Goal: Task Accomplishment & Management: Manage account settings

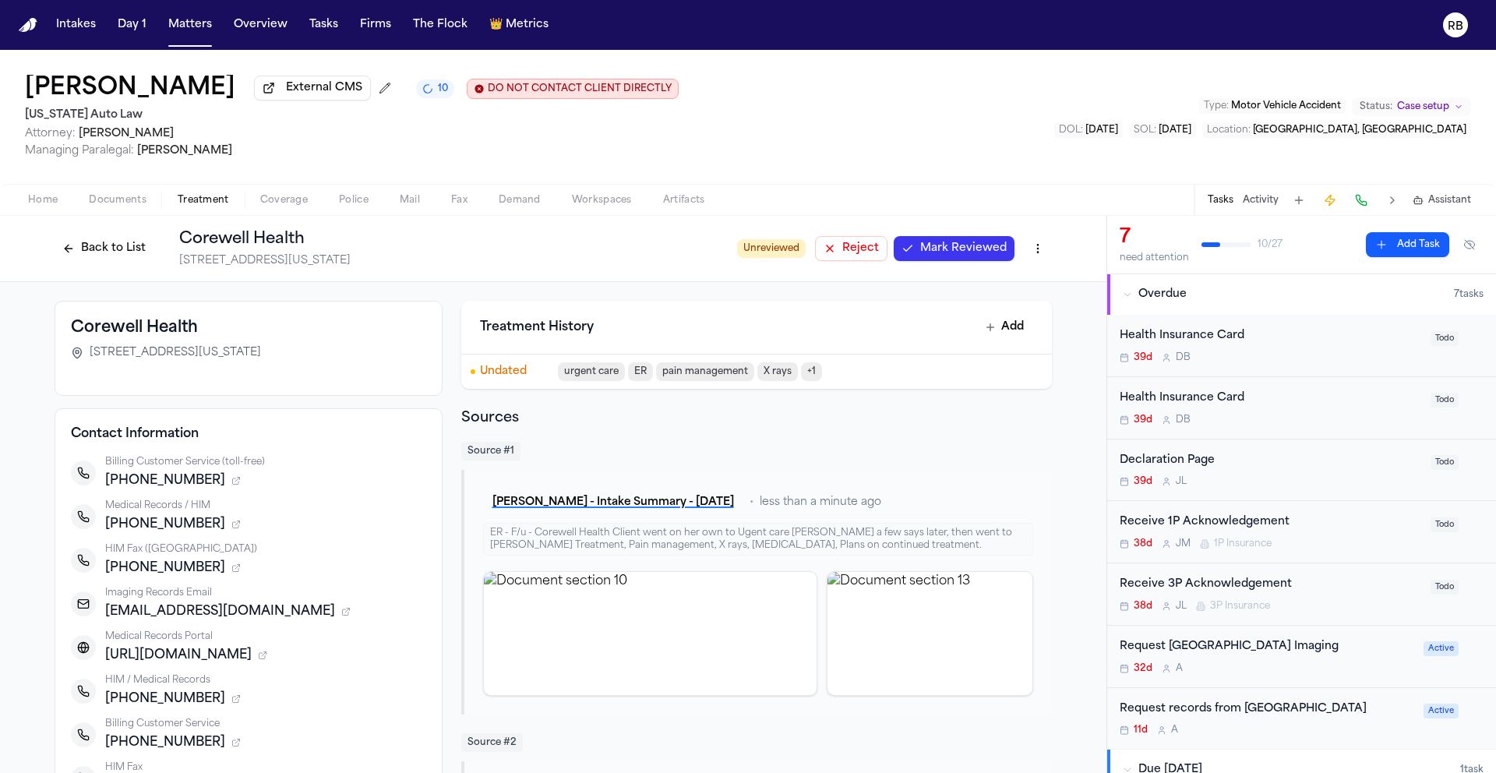
scroll to position [86, 0]
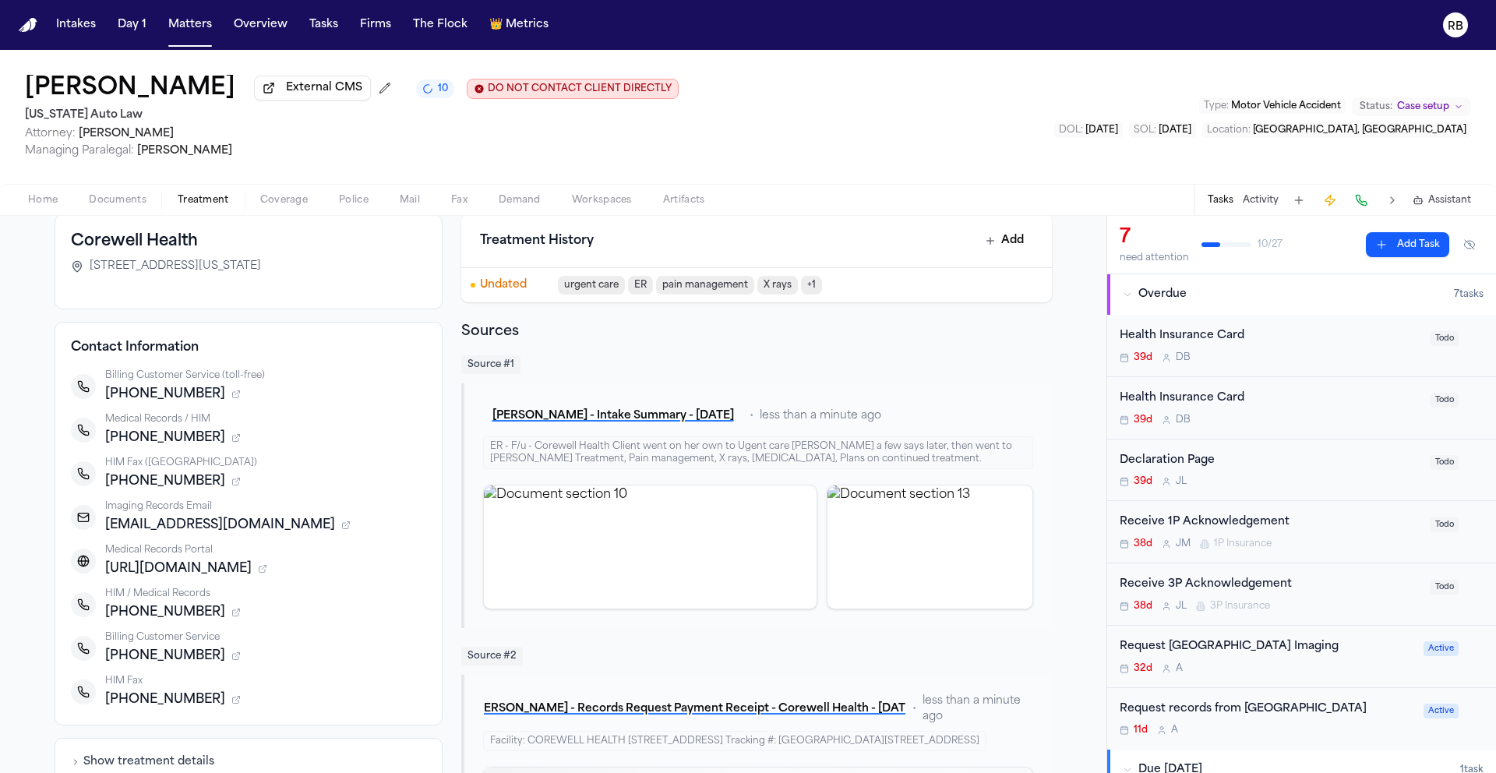
click at [1346, 732] on div "11d A" at bounding box center [1266, 730] width 294 height 12
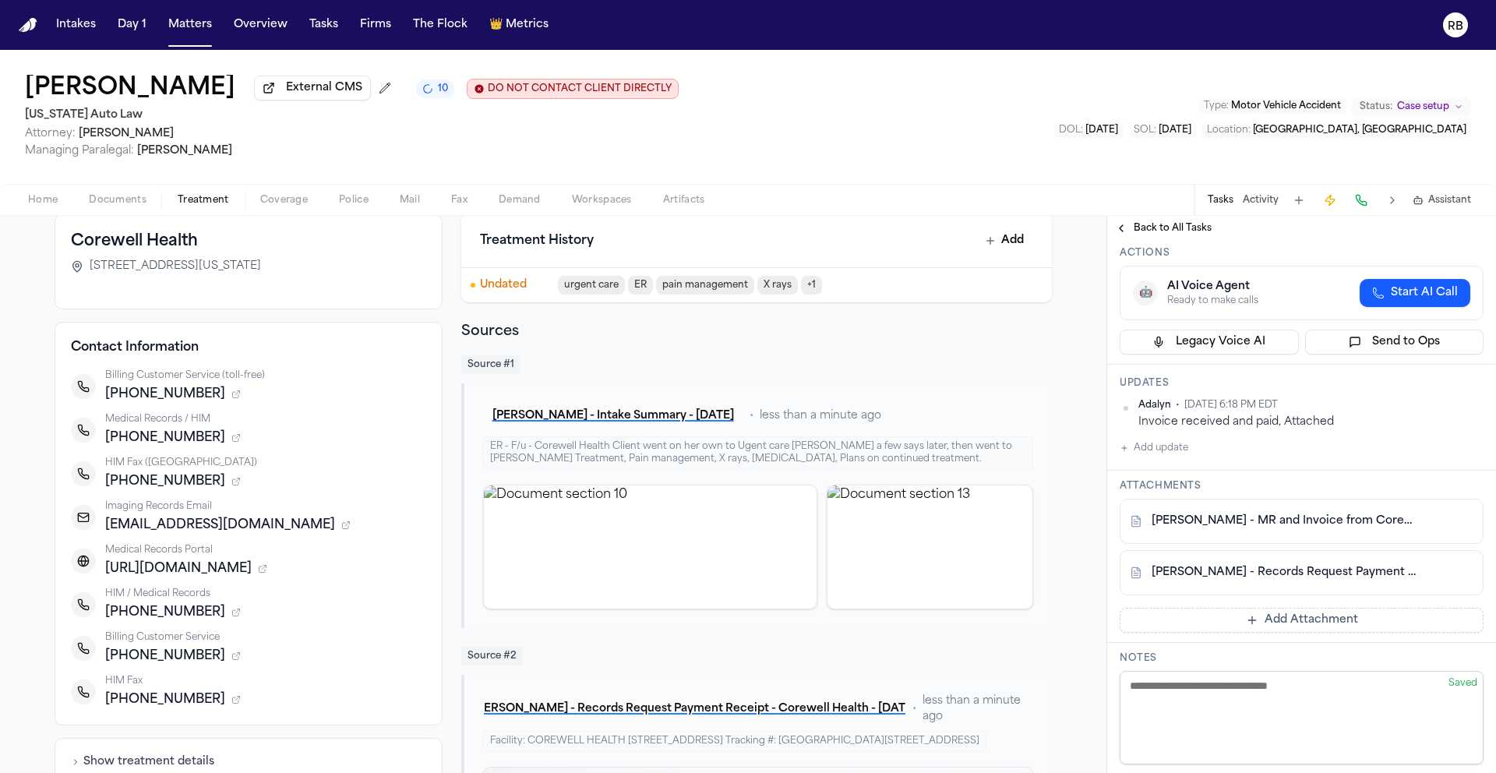
scroll to position [125, 0]
click at [1323, 577] on link "E. Welden - Records Request Payment Receipt - Corewell Health - 9.13.25" at bounding box center [1285, 570] width 269 height 16
click at [1300, 526] on link "E. Welden - MR and Invoice from Corewell Health Family Medicine Westland - 8.11…" at bounding box center [1285, 518] width 269 height 16
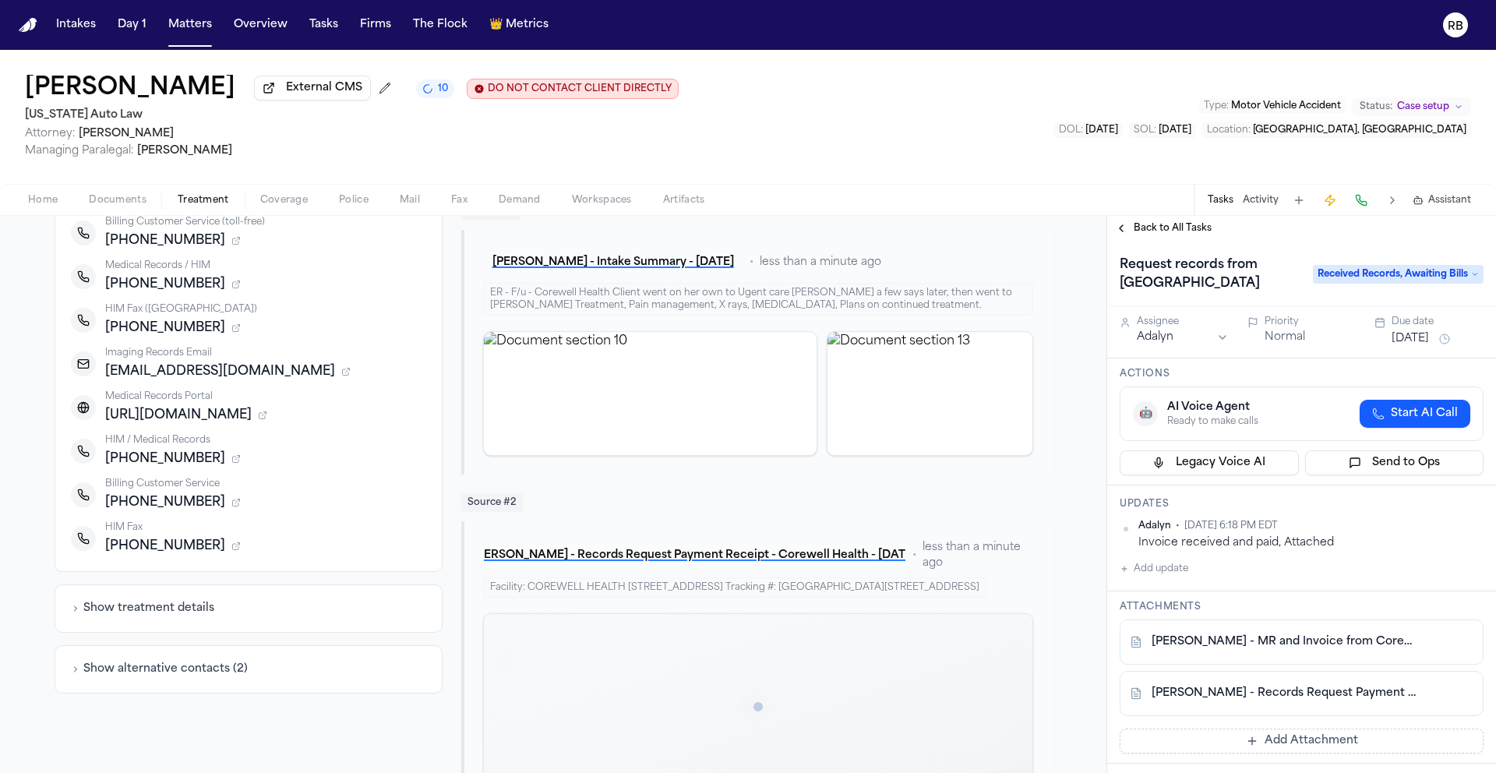
scroll to position [308, 0]
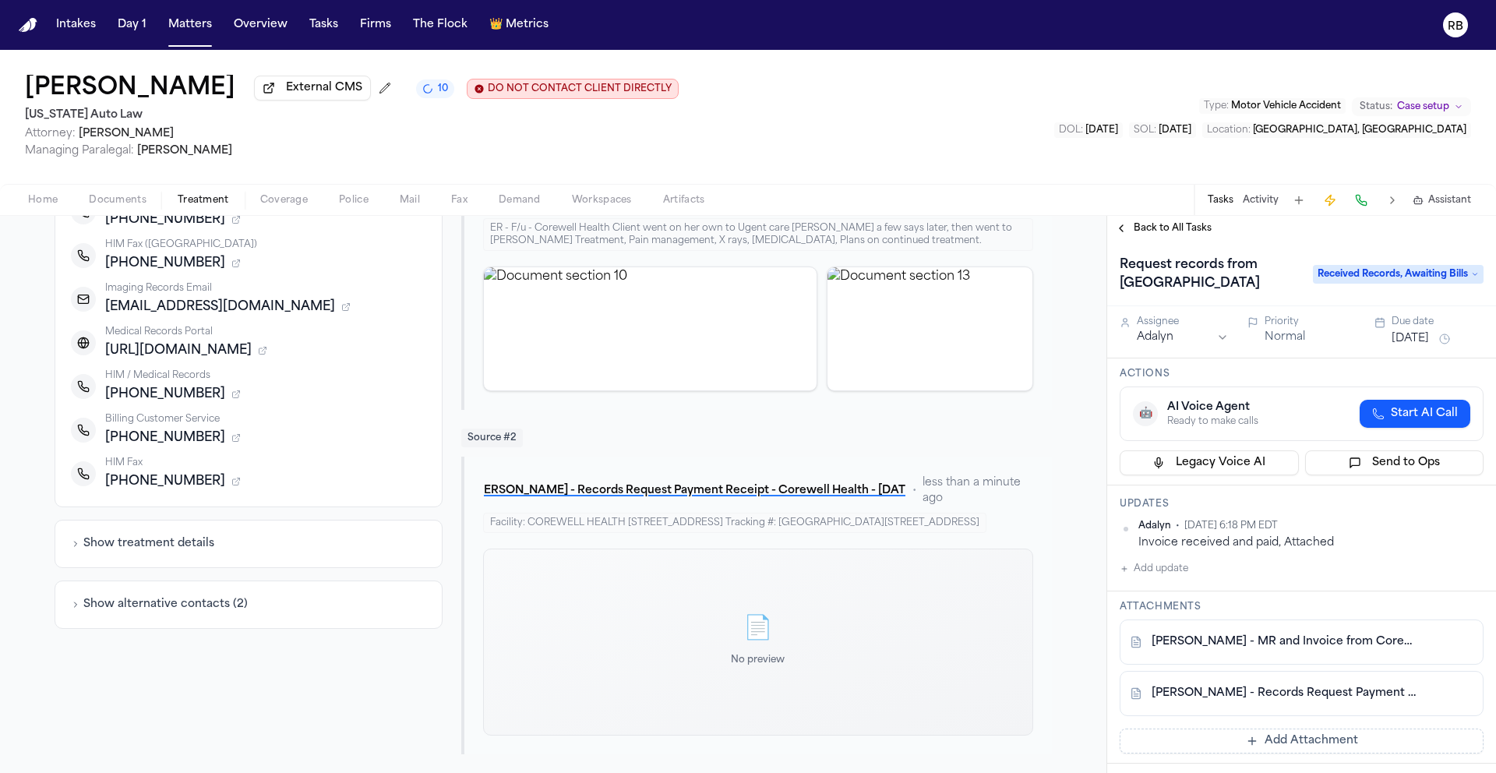
click at [27, 446] on div "Corewell Health 100 Michigan Street NE, Grand Rapids, MI 49503 Contact Informat…" at bounding box center [553, 374] width 1106 height 795
click at [21, 461] on div "Corewell Health 100 Michigan Street NE, Grand Rapids, MI 49503 Contact Informat…" at bounding box center [553, 374] width 1106 height 795
drag, startPoint x: 27, startPoint y: 390, endPoint x: 24, endPoint y: 399, distance: 9.1
click at [27, 389] on div "Corewell Health 100 Michigan Street NE, Grand Rapids, MI 49503 Contact Informat…" at bounding box center [553, 374] width 1106 height 795
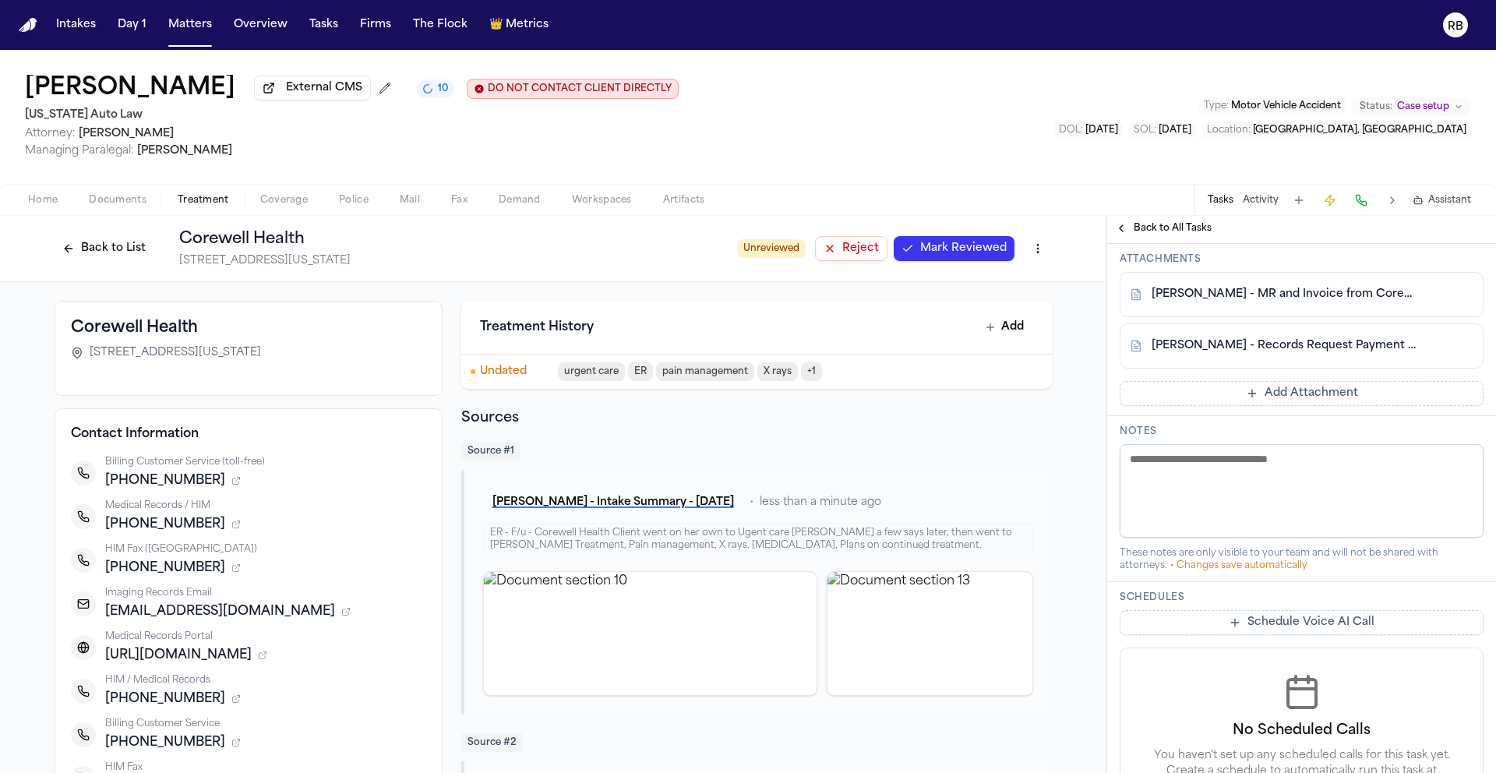
scroll to position [277, 0]
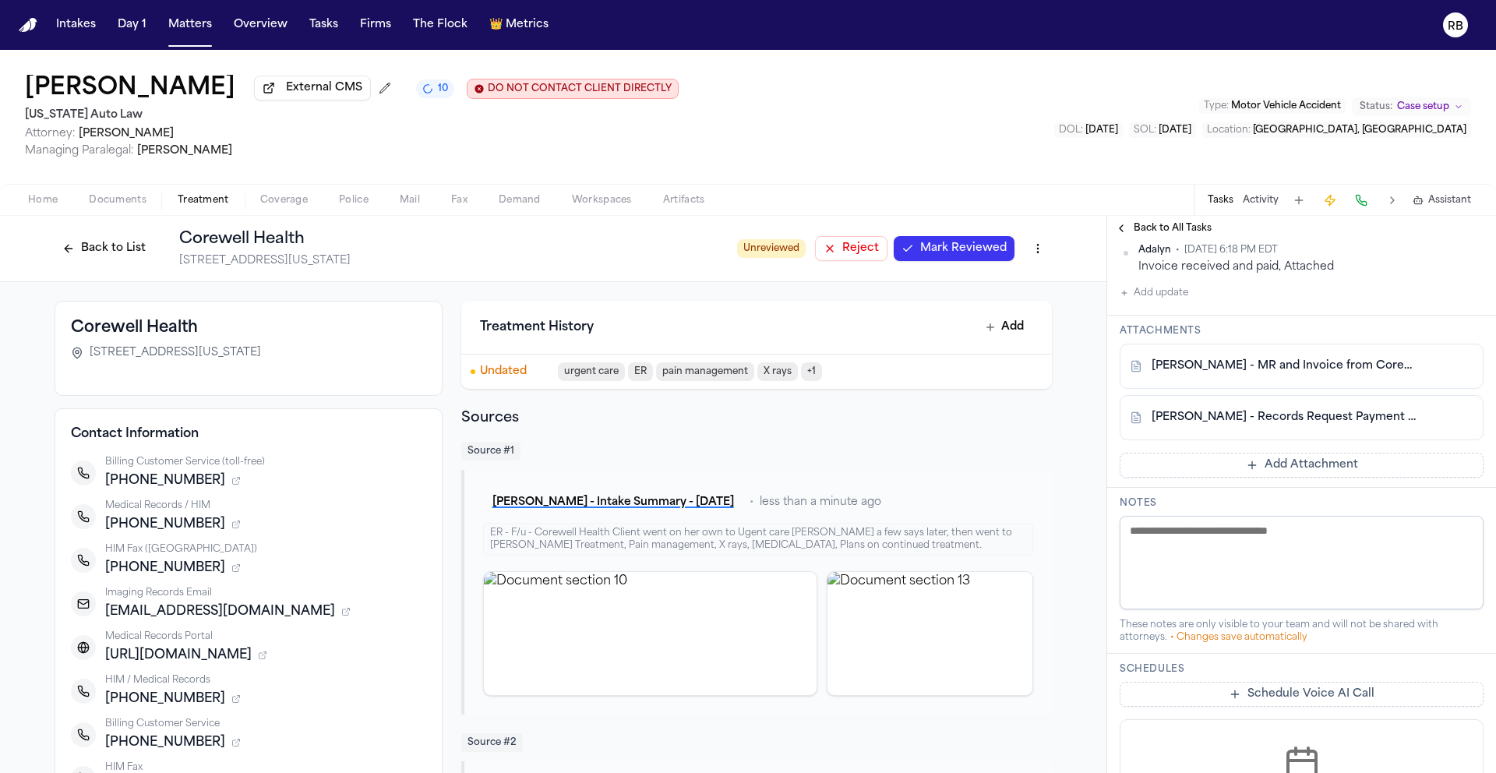
click at [1339, 425] on link "E. Welden - Records Request Payment Receipt - Corewell Health - 9.13.25" at bounding box center [1285, 418] width 269 height 16
click at [1319, 374] on link "E. Welden - MR and Invoice from Corewell Health Family Medicine Westland - 8.11…" at bounding box center [1285, 366] width 269 height 16
drag, startPoint x: 187, startPoint y: 574, endPoint x: 121, endPoint y: 573, distance: 66.2
click at [113, 573] on span "+12488987432" at bounding box center [165, 568] width 120 height 19
copy span "2488987432"
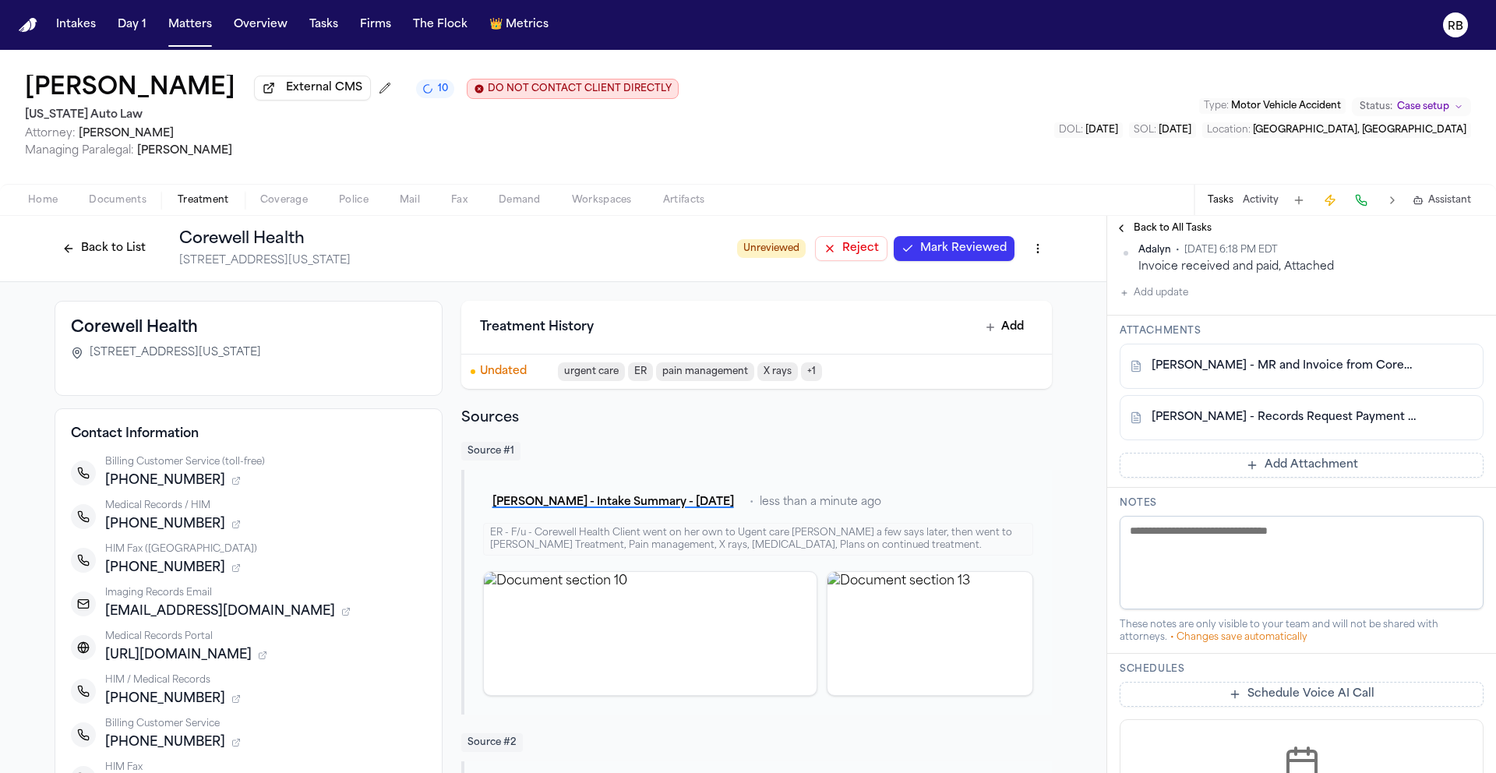
click at [6, 423] on div "Corewell Health 100 Michigan Street NE, Grand Rapids, MI 49503 Contact Informat…" at bounding box center [553, 679] width 1106 height 795
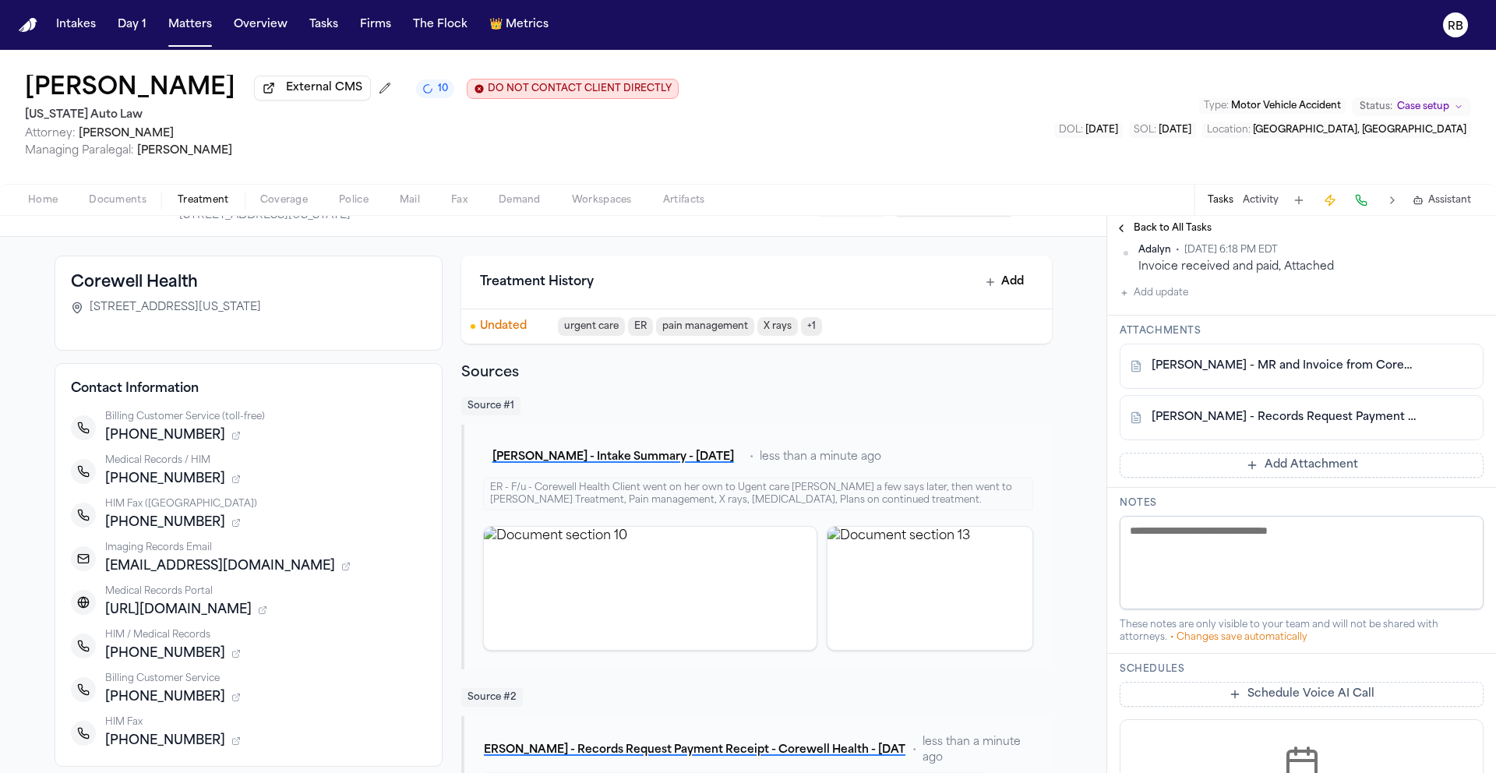
scroll to position [99, 0]
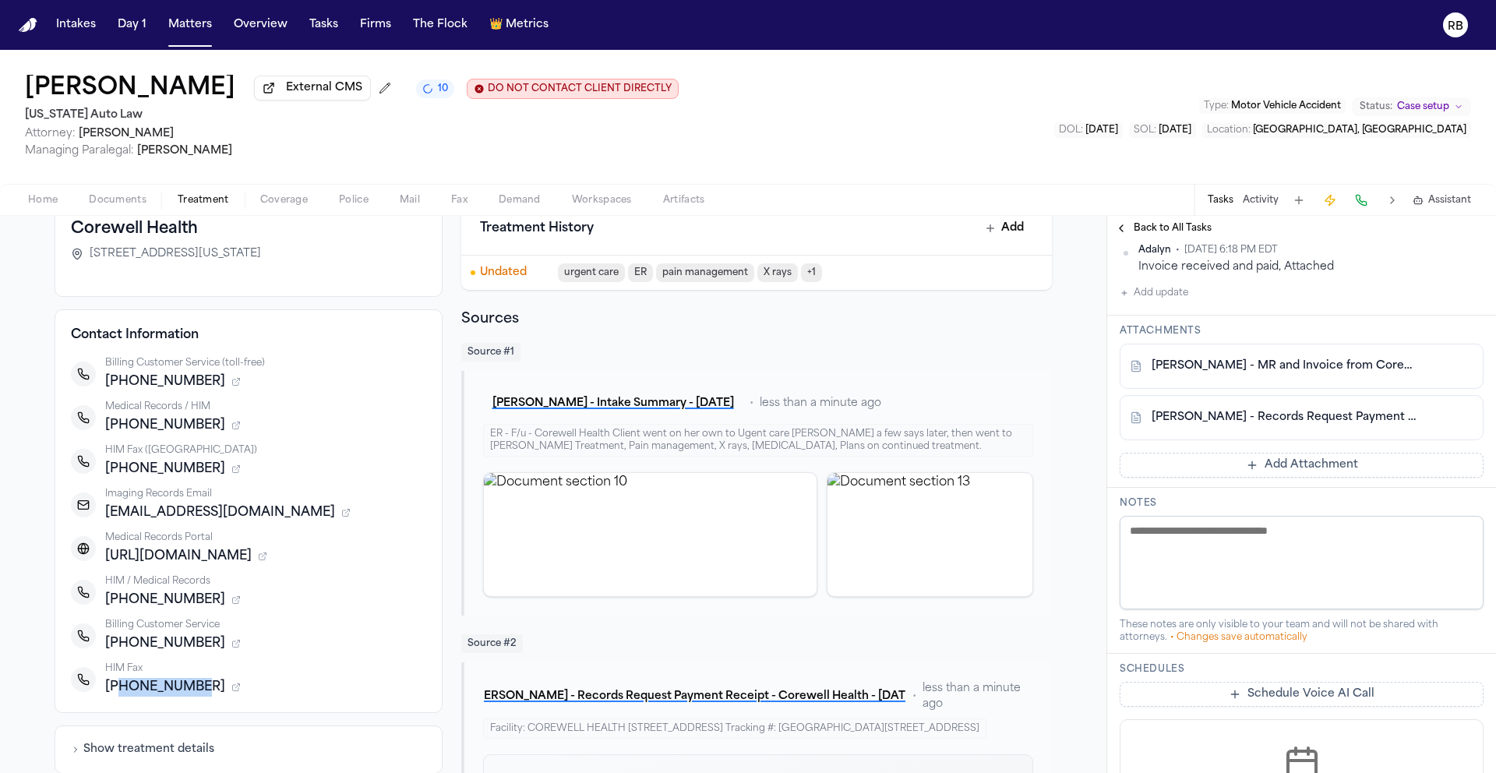
drag, startPoint x: 186, startPoint y: 696, endPoint x: 114, endPoint y: 692, distance: 72.5
click at [114, 692] on span "+17346713353" at bounding box center [165, 687] width 120 height 19
copy span "7346713353"
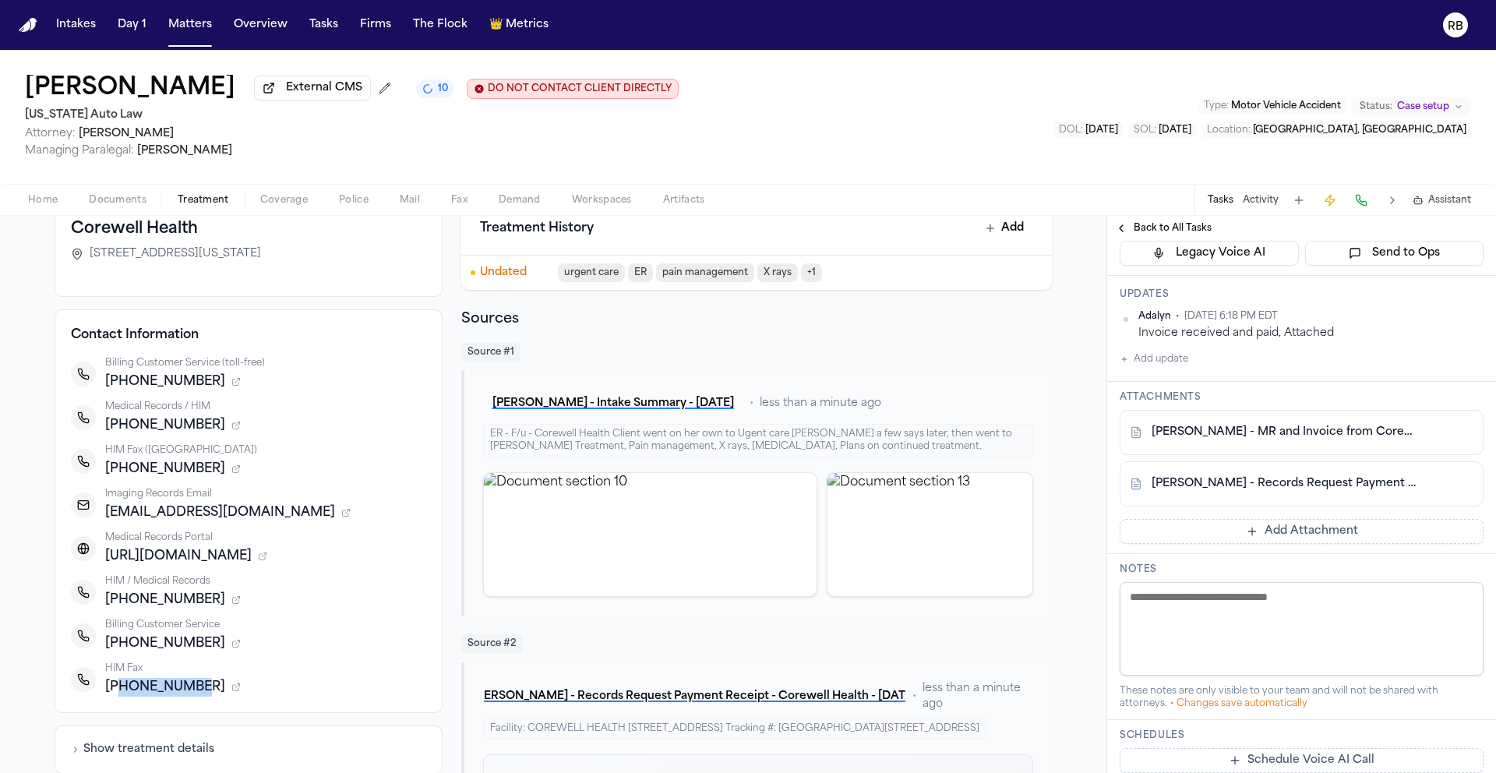
scroll to position [0, 0]
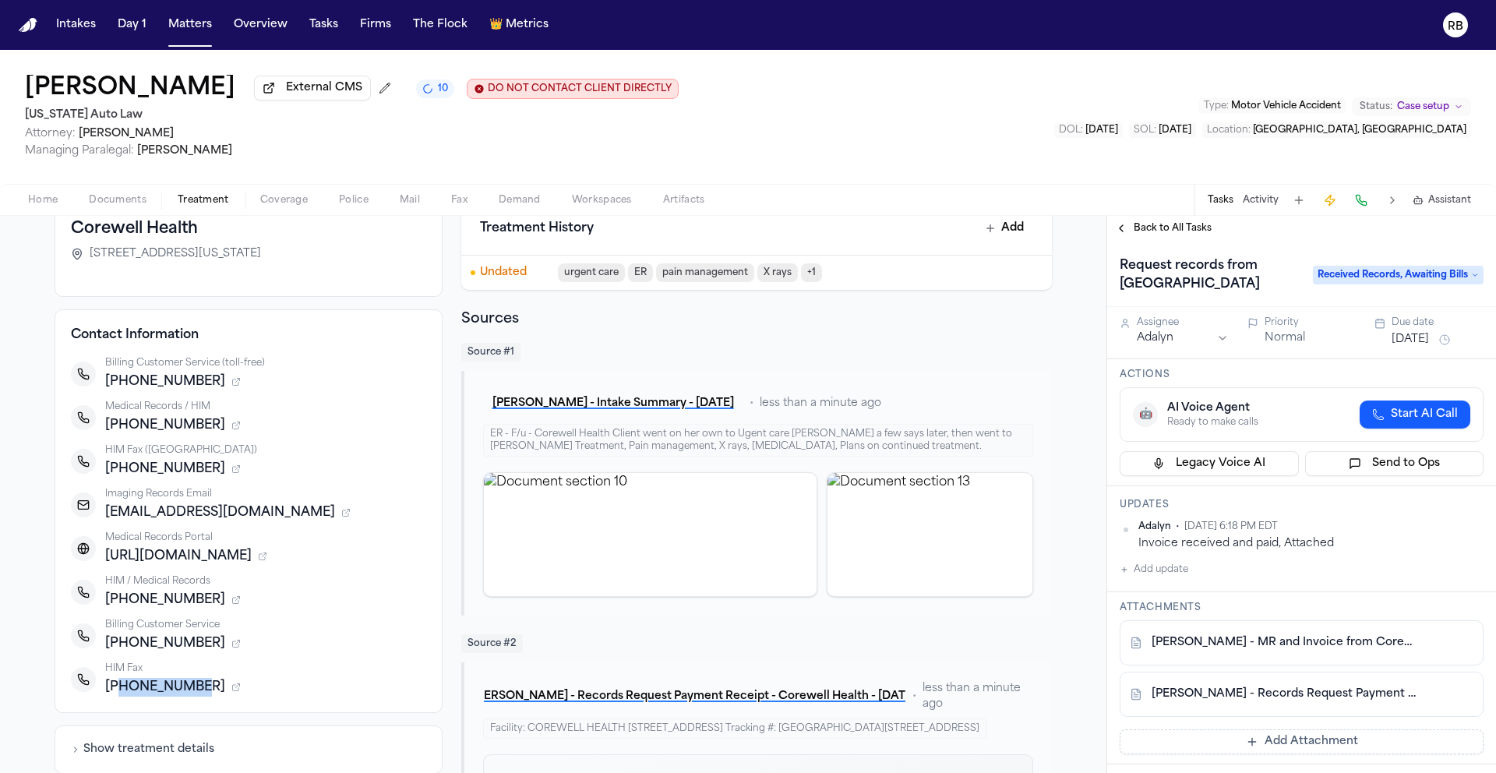
click at [1158, 234] on span "Back to All Tasks" at bounding box center [1172, 228] width 78 height 12
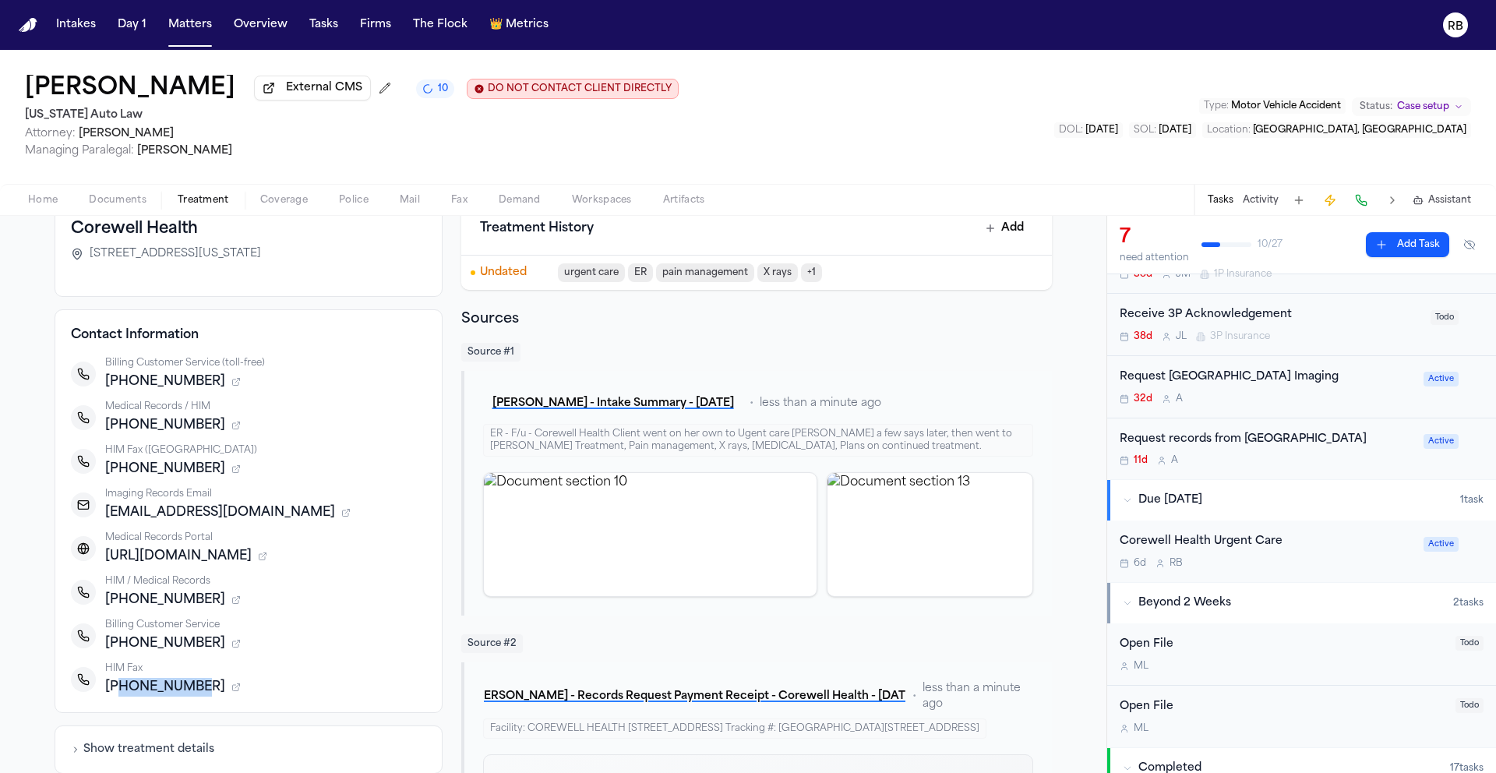
scroll to position [288, 0]
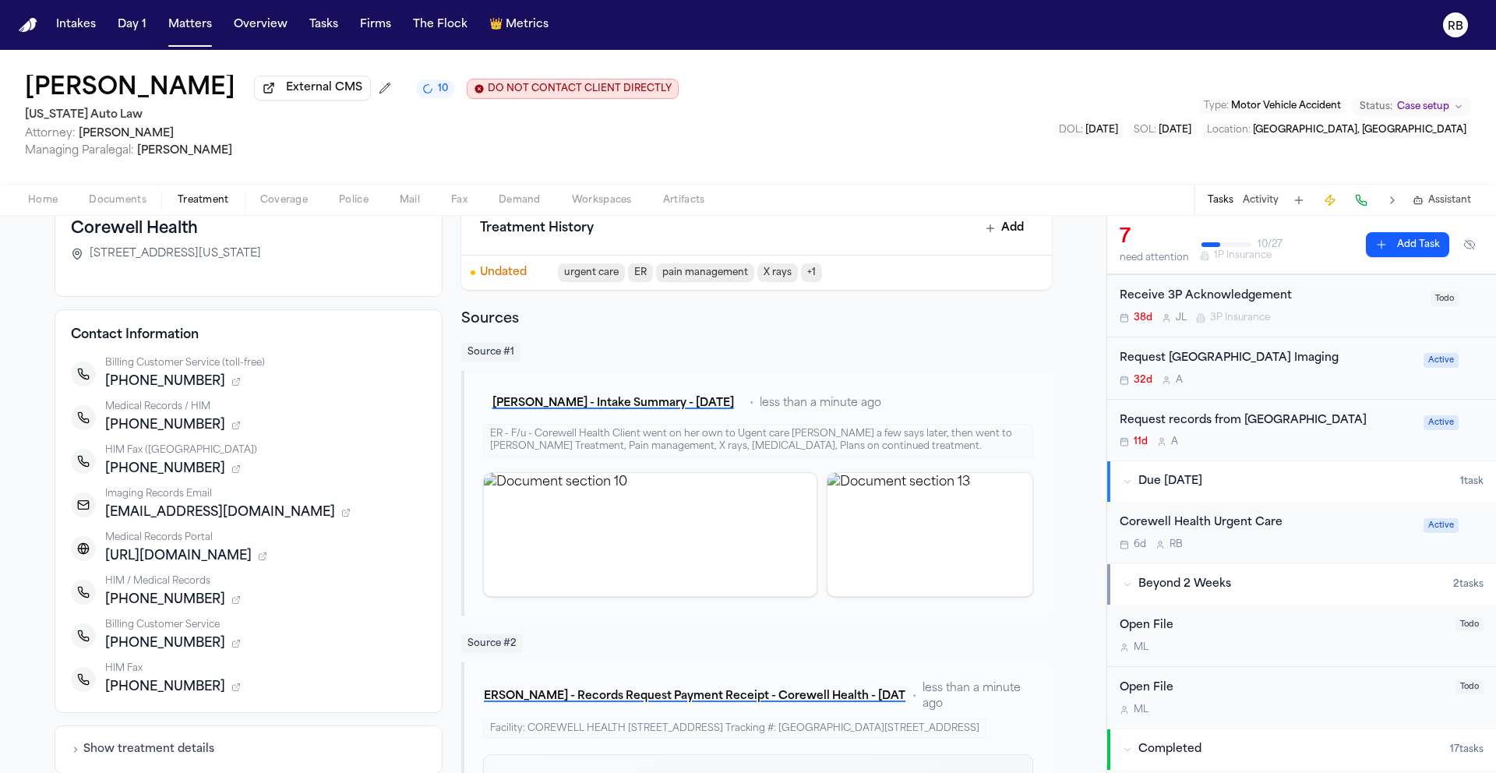
click at [1328, 380] on div "32d A" at bounding box center [1266, 380] width 294 height 12
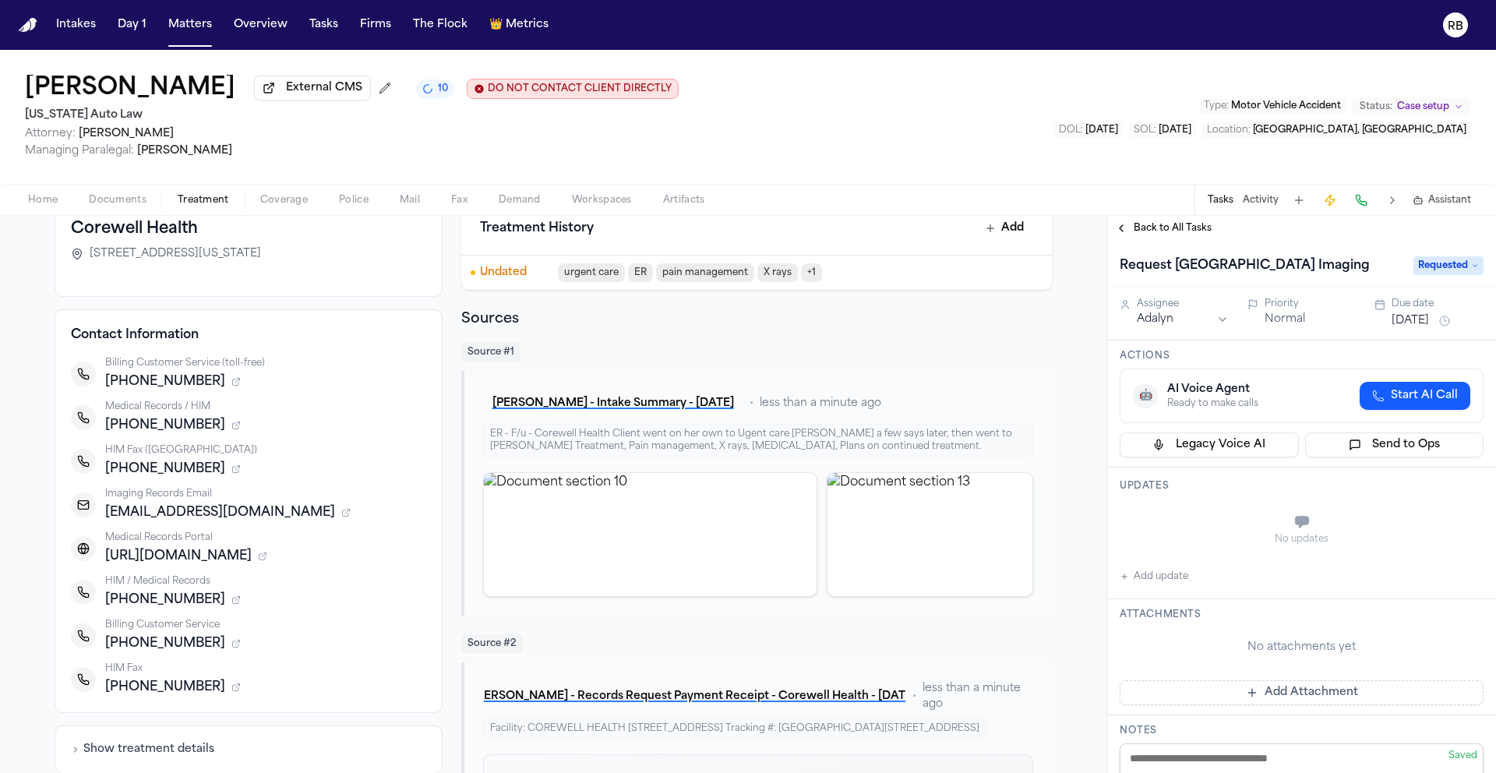
click at [1158, 229] on span "Back to All Tasks" at bounding box center [1172, 228] width 78 height 12
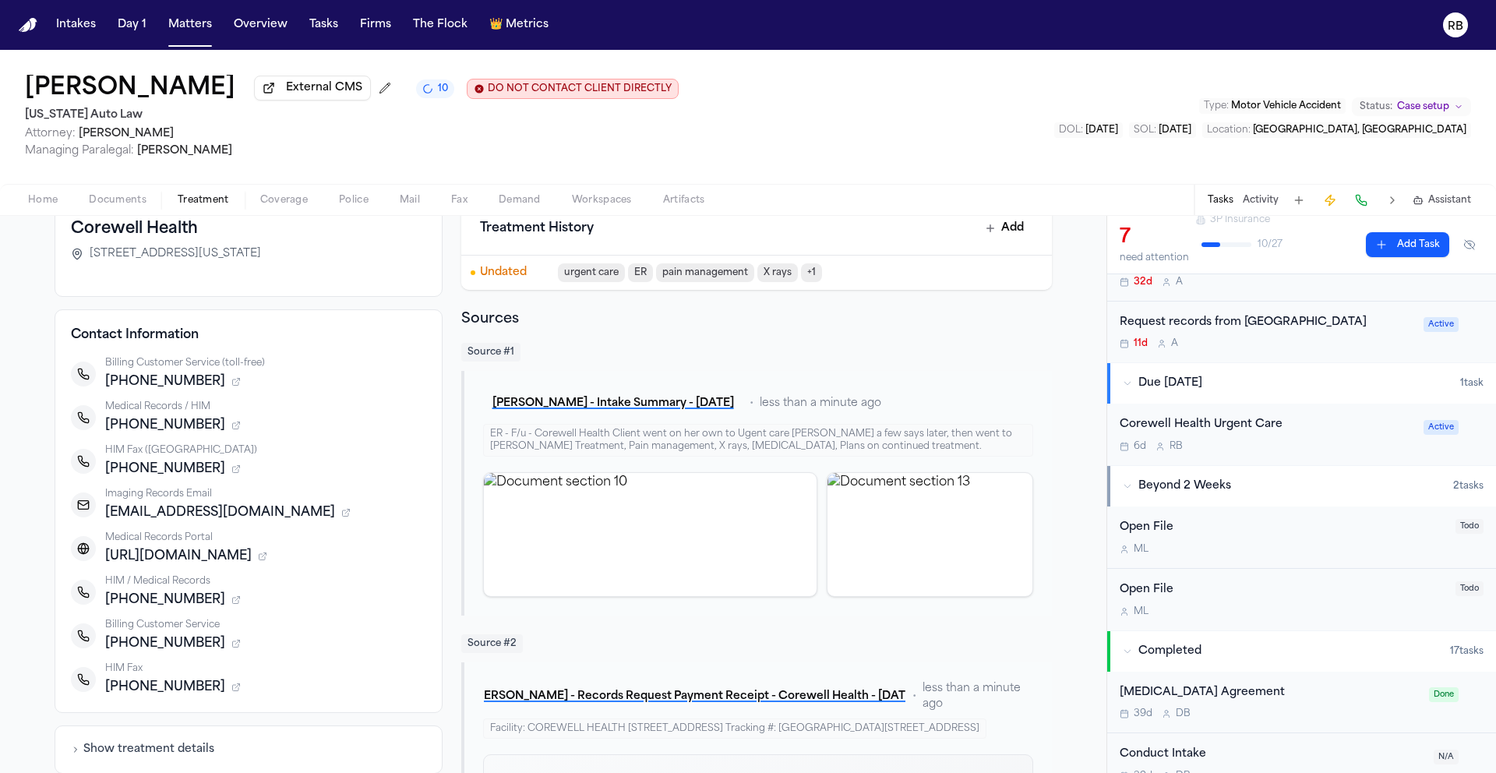
scroll to position [408, 0]
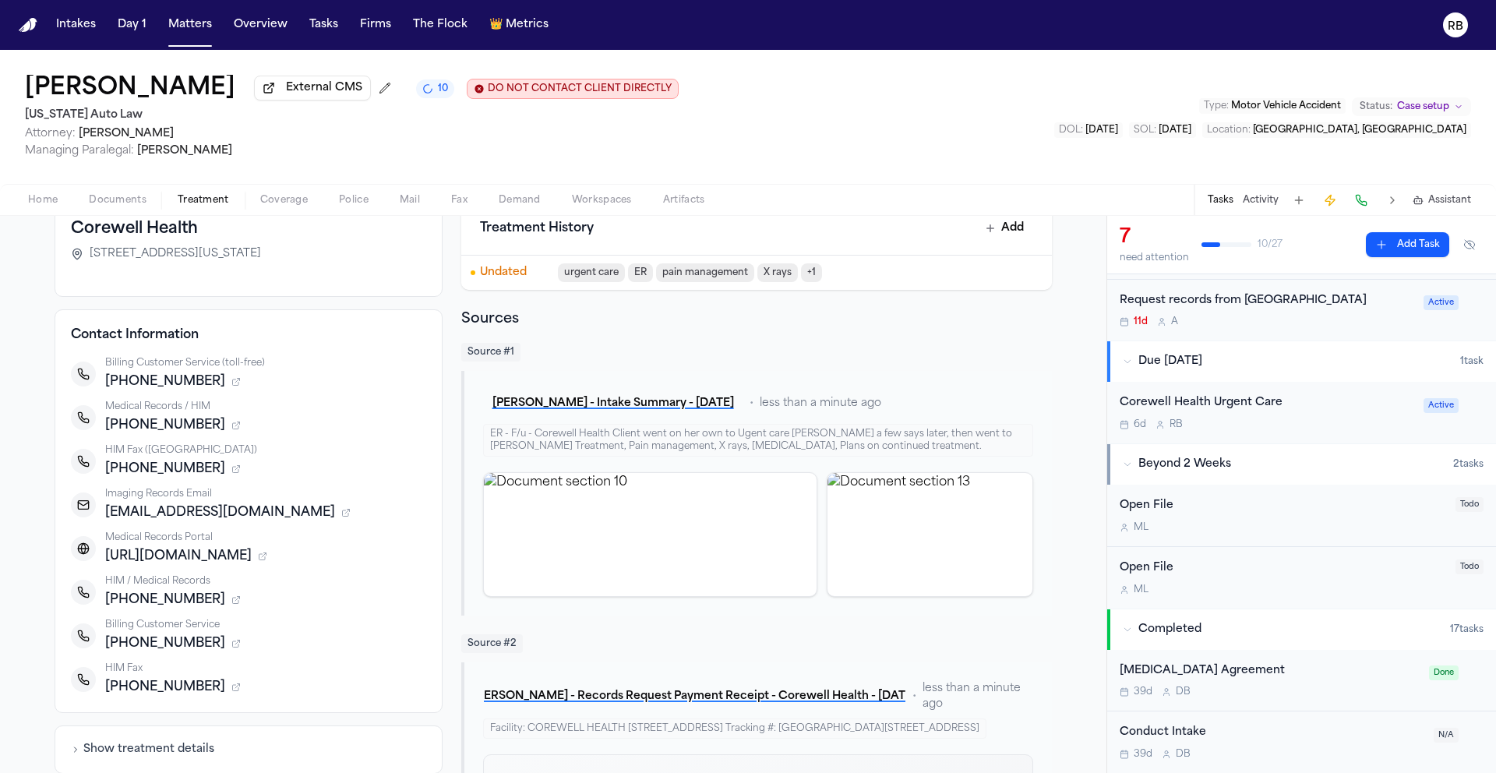
click at [1361, 412] on div "Corewell Health Urgent Care" at bounding box center [1266, 403] width 294 height 18
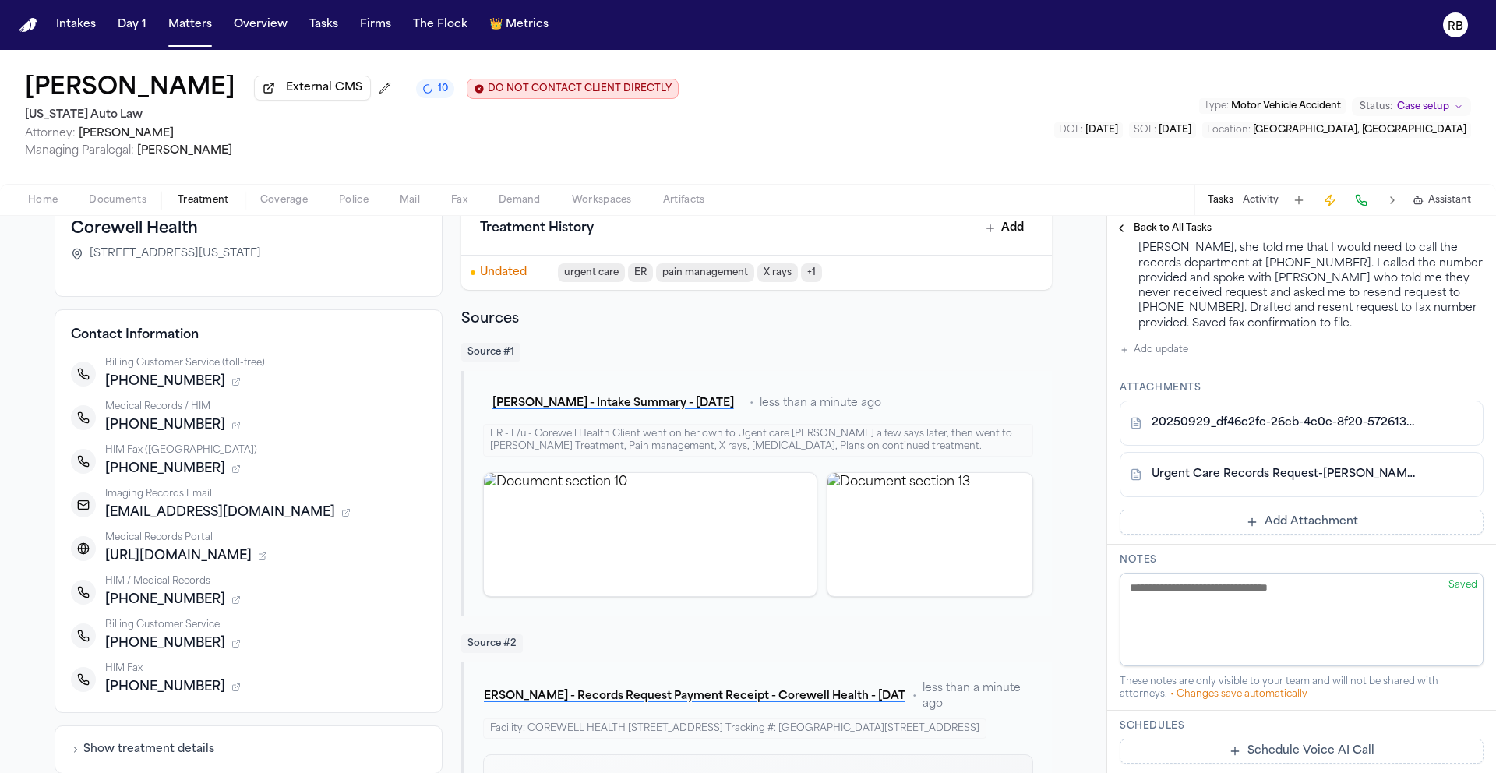
scroll to position [294, 0]
click at [1344, 423] on link "20250929_df46c2fe-26eb-4e0e-8f20-5726133370d9_Urgent_Care__Records_Request-E.We…" at bounding box center [1285, 420] width 269 height 16
click at [1352, 479] on link "Urgent Care Records Request-E.Welden.pdf" at bounding box center [1285, 471] width 269 height 16
click at [1354, 476] on link "Urgent Care Records Request-E.Welden.pdf" at bounding box center [1285, 471] width 269 height 16
click at [1167, 225] on span "Back to All Tasks" at bounding box center [1172, 228] width 78 height 12
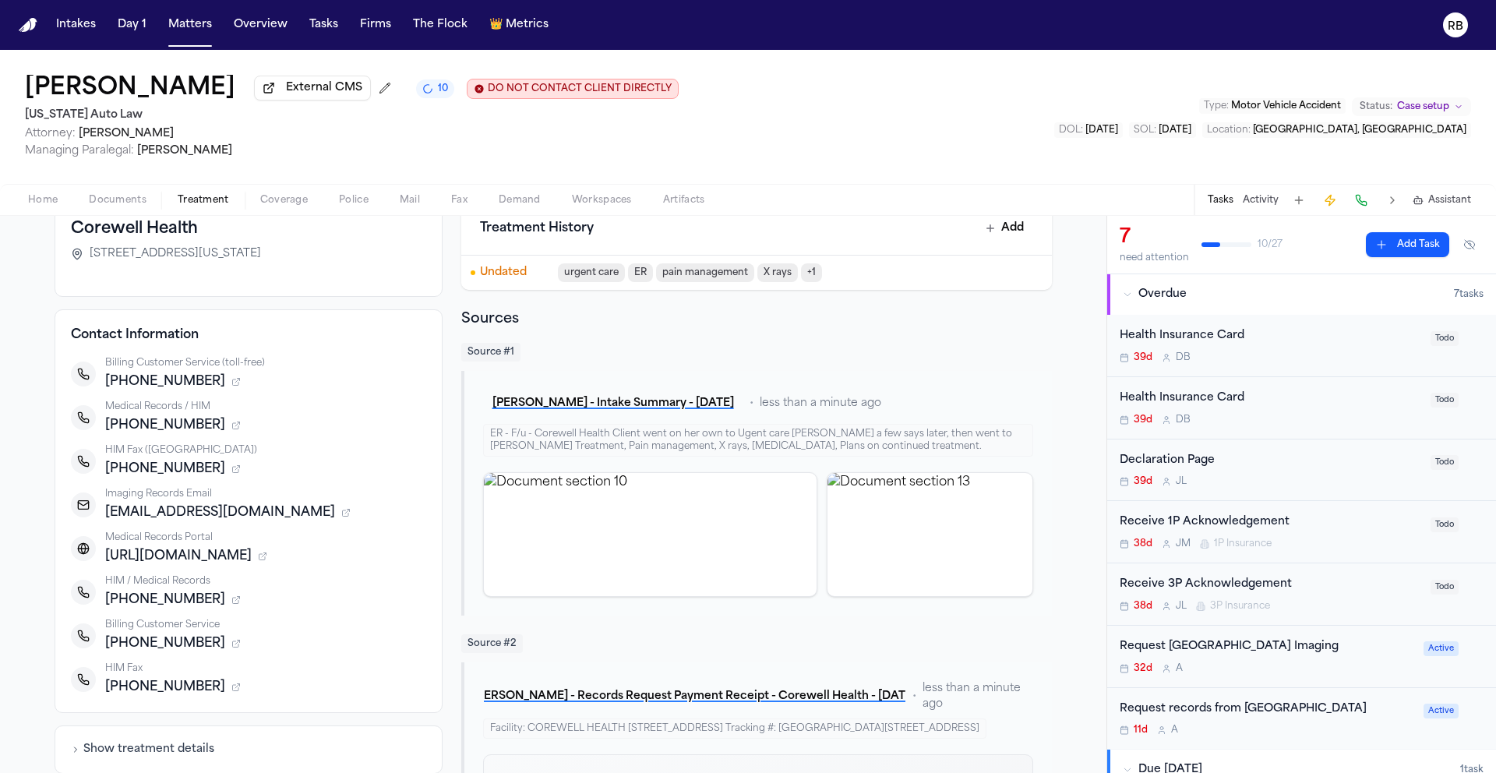
scroll to position [99, 0]
click at [36, 199] on span "Home" at bounding box center [43, 200] width 30 height 12
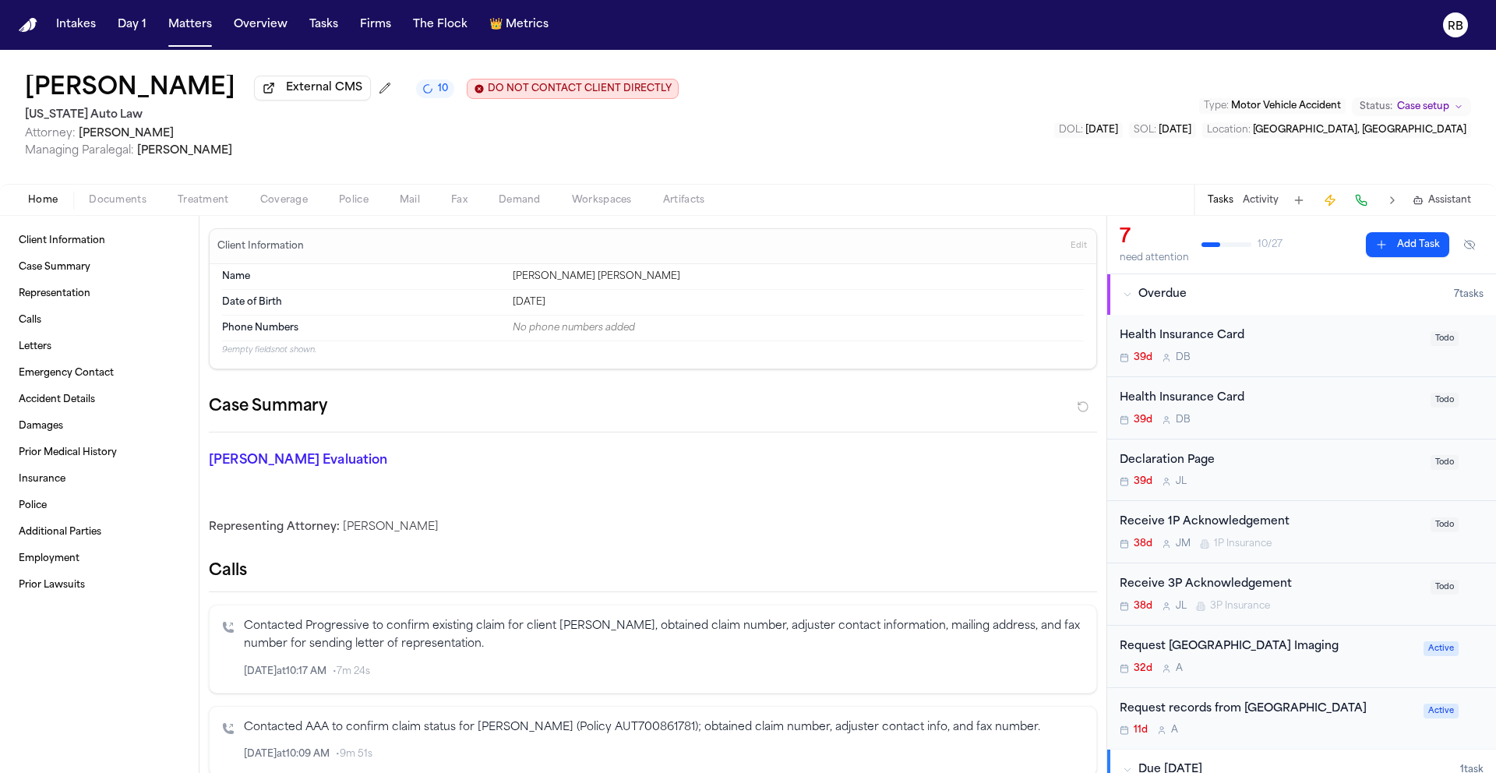
click at [114, 194] on button "Documents" at bounding box center [117, 200] width 89 height 19
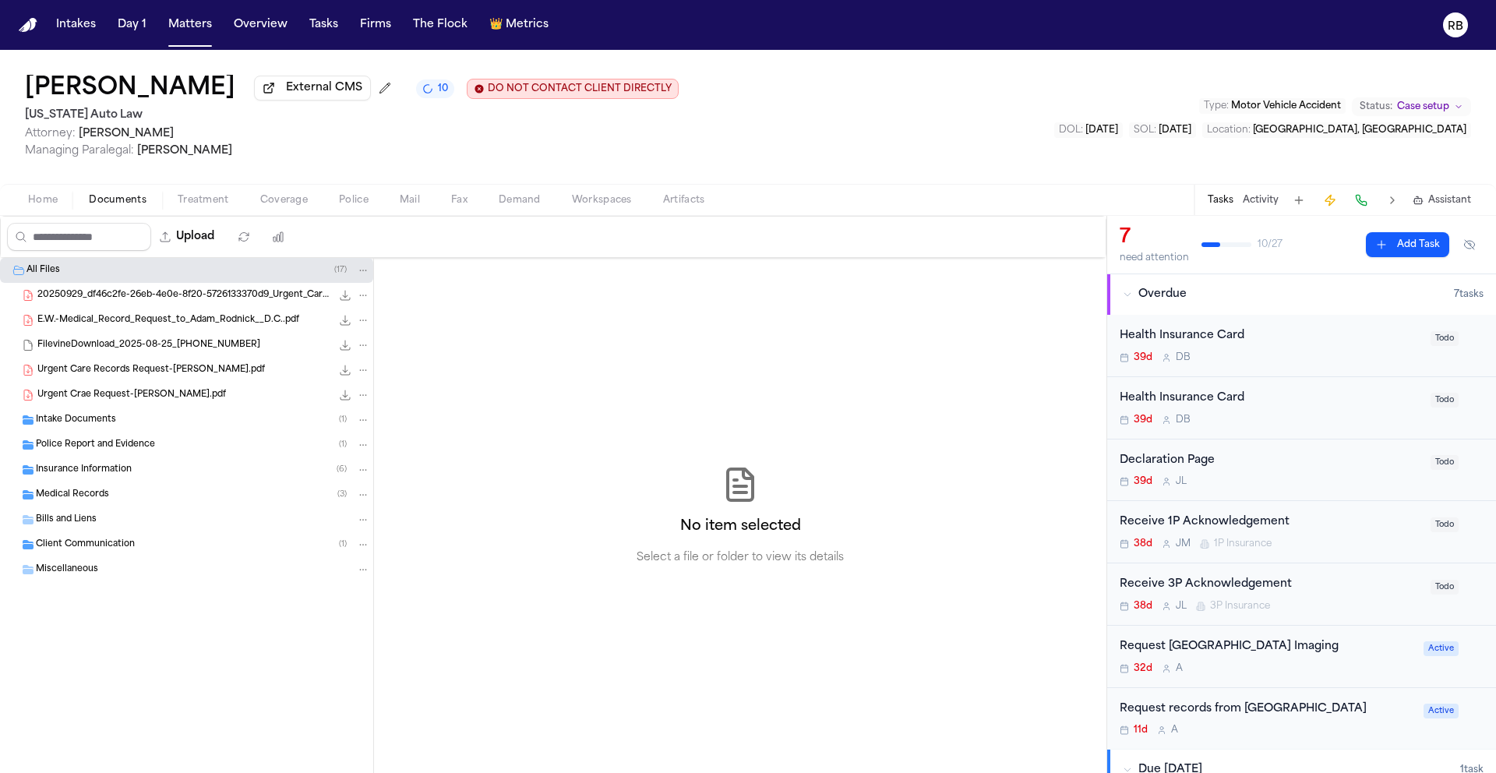
click at [118, 425] on div "Intake Documents ( 1 )" at bounding box center [203, 420] width 334 height 14
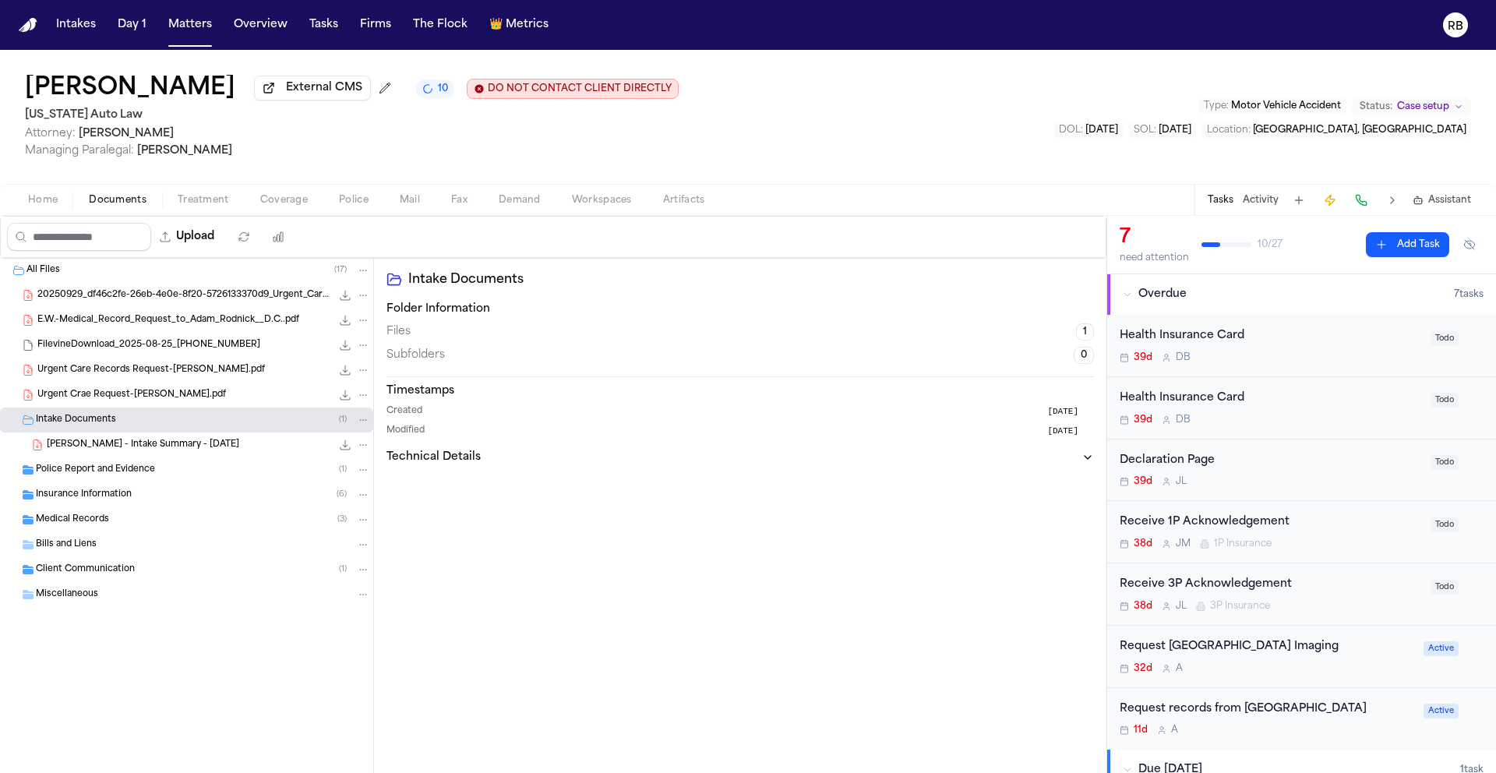
click at [203, 448] on span "E. Welden - Intake Summary - 8.25.25" at bounding box center [143, 445] width 192 height 13
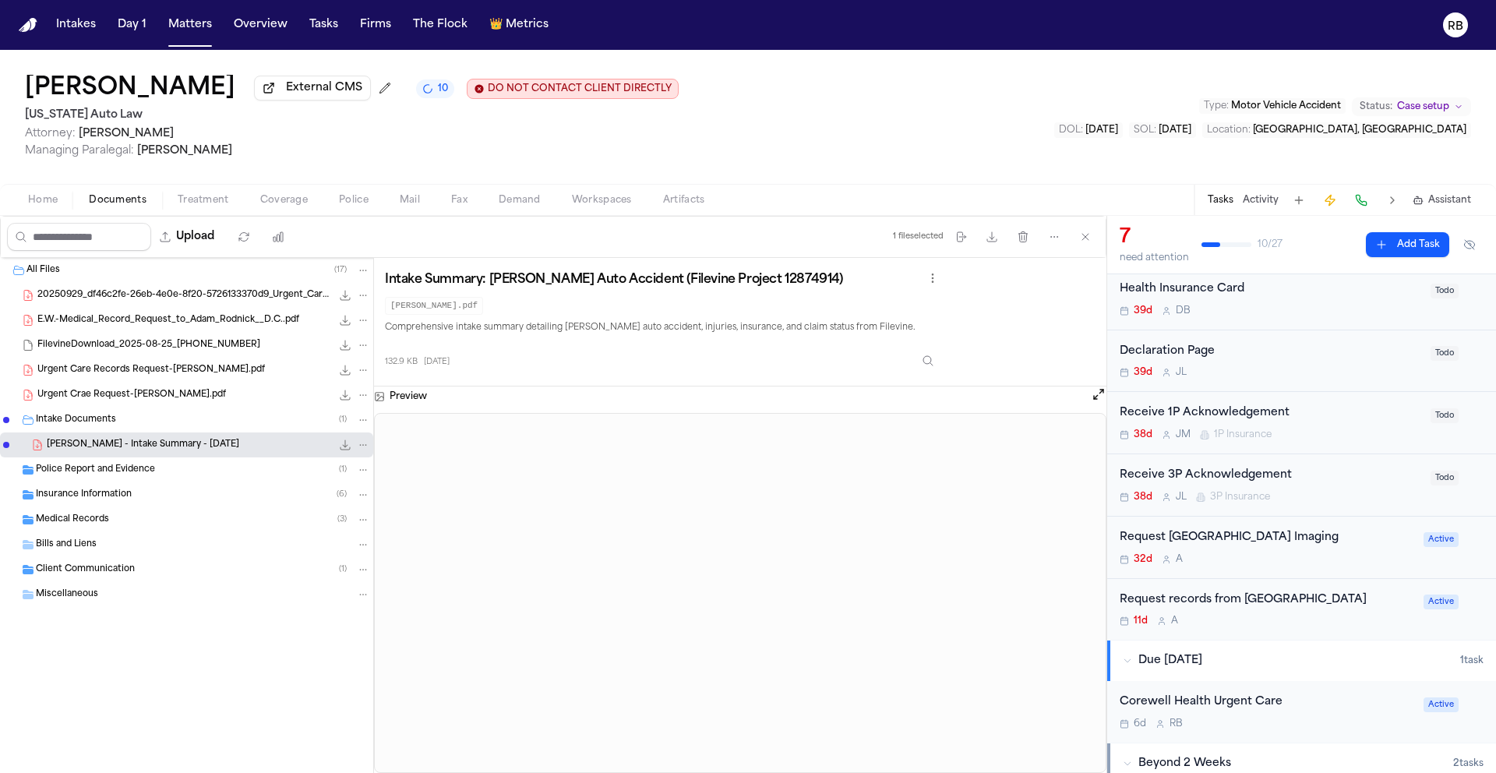
scroll to position [107, 0]
click at [308, 685] on div "All Files ( 17 ) 20250929_df46c2fe-26eb-4e0e-8f20-5726133370d9_Urgent_Care__Rec…" at bounding box center [186, 471] width 373 height 427
click at [1102, 396] on button "Open preview" at bounding box center [1099, 394] width 16 height 16
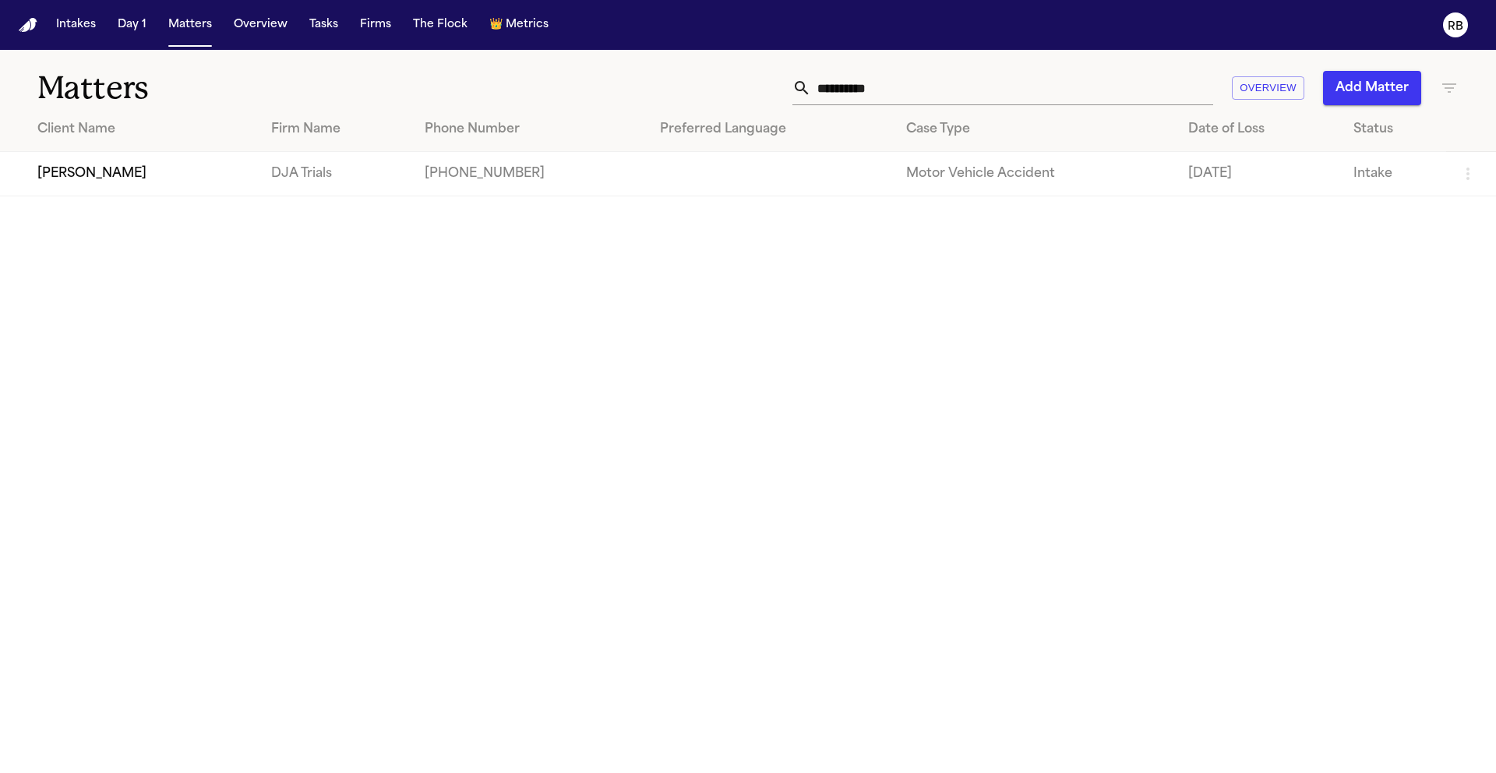
click at [761, 345] on main "**********" at bounding box center [748, 411] width 1496 height 723
click at [338, 27] on button "Tasks" at bounding box center [323, 25] width 41 height 28
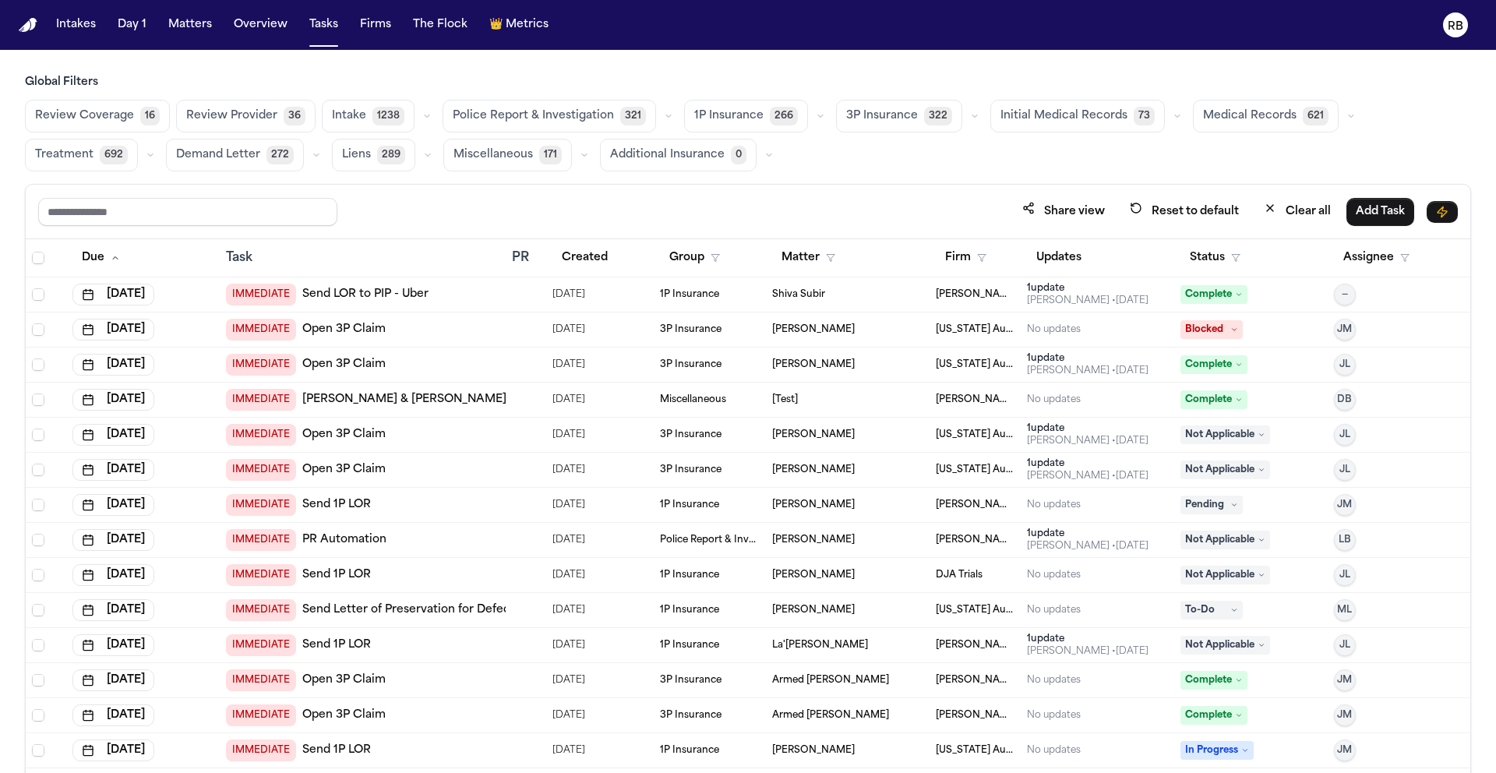
click at [1255, 125] on button "Medical Records 621" at bounding box center [1266, 116] width 146 height 33
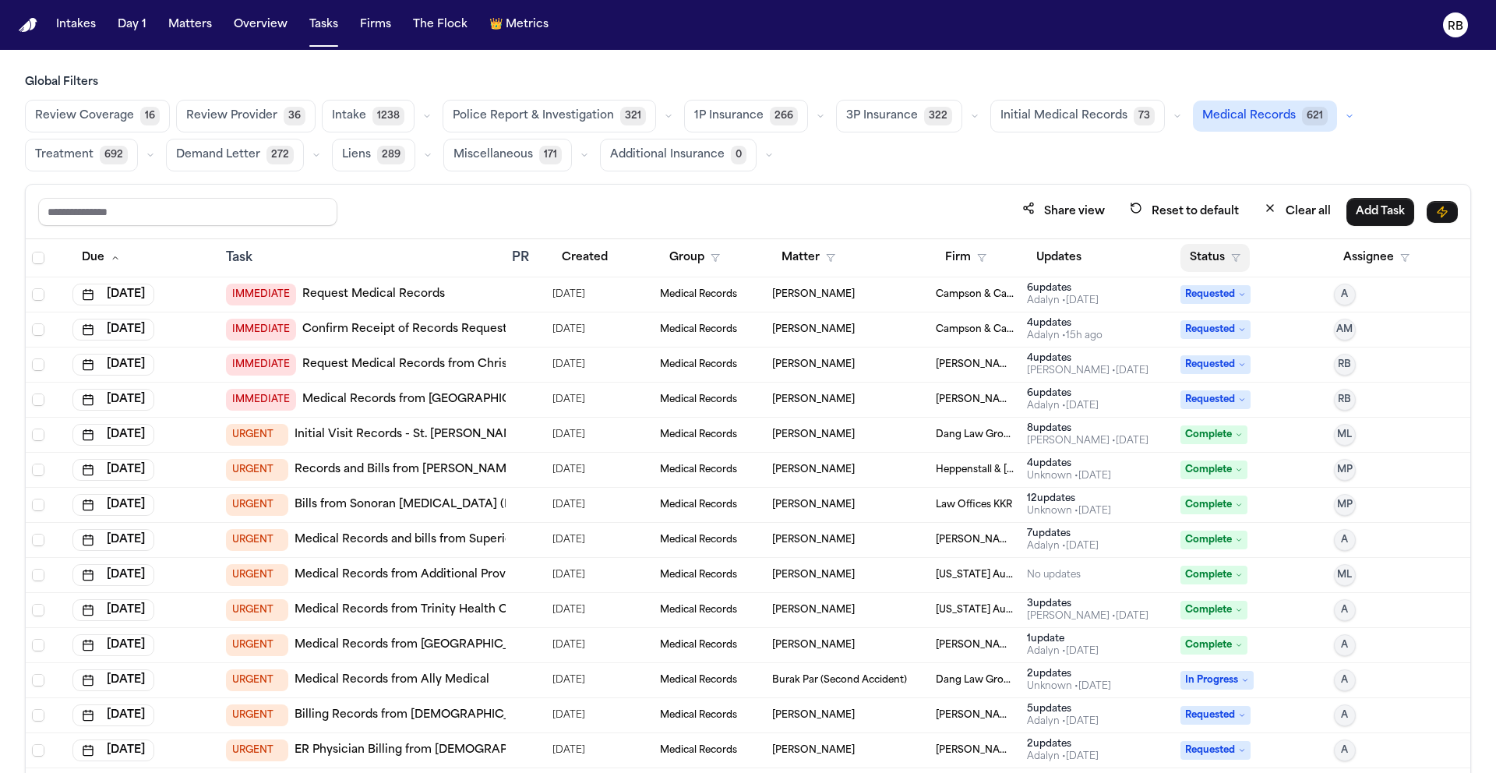
click at [1197, 251] on button "Status" at bounding box center [1214, 258] width 69 height 28
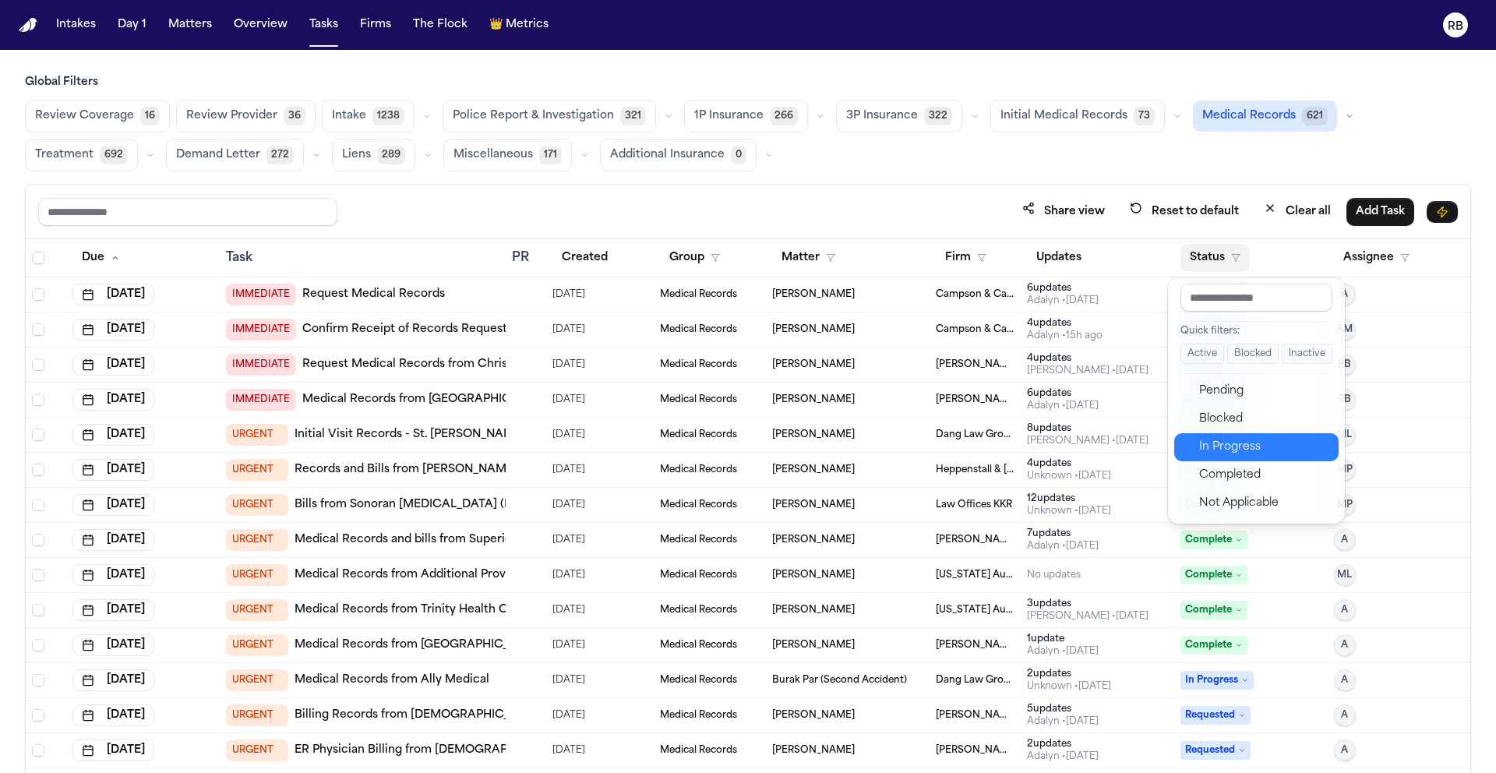
click at [1250, 440] on div "In Progress" at bounding box center [1264, 447] width 130 height 19
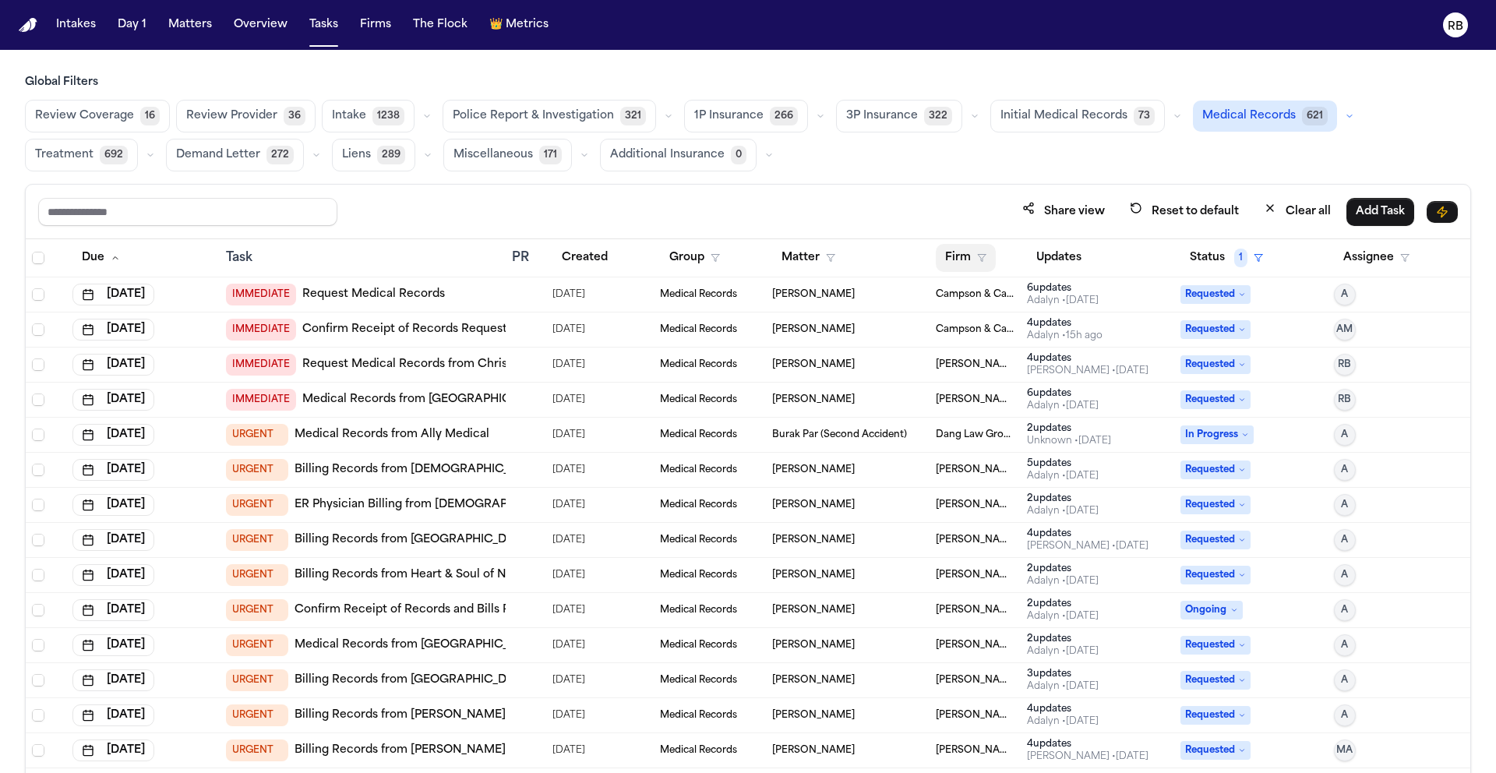
click at [945, 264] on button "Firm" at bounding box center [966, 258] width 60 height 28
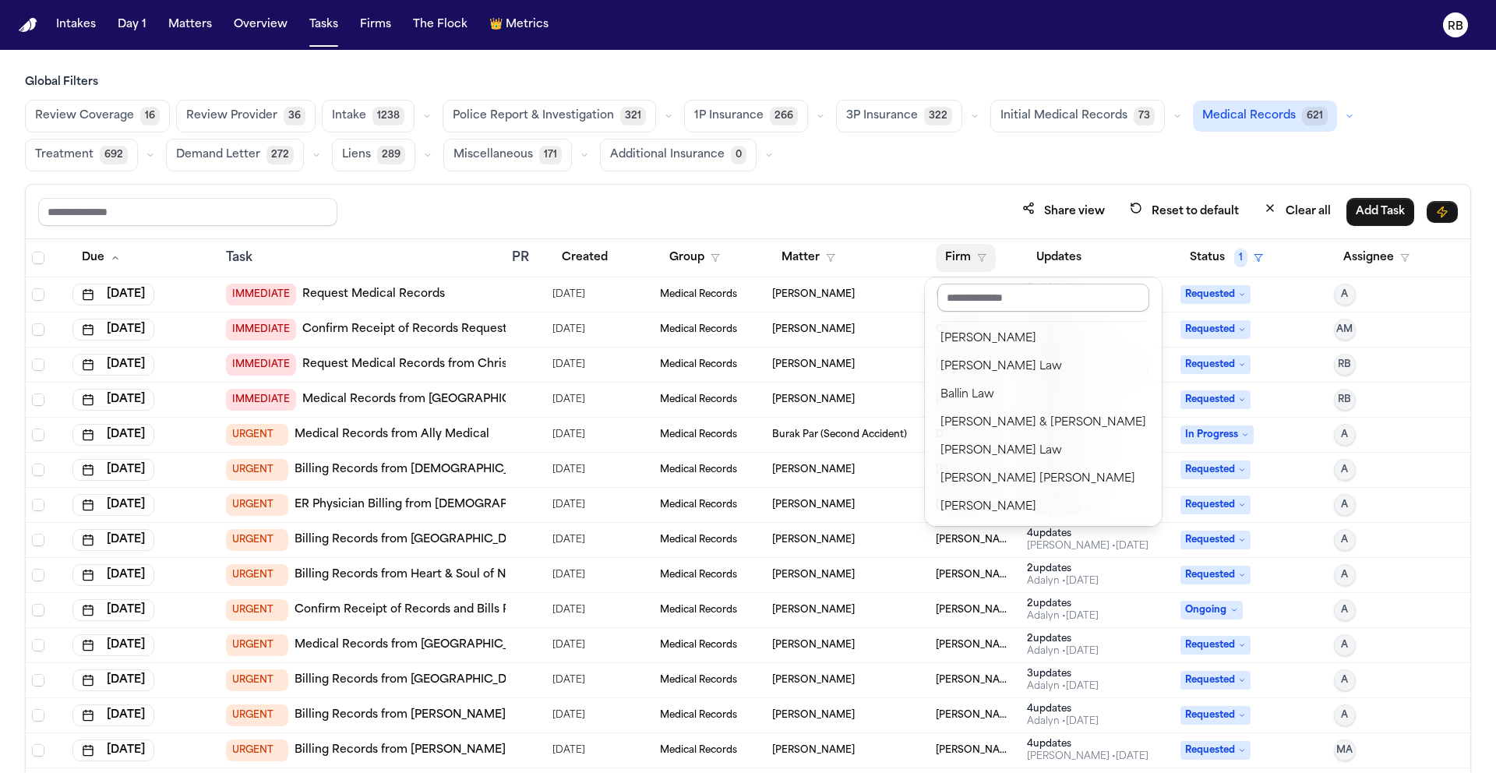
click at [978, 295] on input "text" at bounding box center [1043, 298] width 212 height 28
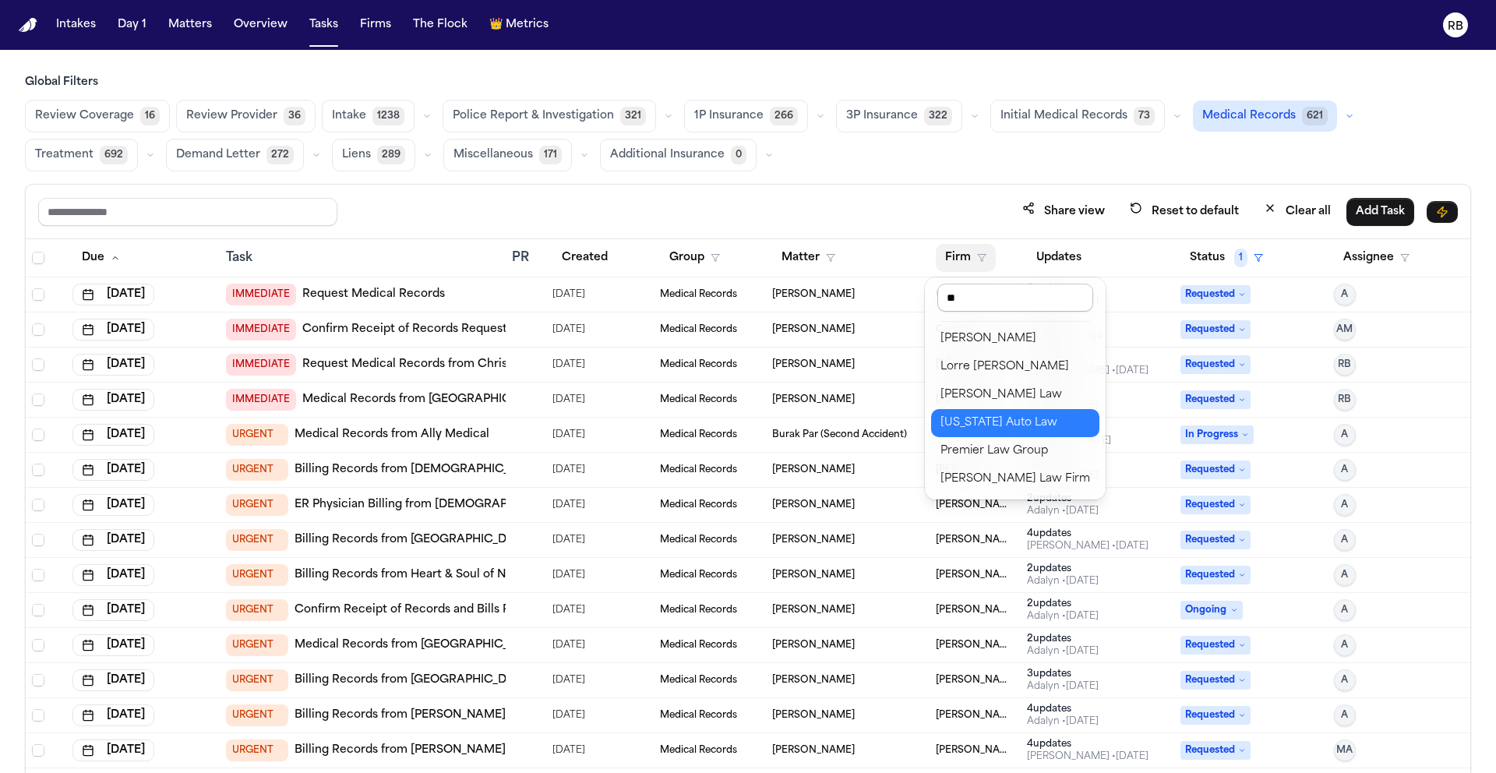
type input "***"
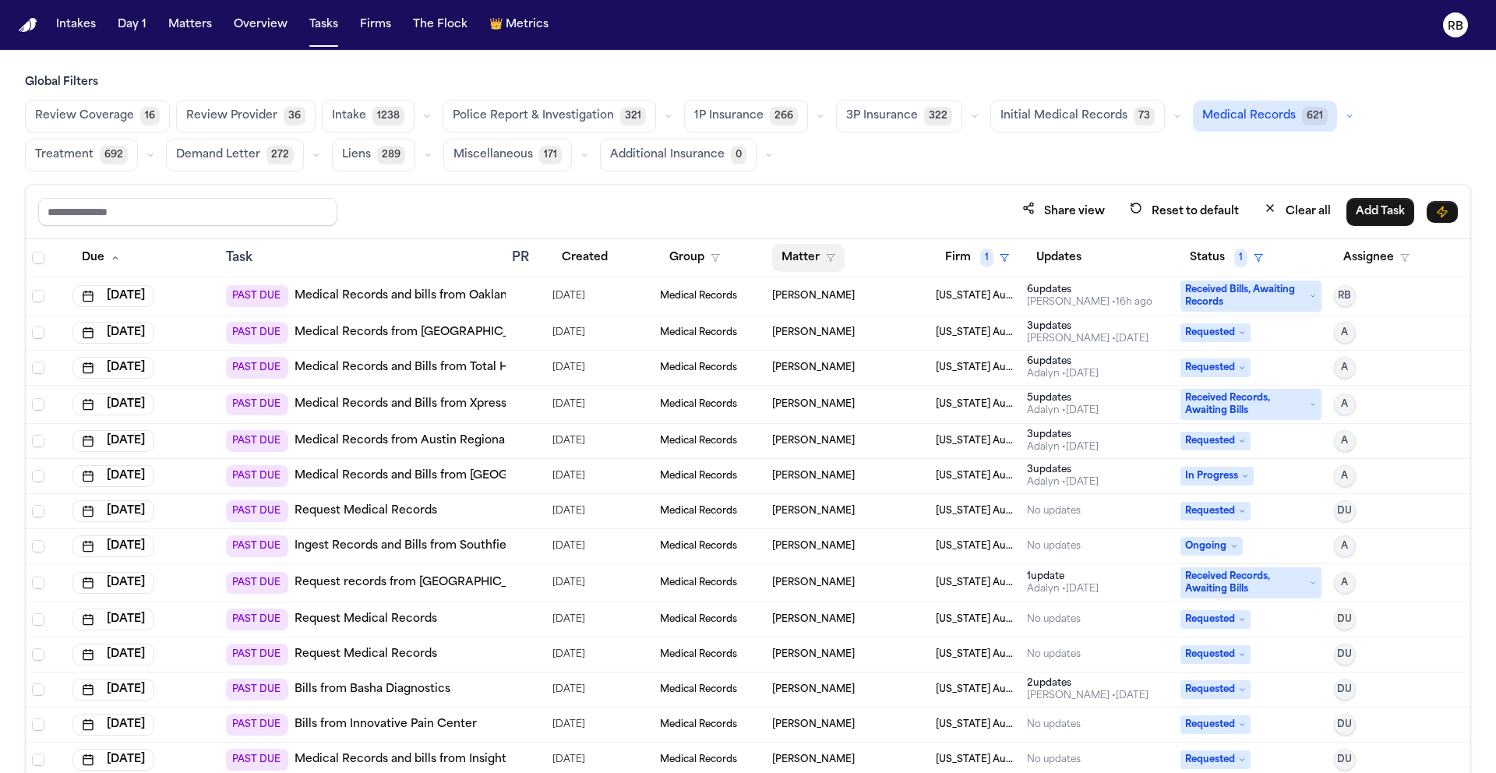
click at [803, 255] on button "Matter" at bounding box center [808, 258] width 72 height 28
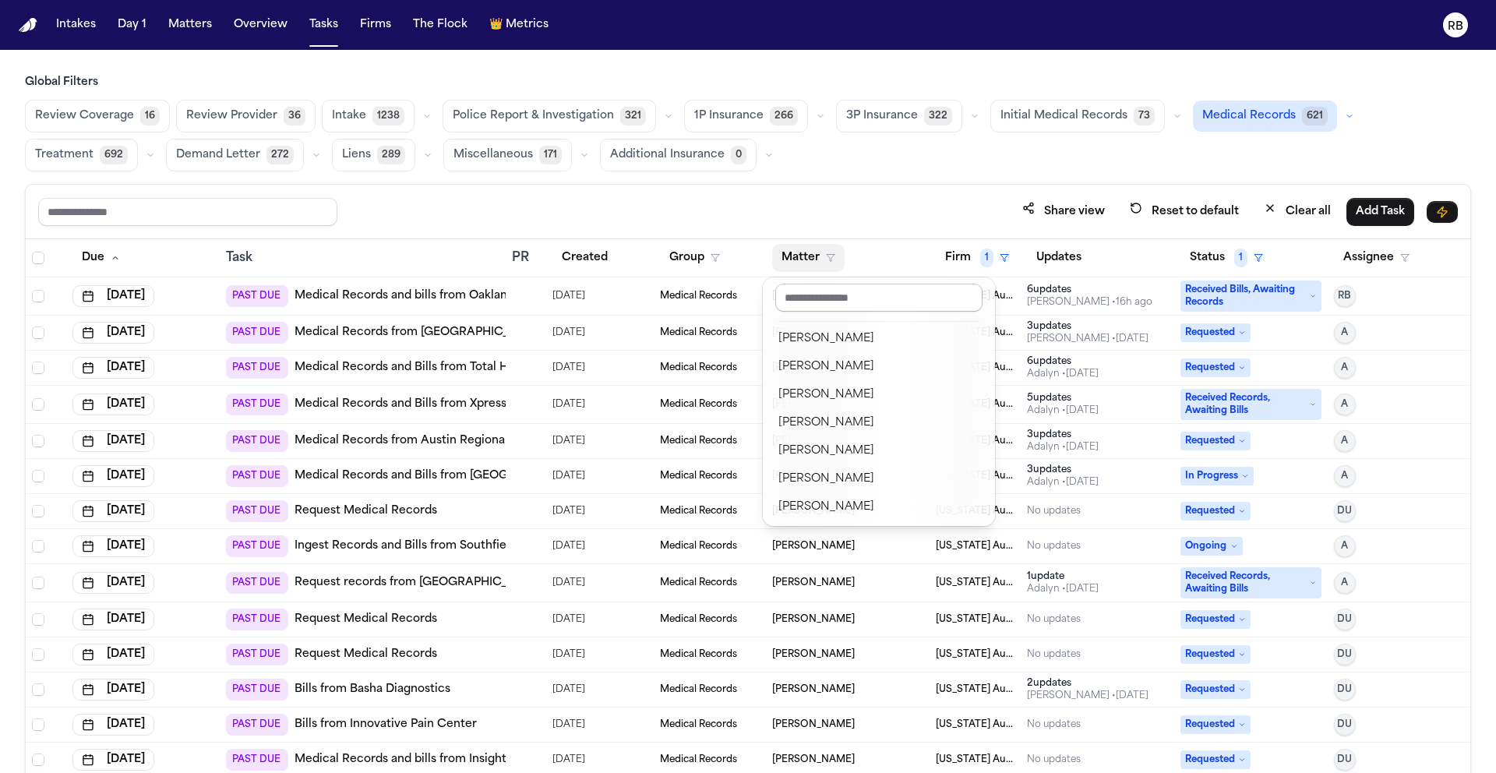
click at [835, 301] on input "text" at bounding box center [878, 298] width 207 height 28
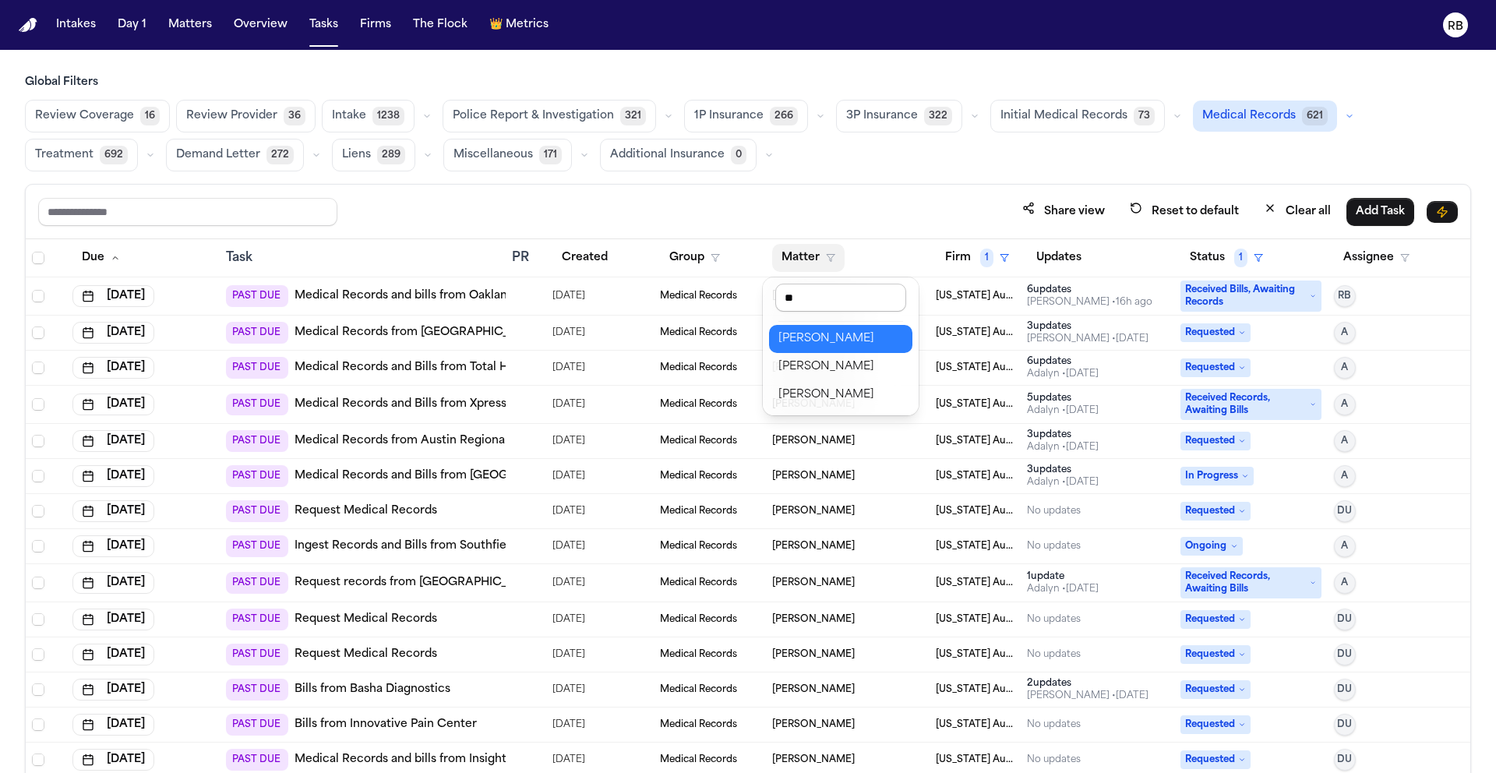
type input "***"
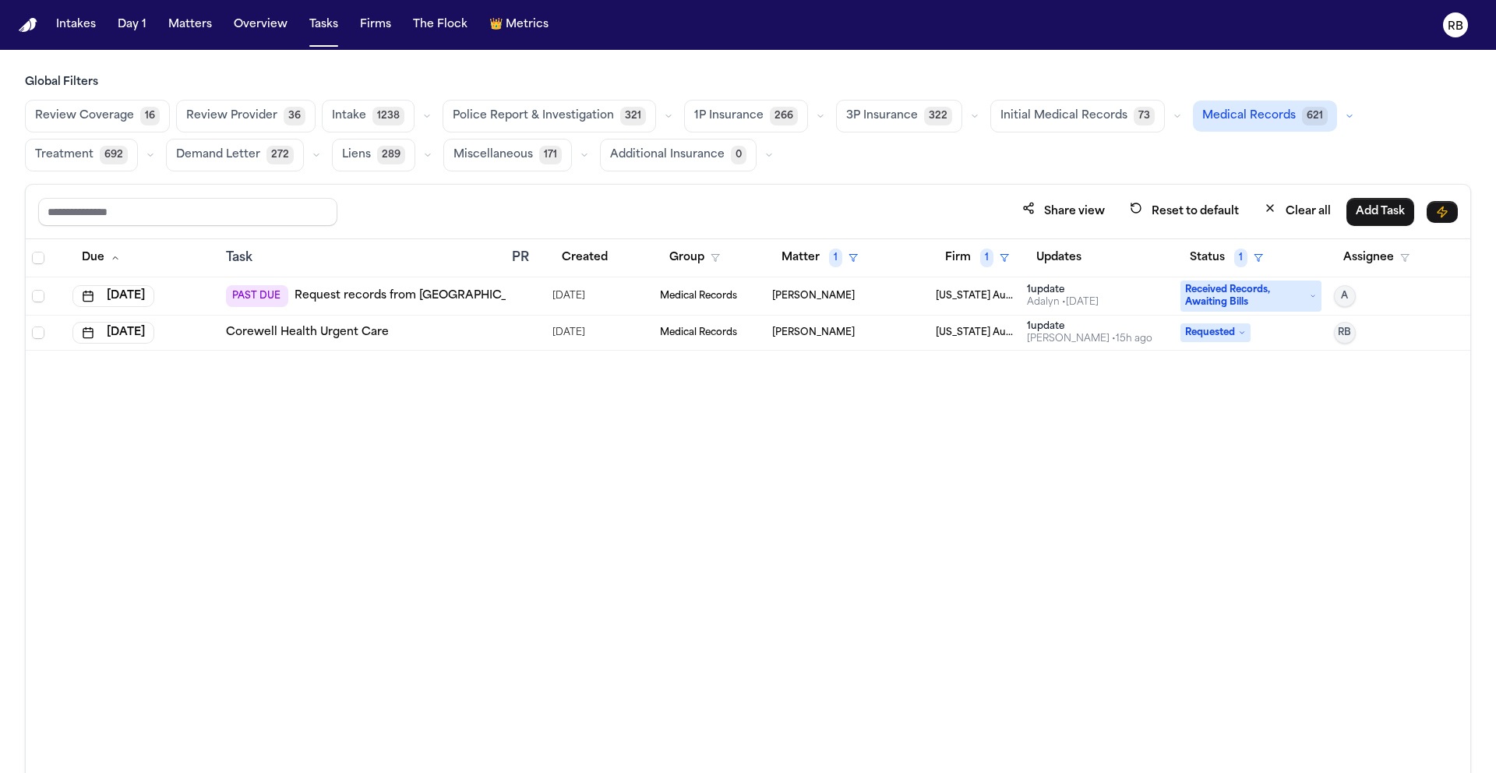
click at [590, 552] on div "Due Task PR Created Group Matter 1 Firm 1 Updates Status 1 Assignee Sep 19, 202…" at bounding box center [748, 539] width 1444 height 601
click at [537, 291] on div at bounding box center [526, 296] width 28 height 12
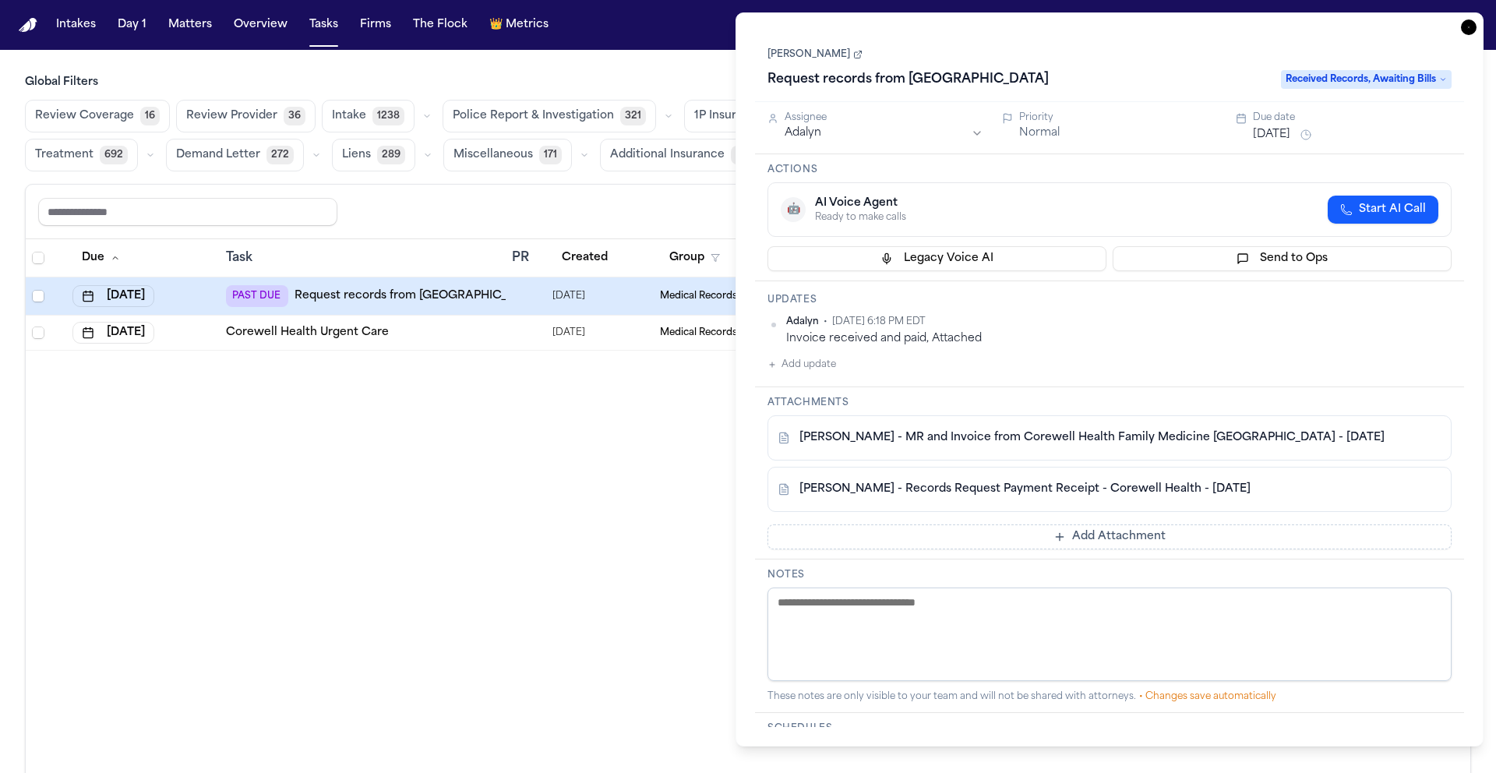
click at [1055, 85] on h1 "Request records from Corewell Health Care Center" at bounding box center [908, 79] width 294 height 25
click at [1131, 437] on link "E. Welden - MR and Invoice from Corewell Health Family Medicine Westland - 8.11…" at bounding box center [1091, 438] width 585 height 16
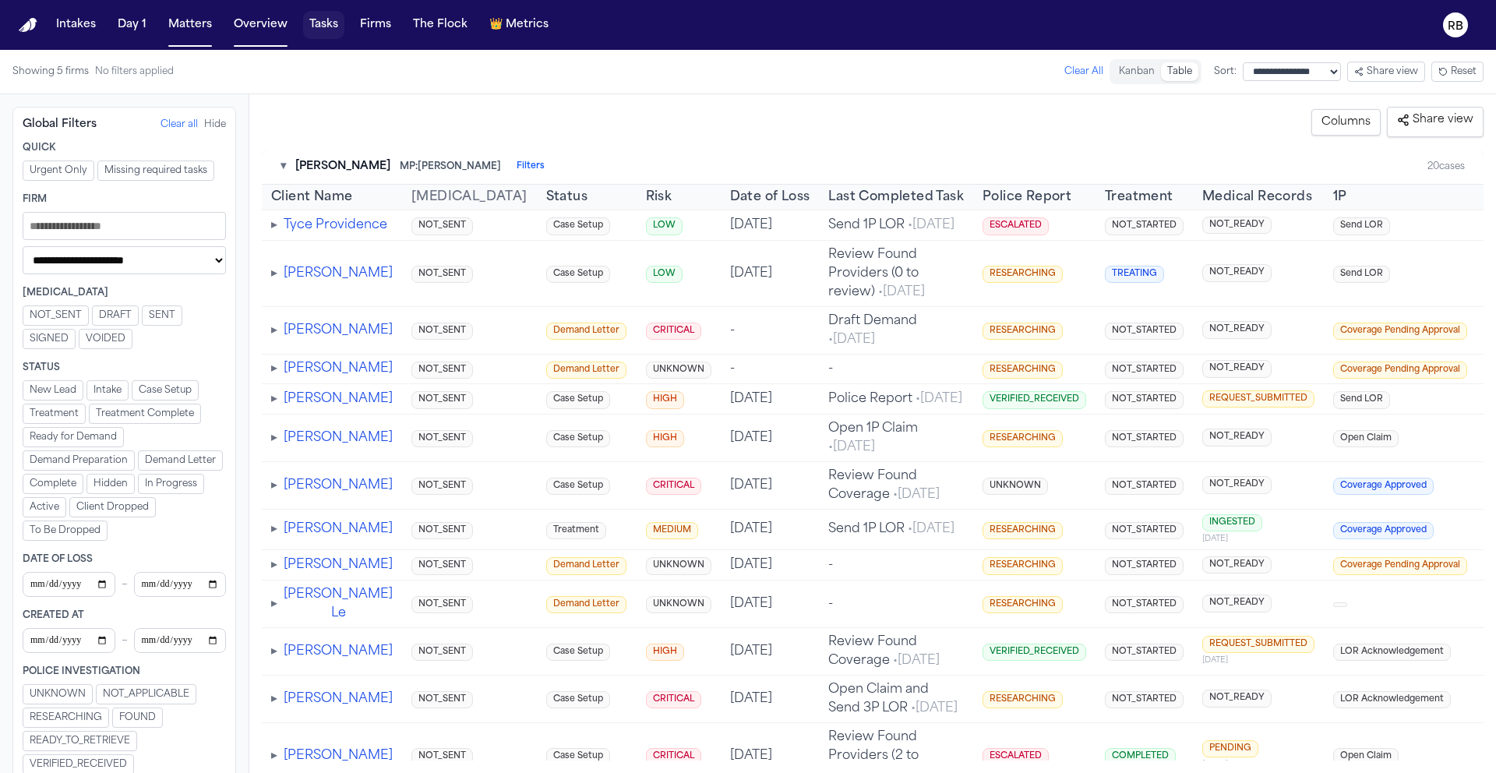
click at [318, 18] on button "Tasks" at bounding box center [323, 25] width 41 height 28
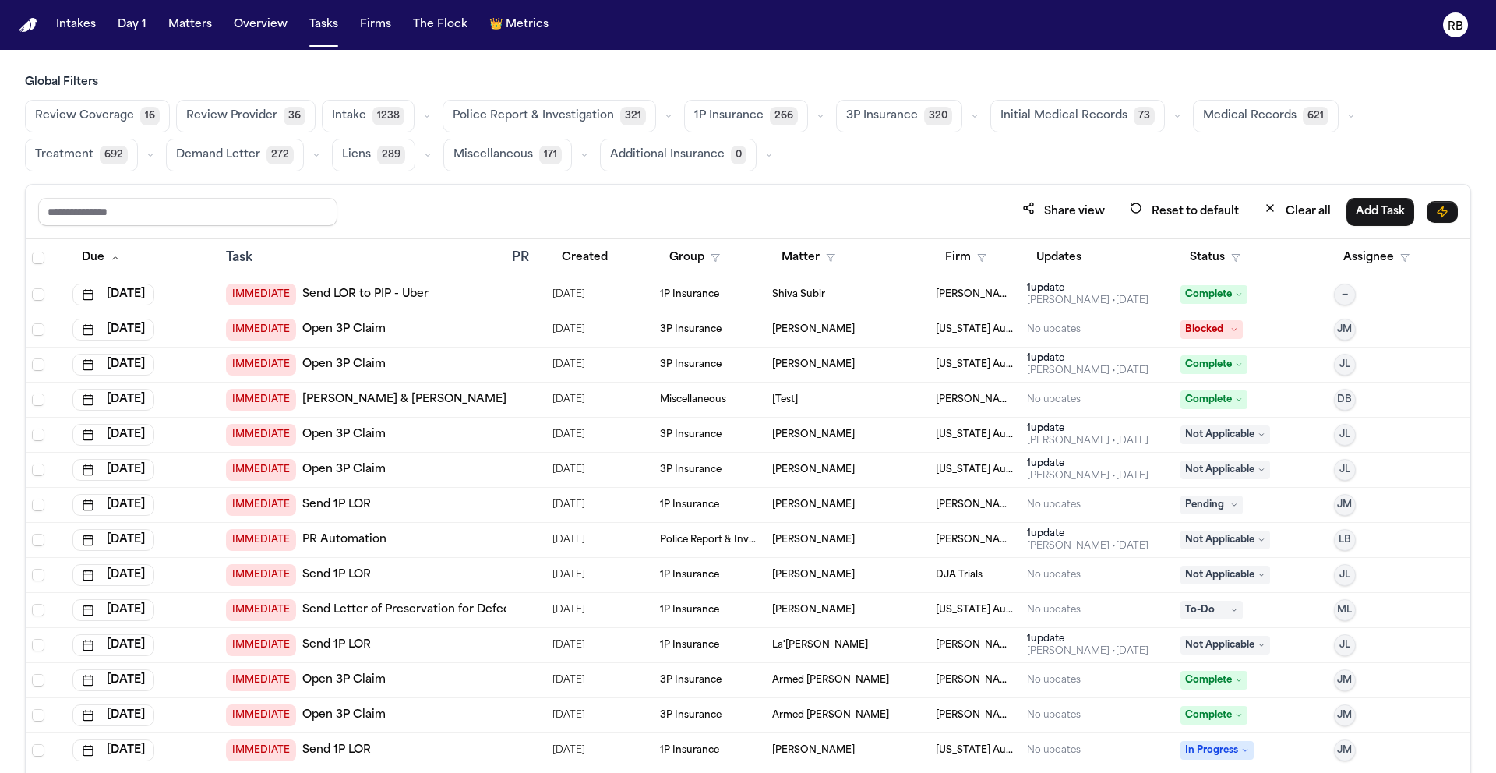
click at [1209, 113] on span "Medical Records" at bounding box center [1249, 116] width 93 height 16
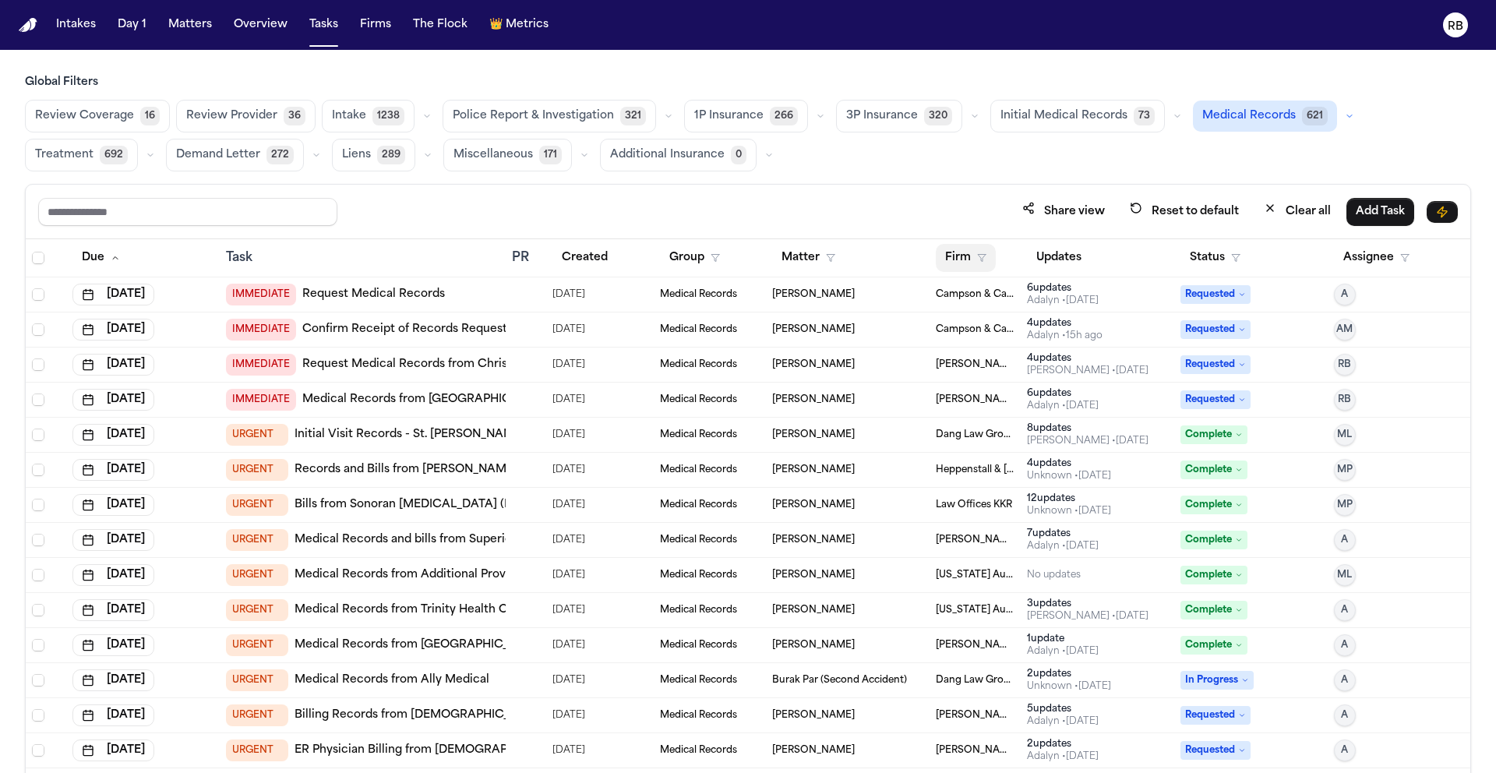
click at [956, 261] on button "Firm" at bounding box center [966, 258] width 60 height 28
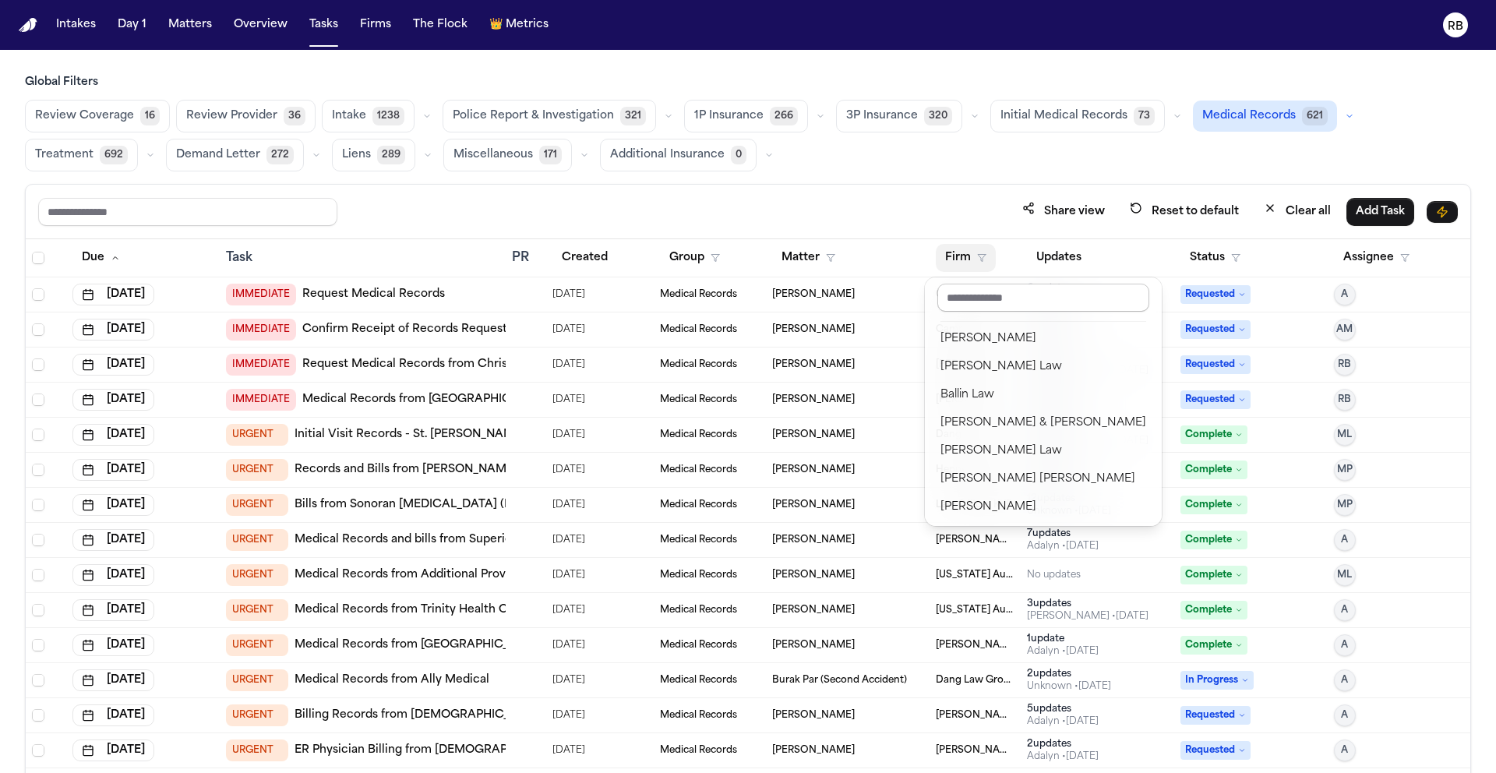
click at [1003, 301] on input "text" at bounding box center [1043, 298] width 212 height 28
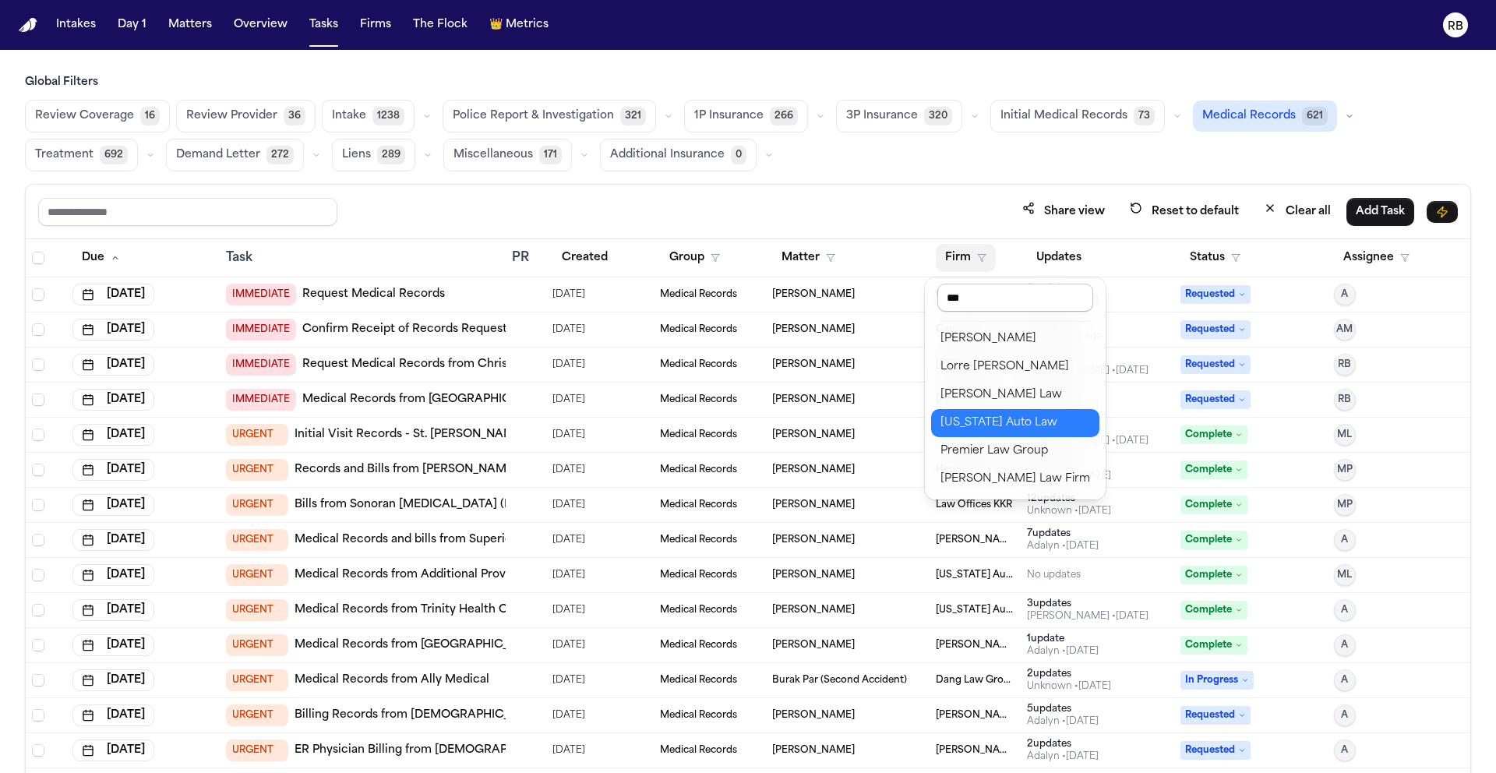
type input "****"
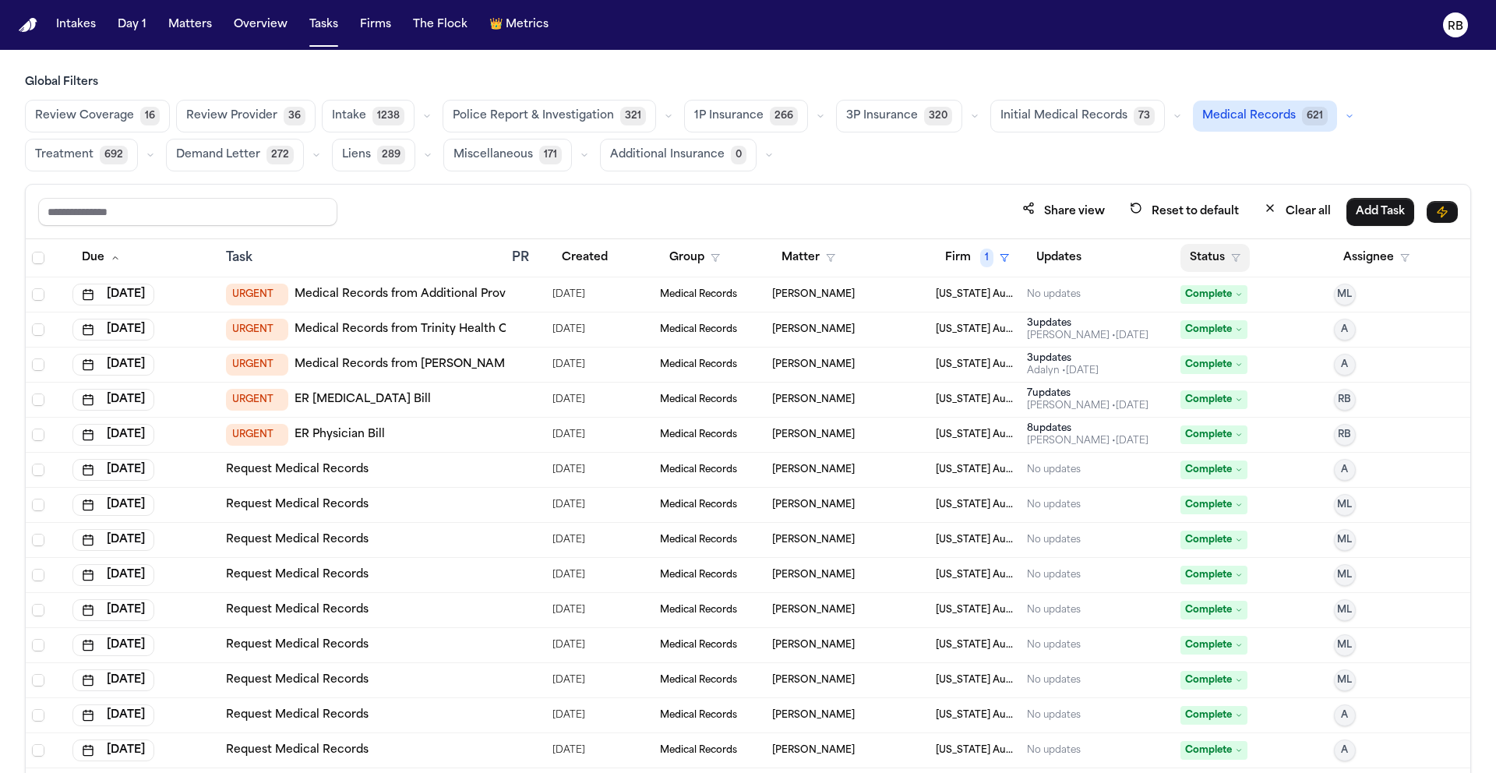
click at [1192, 250] on button "Status" at bounding box center [1214, 258] width 69 height 28
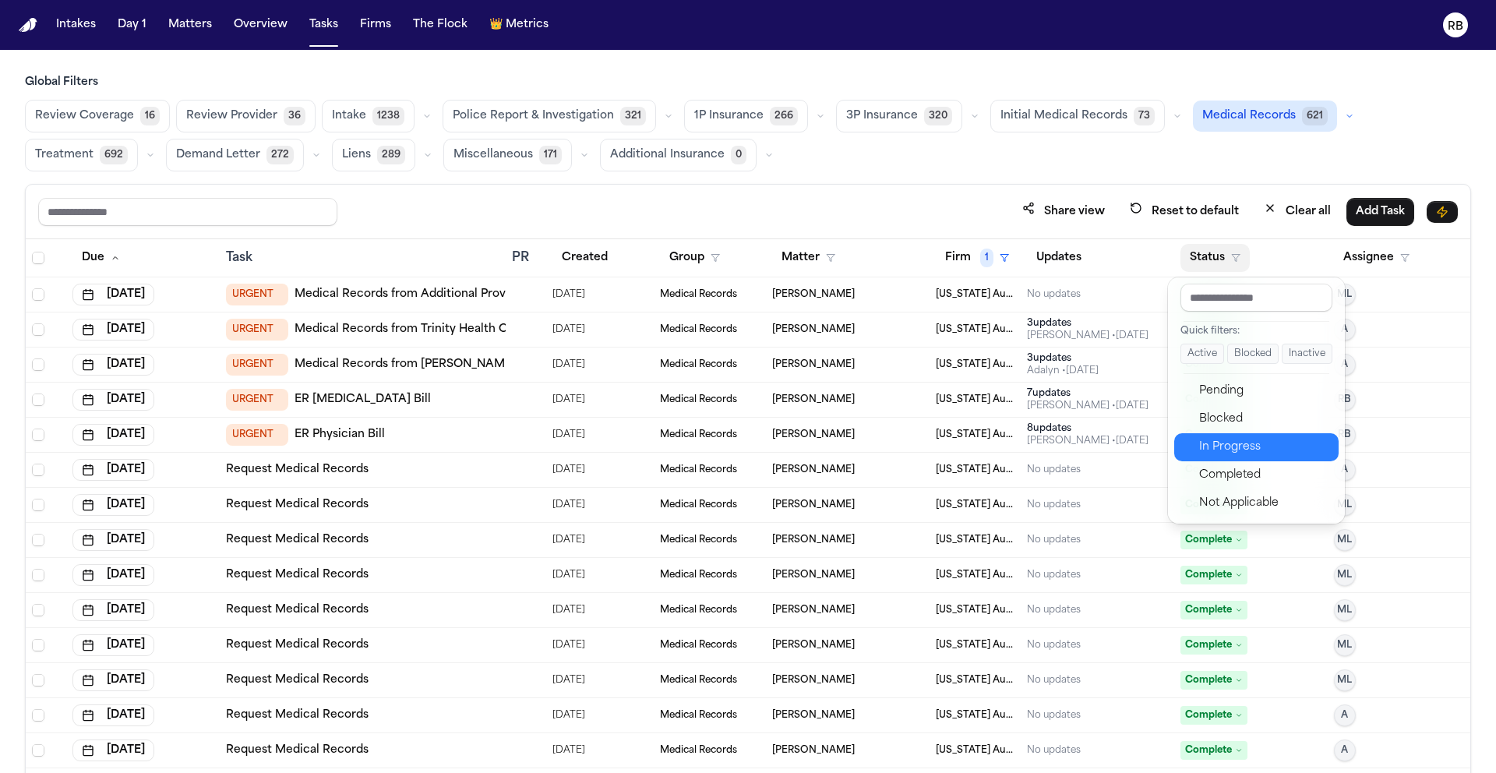
click at [1234, 442] on div "In Progress" at bounding box center [1264, 447] width 130 height 19
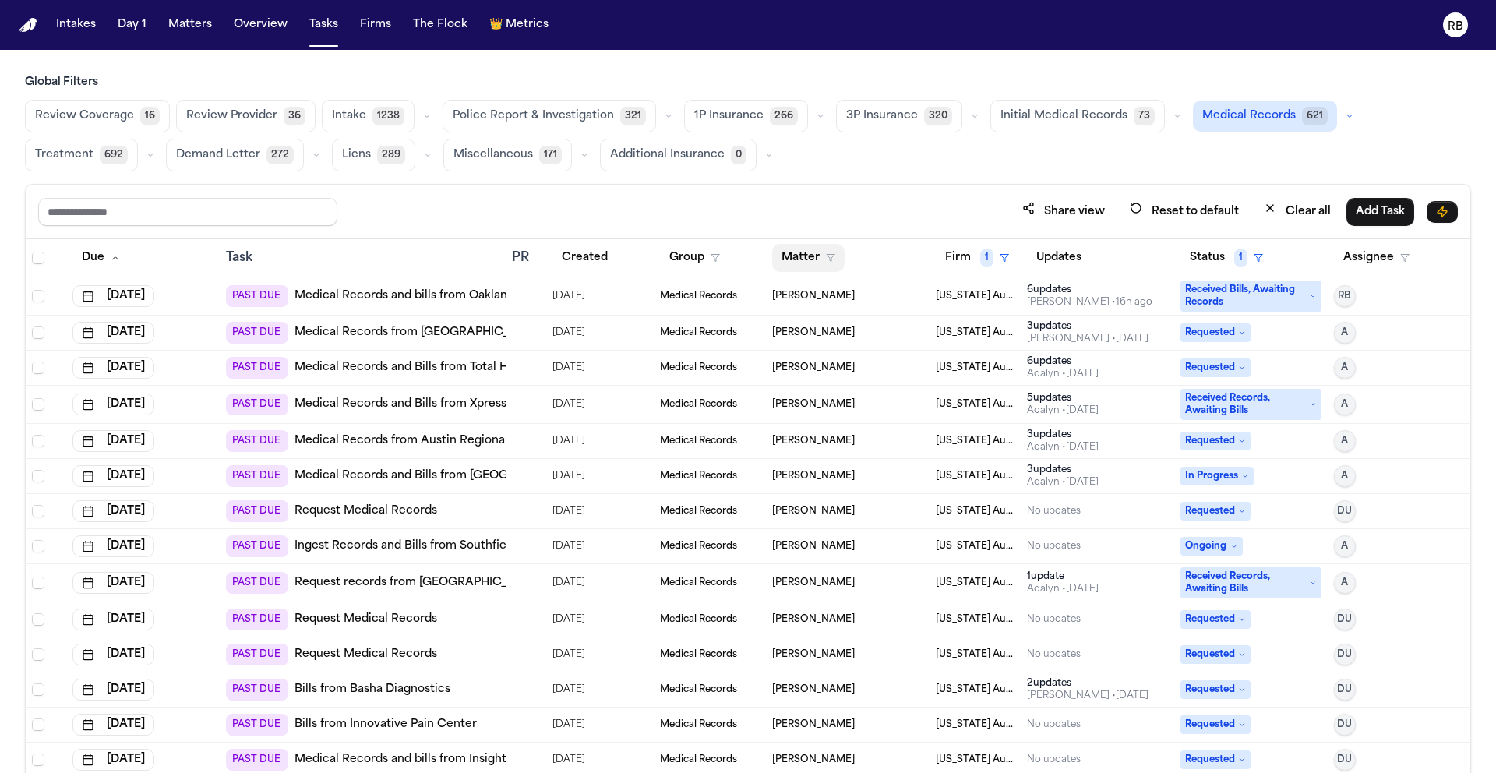
click at [802, 259] on button "Matter" at bounding box center [808, 258] width 72 height 28
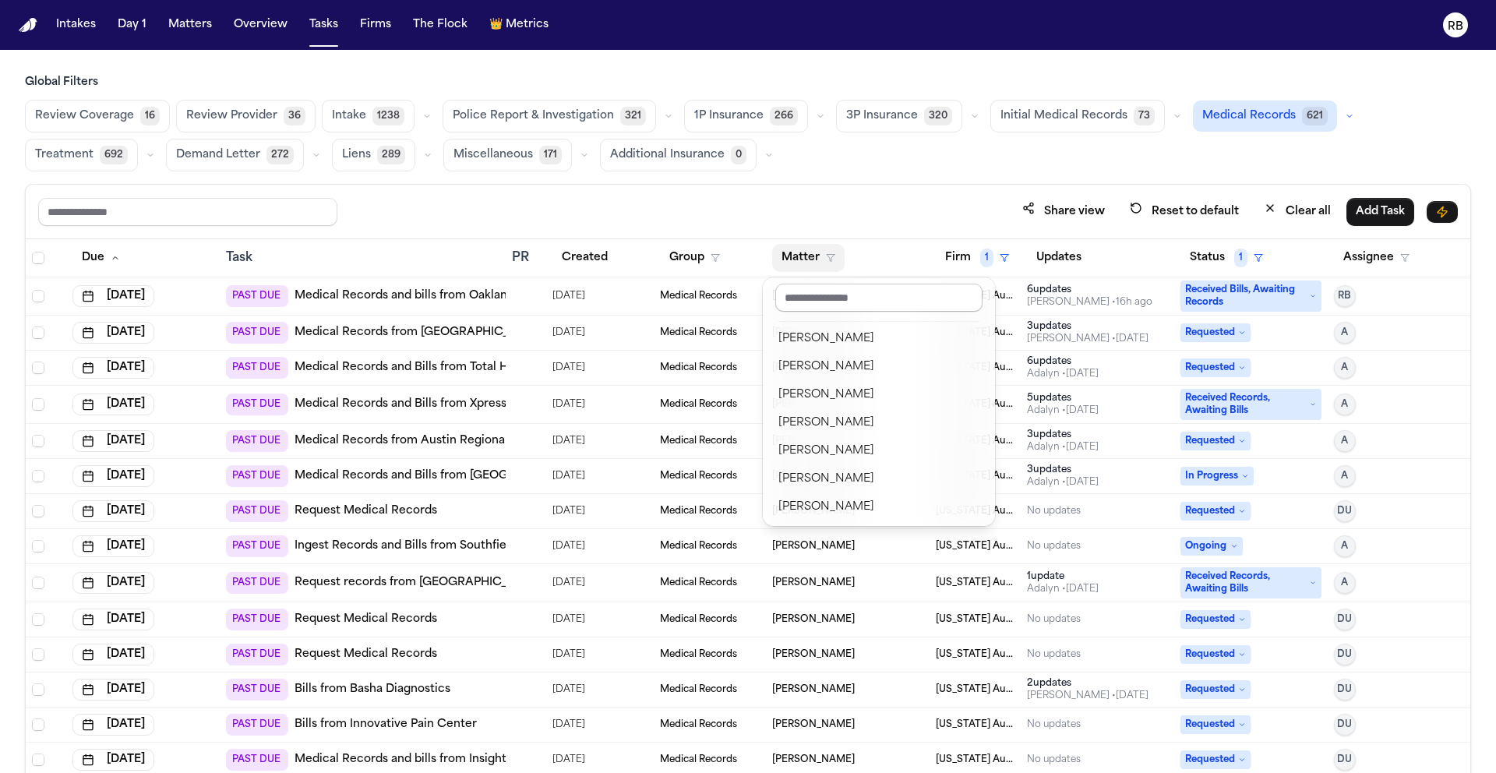
click at [826, 300] on input "text" at bounding box center [878, 298] width 207 height 28
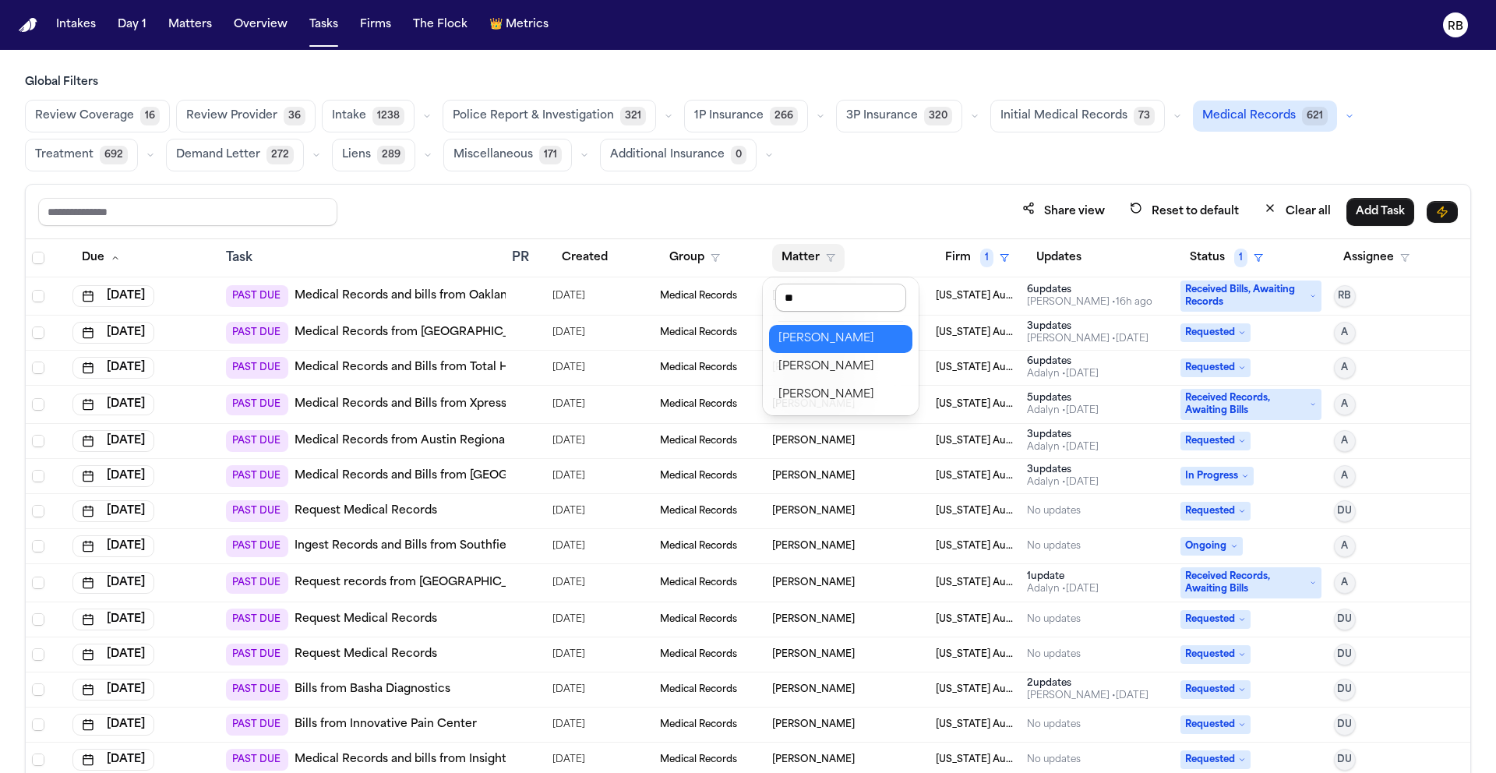
type input "***"
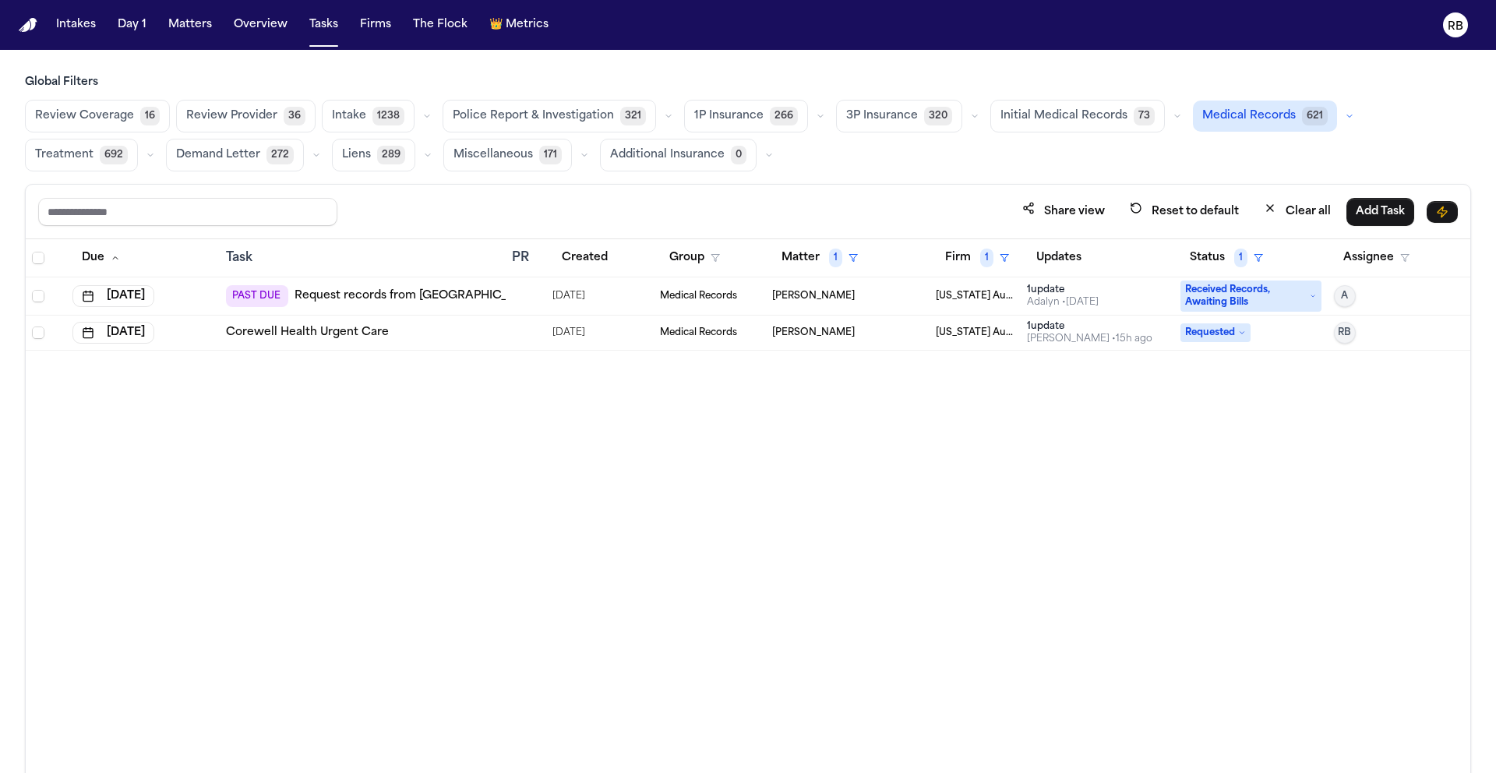
click at [851, 291] on div "[PERSON_NAME]" at bounding box center [847, 296] width 151 height 12
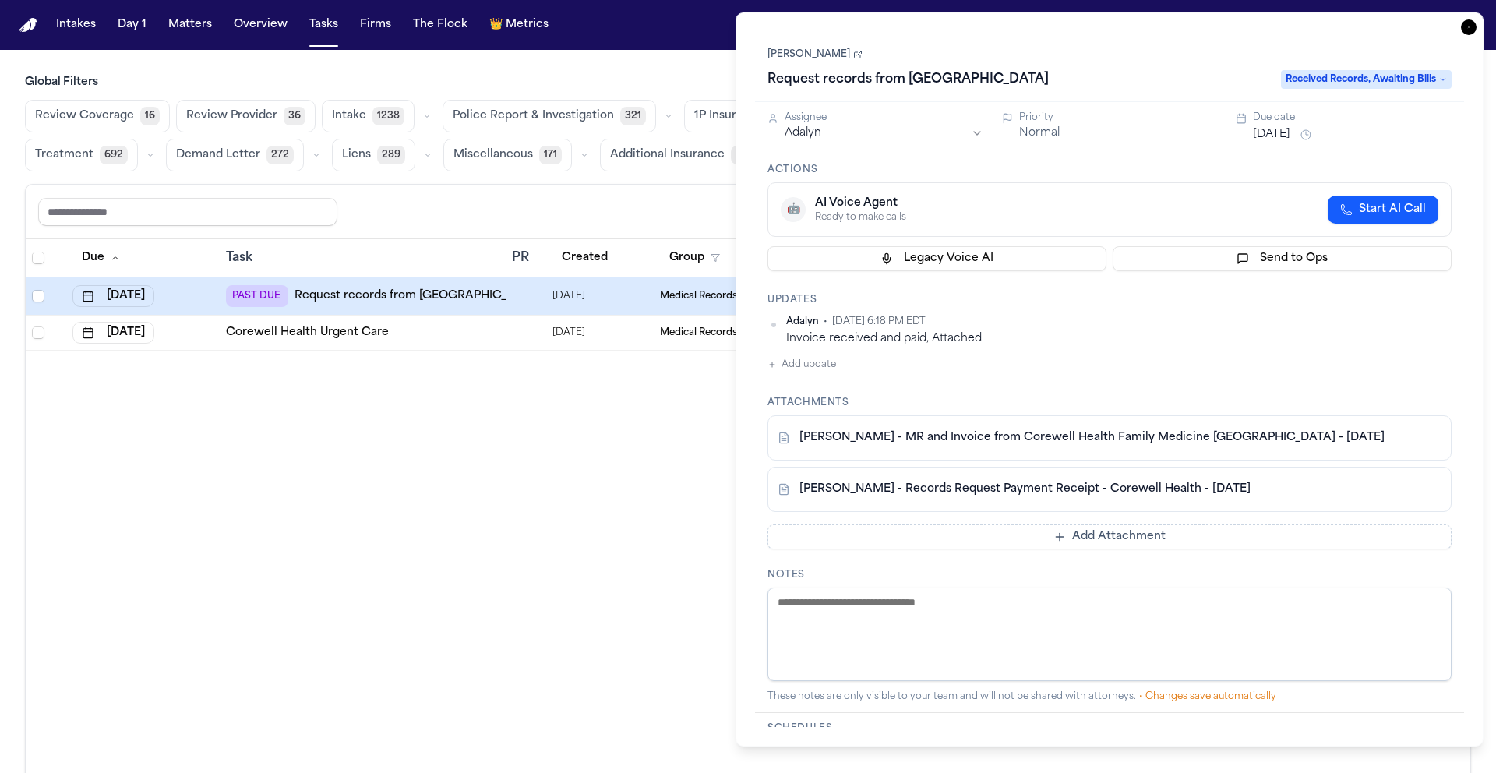
click at [1006, 440] on link "E. Welden - MR and Invoice from Corewell Health Family Medicine Westland - 8.11…" at bounding box center [1091, 438] width 585 height 16
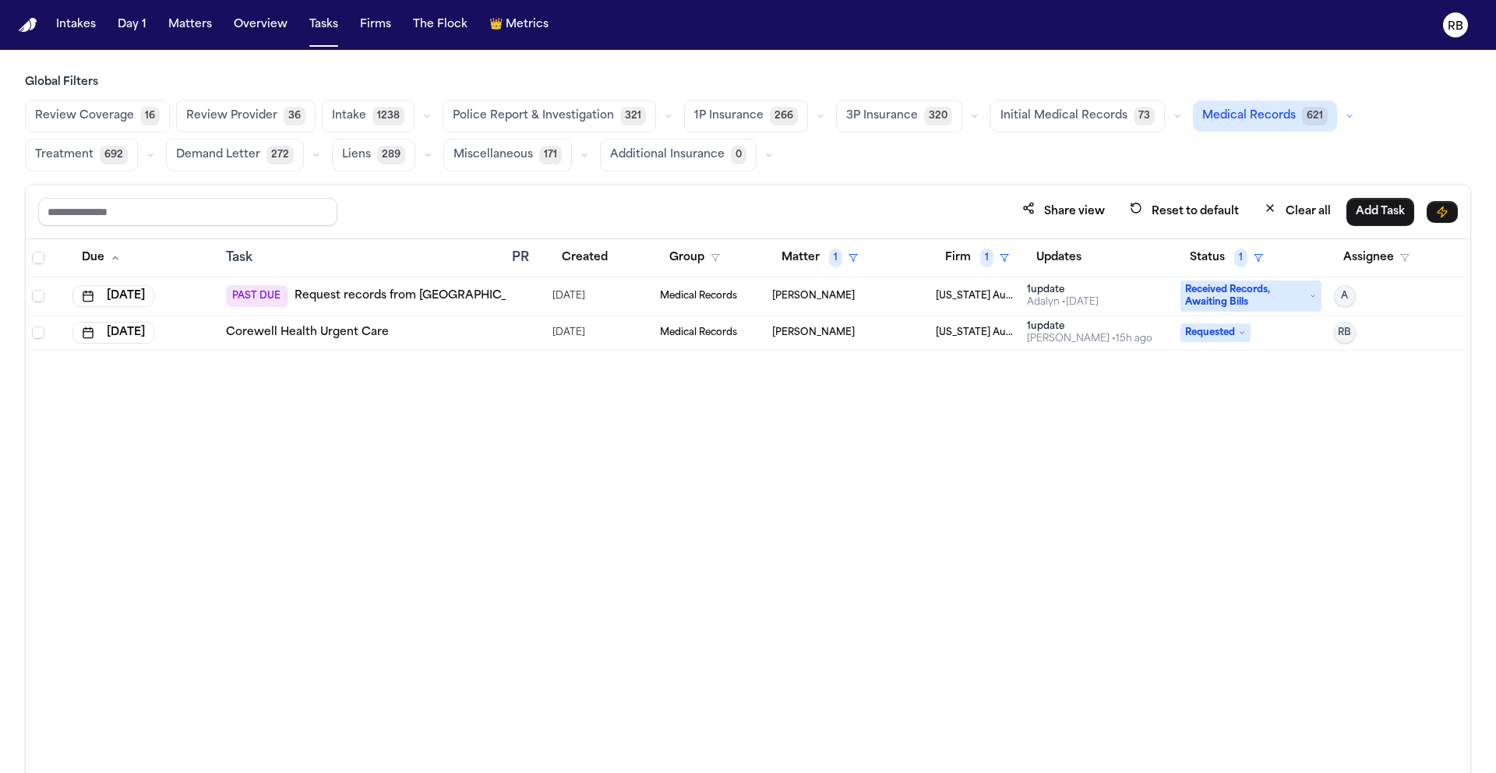
click at [681, 445] on div "Due Task PR Created Group Matter 1 Firm 1 Updates Status 1 Assignee Sep 19, 202…" at bounding box center [748, 539] width 1444 height 601
click at [776, 527] on div "Due Task PR Created Group Matter 1 Firm 1 Updates Status 1 Assignee Sep 19, 202…" at bounding box center [748, 539] width 1444 height 601
drag, startPoint x: 724, startPoint y: 513, endPoint x: 714, endPoint y: 468, distance: 45.5
click at [727, 510] on div "Due Task PR Created Group Matter 1 Firm 1 Updates Status 1 Assignee Sep 19, 202…" at bounding box center [748, 539] width 1444 height 601
click at [516, 287] on td at bounding box center [526, 296] width 41 height 38
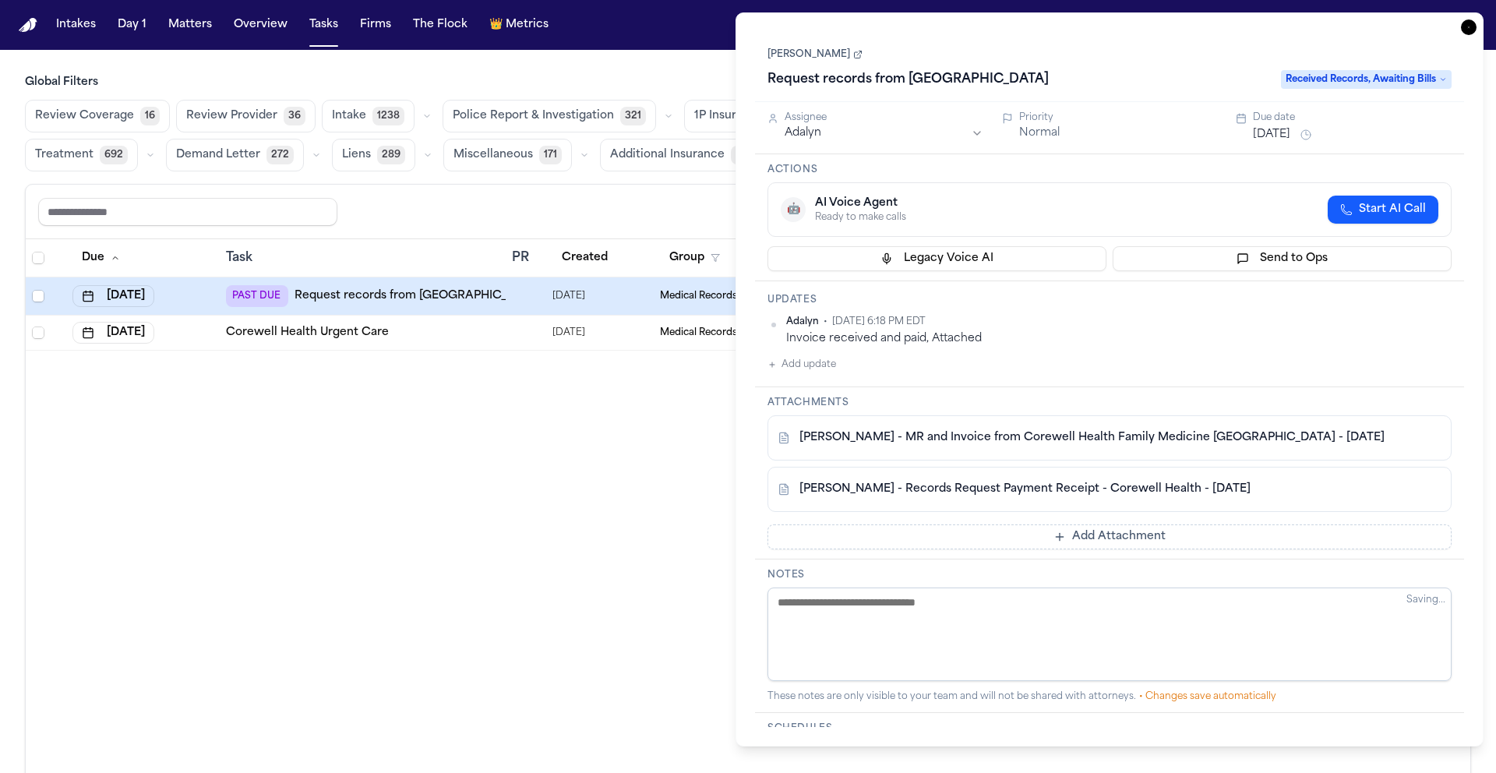
click at [820, 361] on button "Add update" at bounding box center [801, 364] width 69 height 19
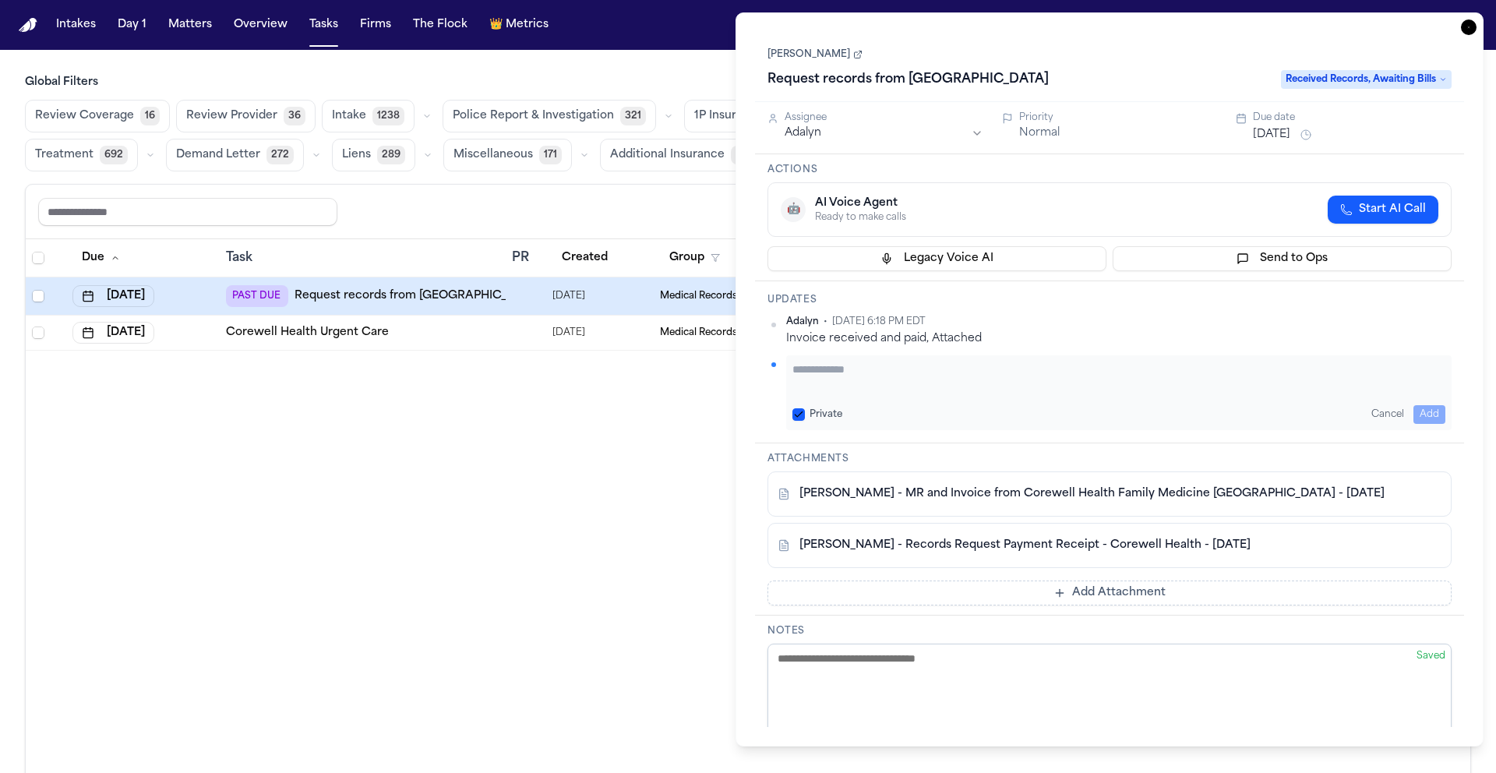
click at [926, 386] on textarea "Add your update" at bounding box center [1118, 376] width 653 height 31
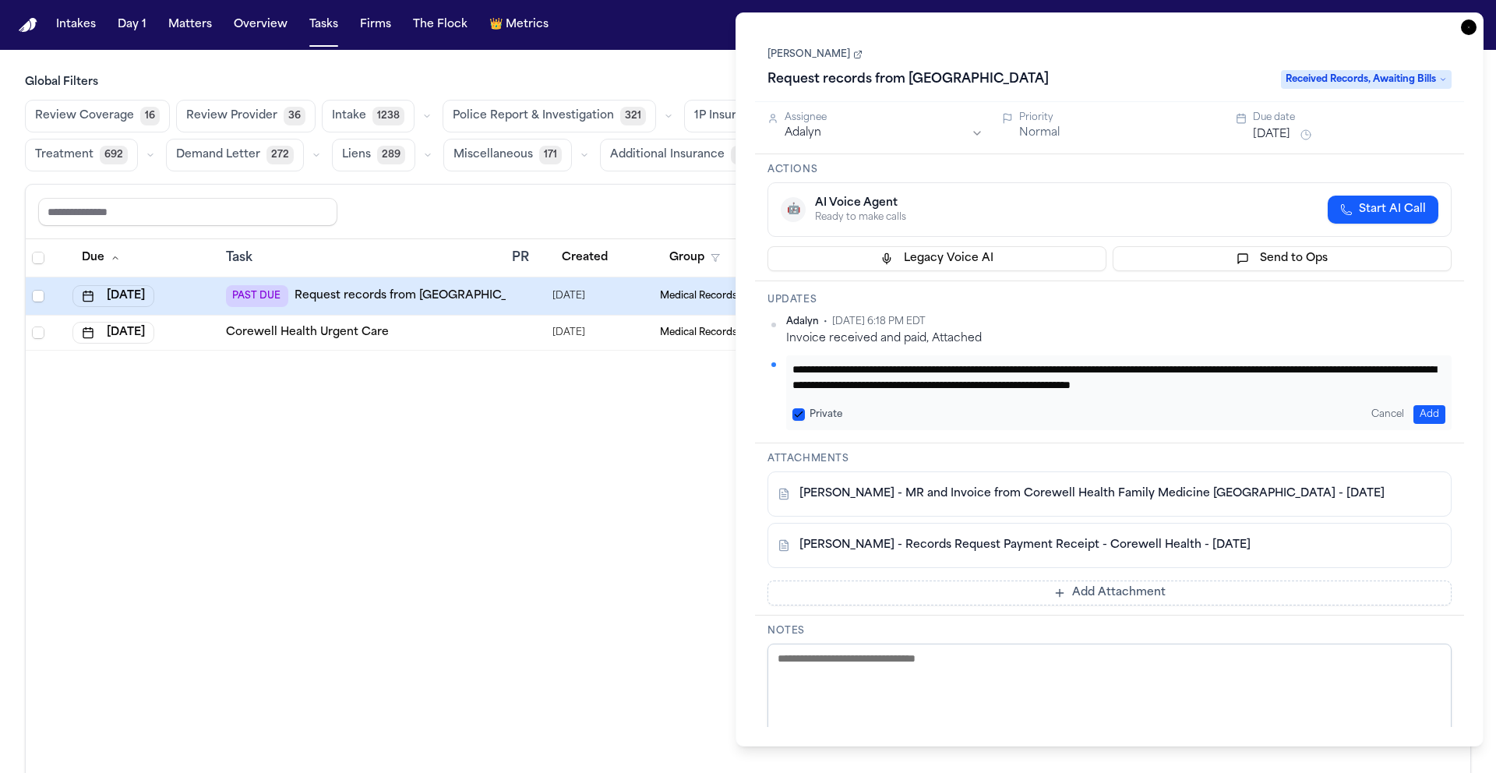
type textarea "**********"
click at [1441, 414] on button "Add" at bounding box center [1429, 414] width 32 height 19
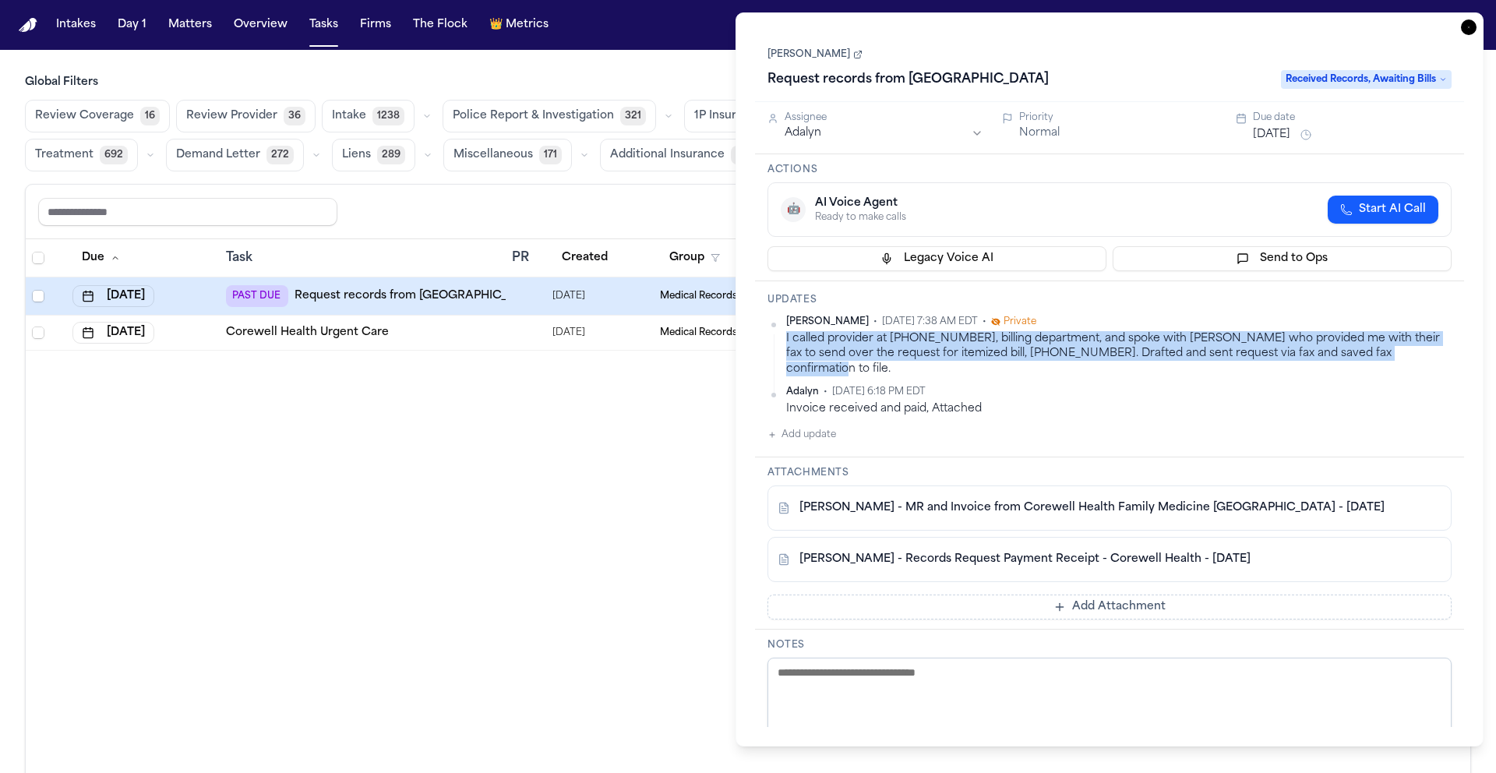
drag, startPoint x: 1387, startPoint y: 359, endPoint x: 808, endPoint y: 340, distance: 579.9
click at [786, 340] on div "I called provider at 866-814-7275, billing department, and spoke with Marisol w…" at bounding box center [1118, 353] width 665 height 45
copy div "I called provider at 866-814-7275, billing department, and spoke with Marisol w…"
click at [834, 132] on html "Intakes Day 1 Matters Overview Tasks Firms The Flock 👑 Metrics RB Global Filter…" at bounding box center [748, 386] width 1496 height 773
click at [1276, 129] on button "Sep 19, 2025" at bounding box center [1271, 135] width 37 height 16
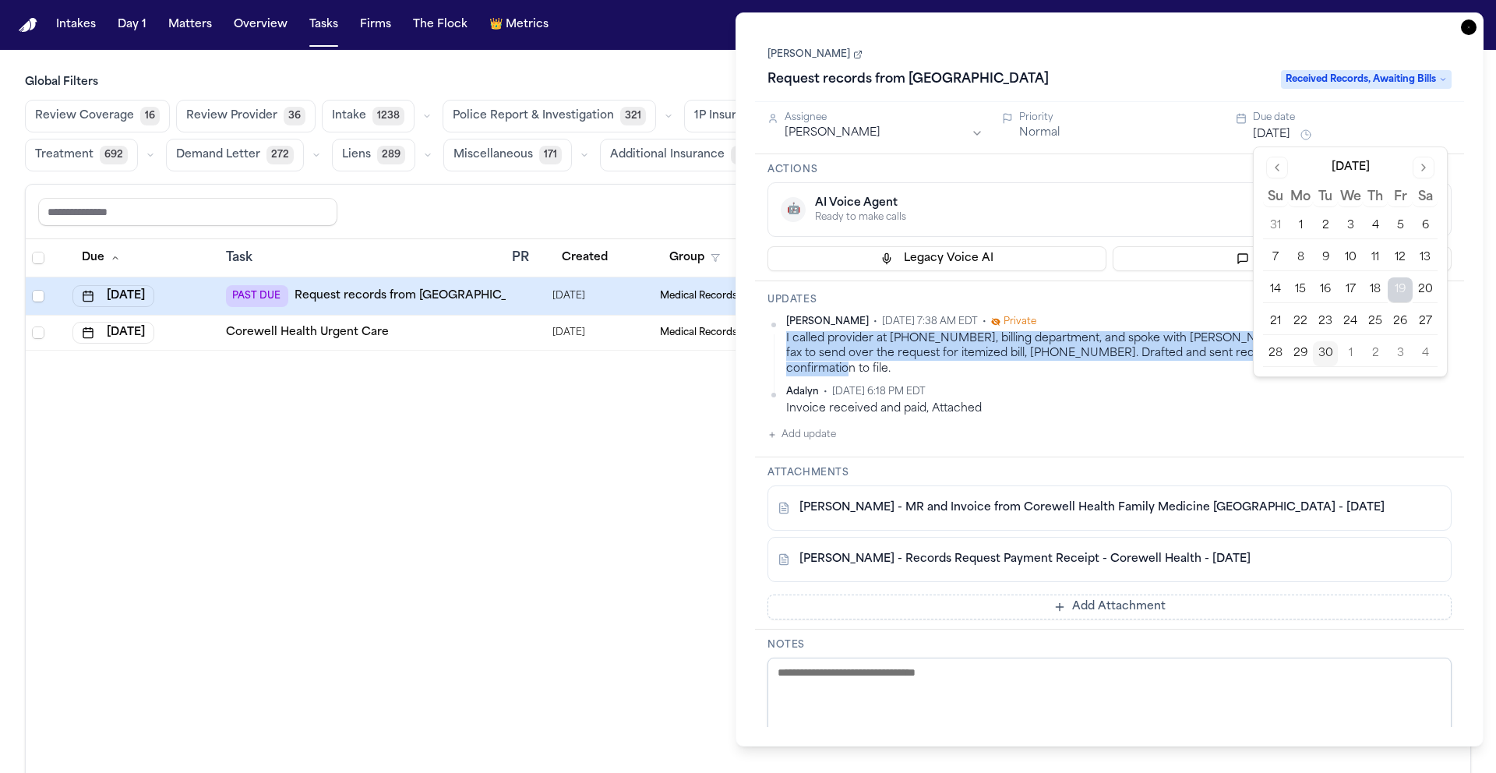
click at [1428, 164] on button "Go to next month" at bounding box center [1423, 168] width 22 height 22
click at [1332, 256] on button "7" at bounding box center [1325, 257] width 25 height 25
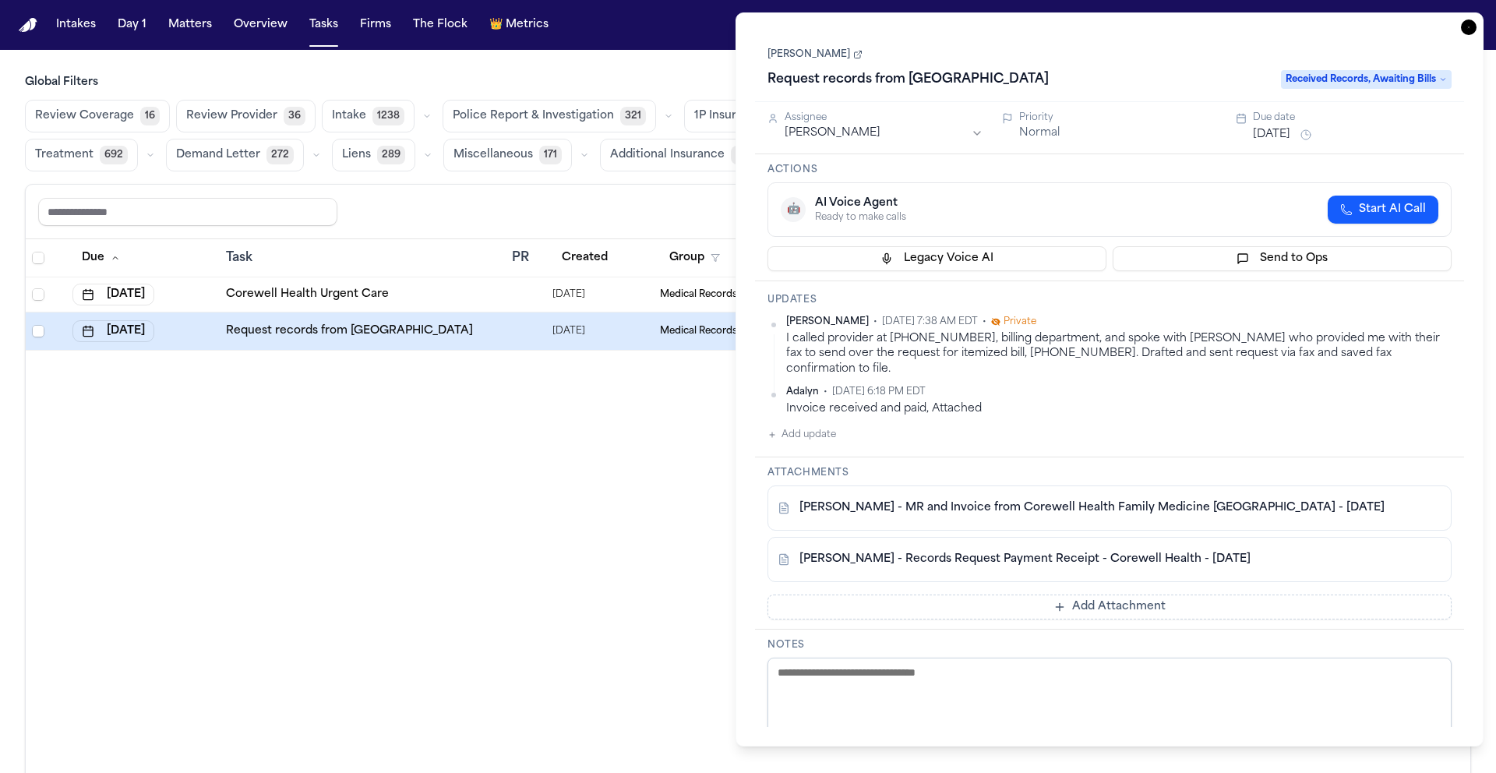
click at [1190, 420] on div "Richelle Bauman • Sep 30, 2025 7:38 AM EDT • Private I called provider at 866-8…" at bounding box center [1109, 379] width 684 height 129
click at [445, 460] on div "Due Task PR Created Group Matter 1 Firm 1 Updates Status 1 Assignee Oct 6, 2025…" at bounding box center [748, 539] width 1444 height 601
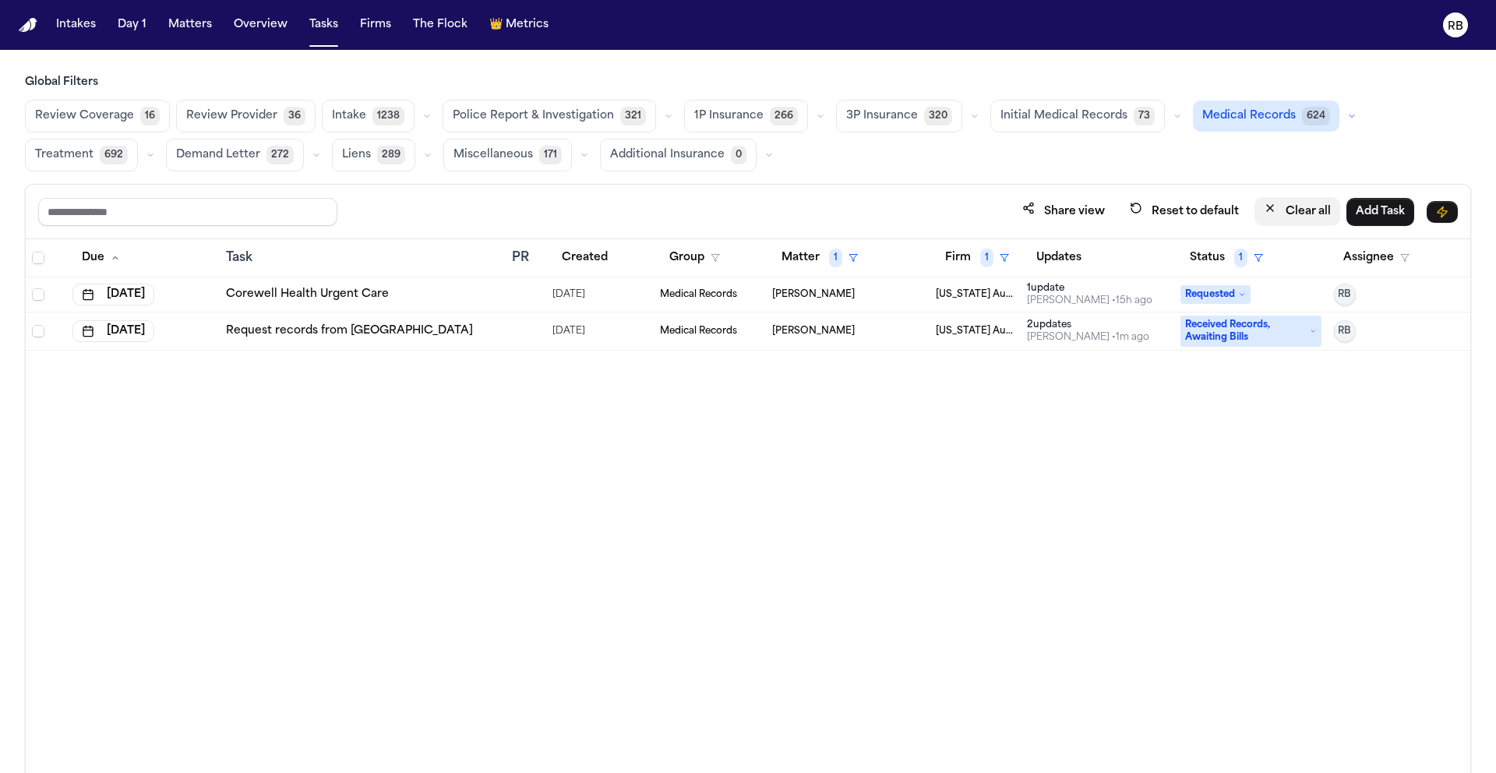
click at [1309, 214] on button "Clear all" at bounding box center [1297, 211] width 86 height 29
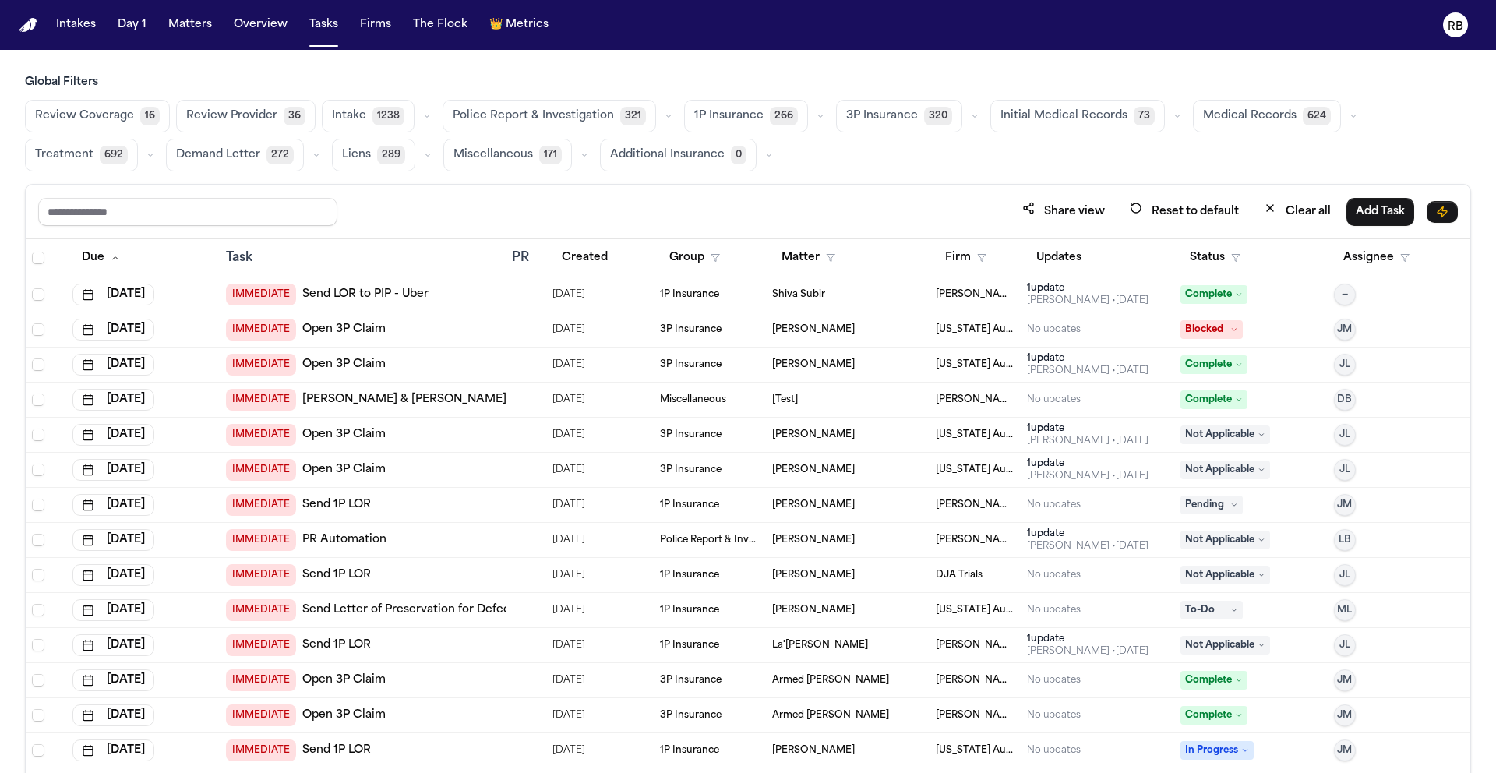
click at [1248, 114] on span "Medical Records" at bounding box center [1249, 116] width 93 height 16
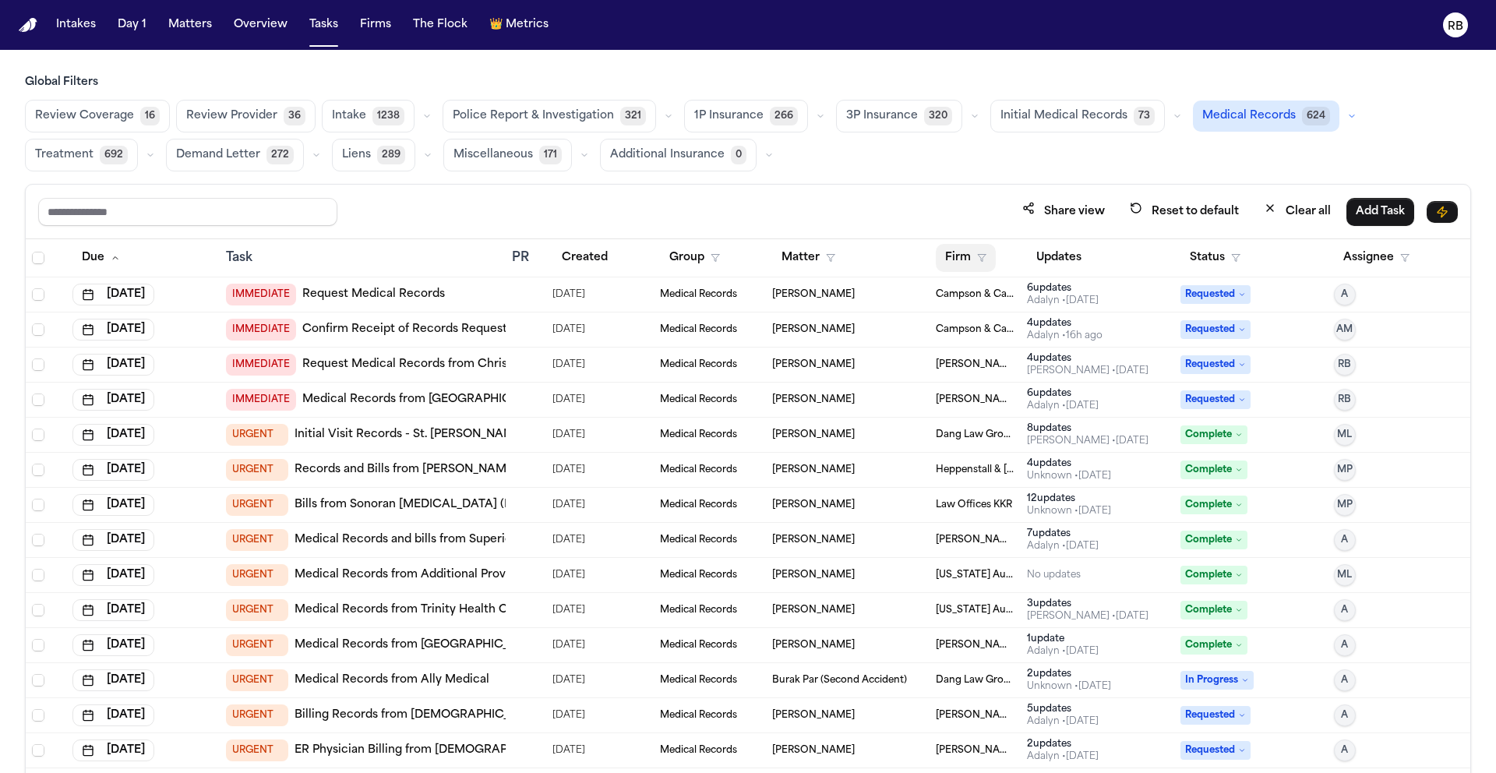
click at [950, 256] on button "Firm" at bounding box center [966, 258] width 60 height 28
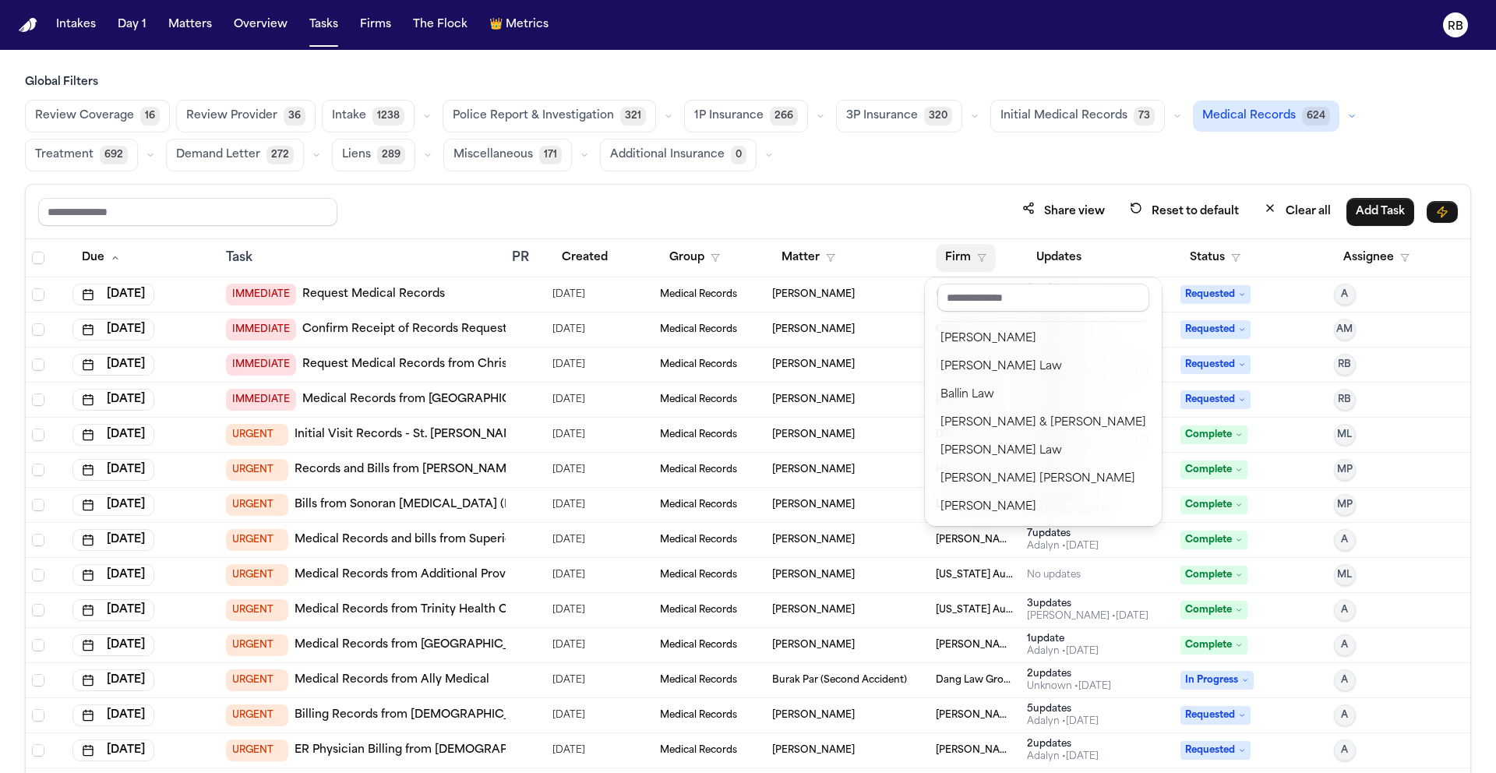
click at [1019, 154] on div "Global Filters Review Coverage 16 Review Provider 36 Intake 1238 Police Report …" at bounding box center [748, 458] width 1446 height 766
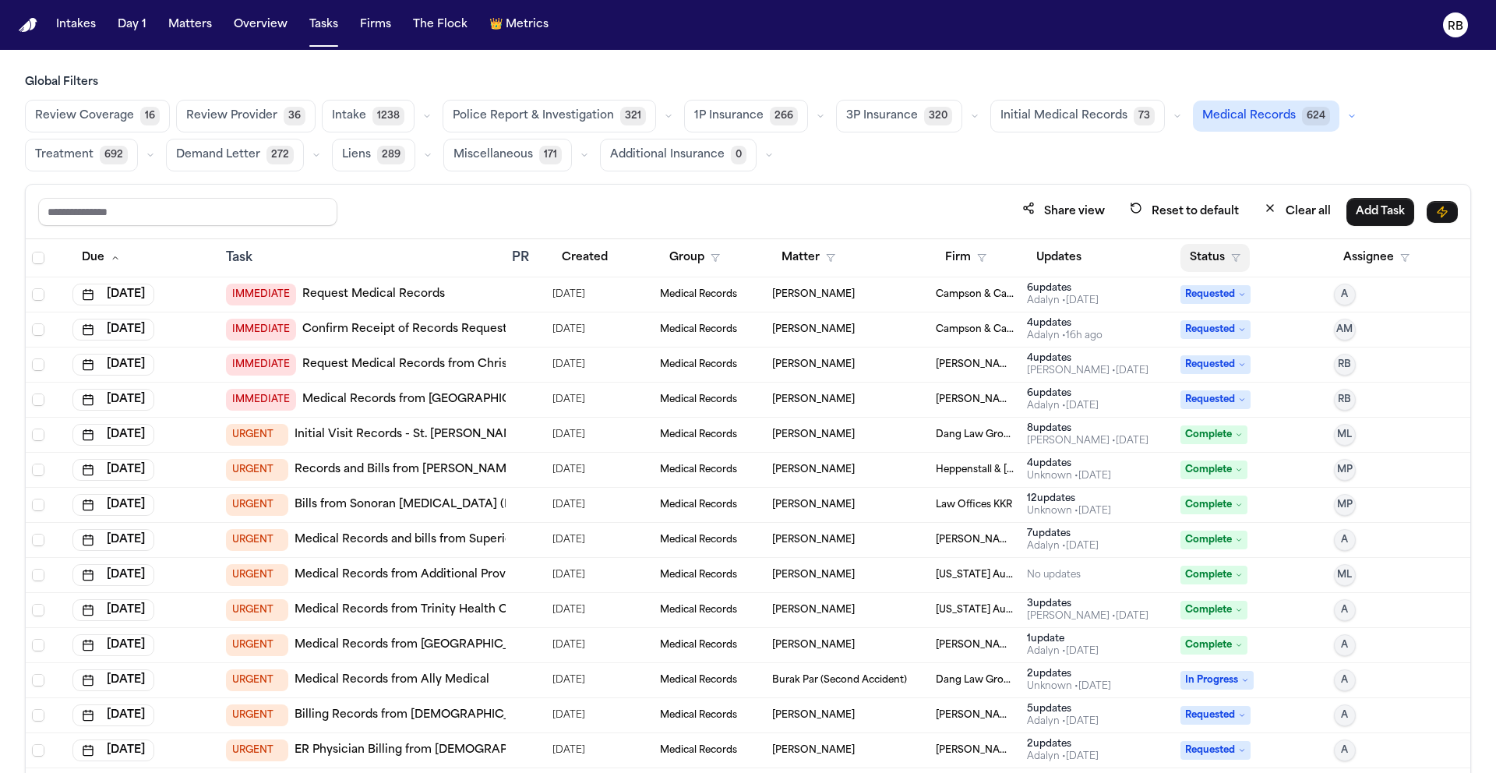
click at [1194, 257] on button "Status" at bounding box center [1214, 258] width 69 height 28
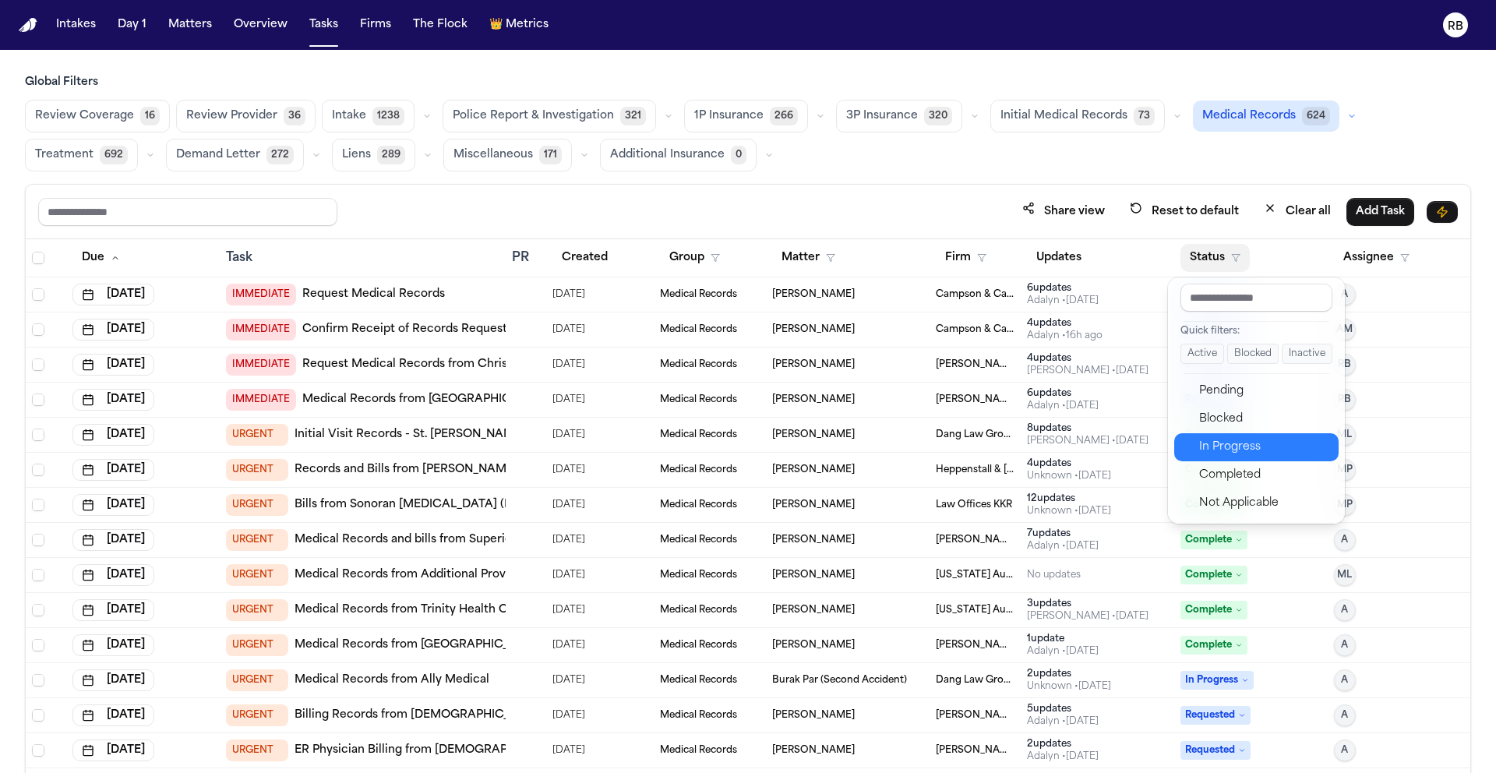
click at [1273, 449] on div "In Progress" at bounding box center [1264, 447] width 130 height 19
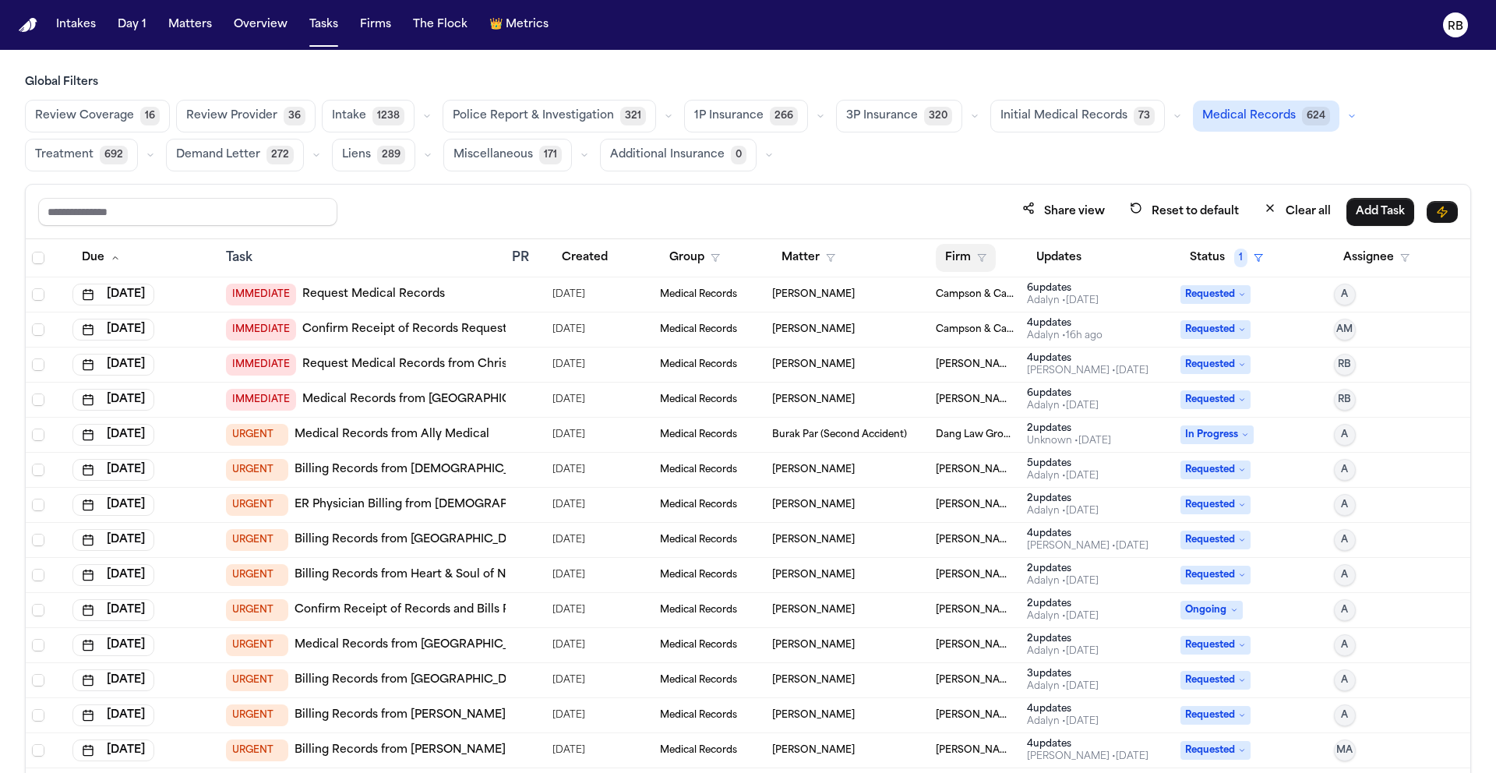
click at [938, 252] on button "Firm" at bounding box center [966, 258] width 60 height 28
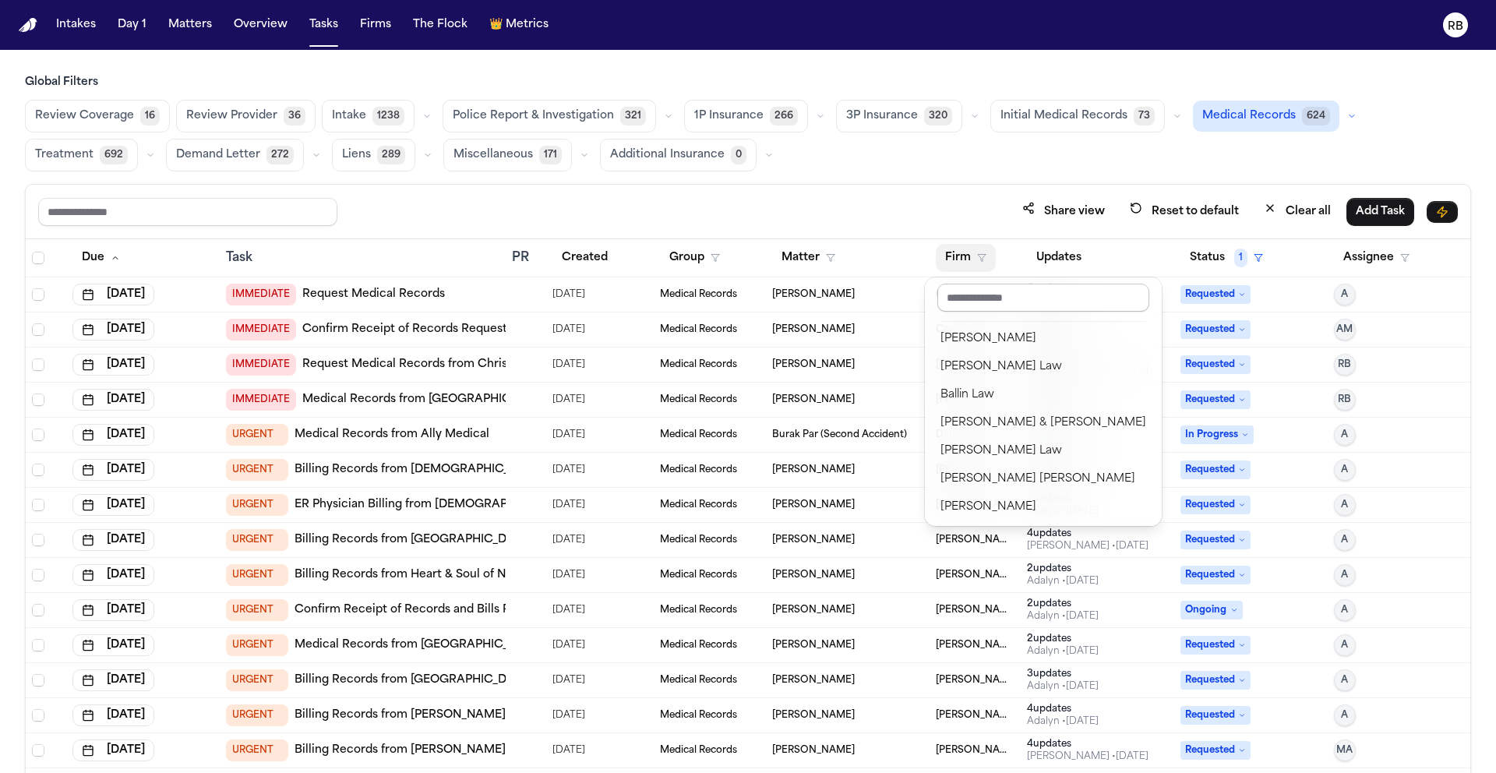
click at [997, 304] on input "text" at bounding box center [1043, 298] width 212 height 28
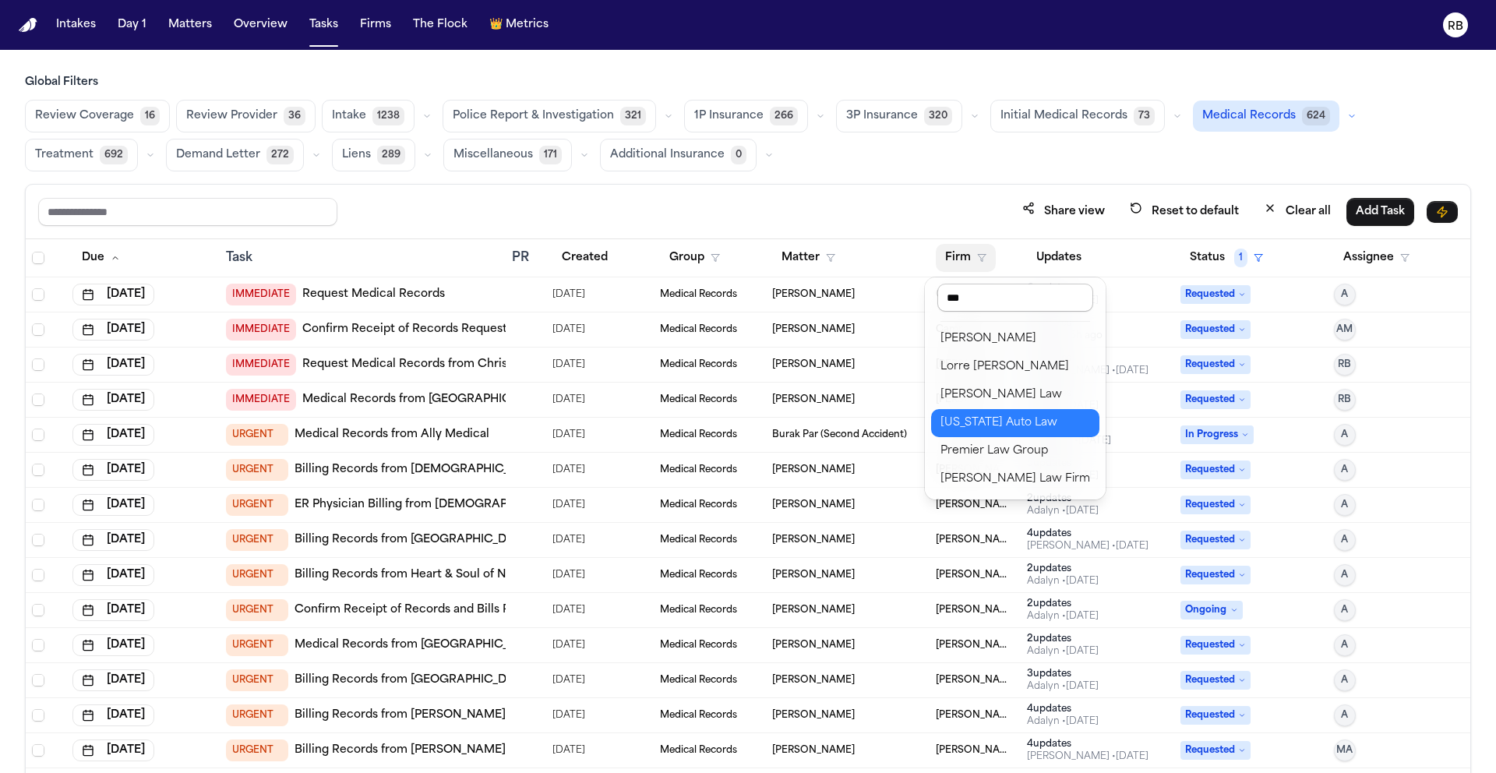
type input "****"
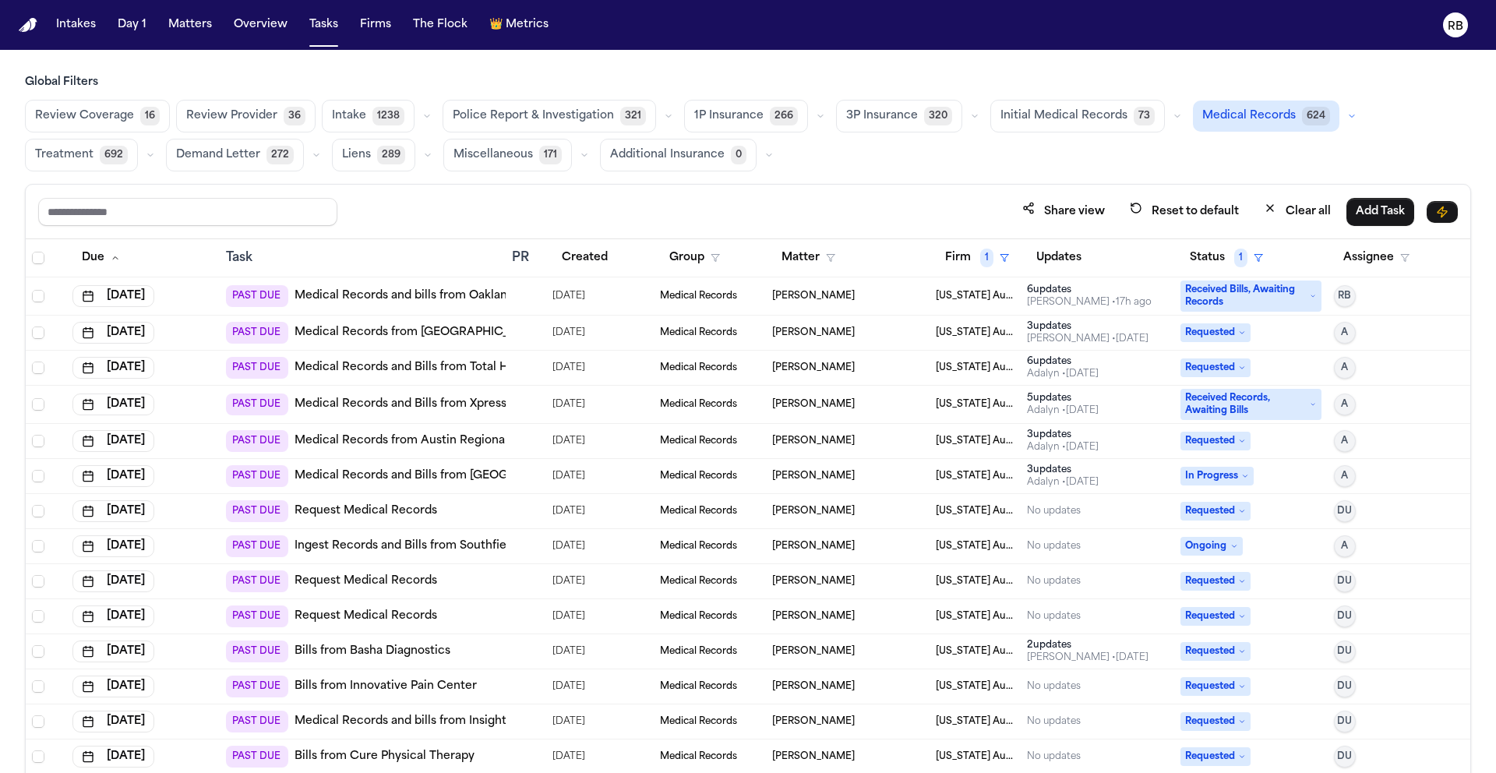
click at [521, 294] on div at bounding box center [526, 296] width 28 height 12
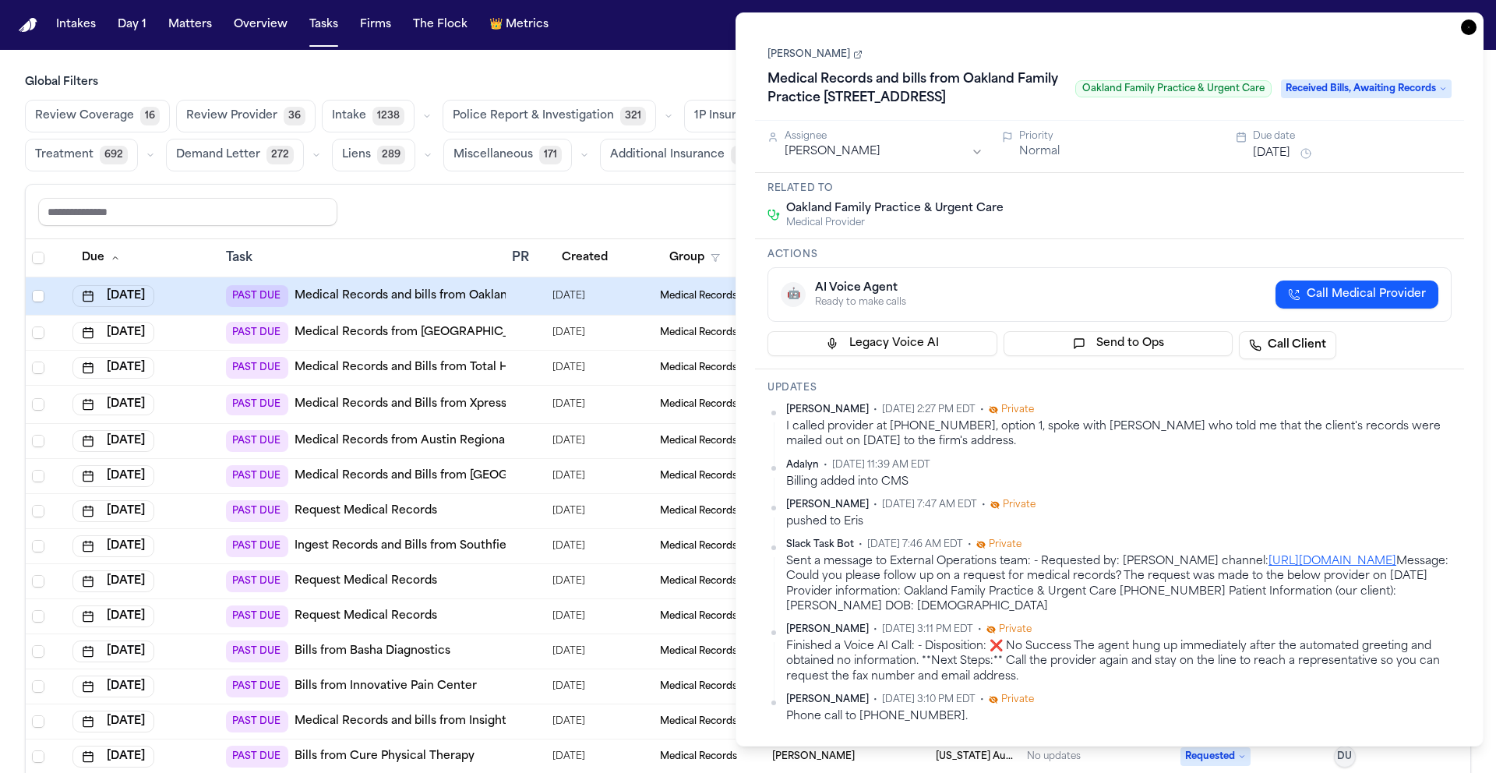
click at [1289, 161] on button "Aug 28, 2025" at bounding box center [1271, 154] width 37 height 16
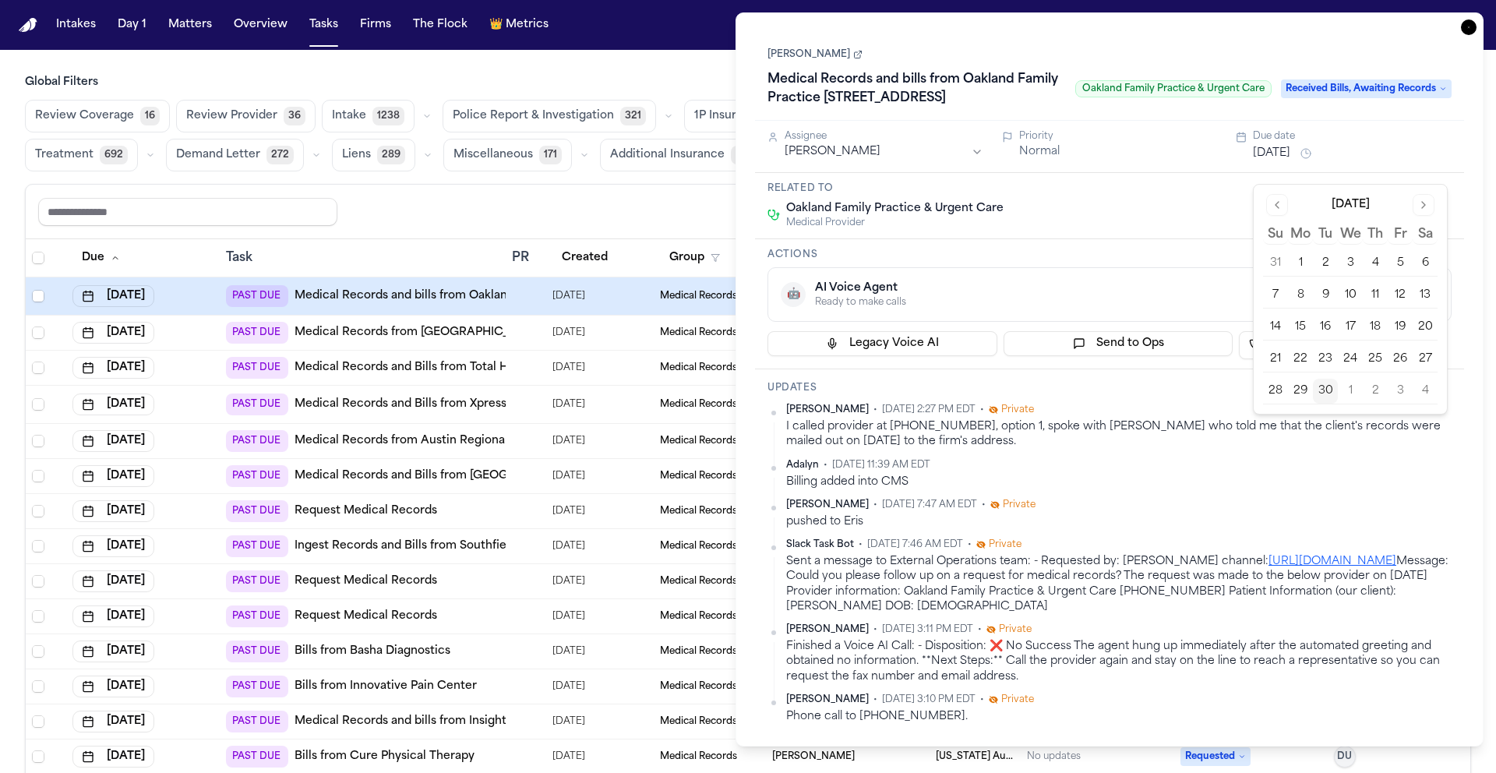
click at [1426, 203] on button "Go to next month" at bounding box center [1423, 205] width 22 height 22
click at [1309, 294] on button "6" at bounding box center [1300, 295] width 25 height 25
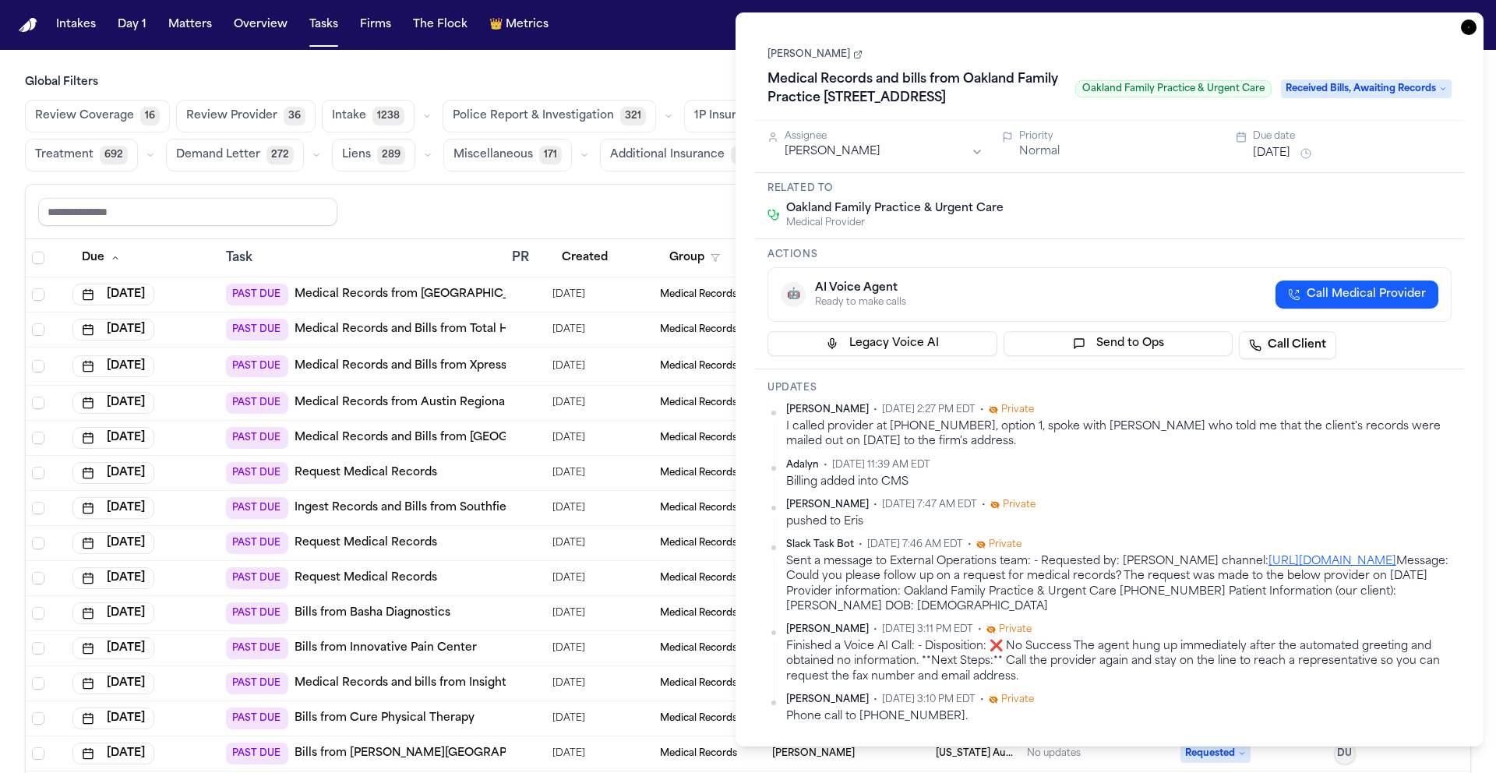
click at [1152, 262] on div "Actions 🤖 AI Voice Agent Ready to make calls Call Medical Provider Legacy Voice…" at bounding box center [1109, 304] width 709 height 130
click at [1470, 30] on icon "button" at bounding box center [1469, 27] width 16 height 16
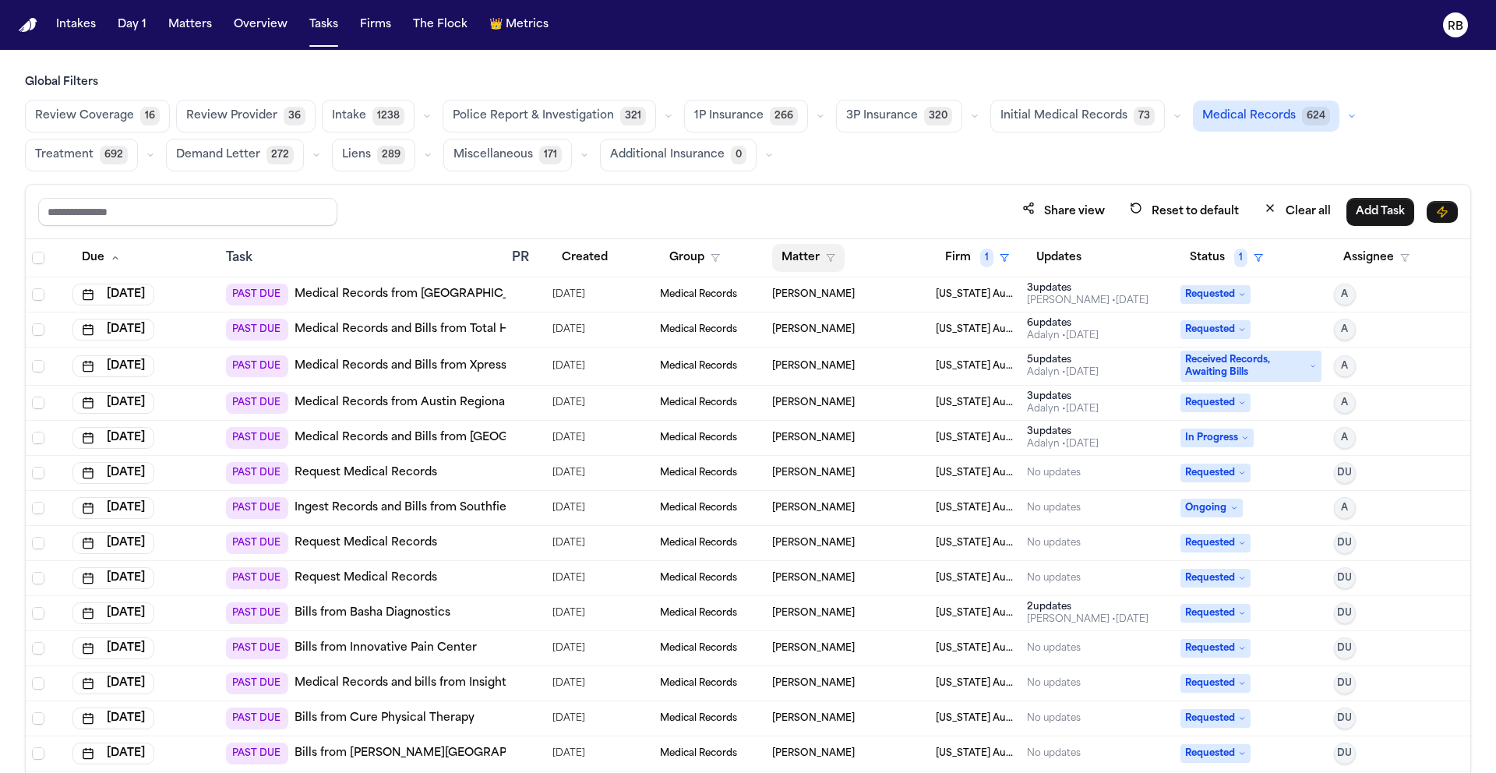
click at [793, 256] on button "Matter" at bounding box center [808, 258] width 72 height 28
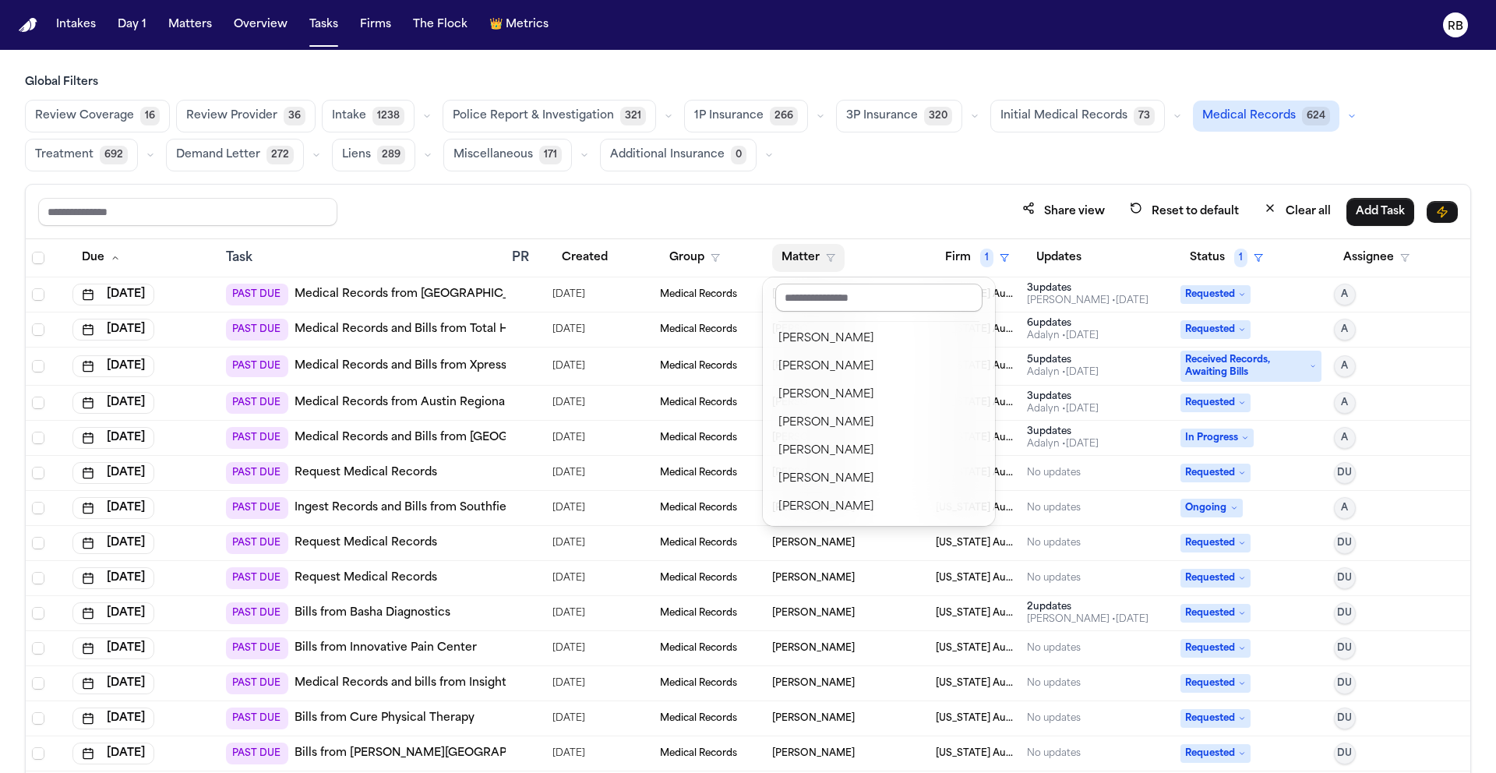
click at [837, 294] on input "text" at bounding box center [878, 298] width 207 height 28
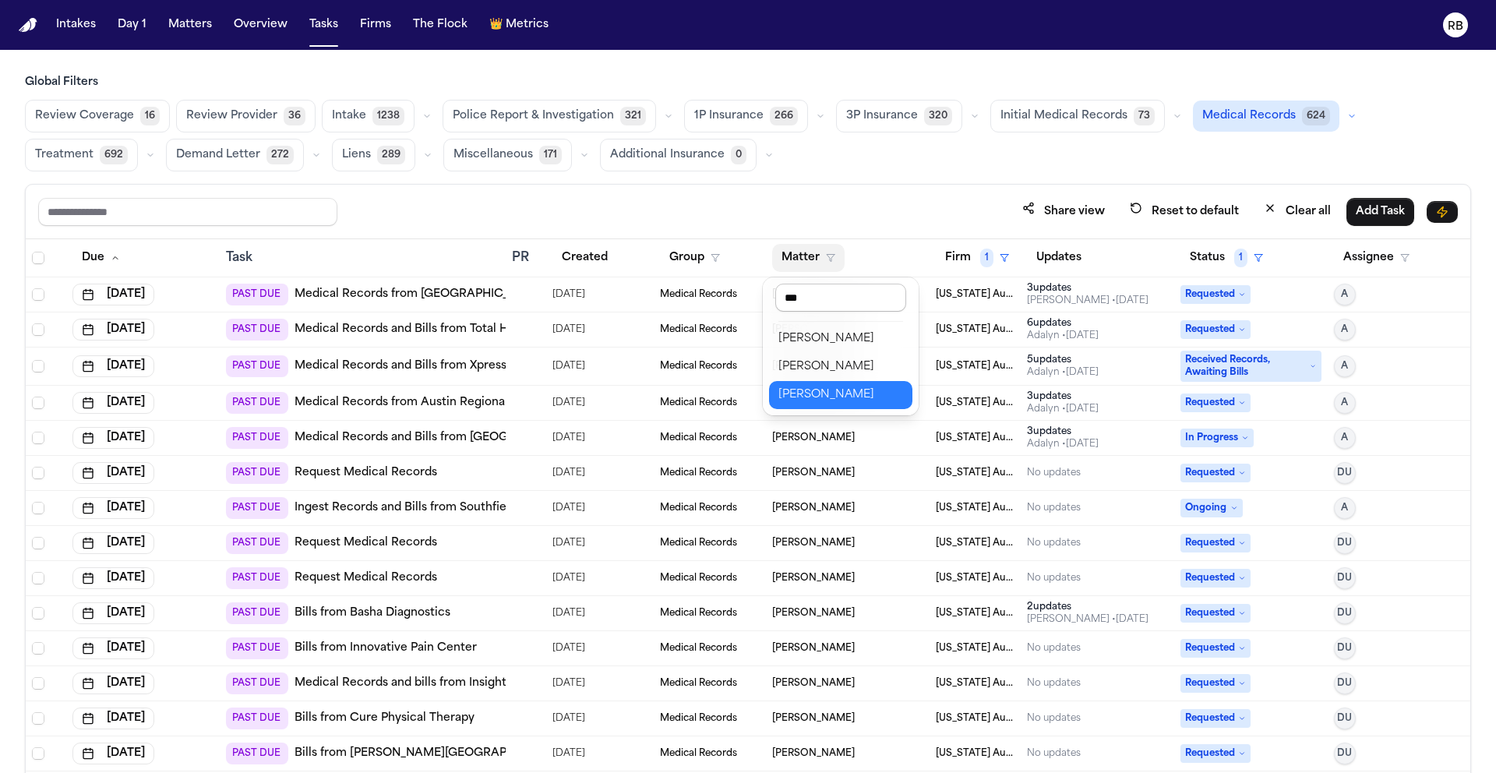
type input "****"
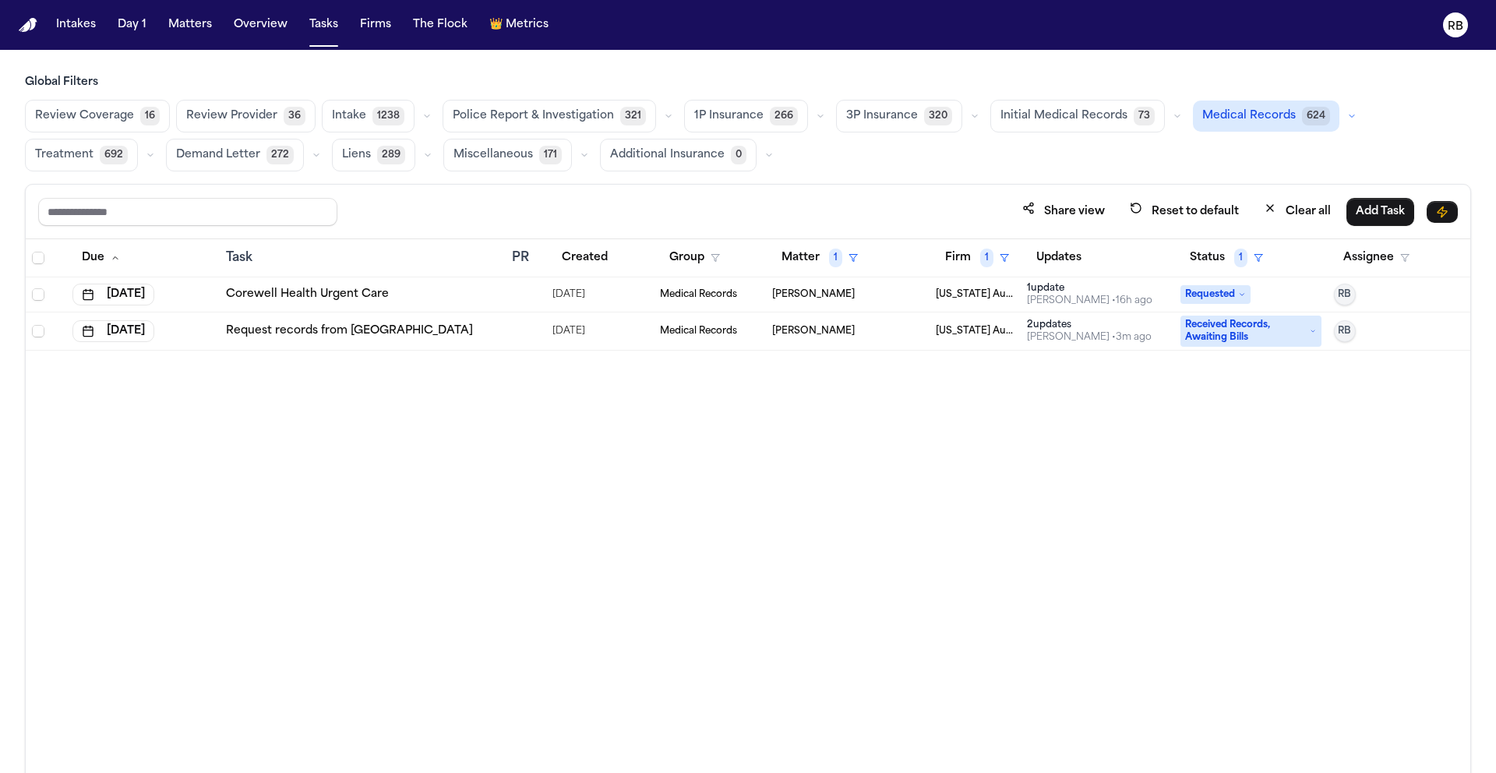
click at [527, 333] on div at bounding box center [526, 331] width 28 height 12
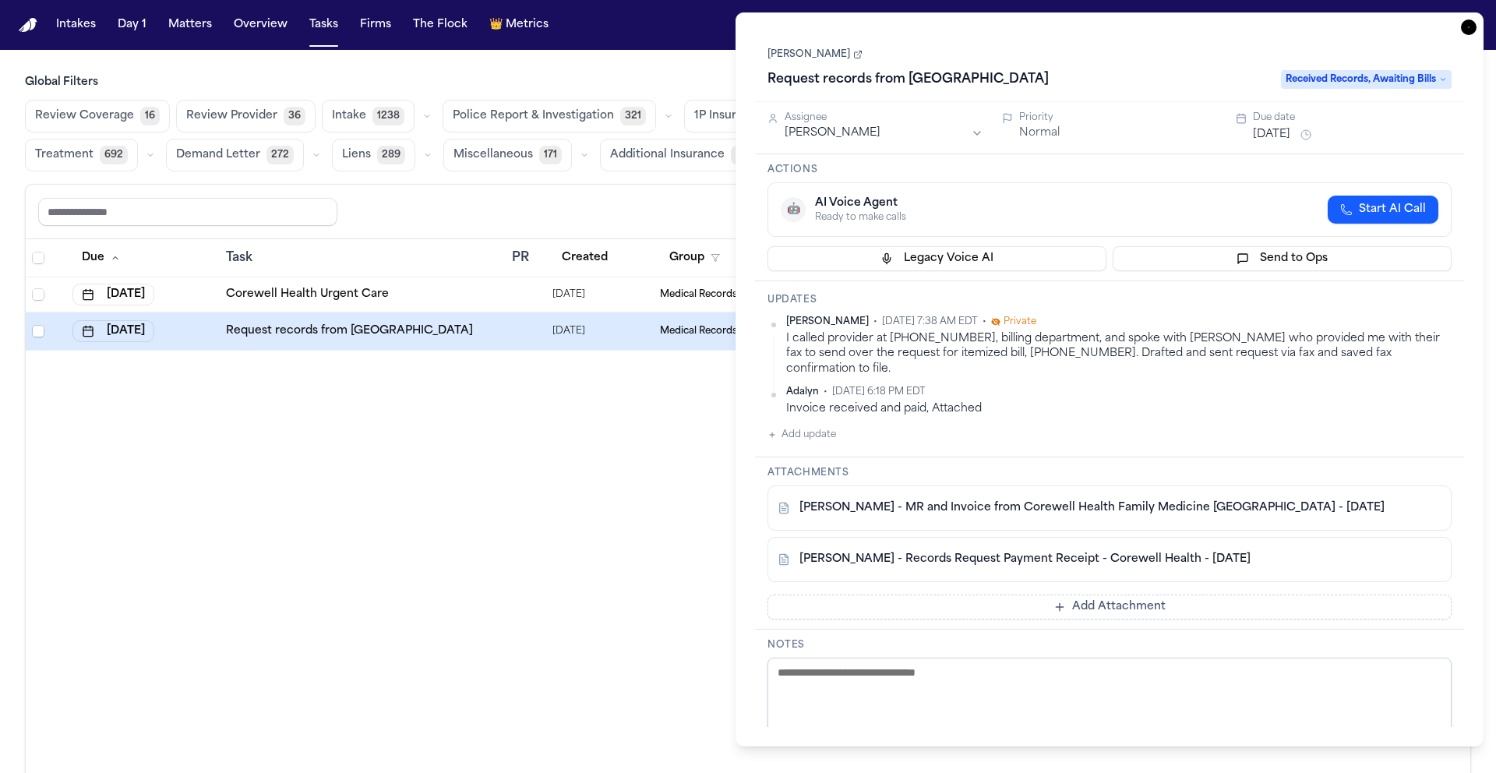
click at [1103, 594] on button "Add Attachment" at bounding box center [1109, 606] width 684 height 25
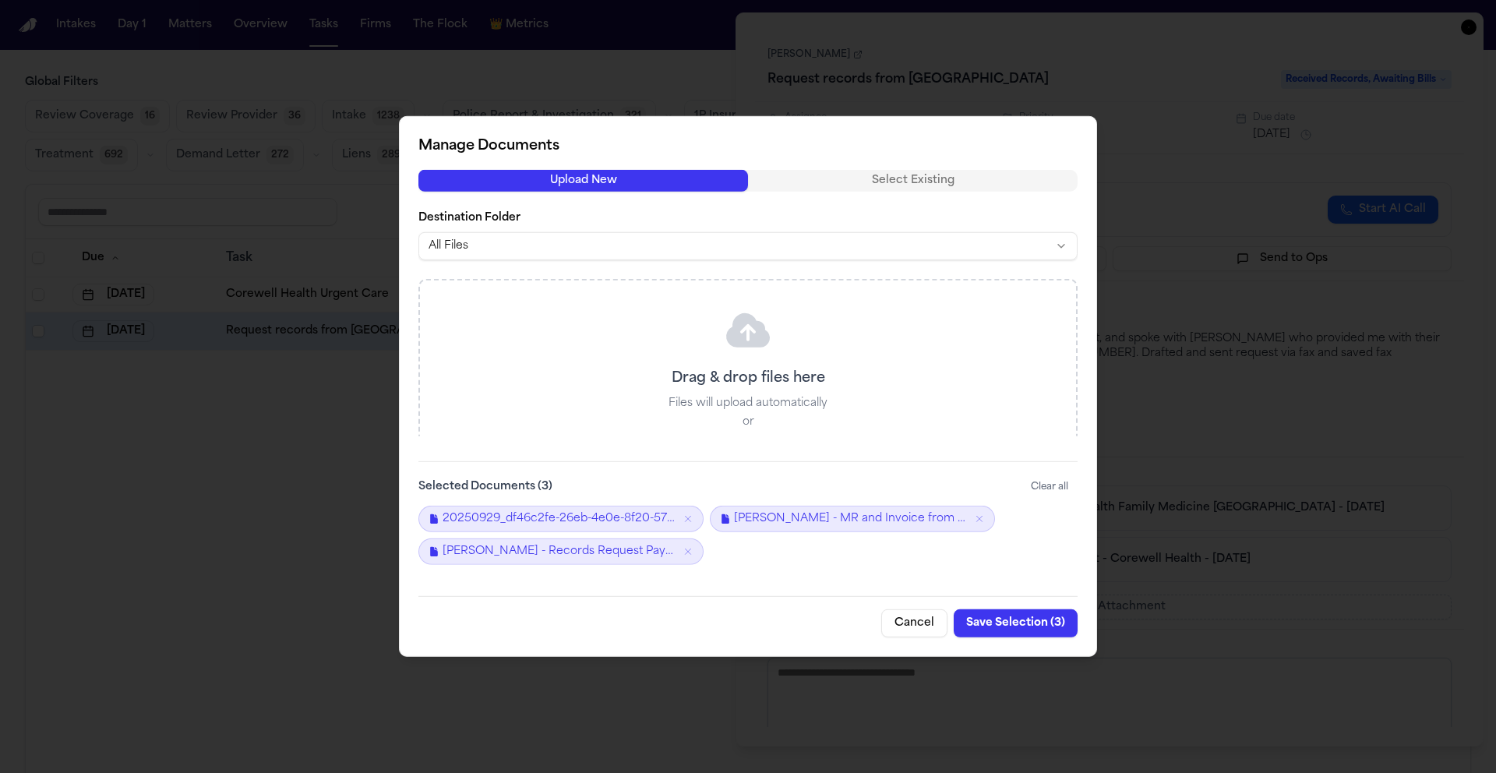
click at [1048, 618] on button "Save Selection ( 3 )" at bounding box center [1015, 623] width 124 height 28
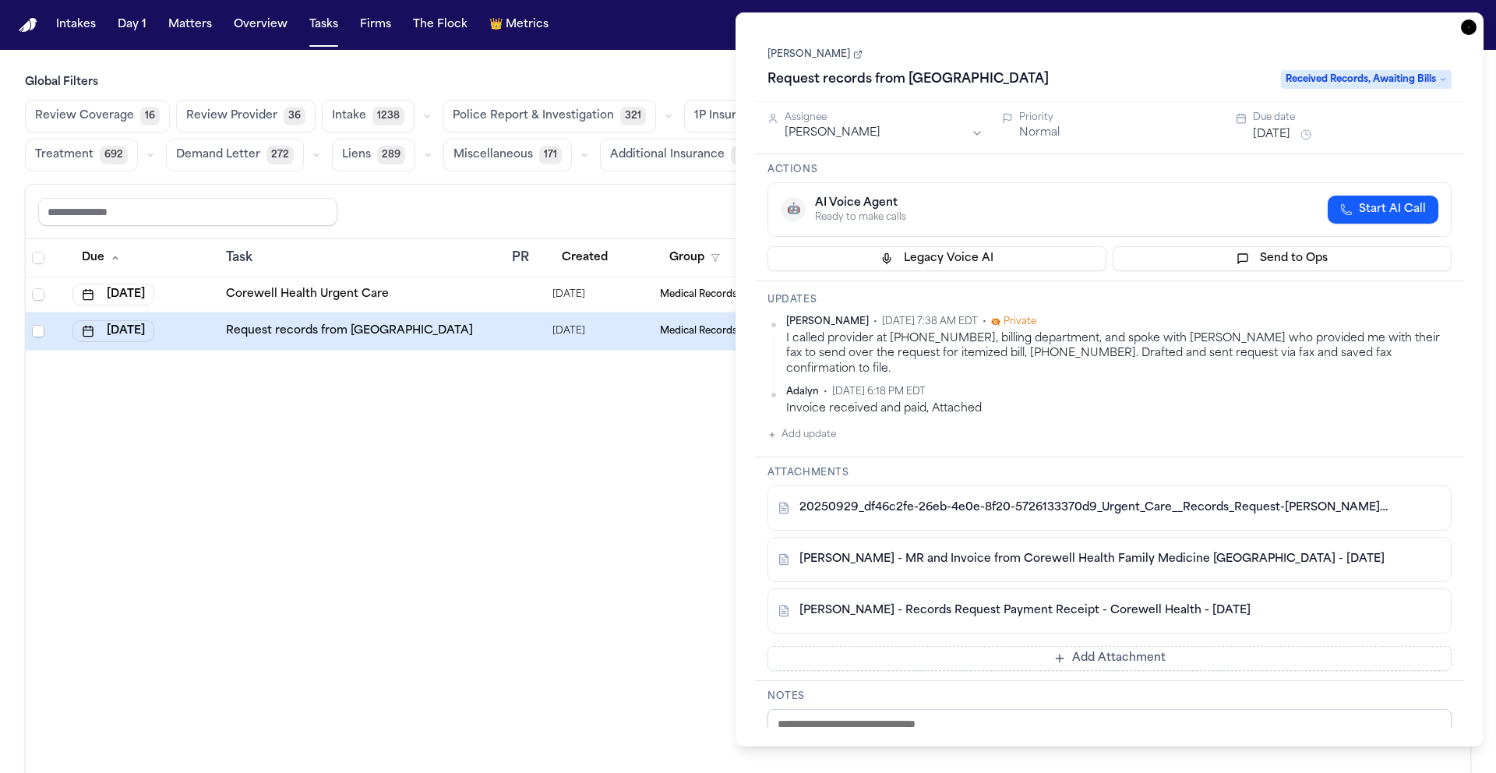
click at [1464, 19] on icon "button" at bounding box center [1469, 27] width 16 height 16
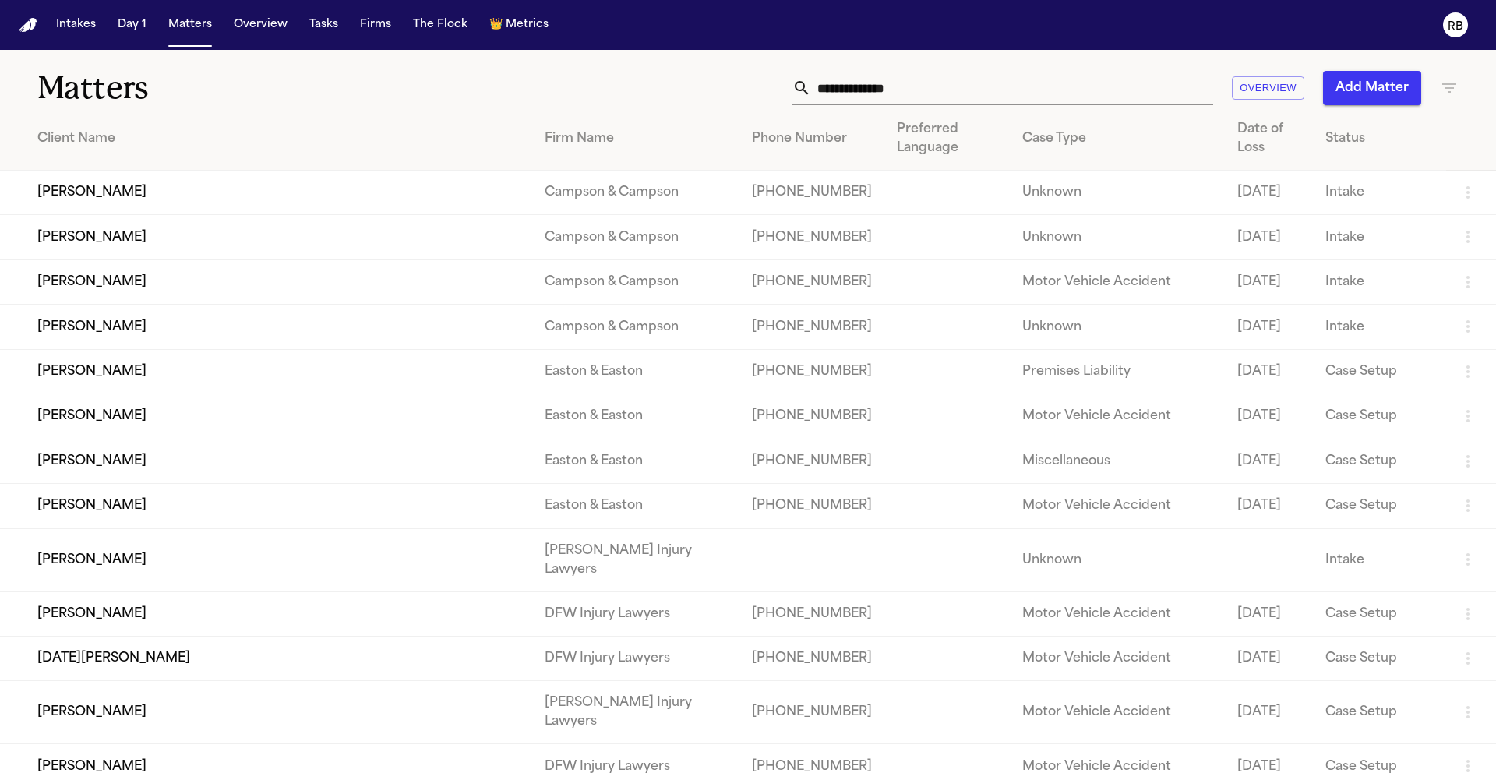
click at [907, 91] on input "text" at bounding box center [1012, 88] width 402 height 34
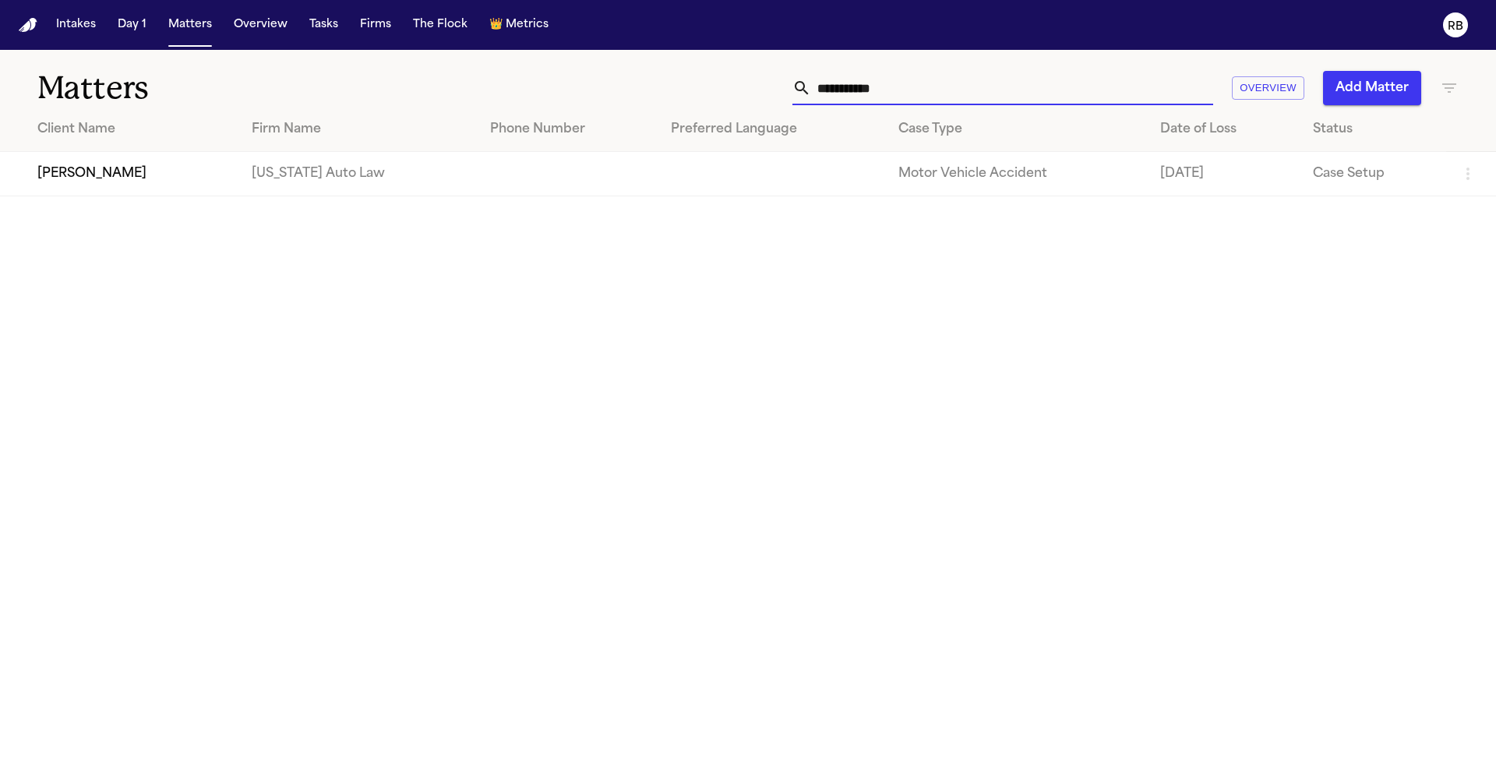
type input "**********"
click at [762, 166] on td at bounding box center [771, 174] width 227 height 44
click at [319, 175] on td "[US_STATE] Auto Law" at bounding box center [358, 174] width 238 height 44
click at [815, 182] on td at bounding box center [771, 174] width 227 height 44
click at [63, 178] on td "[PERSON_NAME]" at bounding box center [119, 174] width 239 height 44
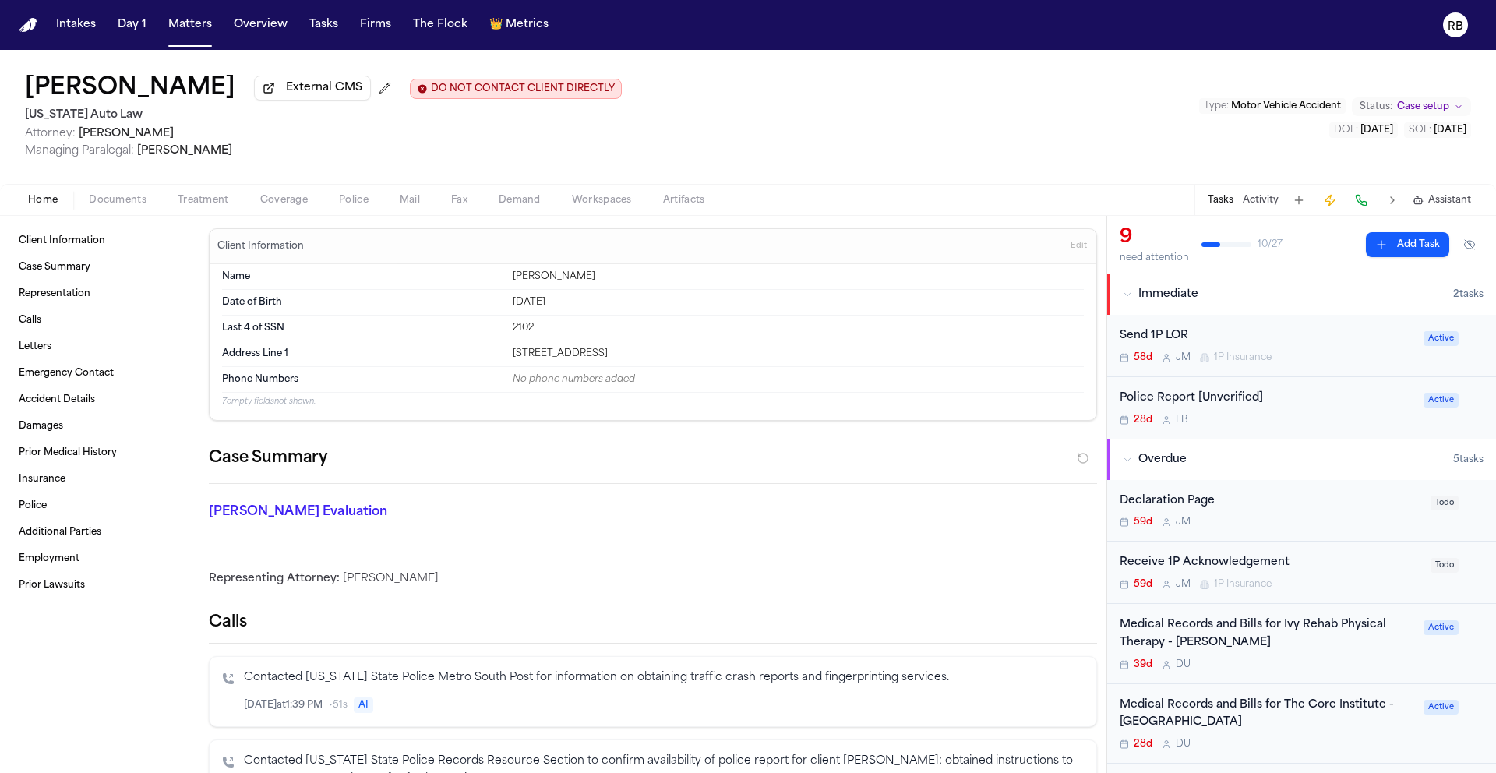
click at [1381, 662] on div "39d D U" at bounding box center [1266, 664] width 294 height 12
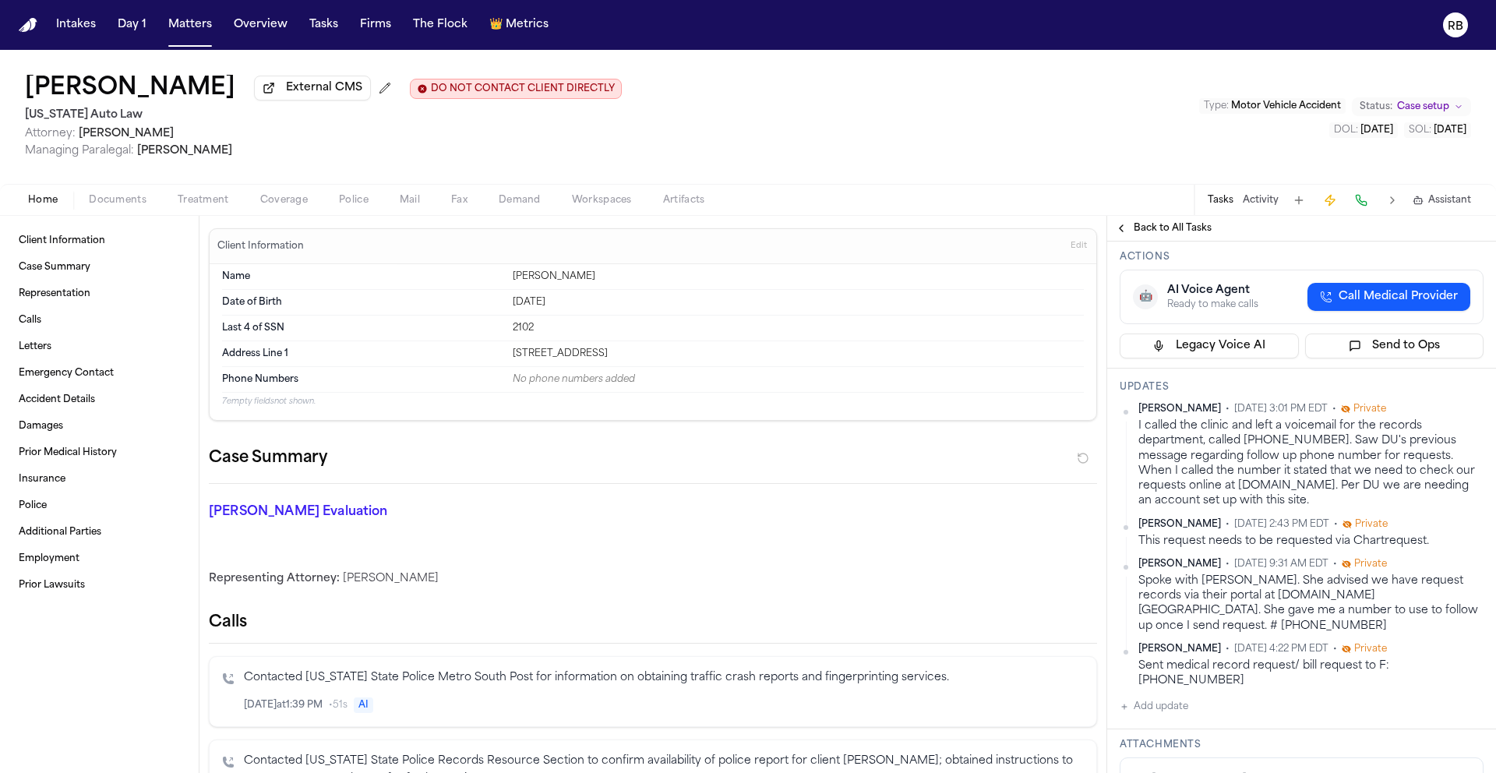
scroll to position [240, 0]
click at [869, 129] on div "[PERSON_NAME] External CMS DO NOT CONTACT CLIENT DIRECTLY DO NOT CONTACT [US_ST…" at bounding box center [748, 117] width 1496 height 134
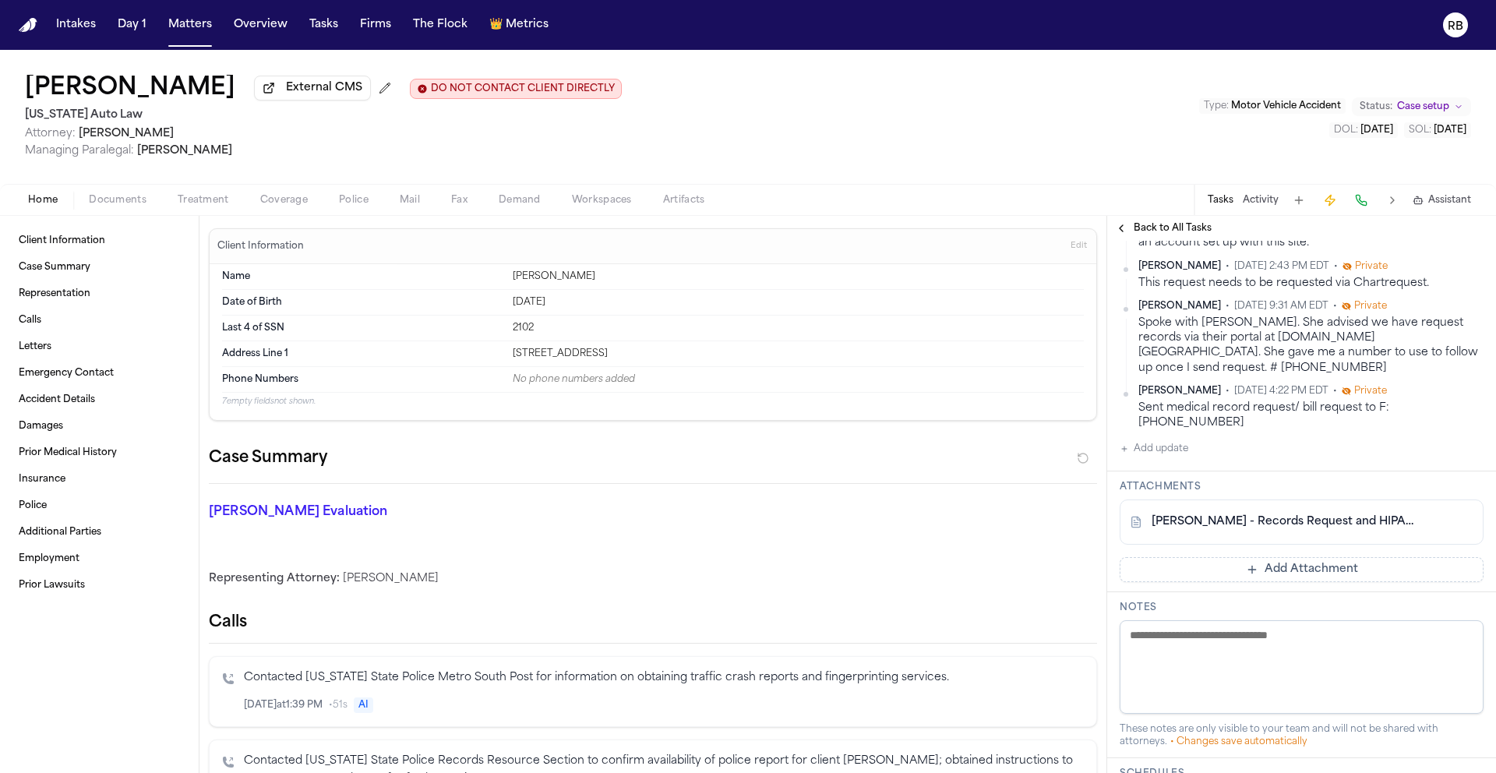
scroll to position [494, 0]
click at [1327, 534] on link "[PERSON_NAME] - Records Request and HIPAA Auth to Ivy Rehab Physical Therapy - …" at bounding box center [1285, 526] width 269 height 16
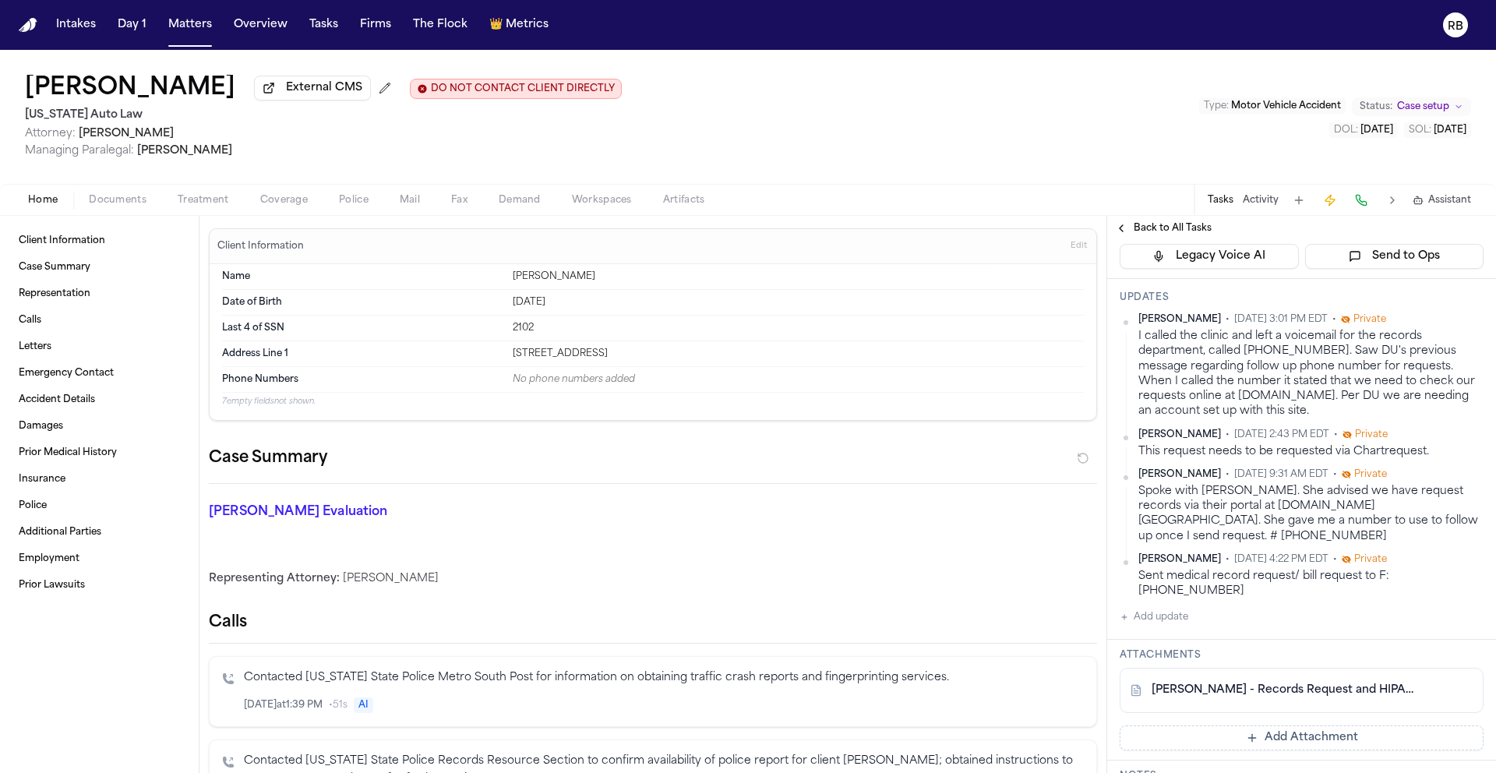
scroll to position [344, 0]
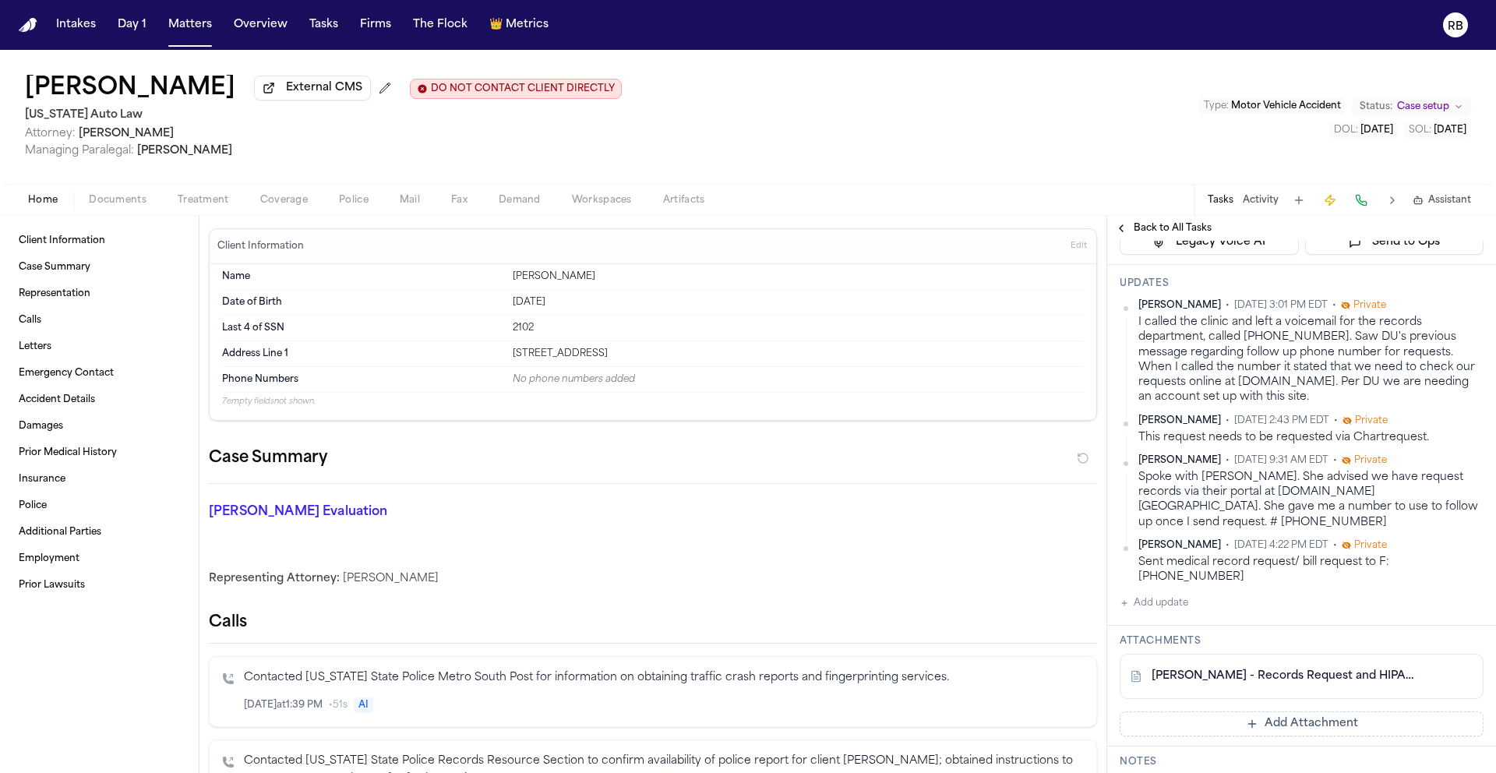
click at [1182, 612] on button "Add update" at bounding box center [1153, 603] width 69 height 19
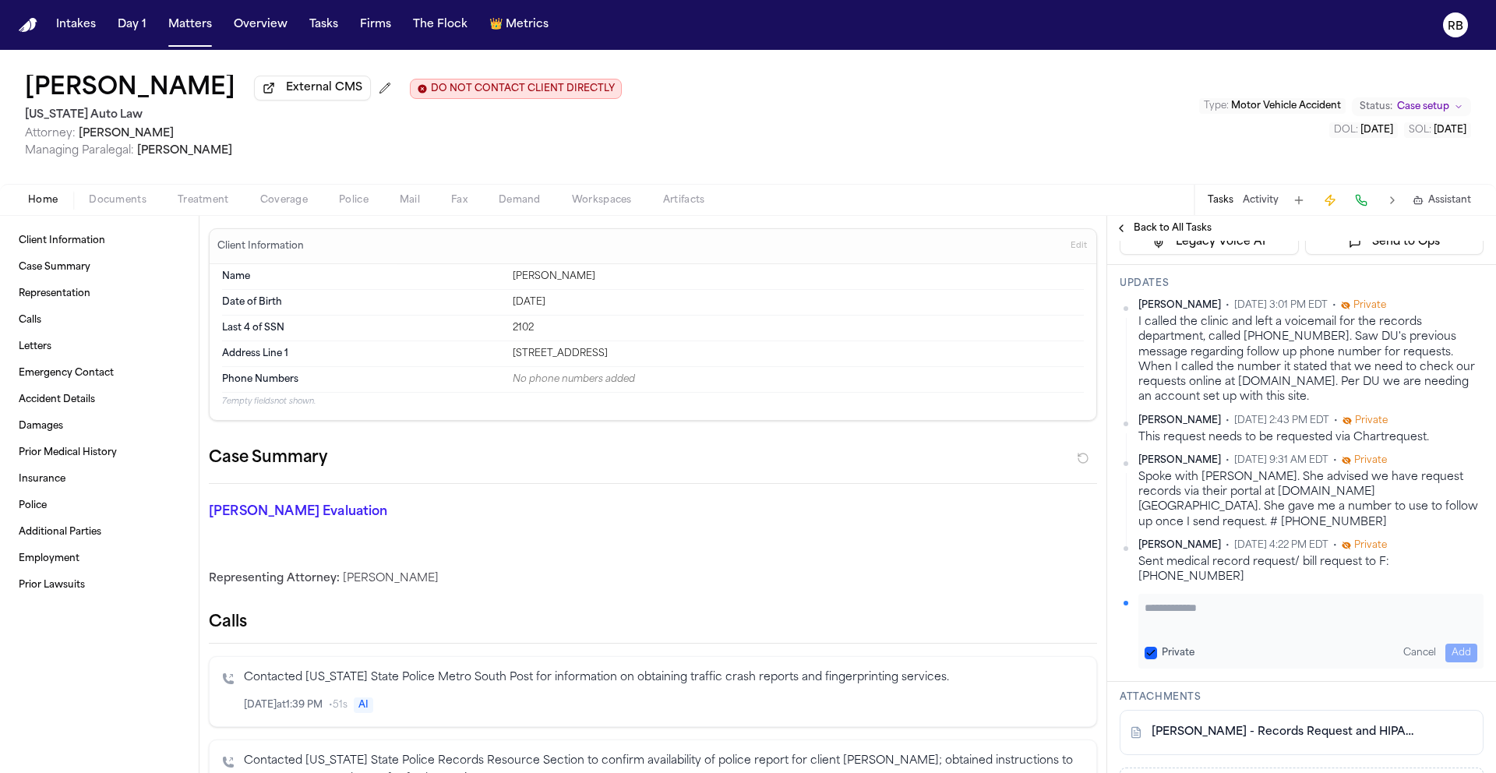
click at [1223, 631] on textarea "Add your update" at bounding box center [1310, 615] width 333 height 31
type textarea "**********"
click at [1462, 662] on button "Add" at bounding box center [1461, 652] width 32 height 19
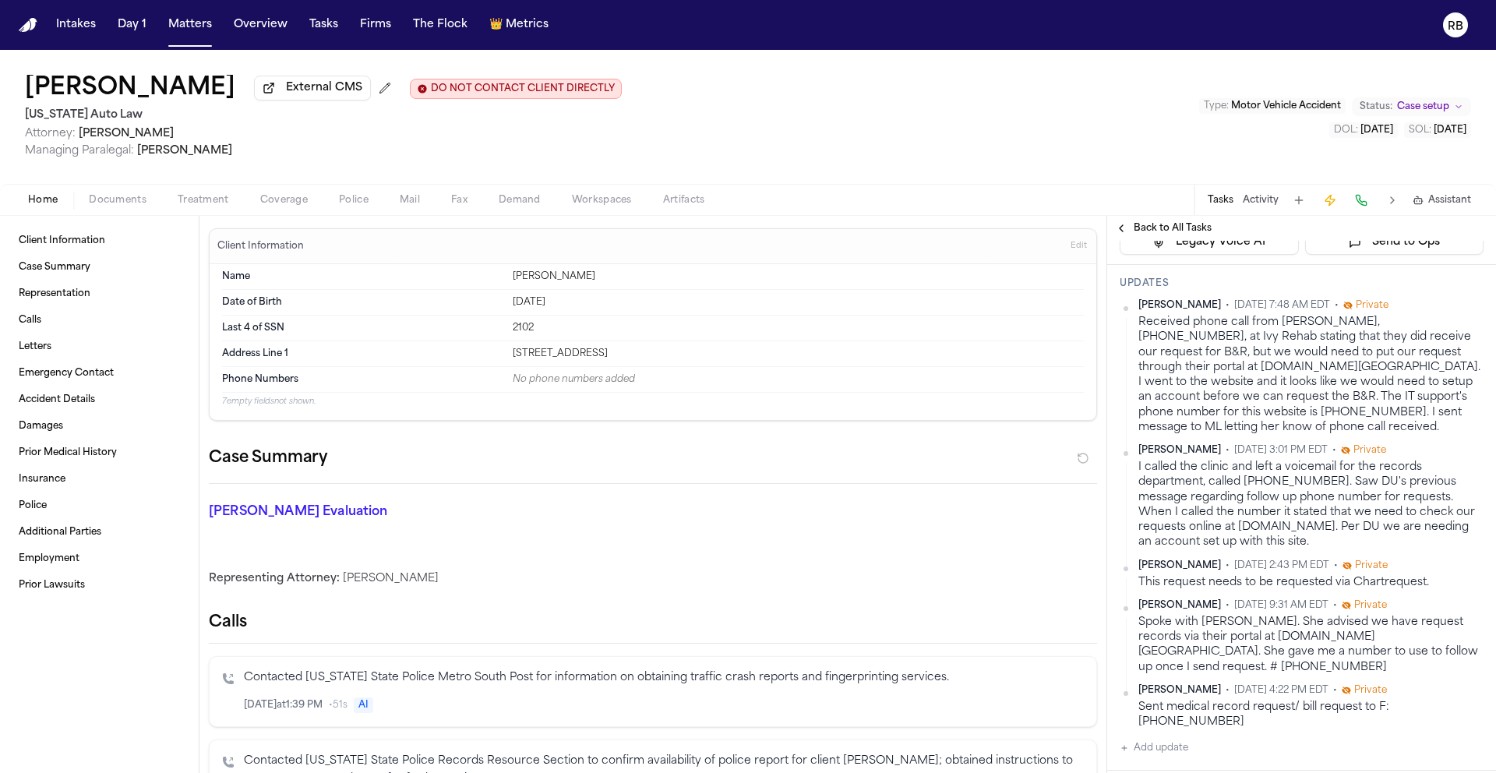
scroll to position [344, 0]
click at [202, 206] on span "Treatment" at bounding box center [203, 200] width 51 height 12
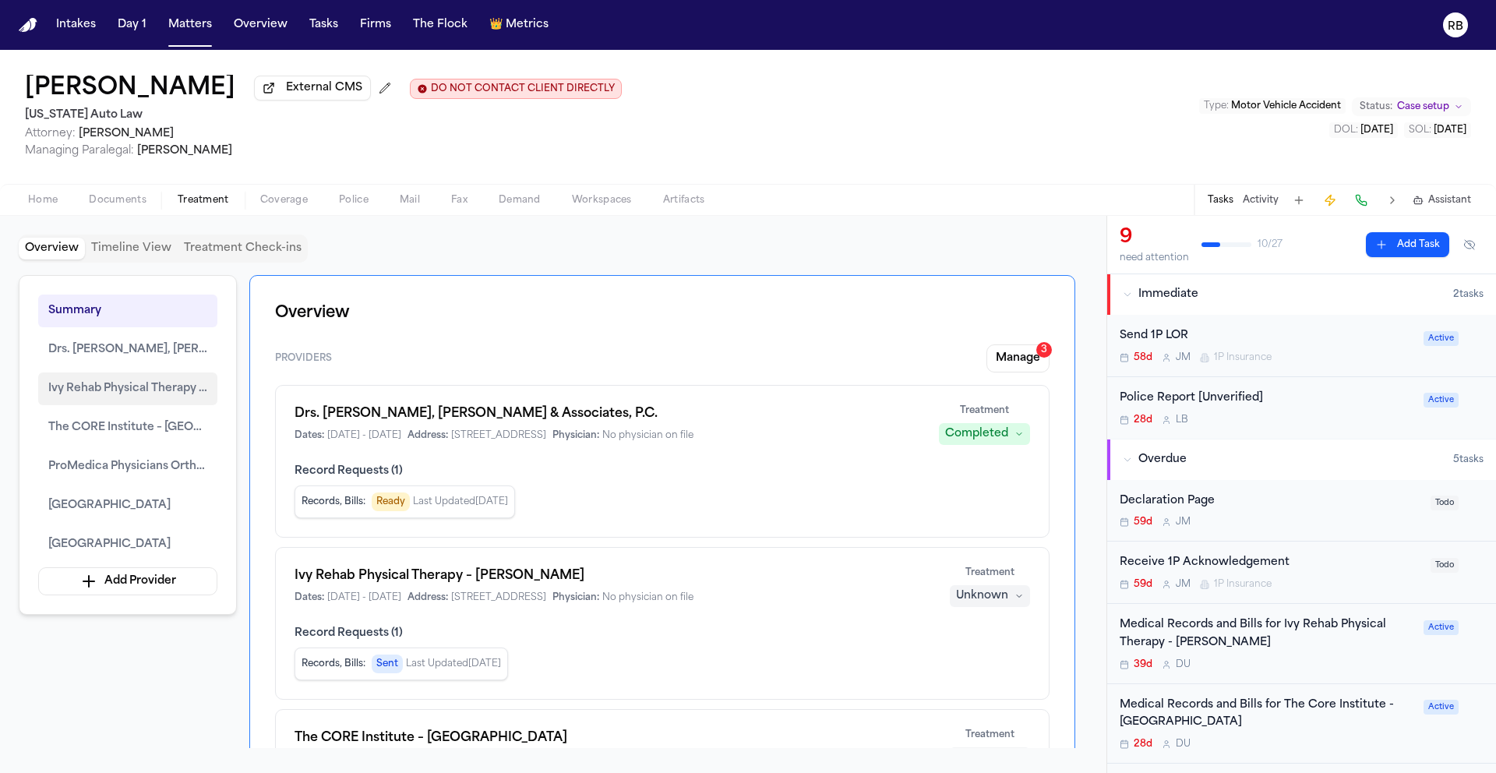
click at [170, 386] on span "Ivy Rehab Physical Therapy – Monroe" at bounding box center [127, 388] width 159 height 19
click at [86, 389] on span "Ivy Rehab Physical Therapy – Monroe" at bounding box center [127, 388] width 159 height 19
click at [1234, 200] on div "Tasks Activity Assistant" at bounding box center [1338, 200] width 290 height 30
click at [1228, 203] on button "Tasks" at bounding box center [1220, 200] width 26 height 12
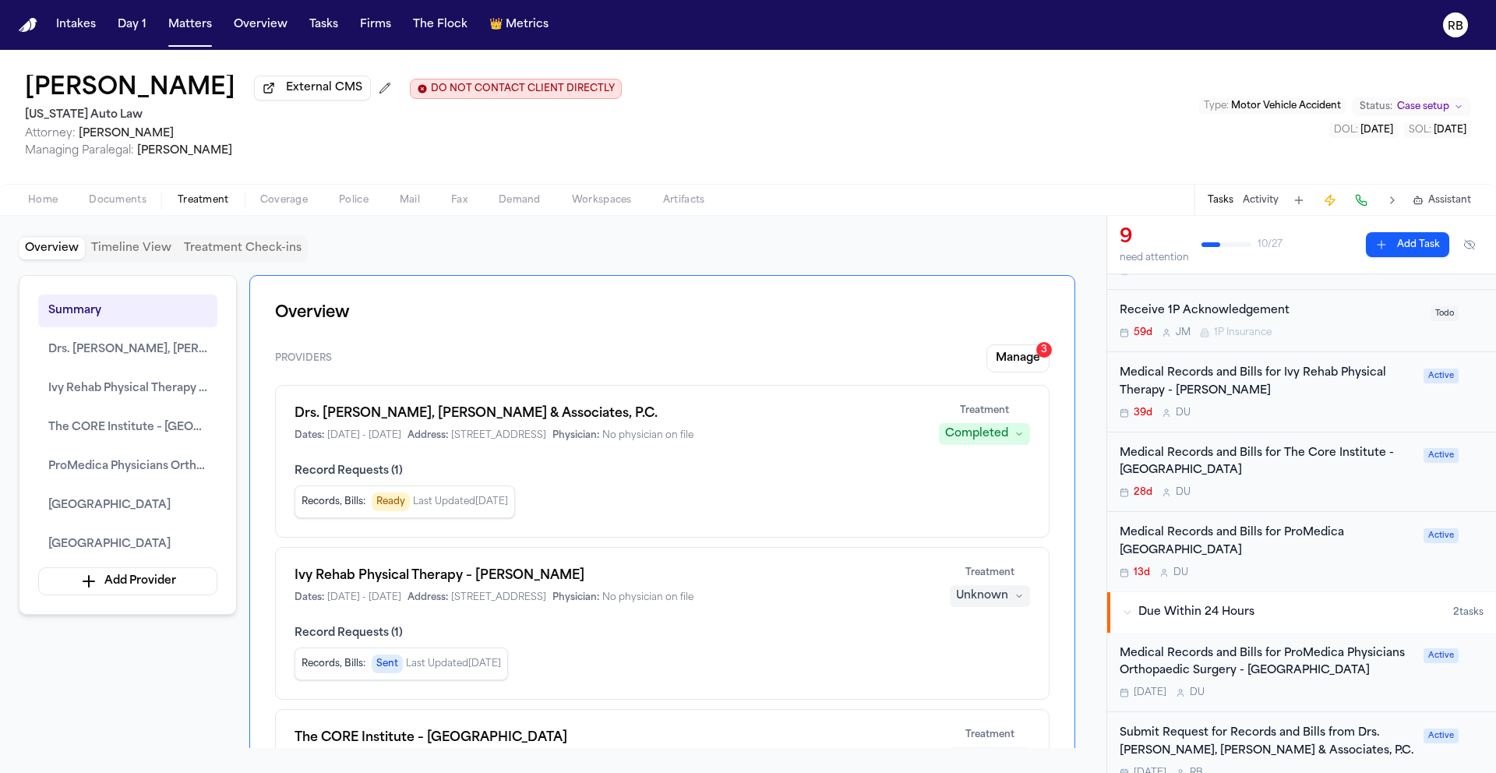
scroll to position [240, 0]
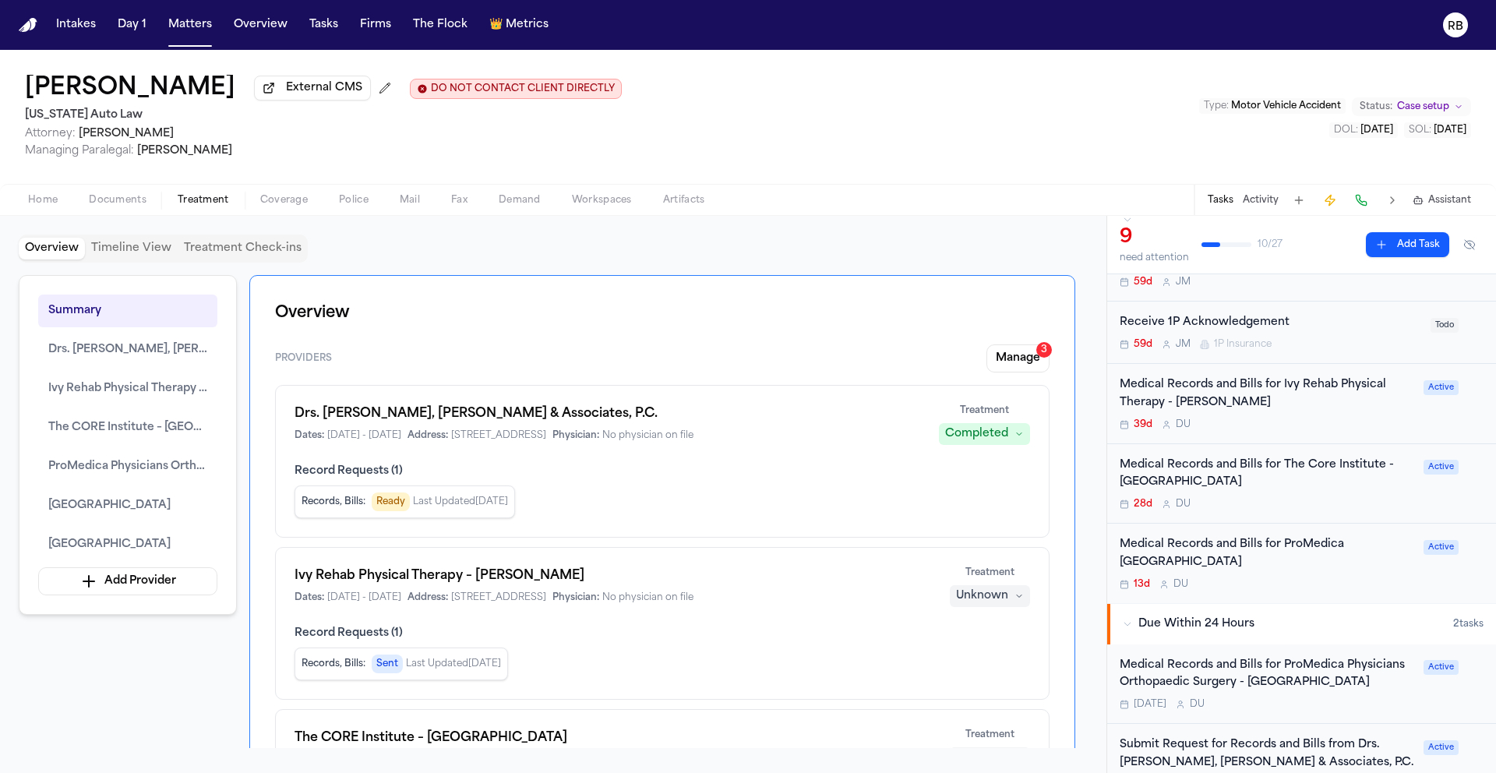
click at [1295, 425] on div "39d D U" at bounding box center [1266, 424] width 294 height 12
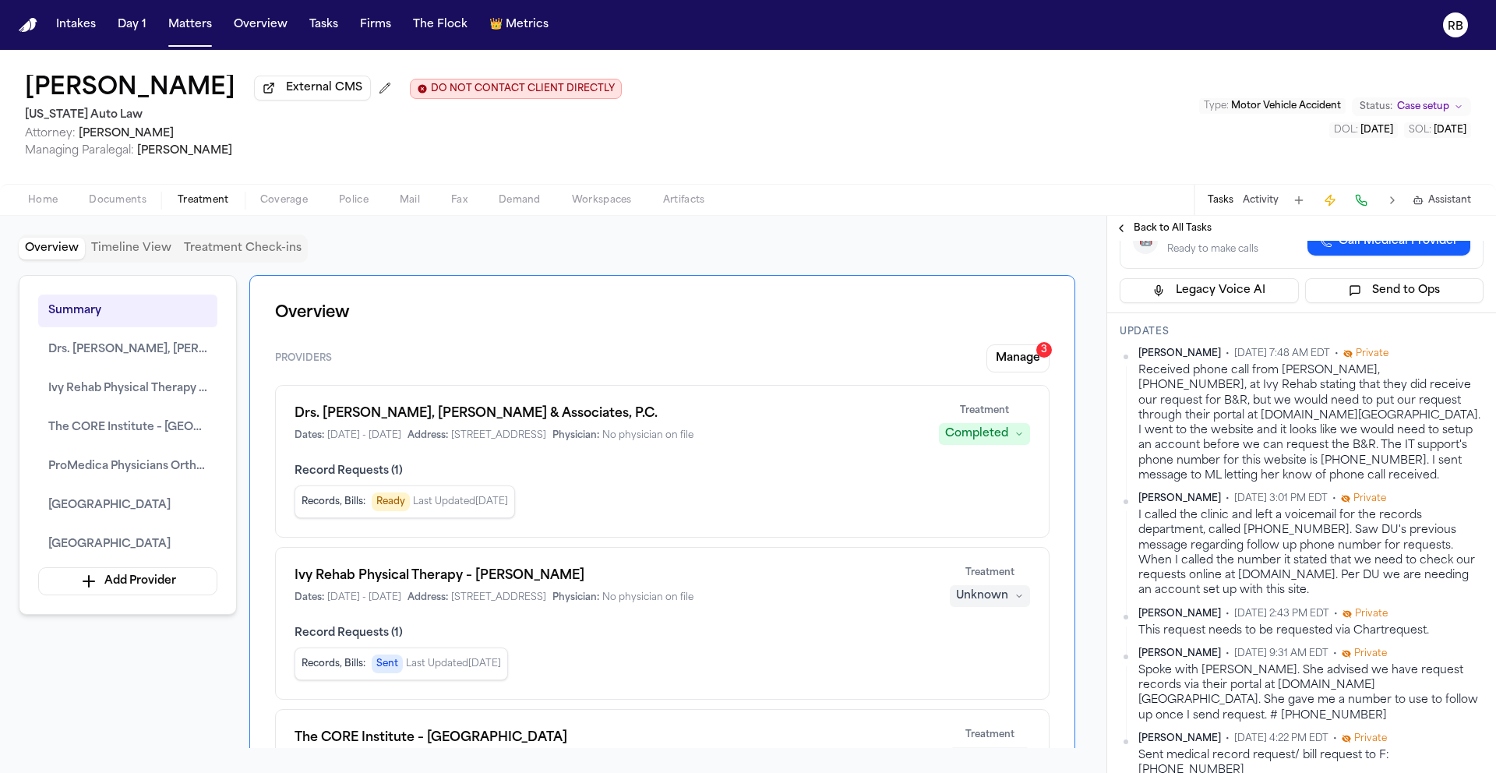
scroll to position [315, 0]
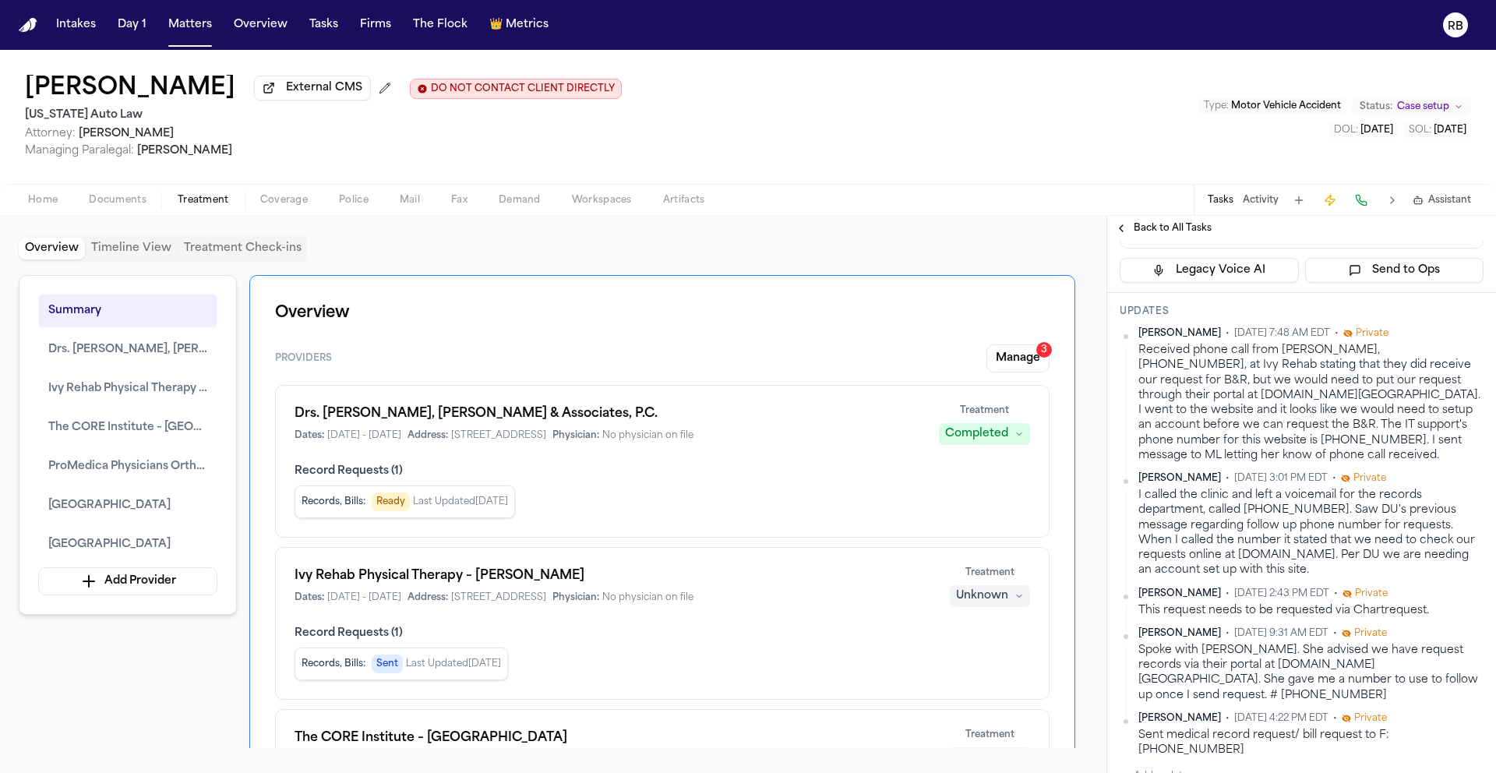
click at [1466, 390] on html "Intakes Day 1 Matters Overview Tasks Firms The Flock 👑 Metrics RB Shamar Brown …" at bounding box center [748, 386] width 1496 height 773
click at [1439, 410] on div "Edit" at bounding box center [1422, 417] width 92 height 22
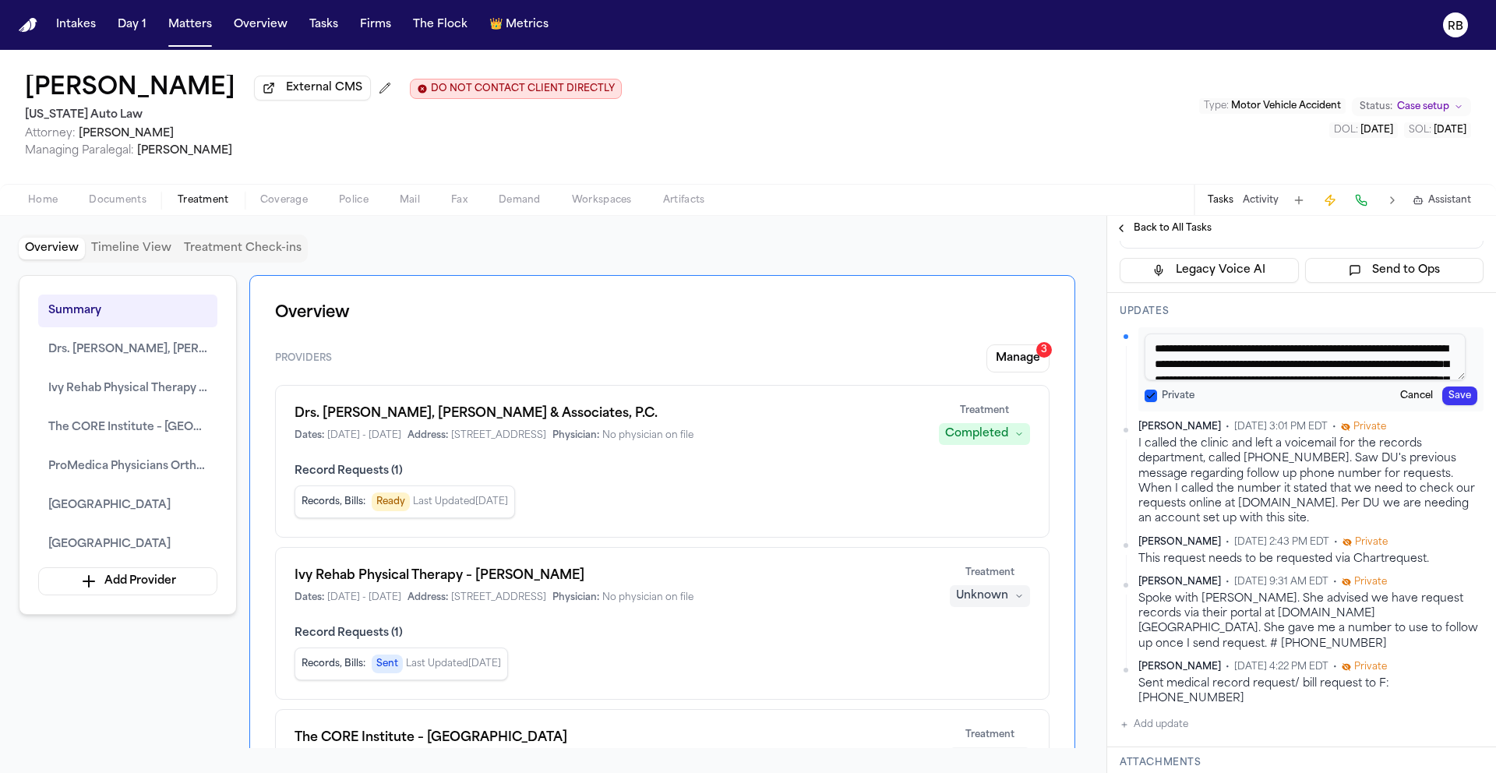
scroll to position [123, 0]
click at [1323, 380] on textarea "**********" at bounding box center [1304, 356] width 321 height 47
type textarea "**********"
click at [1446, 405] on button "Save" at bounding box center [1459, 395] width 35 height 19
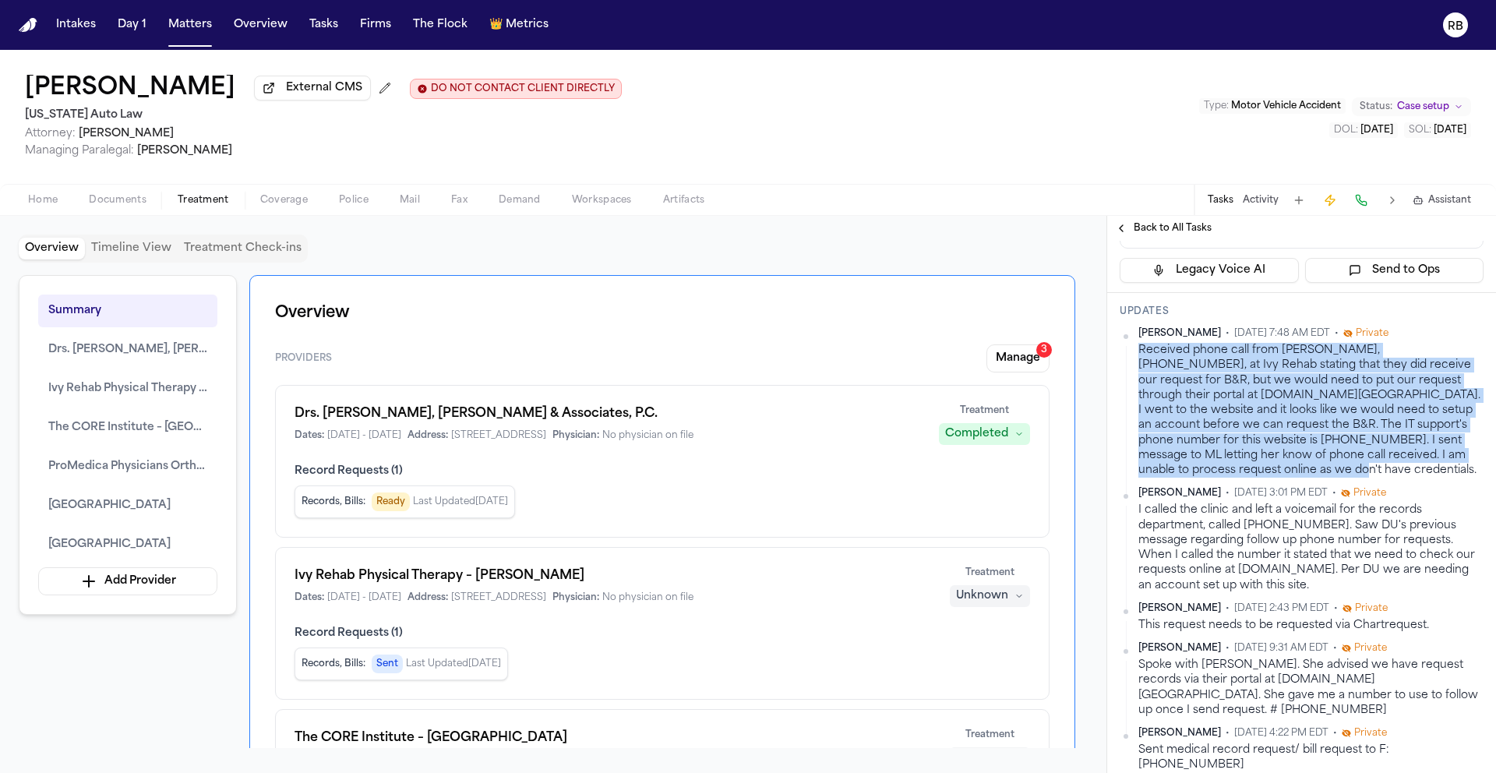
drag, startPoint x: 1295, startPoint y: 527, endPoint x: 1136, endPoint y: 414, distance: 194.5
click at [1136, 414] on div "Richelle Bauman • Sep 30, 2025 7:48 AM EDT • Private Received phone call from A…" at bounding box center [1301, 402] width 364 height 150
copy div "Received phone call from Amanda, 734-680-8055, at Ivy Rehab stating that they d…"
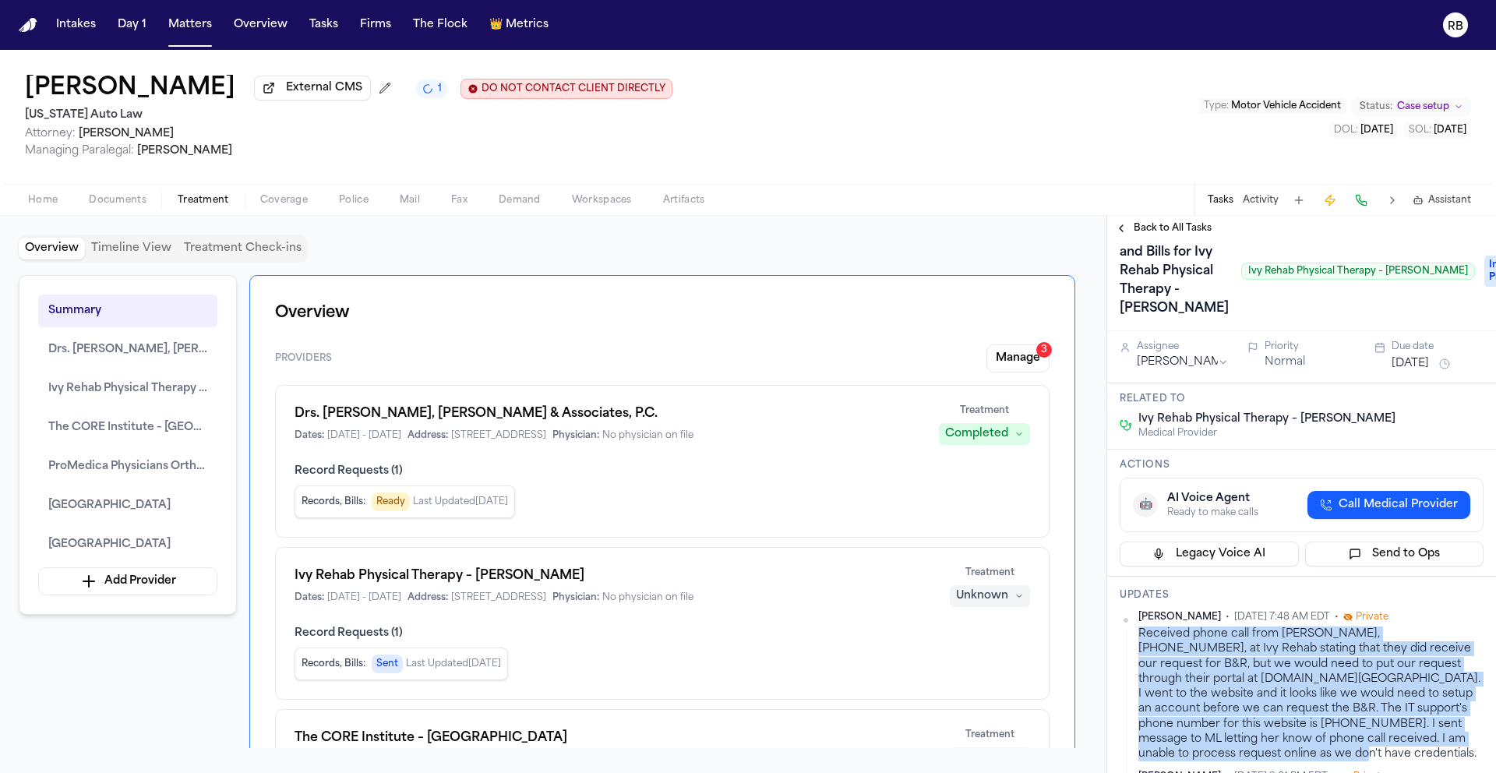
scroll to position [34, 0]
click at [1416, 369] on button "Aug 22, 2025" at bounding box center [1409, 362] width 37 height 16
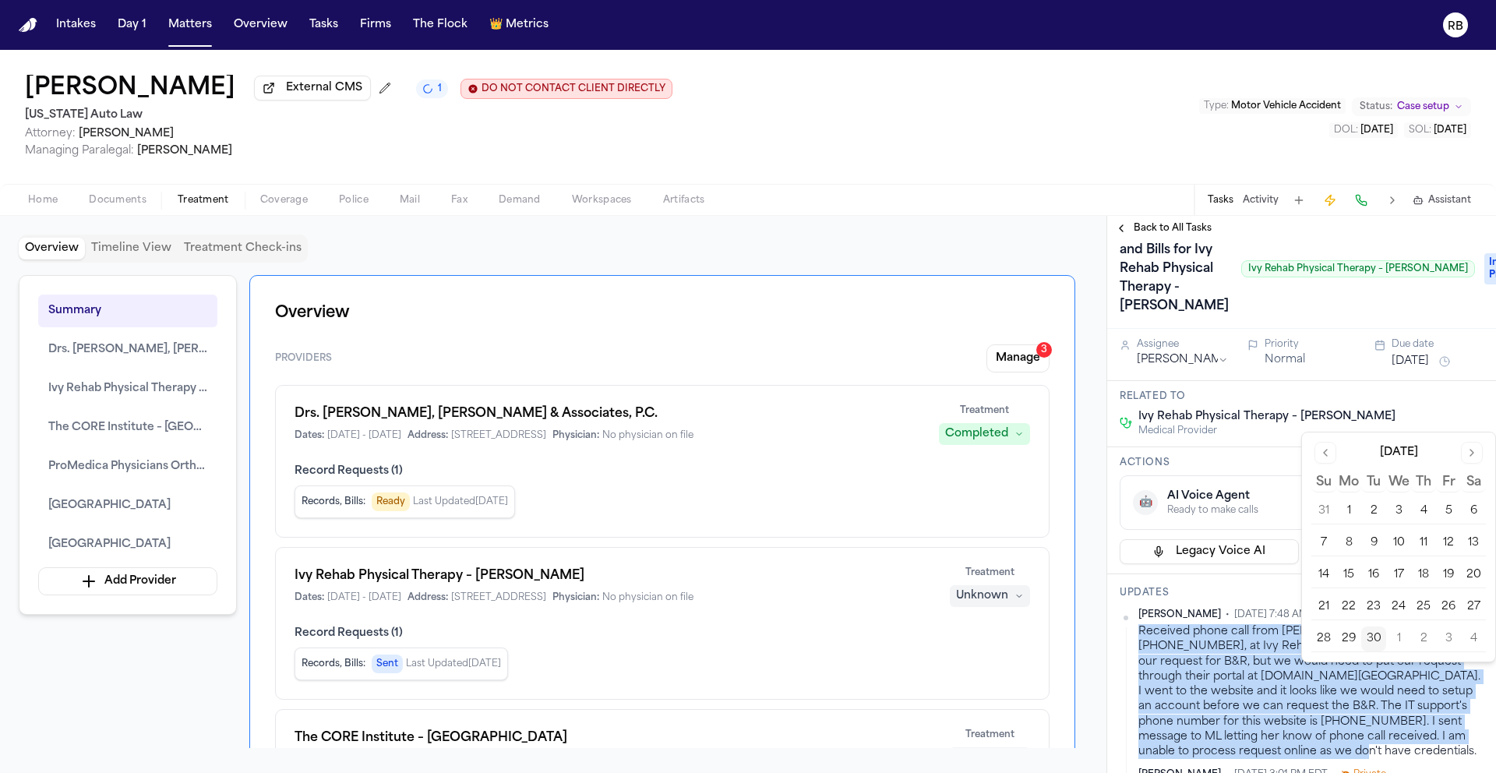
click at [1477, 450] on button "Go to next month" at bounding box center [1472, 453] width 22 height 22
click at [1375, 544] on button "7" at bounding box center [1373, 542] width 25 height 25
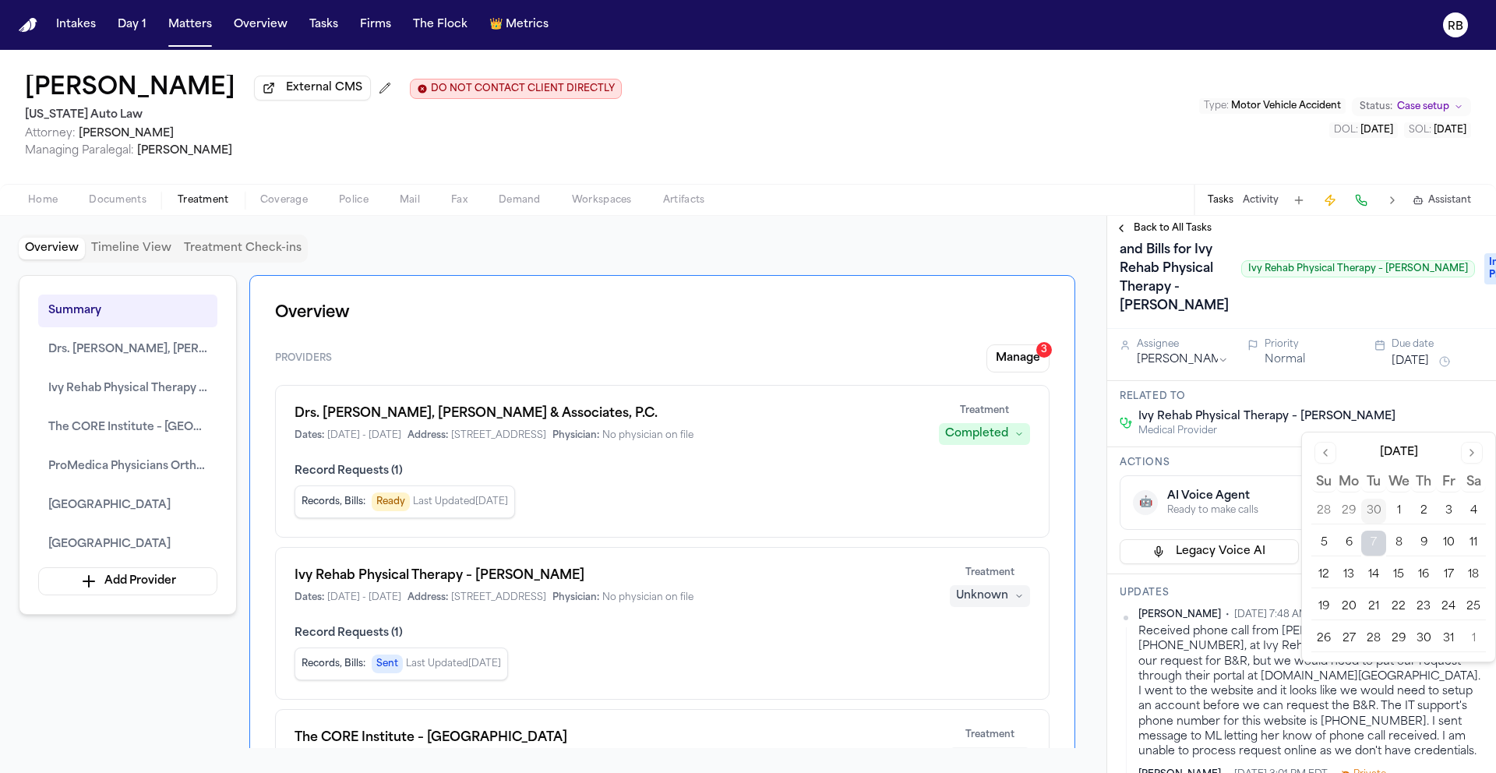
click at [1437, 319] on div "Medical Records and Bills for Ivy Rehab Physical Therapy - Monroe Ivy Rehab Phy…" at bounding box center [1301, 269] width 364 height 100
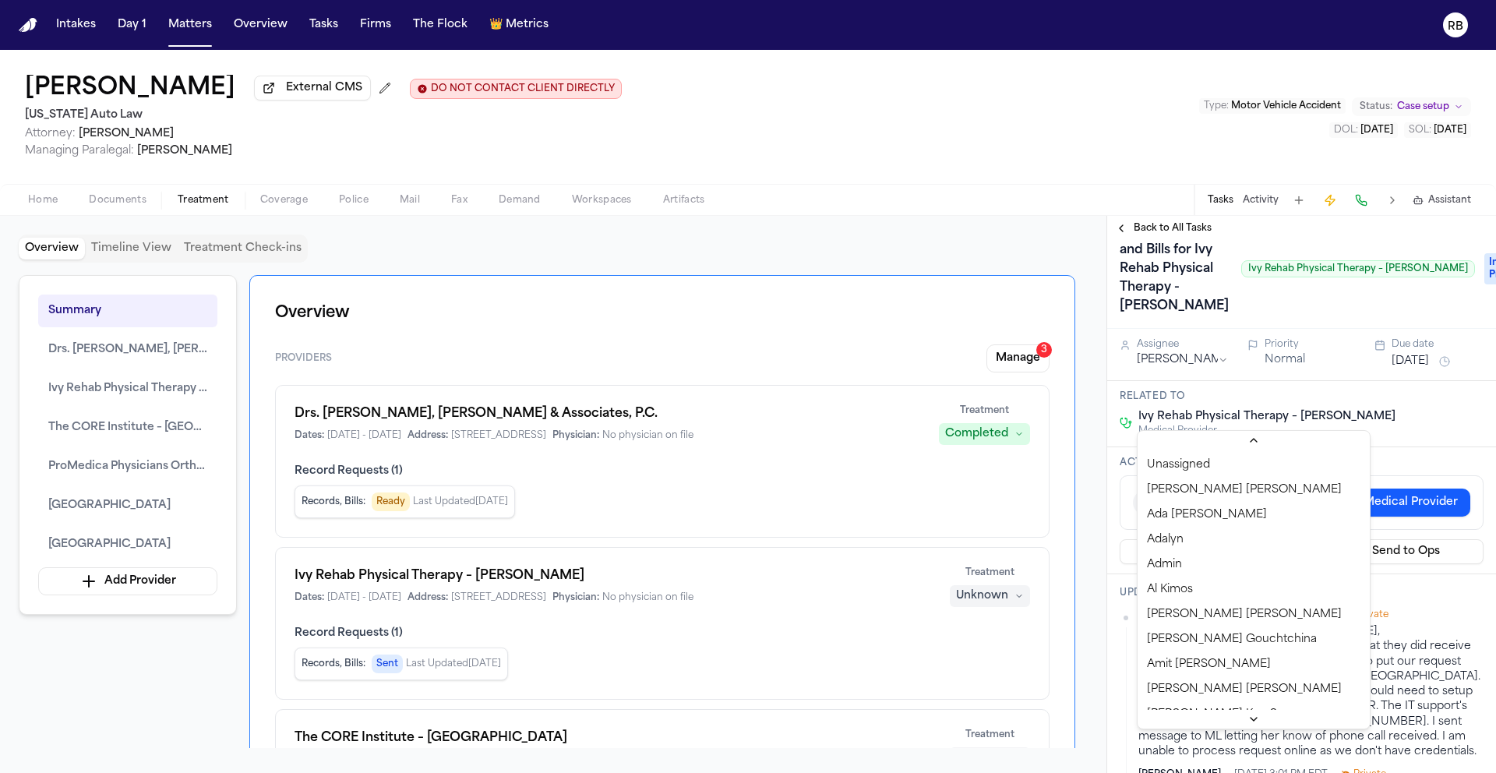
click at [1207, 414] on html "Intakes Day 1 Matters Overview Tasks Firms The Flock 👑 Metrics RB Shamar Brown …" at bounding box center [748, 386] width 1496 height 773
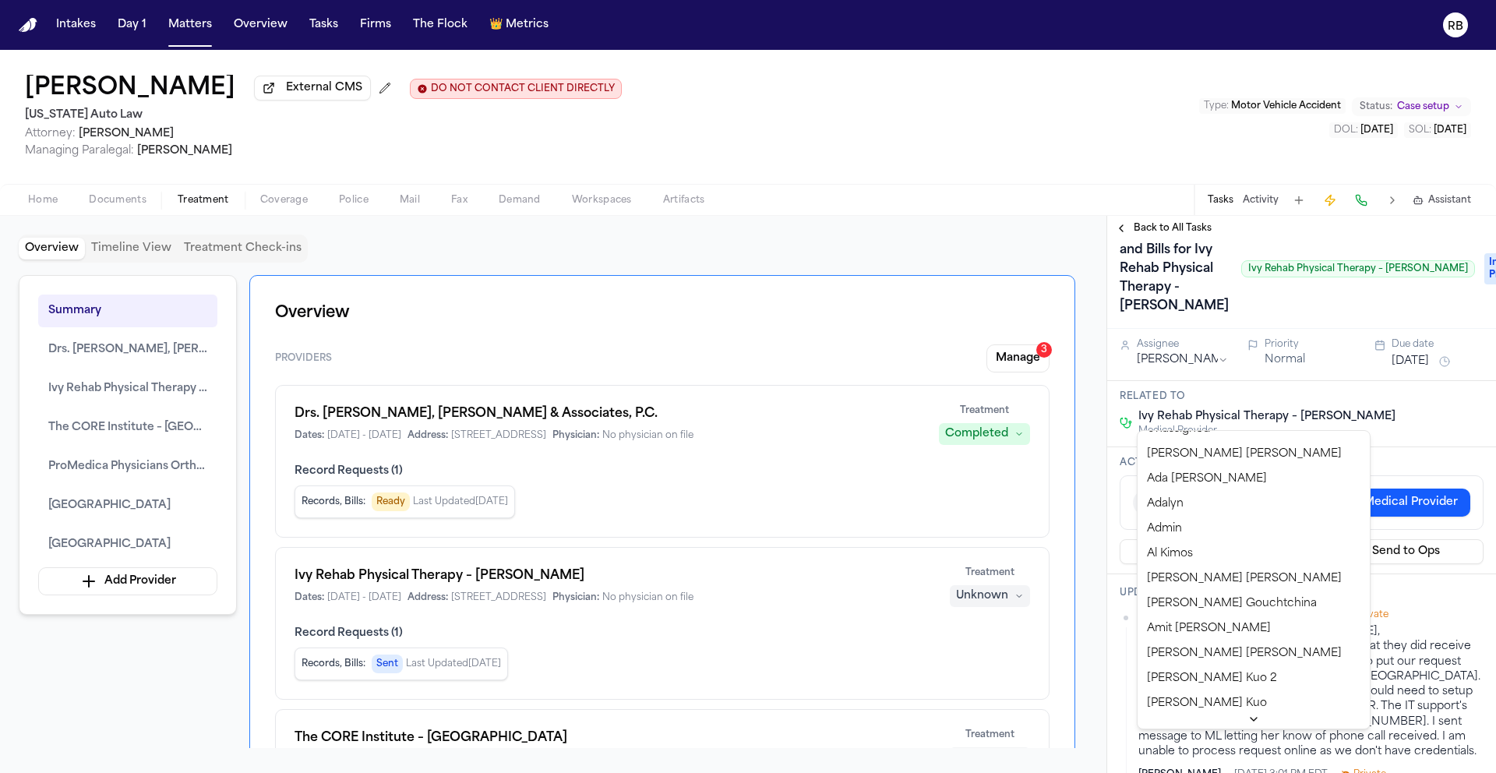
scroll to position [0, 0]
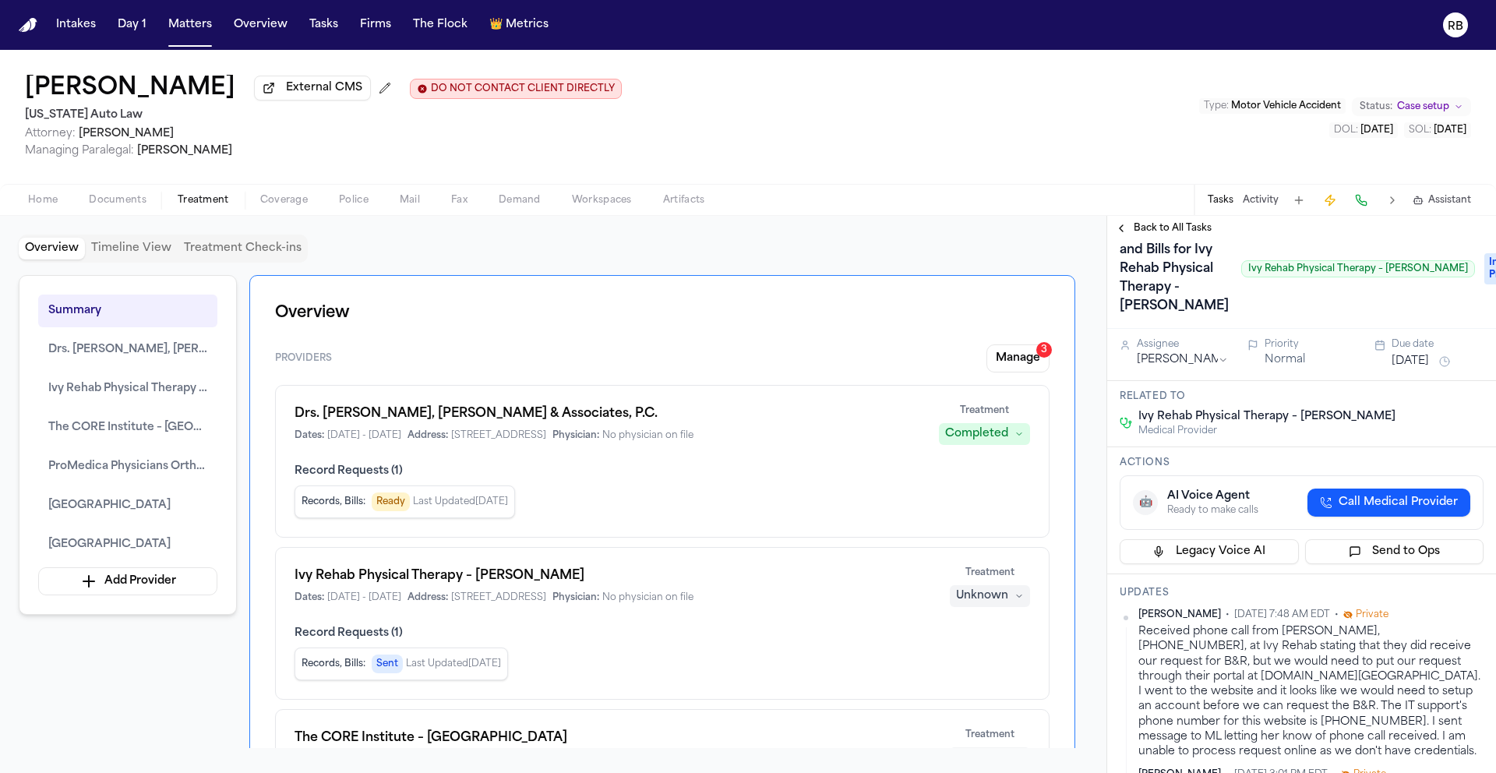
click at [1329, 319] on div "Medical Records and Bills for Ivy Rehab Physical Therapy - Monroe Ivy Rehab Phy…" at bounding box center [1296, 269] width 355 height 100
click at [1061, 246] on div "Overview Timeline View Treatment Check-ins" at bounding box center [553, 248] width 1069 height 28
click at [328, 31] on button "Tasks" at bounding box center [323, 25] width 41 height 28
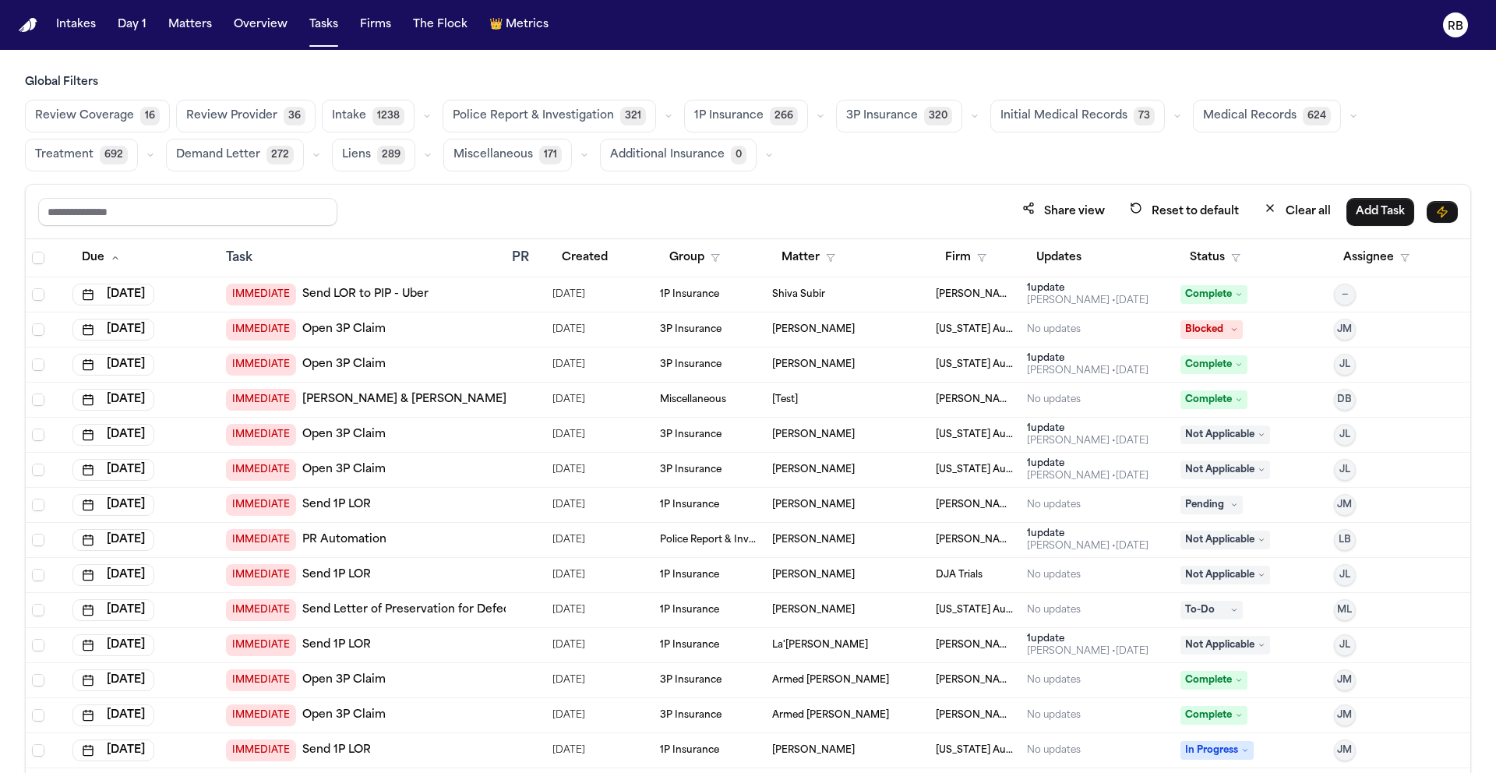
click at [1239, 116] on span "Medical Records" at bounding box center [1249, 116] width 93 height 16
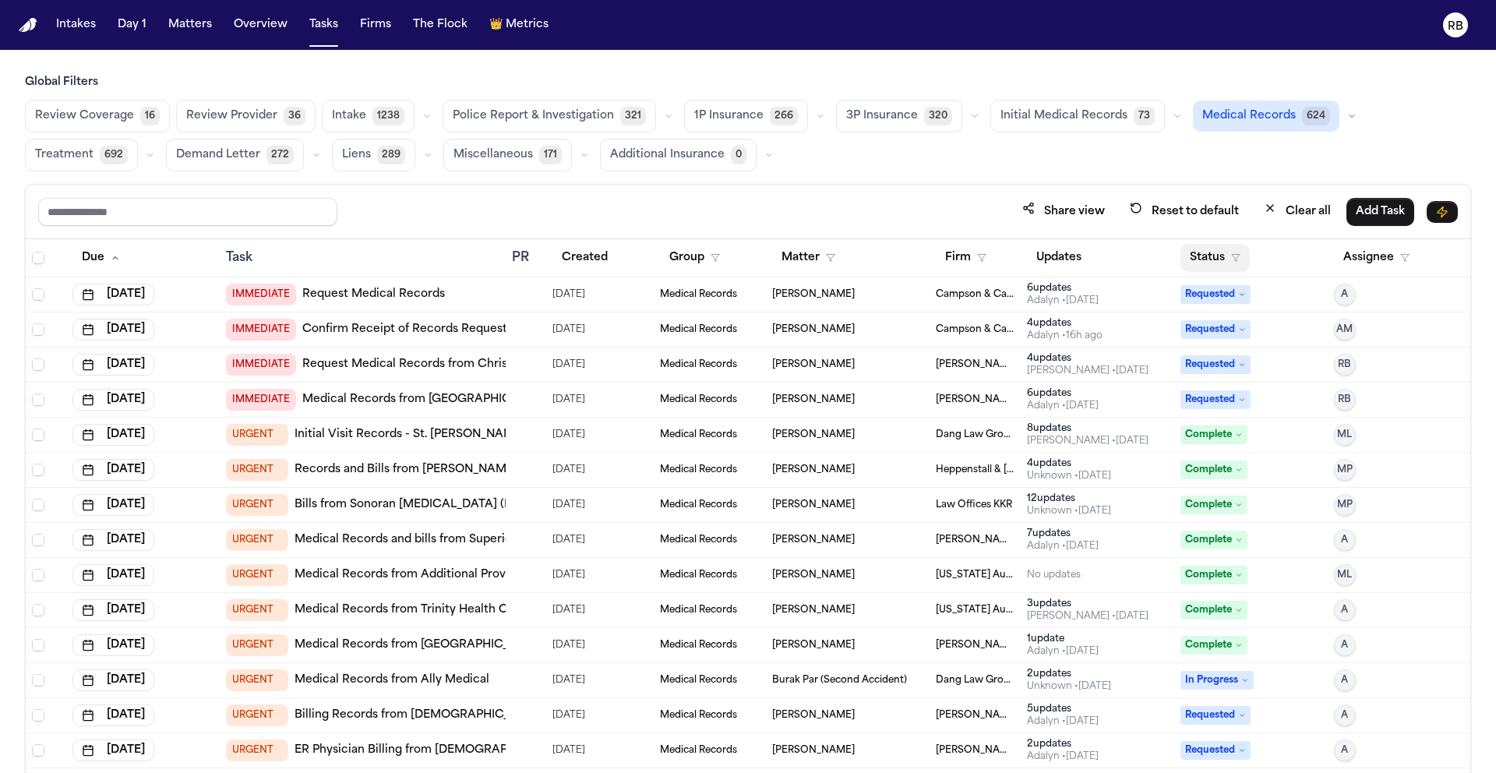
click at [1208, 253] on button "Status" at bounding box center [1214, 258] width 69 height 28
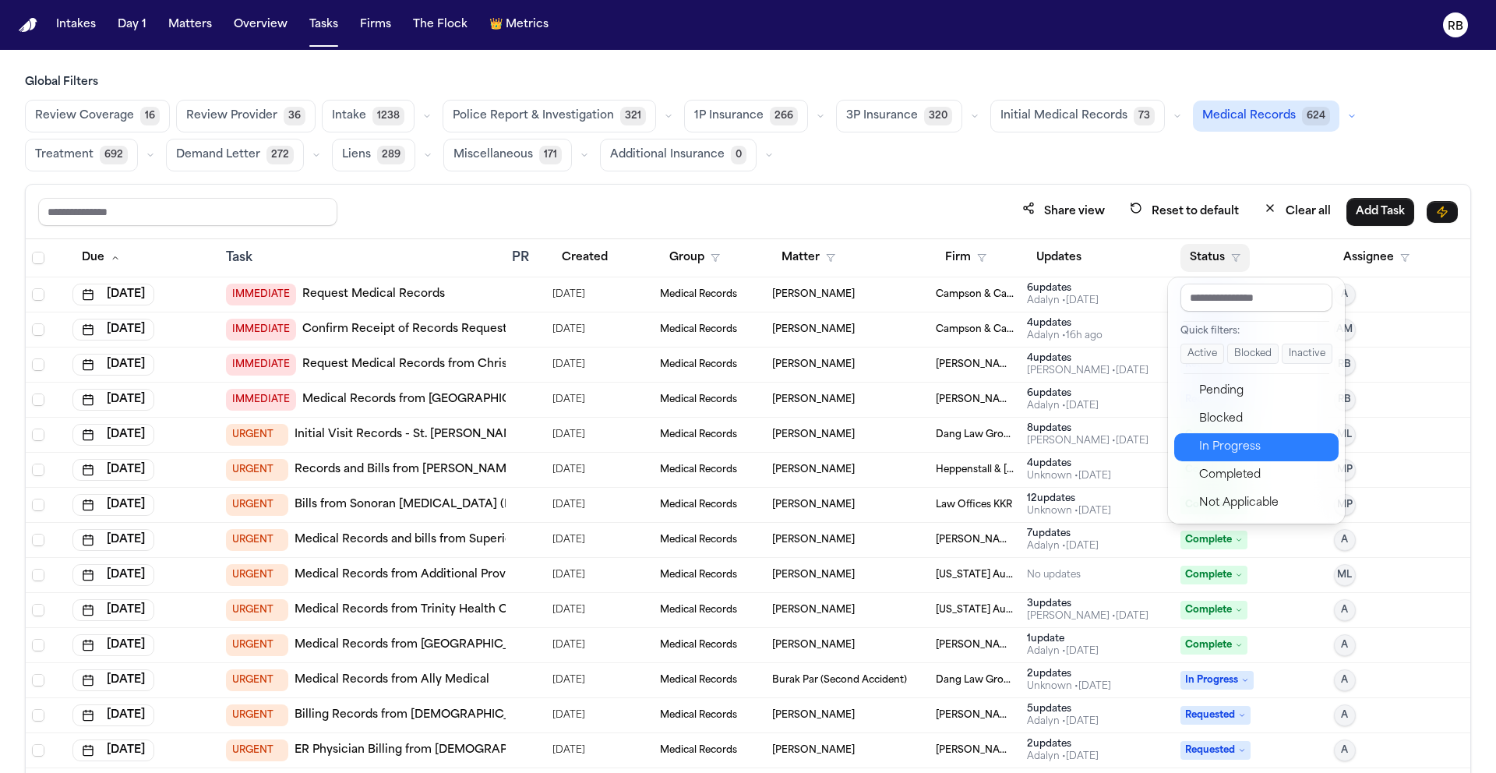
click at [1284, 441] on div "In Progress" at bounding box center [1264, 447] width 130 height 19
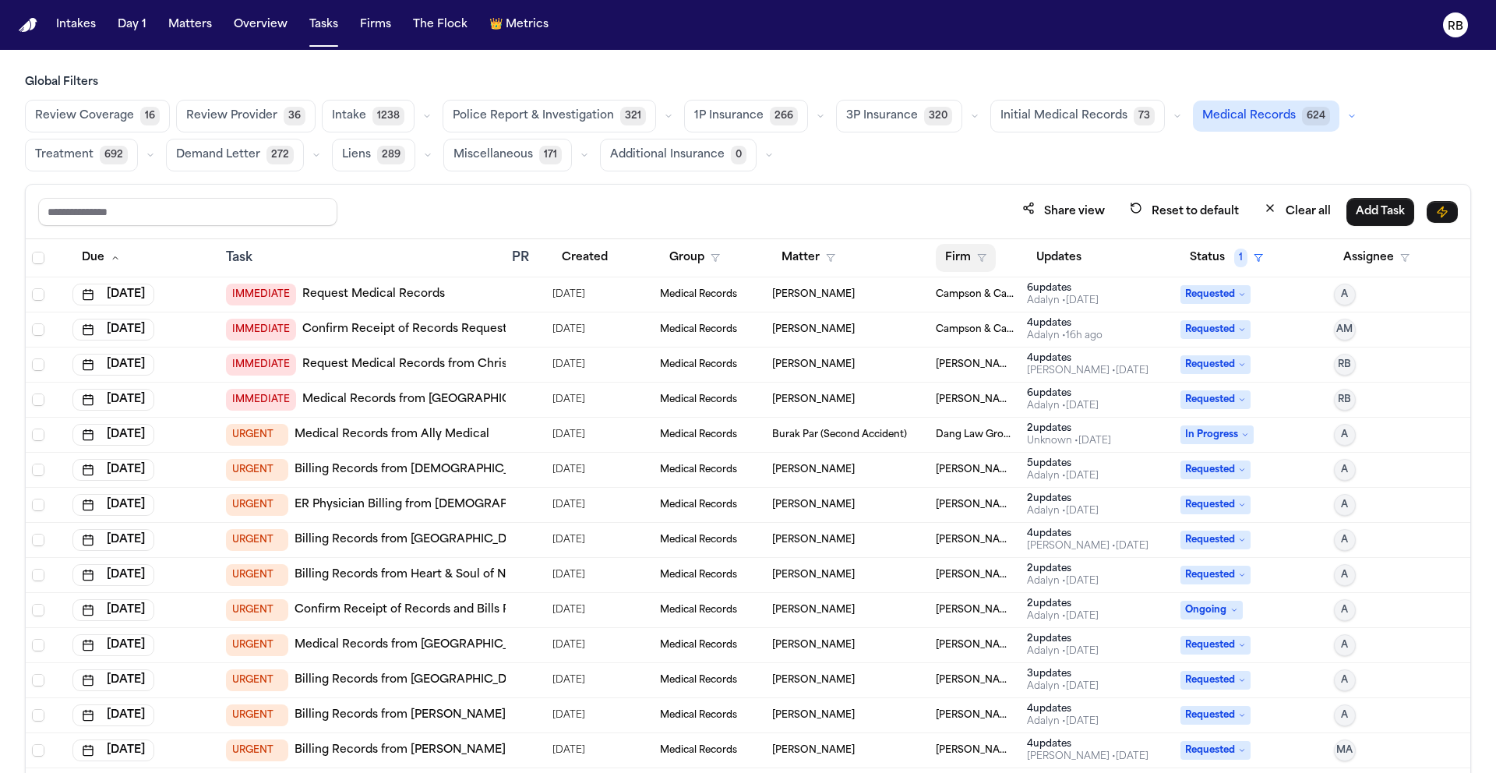
click at [938, 258] on button "Firm" at bounding box center [966, 258] width 60 height 28
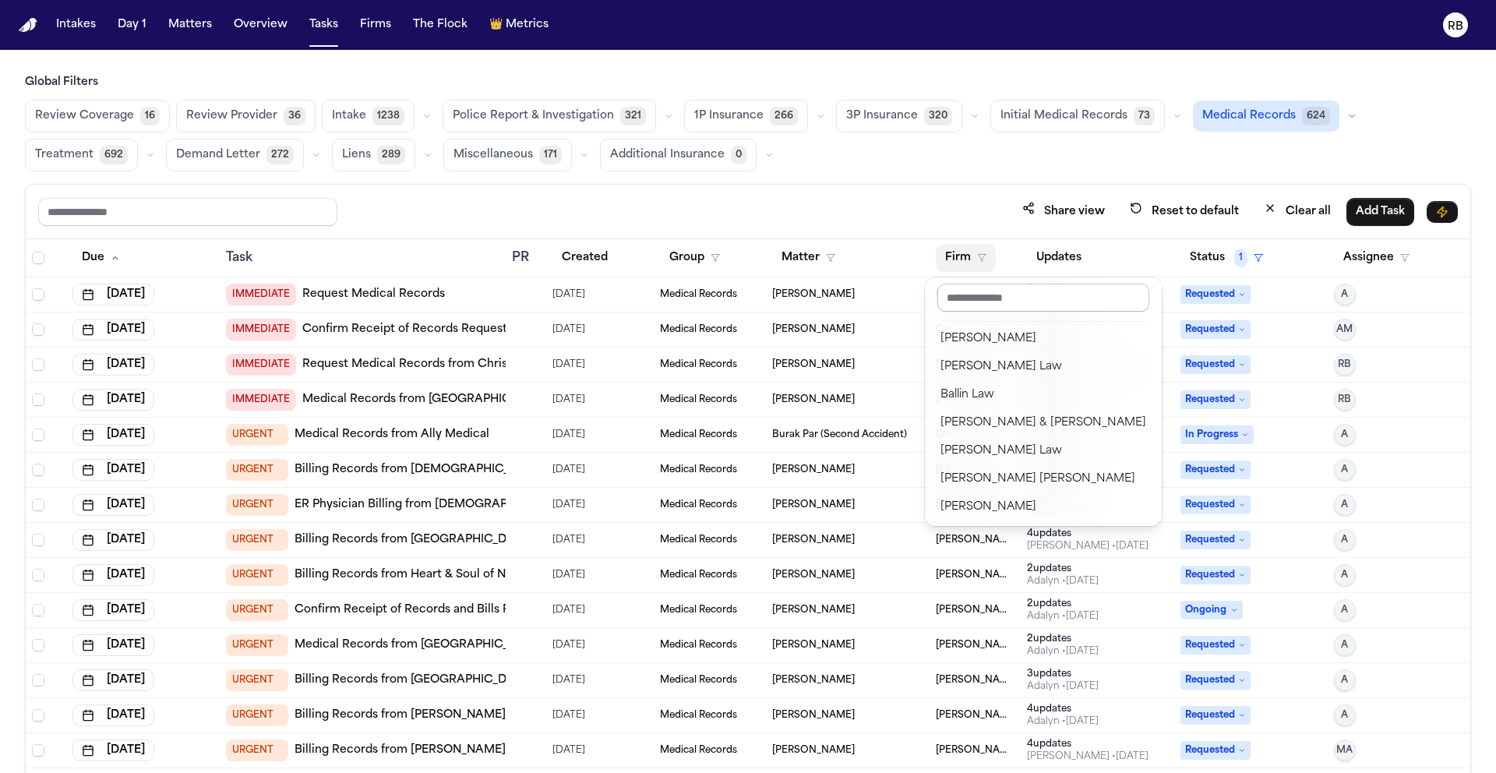
click at [994, 301] on input "text" at bounding box center [1043, 298] width 212 height 28
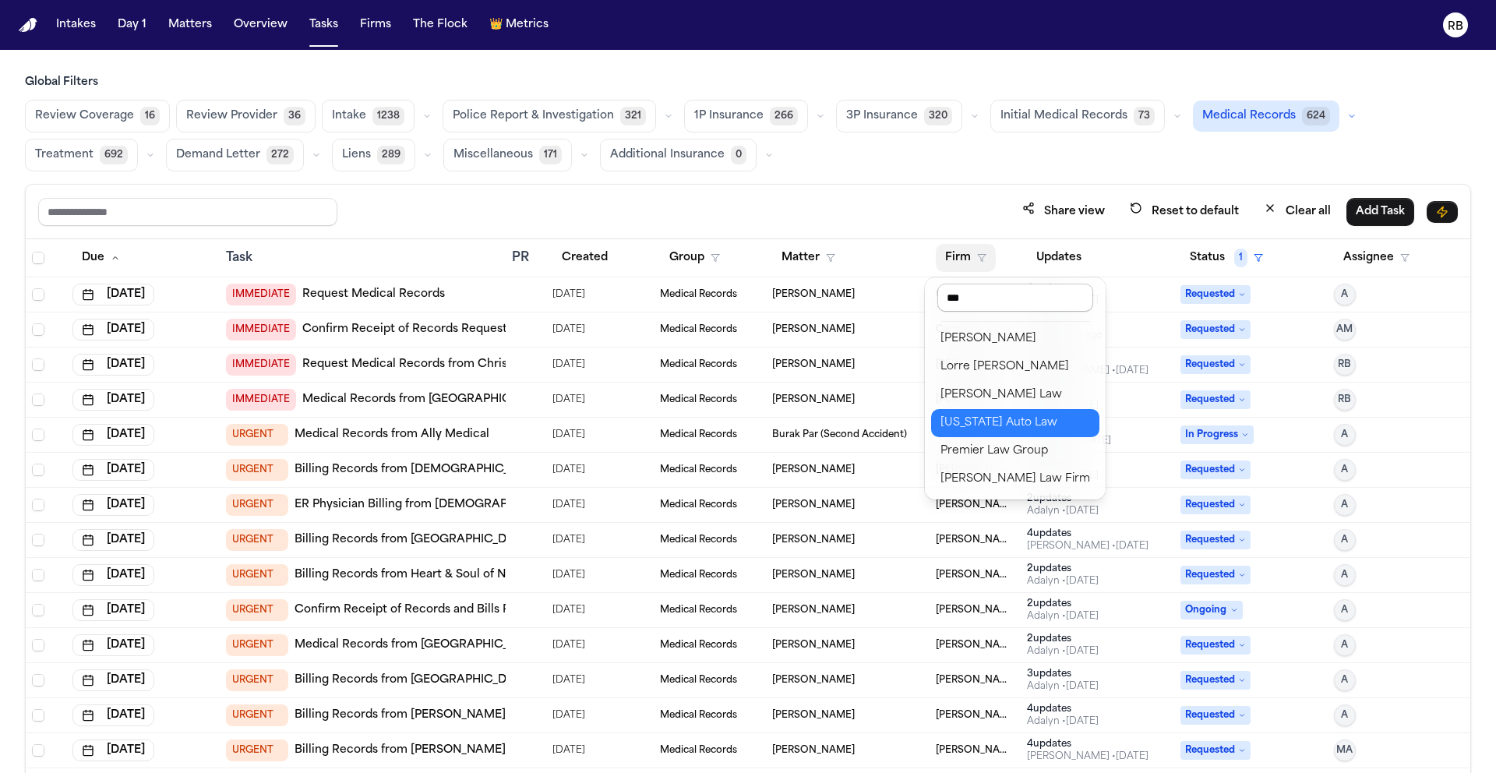
type input "****"
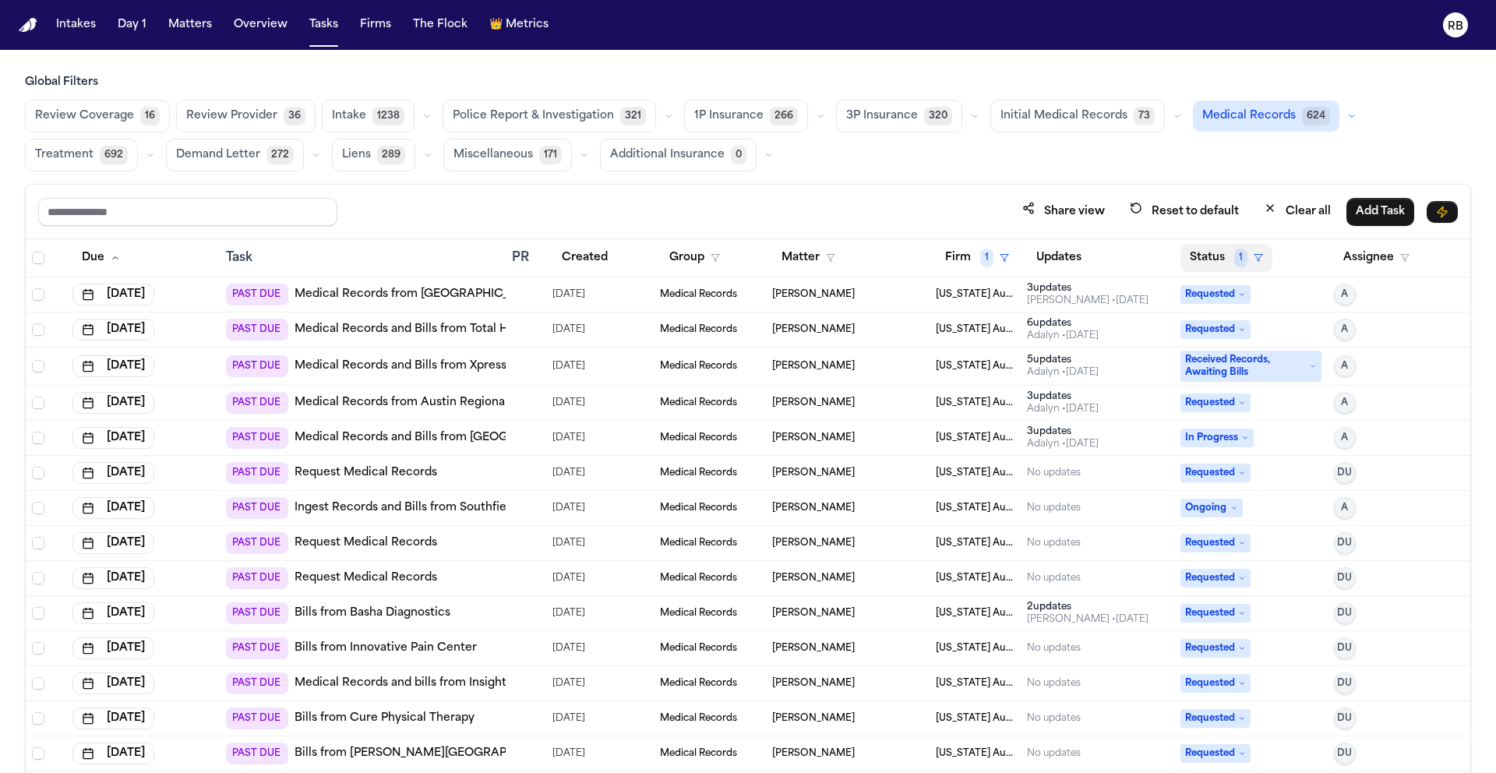
click at [1204, 260] on button "Status 1" at bounding box center [1226, 258] width 92 height 28
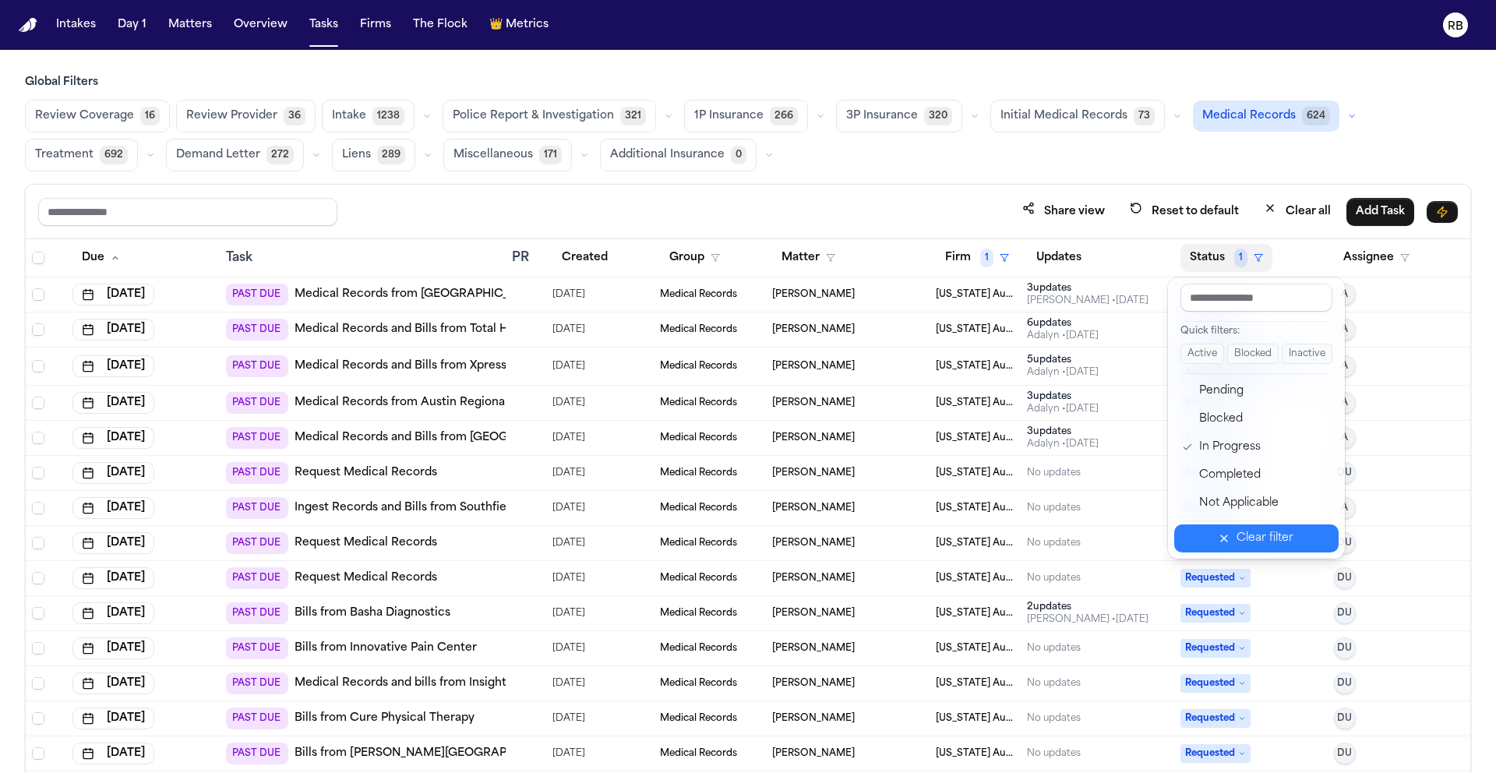
click at [1242, 532] on div "Clear filter" at bounding box center [1264, 538] width 57 height 19
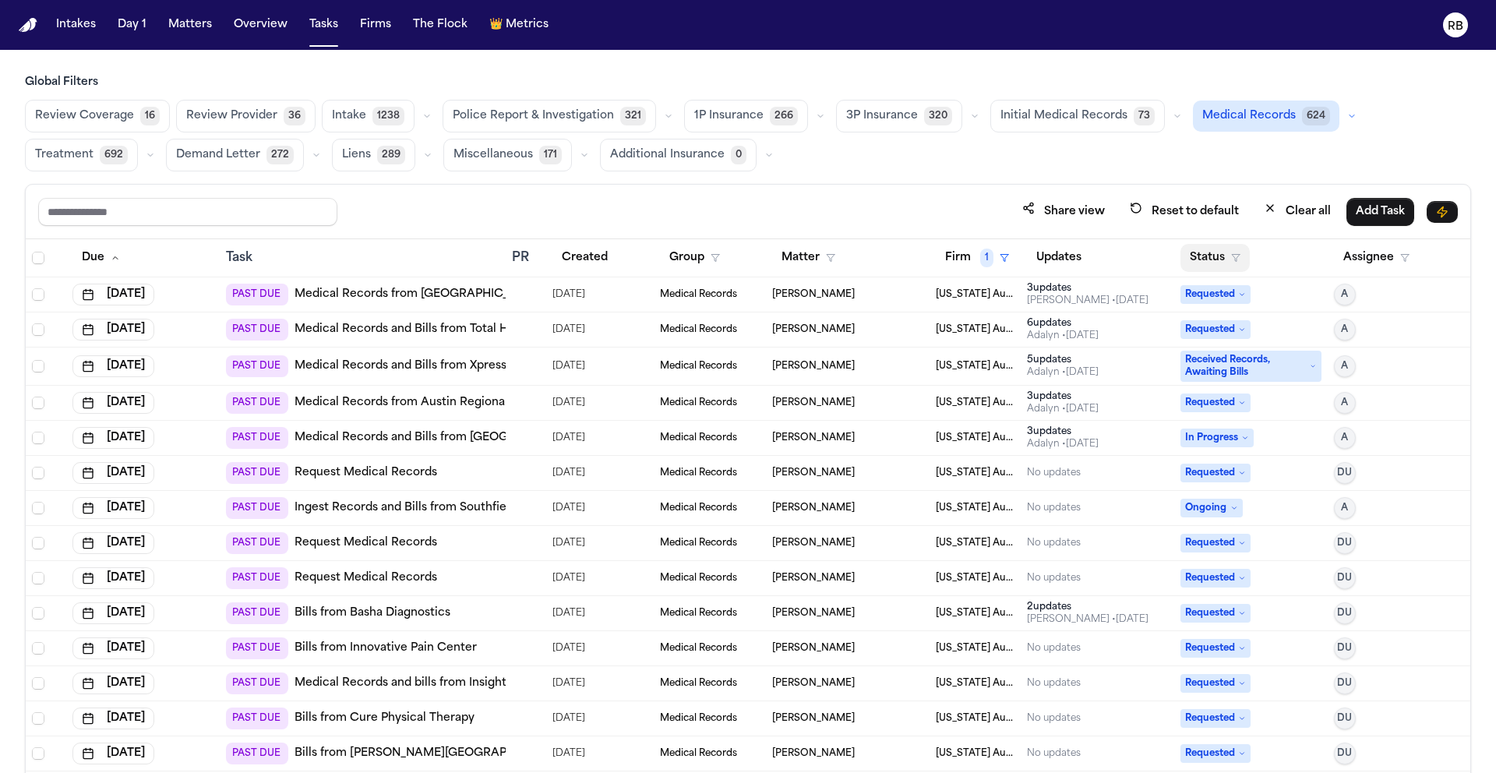
click at [1203, 250] on button "Status" at bounding box center [1214, 258] width 69 height 28
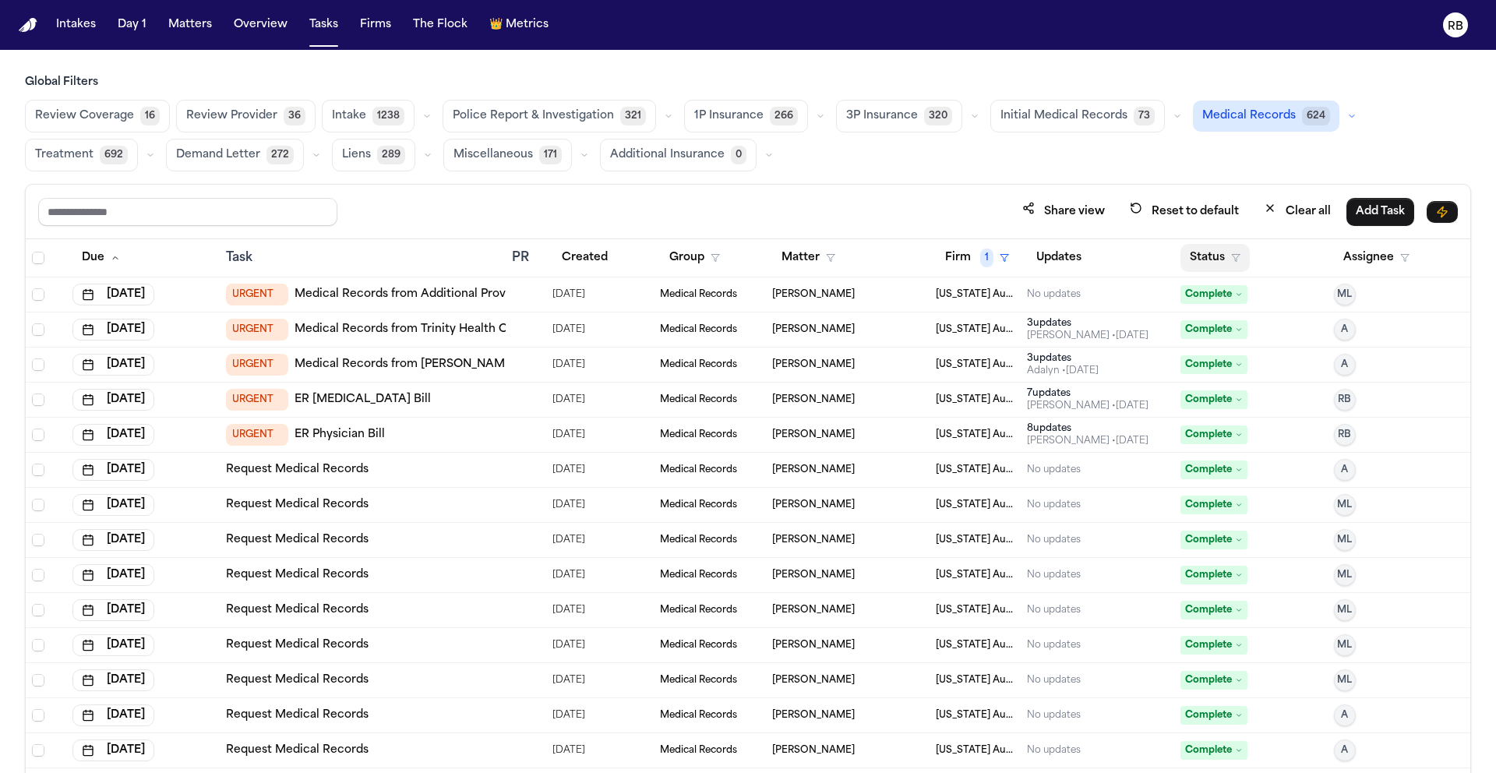
click at [1200, 254] on button "Status" at bounding box center [1214, 258] width 69 height 28
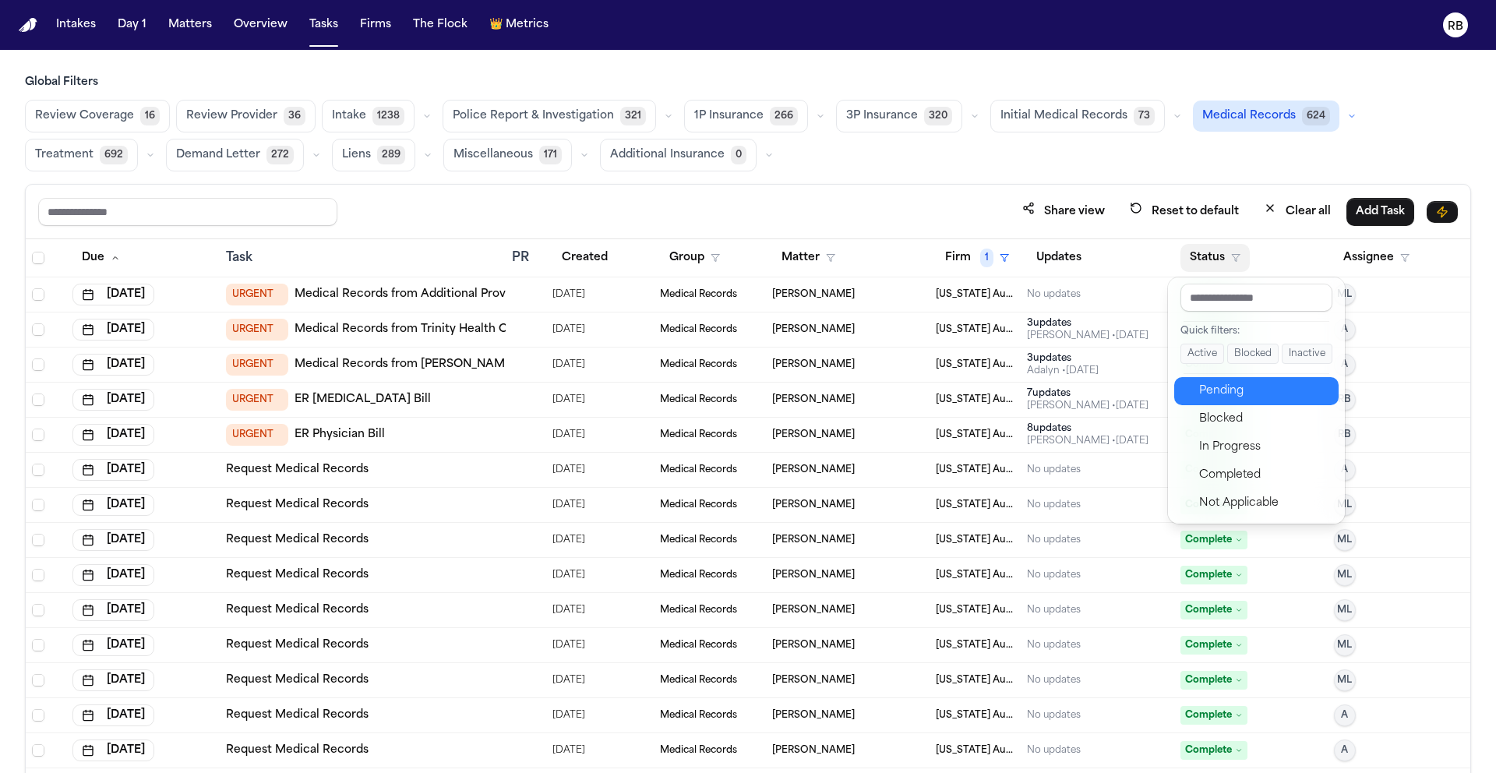
click at [1224, 382] on div "Pending" at bounding box center [1264, 391] width 130 height 19
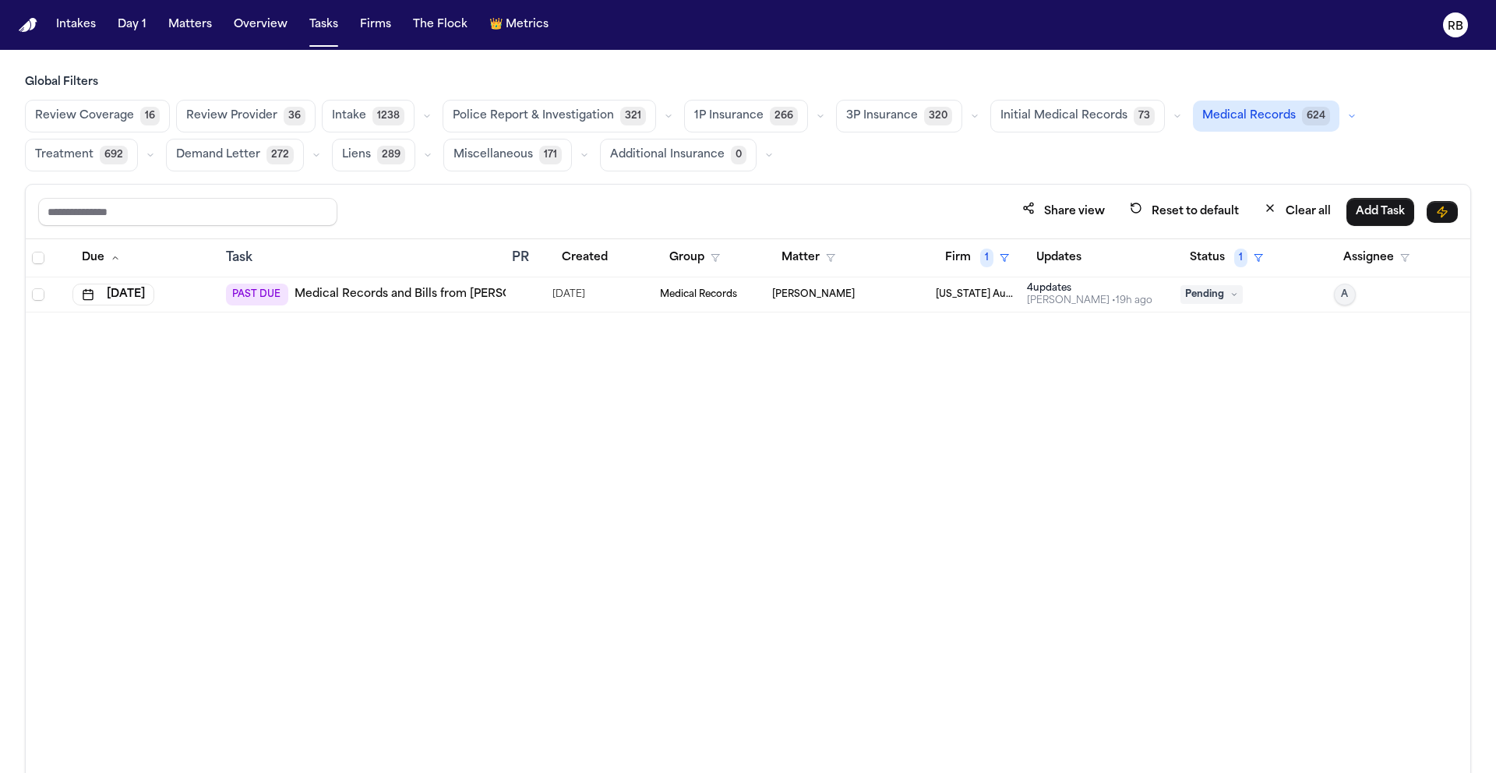
click at [728, 541] on div "Due Task PR Created Group Matter Firm 1 Updates Status 1 Assignee Sep 19, 2025 …" at bounding box center [748, 539] width 1444 height 601
click at [1207, 256] on button "Status 1" at bounding box center [1226, 258] width 92 height 28
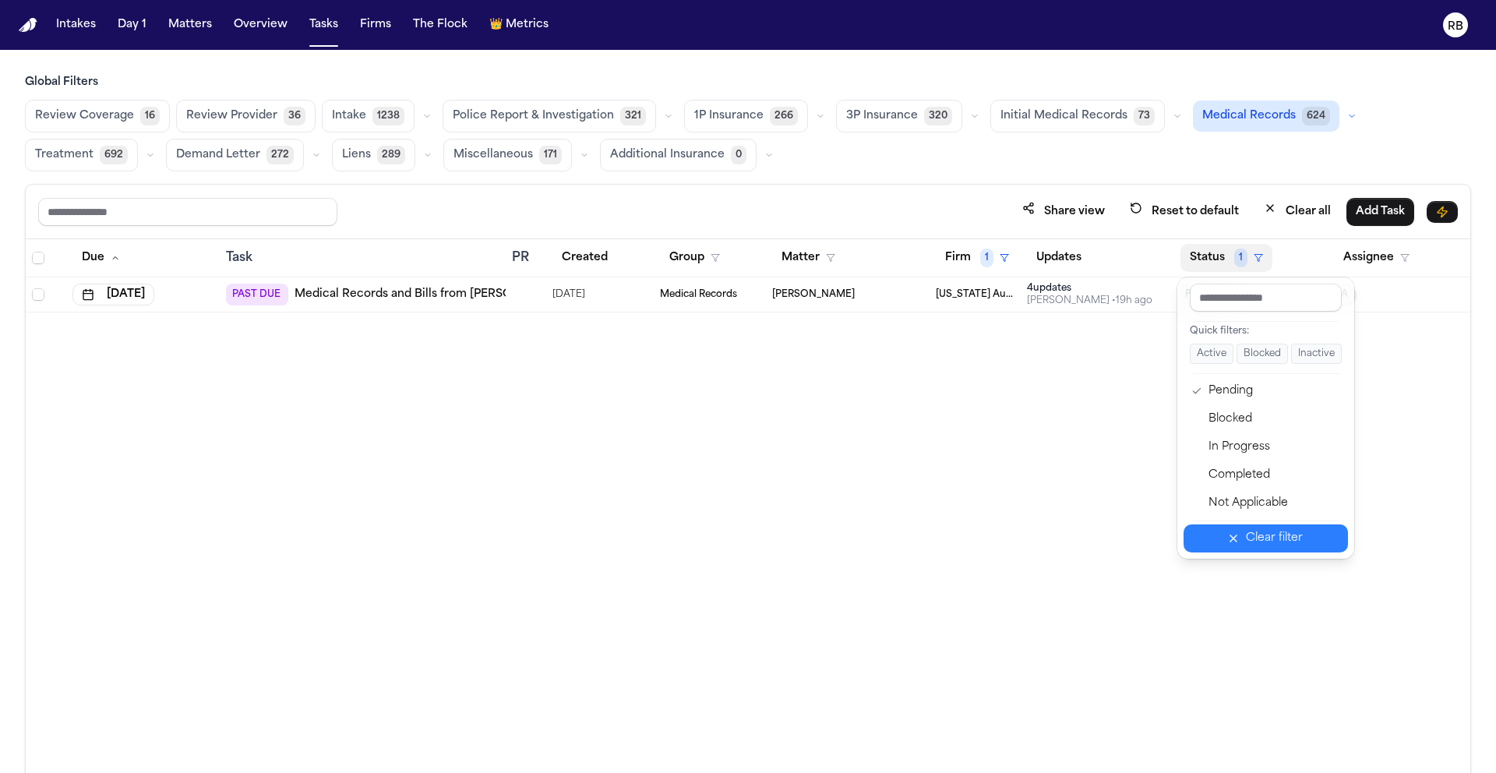
click at [1291, 545] on div "Clear filter" at bounding box center [1274, 538] width 57 height 19
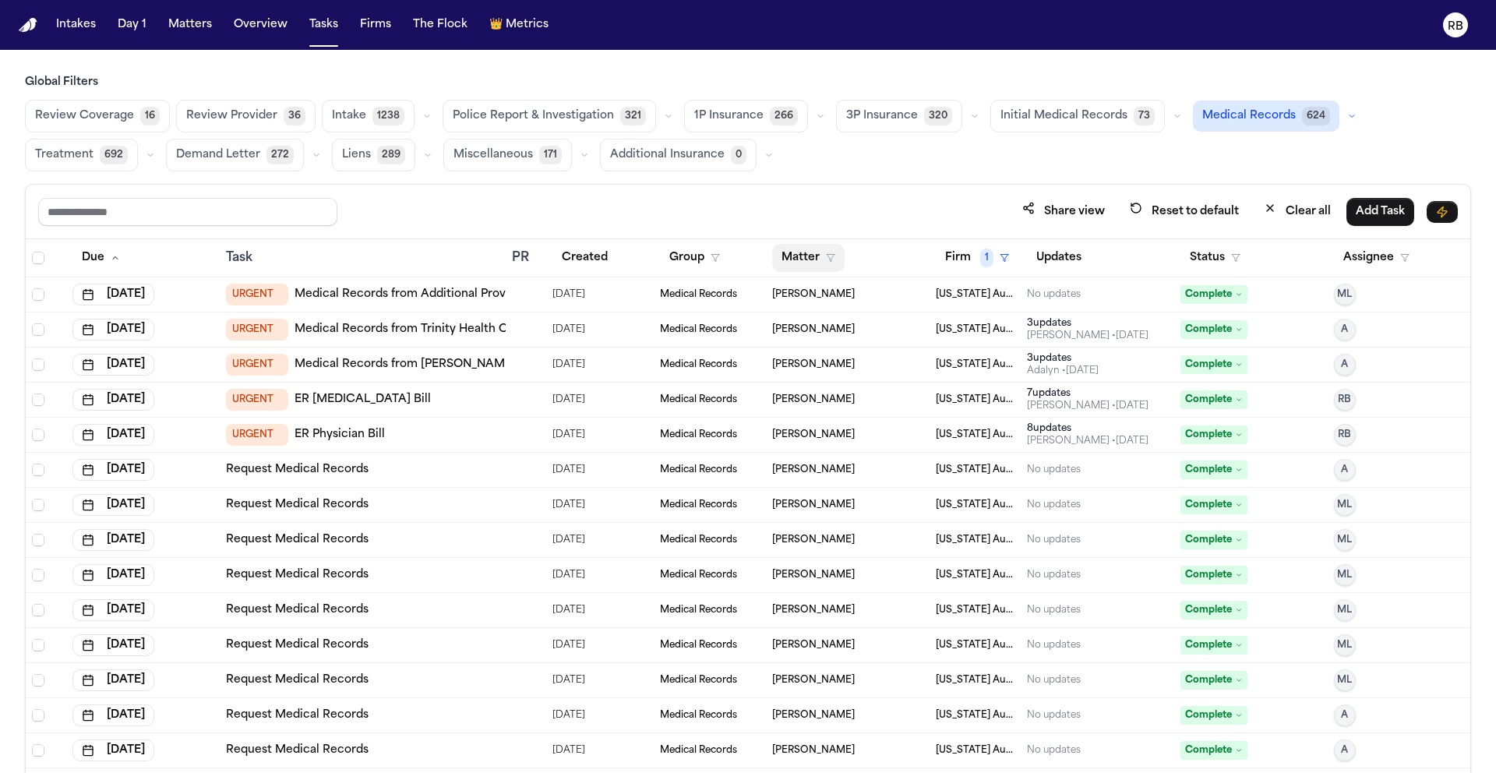
click at [791, 251] on button "Matter" at bounding box center [808, 258] width 72 height 28
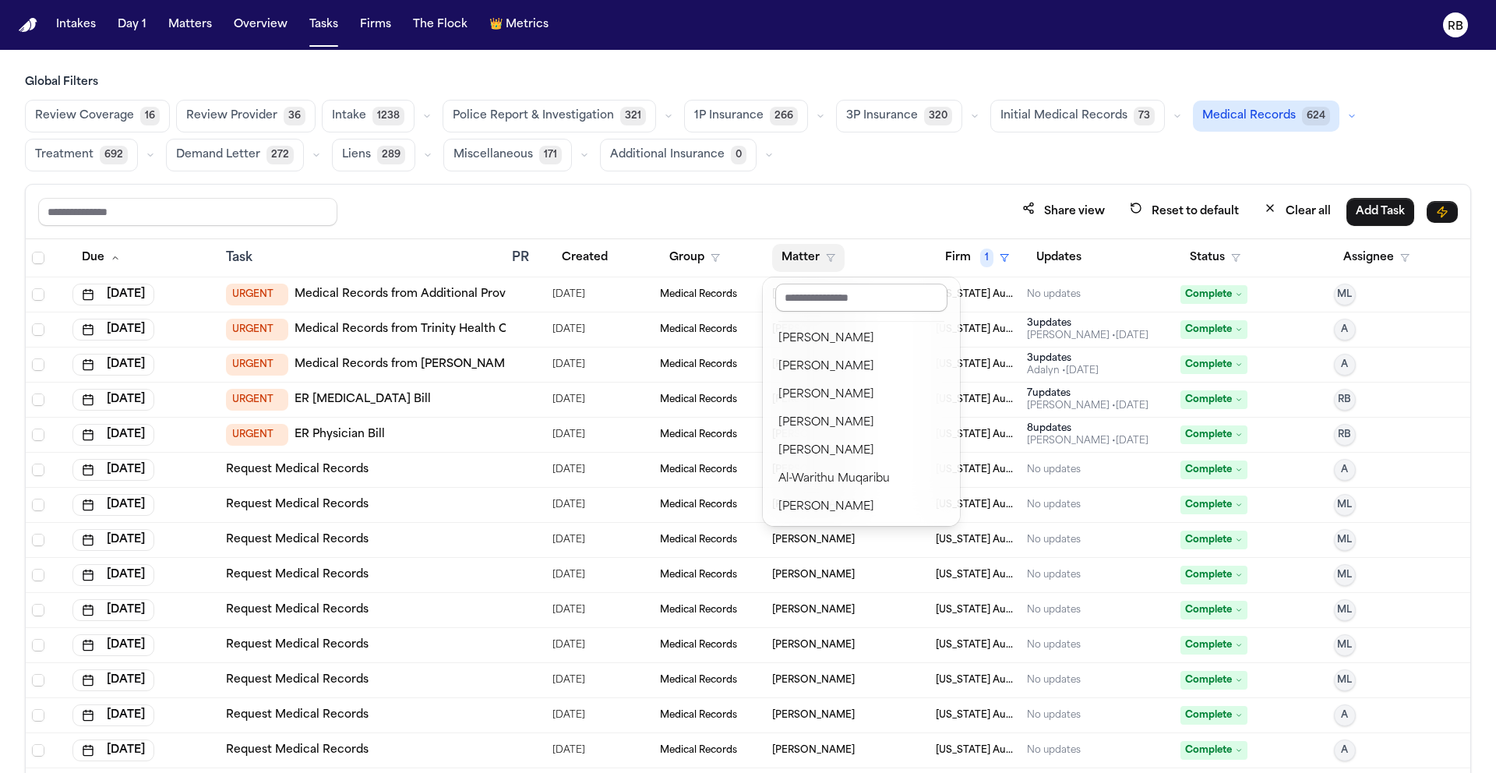
click at [834, 301] on input "text" at bounding box center [861, 298] width 172 height 28
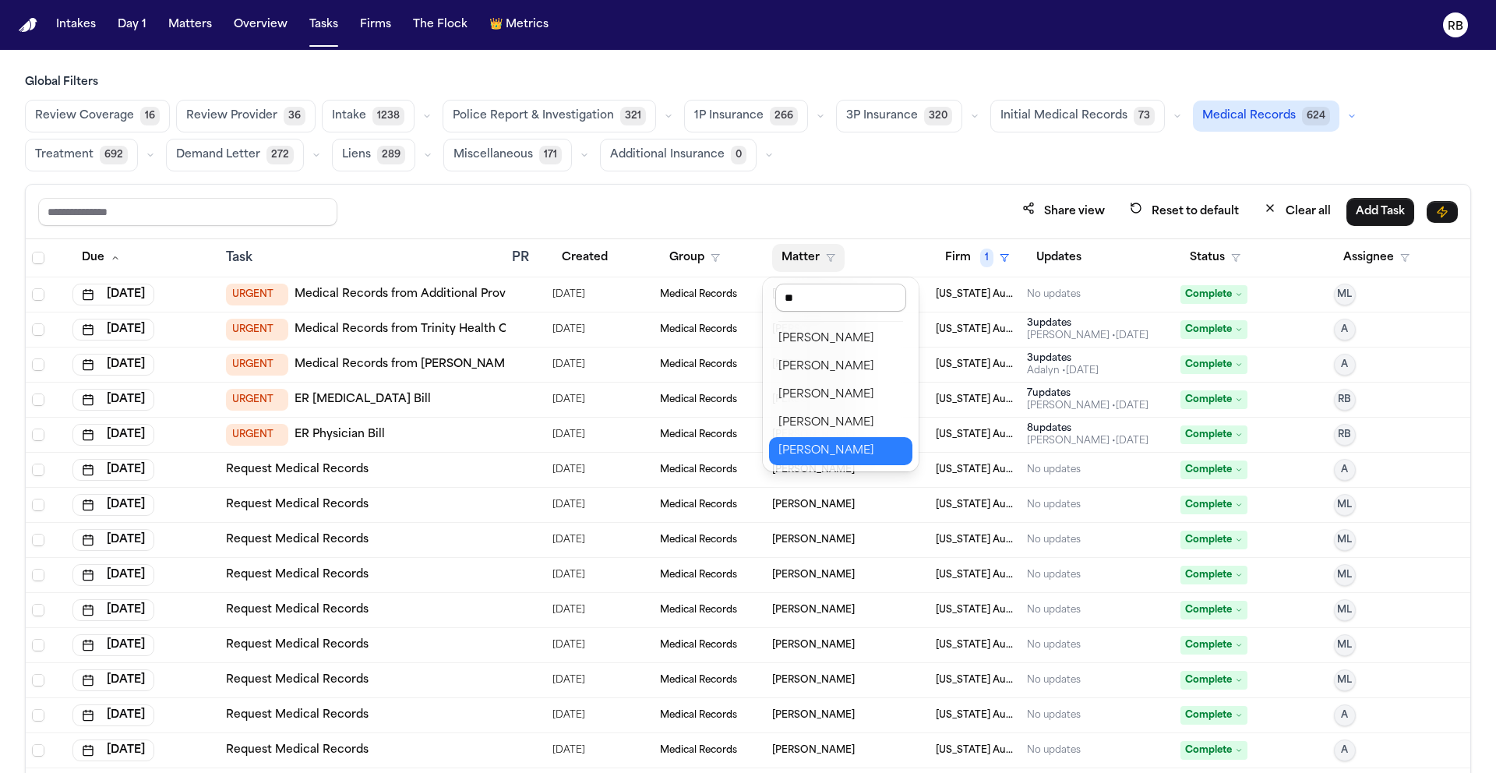
type input "*"
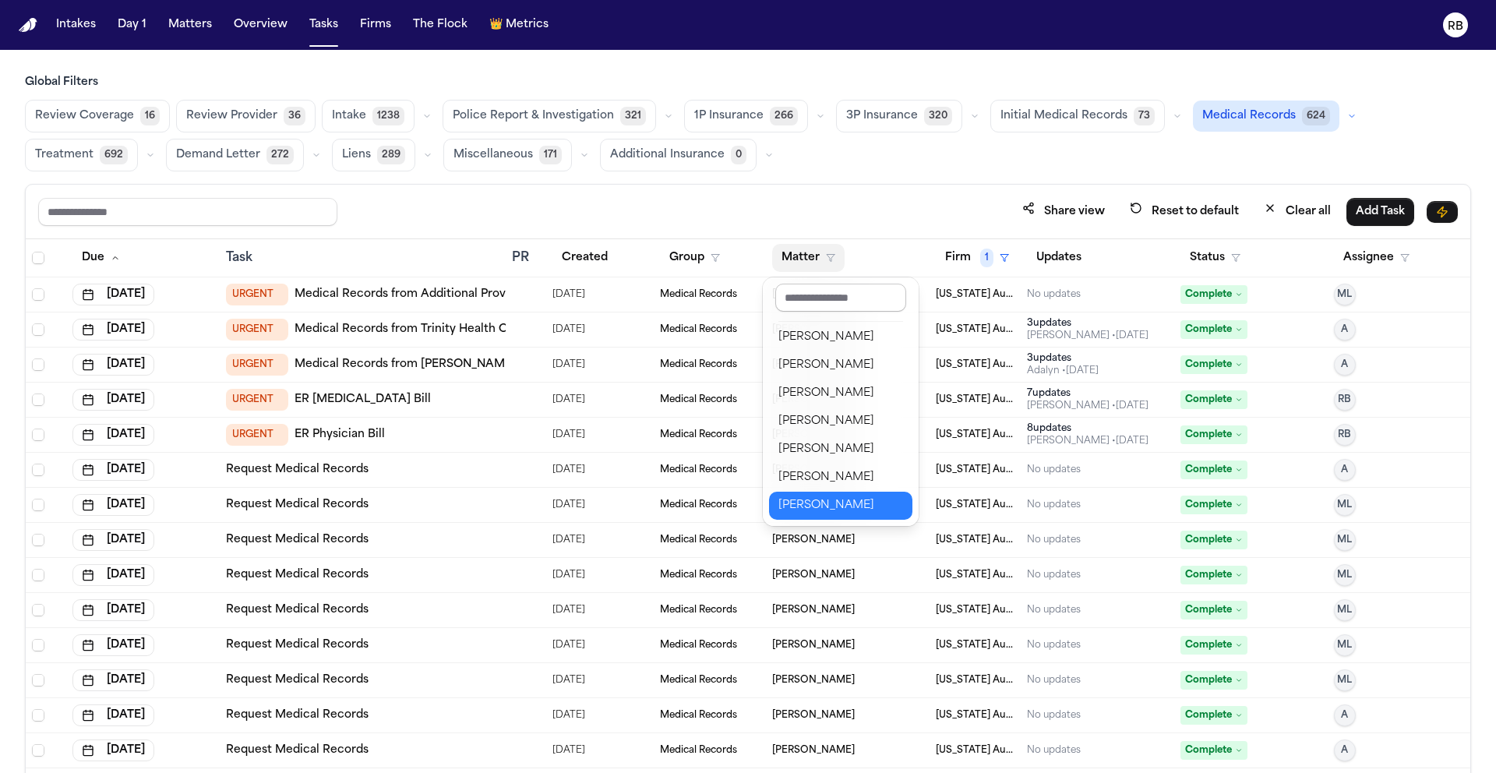
scroll to position [703, 0]
click at [960, 181] on div "Global Filters Review Coverage 16 Review Provider 36 Intake 1238 Police Report …" at bounding box center [748, 458] width 1446 height 766
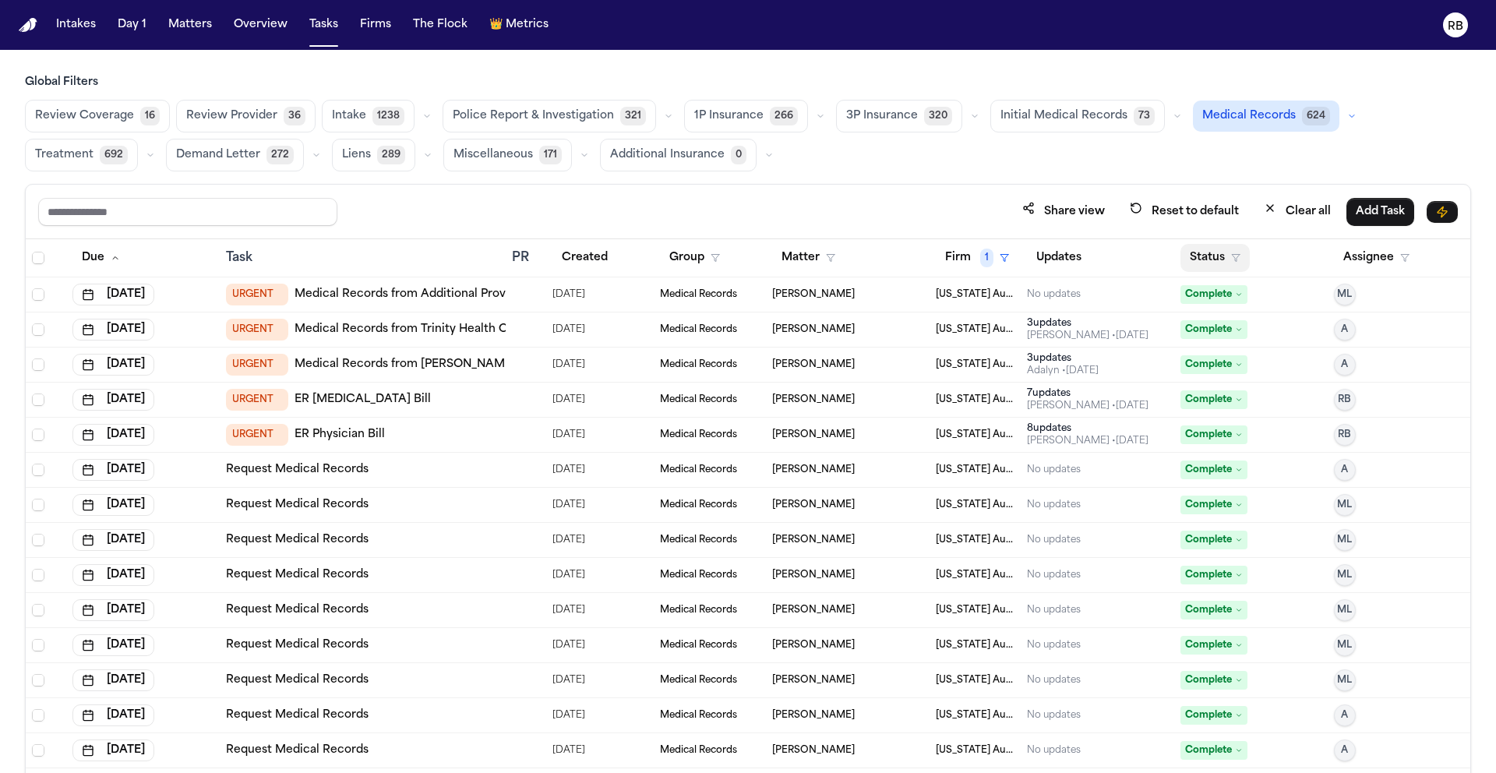
click at [1192, 248] on button "Status" at bounding box center [1214, 258] width 69 height 28
click at [980, 175] on div "Global Filters Review Coverage 16 Review Provider 36 Intake 1238 Police Report …" at bounding box center [748, 458] width 1446 height 766
click at [1060, 122] on span "Initial Medical Records" at bounding box center [1063, 116] width 127 height 16
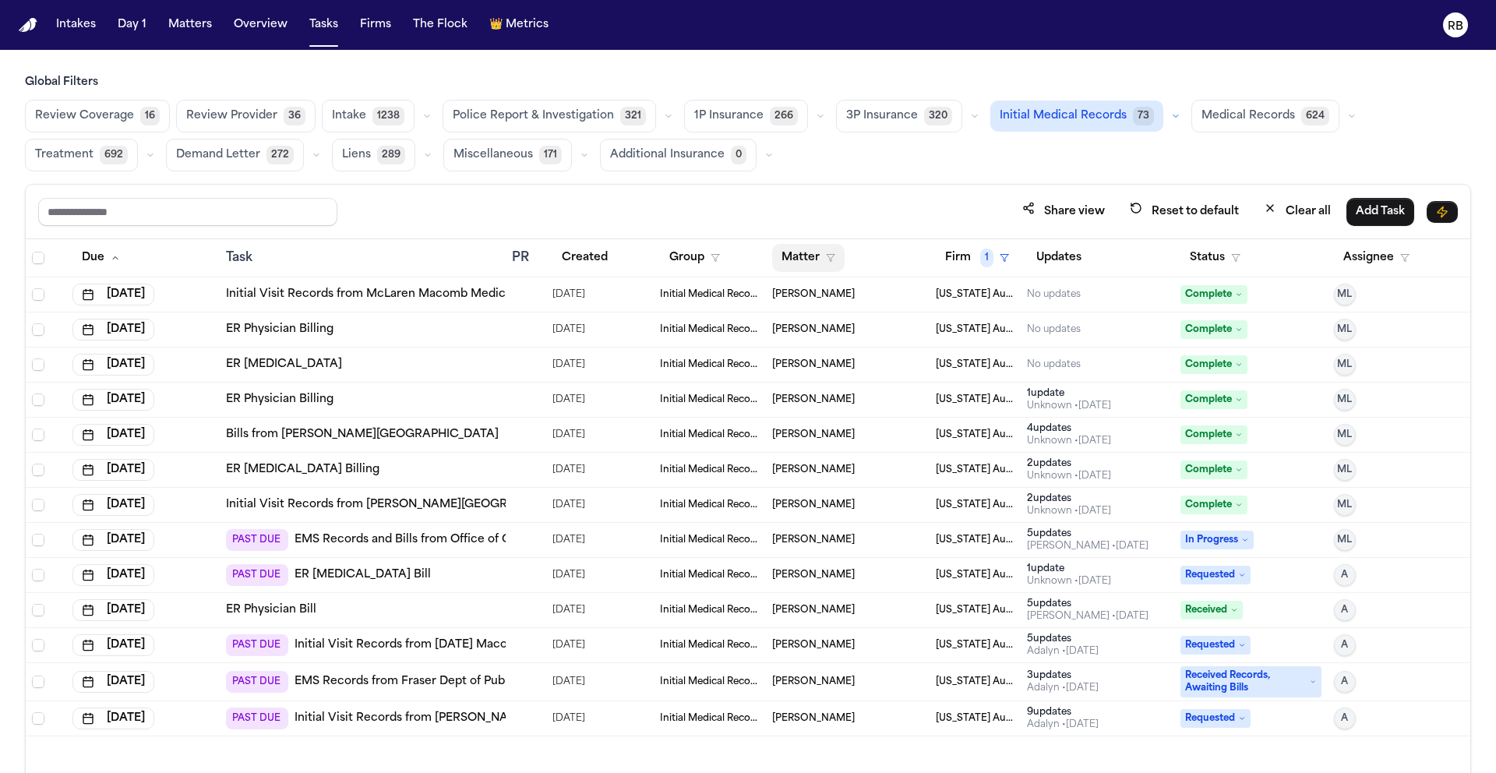
click at [798, 252] on button "Matter" at bounding box center [808, 258] width 72 height 28
click at [833, 289] on input "text" at bounding box center [846, 298] width 131 height 28
type input "***"
click at [957, 174] on div "Global Filters Review Coverage 16 Review Provider 36 Intake 1238 Police Report …" at bounding box center [748, 458] width 1446 height 766
click at [1253, 116] on span "Medical Records" at bounding box center [1247, 116] width 93 height 16
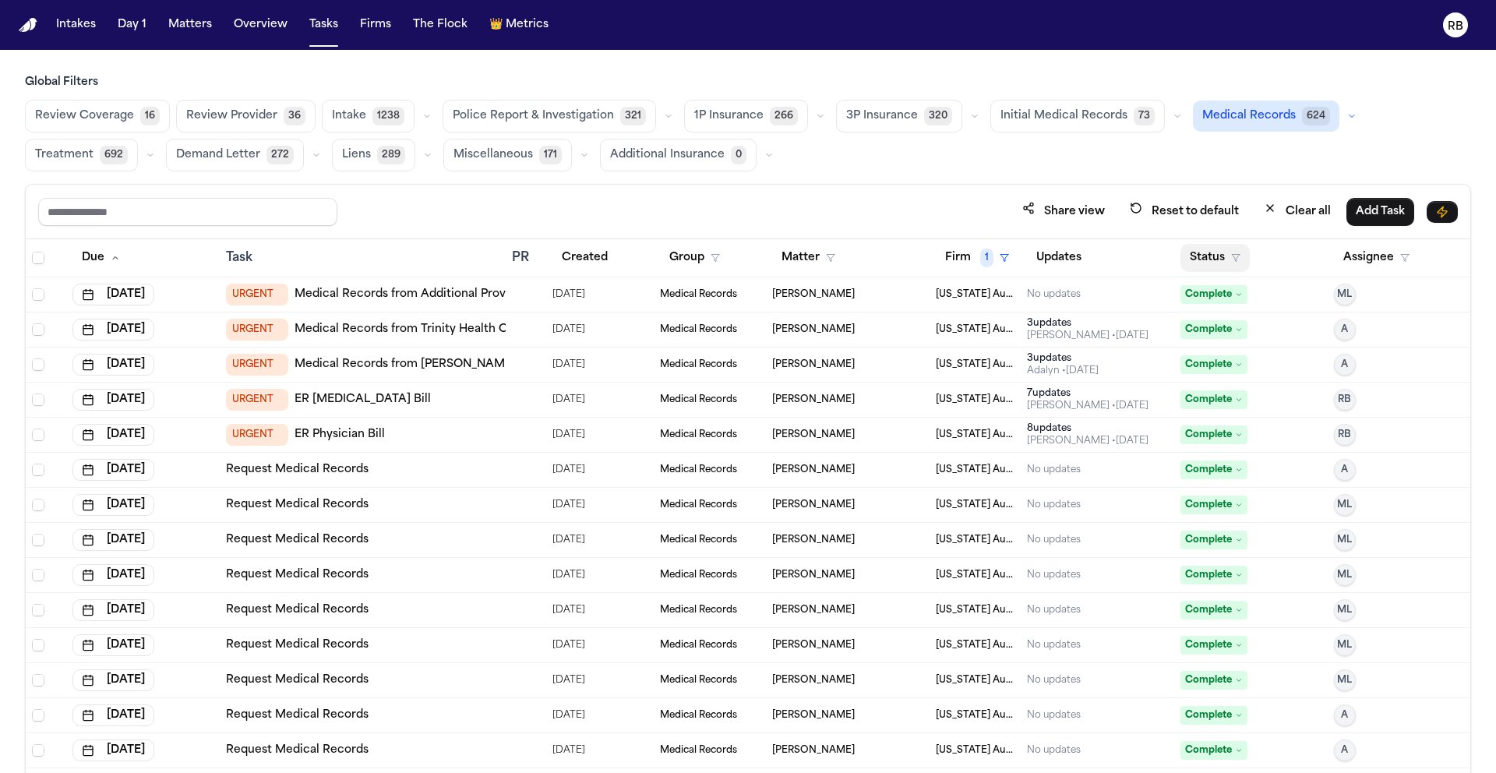
click at [1195, 248] on button "Status" at bounding box center [1214, 258] width 69 height 28
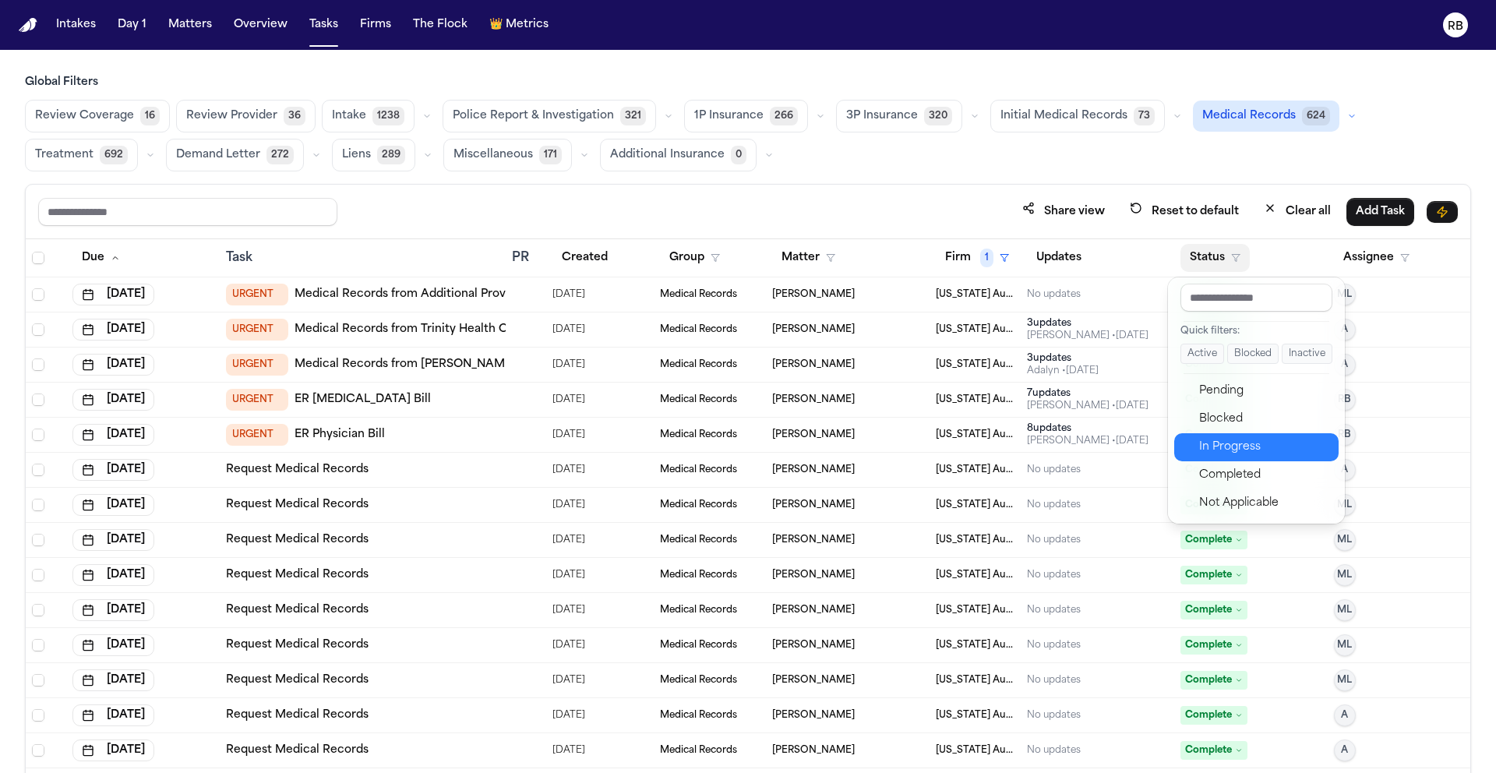
click at [1256, 447] on div "In Progress" at bounding box center [1264, 447] width 130 height 19
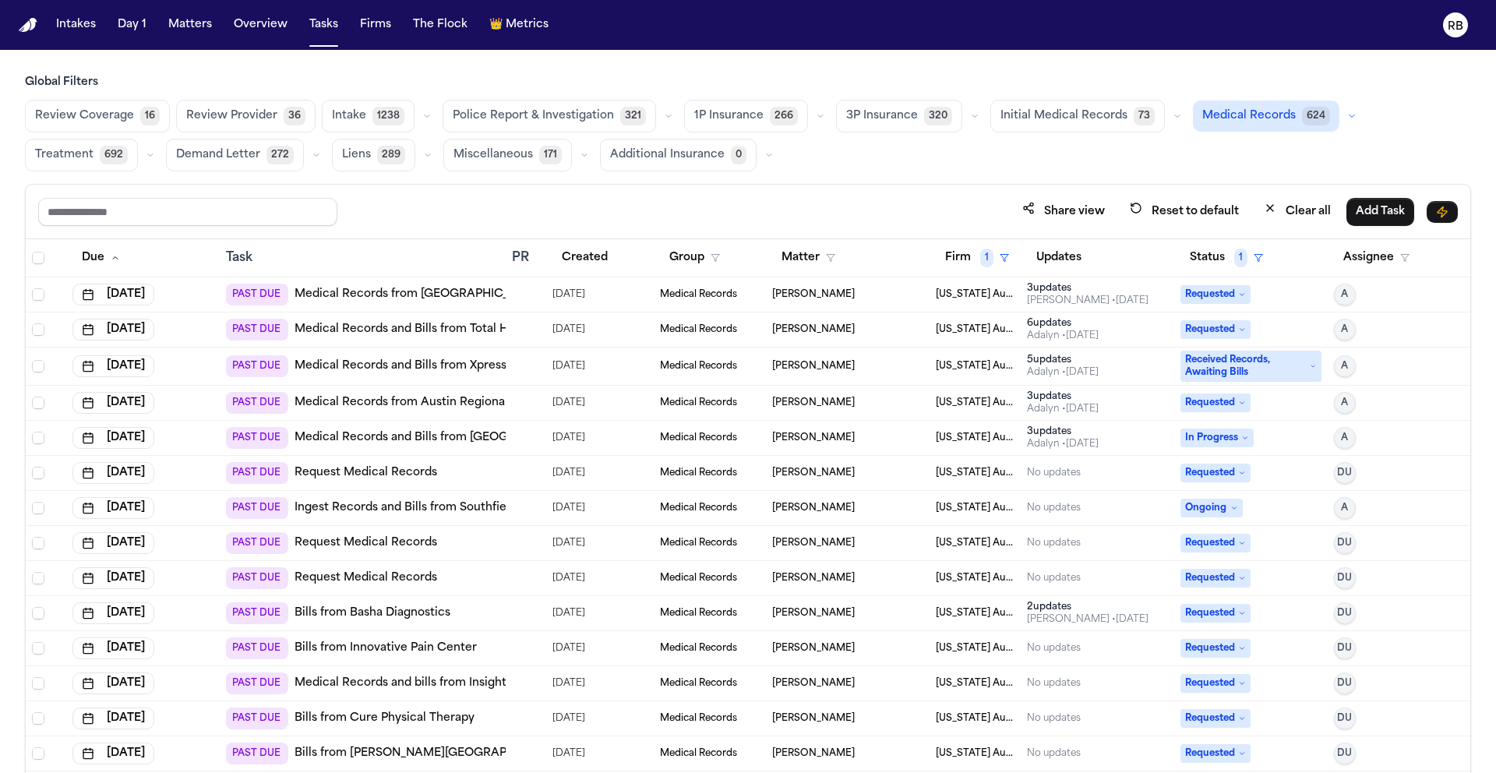
click at [754, 202] on div "Share view Reset to default Clear all Add Task" at bounding box center [747, 211] width 1419 height 29
click at [372, 24] on button "Firms" at bounding box center [376, 25] width 44 height 28
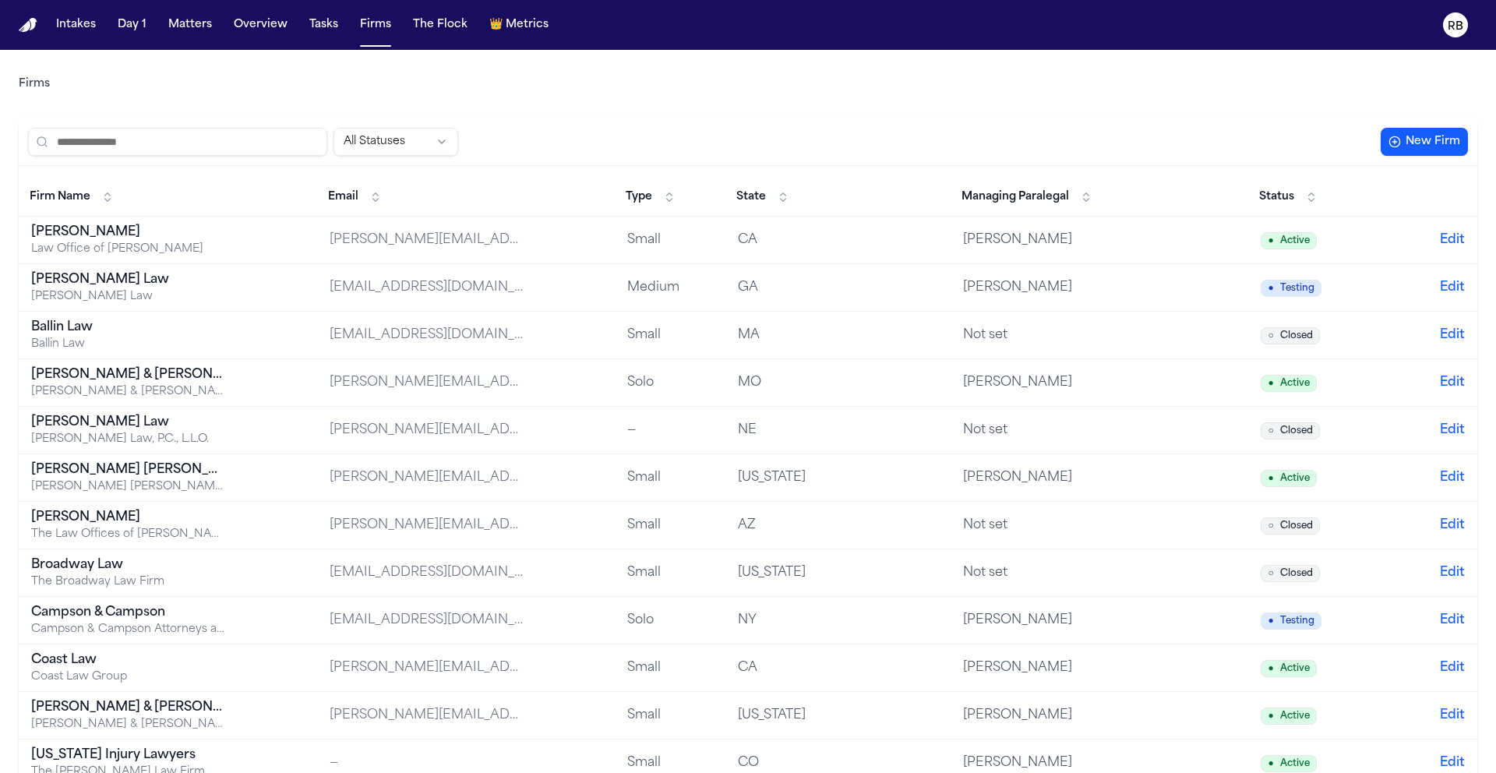
click at [179, 141] on input "search" at bounding box center [177, 142] width 299 height 28
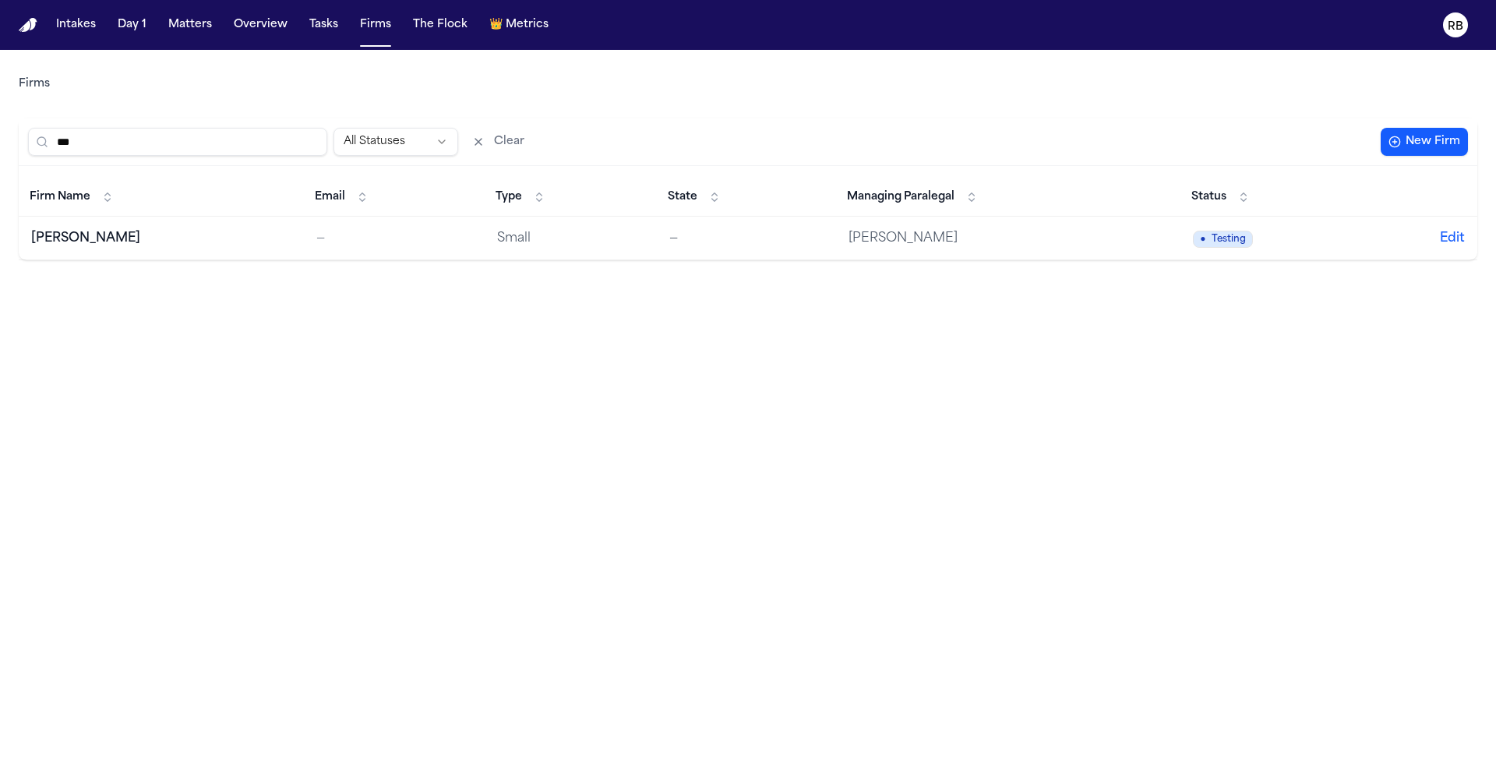
type input "**"
click at [322, 29] on button "Tasks" at bounding box center [323, 25] width 41 height 28
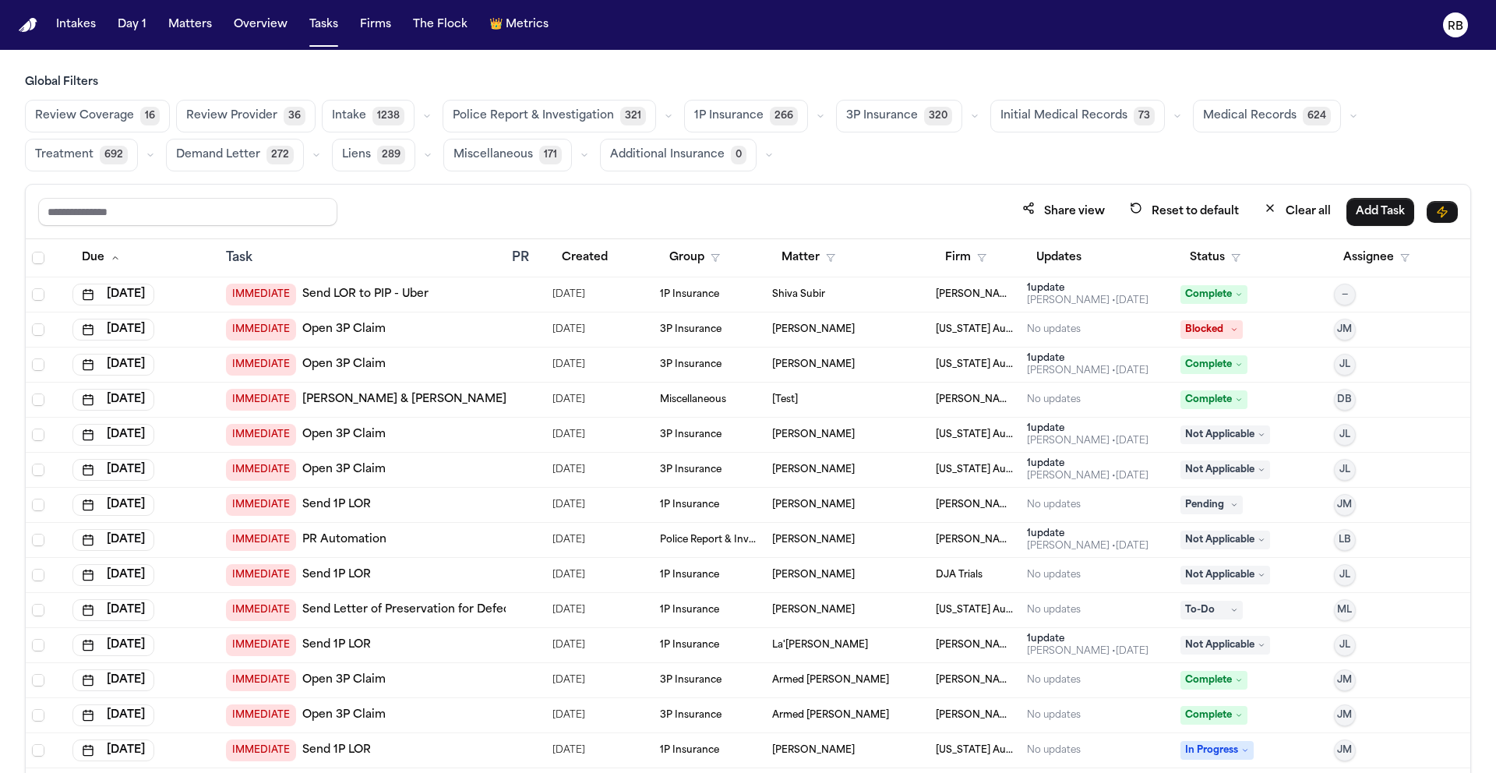
click at [1197, 172] on div "Global Filters Review Coverage 16 Review Provider 36 Intake 1238 Police Report …" at bounding box center [748, 458] width 1446 height 766
click at [952, 252] on button "Firm" at bounding box center [966, 258] width 60 height 28
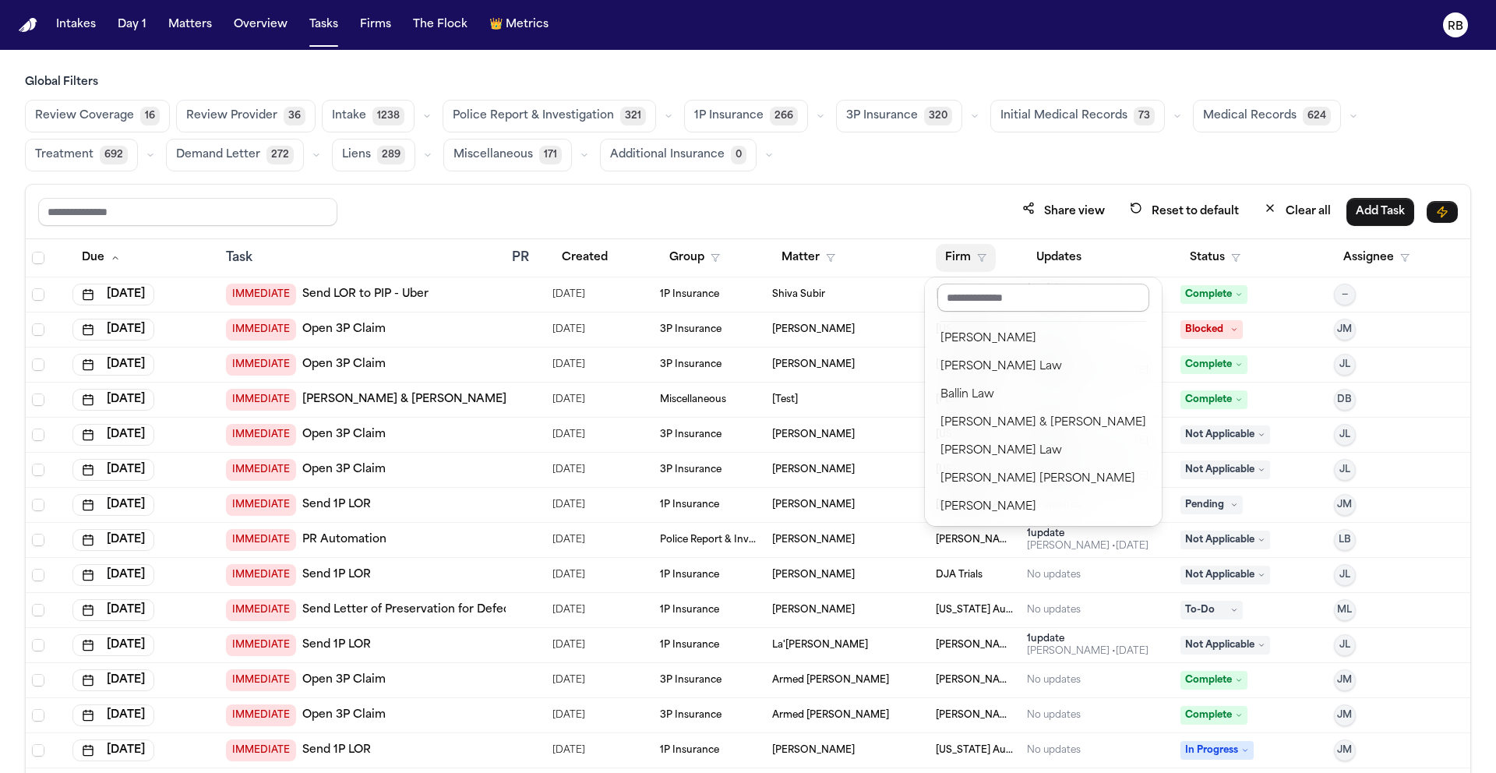
click at [986, 290] on input "text" at bounding box center [1043, 298] width 212 height 28
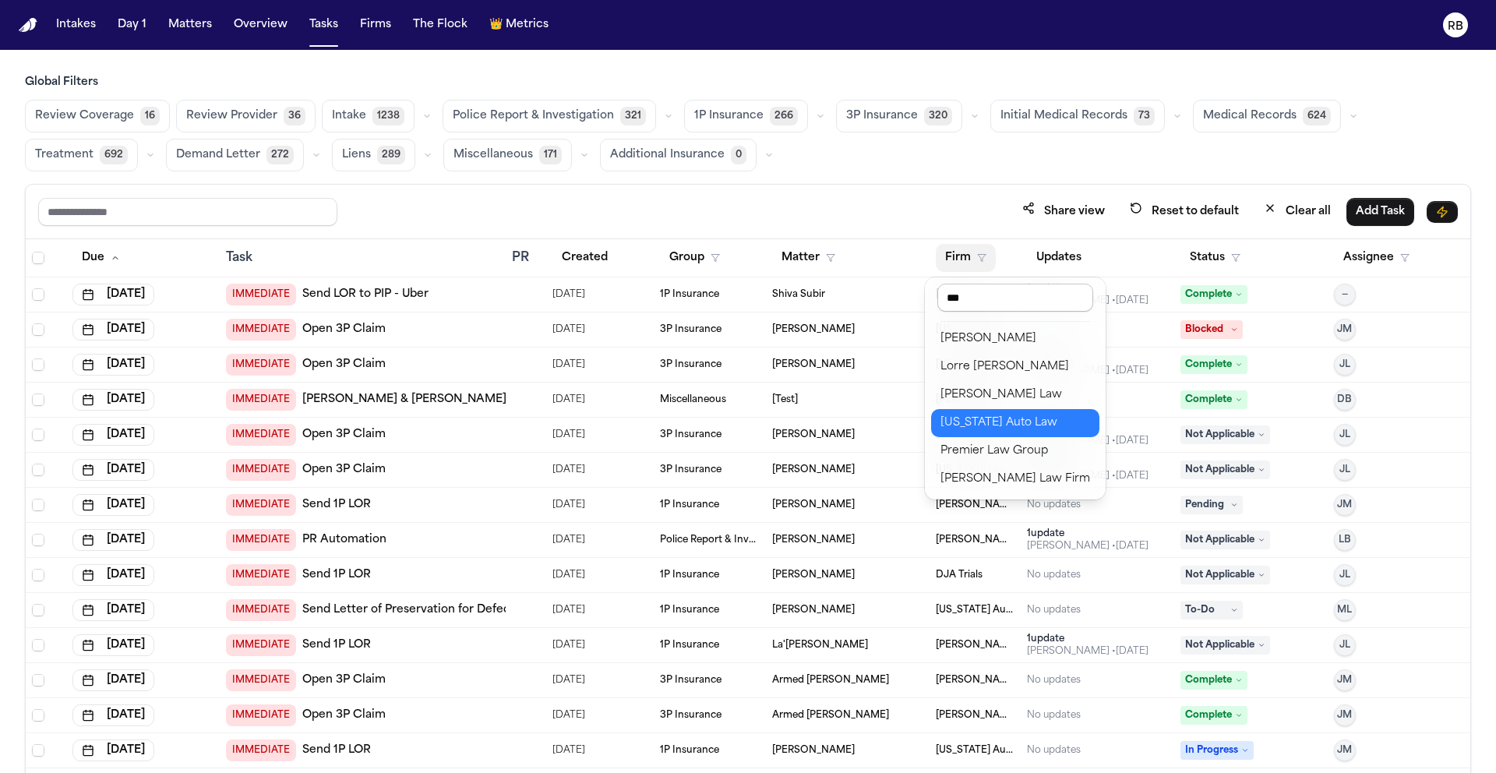
type input "****"
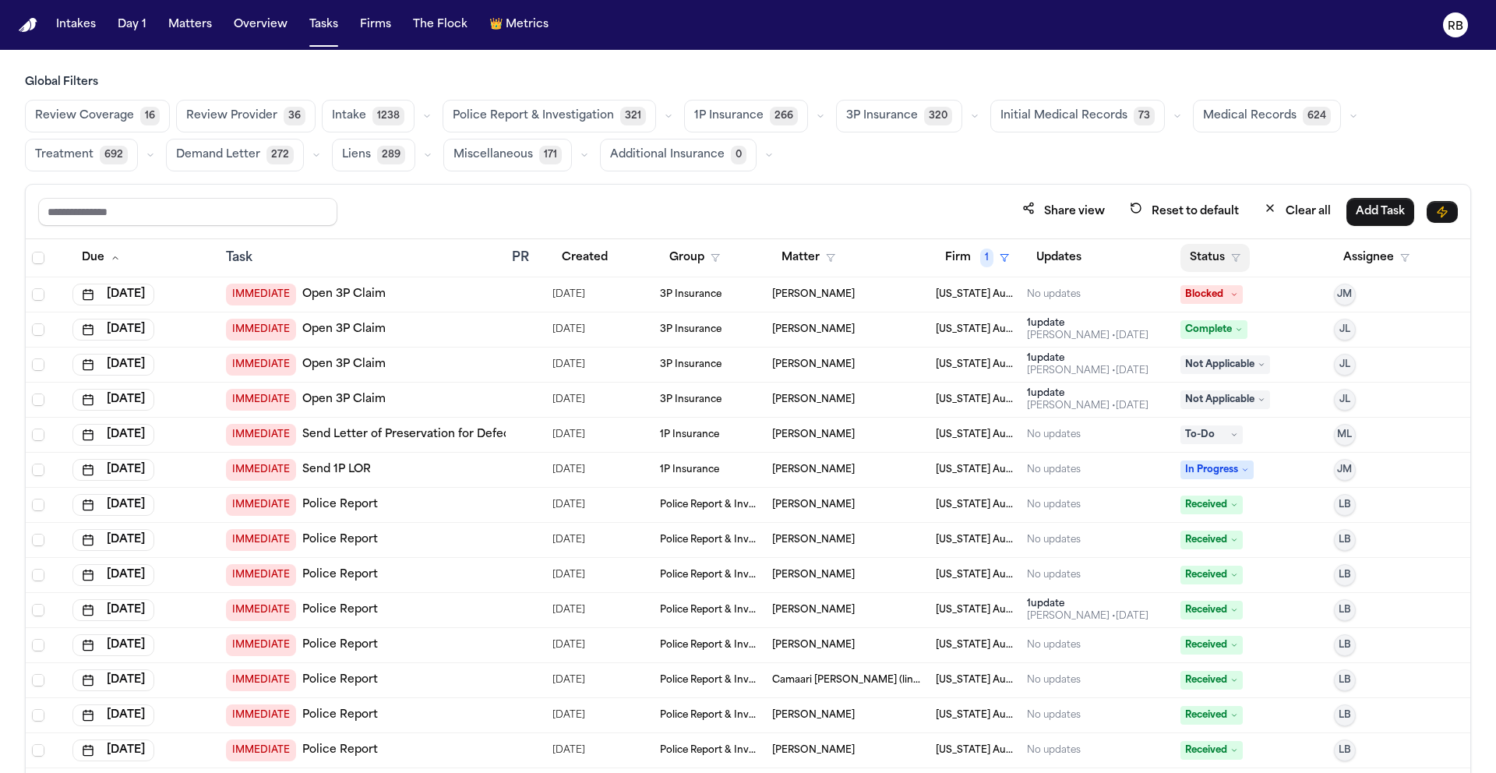
click at [1210, 260] on button "Status" at bounding box center [1214, 258] width 69 height 28
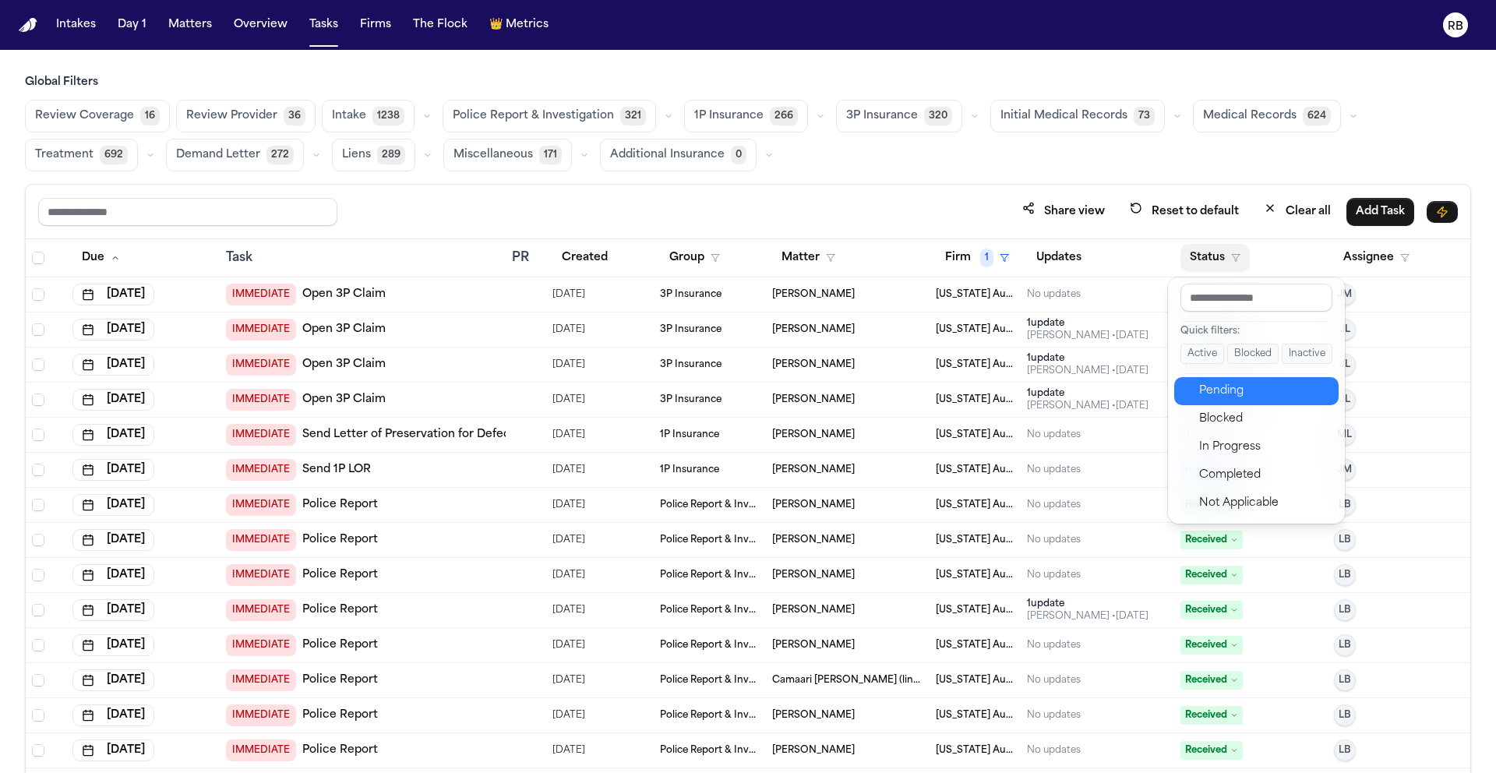
click at [1251, 393] on div "Pending" at bounding box center [1264, 391] width 130 height 19
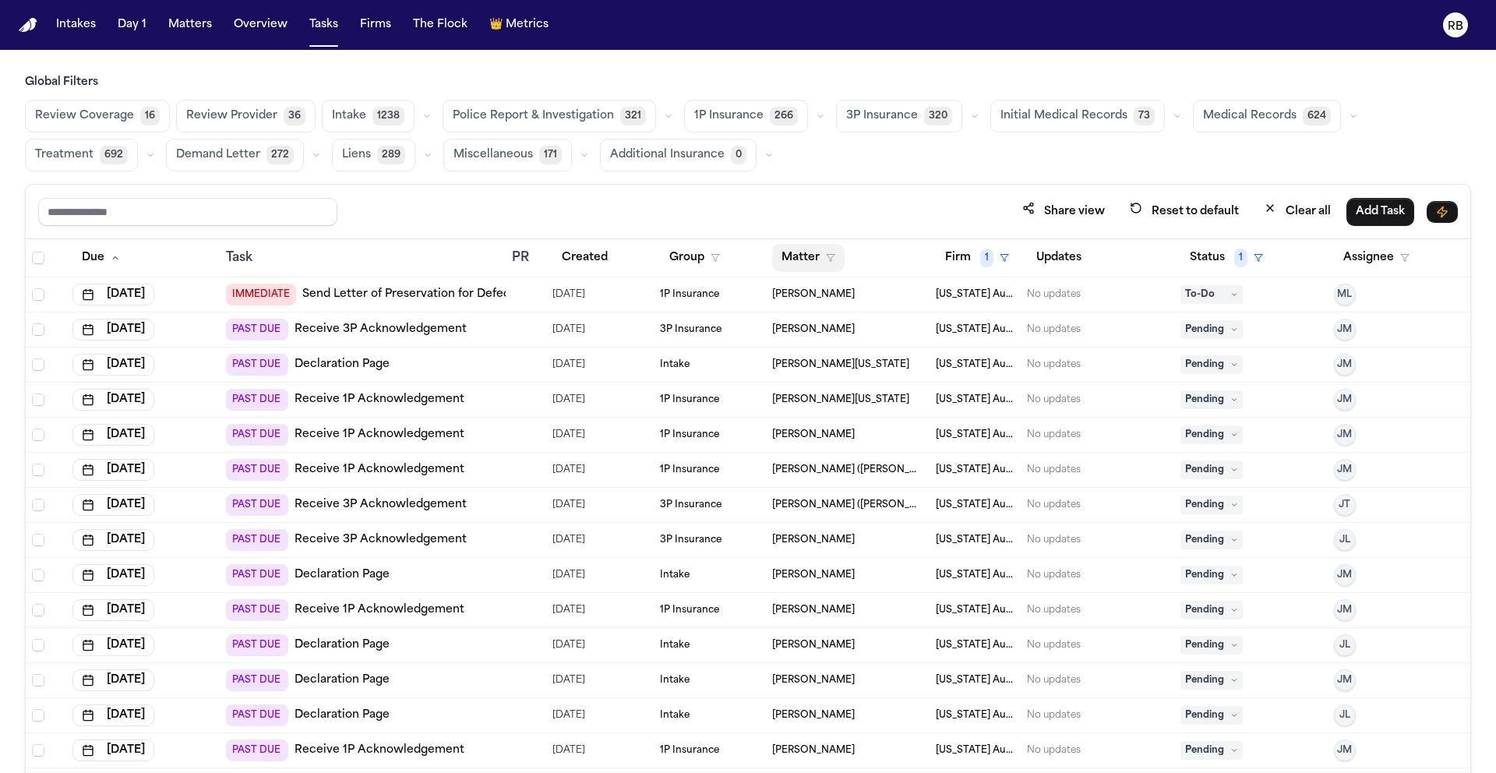
click at [795, 253] on button "Matter" at bounding box center [808, 258] width 72 height 28
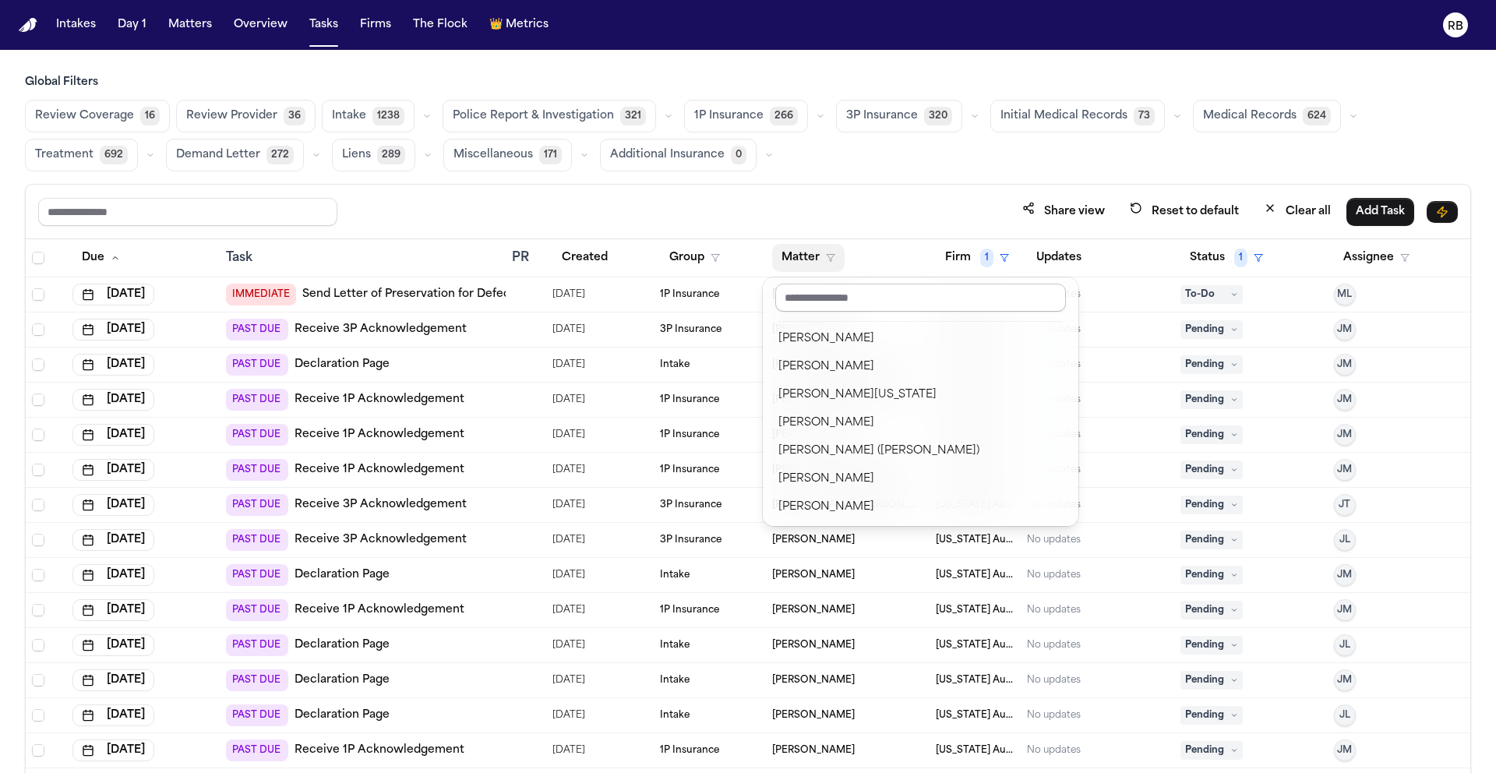
click at [852, 304] on input "text" at bounding box center [920, 298] width 291 height 28
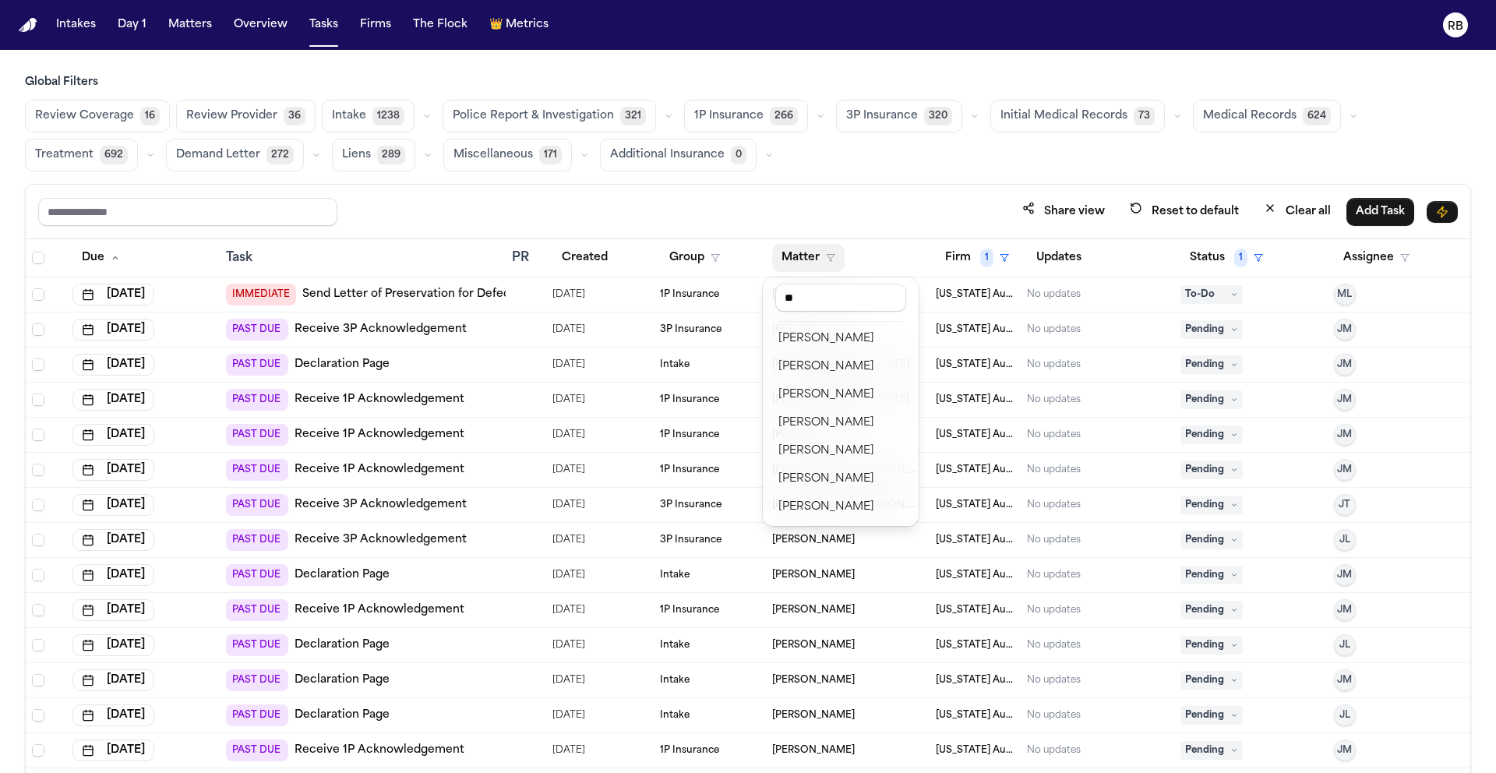
type input "**"
click at [893, 204] on div "Share view Reset to default Clear all Add Task Due Task PR Created Group Matter…" at bounding box center [748, 512] width 1446 height 657
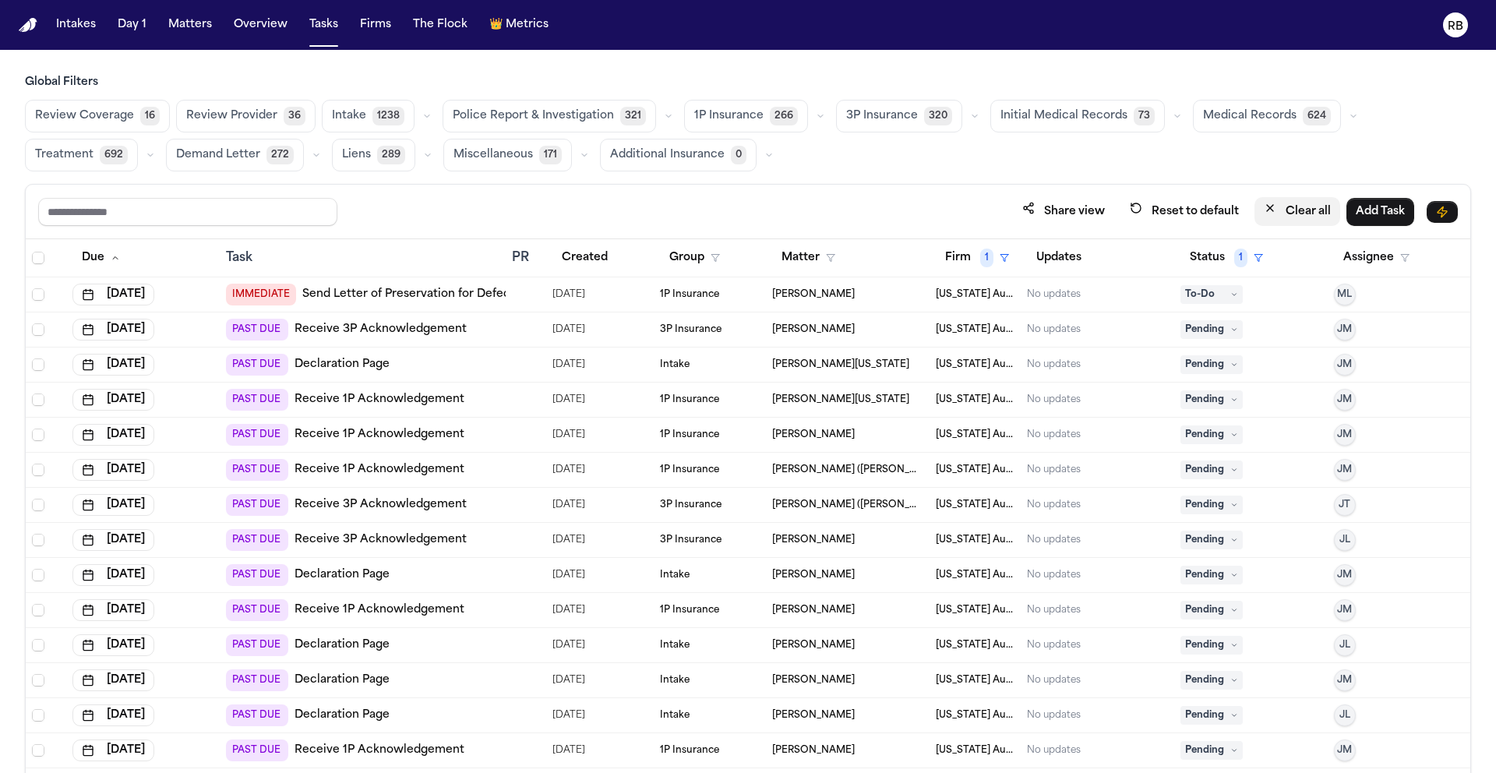
click at [1294, 213] on button "Clear all" at bounding box center [1297, 211] width 86 height 29
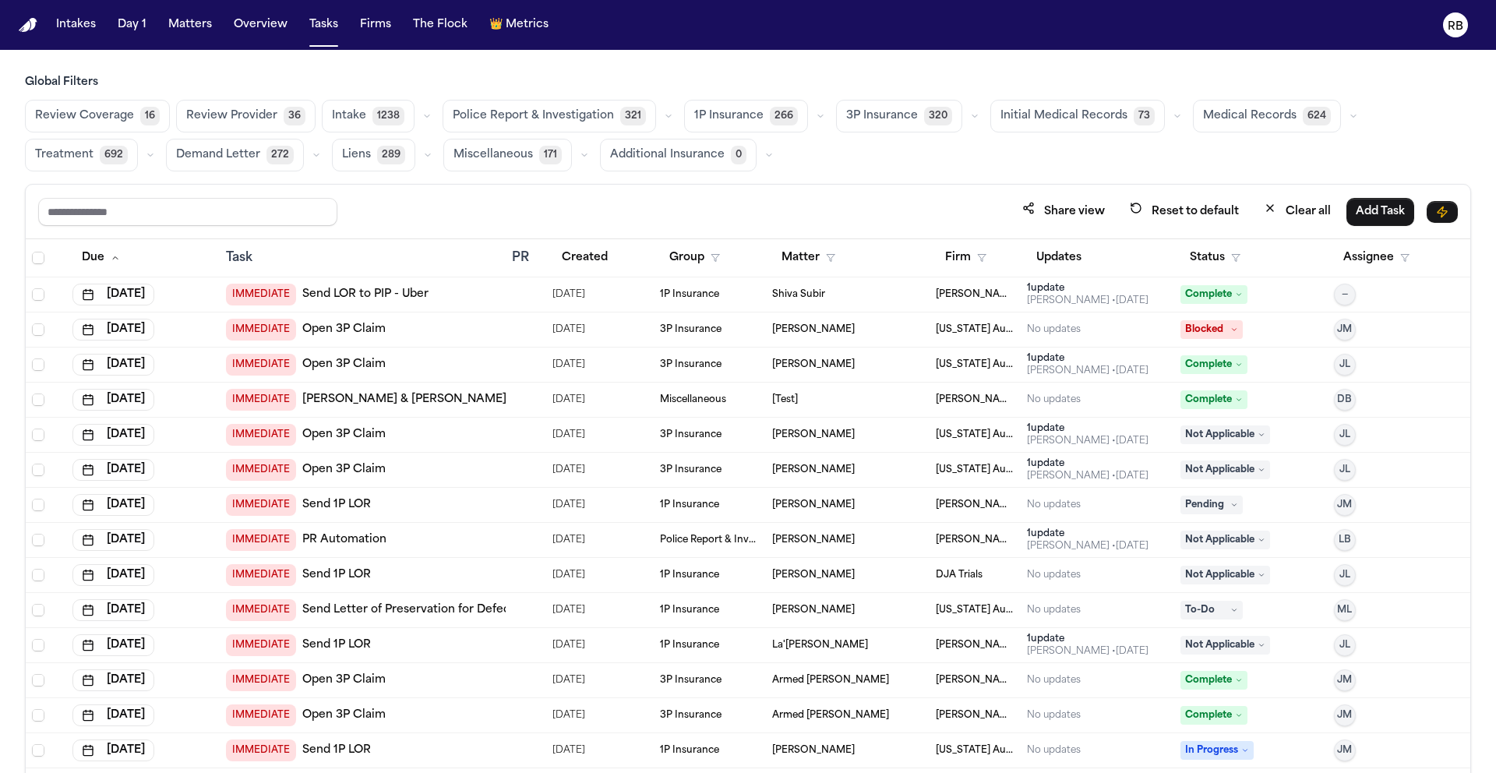
drag, startPoint x: 798, startPoint y: 185, endPoint x: 791, endPoint y: 169, distance: 17.4
click at [798, 185] on div "Share view Reset to default Clear all Add Task" at bounding box center [748, 212] width 1444 height 55
click at [1202, 252] on button "Status" at bounding box center [1214, 258] width 69 height 28
click at [1242, 300] on input "text" at bounding box center [1256, 298] width 152 height 28
click at [965, 187] on div "Share view Reset to default Clear all Add Task Due Task PR Created Group Matter…" at bounding box center [748, 512] width 1446 height 657
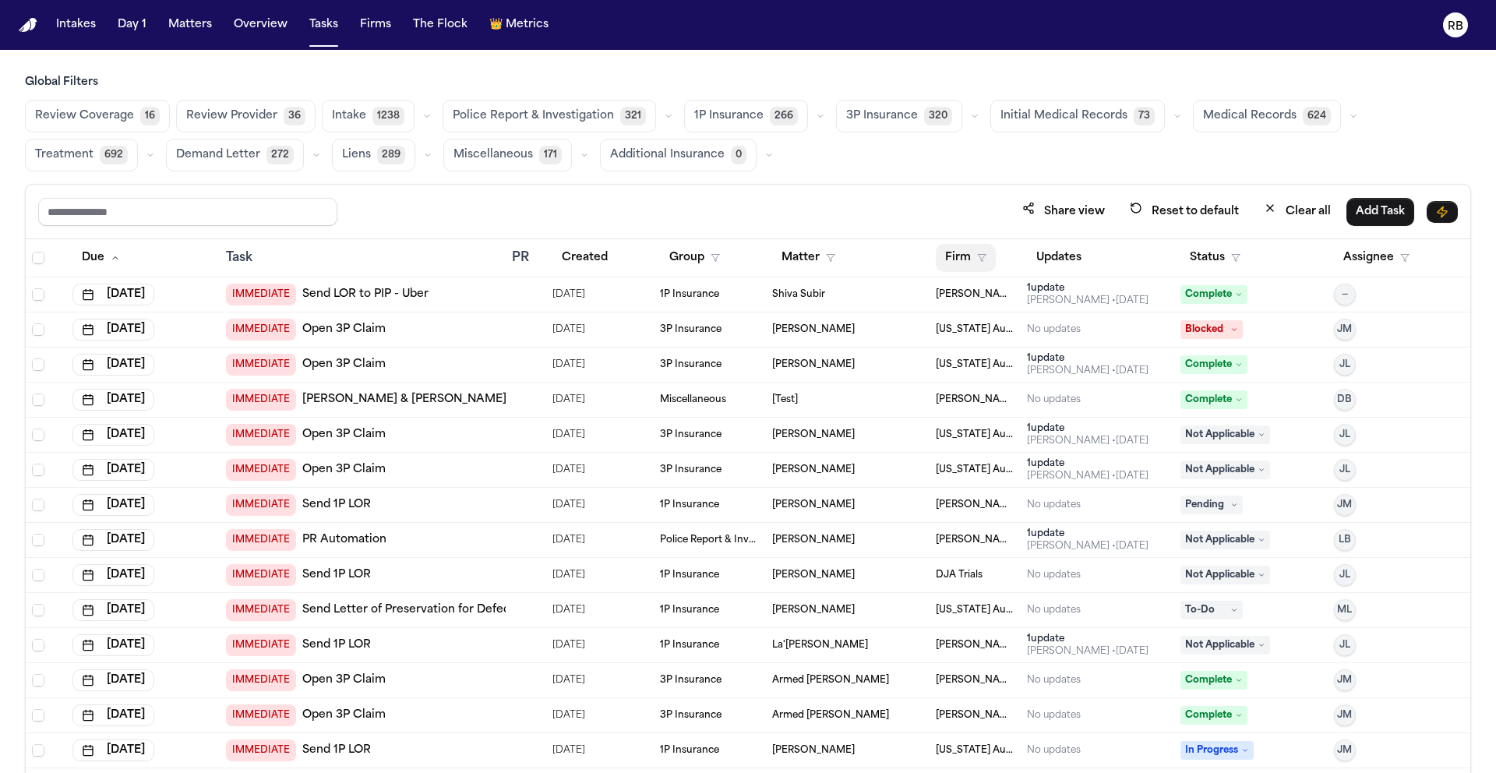
click at [960, 263] on button "Firm" at bounding box center [966, 258] width 60 height 28
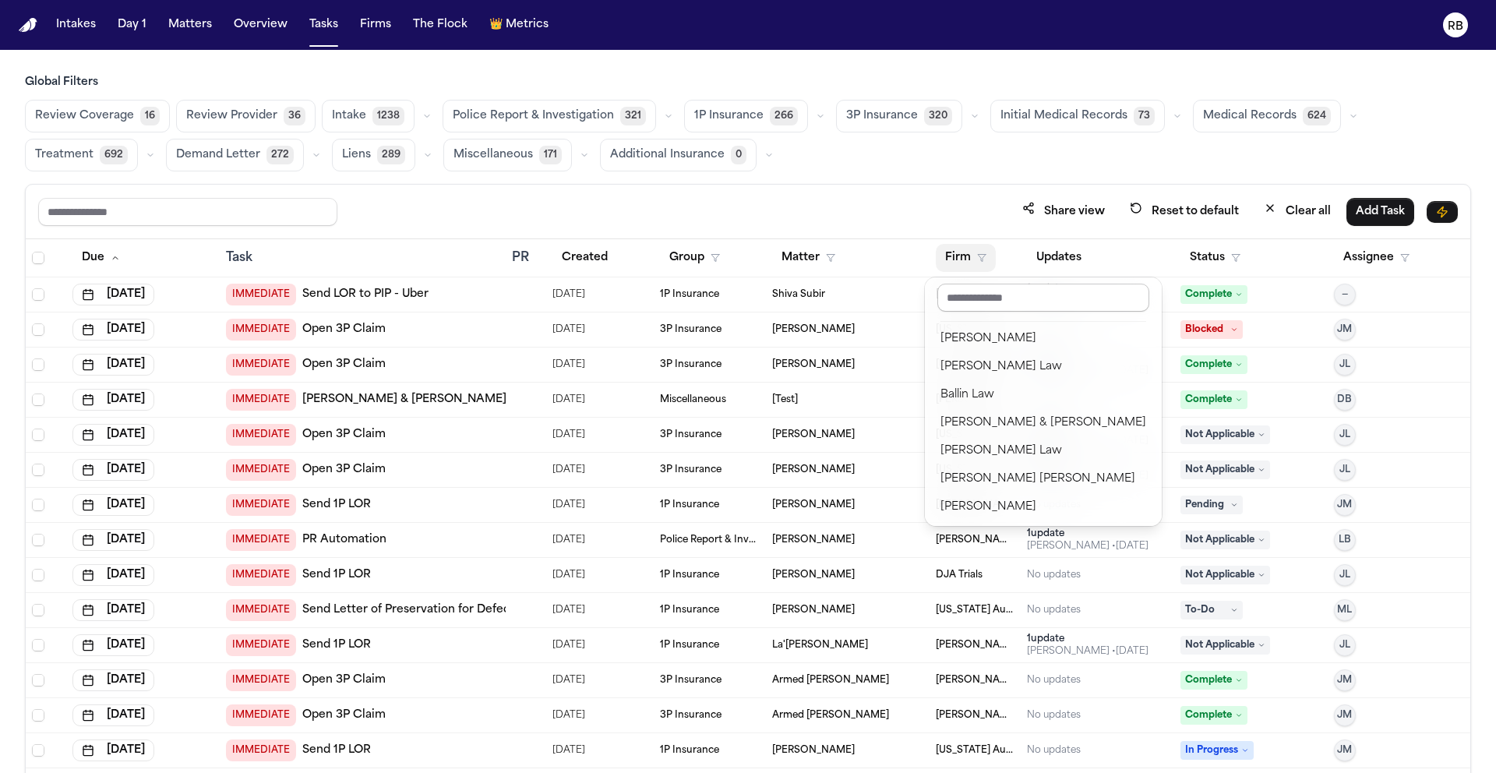
click at [1006, 301] on input "text" at bounding box center [1043, 298] width 212 height 28
type input "*"
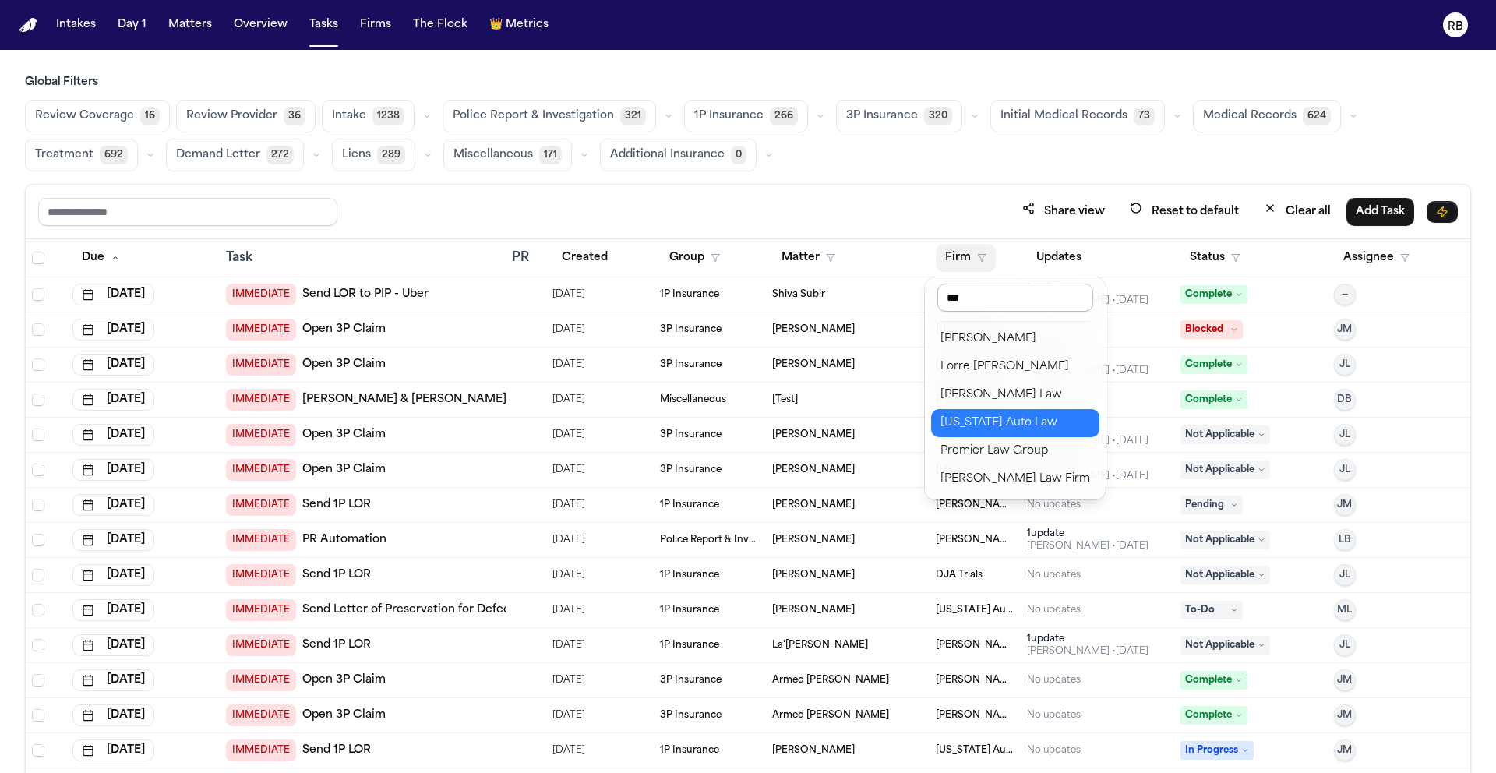
type input "****"
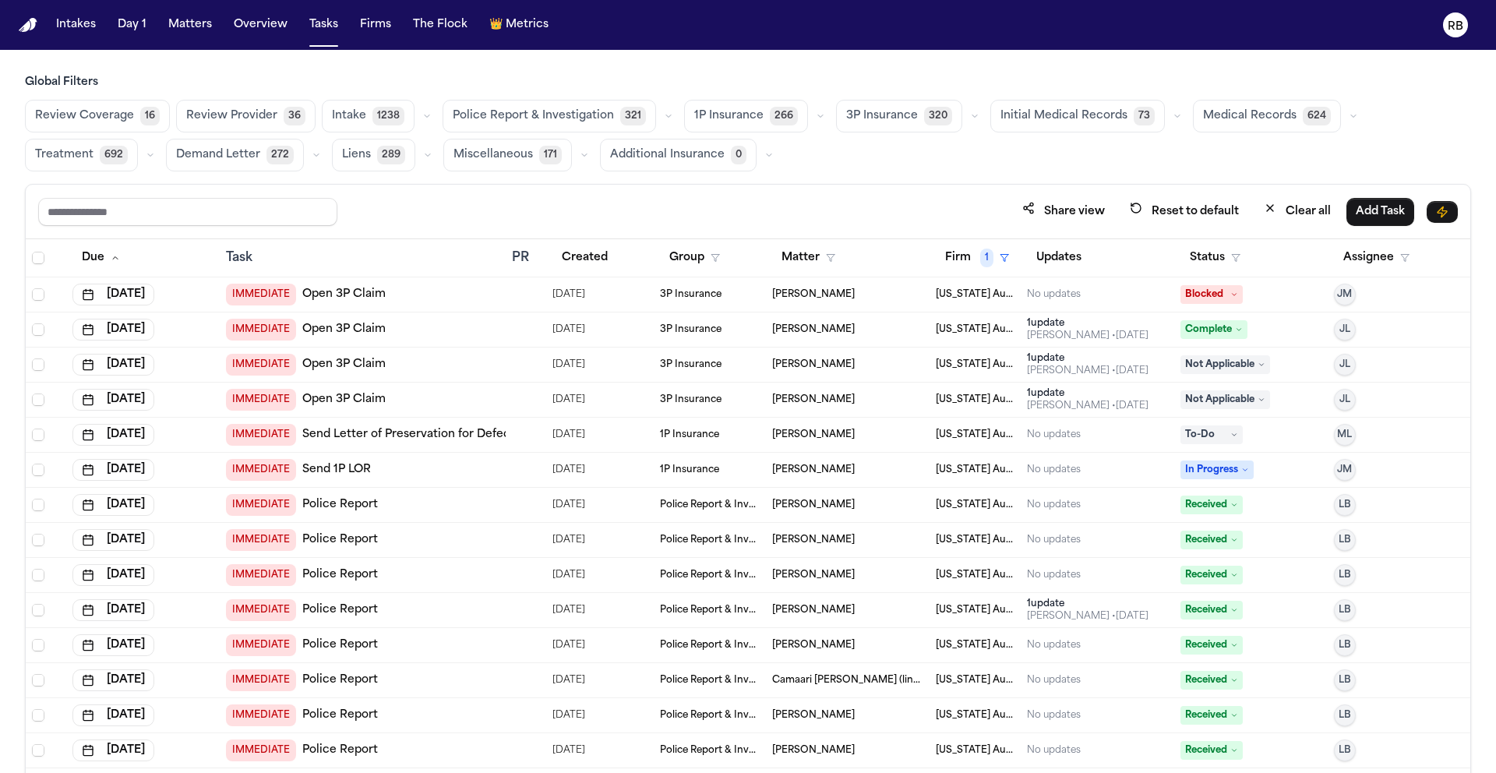
click at [920, 178] on div "Global Filters Review Coverage 16 Review Provider 36 Intake 1238 Police Report …" at bounding box center [748, 458] width 1446 height 766
click at [1041, 109] on span "Initial Medical Records" at bounding box center [1063, 116] width 127 height 16
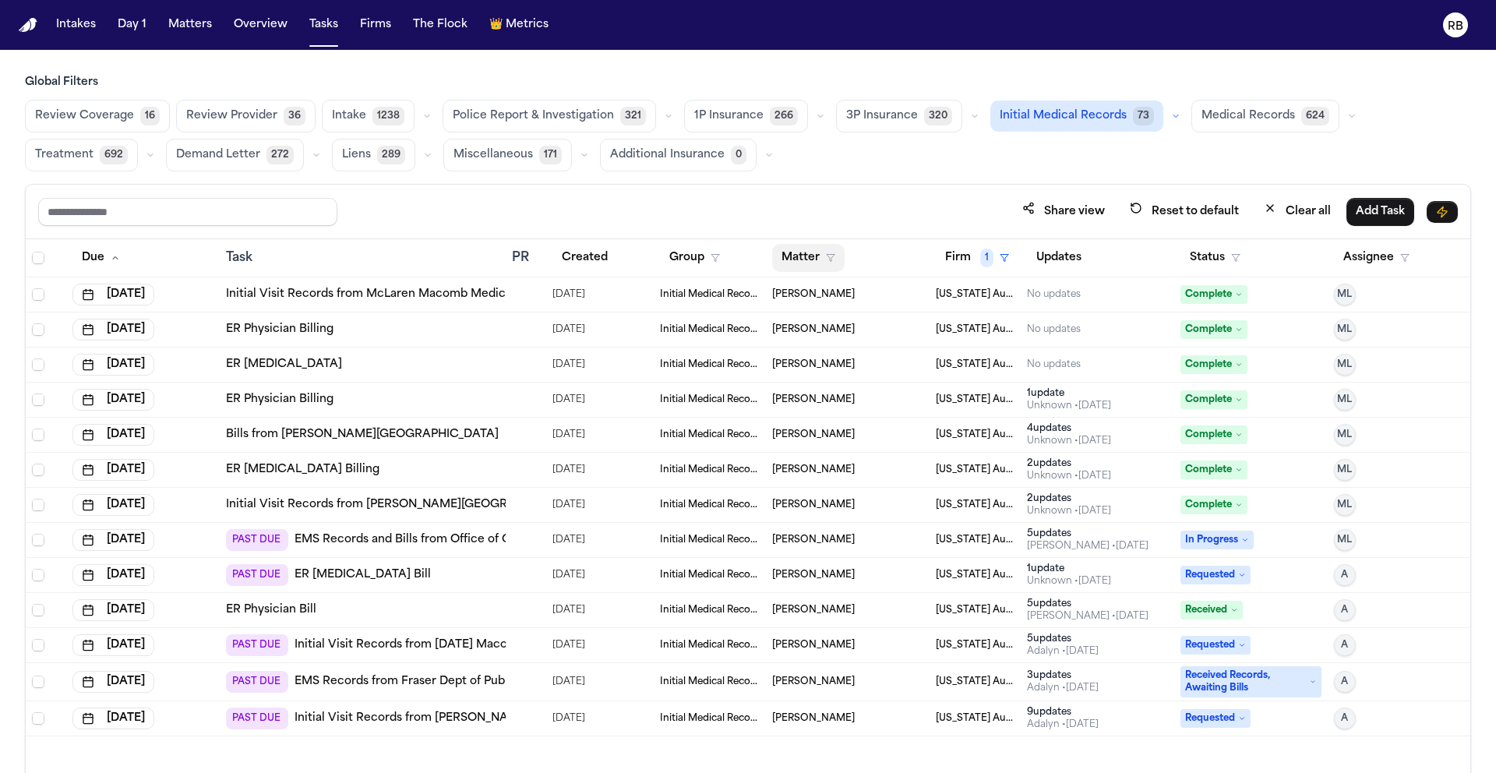
click at [814, 253] on button "Matter" at bounding box center [808, 258] width 72 height 28
click at [812, 301] on input "text" at bounding box center [846, 298] width 131 height 28
type input "*"
click at [907, 202] on div "Share view Reset to default Clear all Add Task Due Task PR Created Group Matter…" at bounding box center [748, 512] width 1446 height 657
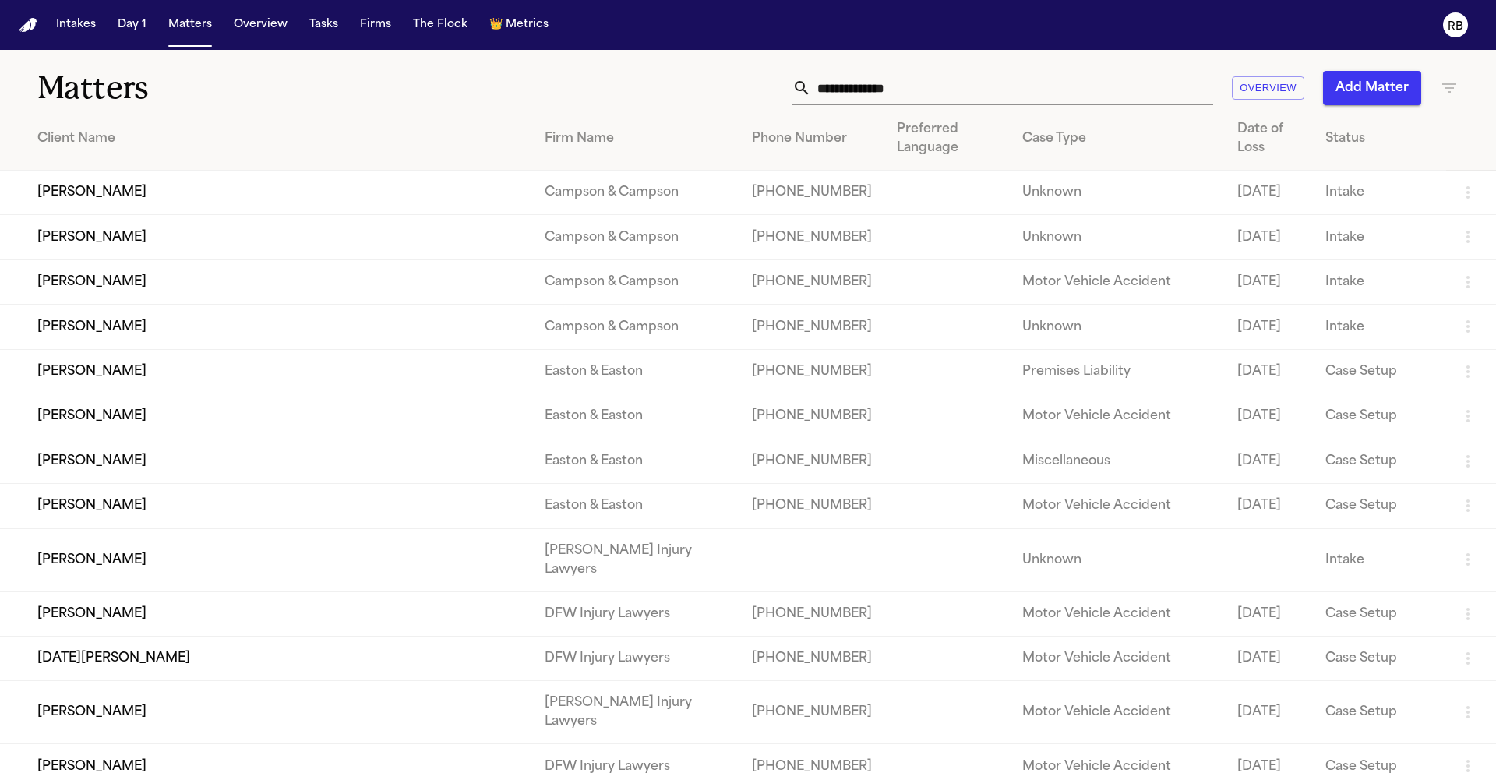
click at [1023, 89] on input "text" at bounding box center [1012, 88] width 402 height 34
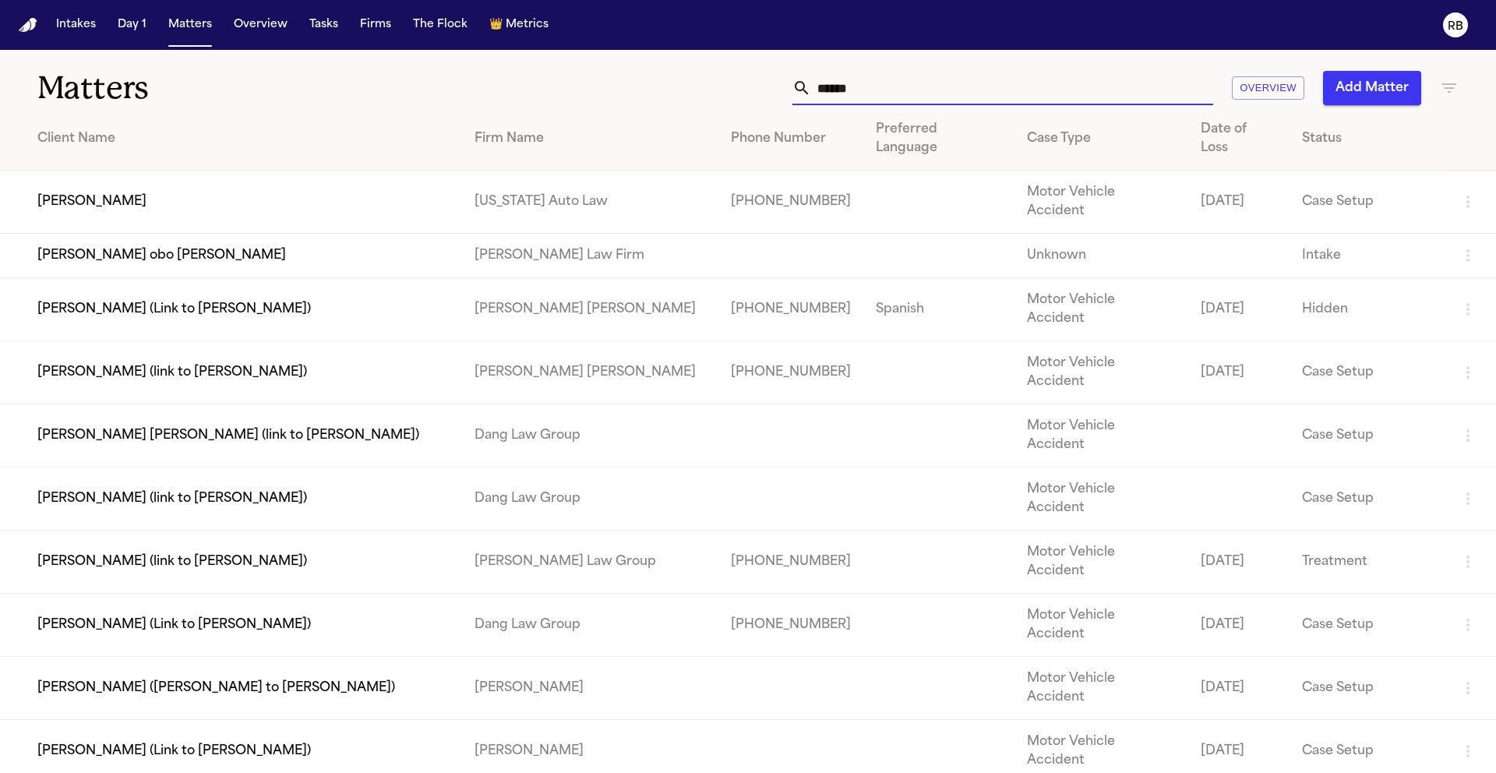
type input "*****"
click at [86, 171] on td "[PERSON_NAME]" at bounding box center [231, 202] width 462 height 63
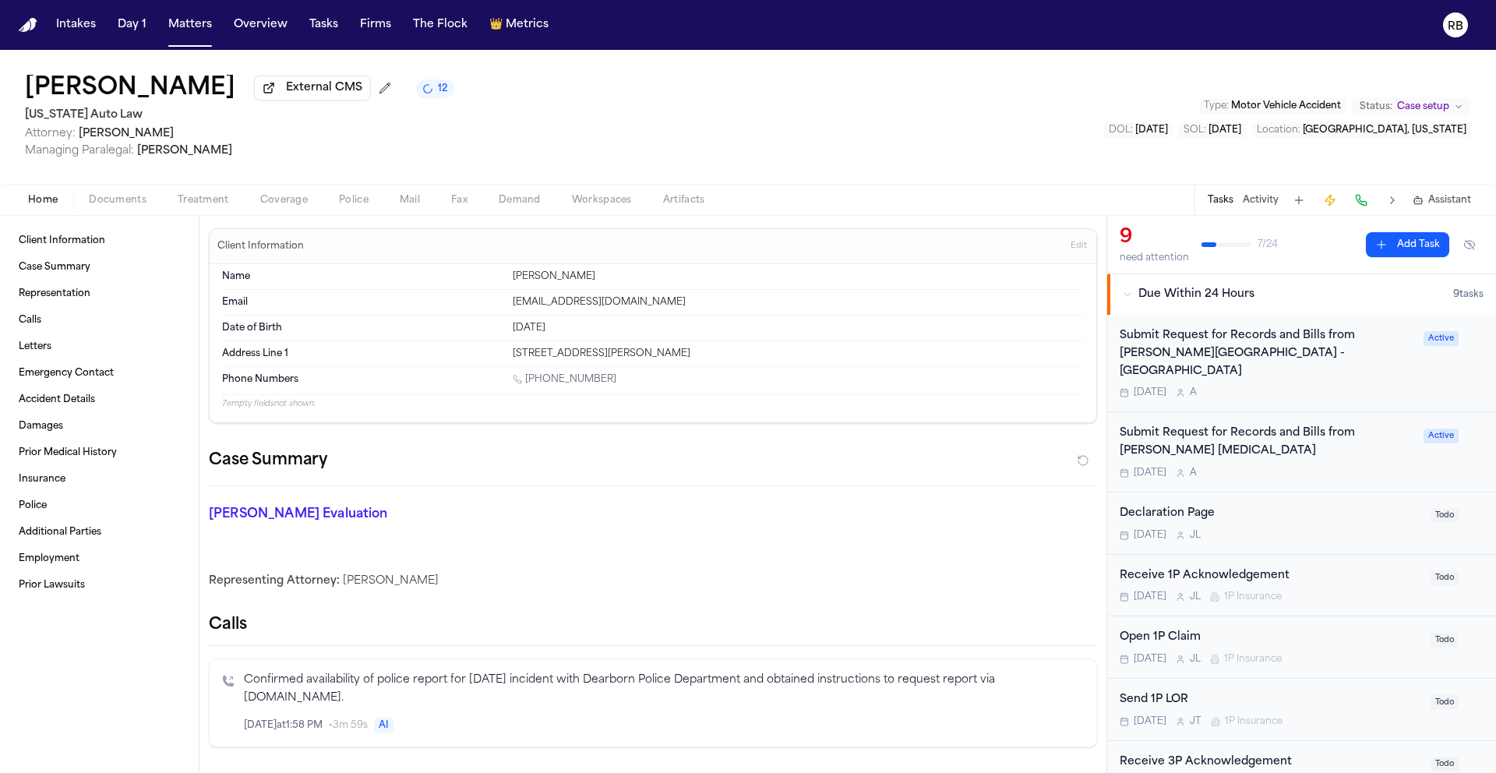
click at [1318, 467] on div "Tomorrow A" at bounding box center [1266, 473] width 294 height 12
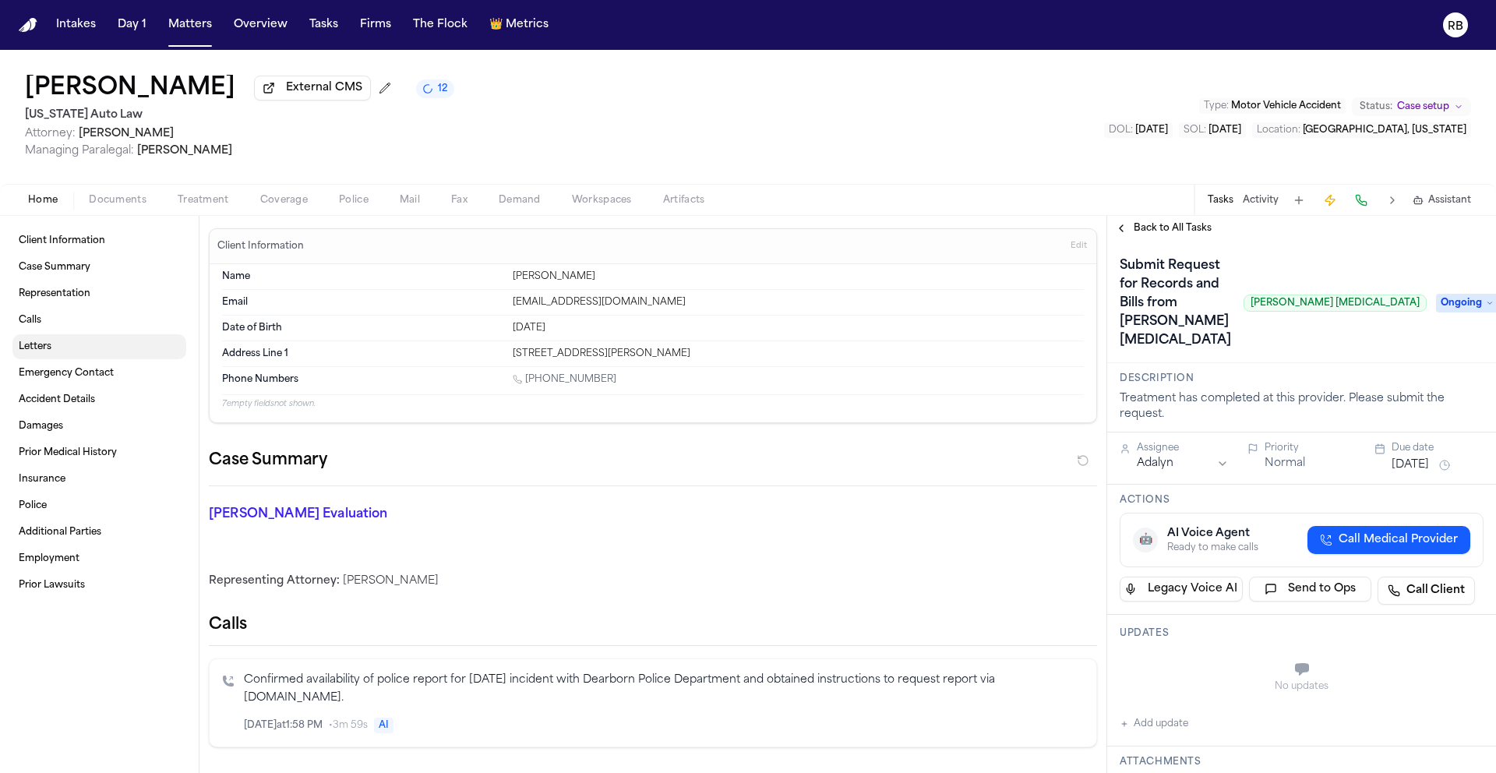
click at [41, 351] on span "Letters" at bounding box center [35, 346] width 33 height 12
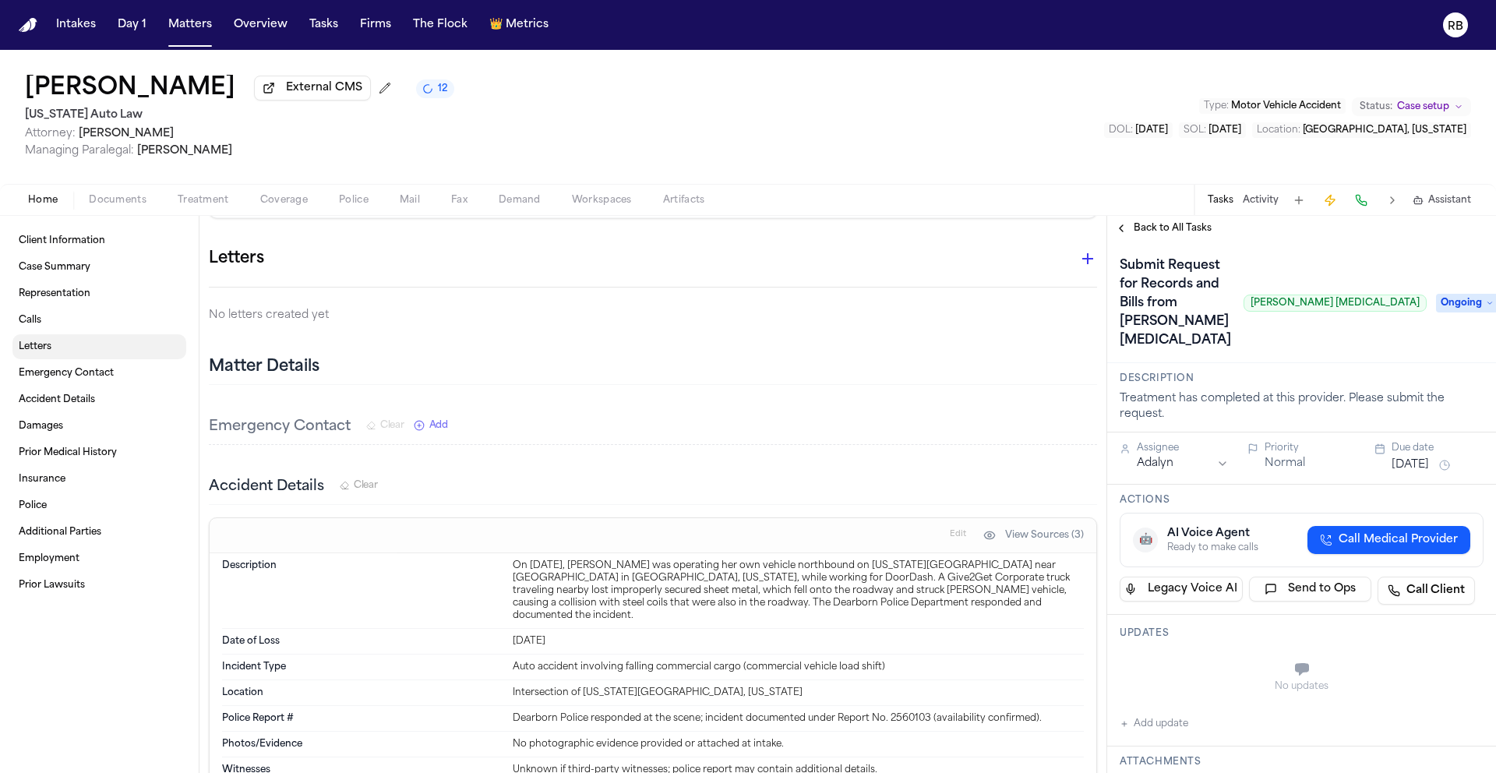
scroll to position [535, 0]
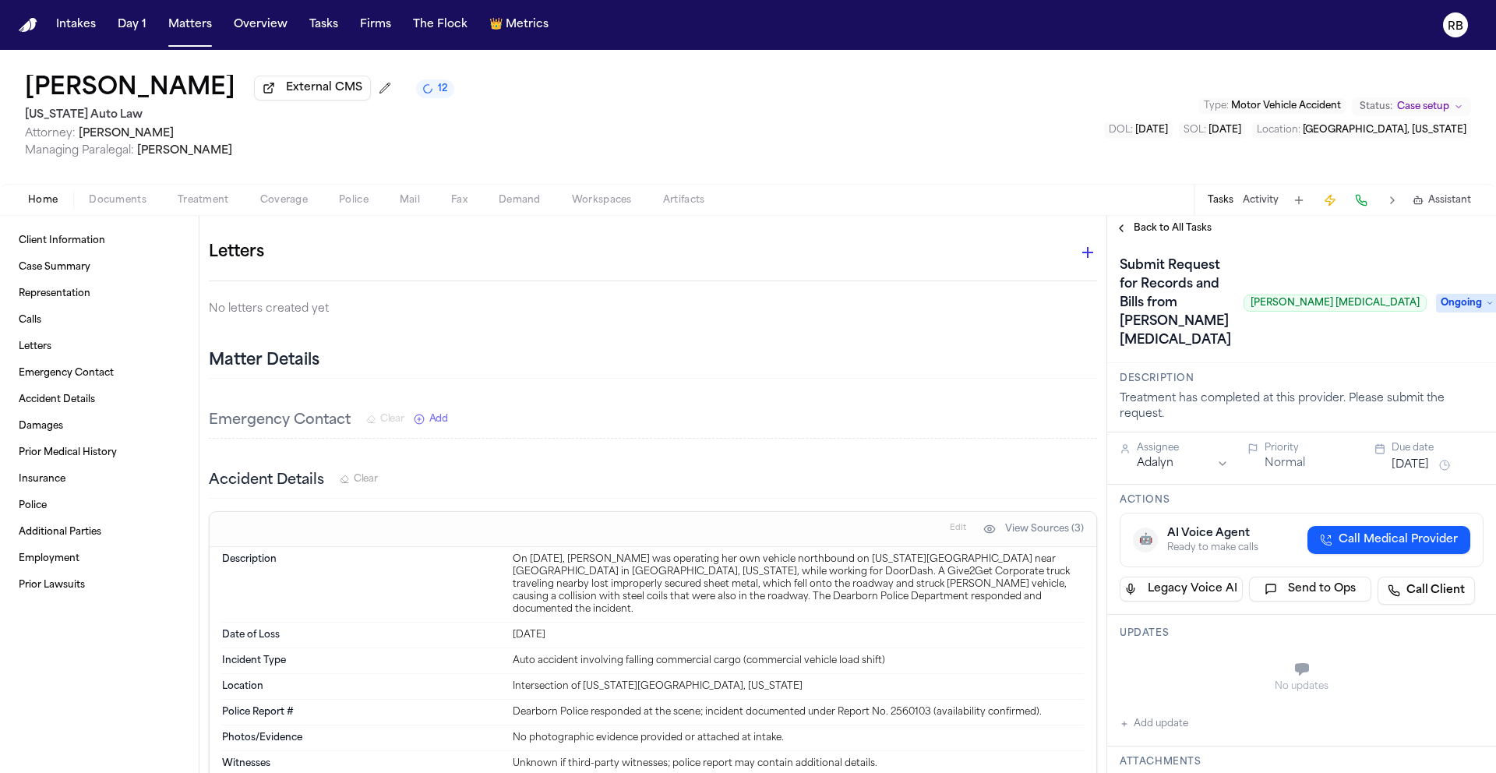
click at [618, 275] on div "Letters" at bounding box center [653, 259] width 888 height 44
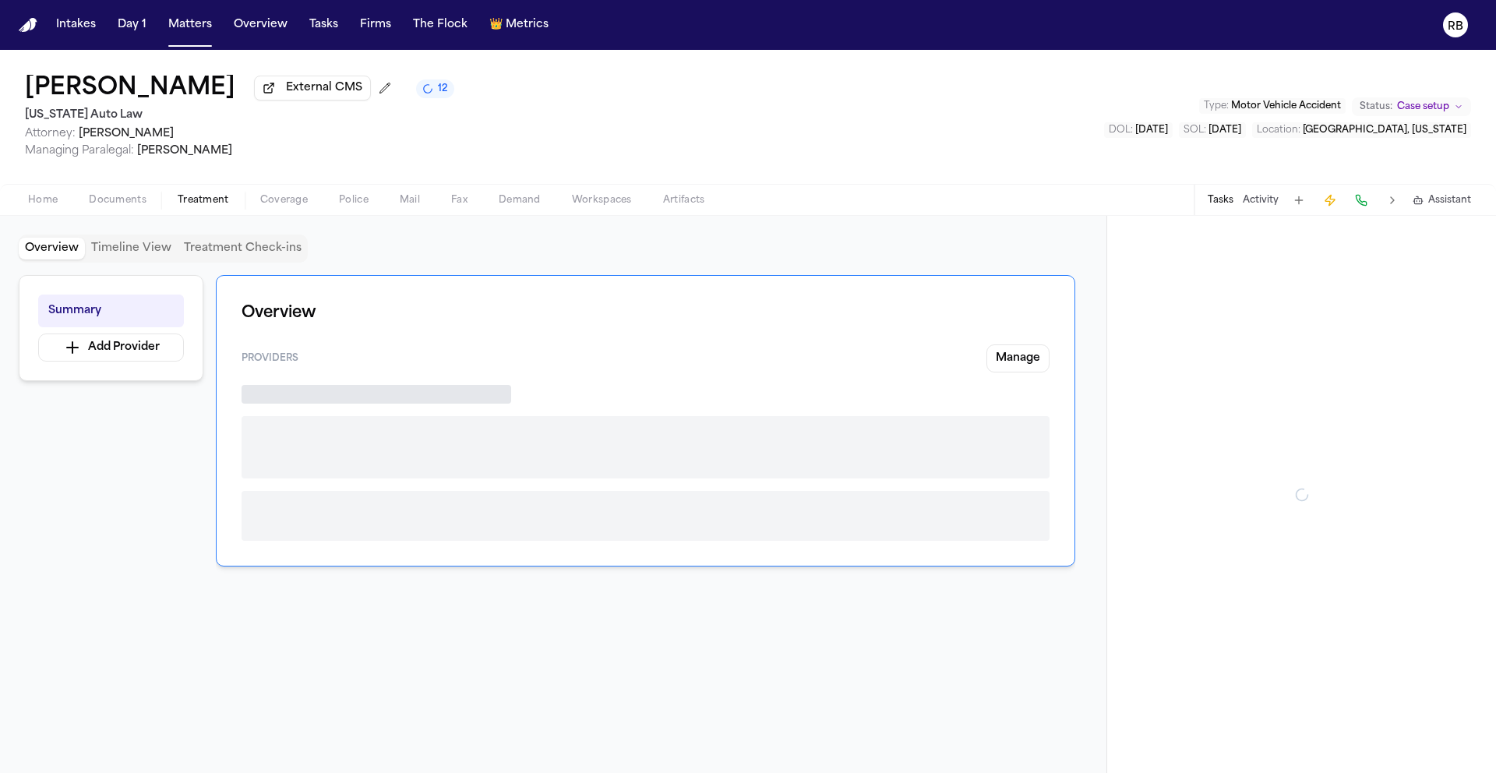
click at [206, 205] on span "Treatment" at bounding box center [203, 200] width 51 height 12
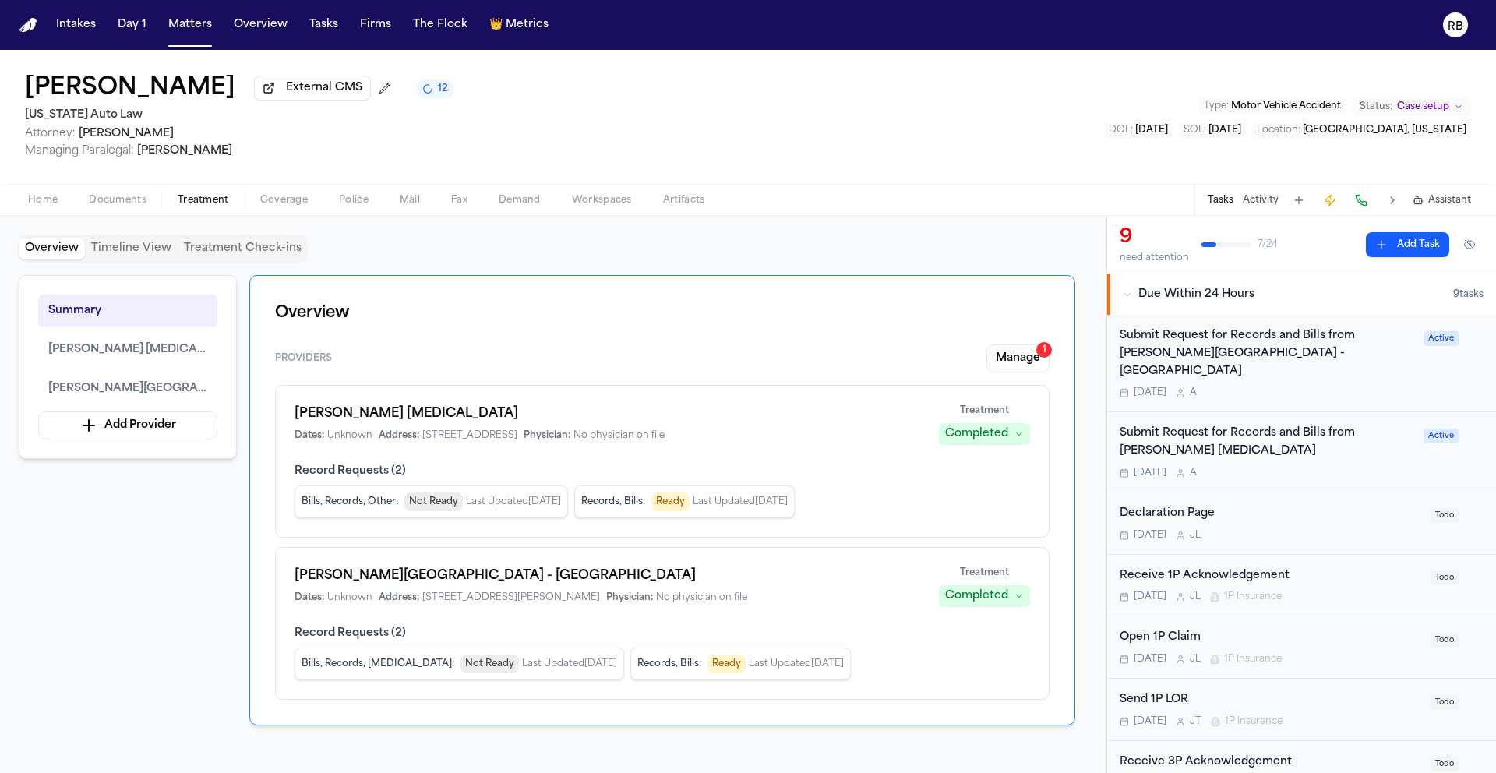
click at [855, 455] on div "Ruffini Chiropractic Dates: Unknown Address: 24725 W 12 Mile Rd, Ste 260, South…" at bounding box center [662, 461] width 774 height 153
click at [874, 442] on div "Dates: Unknown Address: 24725 W 12 Mile Rd, Ste 260, Southfield, MI 48034 Physi…" at bounding box center [607, 435] width 626 height 12
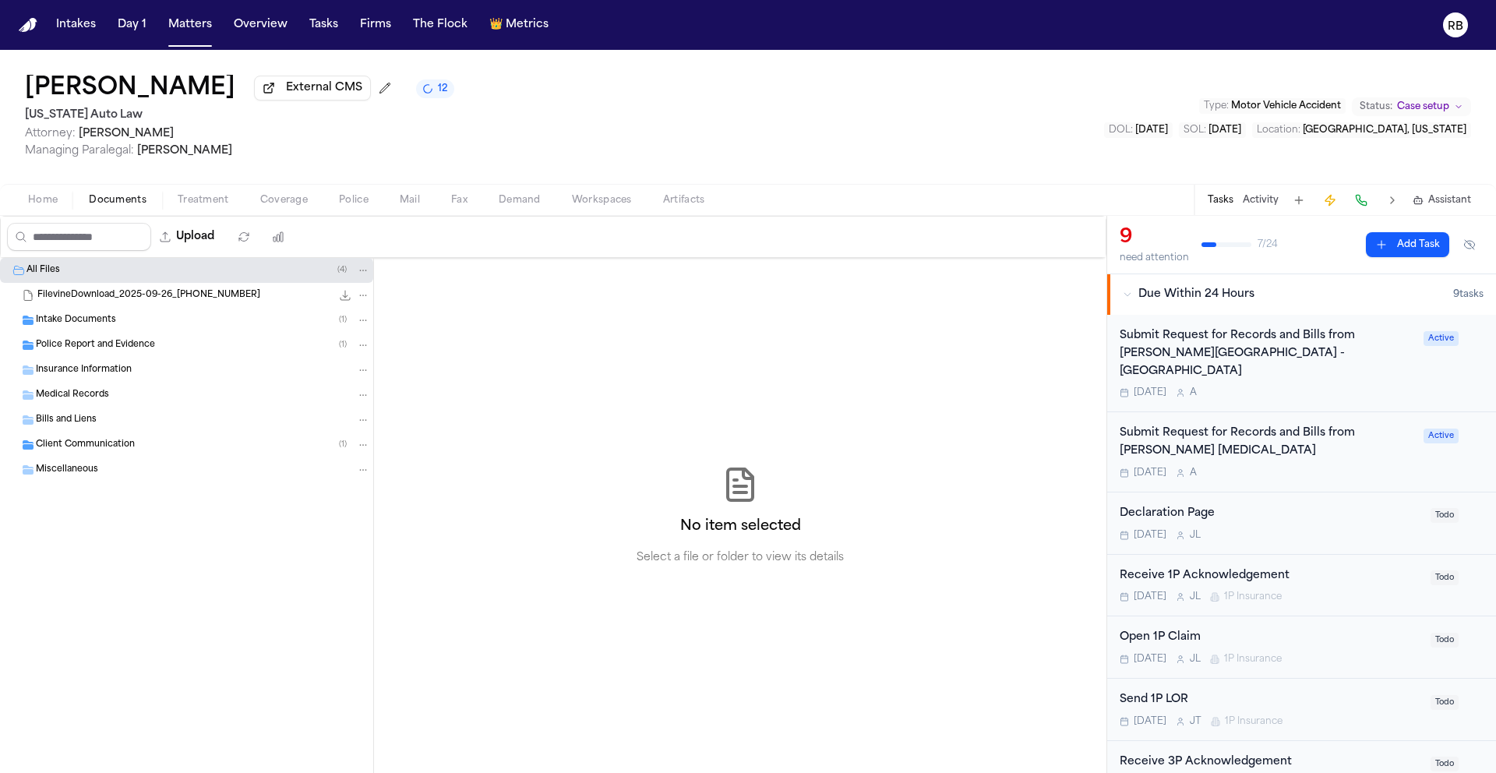
click at [125, 203] on span "Documents" at bounding box center [118, 200] width 58 height 12
click at [97, 399] on span "Medical Records" at bounding box center [72, 395] width 73 height 13
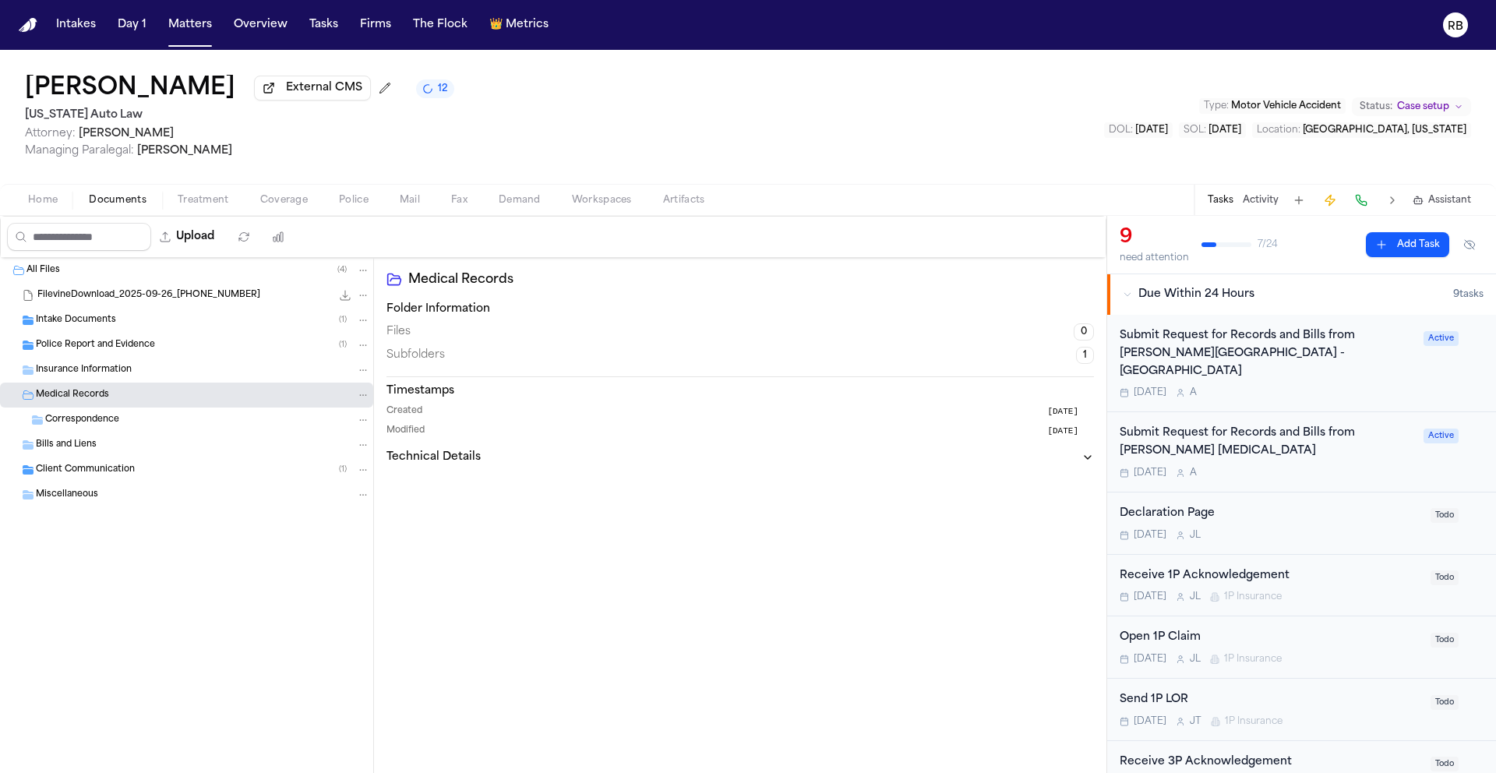
click at [91, 430] on div "Correspondence" at bounding box center [186, 419] width 373 height 25
click at [165, 614] on div "All Files ( 4 ) FilevineDownload_2025-09-26_18-12-45-422 57.0 MB Intake Documen…" at bounding box center [187, 515] width 374 height 515
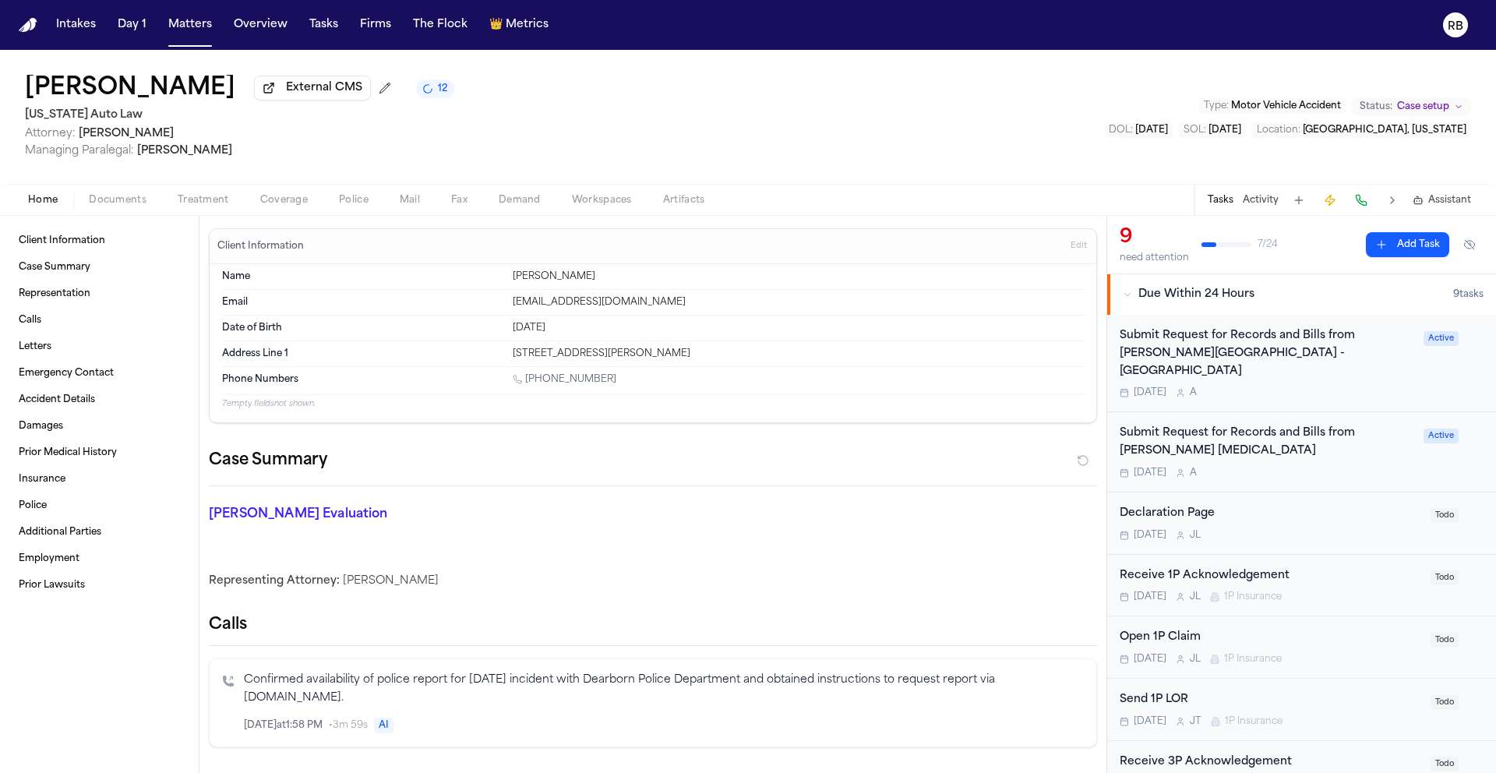
click at [49, 198] on span "Home" at bounding box center [43, 200] width 30 height 12
click at [1348, 439] on div "Submit Request for Records and Bills from Ruffini Chiropractic" at bounding box center [1266, 443] width 294 height 36
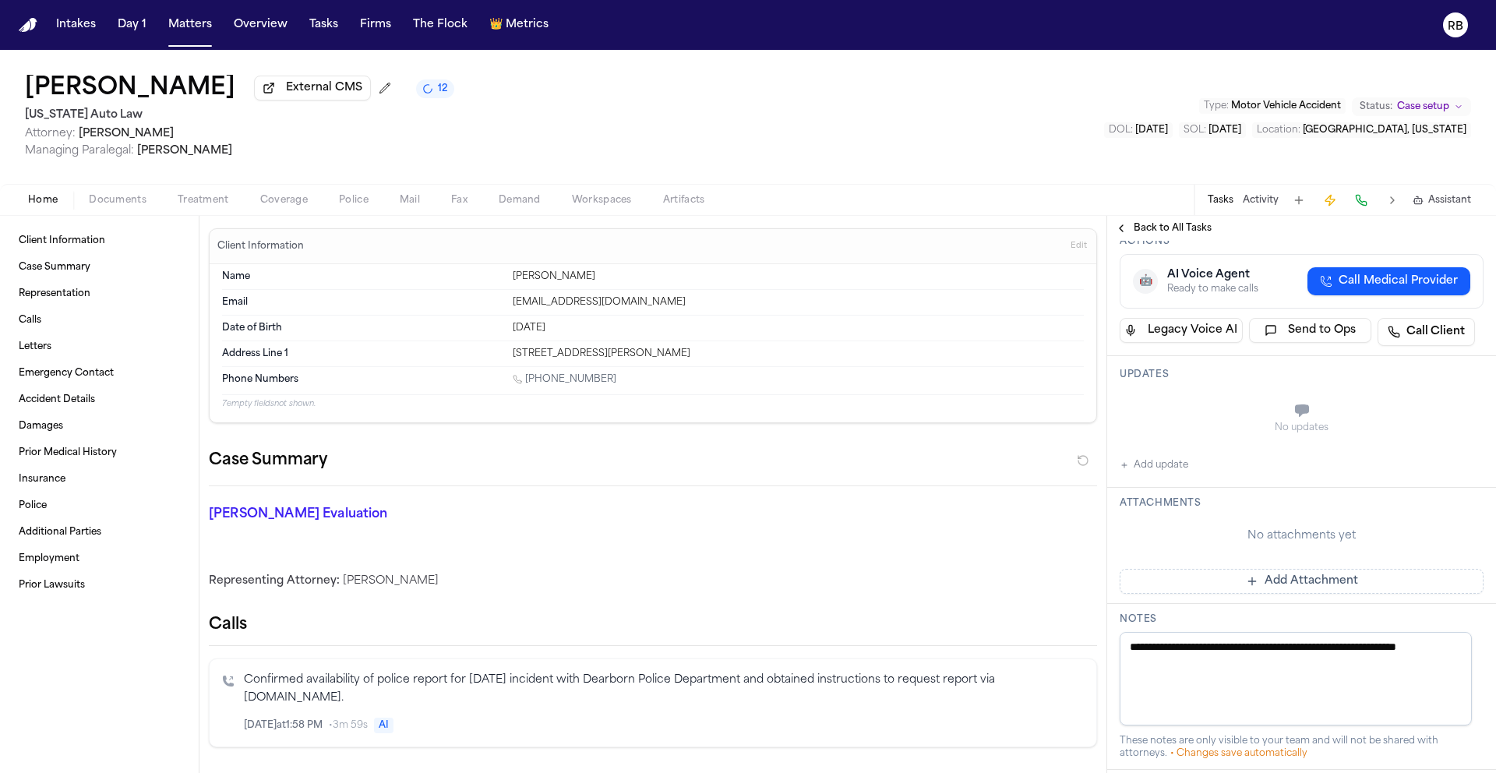
scroll to position [270, 0]
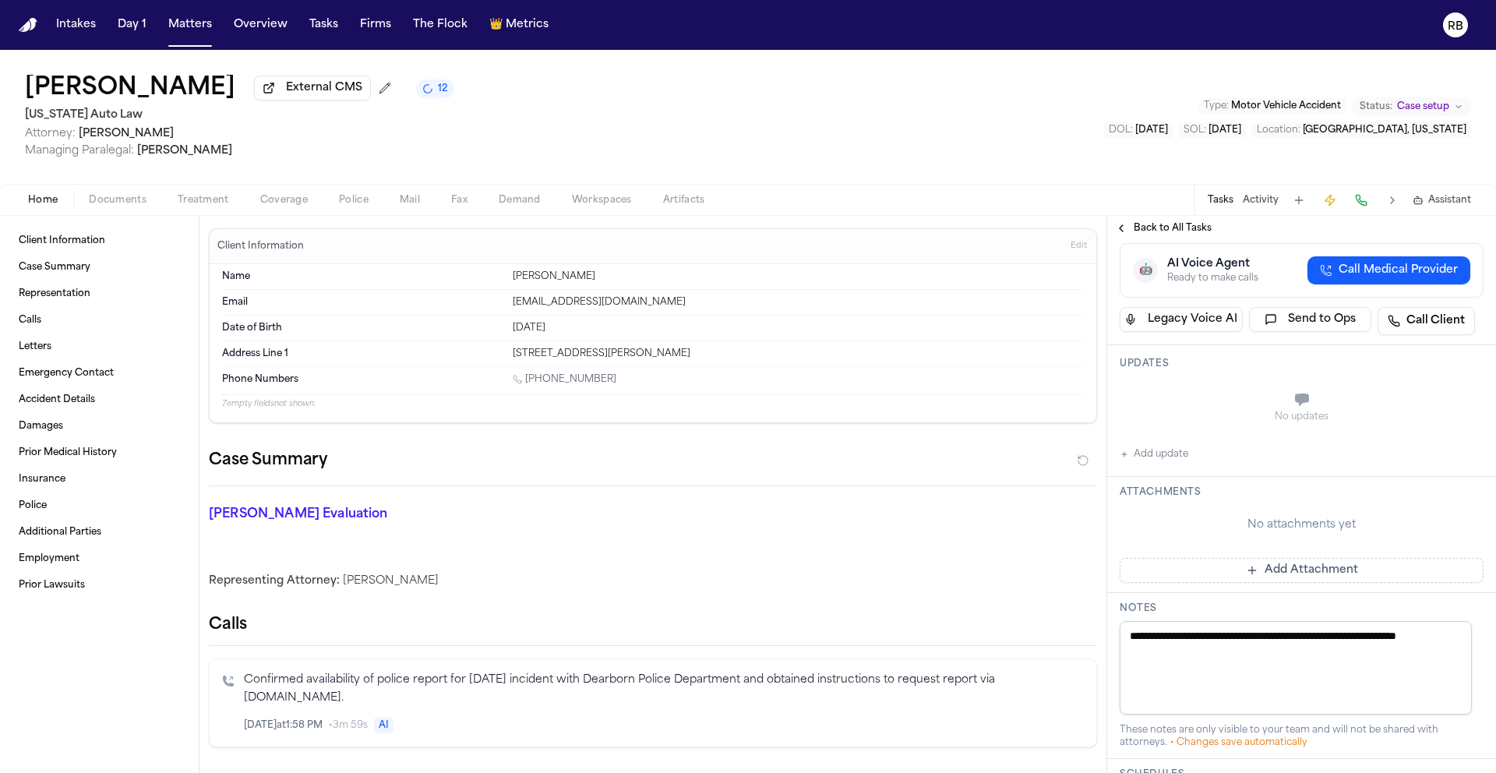
click at [1299, 558] on button "Add Attachment" at bounding box center [1301, 570] width 364 height 25
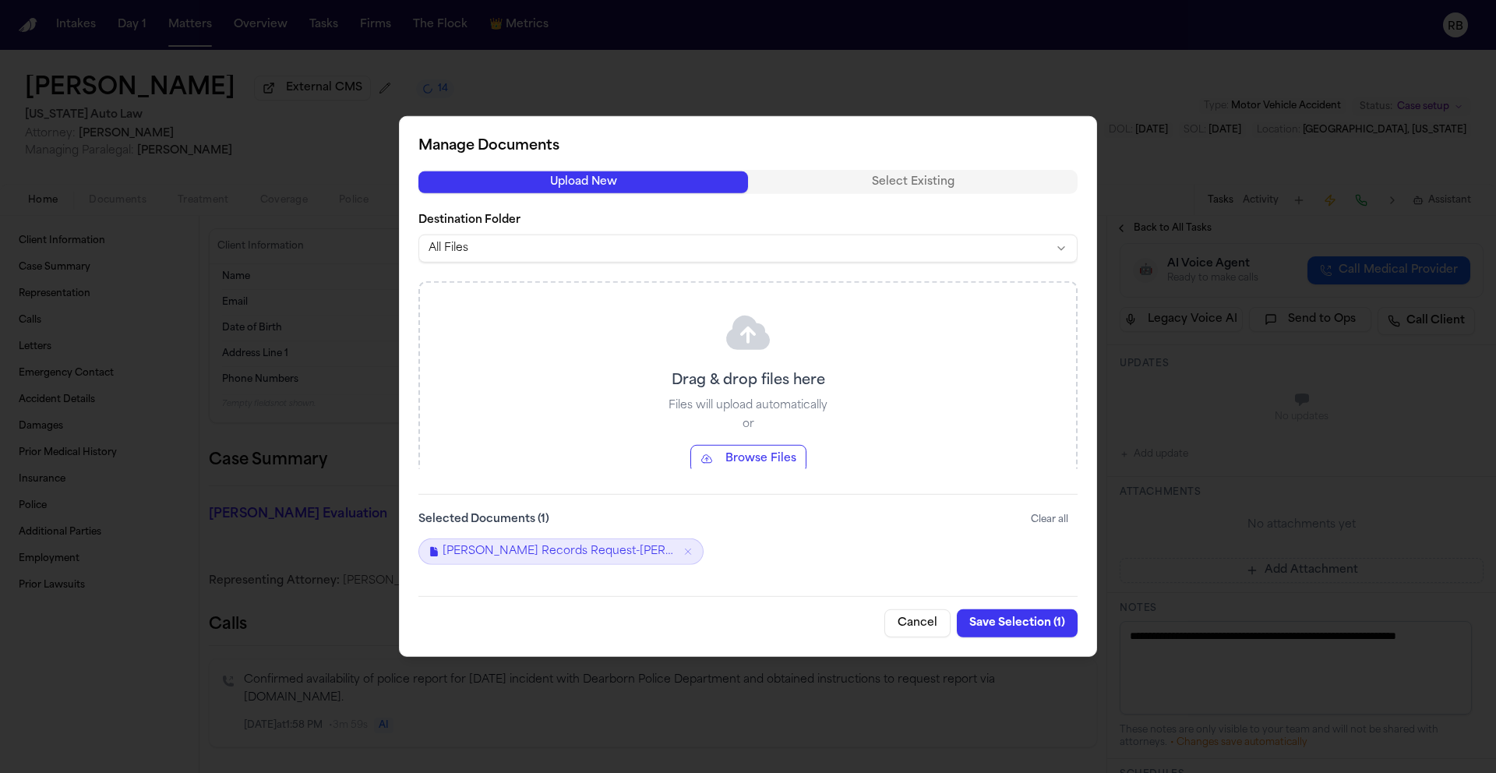
click at [981, 618] on button "Save Selection ( 1 )" at bounding box center [1017, 623] width 121 height 28
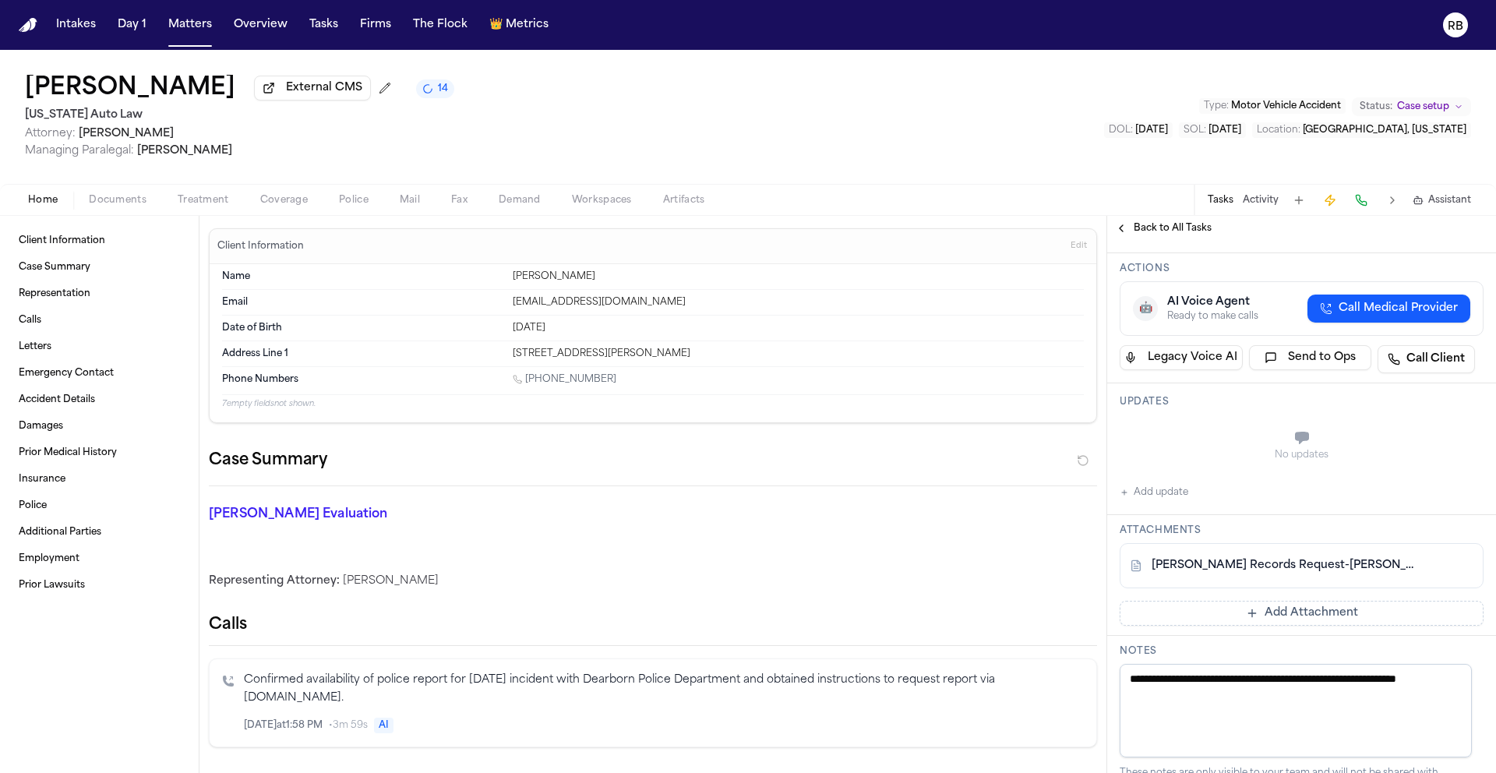
scroll to position [222, 0]
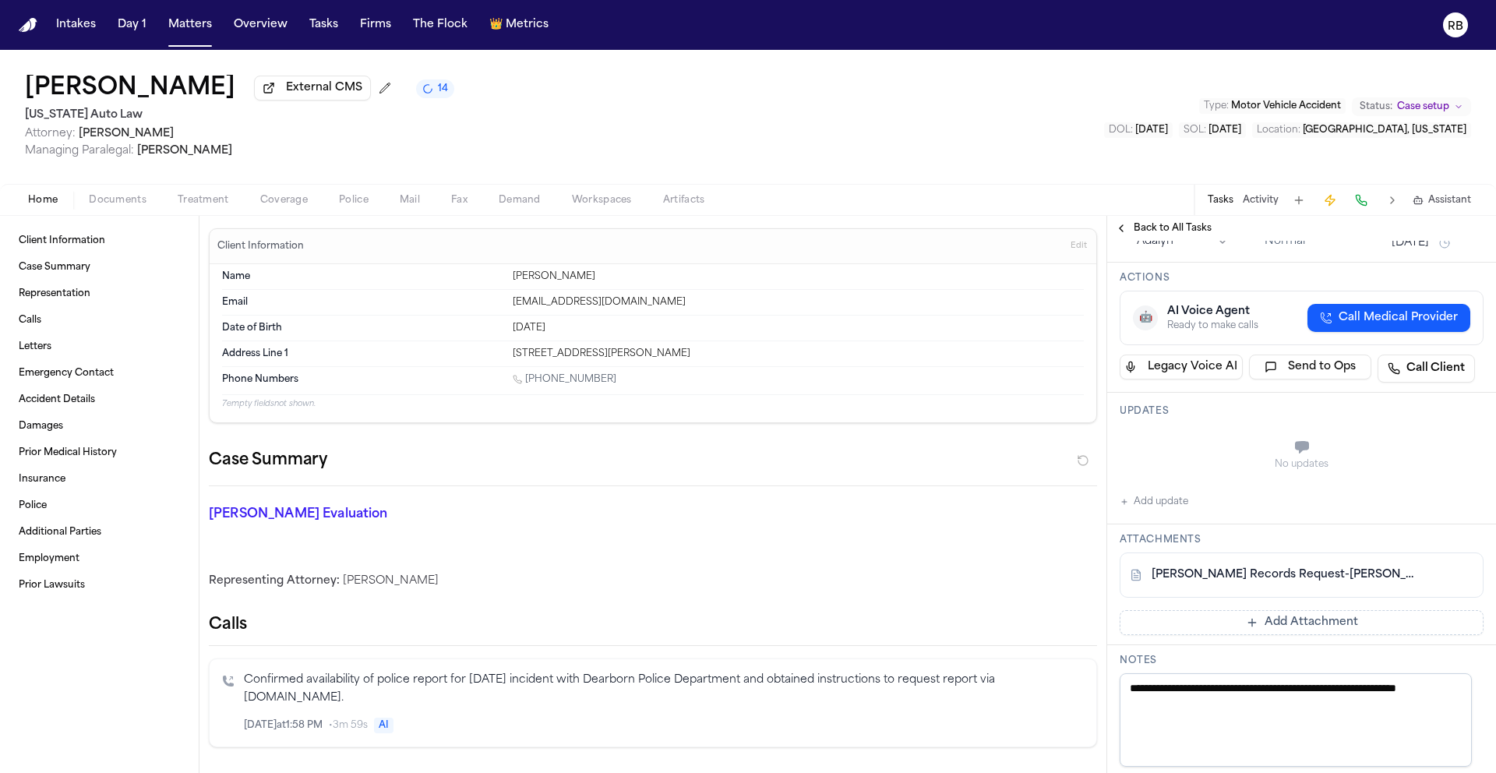
click at [1174, 492] on button "Add update" at bounding box center [1153, 501] width 69 height 19
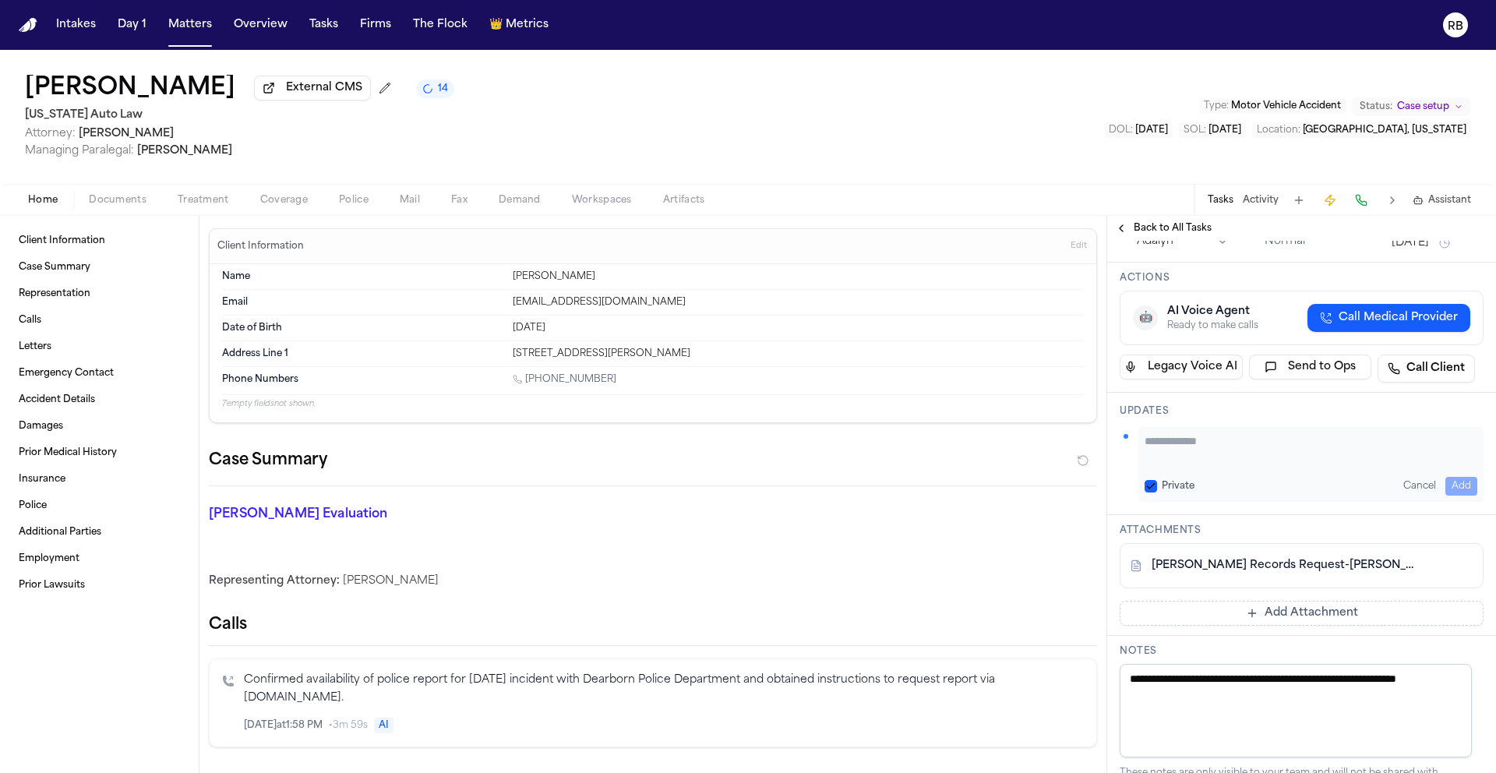
click at [1218, 433] on textarea "Add your update" at bounding box center [1310, 448] width 333 height 31
type textarea "**********"
click at [1450, 477] on button "Add" at bounding box center [1461, 486] width 32 height 19
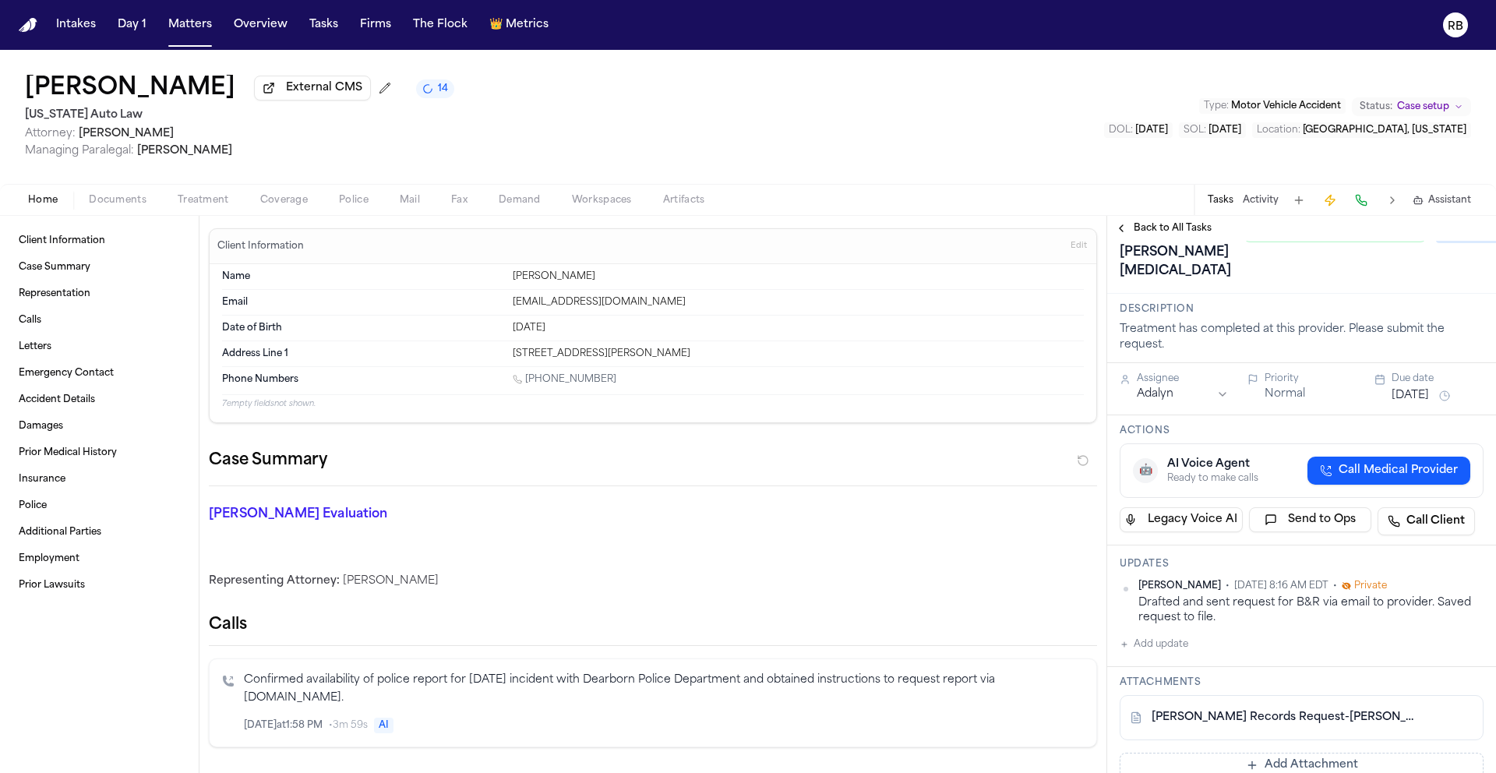
scroll to position [0, 0]
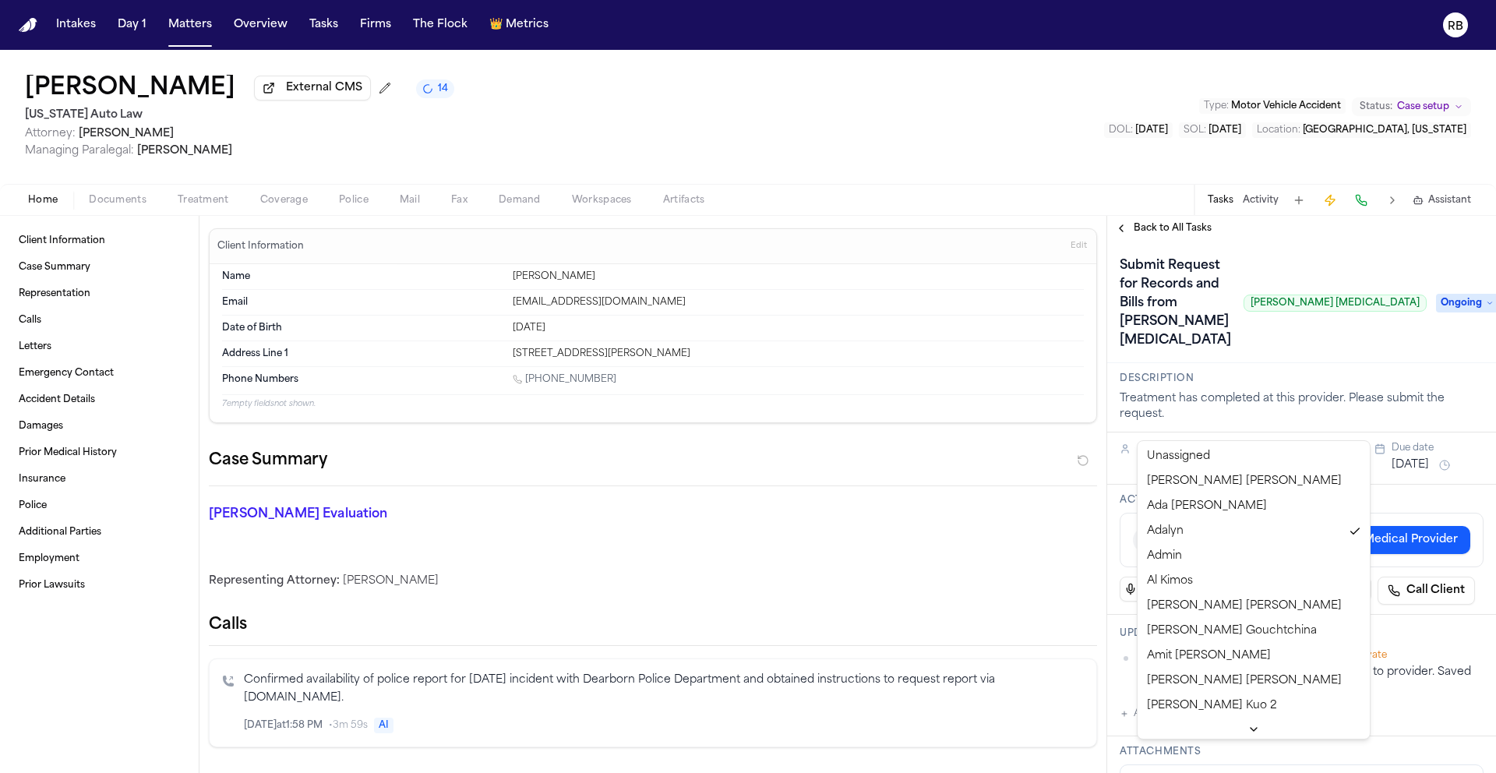
click at [1220, 428] on html "Intakes Day 1 Matters Overview Tasks Firms The Flock 👑 Metrics RB Robin Scott E…" at bounding box center [748, 386] width 1496 height 773
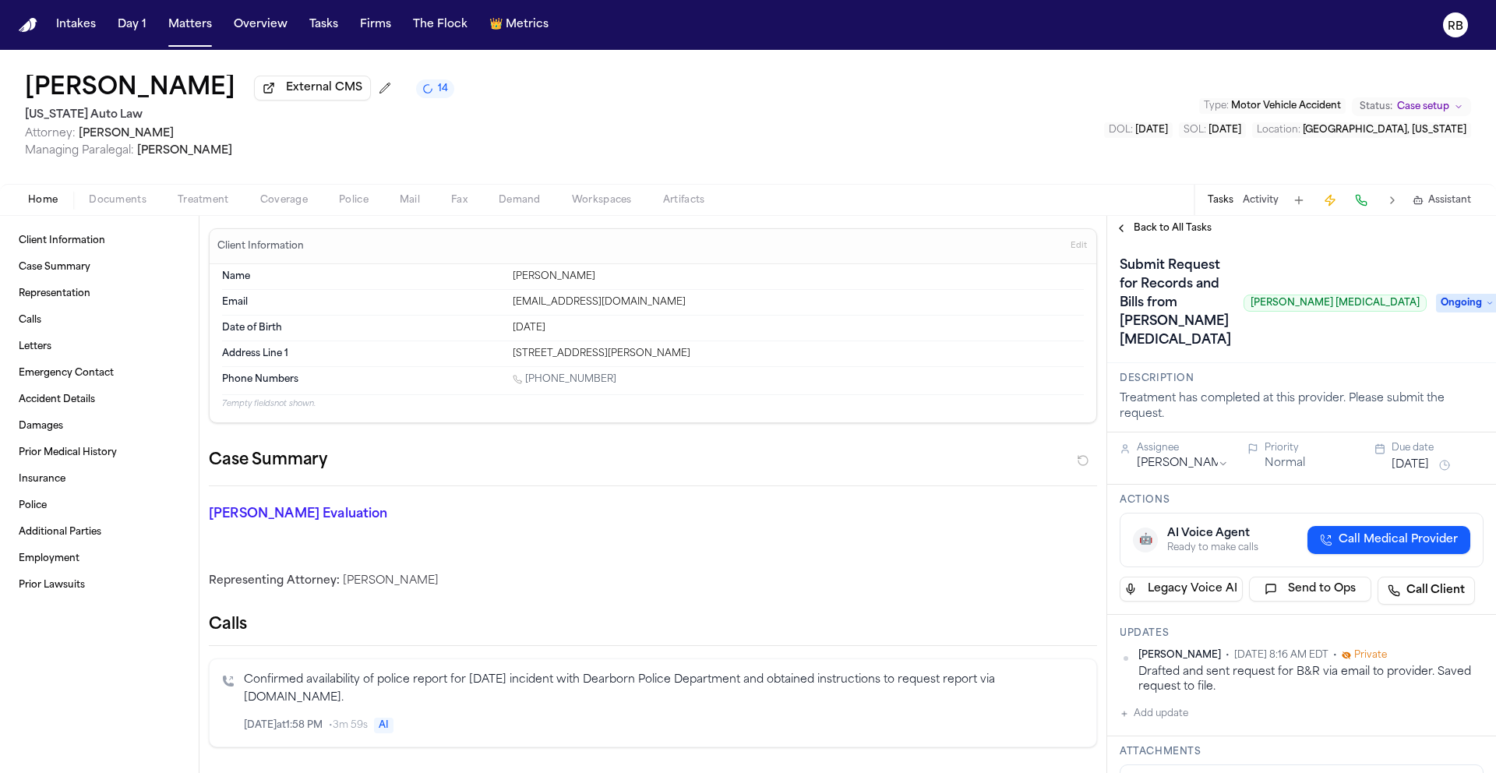
click at [1429, 457] on button "Oct 1, 2025" at bounding box center [1409, 465] width 37 height 16
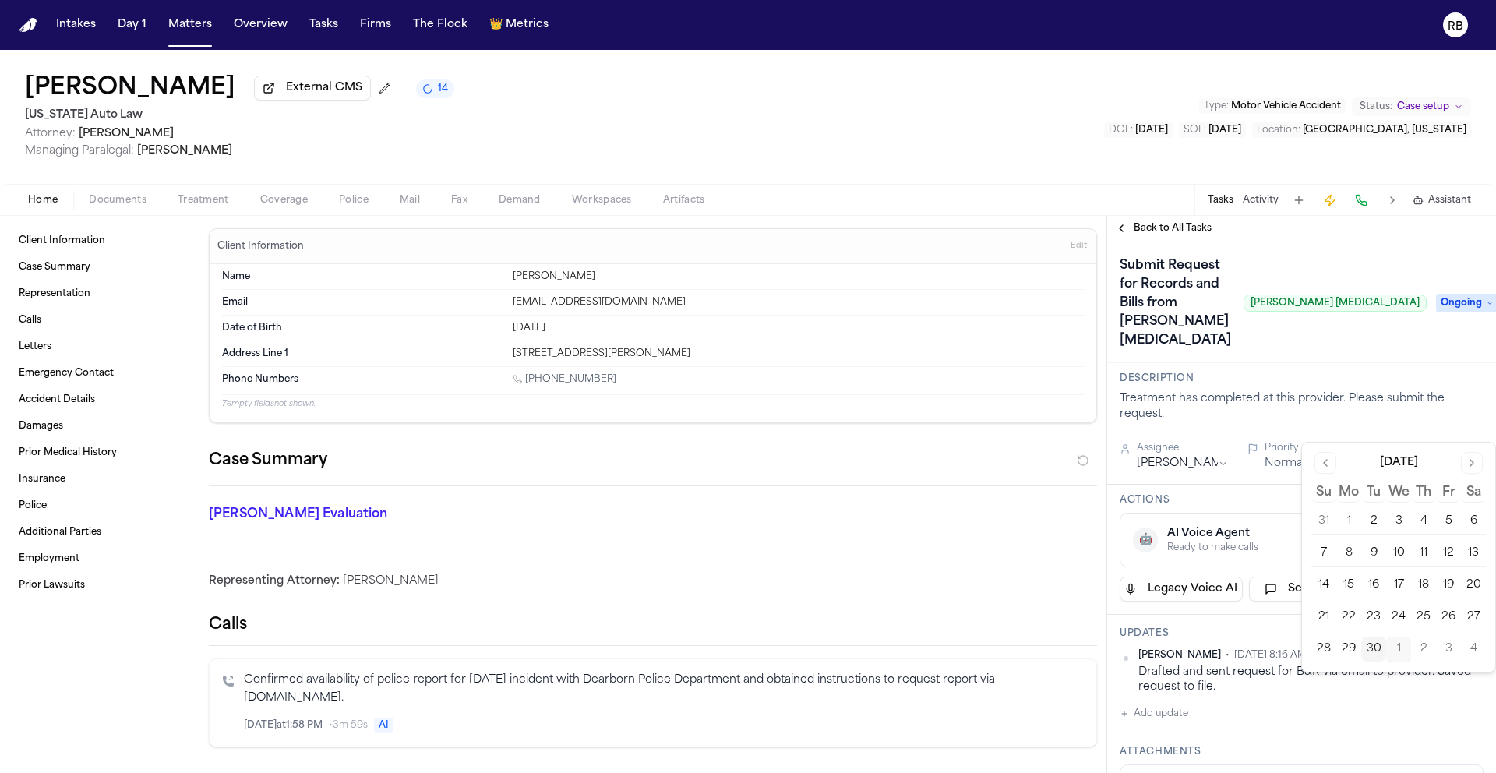
click at [1475, 458] on button "Go to next month" at bounding box center [1472, 463] width 22 height 22
click at [1379, 553] on button "7" at bounding box center [1373, 553] width 25 height 25
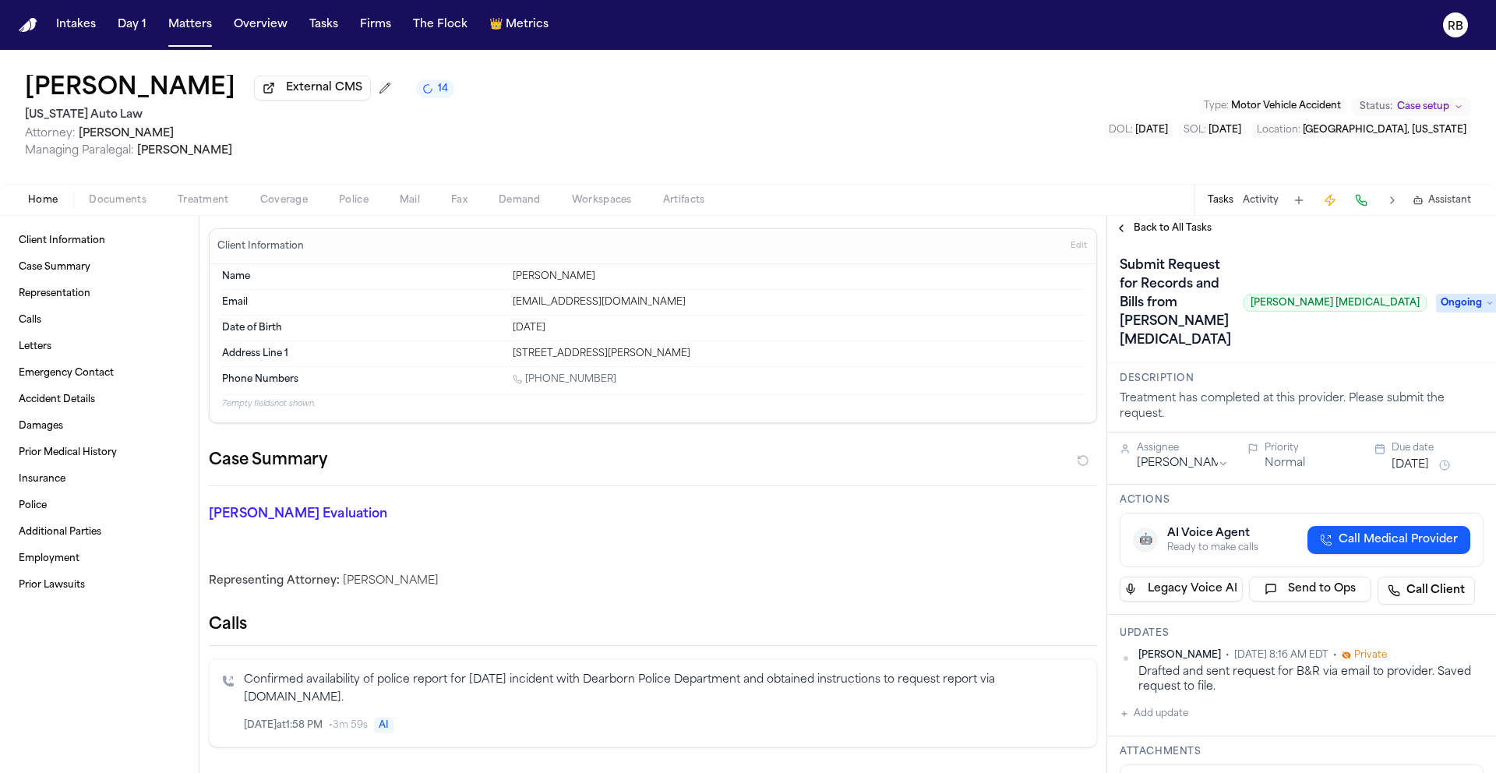
click at [1354, 372] on h3 "Description" at bounding box center [1301, 378] width 364 height 12
click at [1237, 305] on h1 "Submit Request for Records and Bills from Ruffini Chiropractic" at bounding box center [1175, 303] width 124 height 100
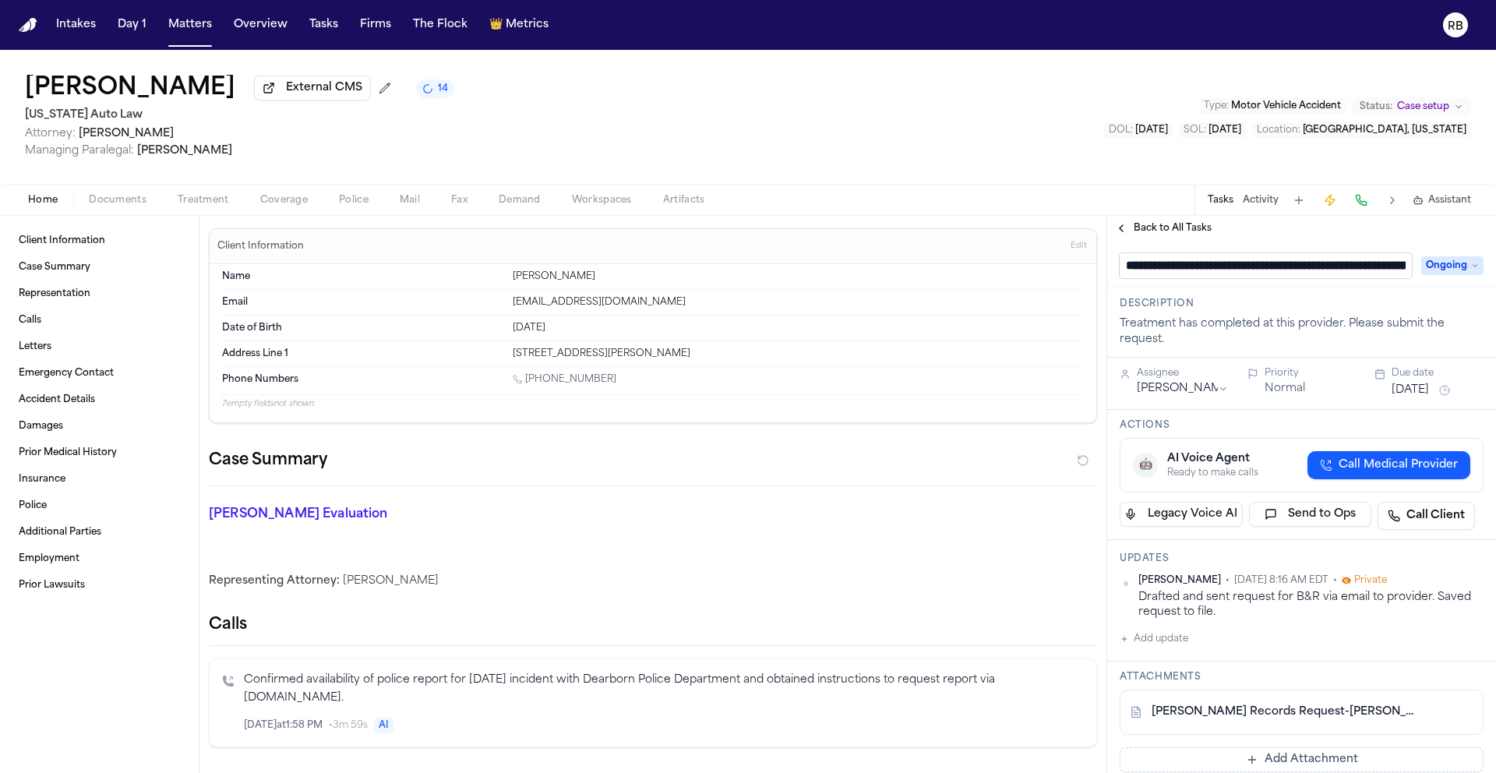
scroll to position [0, 122]
drag, startPoint x: 1129, startPoint y: 271, endPoint x: 1184, endPoint y: 271, distance: 54.5
click at [1129, 271] on input "**********" at bounding box center [1259, 265] width 280 height 25
type input "**********"
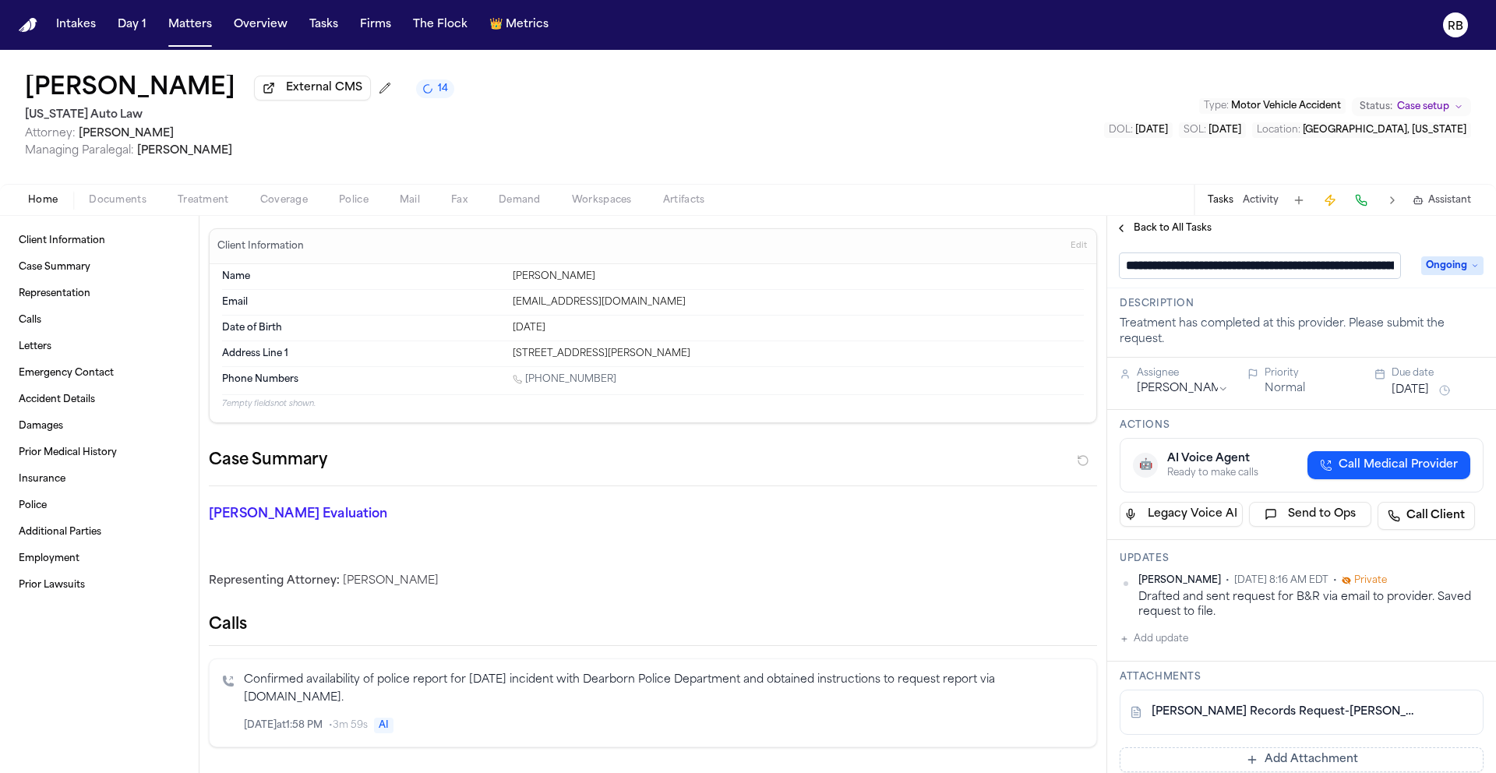
click at [1450, 269] on div "**********" at bounding box center [1301, 265] width 364 height 25
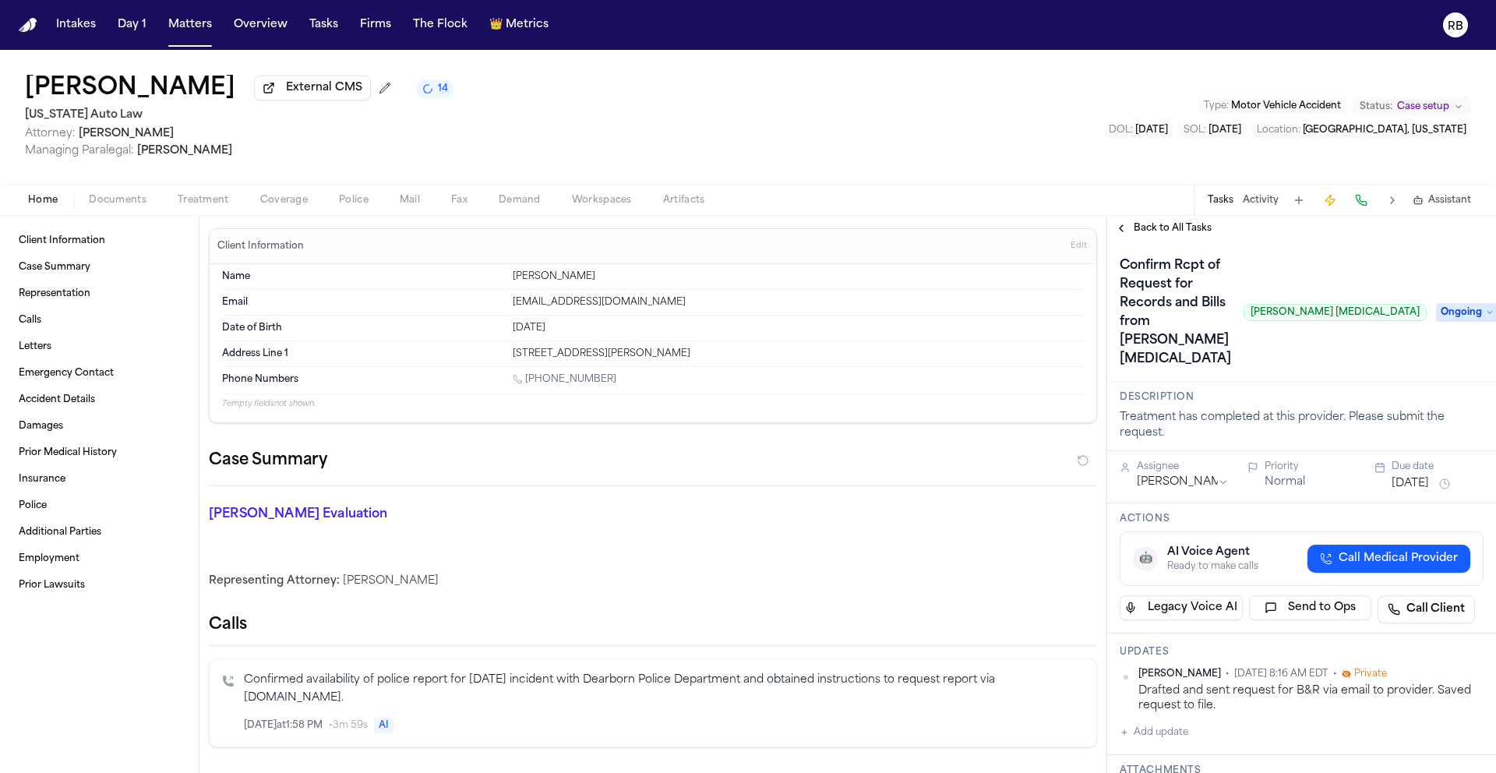
click at [1450, 303] on span "Ongoing" at bounding box center [1467, 312] width 62 height 19
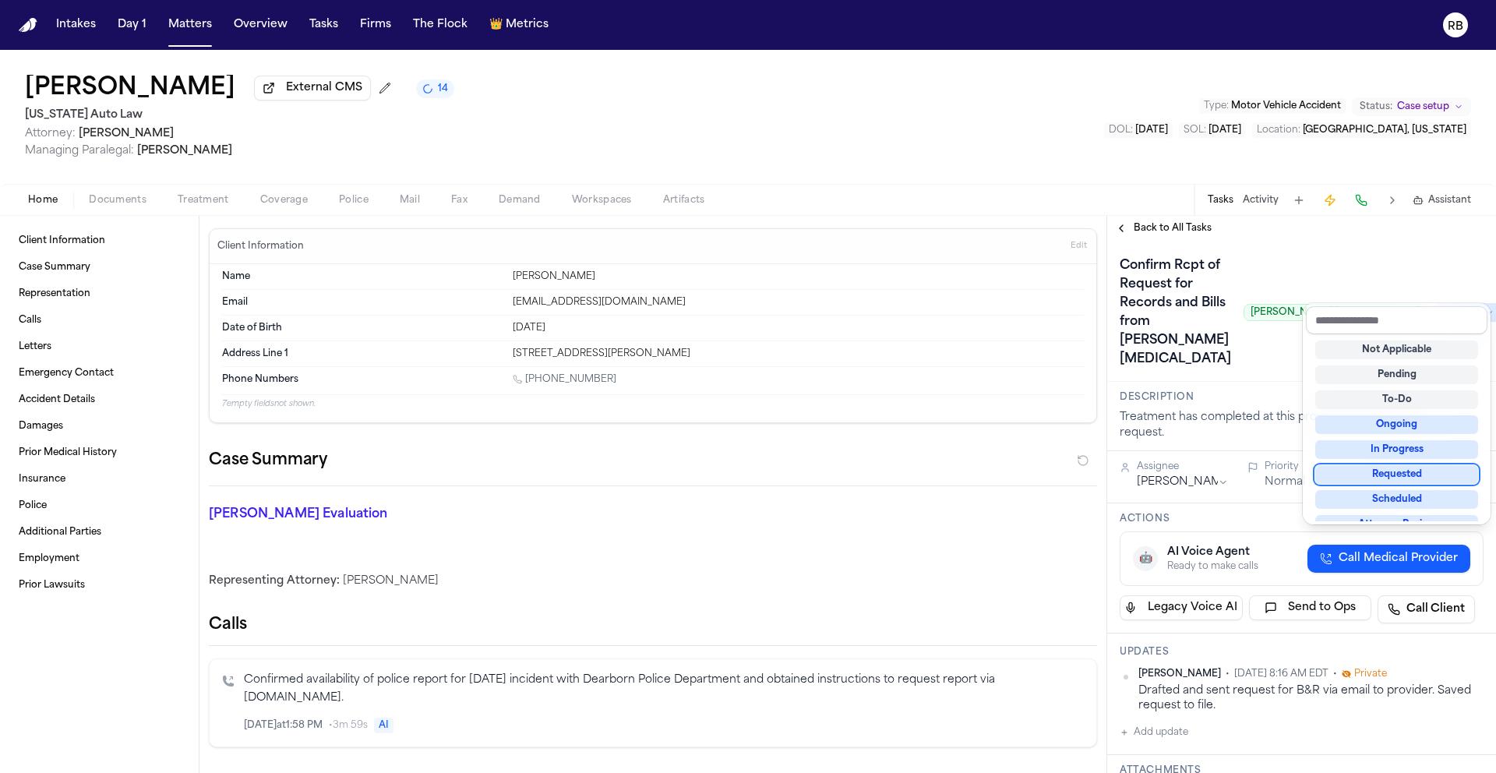
click at [1411, 479] on div "Requested" at bounding box center [1396, 474] width 163 height 19
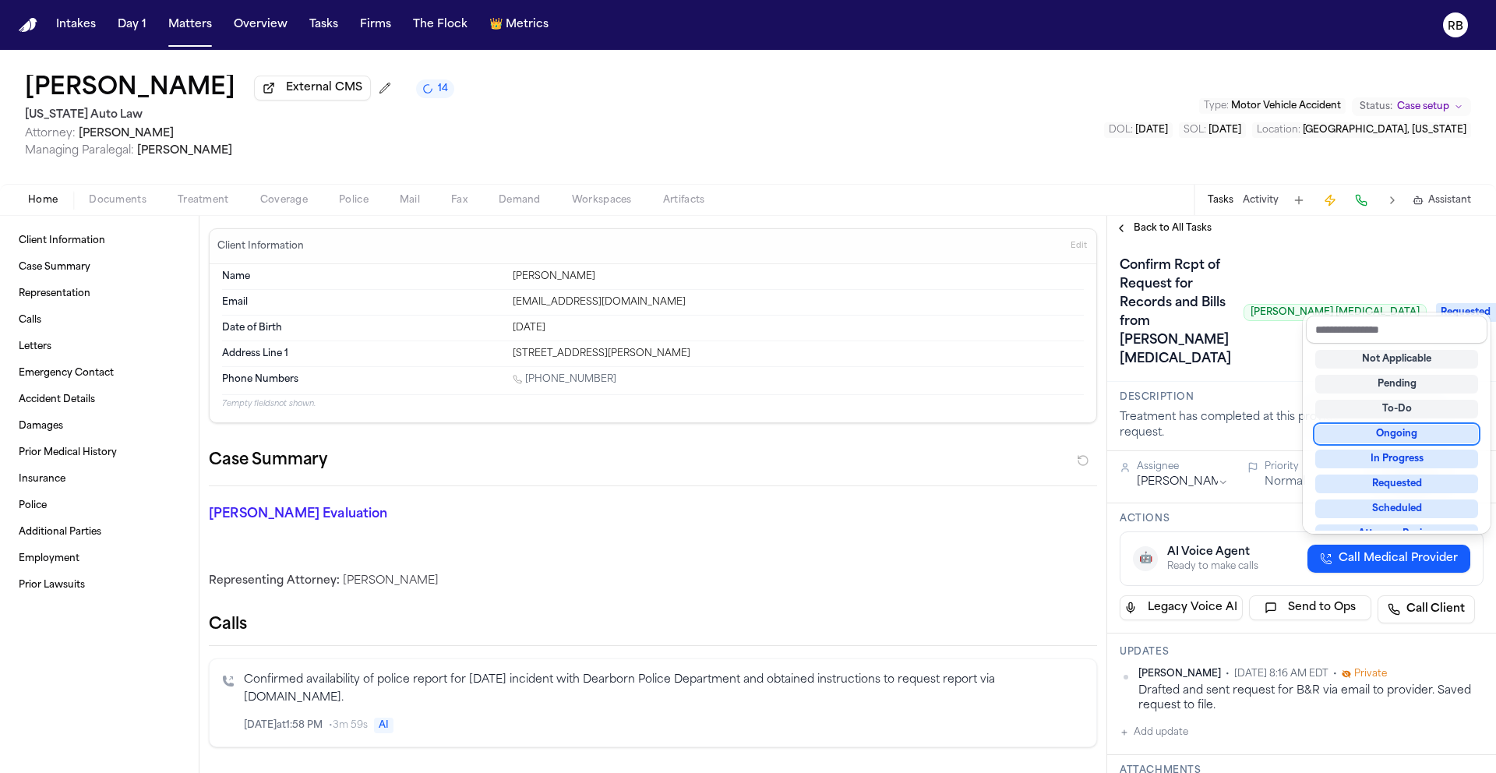
click at [1264, 326] on div "Confirm Rcpt of Request for Records and Bills from Ruffini Chiropractic Ruffini…" at bounding box center [1301, 312] width 364 height 118
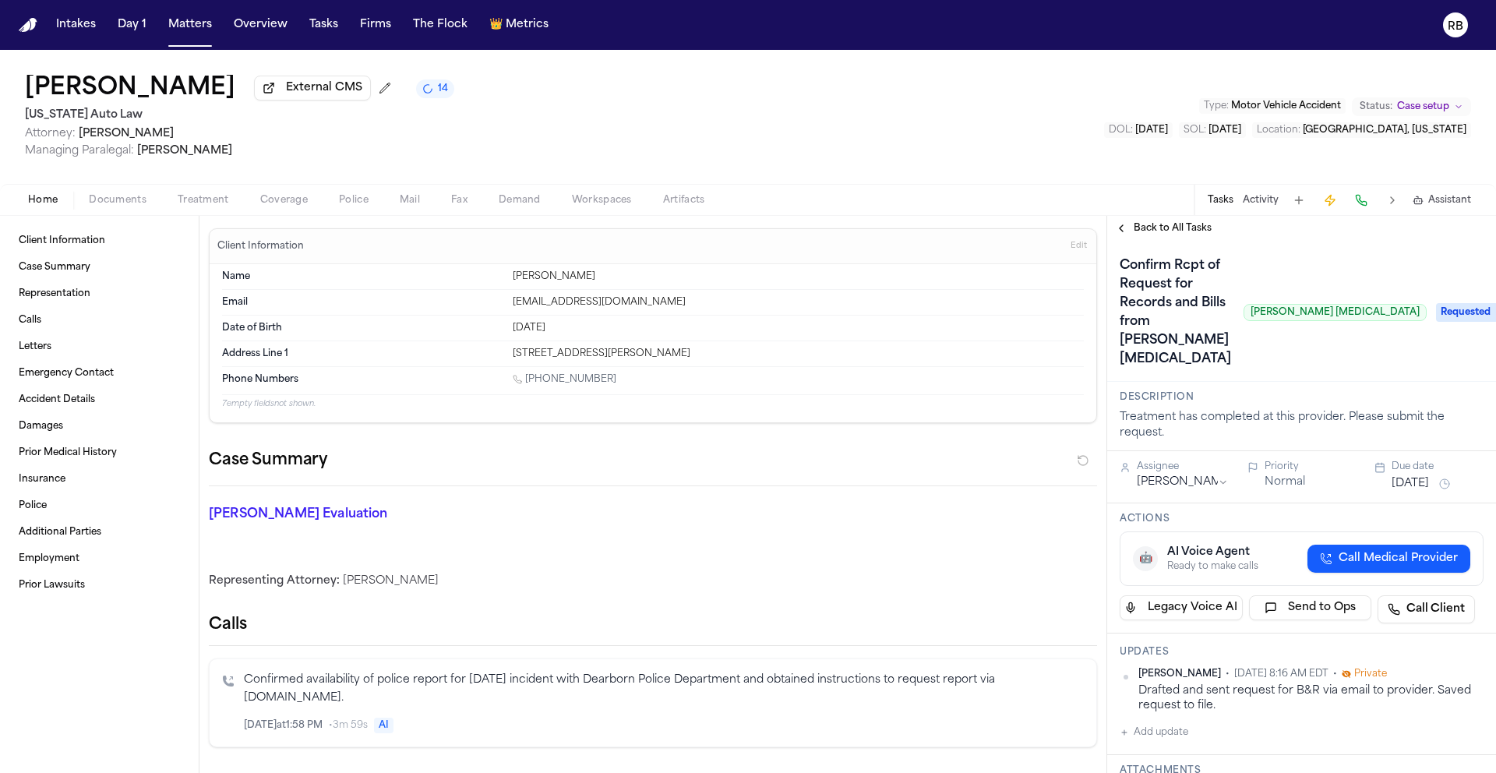
click at [1157, 228] on span "Back to All Tasks" at bounding box center [1172, 228] width 78 height 12
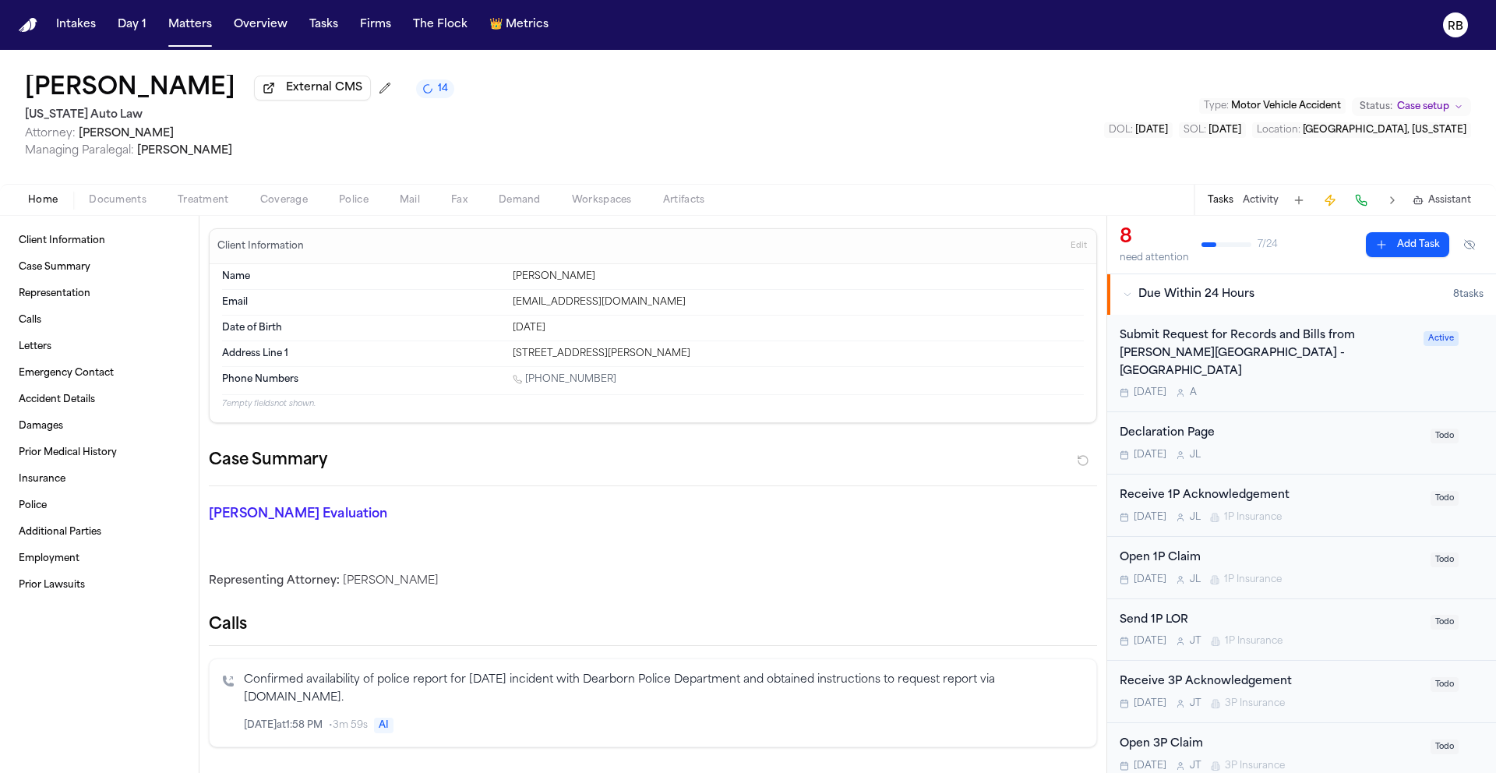
click at [1329, 370] on div "Submit Request for Records and Bills from Henry Ford Medical Center - Fairlane …" at bounding box center [1266, 363] width 294 height 72
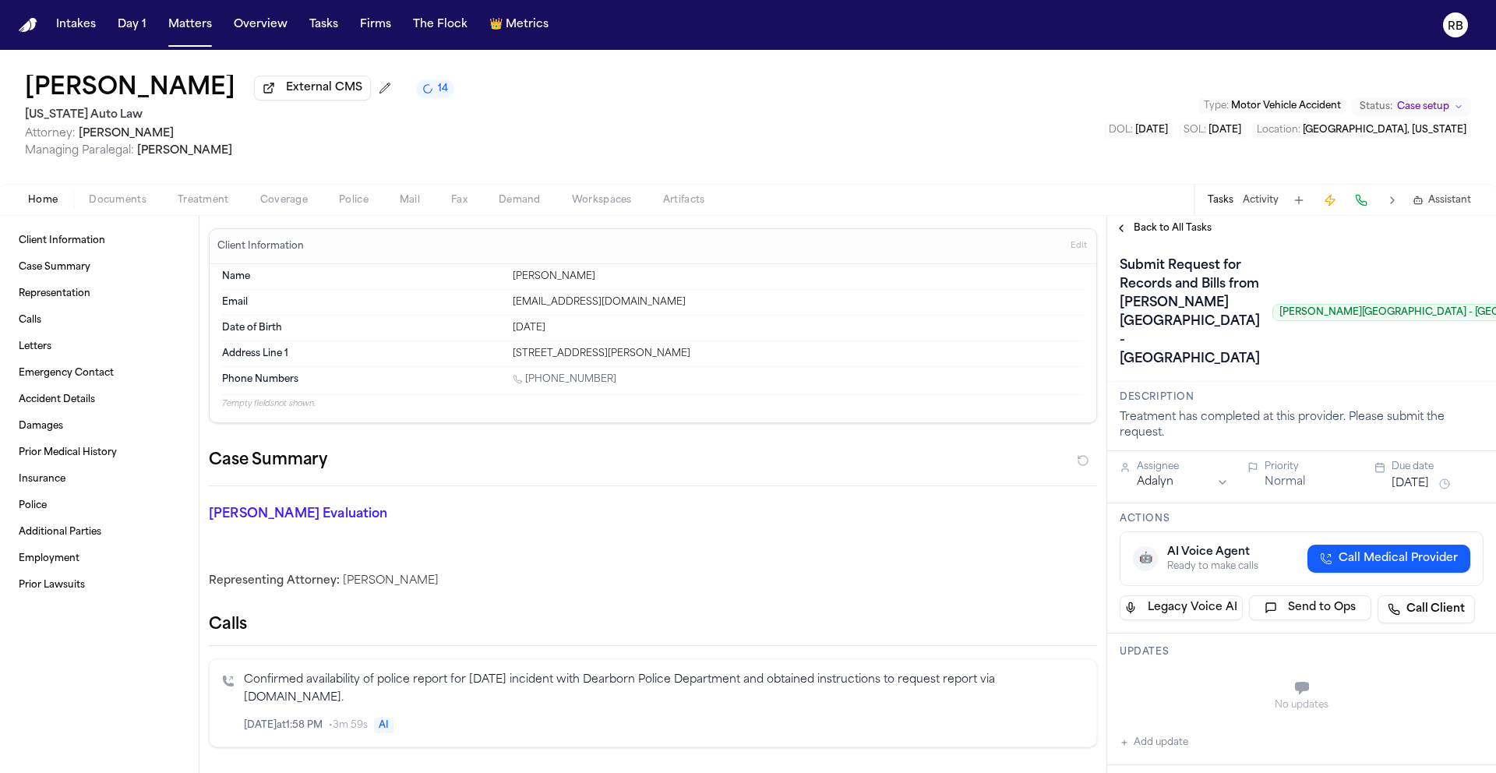
click at [1173, 227] on span "Back to All Tasks" at bounding box center [1172, 228] width 78 height 12
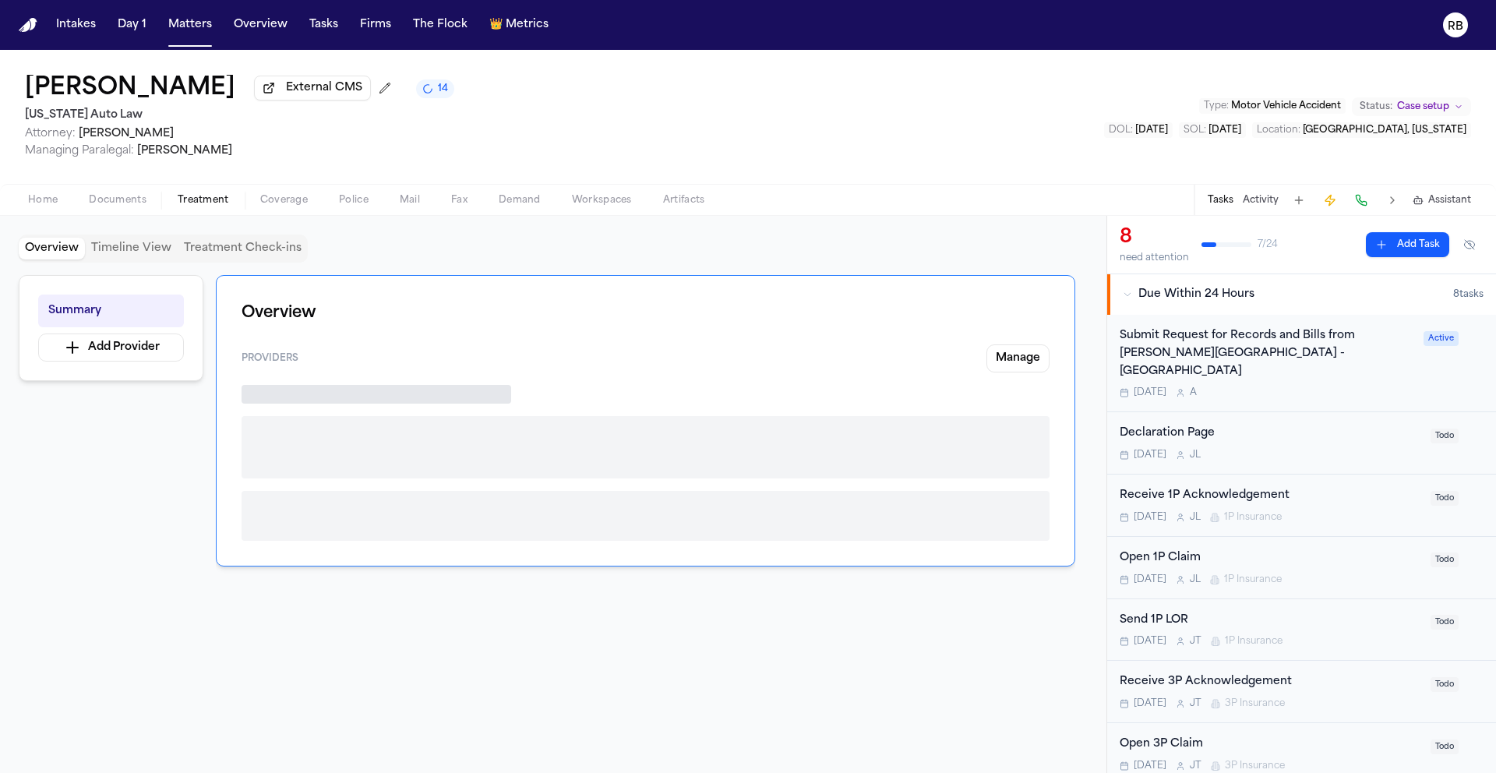
click at [210, 199] on span "Treatment" at bounding box center [203, 200] width 51 height 12
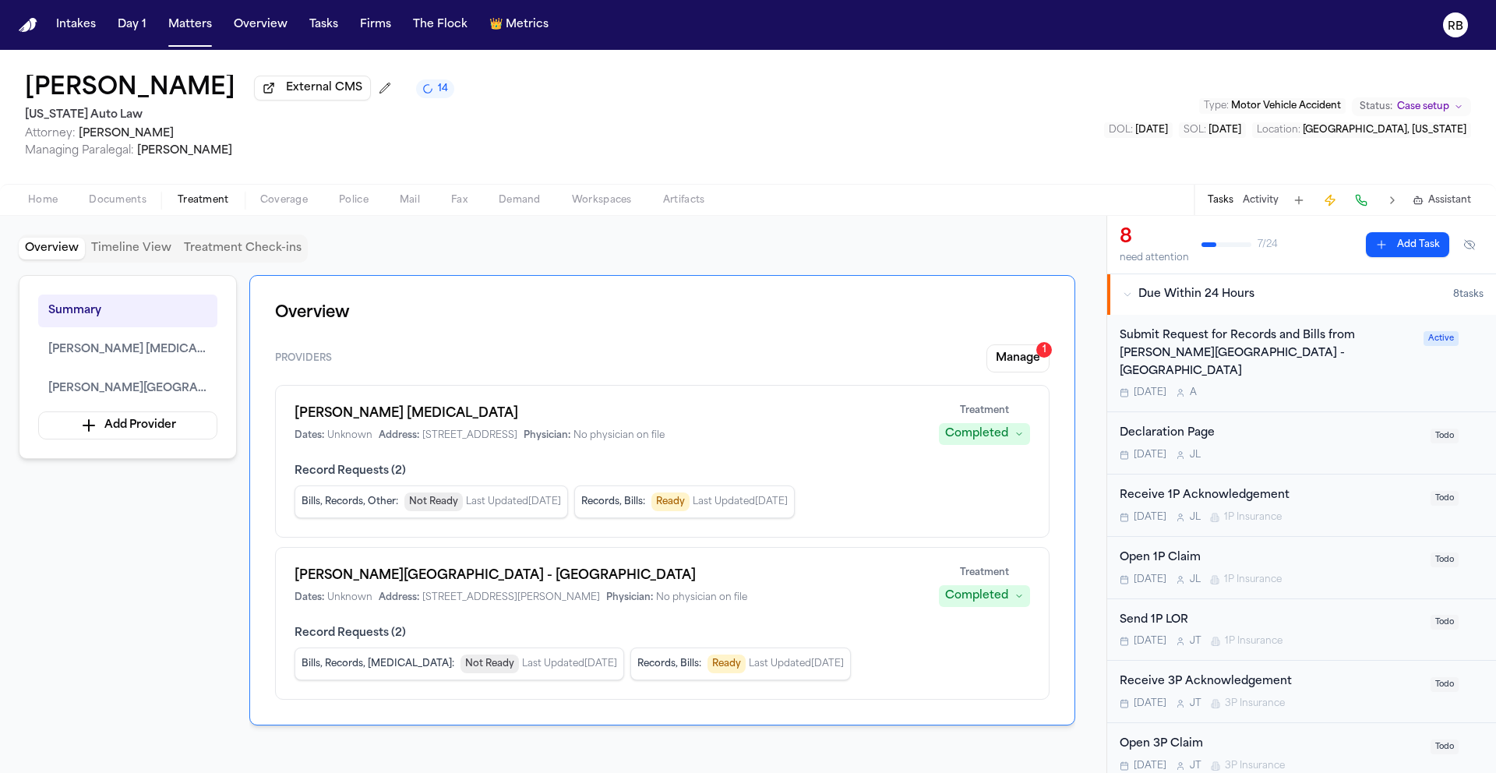
click at [168, 606] on div "Summary Ruffini Chiropractic Henry Ford Medical Center - Fairlane Add Provider …" at bounding box center [553, 511] width 1069 height 473
click at [911, 453] on div "Ruffini Chiropractic Dates: Unknown Address: 24725 W 12 Mile Rd, Ste 260, South…" at bounding box center [662, 461] width 774 height 153
click at [664, 432] on span "No physician on file" at bounding box center [618, 435] width 91 height 12
click at [861, 432] on div "Dates: Unknown Address: 24725 W 12 Mile Rd, Ste 260, Southfield, MI 48034 Physi…" at bounding box center [607, 435] width 626 height 12
click at [1003, 358] on button "Manage 1" at bounding box center [1017, 358] width 63 height 28
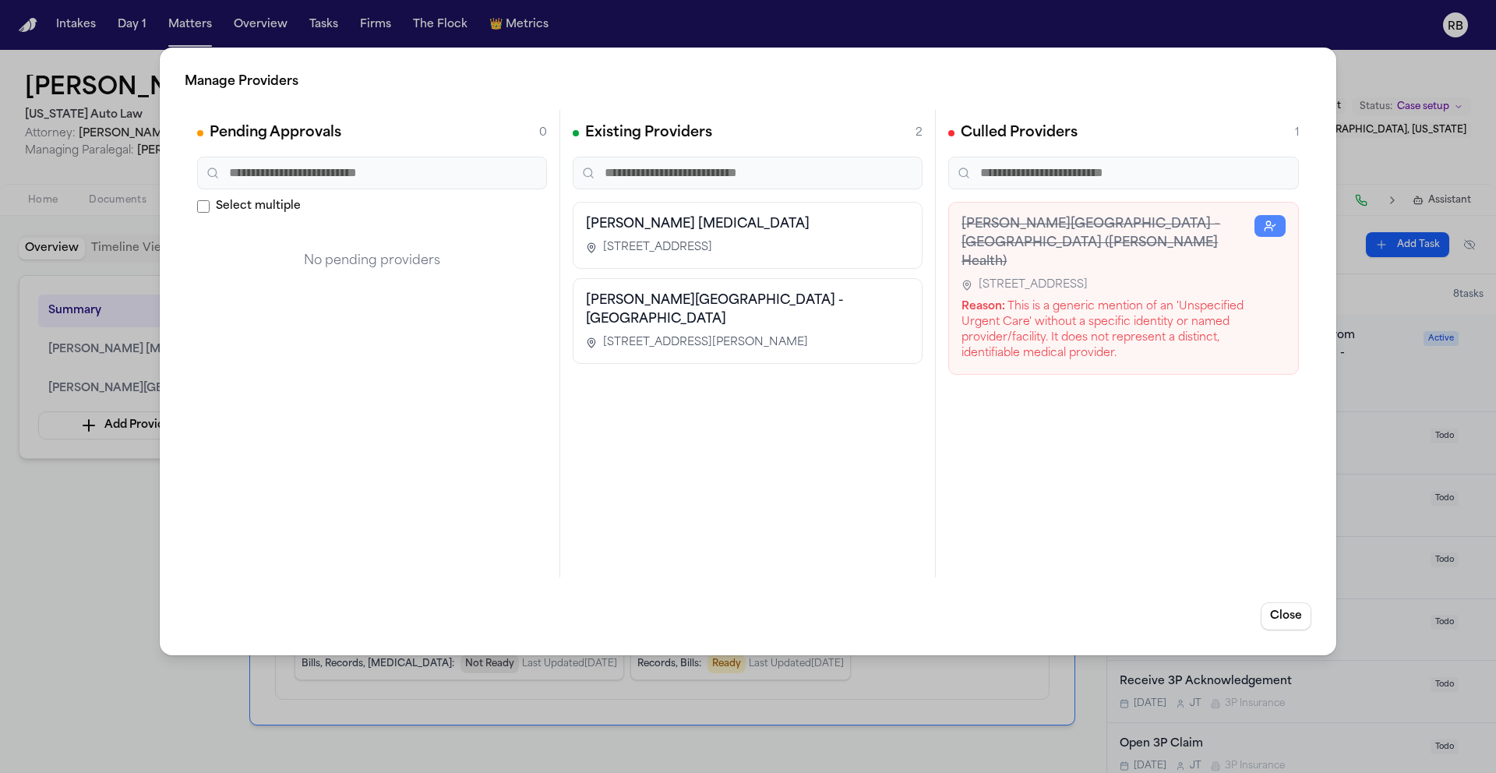
click at [707, 235] on div "Ruffini Chiropractic 24725 W 12 Mile Rd, Ste 260, Southfield, MI 48034" at bounding box center [747, 235] width 323 height 41
click at [749, 225] on h3 "Ruffini Chiropractic" at bounding box center [747, 224] width 323 height 19
click at [1298, 615] on button "Close" at bounding box center [1285, 616] width 51 height 28
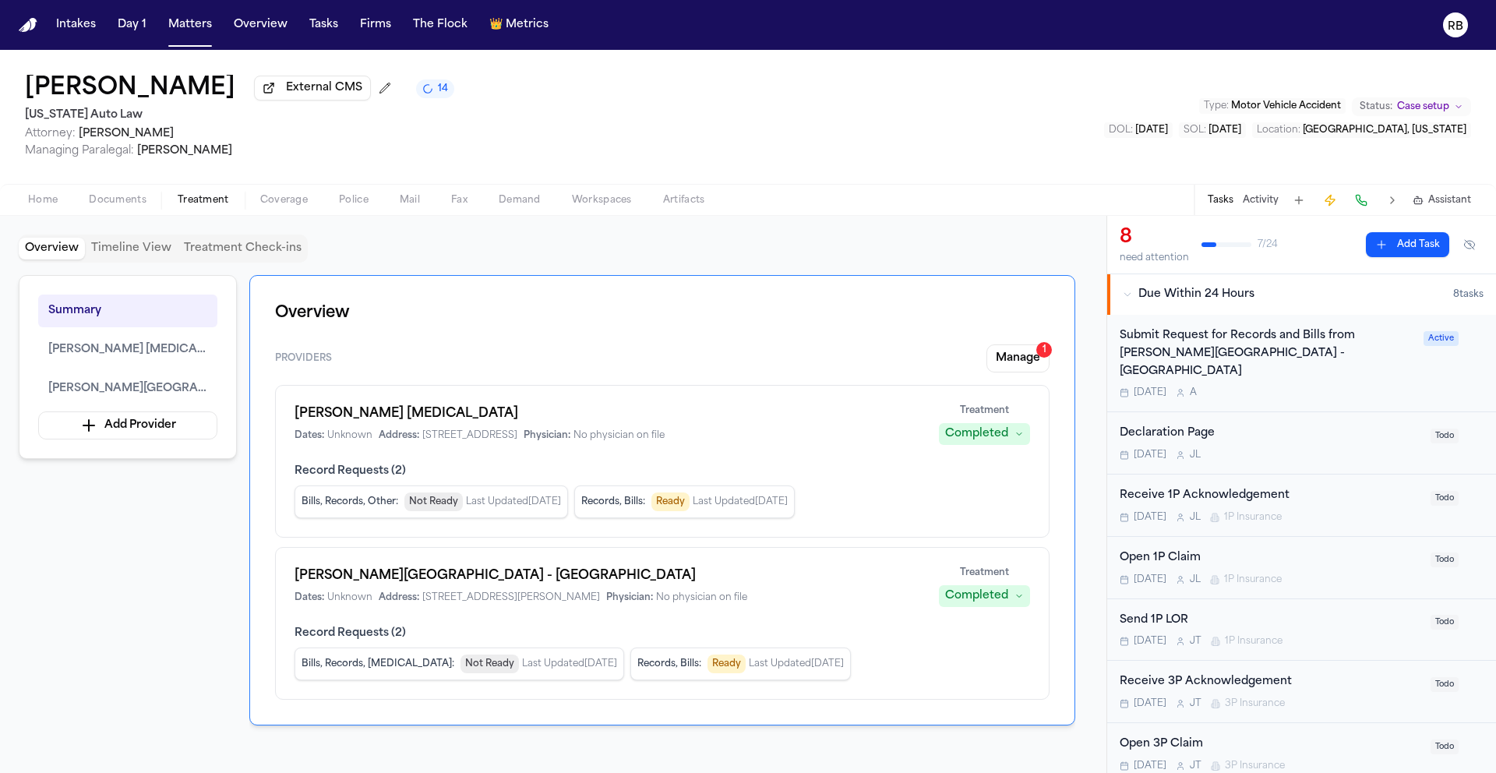
click at [759, 549] on div "Henry Ford Medical Center - Fairlane Dates: Unknown Address: 19401 Hubbard Driv…" at bounding box center [662, 623] width 774 height 153
click at [925, 498] on div "Bills, Records, Other : Not Ready Last Updated Sep 30, 2025 Records, Bills : Re…" at bounding box center [661, 501] width 735 height 33
click at [467, 497] on span "Last Updated Sep 30, 2025" at bounding box center [513, 501] width 95 height 12
click at [645, 506] on span "Records, Bills :" at bounding box center [613, 501] width 64 height 12
click at [795, 506] on div "Records, Bills : Ready Last Updated Sep 30, 2025" at bounding box center [684, 501] width 220 height 33
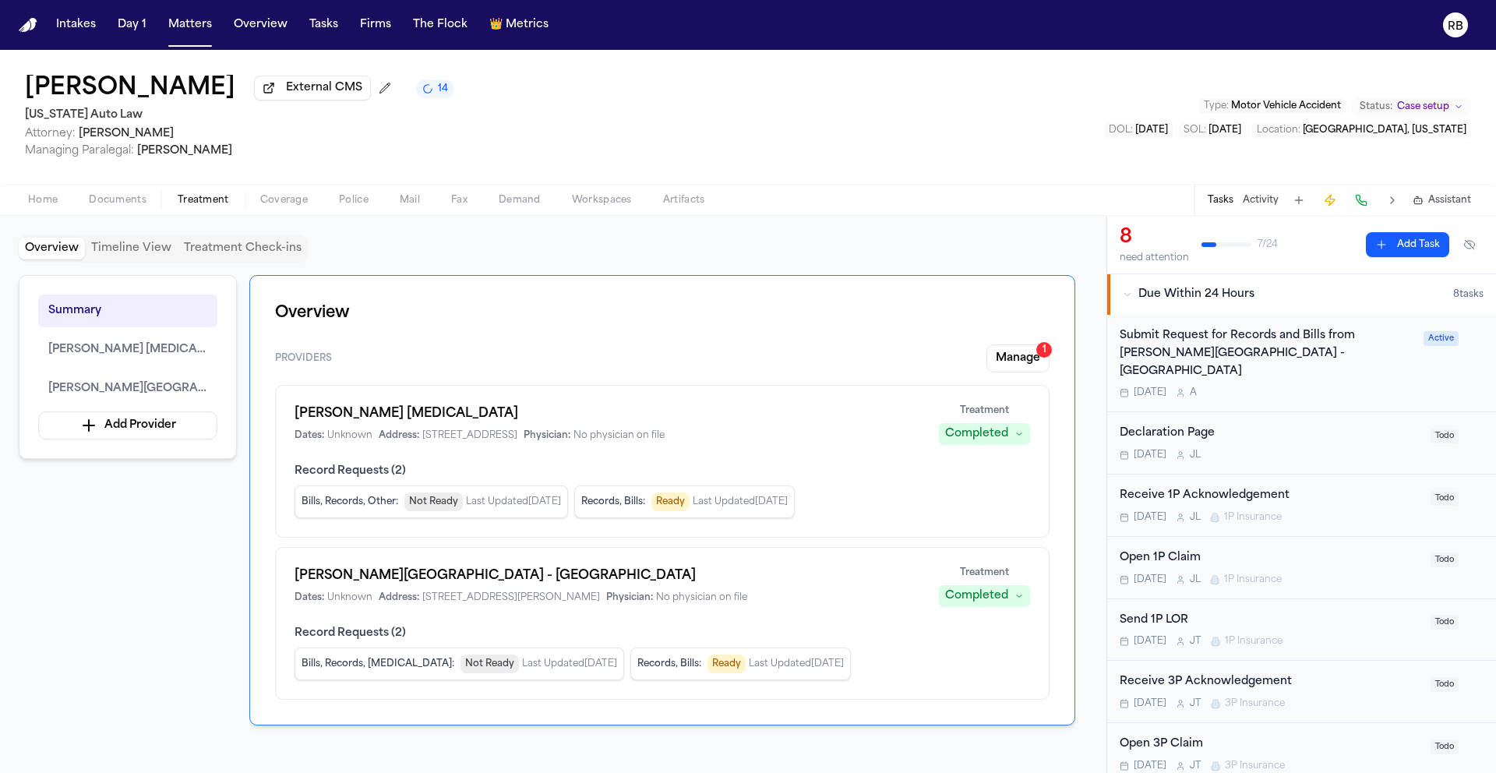
click at [942, 498] on div "Bills, Records, Other : Not Ready Last Updated Sep 30, 2025 Records, Bills : Re…" at bounding box center [661, 501] width 735 height 33
click at [354, 401] on div "Ruffini Chiropractic Dates: Unknown Address: 24725 W 12 Mile Rd, Ste 260, South…" at bounding box center [662, 461] width 774 height 153
click at [399, 435] on span "Address:" at bounding box center [399, 435] width 41 height 12
click at [141, 351] on span "Ruffini Chiropractic" at bounding box center [127, 349] width 159 height 19
click at [113, 351] on span "Ruffini Chiropractic" at bounding box center [127, 349] width 159 height 19
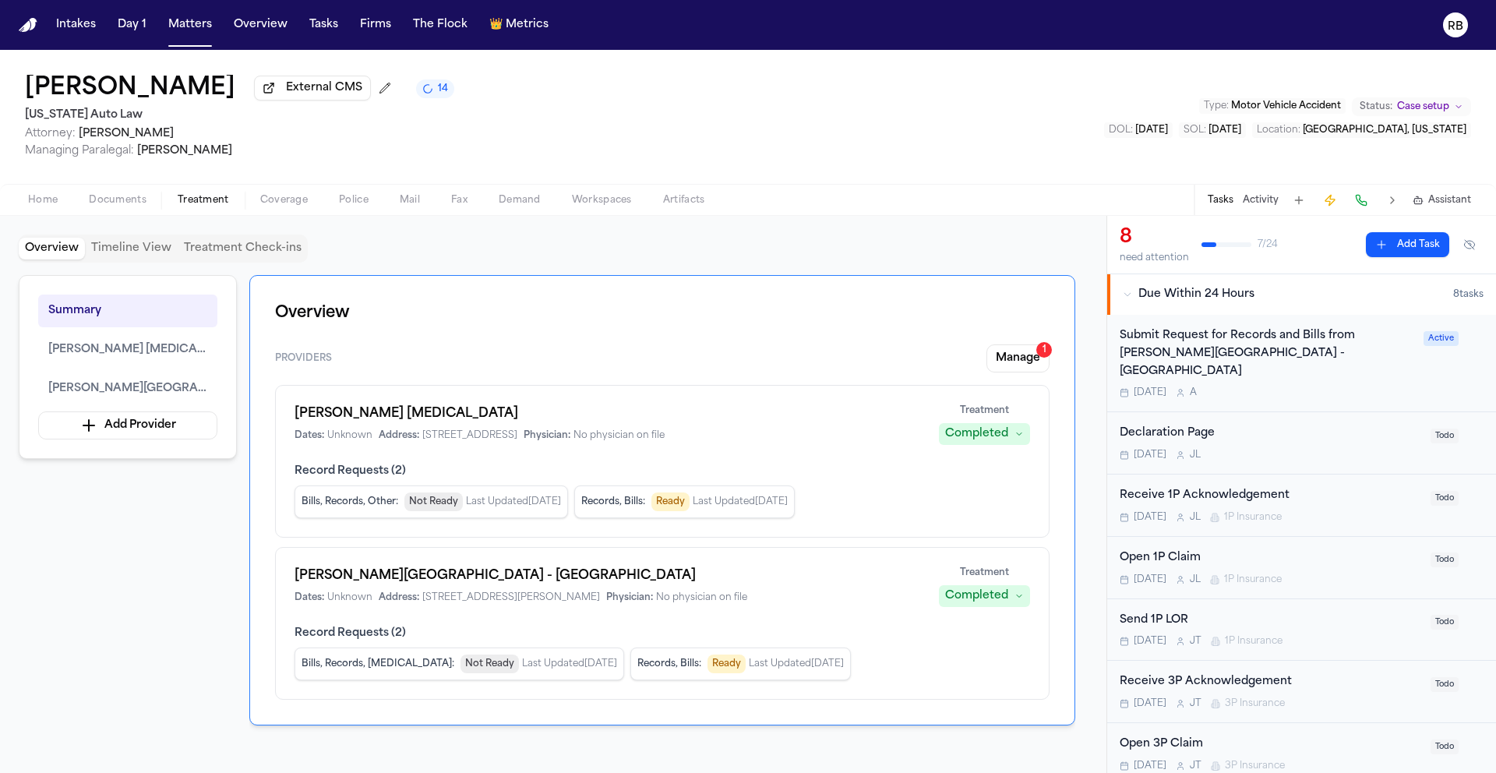
click at [430, 514] on div "Bills, Records, Other : Not Ready Last Updated Sep 30, 2025" at bounding box center [430, 501] width 273 height 33
click at [844, 435] on div "Dates: Unknown Address: 24725 W 12 Mile Rd, Ste 260, Southfield, MI 48034 Physi…" at bounding box center [607, 435] width 626 height 12
drag, startPoint x: 546, startPoint y: 577, endPoint x: 292, endPoint y: 573, distance: 254.0
click at [292, 573] on div "Henry Ford Medical Center - Fairlane Dates: Unknown Address: 19401 Hubbard Driv…" at bounding box center [662, 623] width 774 height 153
copy h1 "Henry Ford Medical Center - Fairlane"
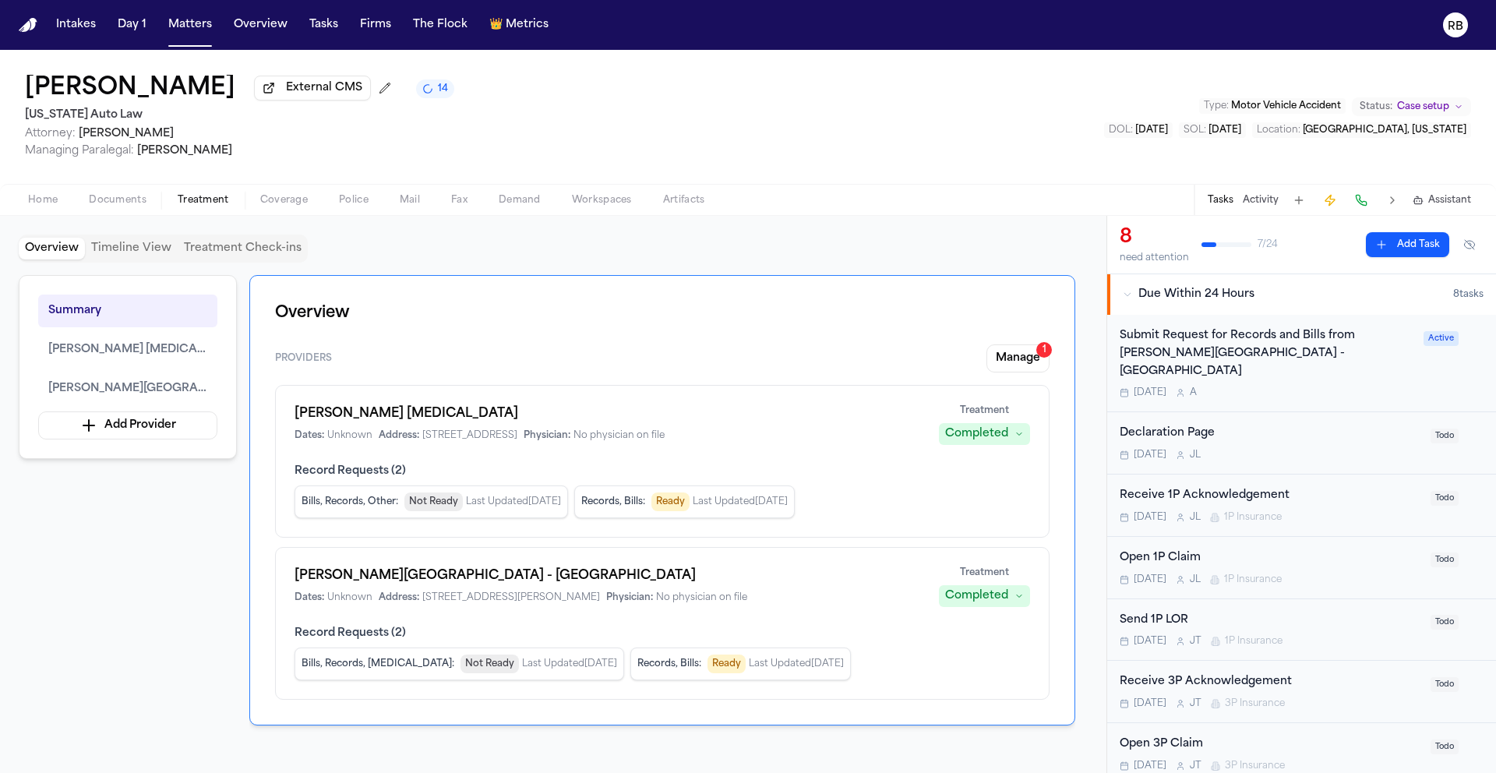
click at [703, 576] on h1 "Henry Ford Medical Center - Fairlane" at bounding box center [607, 575] width 626 height 19
click at [1329, 386] on div "Tomorrow A" at bounding box center [1266, 392] width 294 height 12
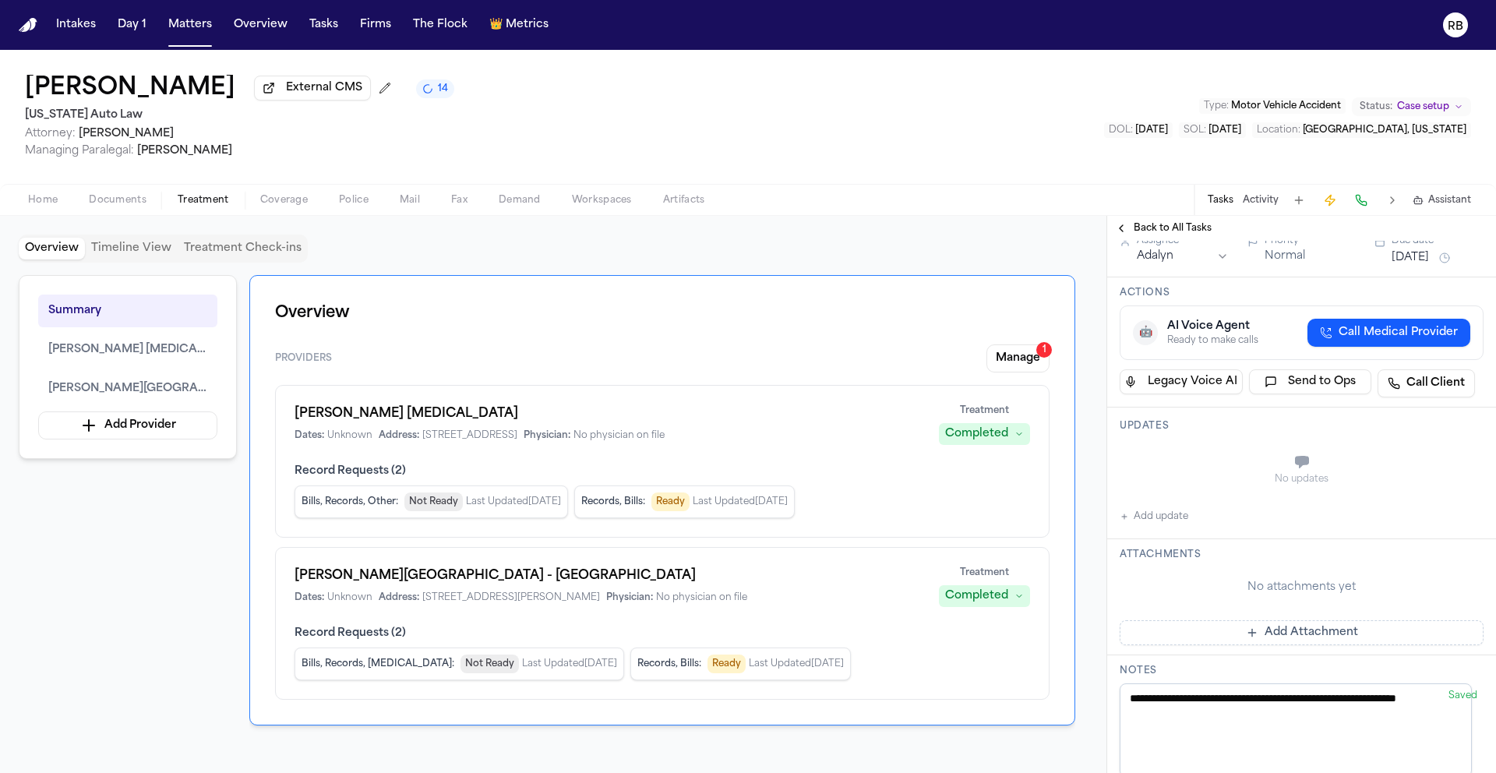
scroll to position [224, 0]
click at [96, 386] on span "Henry Ford Medical Center - Fairlane" at bounding box center [127, 388] width 159 height 19
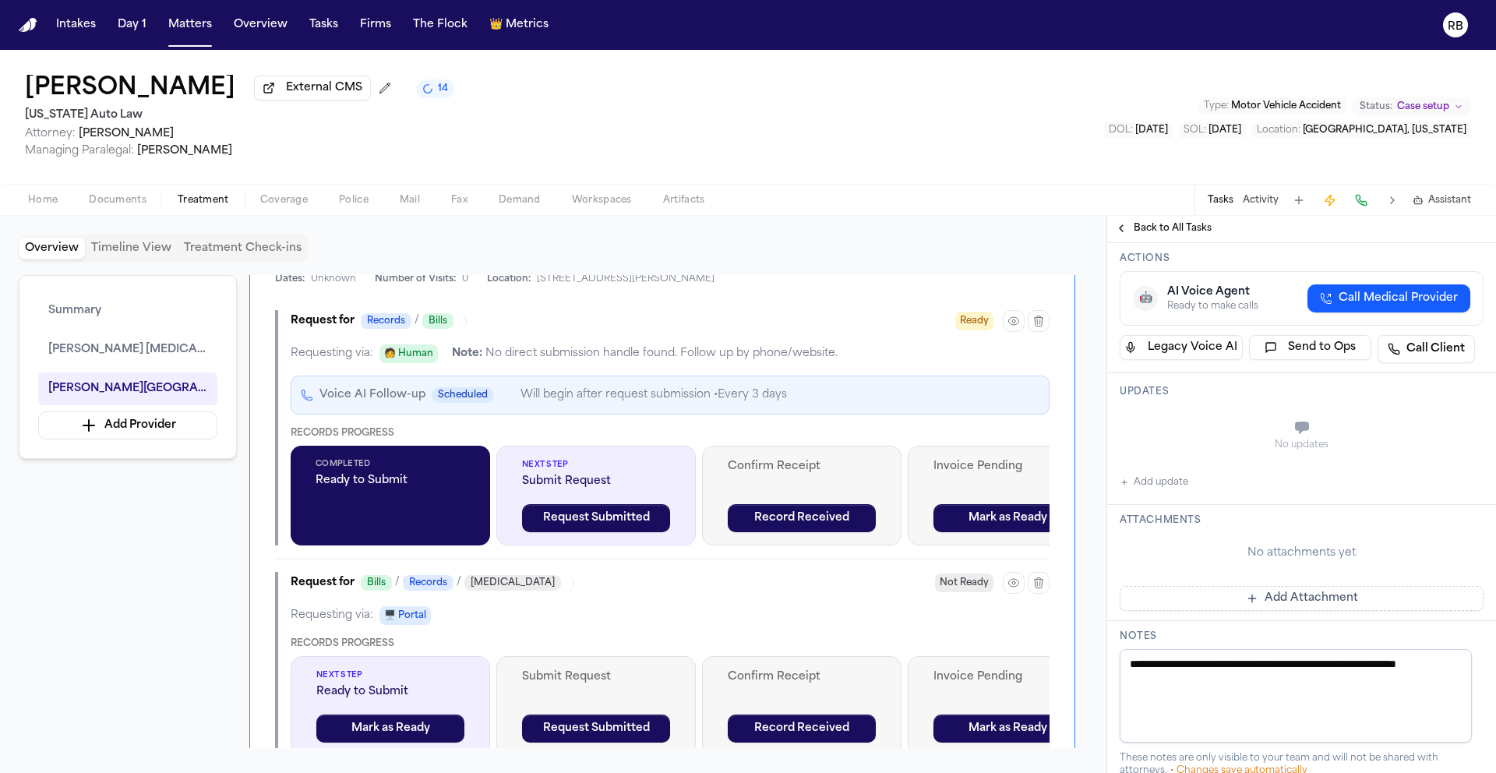
scroll to position [283, 0]
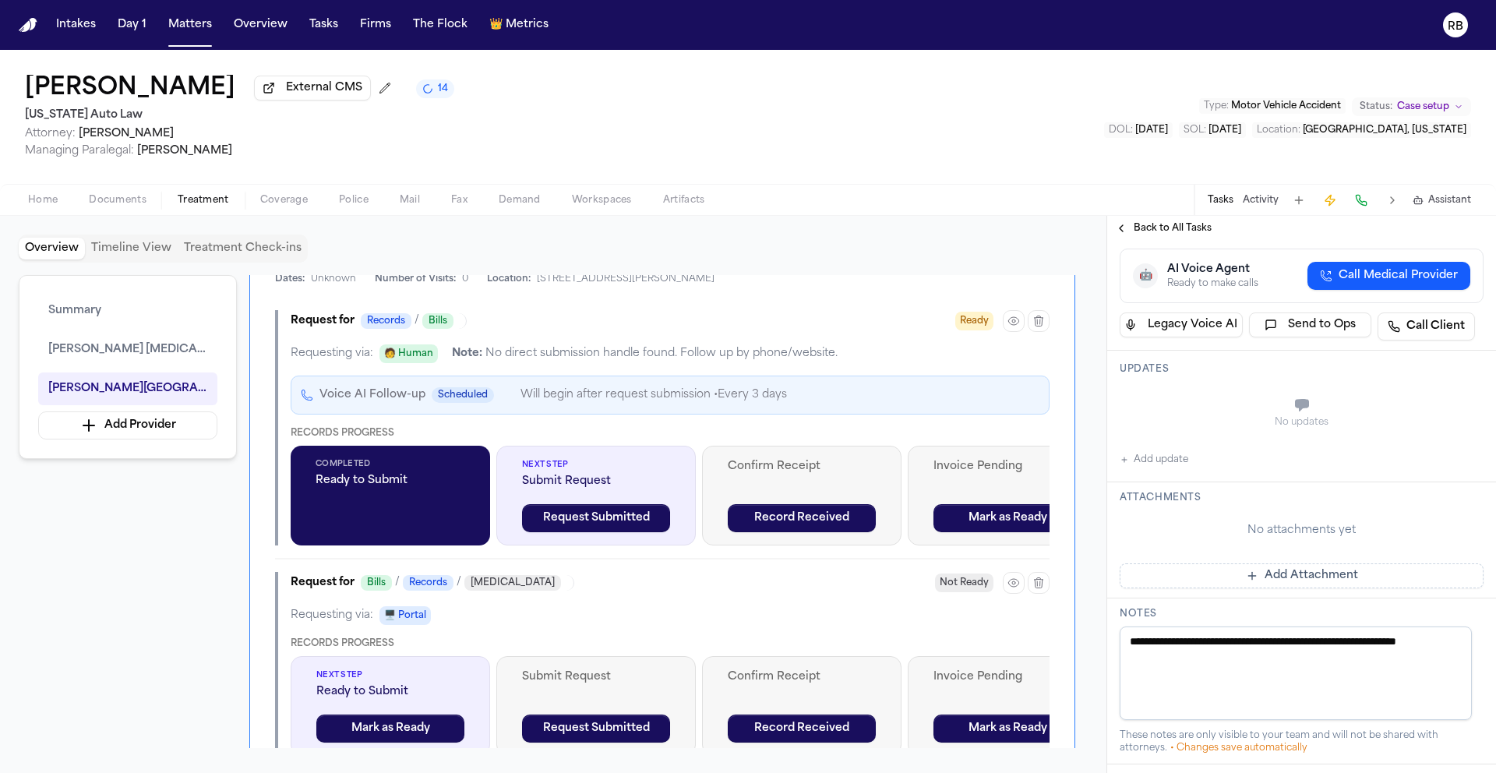
click at [153, 578] on div "Summary Ruffini Chiropractic Henry Ford Medical Center - Fairlane Add Provider …" at bounding box center [553, 511] width 1069 height 473
click at [94, 601] on div "Summary Ruffini Chiropractic Henry Ford Medical Center - Fairlane Add Provider …" at bounding box center [553, 511] width 1069 height 473
click at [700, 604] on div "Request for Bills / Records / Radiology Not Ready Requesting via: 🖥️ Portal Rec…" at bounding box center [662, 664] width 774 height 184
click at [876, 357] on div "Requesting via: 🧑 Human Note: No direct submission handle found. Follow up by p…" at bounding box center [670, 353] width 759 height 19
click at [818, 625] on div "Requesting via: 🖥️ Portal" at bounding box center [670, 615] width 759 height 19
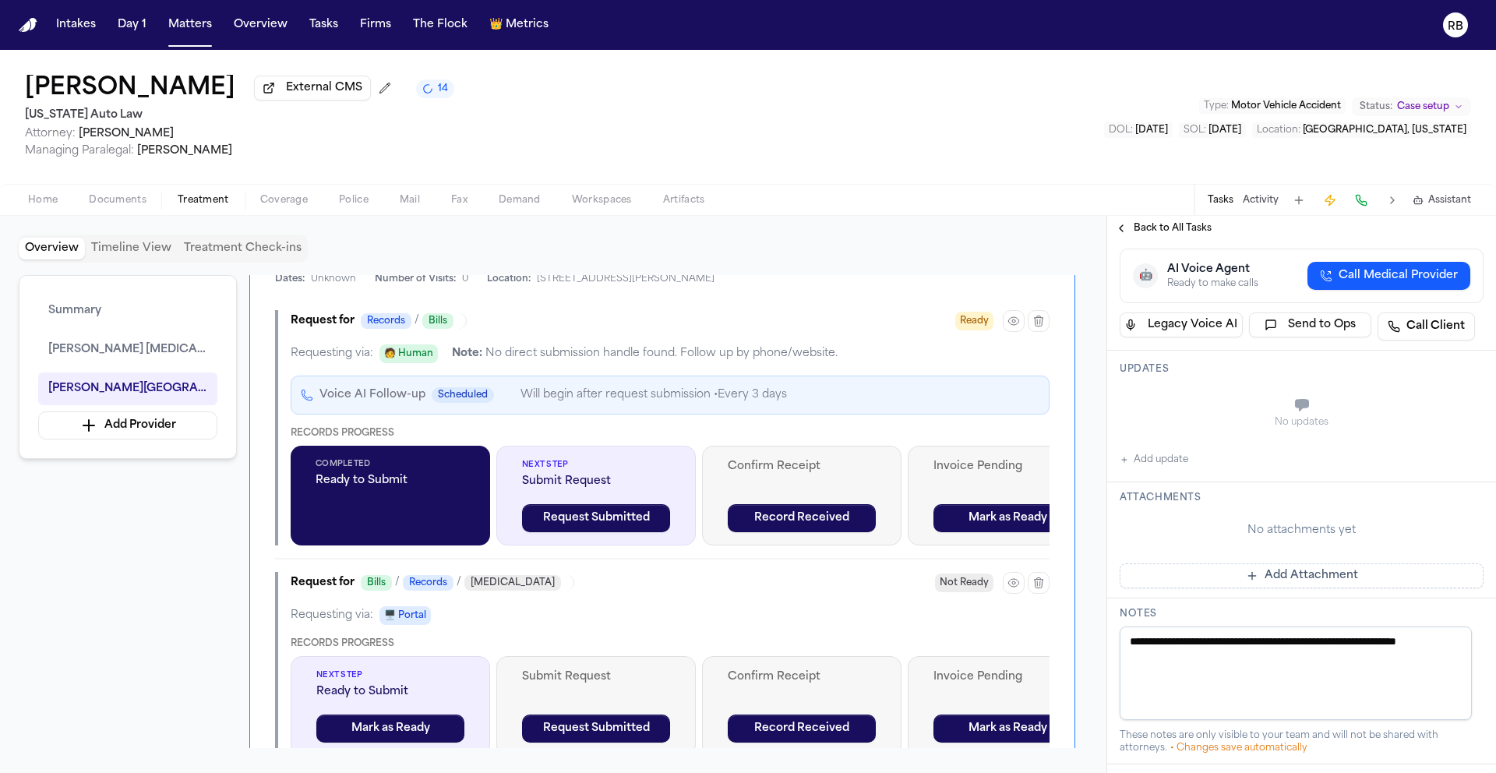
click at [744, 615] on div "Requesting via: 🖥️ Portal" at bounding box center [670, 615] width 759 height 19
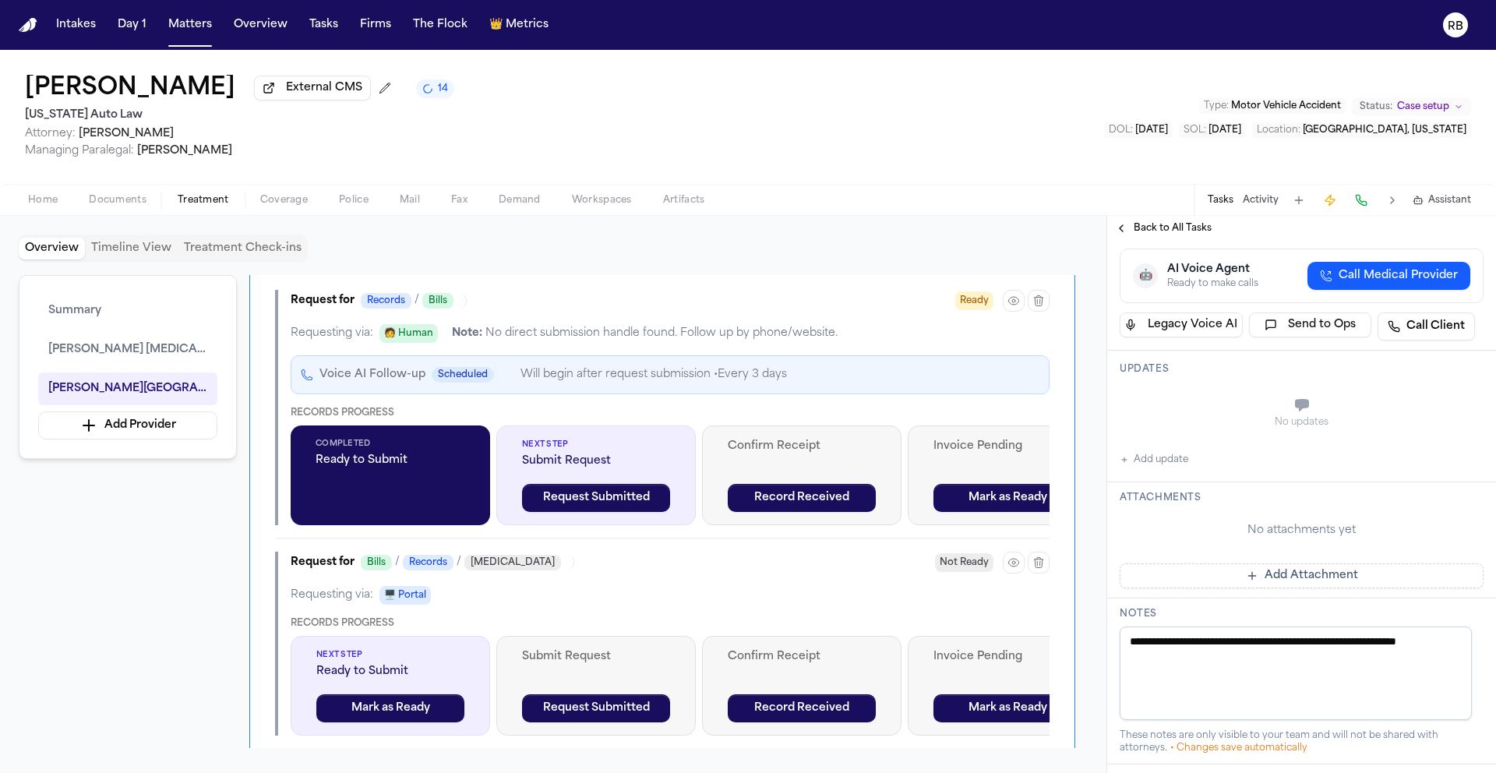
scroll to position [1423, 0]
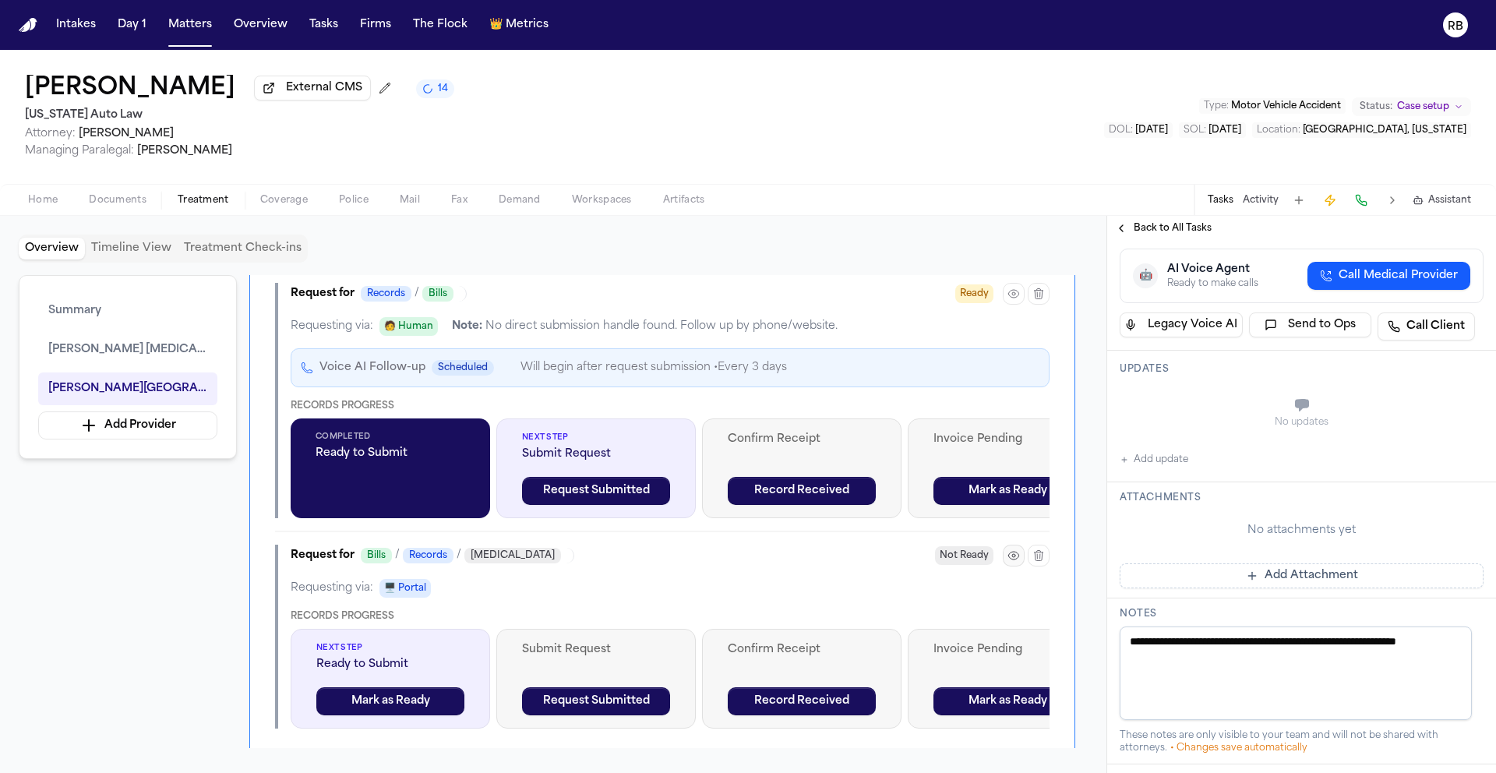
click at [1019, 562] on icon "button" at bounding box center [1013, 555] width 12 height 12
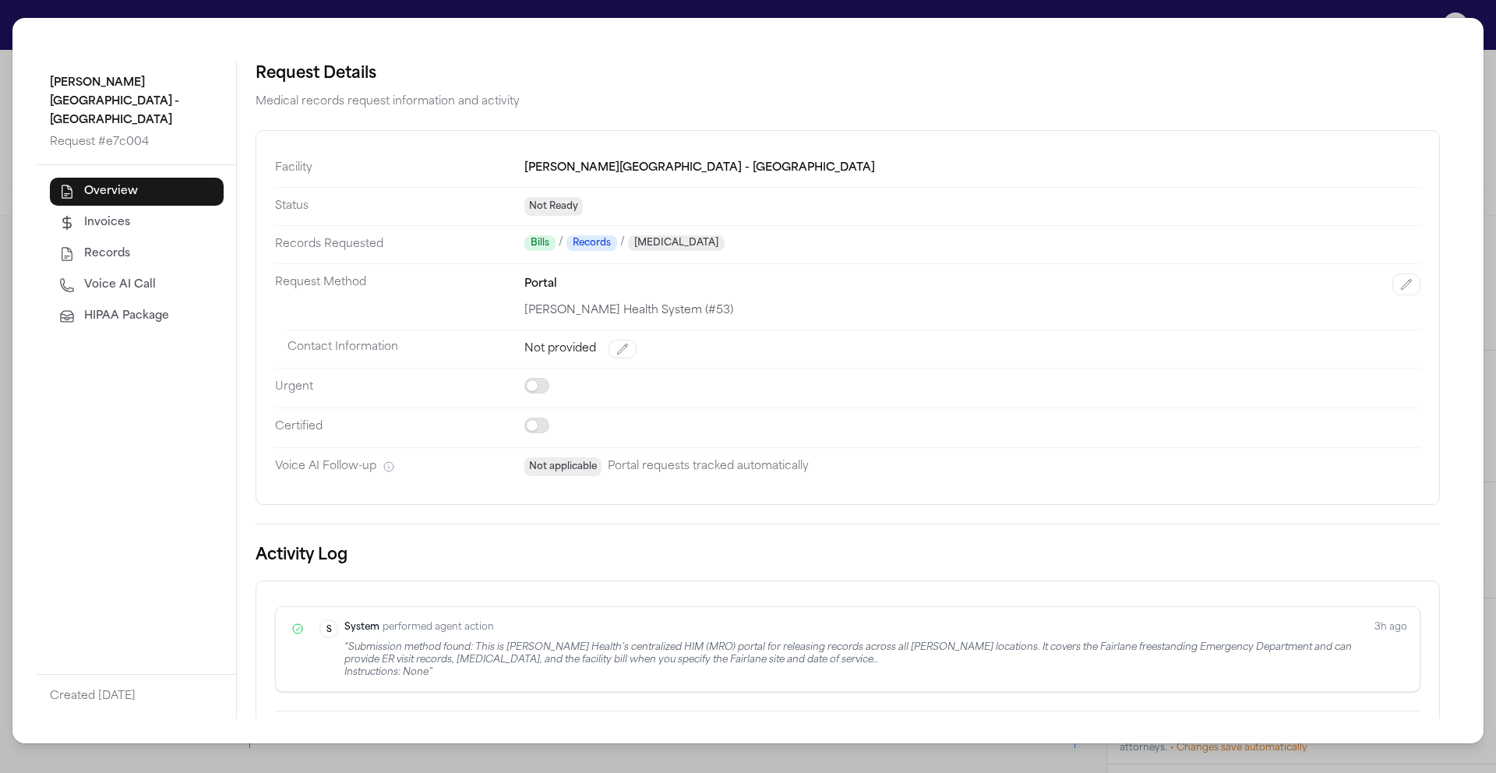
click at [1491, 215] on div "Henry Ford Medical Center - Fairlane Request # e7c004 Overview Invoices Records…" at bounding box center [748, 386] width 1496 height 773
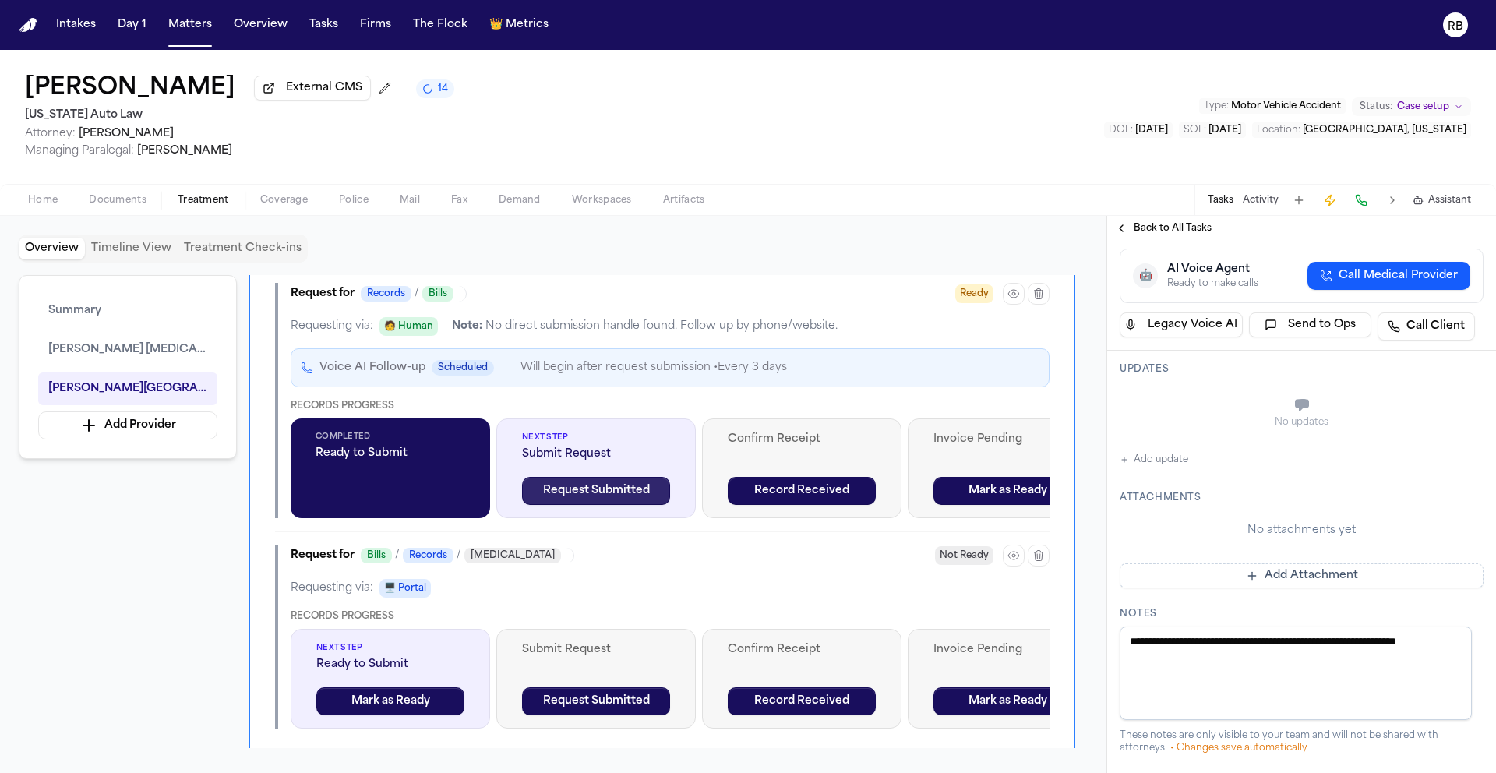
click at [629, 496] on button "Request Submitted" at bounding box center [596, 491] width 148 height 28
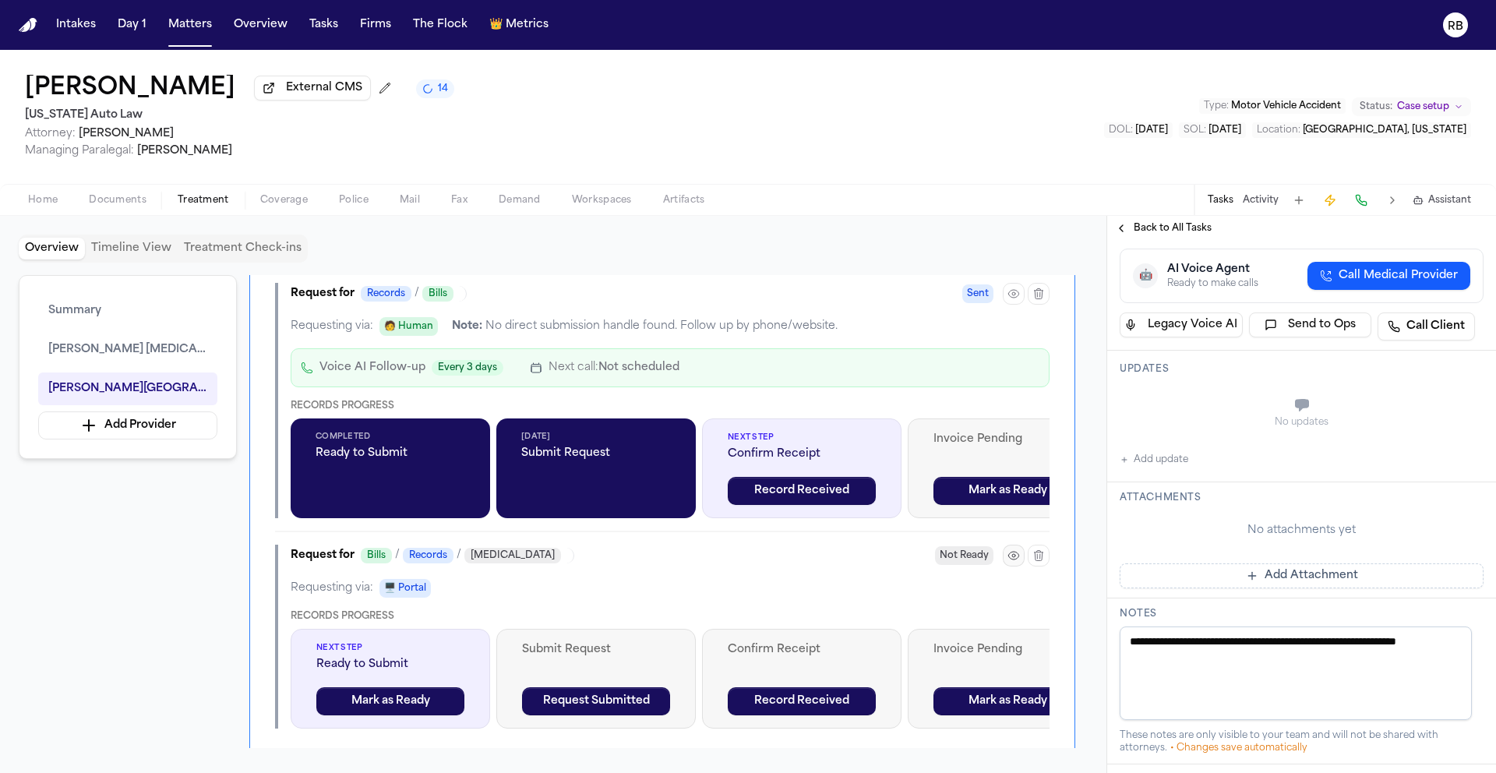
click at [1007, 559] on icon "button" at bounding box center [1013, 555] width 12 height 12
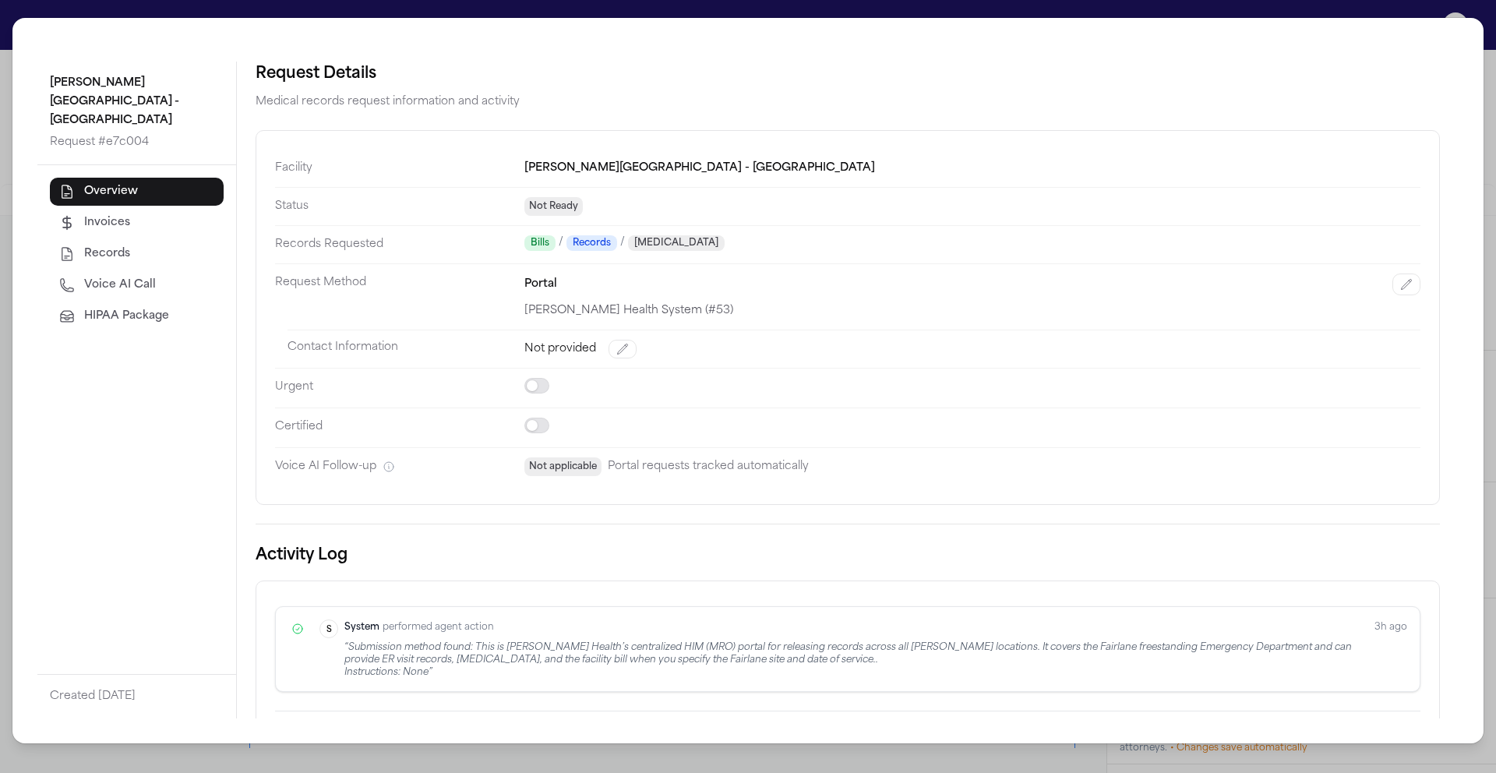
click at [111, 246] on span "Records" at bounding box center [107, 254] width 46 height 16
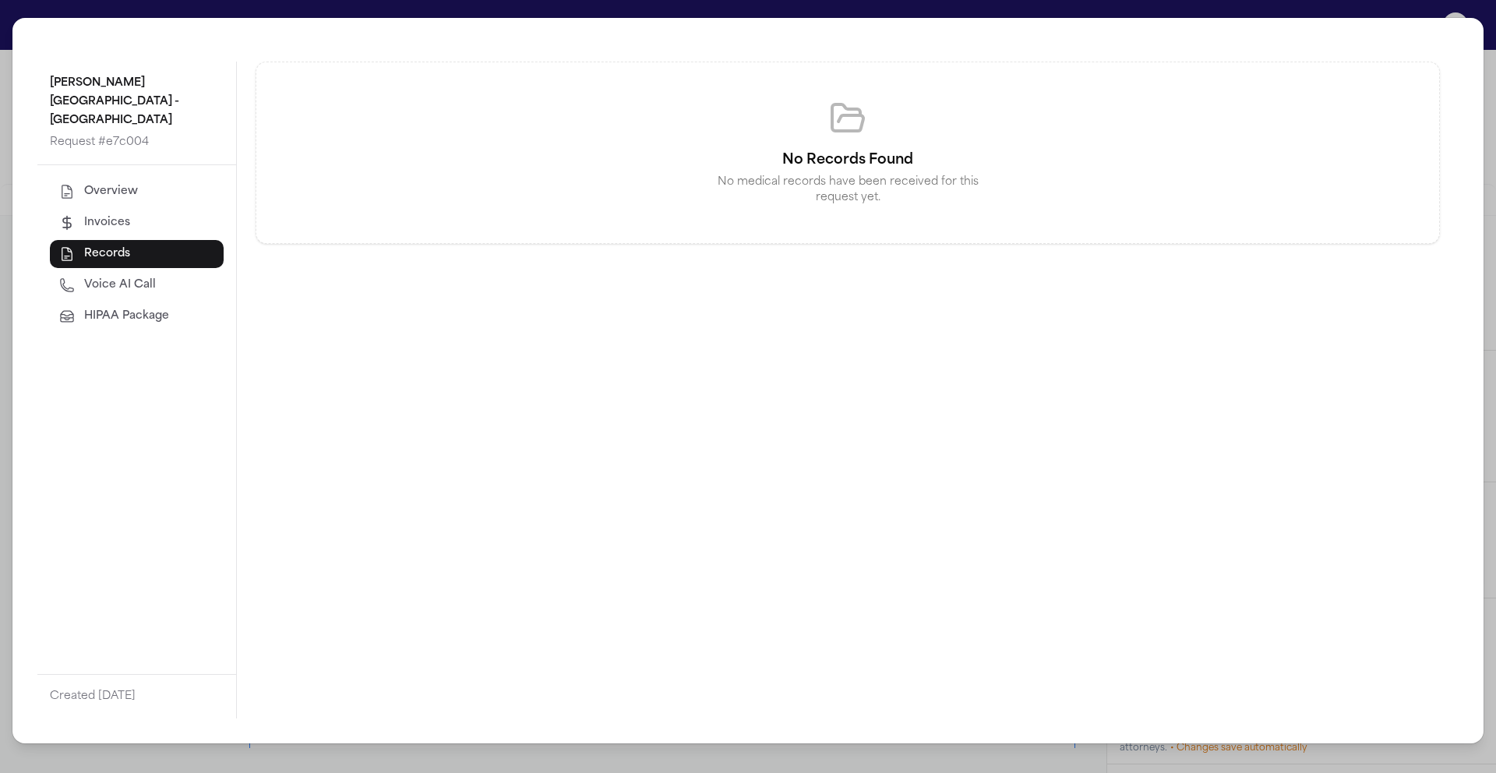
click at [5, 12] on div "Henry Ford Medical Center - Fairlane Request # e7c004 Overview Invoices Records…" at bounding box center [748, 386] width 1496 height 773
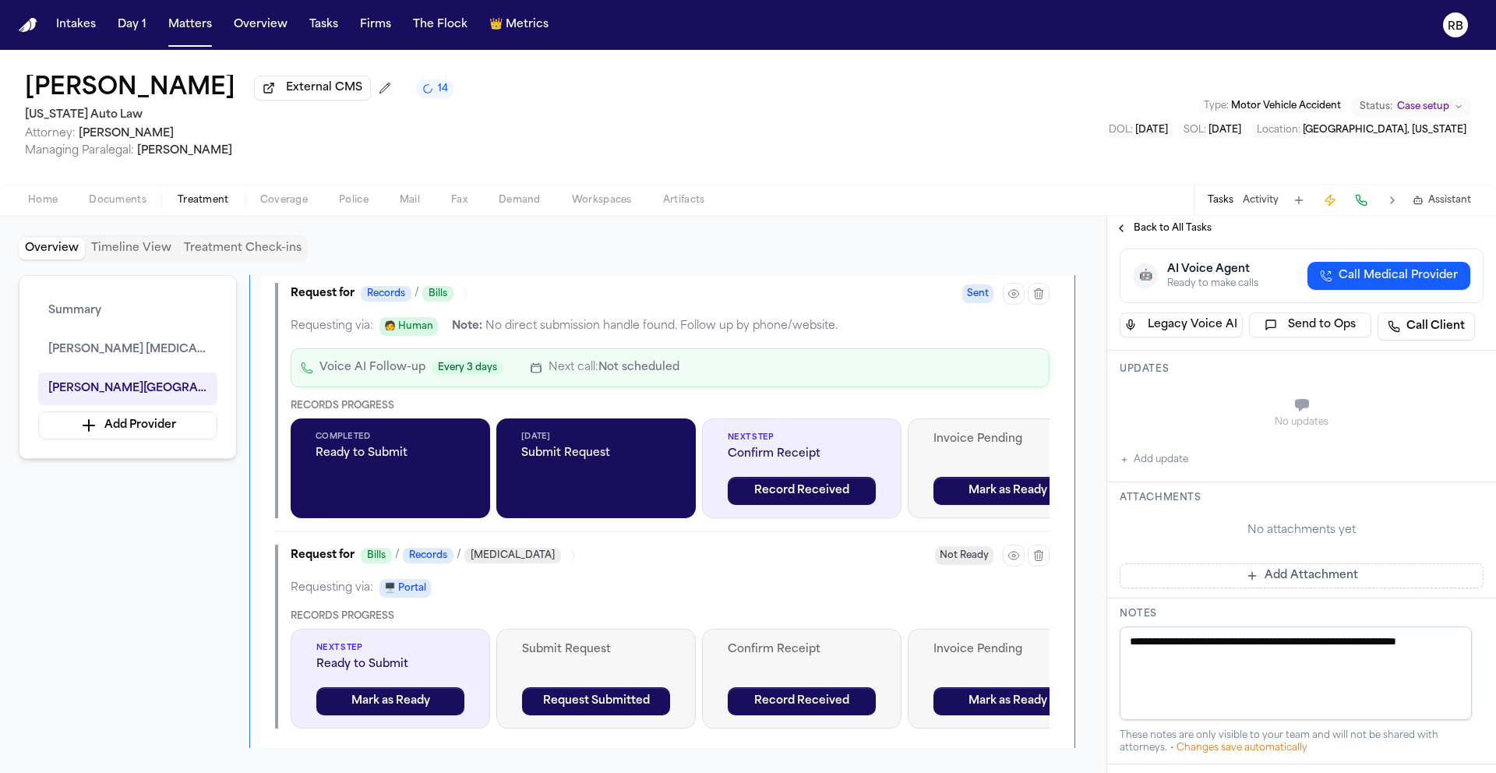
click at [1085, 472] on div "Summary Ruffini Chiropractic Henry Ford Medical Center - Fairlane Add Provider …" at bounding box center [553, 511] width 1069 height 473
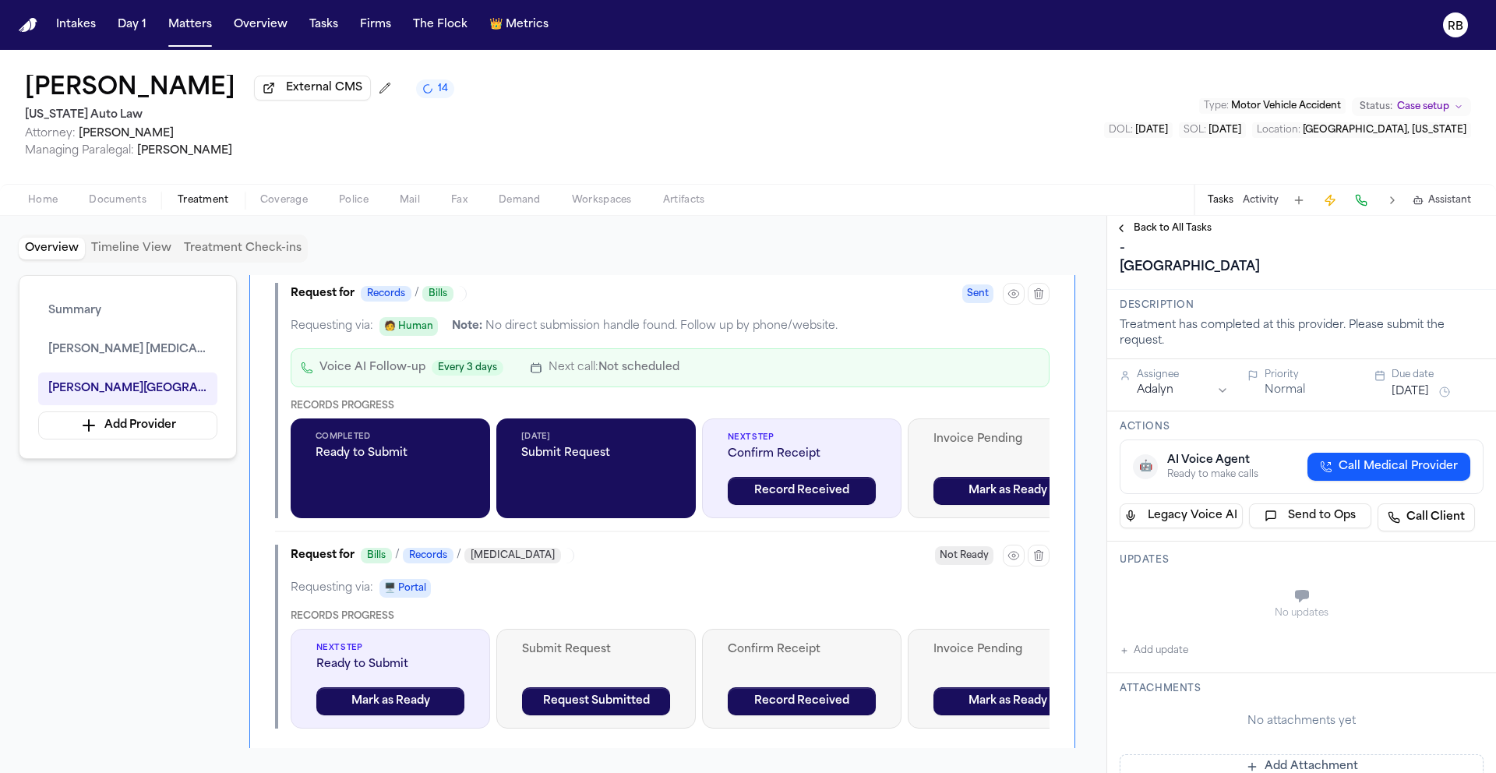
scroll to position [0, 0]
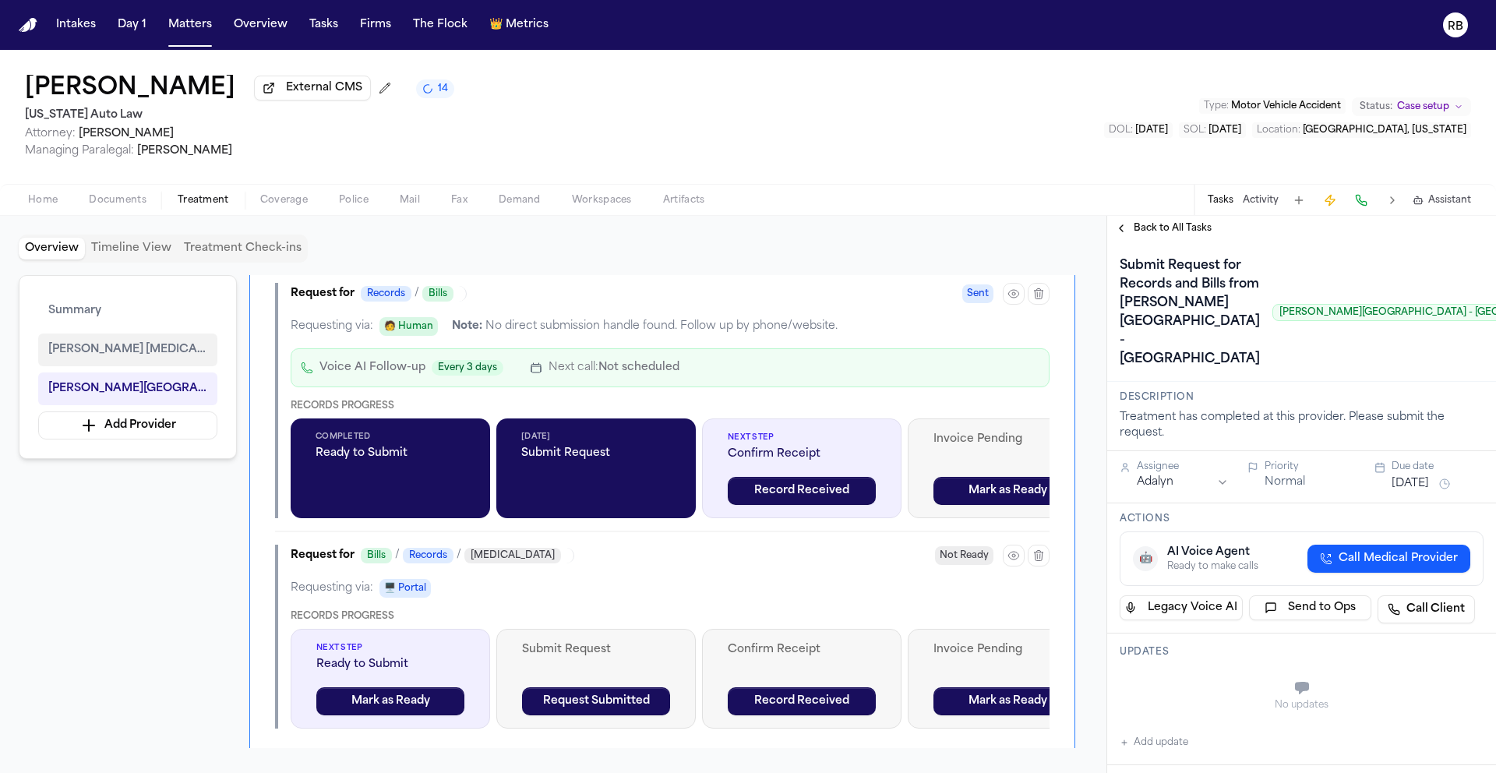
click at [150, 351] on span "Ruffini Chiropractic" at bounding box center [127, 349] width 159 height 19
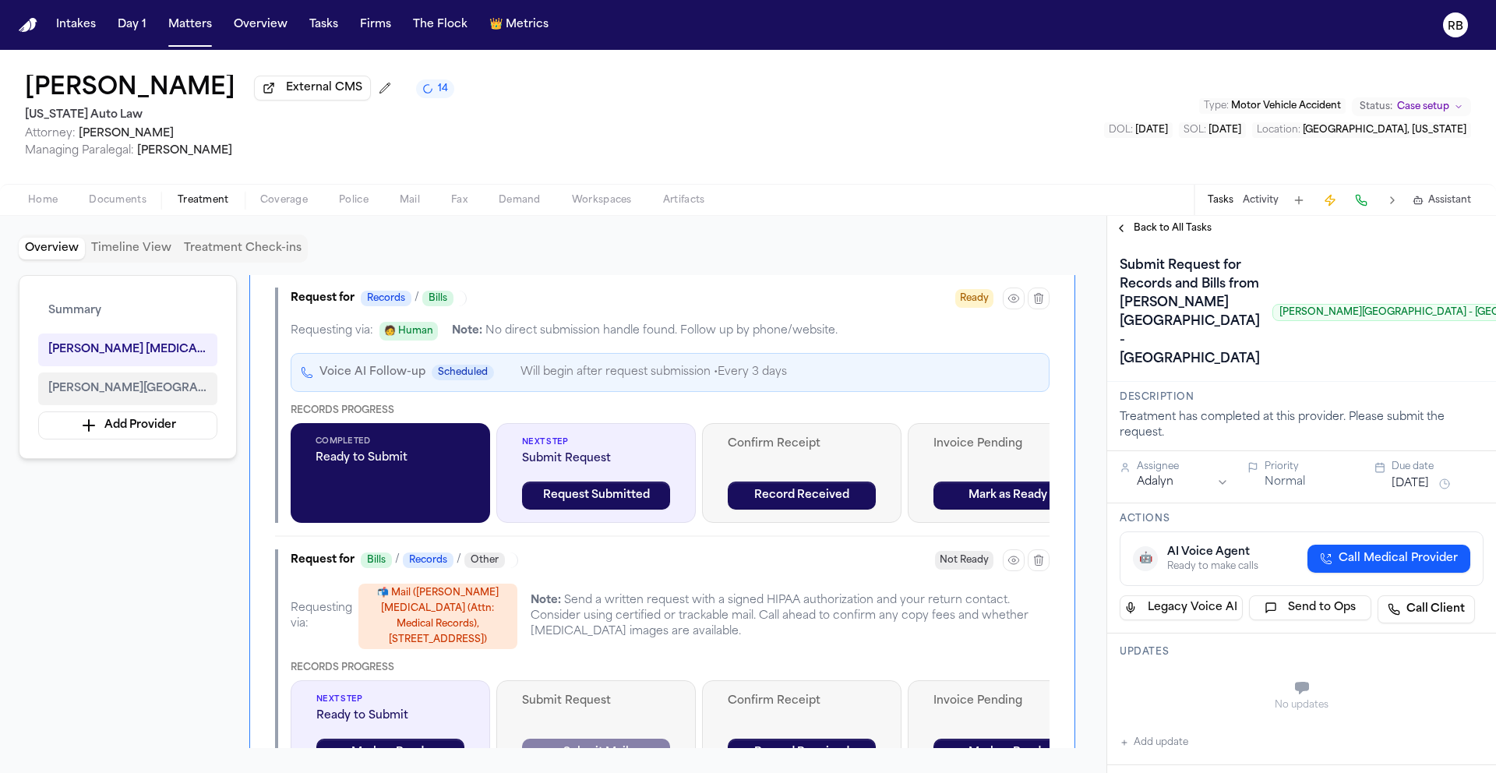
click at [144, 385] on span "Henry Ford Medical Center - Fairlane" at bounding box center [127, 388] width 159 height 19
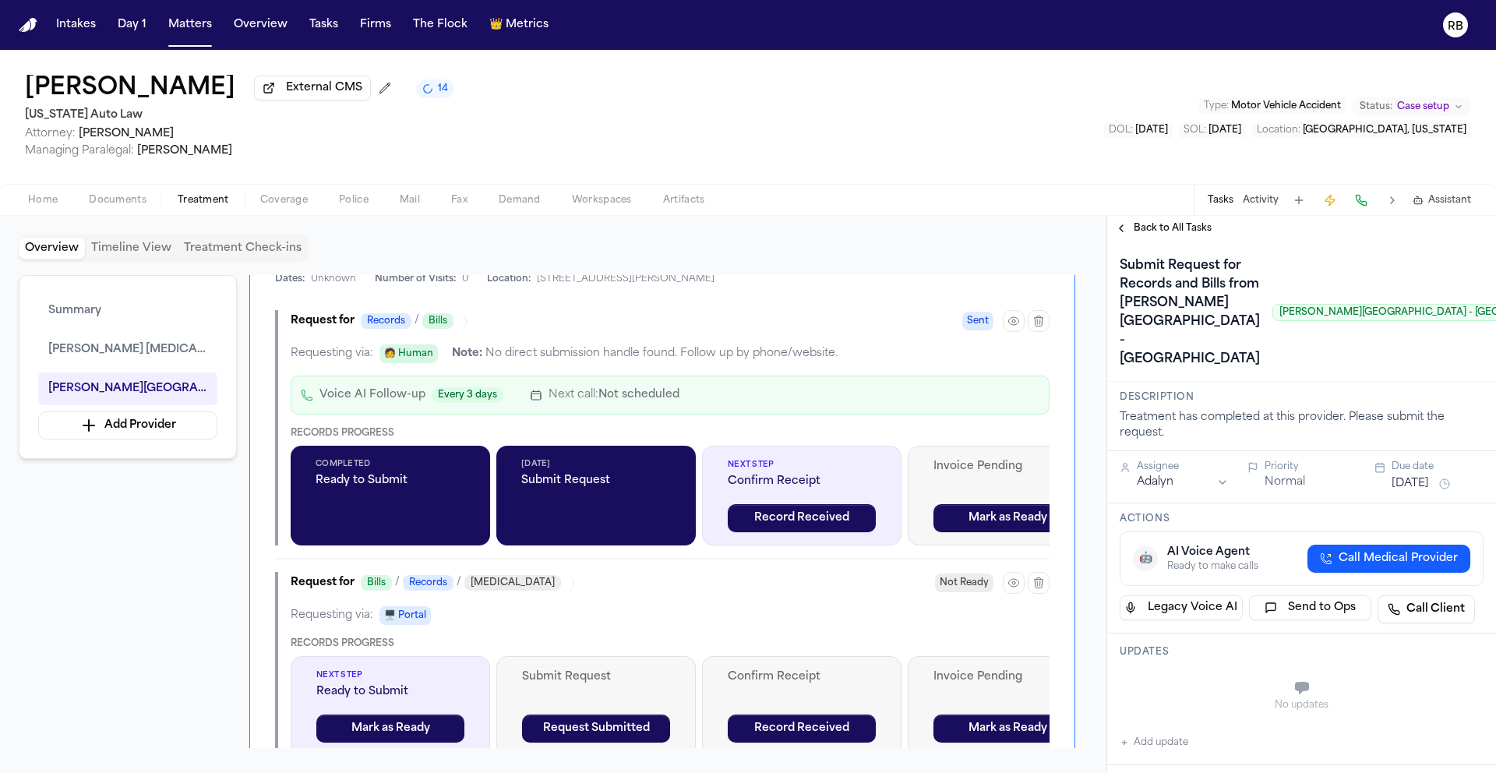
click at [1097, 526] on div "Overview Timeline View Treatment Check-ins Summary Ruffini Chiropractic Henry F…" at bounding box center [553, 494] width 1106 height 557
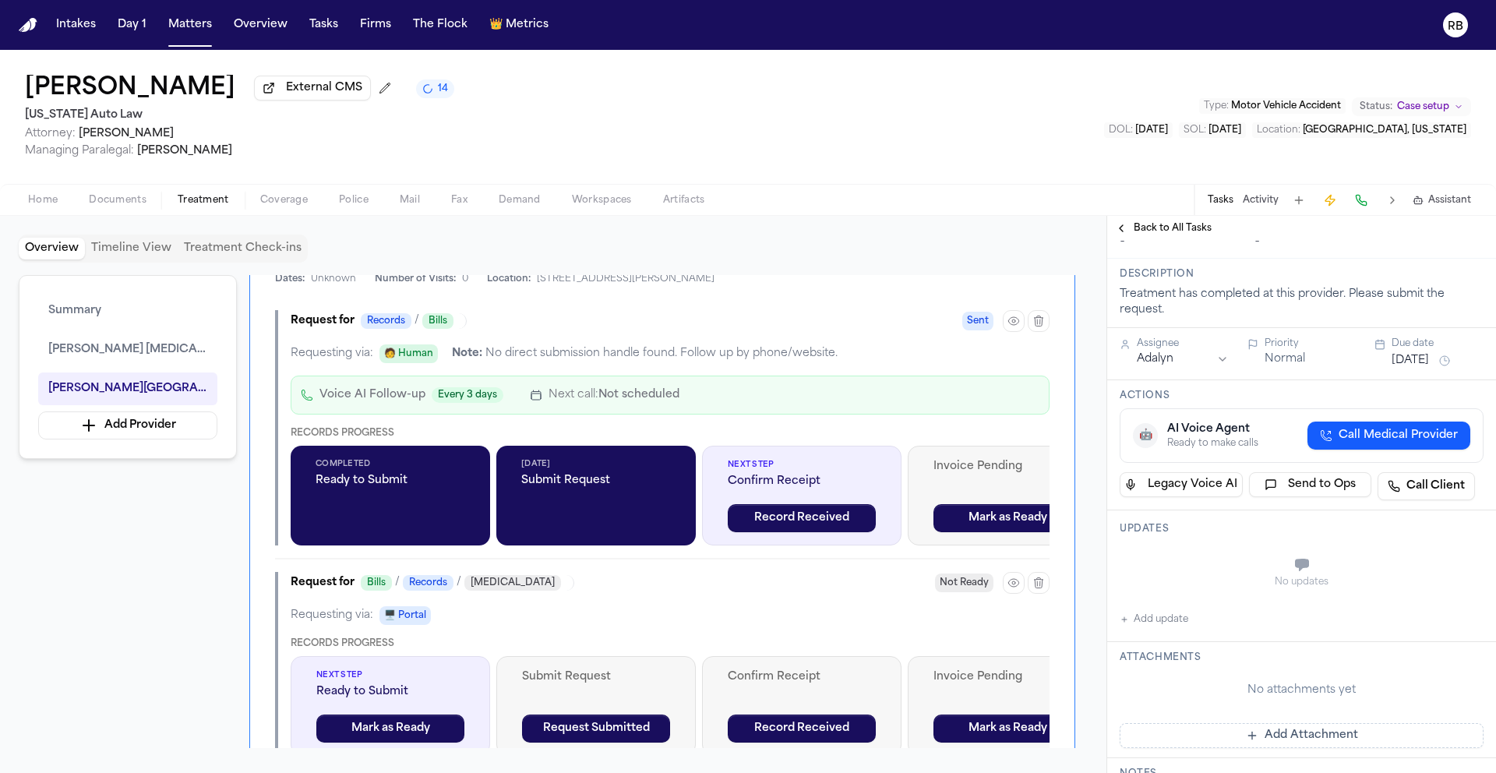
scroll to position [0, 0]
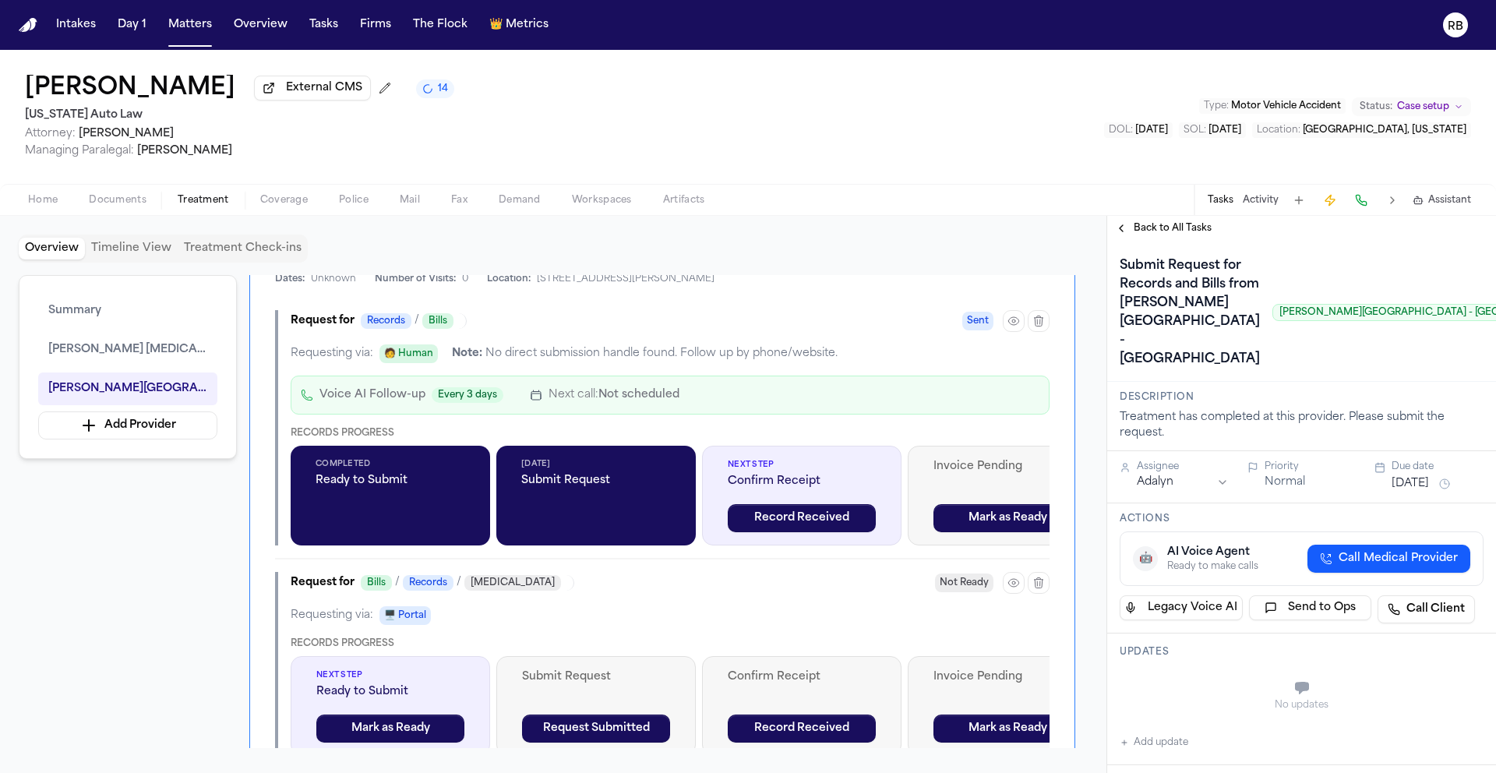
click at [234, 567] on div "Summary Ruffini Chiropractic Henry Ford Medical Center - Fairlane Add Provider …" at bounding box center [553, 511] width 1069 height 473
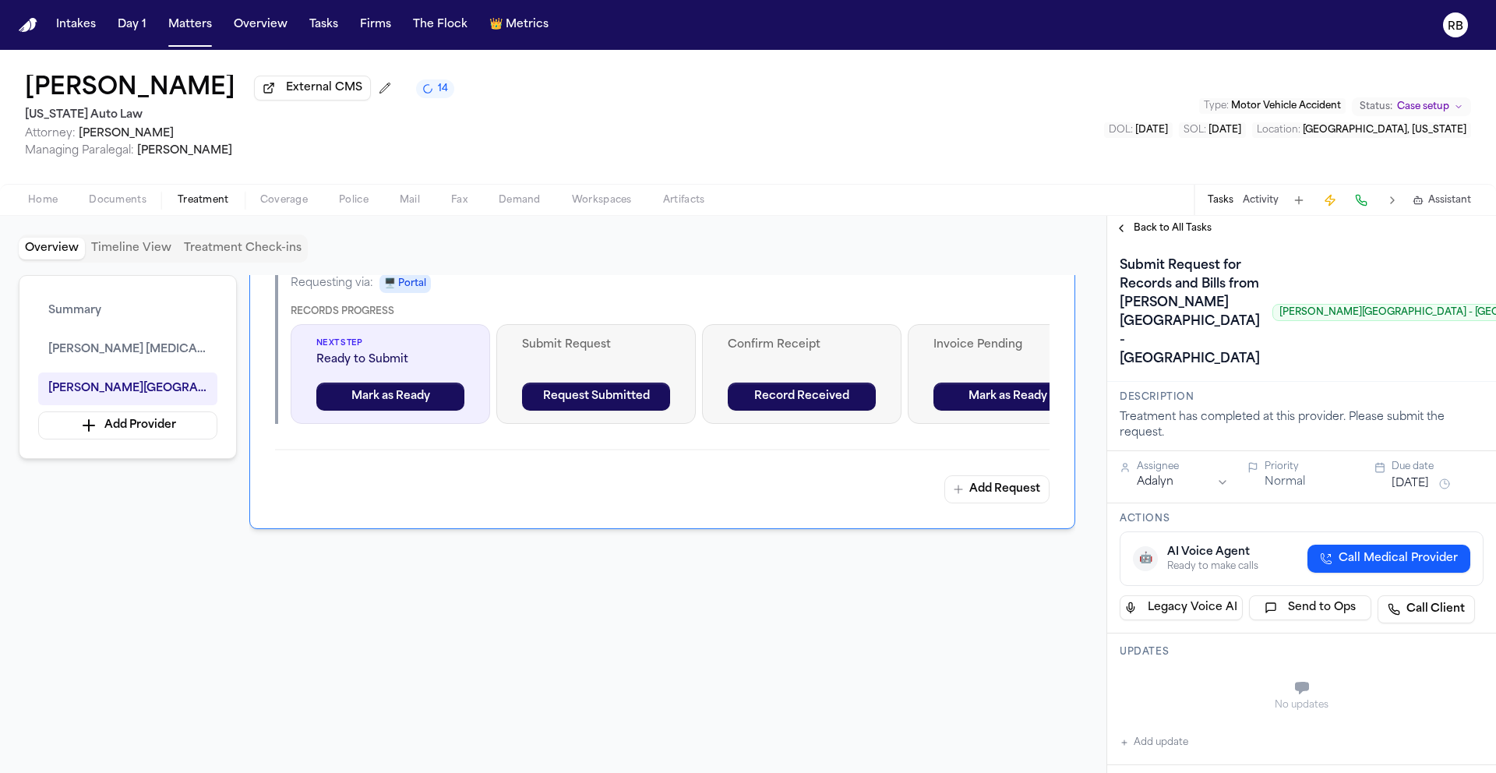
scroll to position [1750, 0]
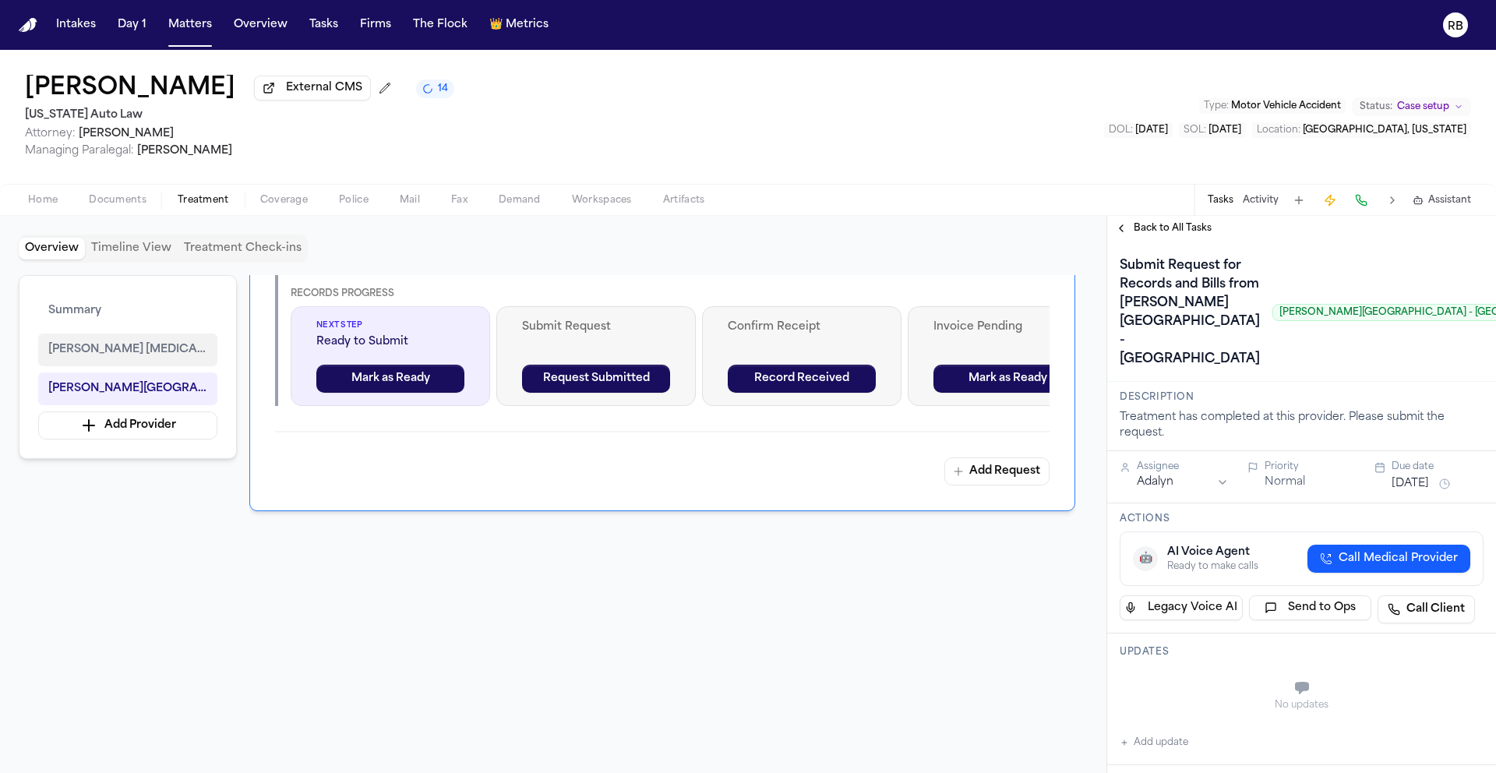
click at [119, 343] on span "Ruffini Chiropractic" at bounding box center [127, 349] width 159 height 19
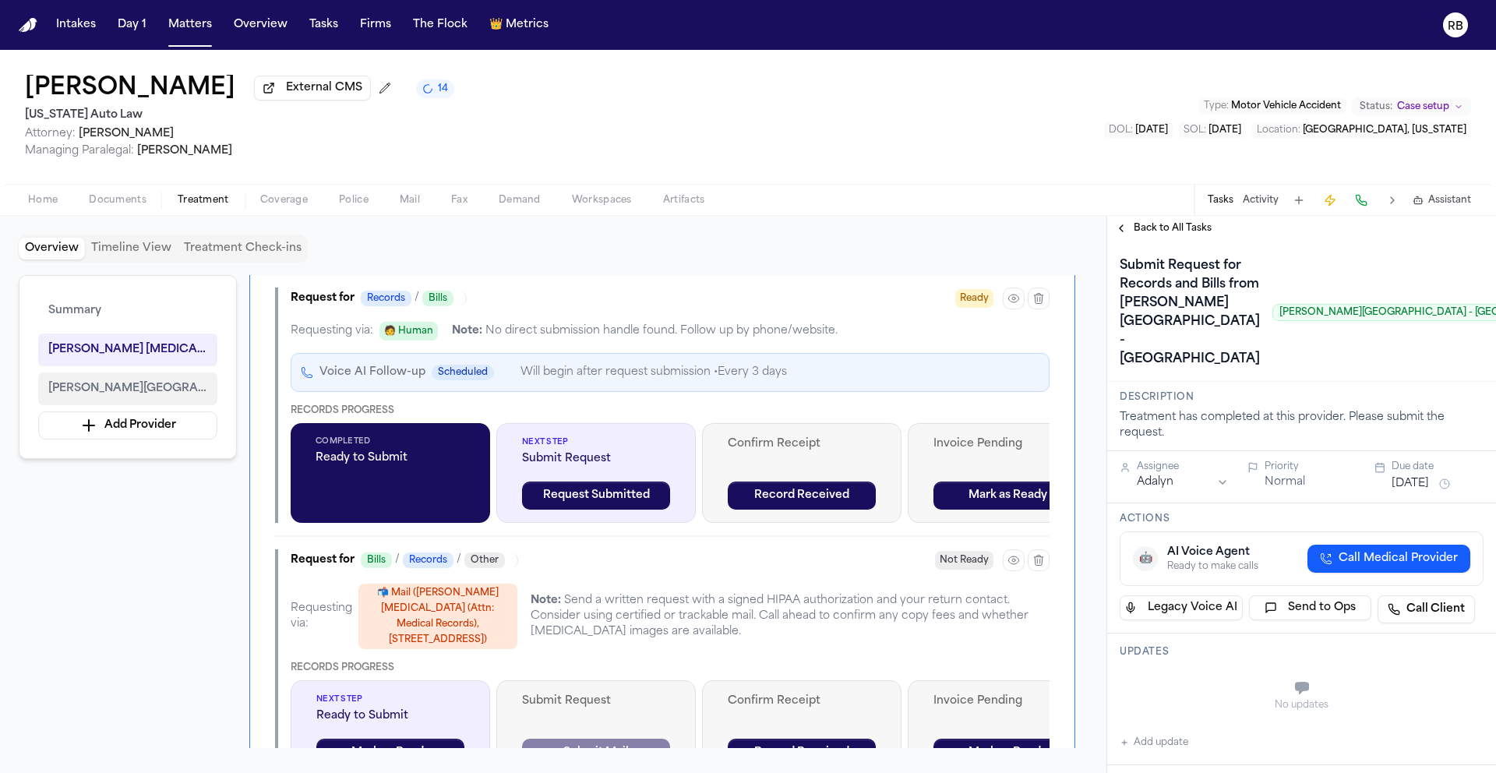
click at [108, 375] on button "Henry Ford Medical Center - Fairlane" at bounding box center [127, 388] width 179 height 33
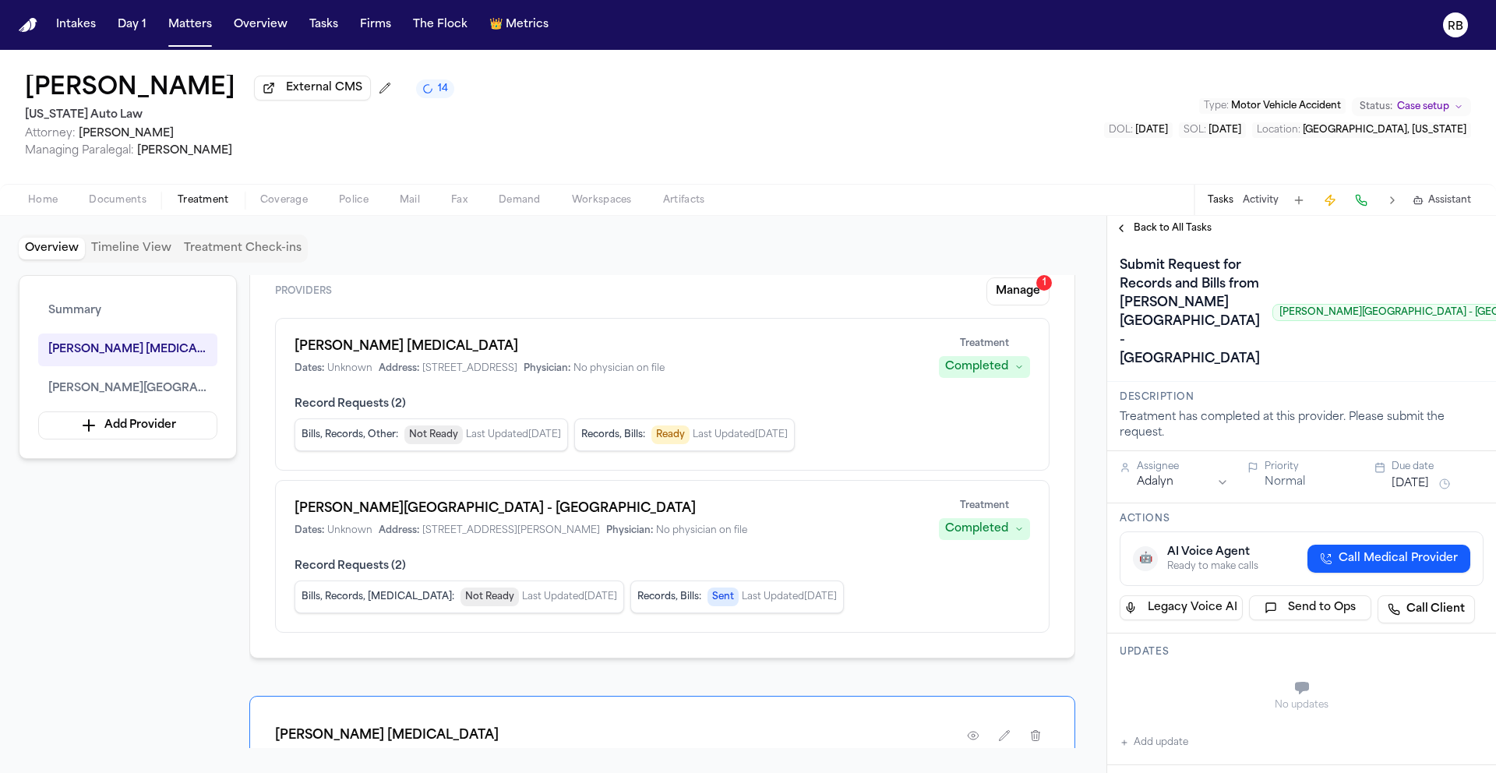
scroll to position [0, 0]
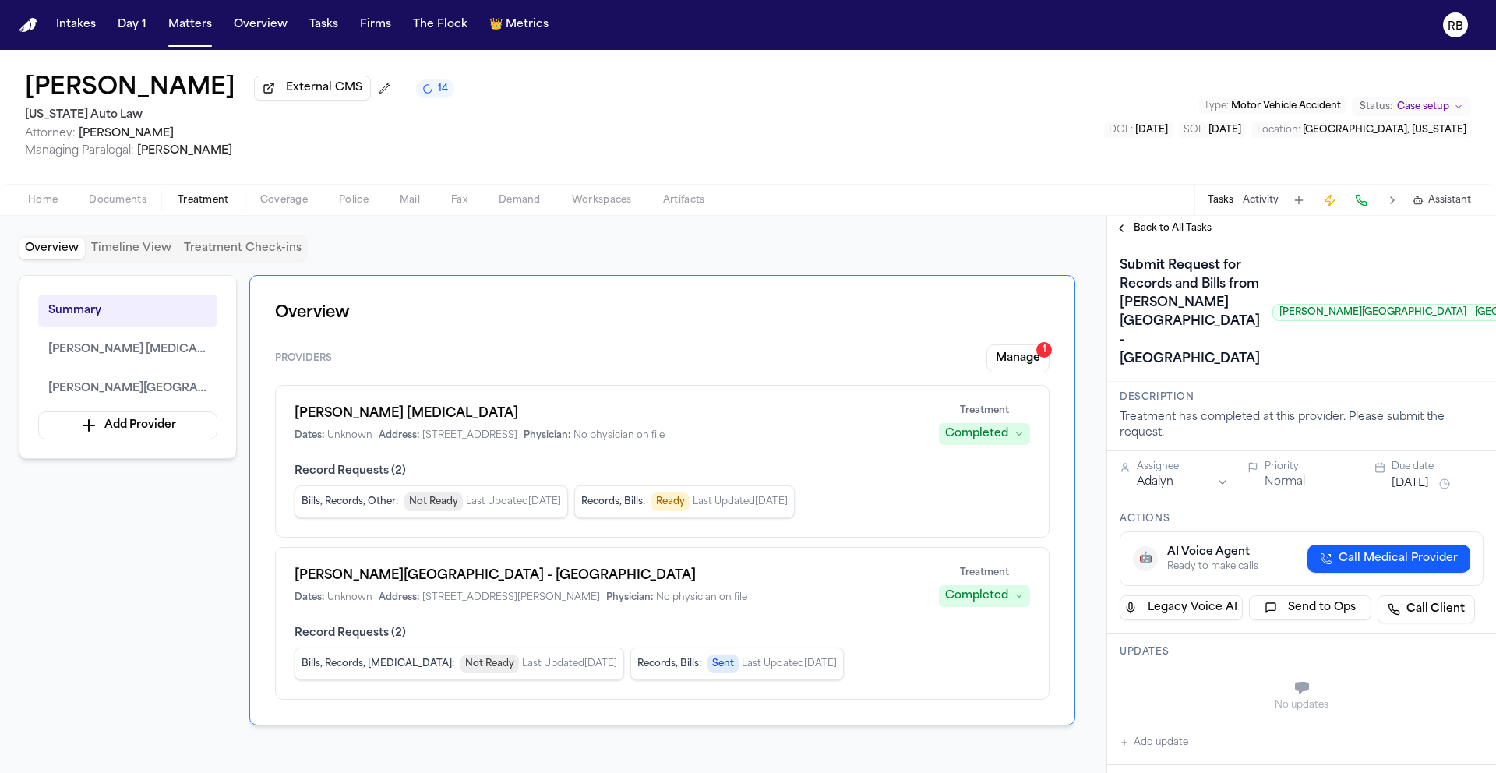
click at [459, 585] on h1 "Henry Ford Medical Center - Fairlane" at bounding box center [607, 575] width 626 height 19
click at [177, 385] on span "Henry Ford Medical Center - Fairlane" at bounding box center [127, 388] width 159 height 19
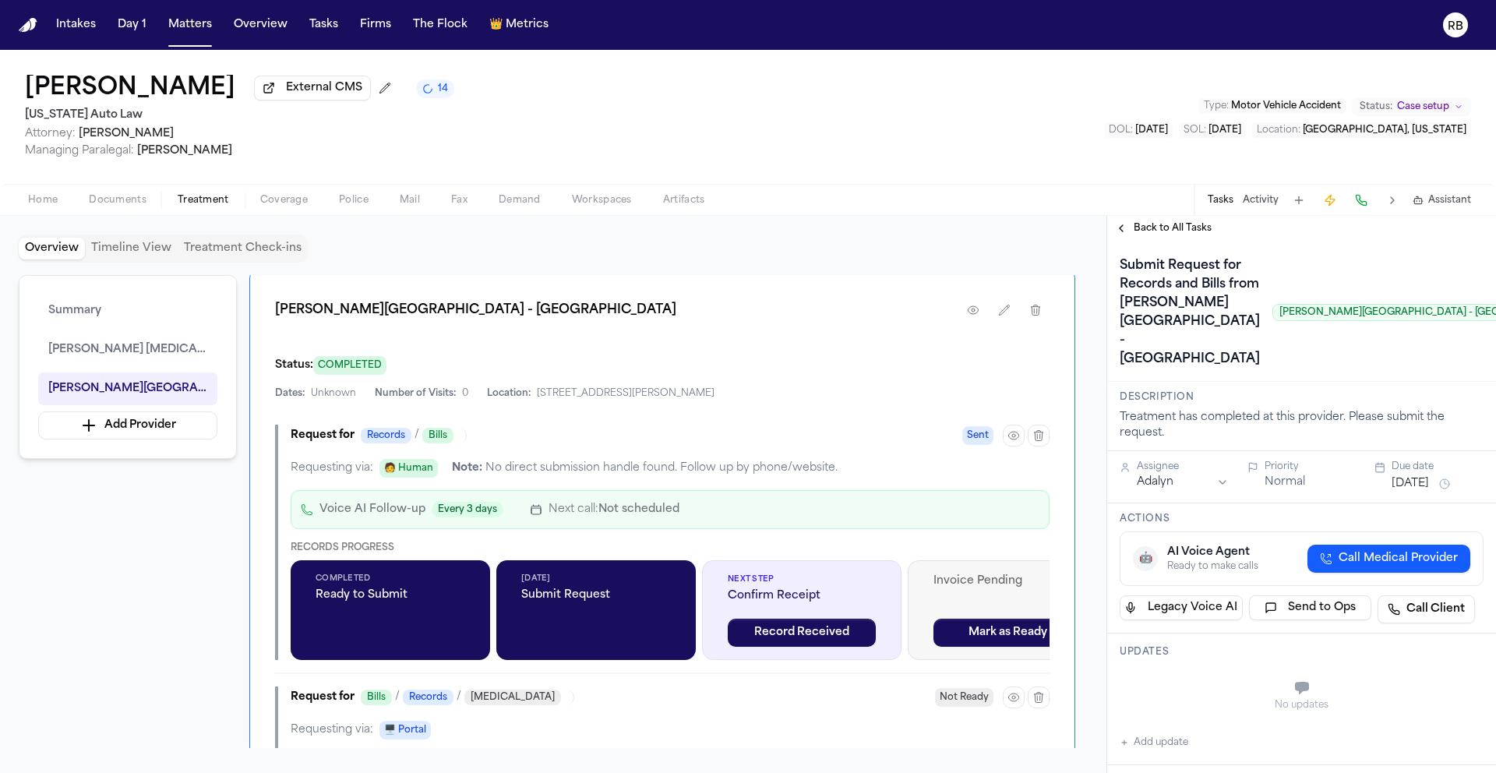
scroll to position [1258, 0]
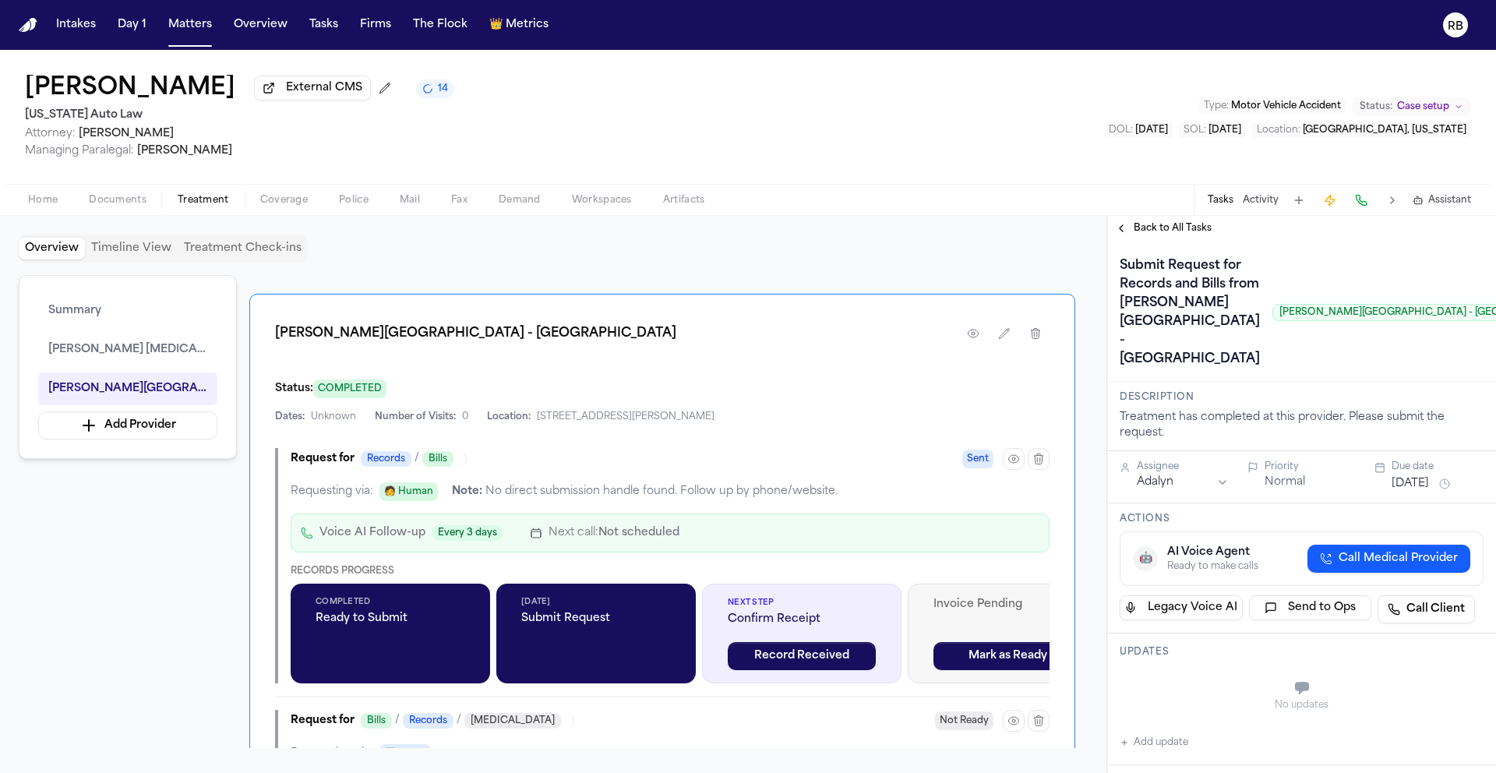
click at [1097, 524] on div "Overview Timeline View Treatment Check-ins Summary Ruffini Chiropractic Henry F…" at bounding box center [553, 494] width 1106 height 557
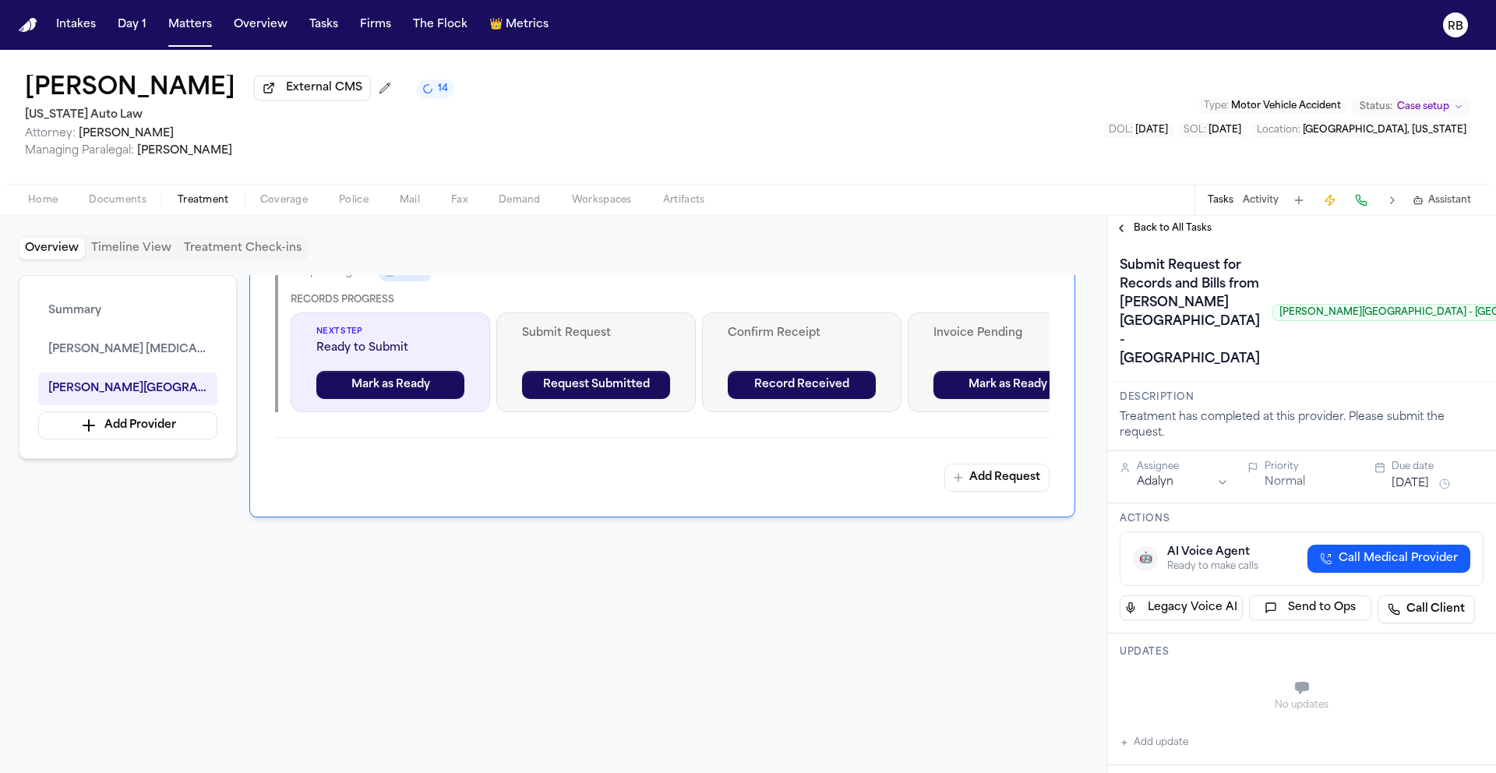
scroll to position [1750, 0]
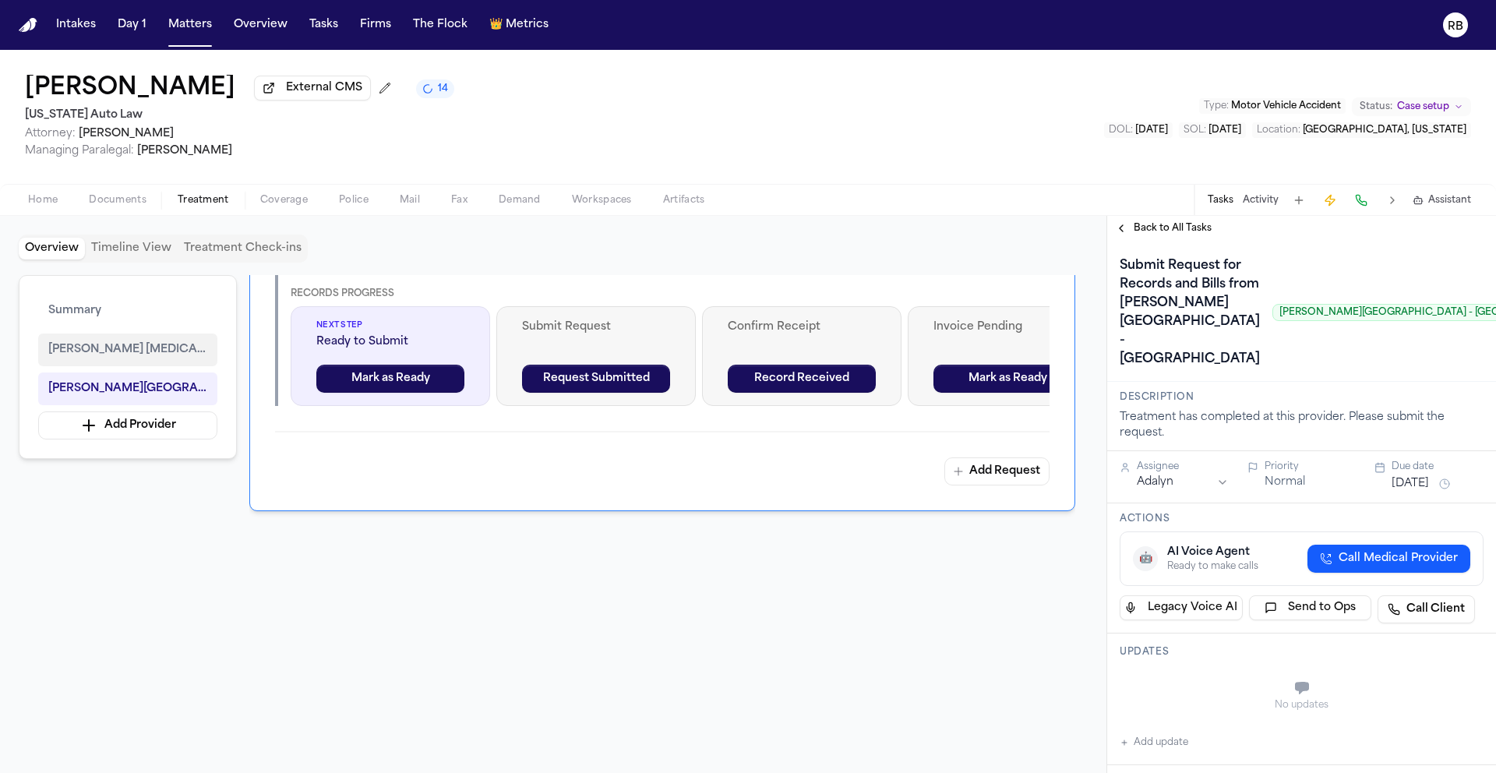
click at [143, 354] on span "Ruffini Chiropractic" at bounding box center [127, 349] width 159 height 19
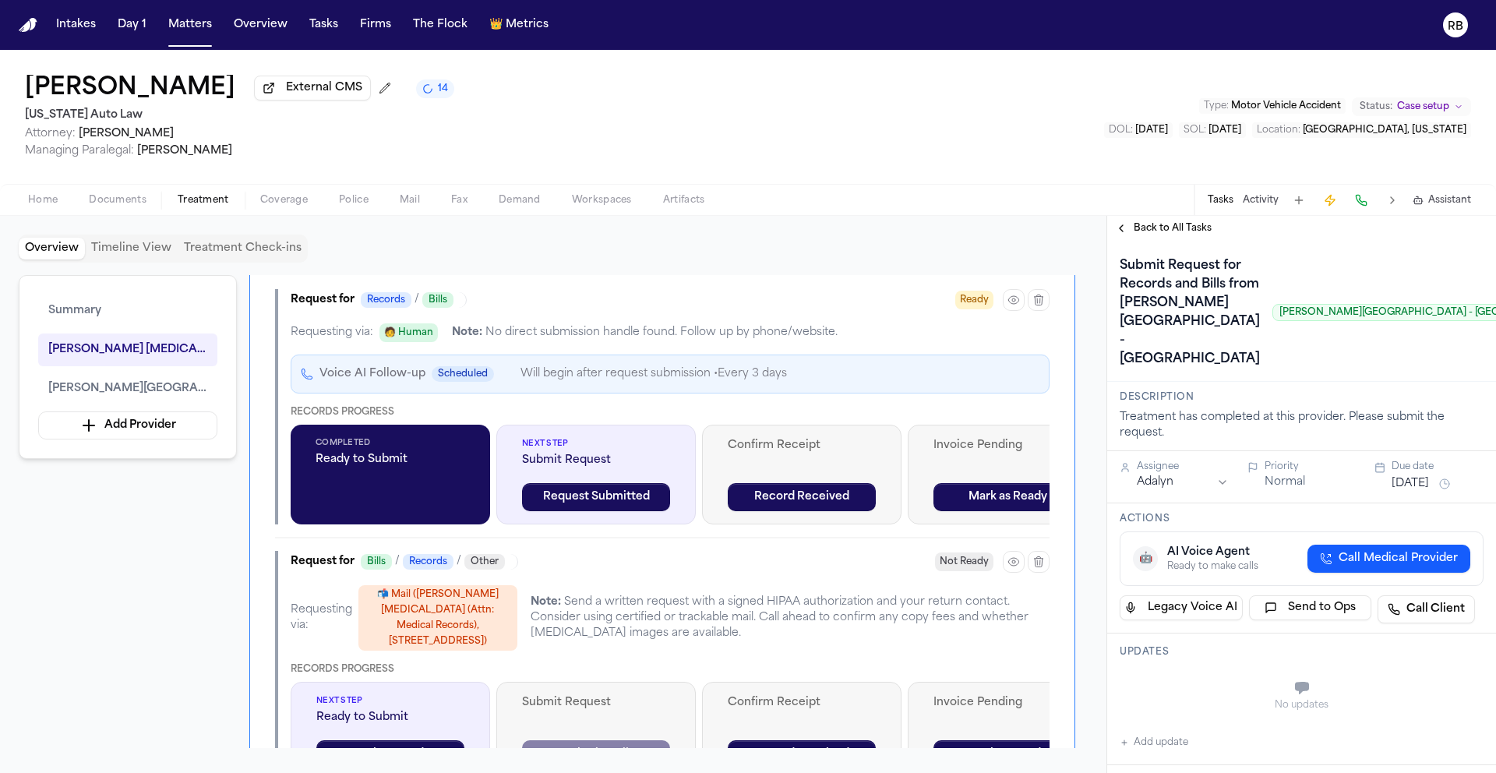
scroll to position [626, 0]
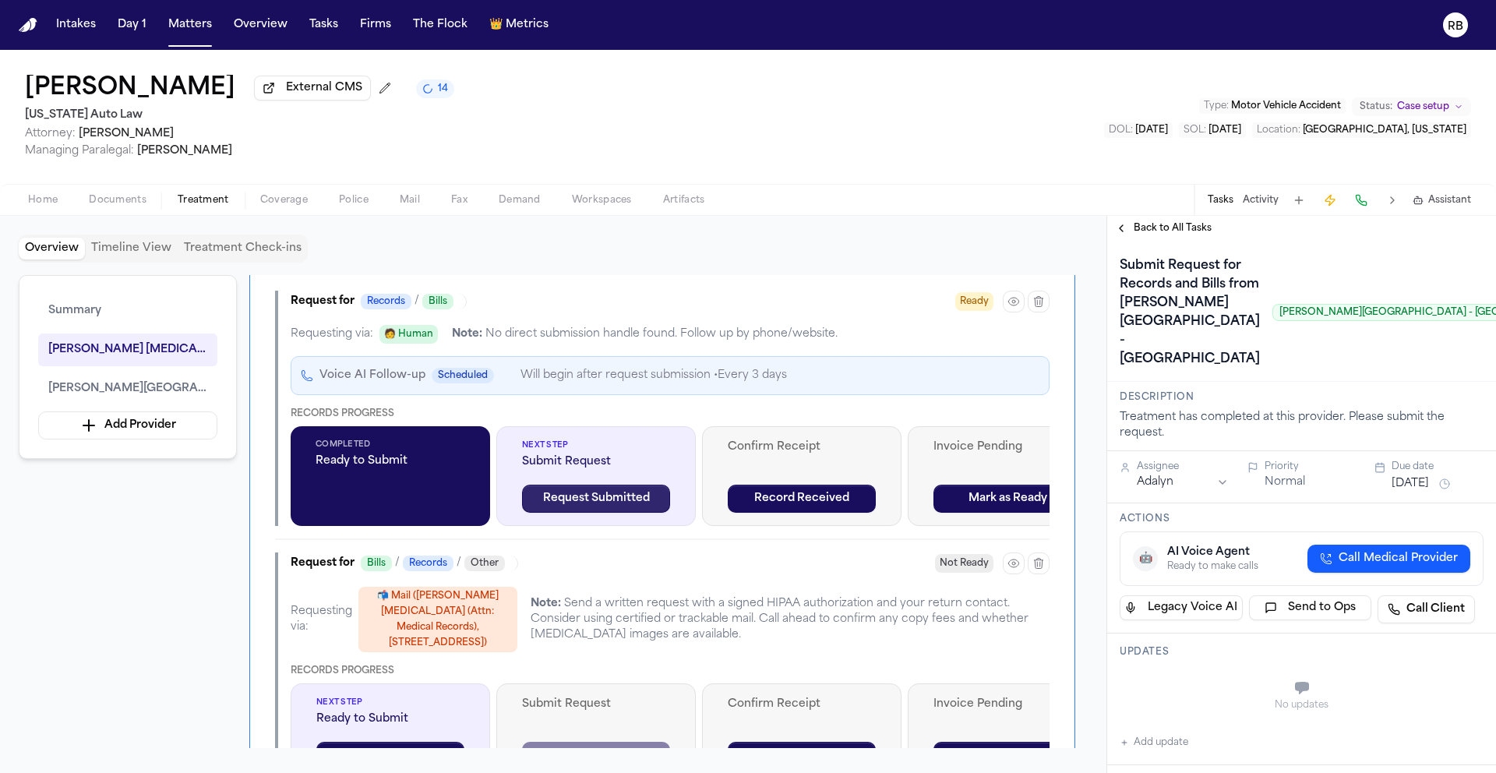
click at [638, 507] on button "Request Submitted" at bounding box center [596, 499] width 148 height 28
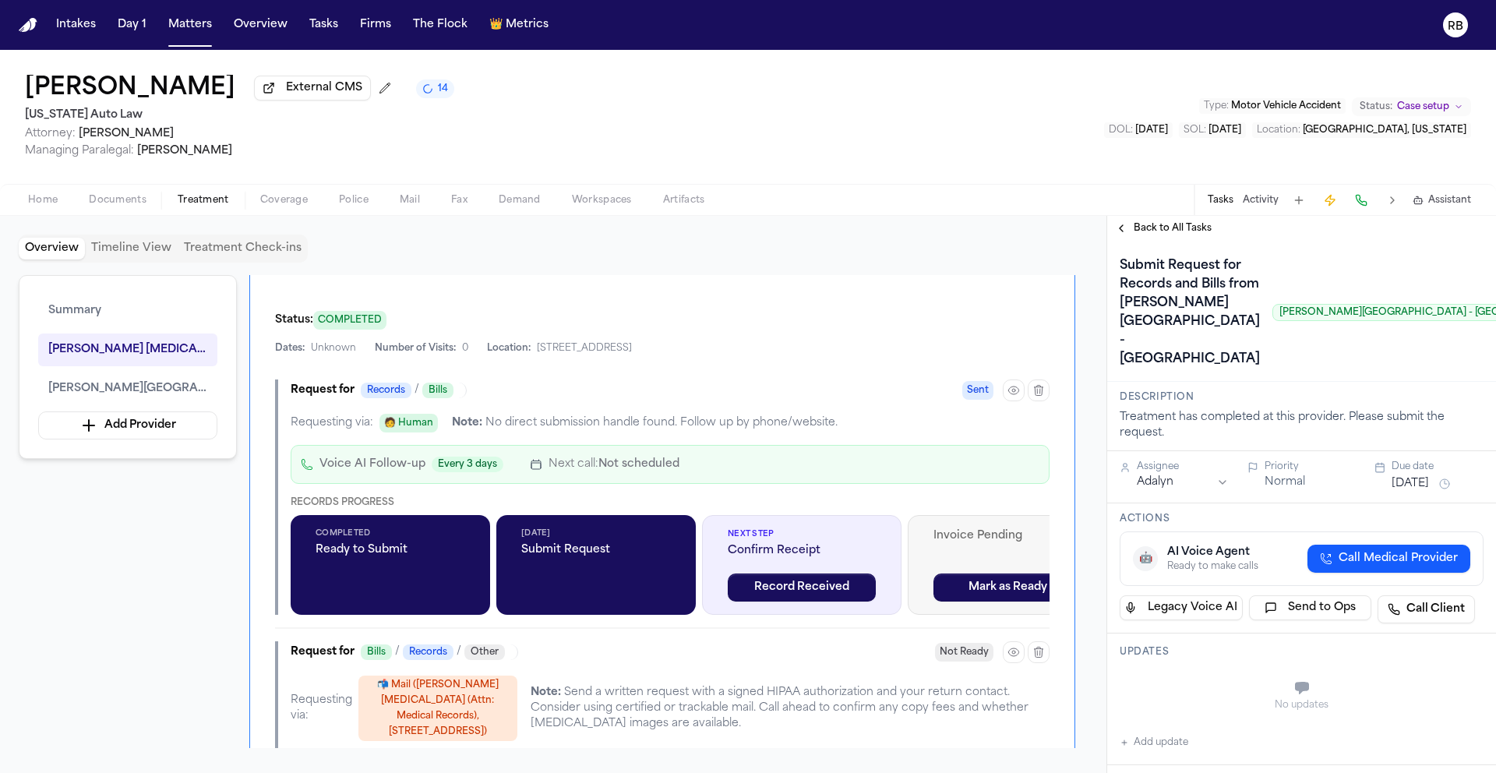
scroll to position [494, 0]
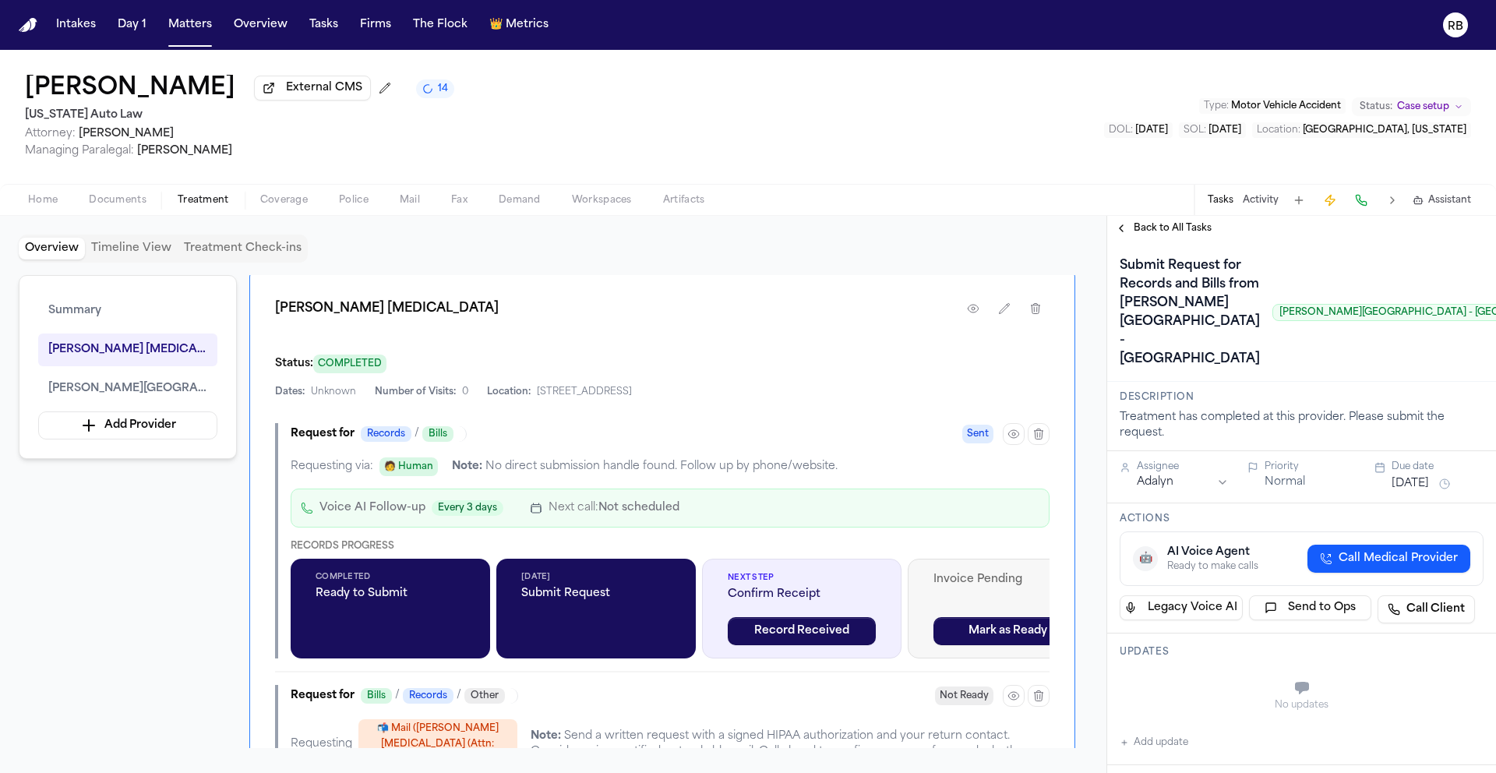
click at [160, 649] on div "Summary Ruffini Chiropractic Henry Ford Medical Center - Fairlane Add Provider …" at bounding box center [553, 511] width 1069 height 473
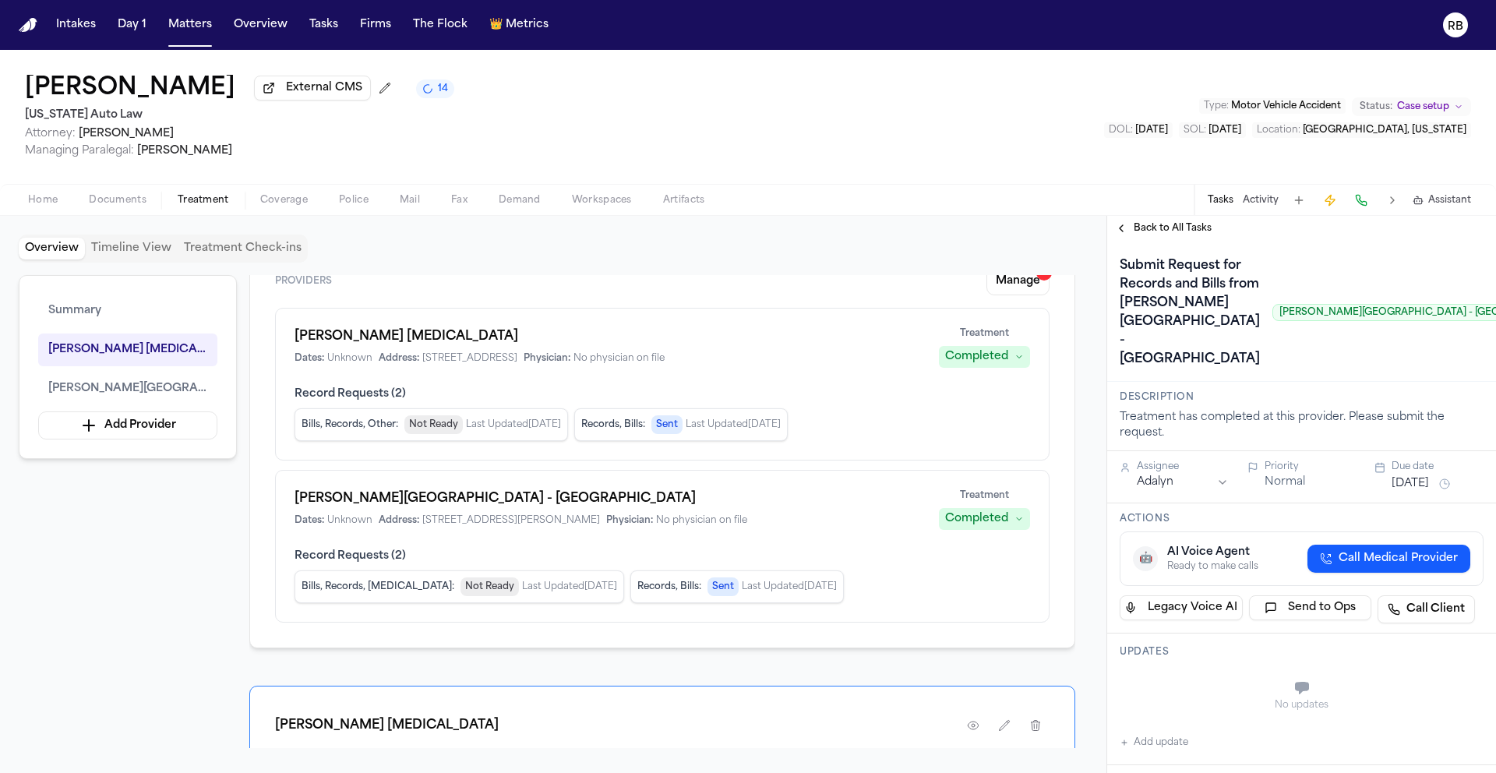
scroll to position [51, 0]
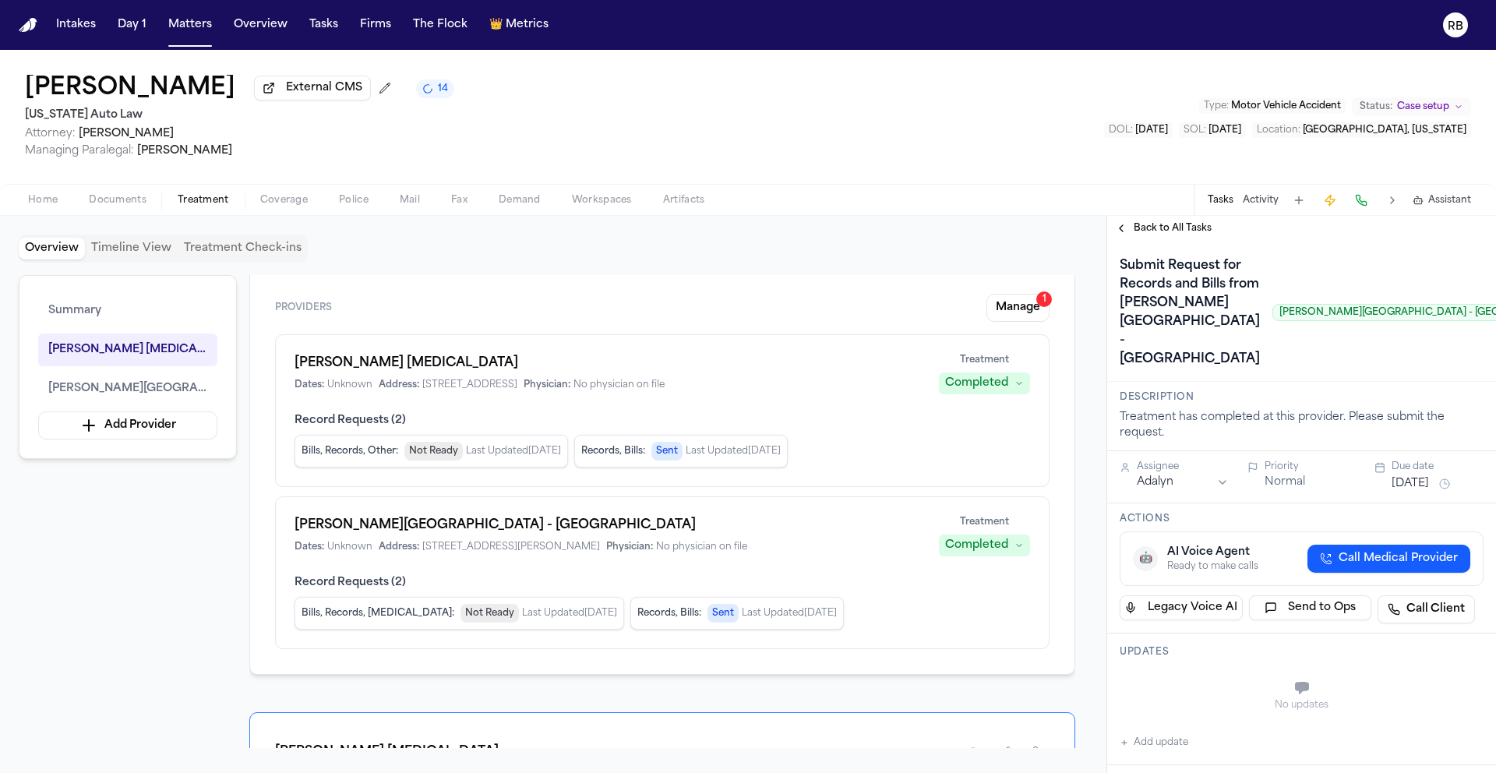
click at [499, 532] on h1 "Henry Ford Medical Center - Fairlane" at bounding box center [607, 525] width 626 height 19
click at [442, 534] on h1 "Henry Ford Medical Center - Fairlane" at bounding box center [607, 525] width 626 height 19
click at [123, 394] on span "Henry Ford Medical Center - Fairlane" at bounding box center [127, 388] width 159 height 19
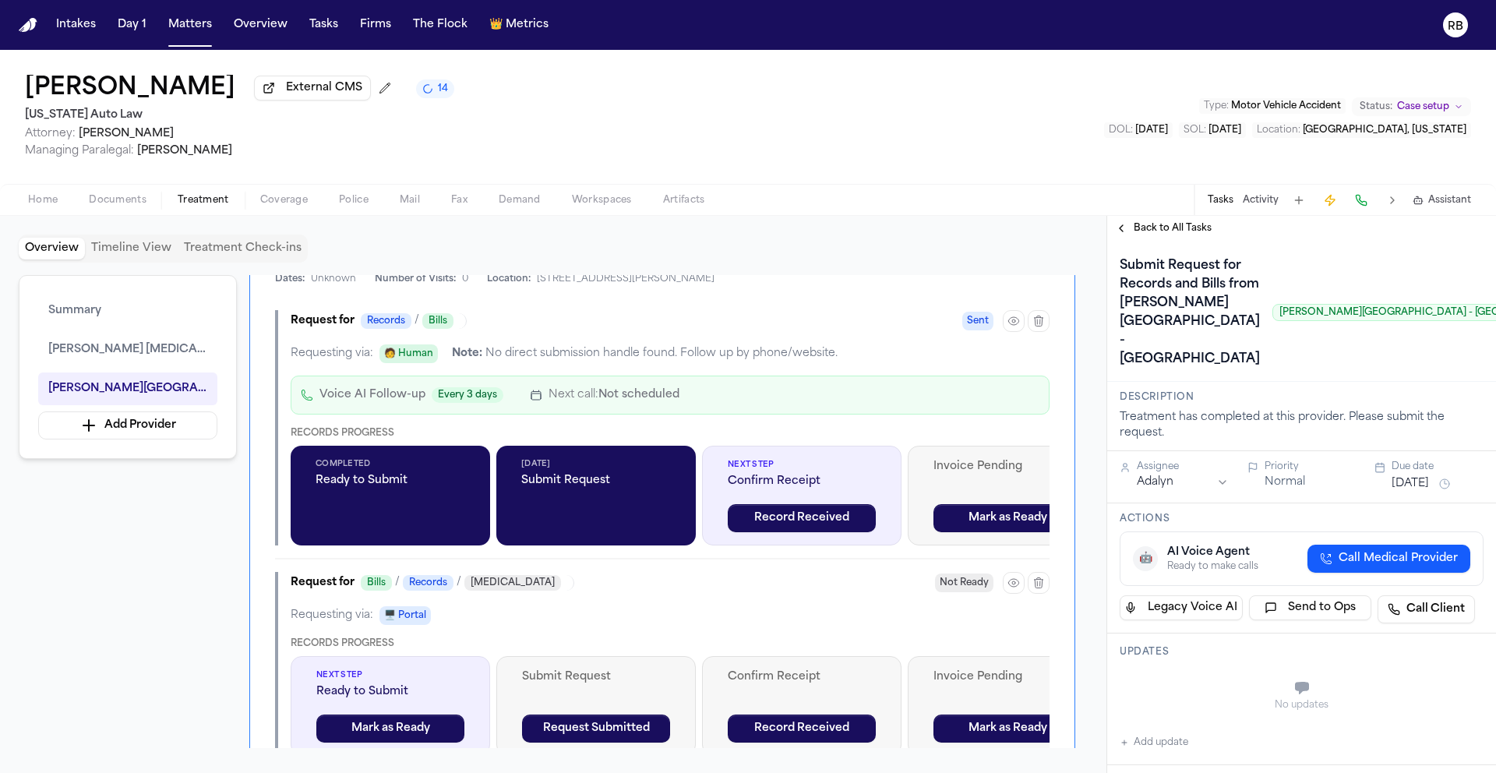
click at [618, 524] on div "Sep 30, 2025 Submit Request" at bounding box center [595, 496] width 199 height 100
click at [530, 526] on div "Sep 30, 2025 Submit Request" at bounding box center [595, 496] width 199 height 100
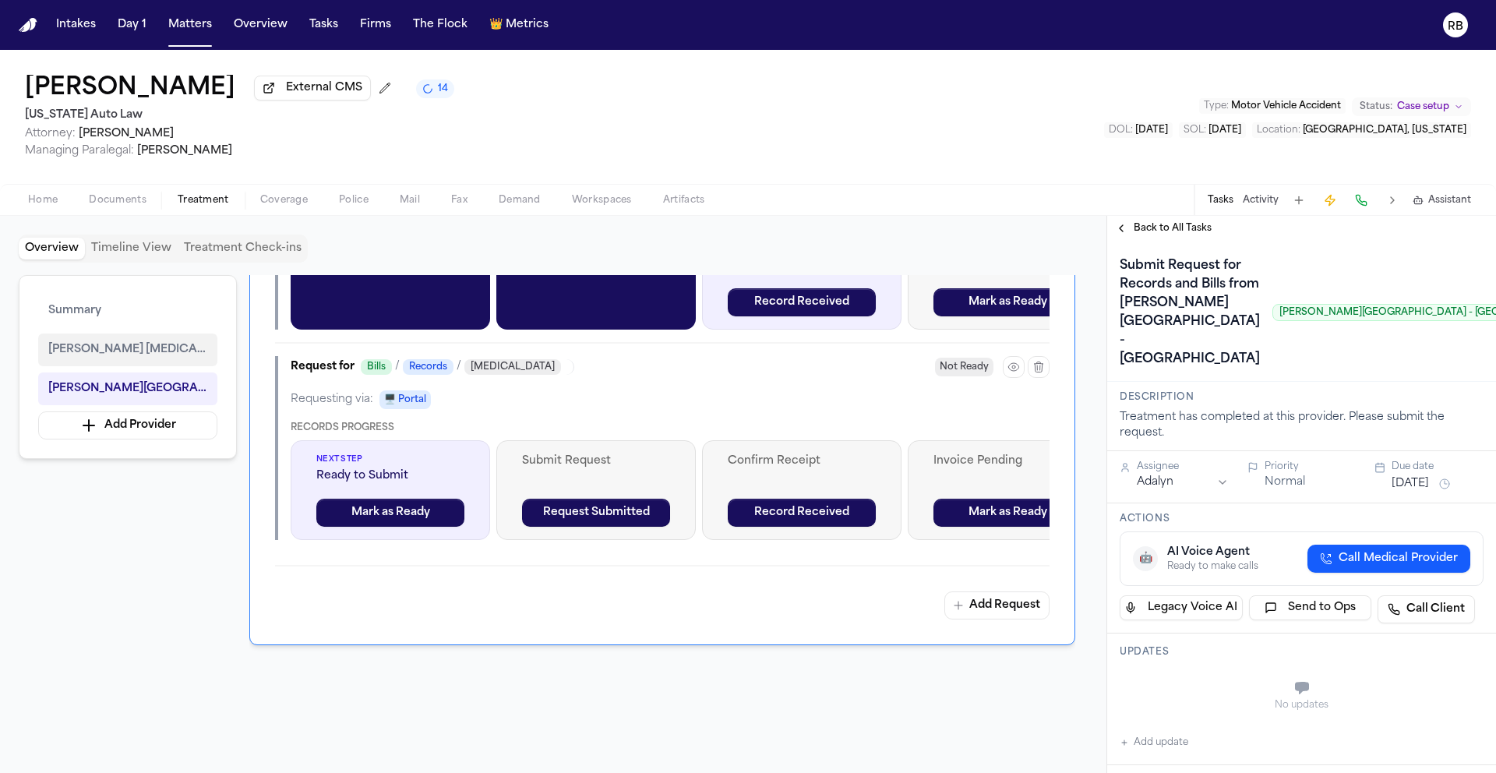
click at [124, 345] on span "Ruffini Chiropractic" at bounding box center [127, 349] width 159 height 19
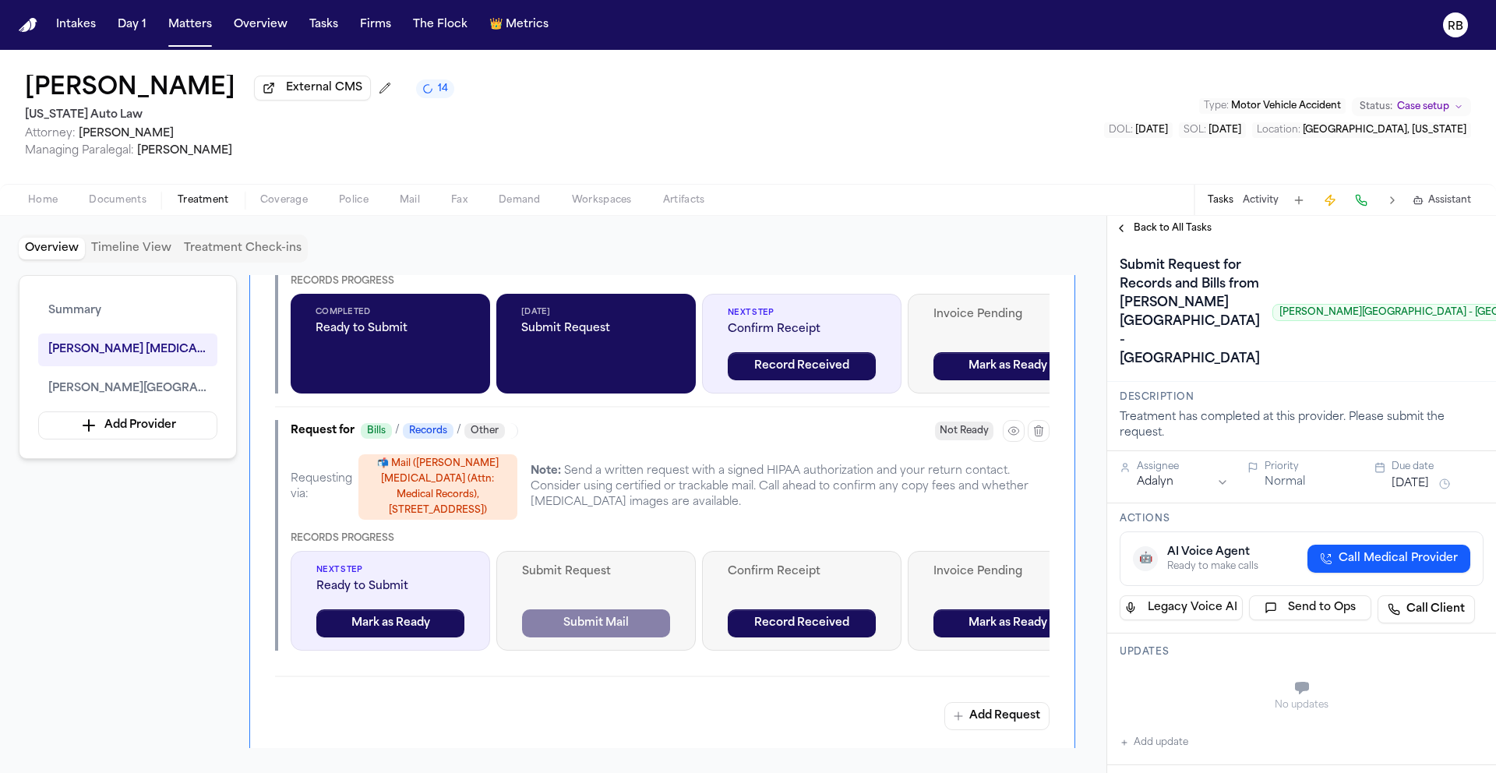
scroll to position [752, 0]
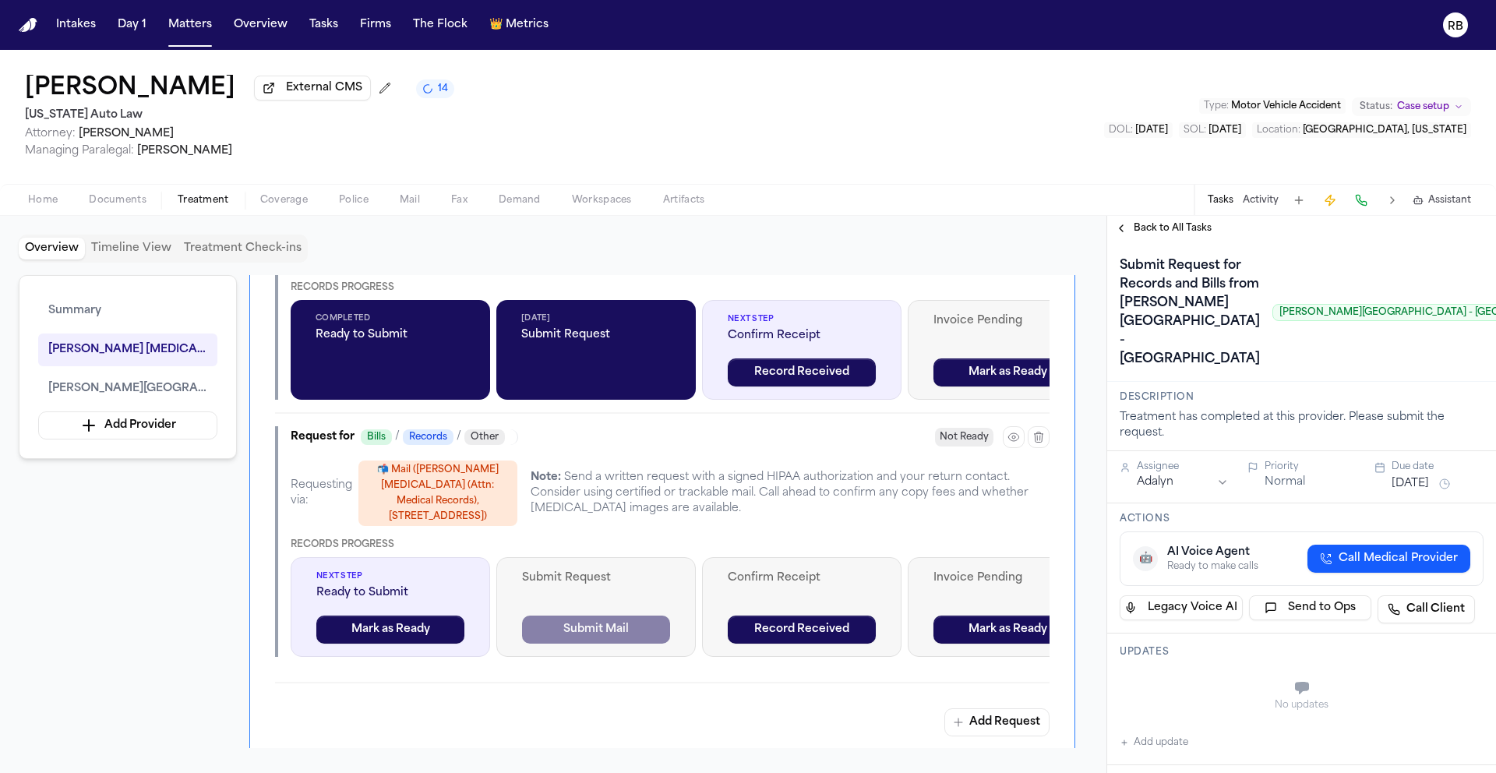
click at [703, 504] on div "Note: Send a written request with a signed HIPAA authorization and your return …" at bounding box center [790, 493] width 520 height 47
click at [382, 627] on button "Mark as Ready" at bounding box center [390, 629] width 148 height 28
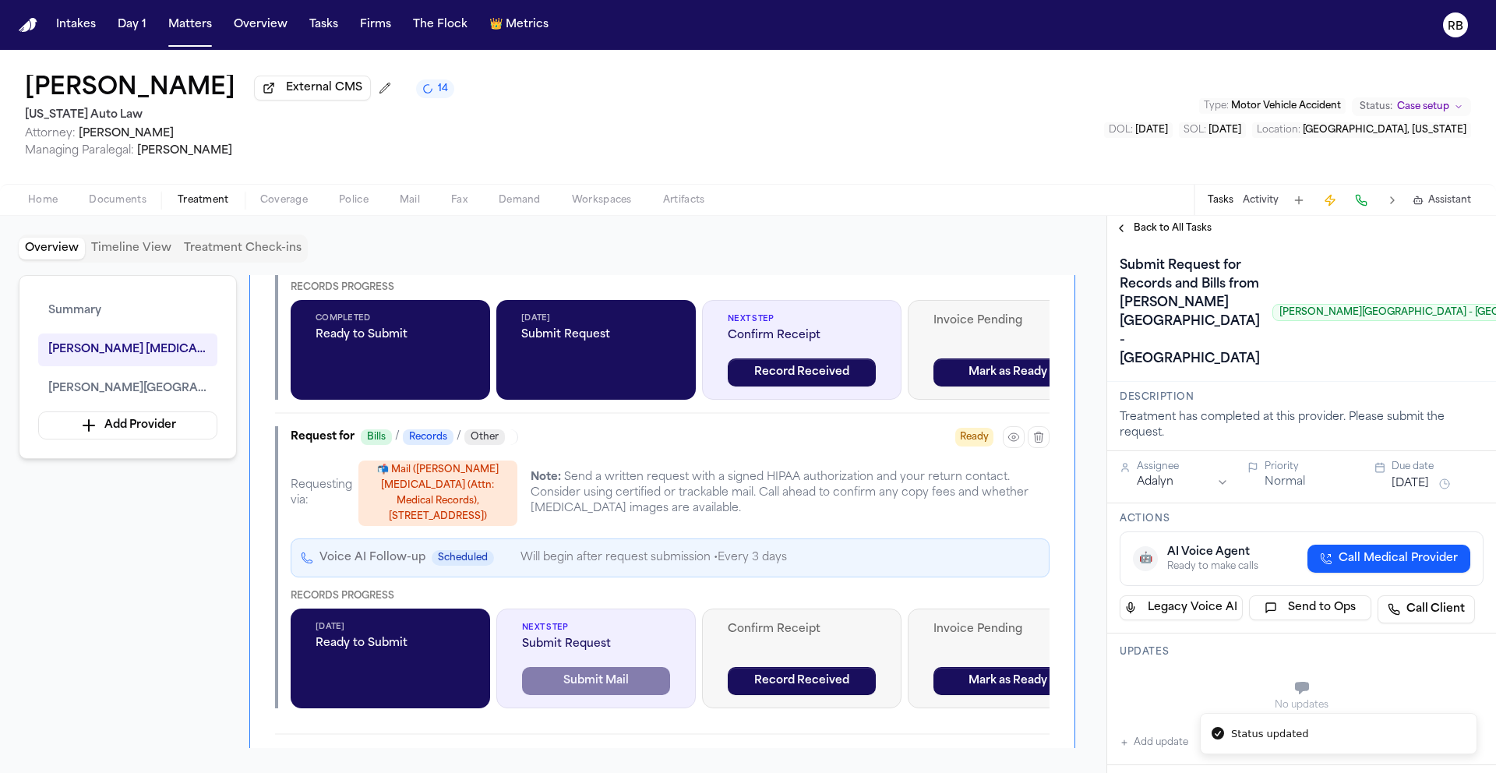
click at [700, 586] on div "Requesting via: 📬 Mail (Ruffini Chiropractic (Attn: Medical Records), 24725 W 1…" at bounding box center [670, 584] width 759 height 248
click at [686, 593] on div "Records Progress" at bounding box center [670, 596] width 759 height 12
click at [749, 589] on div "Requesting via: 📬 Mail (Ruffini Chiropractic (Attn: Medical Records), 24725 W 1…" at bounding box center [670, 584] width 759 height 248
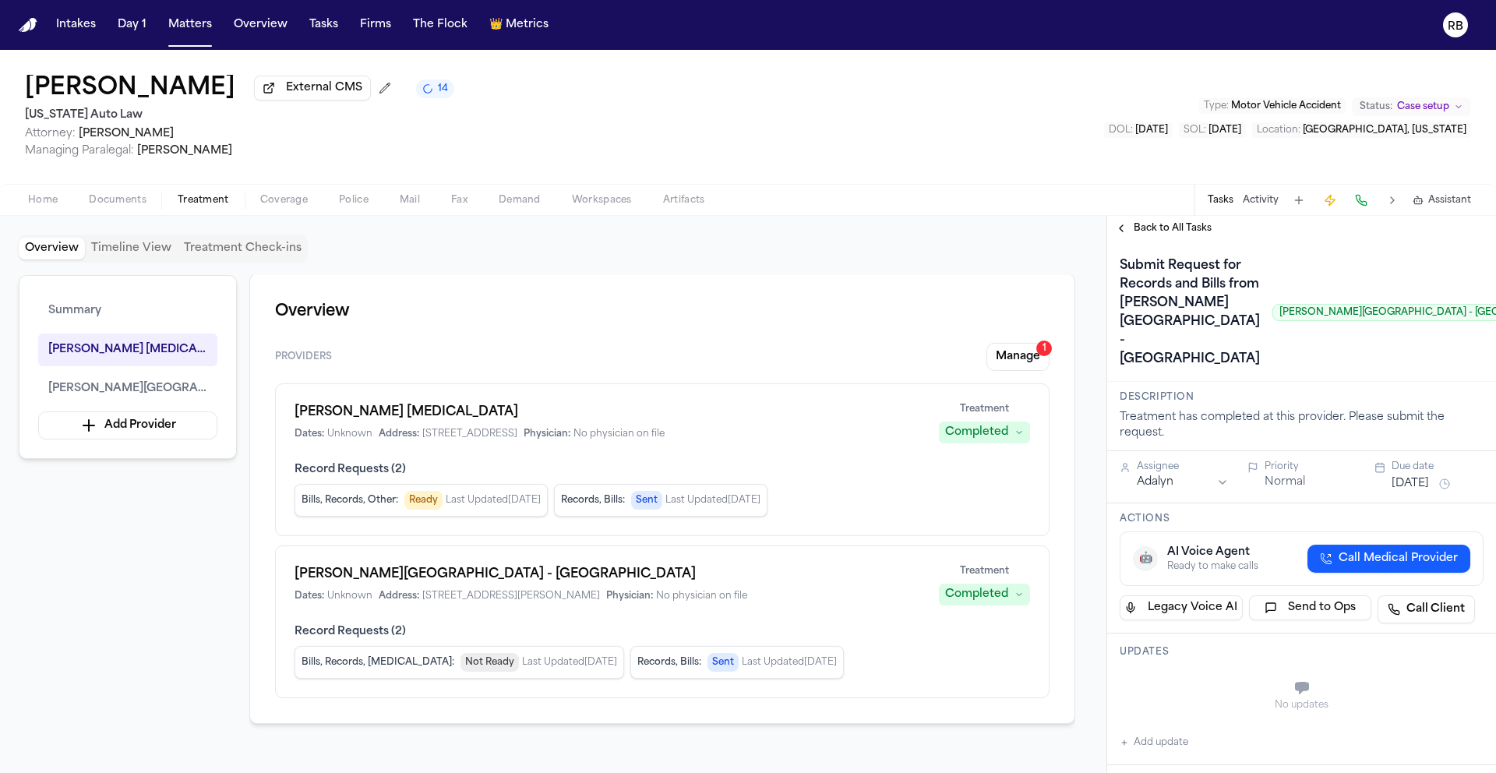
scroll to position [0, 0]
click at [442, 592] on div "Henry Ford Medical Center - Fairlane Dates: Unknown Address: 19401 Hubbard Driv…" at bounding box center [607, 584] width 626 height 37
click at [1031, 361] on button "Manage 1" at bounding box center [1017, 358] width 63 height 28
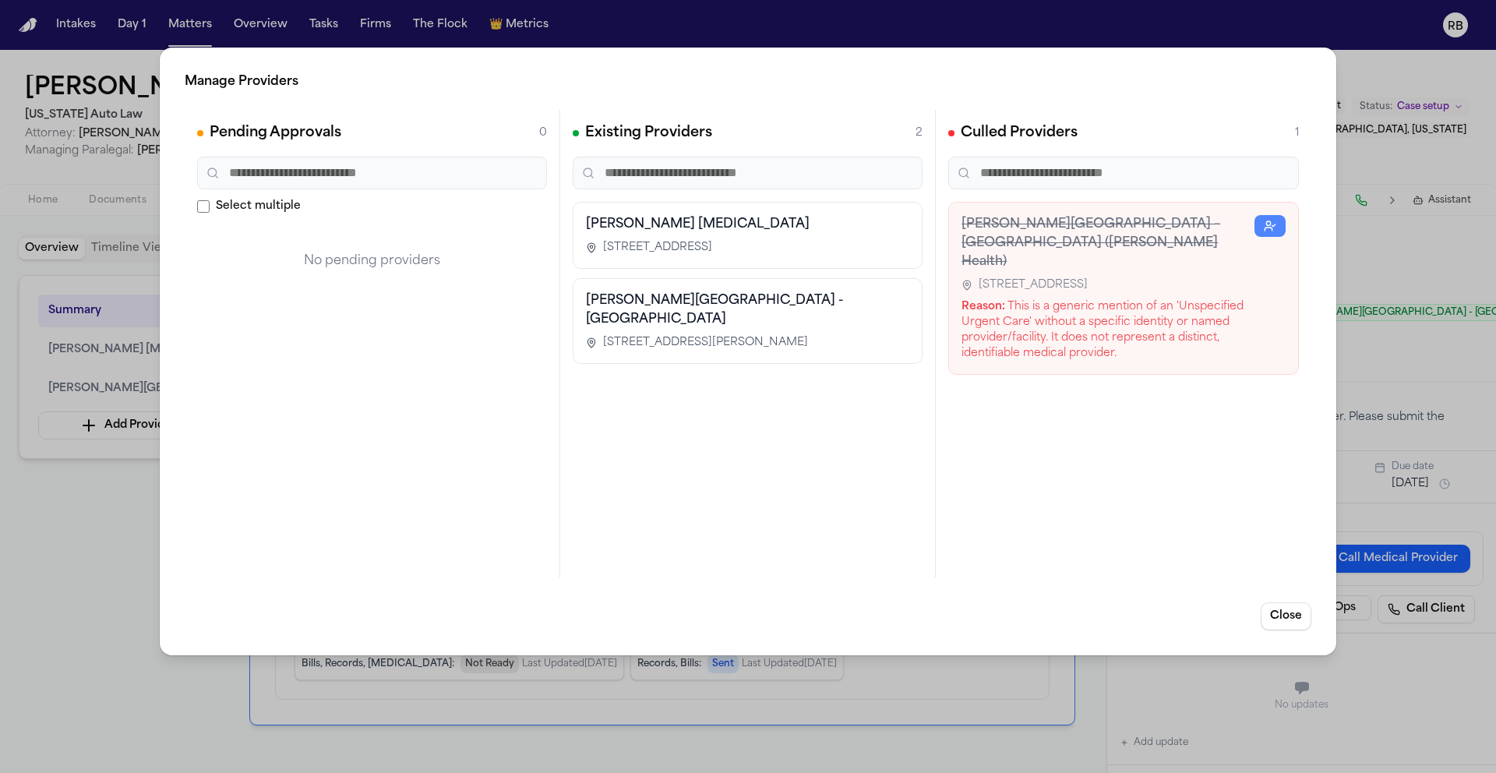
click at [779, 335] on span "19401 Hubbard Drive, Dearborn, MI 48126" at bounding box center [705, 343] width 205 height 16
click at [731, 304] on h3 "Henry Ford Medical Center - Fairlane" at bounding box center [747, 309] width 323 height 37
click at [797, 292] on h3 "Henry Ford Medical Center - Fairlane" at bounding box center [747, 309] width 323 height 37
click at [1289, 608] on button "Close" at bounding box center [1285, 616] width 51 height 28
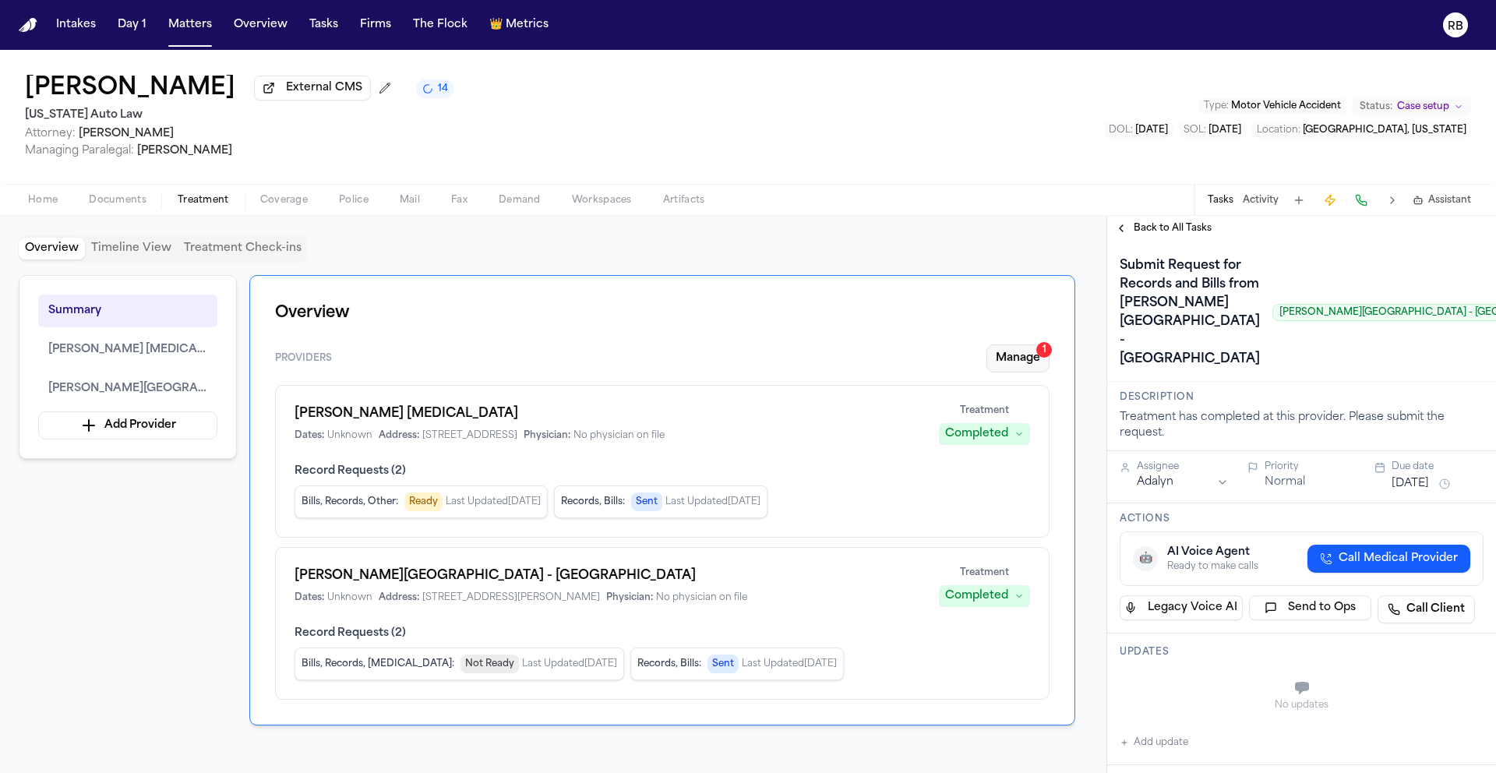
click at [1039, 365] on button "Manage 1" at bounding box center [1017, 358] width 63 height 28
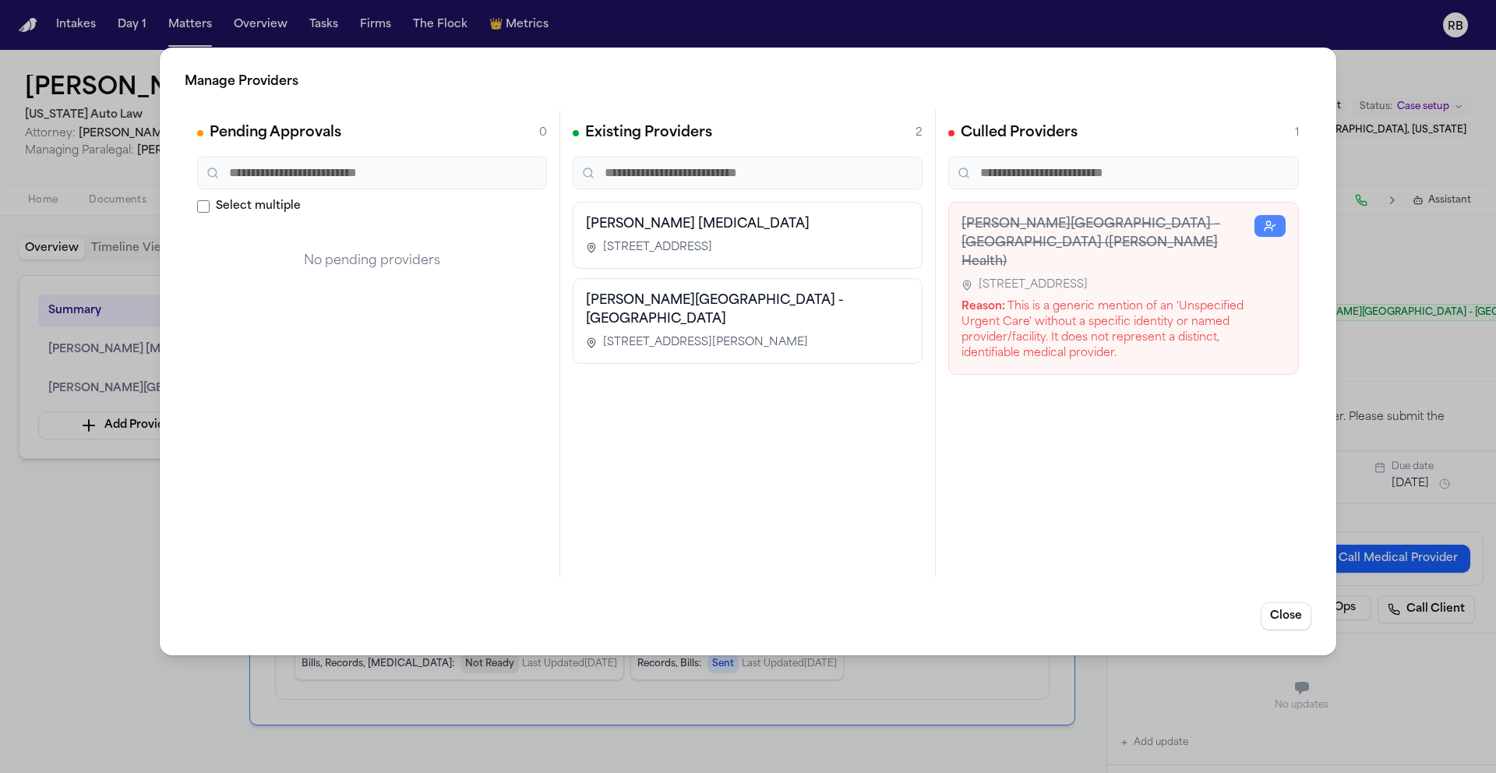
click at [1152, 321] on div "Reason: This is a generic mention of an 'Unspecified Urgent Care' without a spe…" at bounding box center [1107, 330] width 293 height 62
click at [723, 313] on div "Henry Ford Medical Center - Fairlane 19401 Hubbard Drive, Dearborn, MI 48126" at bounding box center [747, 320] width 323 height 59
click at [752, 312] on div "Henry Ford Medical Center - Fairlane 19401 Hubbard Drive, Dearborn, MI 48126" at bounding box center [747, 320] width 323 height 59
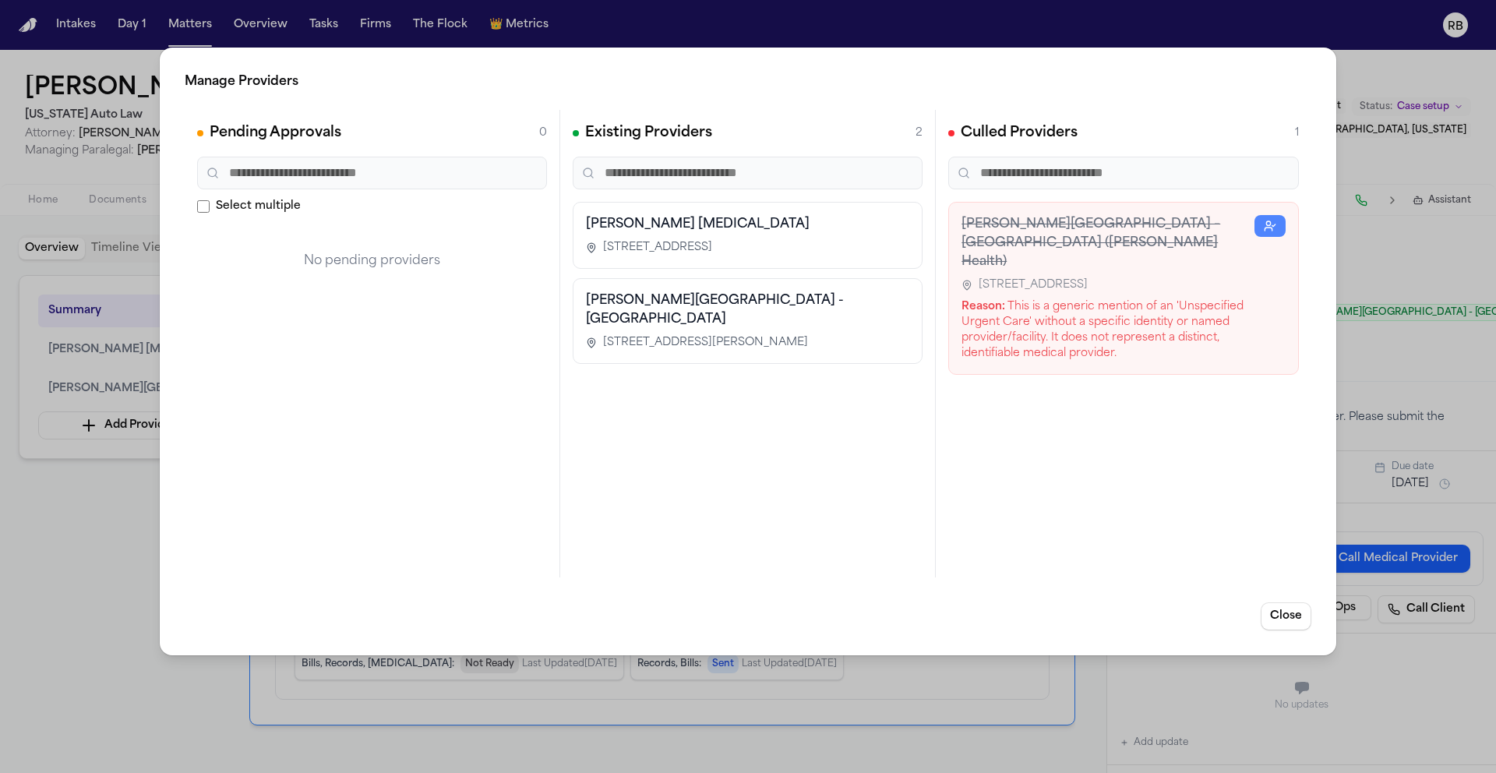
click at [808, 335] on span "19401 Hubbard Drive, Dearborn, MI 48126" at bounding box center [705, 343] width 205 height 16
click at [1293, 622] on button "Close" at bounding box center [1285, 616] width 51 height 28
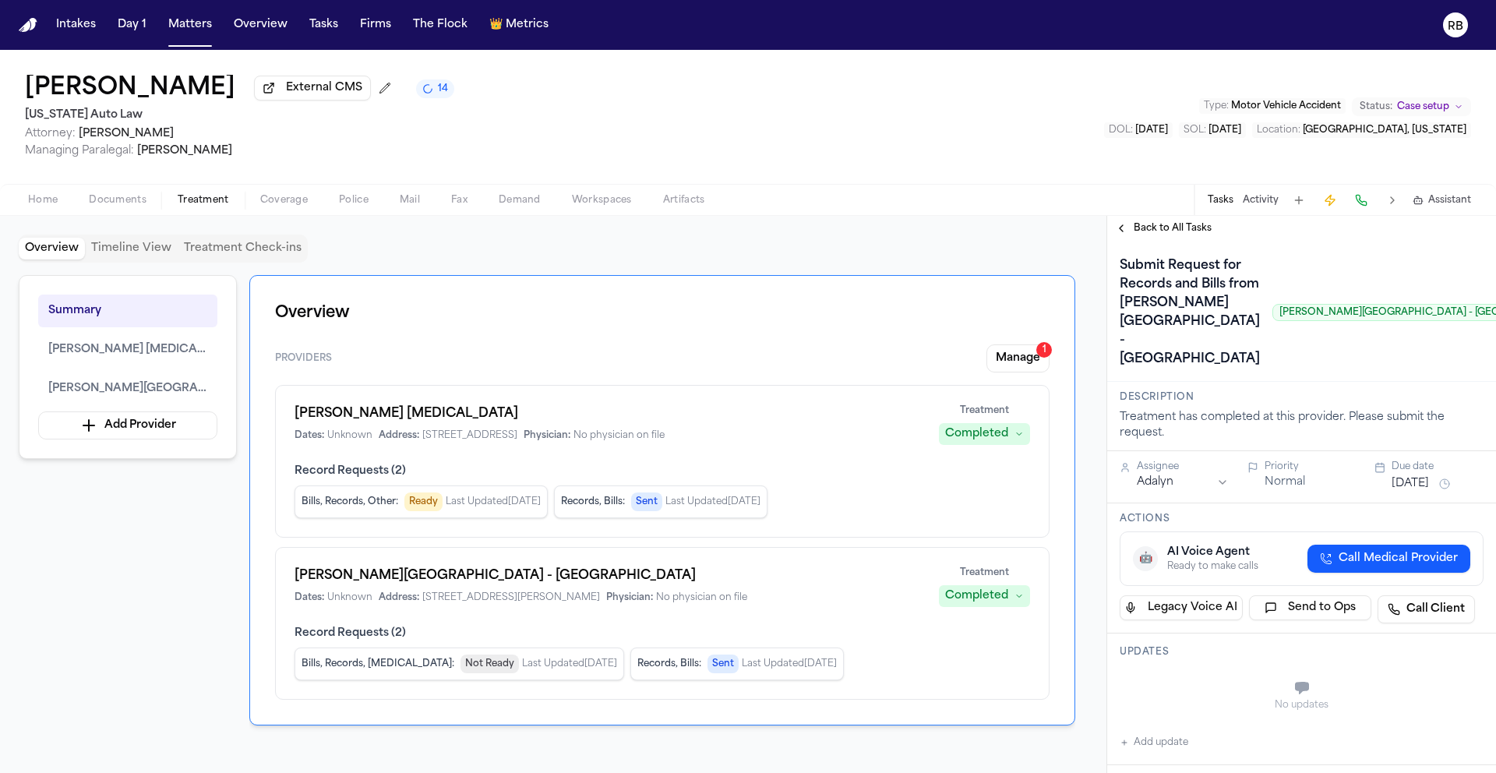
click at [1096, 487] on div "Overview Timeline View Treatment Check-ins Summary Ruffini Chiropractic Henry F…" at bounding box center [553, 494] width 1106 height 557
click at [1236, 372] on div "Submit Request for Records and Bills from Henry Ford Medical Center - Fairlane …" at bounding box center [1352, 312] width 467 height 118
click at [1338, 372] on div "Submit Request for Records and Bills from Henry Ford Medical Center - Fairlane …" at bounding box center [1352, 312] width 467 height 118
click at [176, 389] on span "Henry Ford Medical Center - Fairlane" at bounding box center [127, 388] width 159 height 19
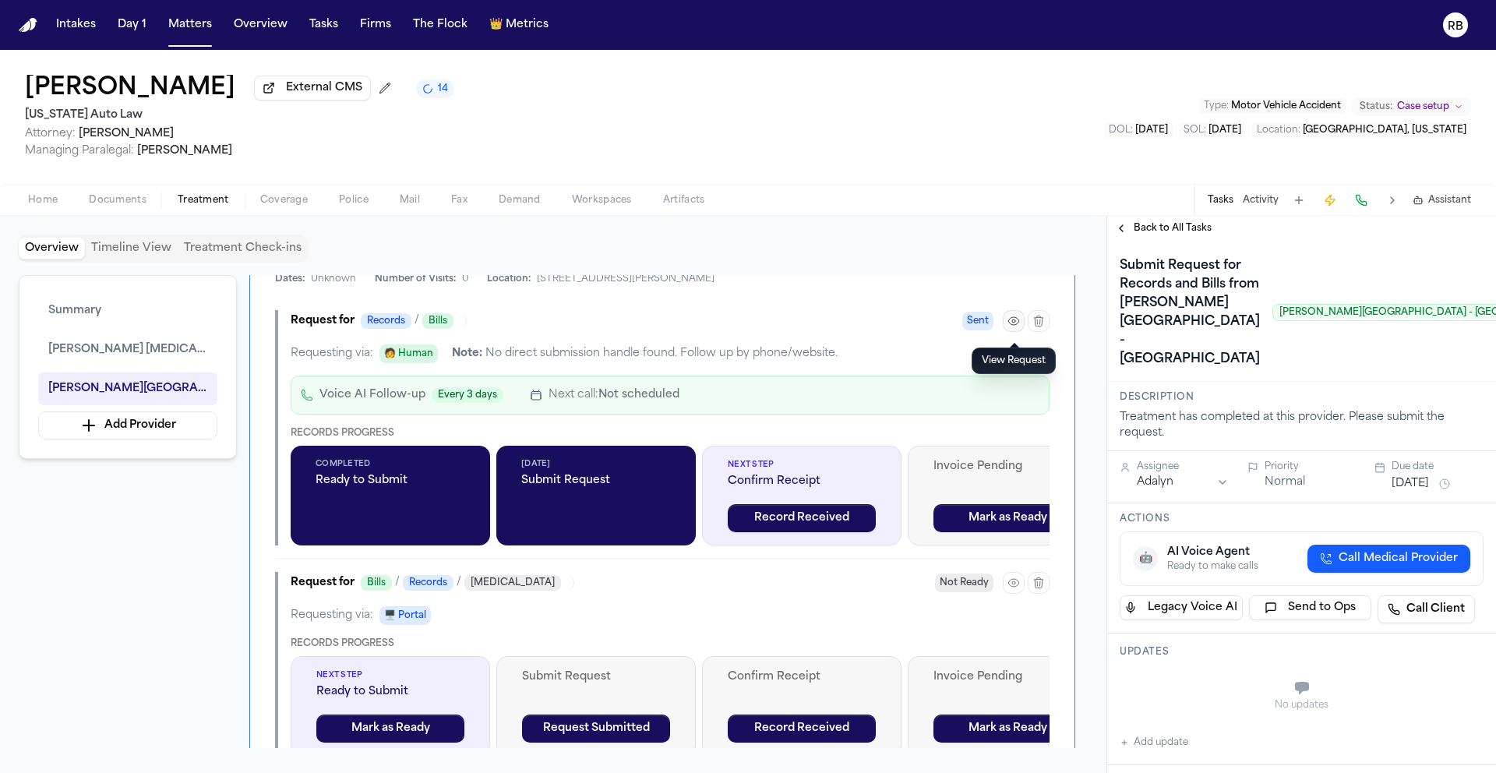
click at [1010, 327] on icon "button" at bounding box center [1013, 321] width 12 height 12
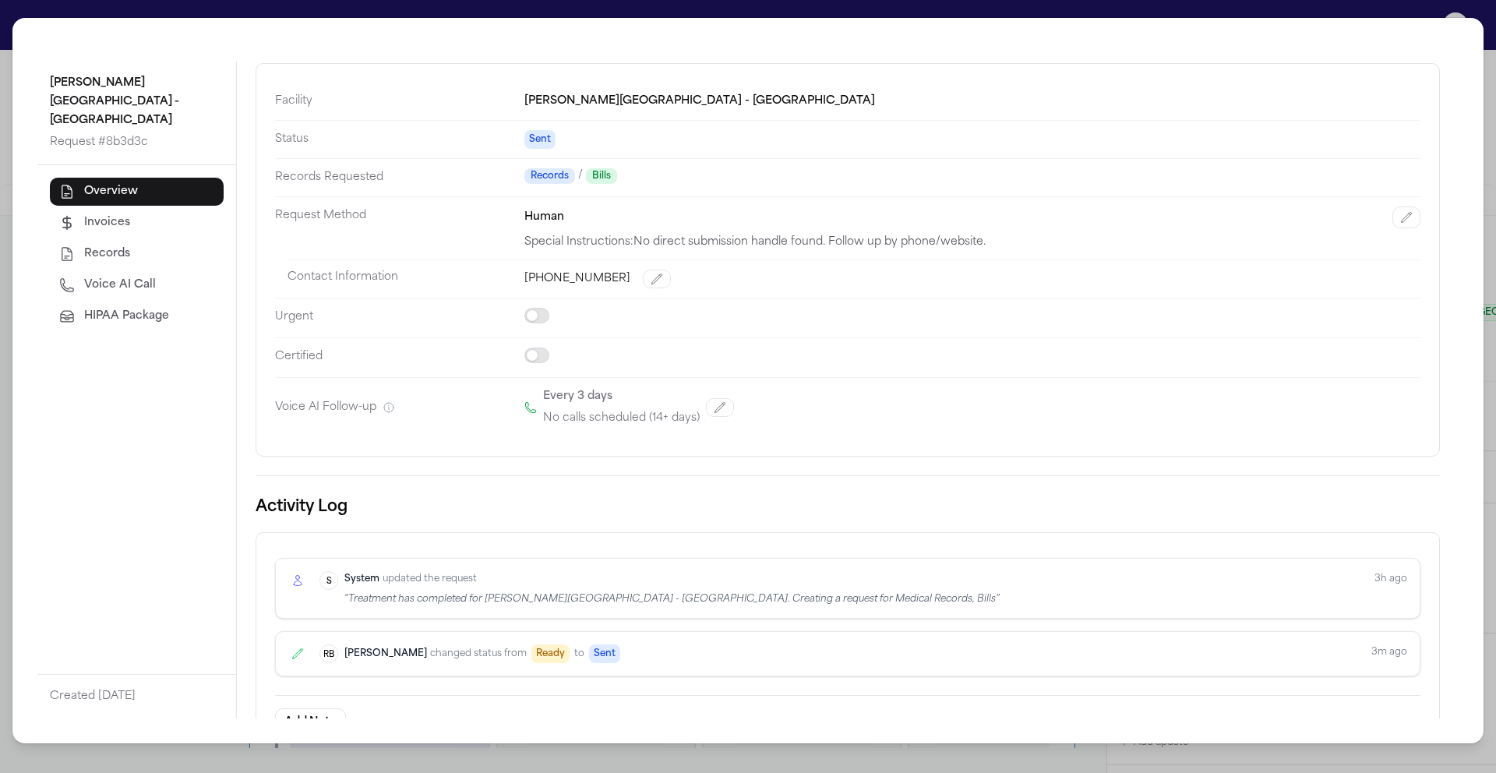
scroll to position [101, 0]
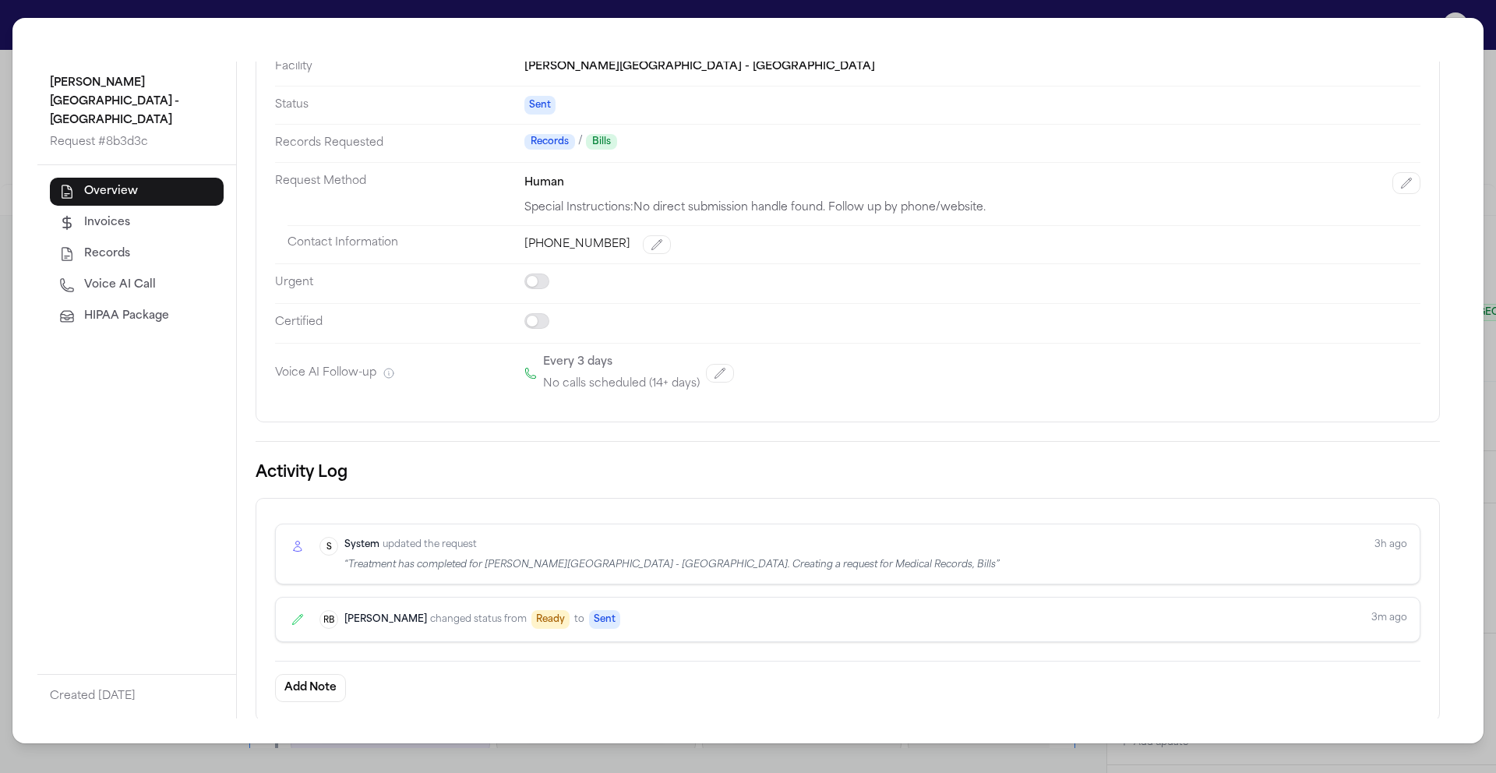
click at [926, 562] on div "System S System updated the request “ Treatment has completed for Henry Ford Me…" at bounding box center [862, 554] width 1087 height 34
click at [837, 551] on div "System updated the request “ Treatment has completed for Henry Ford Medical Cen…" at bounding box center [671, 554] width 655 height 34
click at [1494, 77] on div "Henry Ford Medical Center - Fairlane Request # 8b3d3c Overview Invoices Records…" at bounding box center [748, 386] width 1496 height 773
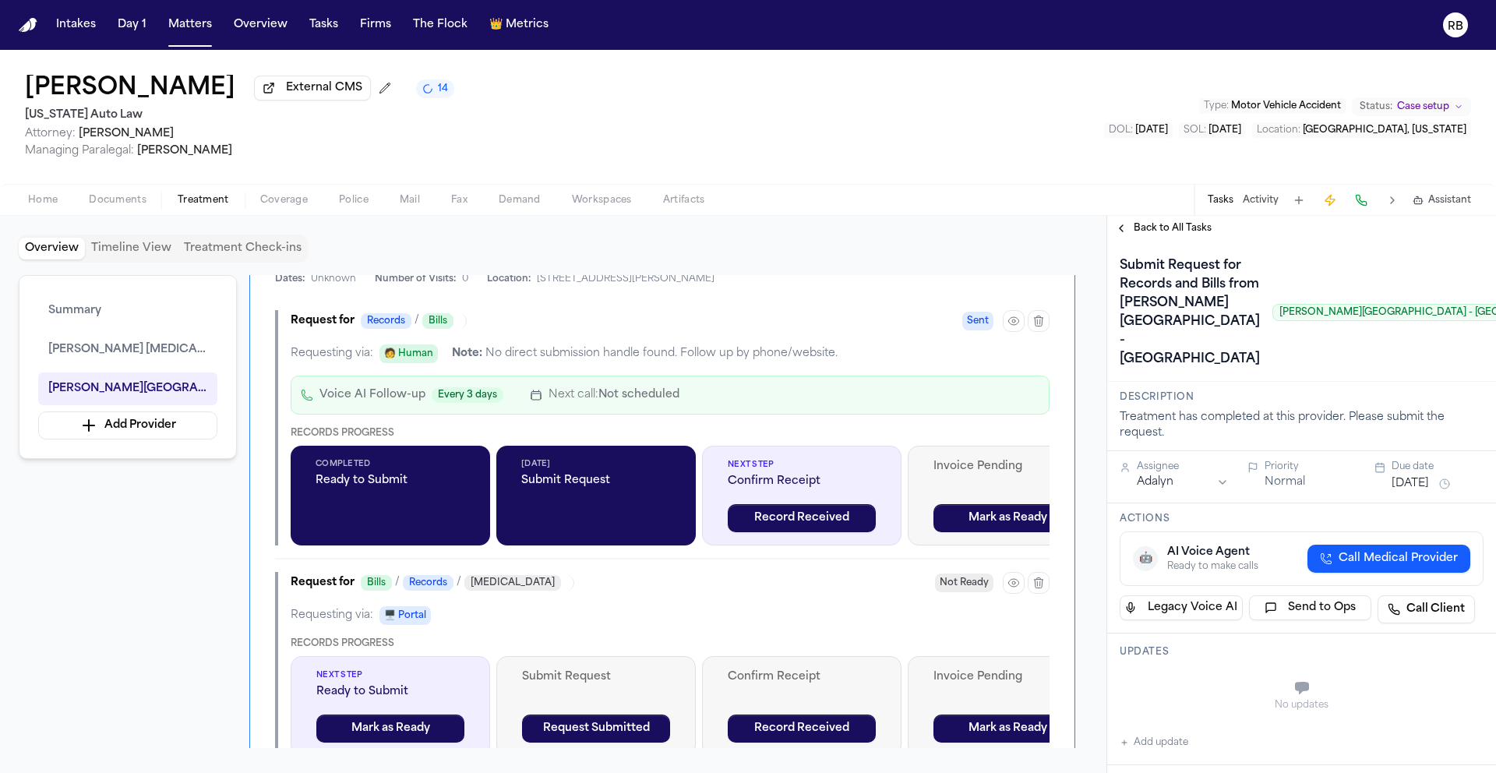
click at [984, 327] on span "Sent" at bounding box center [977, 321] width 31 height 19
click at [578, 507] on div "Sep 30, 2025 Submit Request" at bounding box center [595, 496] width 199 height 100
click at [202, 550] on div "Summary Ruffini Chiropractic Henry Ford Medical Center - Fairlane Add Provider …" at bounding box center [553, 511] width 1069 height 473
click at [548, 615] on div "Requesting via: 🖥️ Portal" at bounding box center [670, 615] width 759 height 19
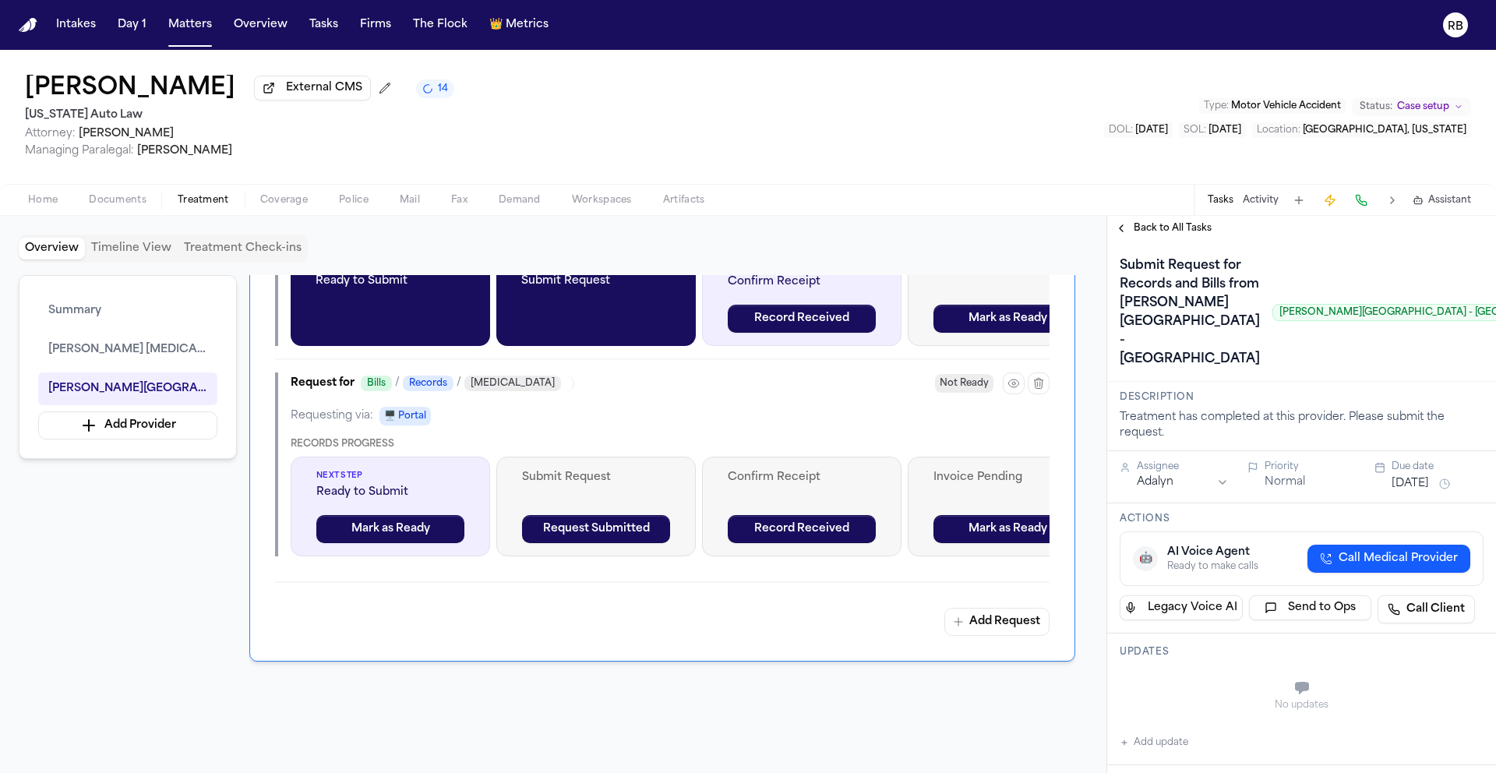
scroll to position [1671, 0]
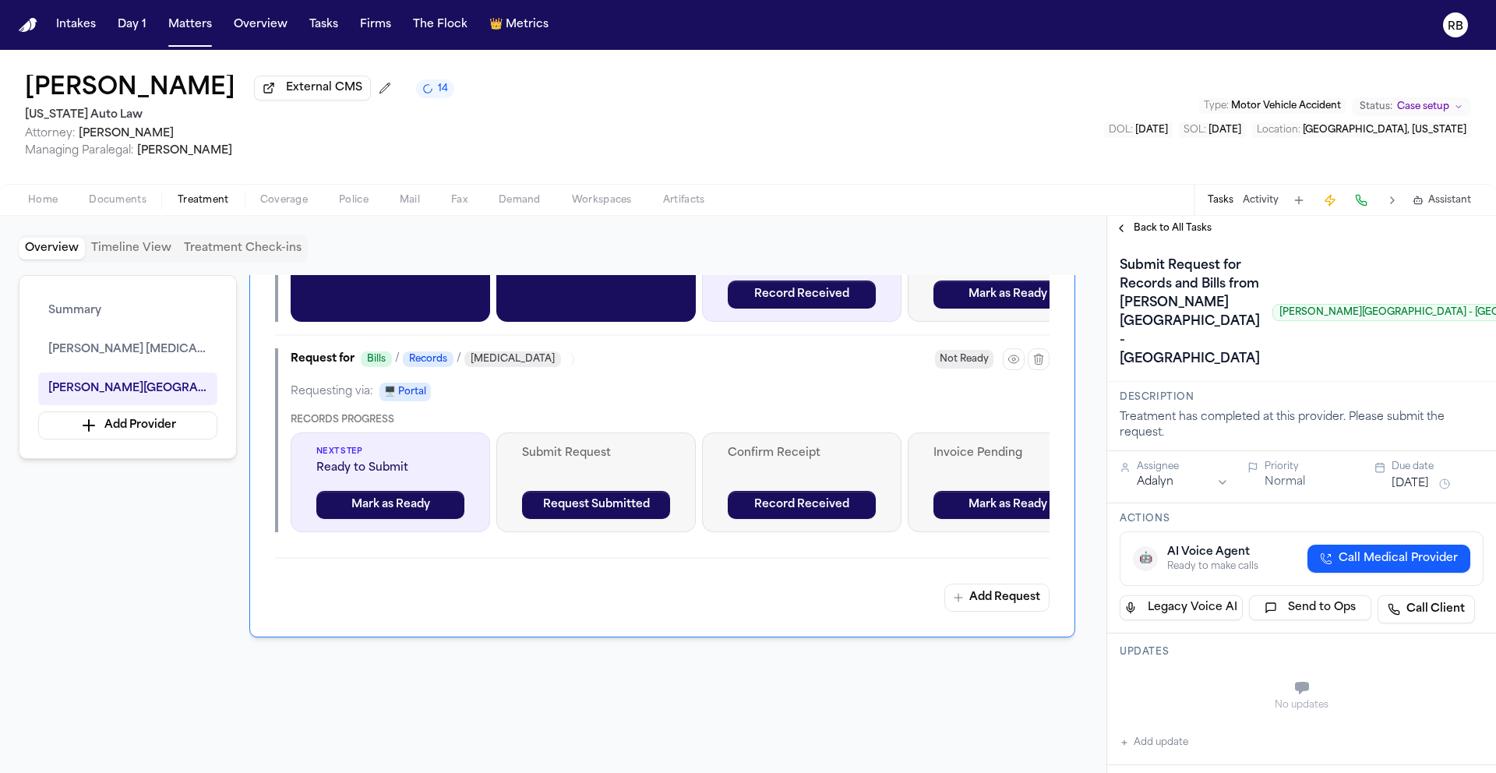
click at [443, 593] on div "Add Request" at bounding box center [662, 597] width 774 height 28
click at [425, 502] on button "Mark as Ready" at bounding box center [390, 505] width 148 height 28
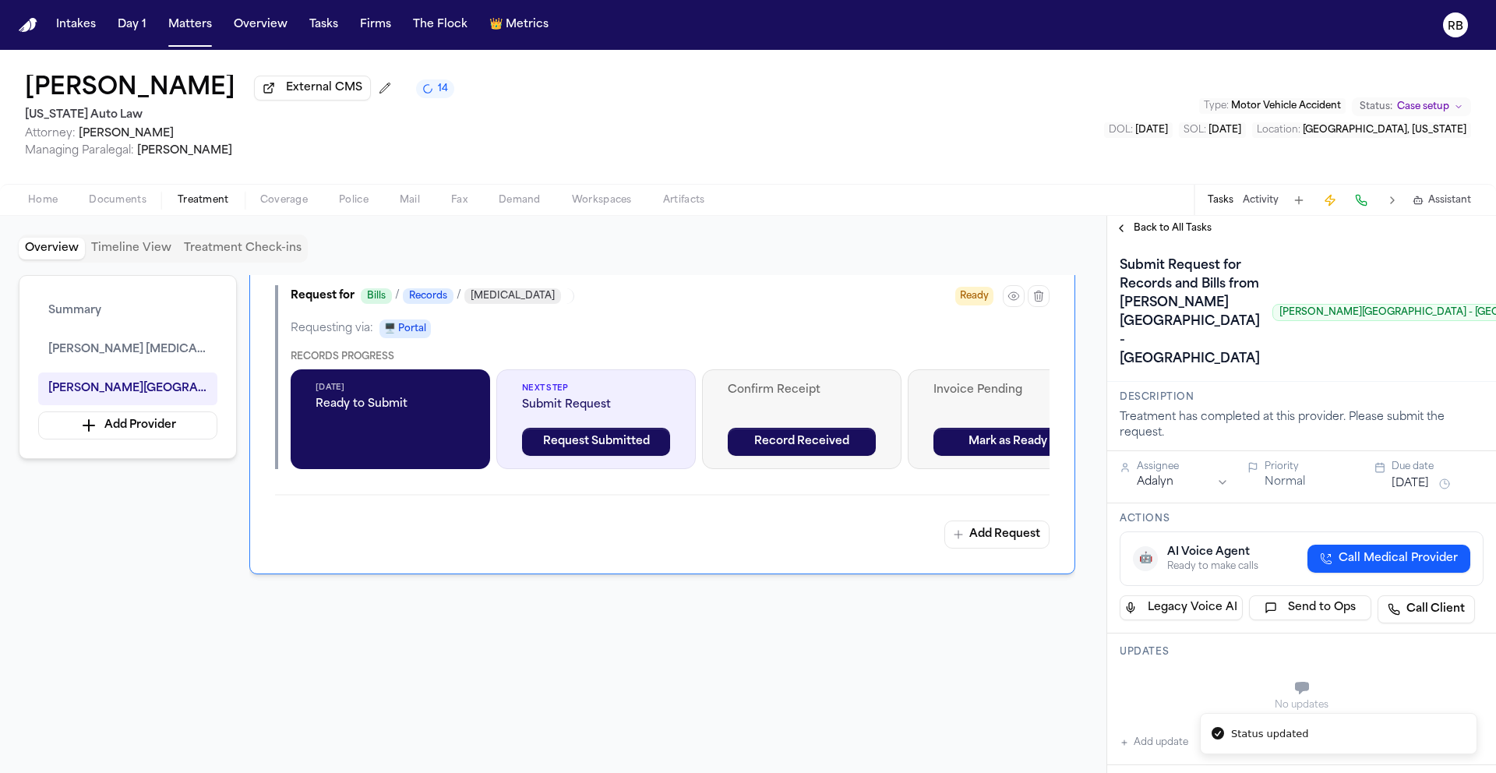
scroll to position [1802, 0]
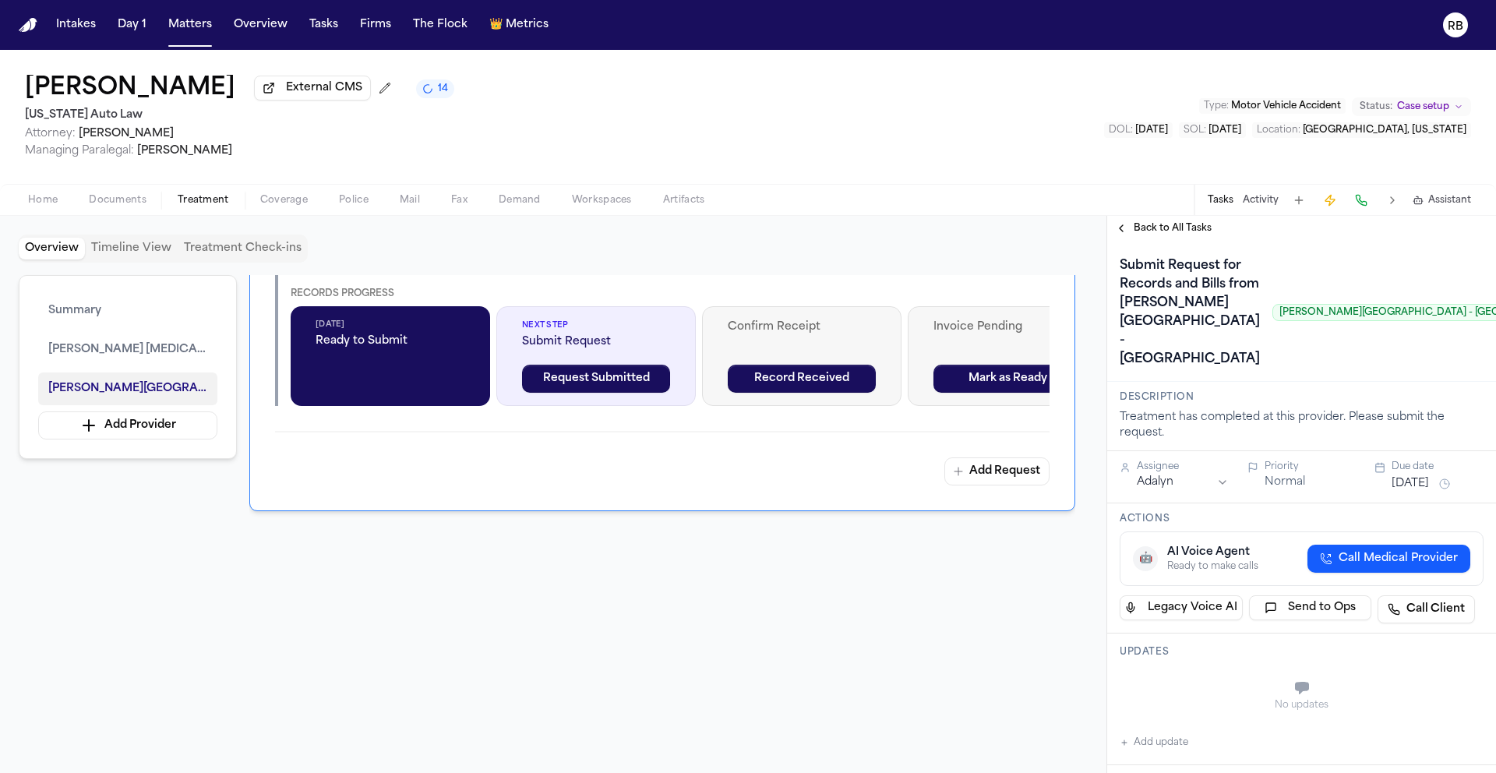
click at [190, 393] on span "Henry Ford Medical Center - Fairlane" at bounding box center [127, 388] width 159 height 19
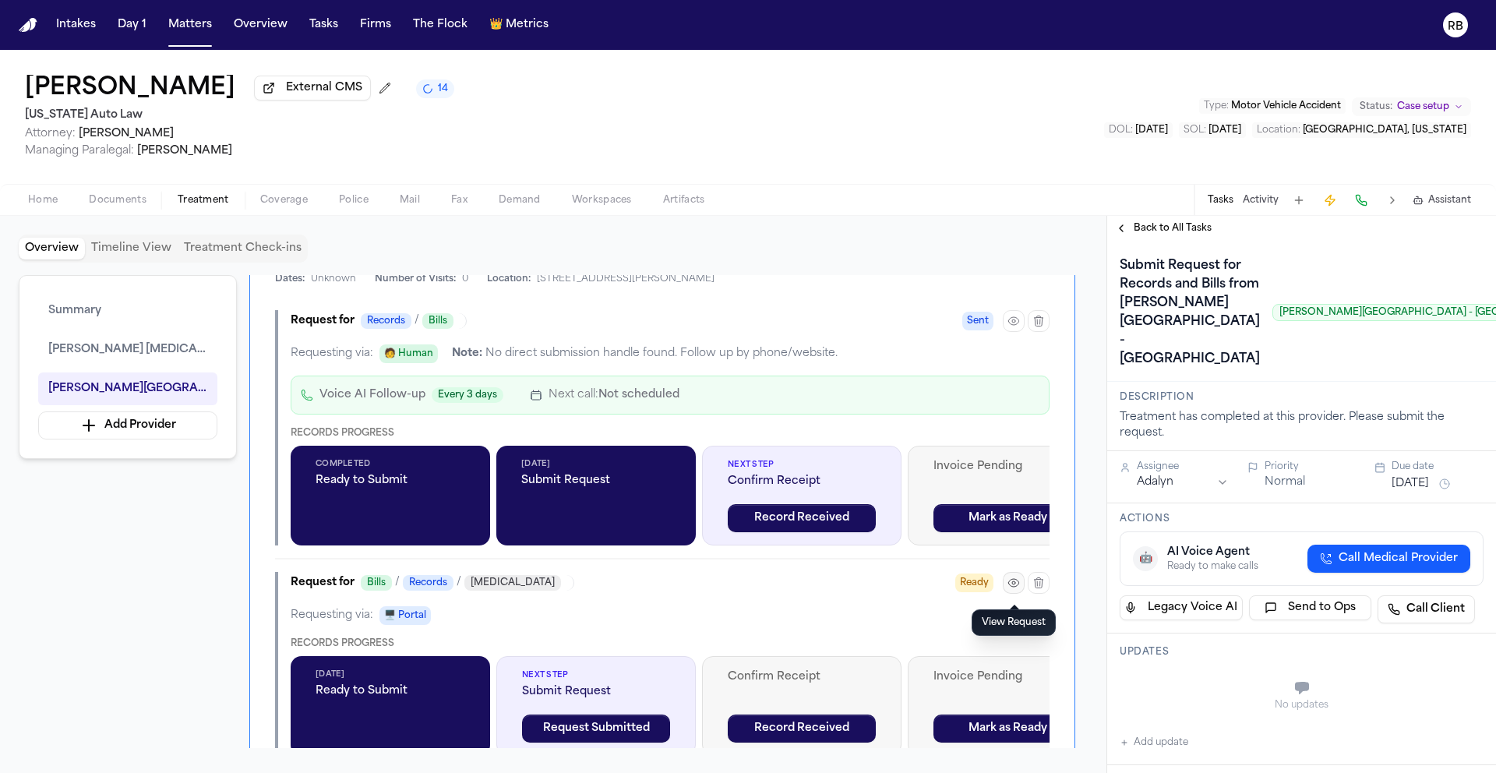
click at [1011, 588] on icon "button" at bounding box center [1013, 582] width 12 height 12
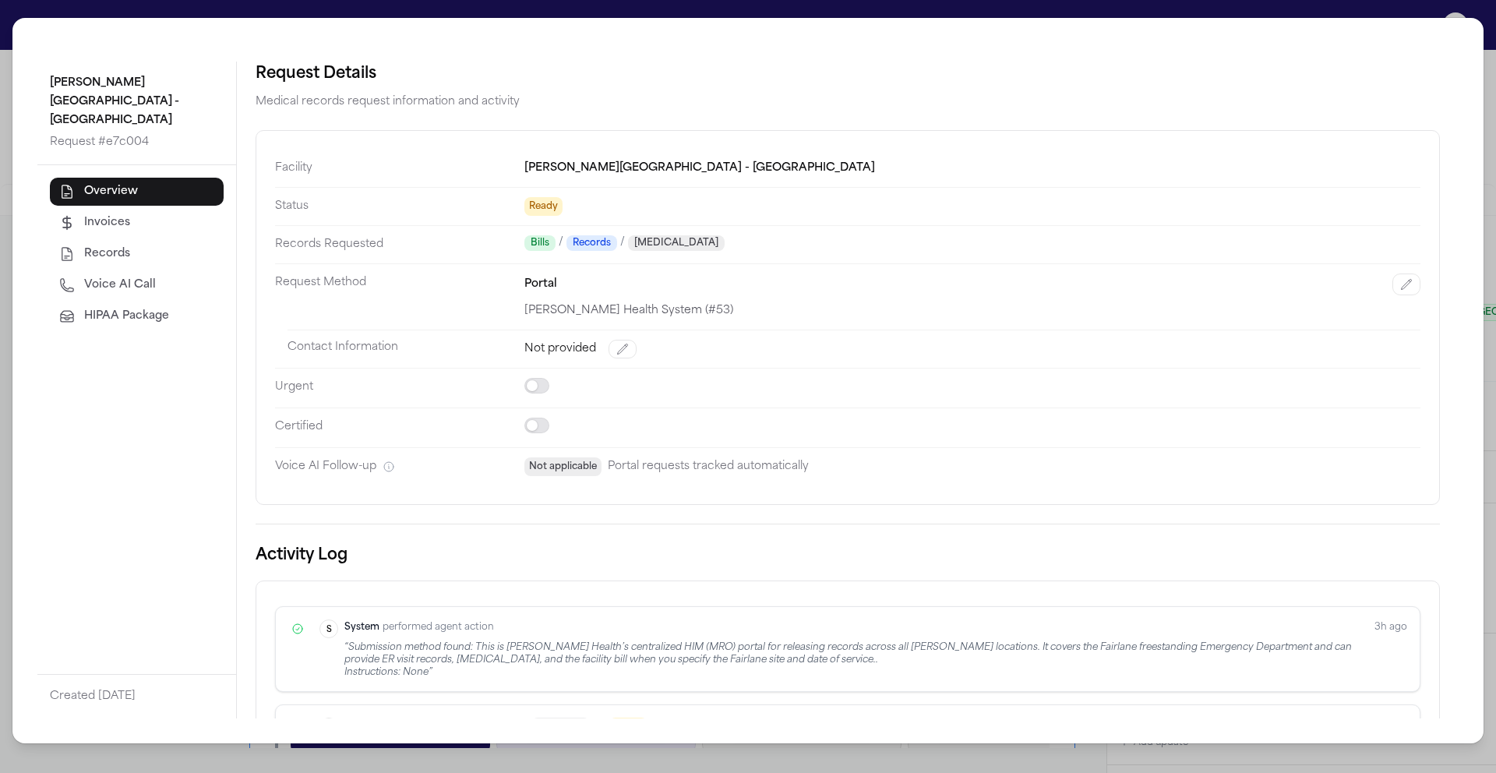
click at [1, 20] on div "Henry Ford Medical Center - Fairlane Request # e7c004 Overview Invoices Records…" at bounding box center [748, 386] width 1496 height 773
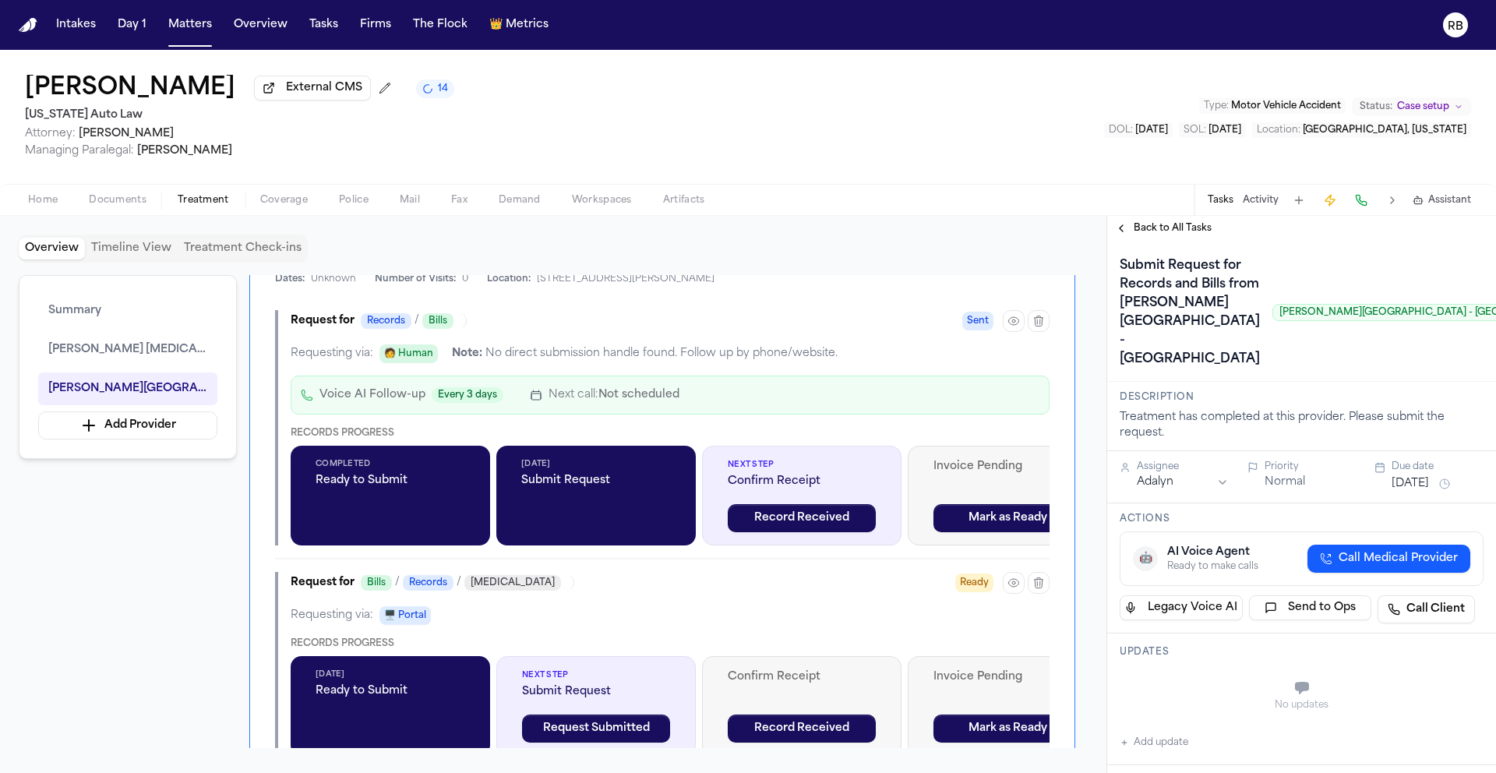
click at [1094, 467] on div "Overview Timeline View Treatment Check-ins Summary Ruffini Chiropractic Henry F…" at bounding box center [553, 494] width 1106 height 557
click at [1010, 326] on icon "button" at bounding box center [1013, 321] width 12 height 12
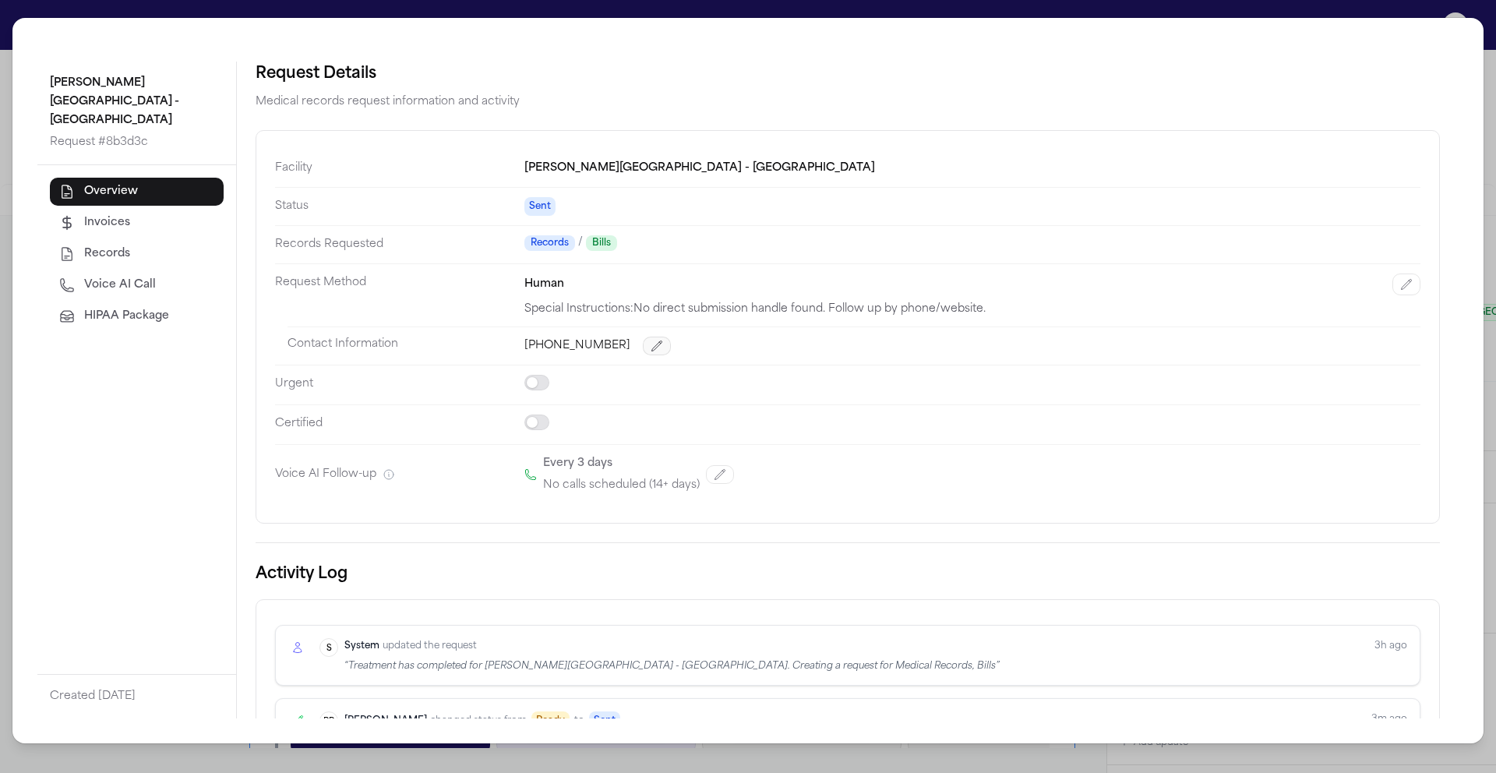
click at [652, 345] on icon "button" at bounding box center [657, 346] width 10 height 10
click at [859, 407] on dd at bounding box center [972, 391] width 896 height 40
click at [1389, 351] on button "Cancel" at bounding box center [1383, 349] width 74 height 22
click at [105, 246] on span "Records" at bounding box center [107, 254] width 46 height 16
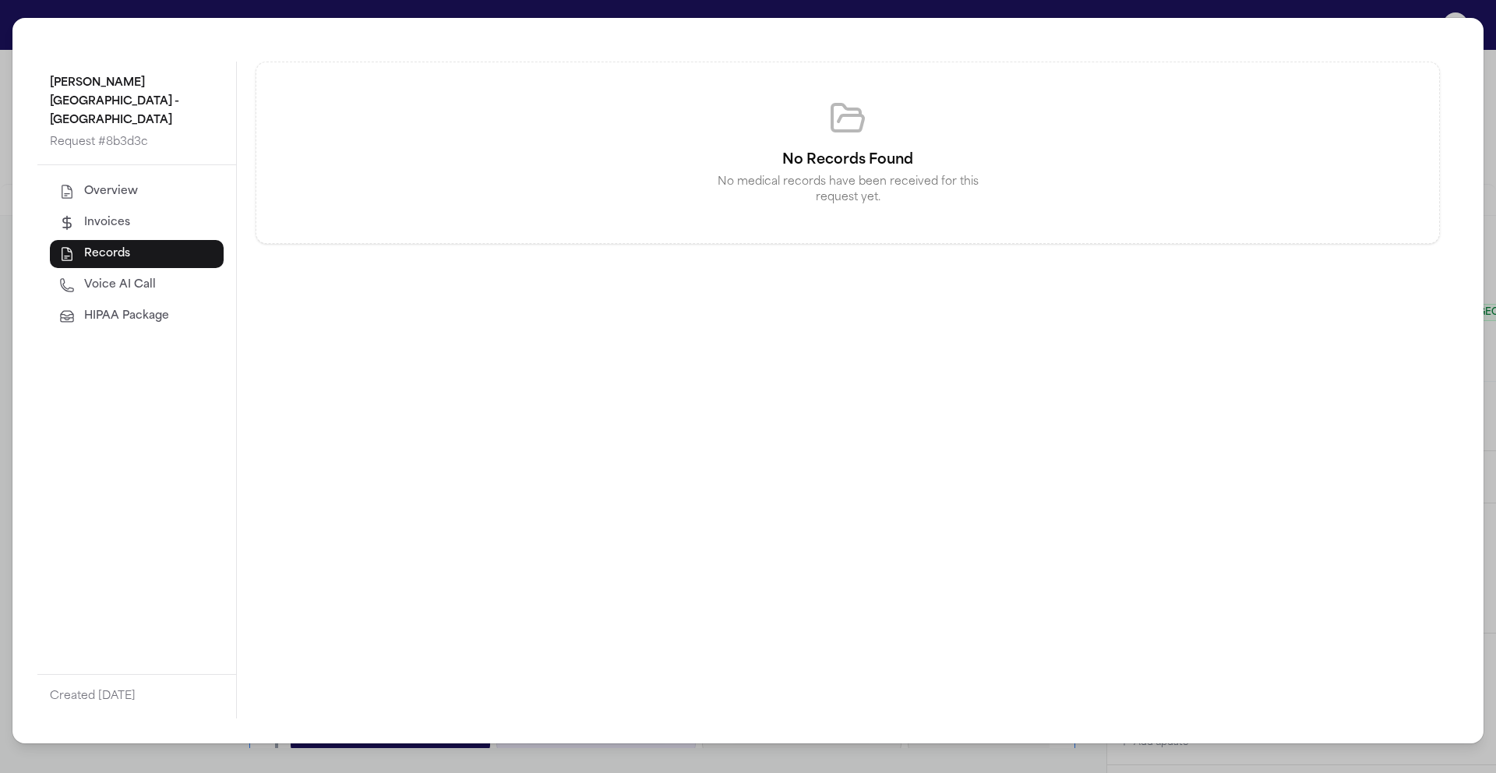
click at [115, 184] on span "Overview" at bounding box center [111, 192] width 54 height 16
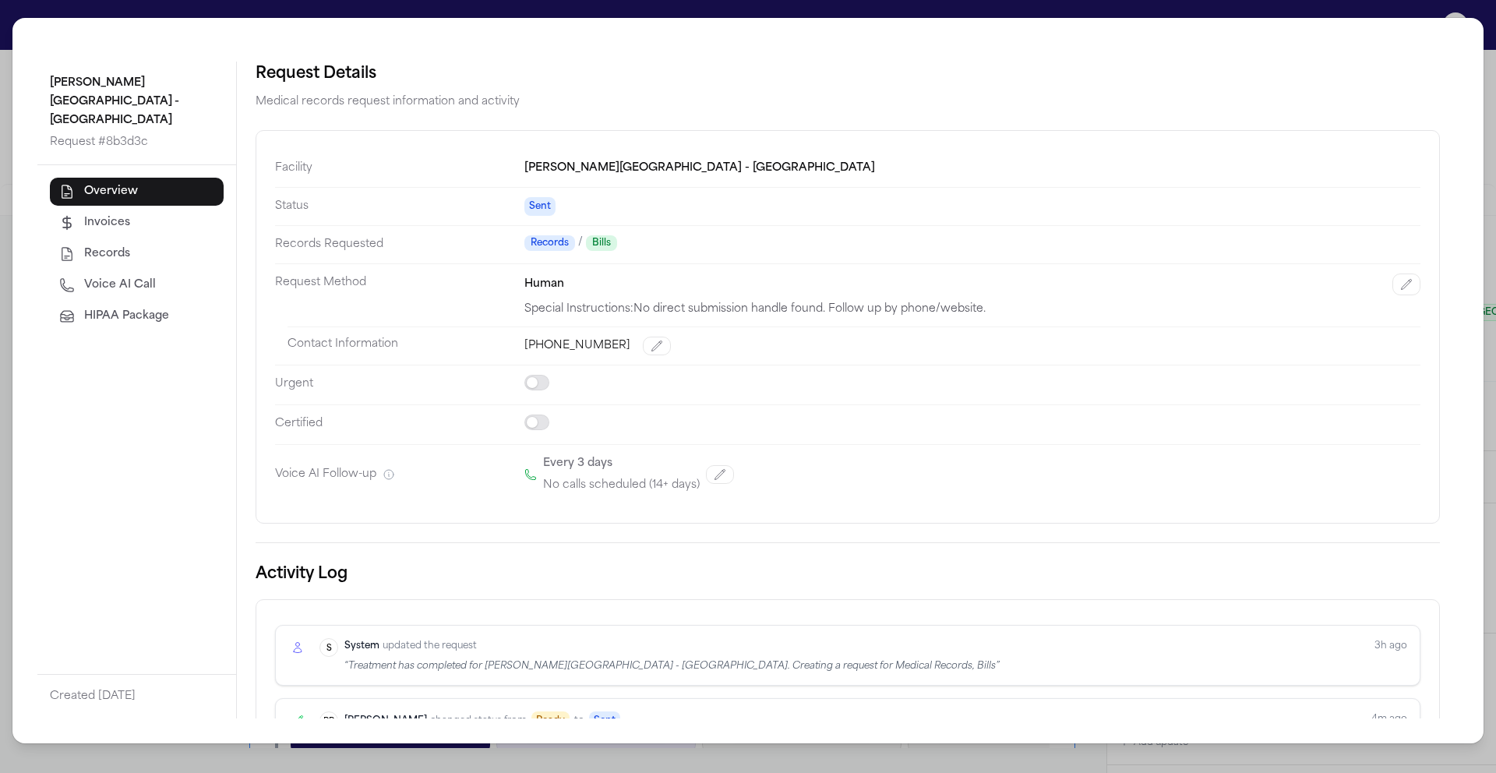
click at [1492, 189] on div "Henry Ford Medical Center - Fairlane Request # 8b3d3c Overview Invoices Records…" at bounding box center [748, 386] width 1496 height 773
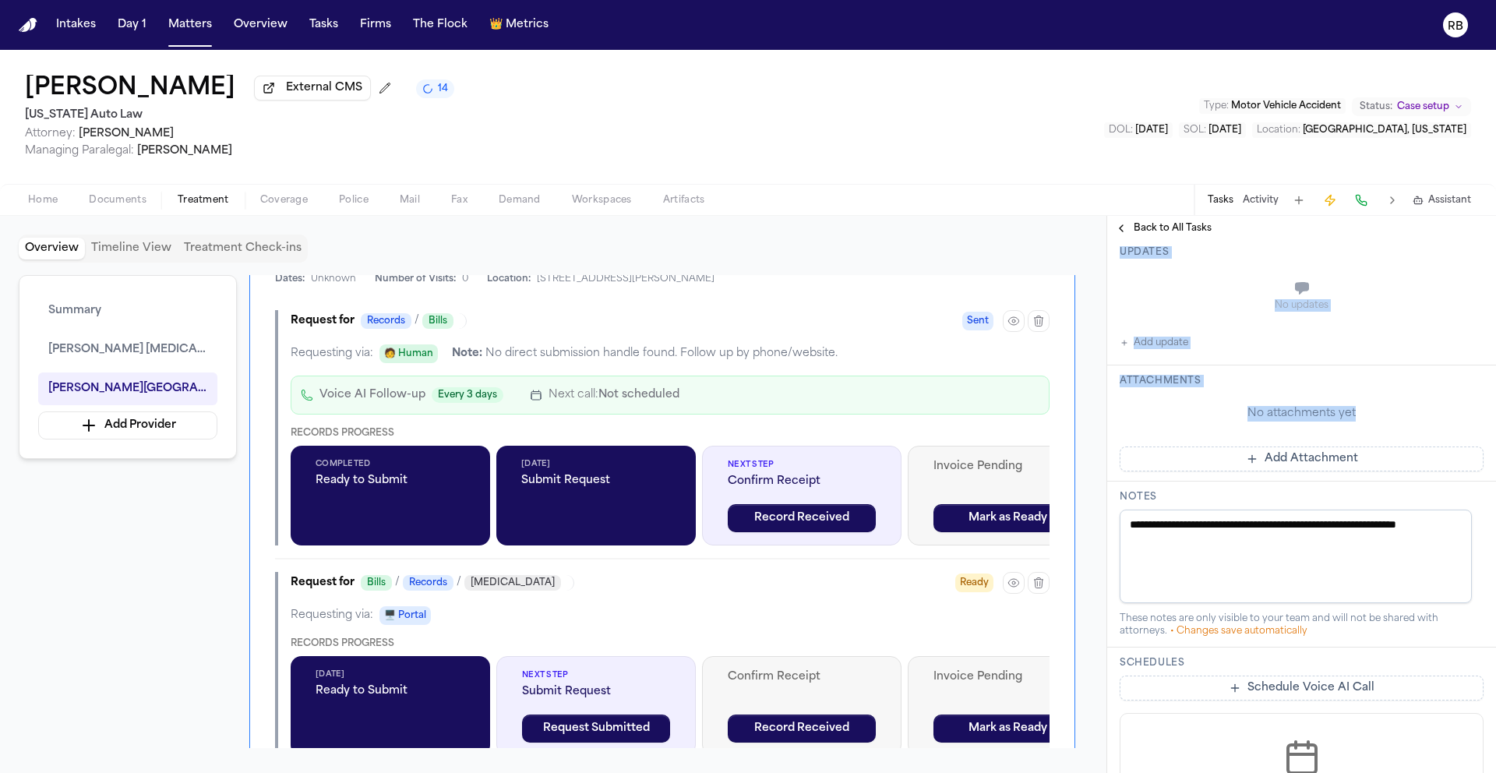
drag, startPoint x: 1495, startPoint y: 274, endPoint x: 1230, endPoint y: 458, distance: 322.4
click at [1495, 459] on div "**********" at bounding box center [1301, 507] width 389 height 532
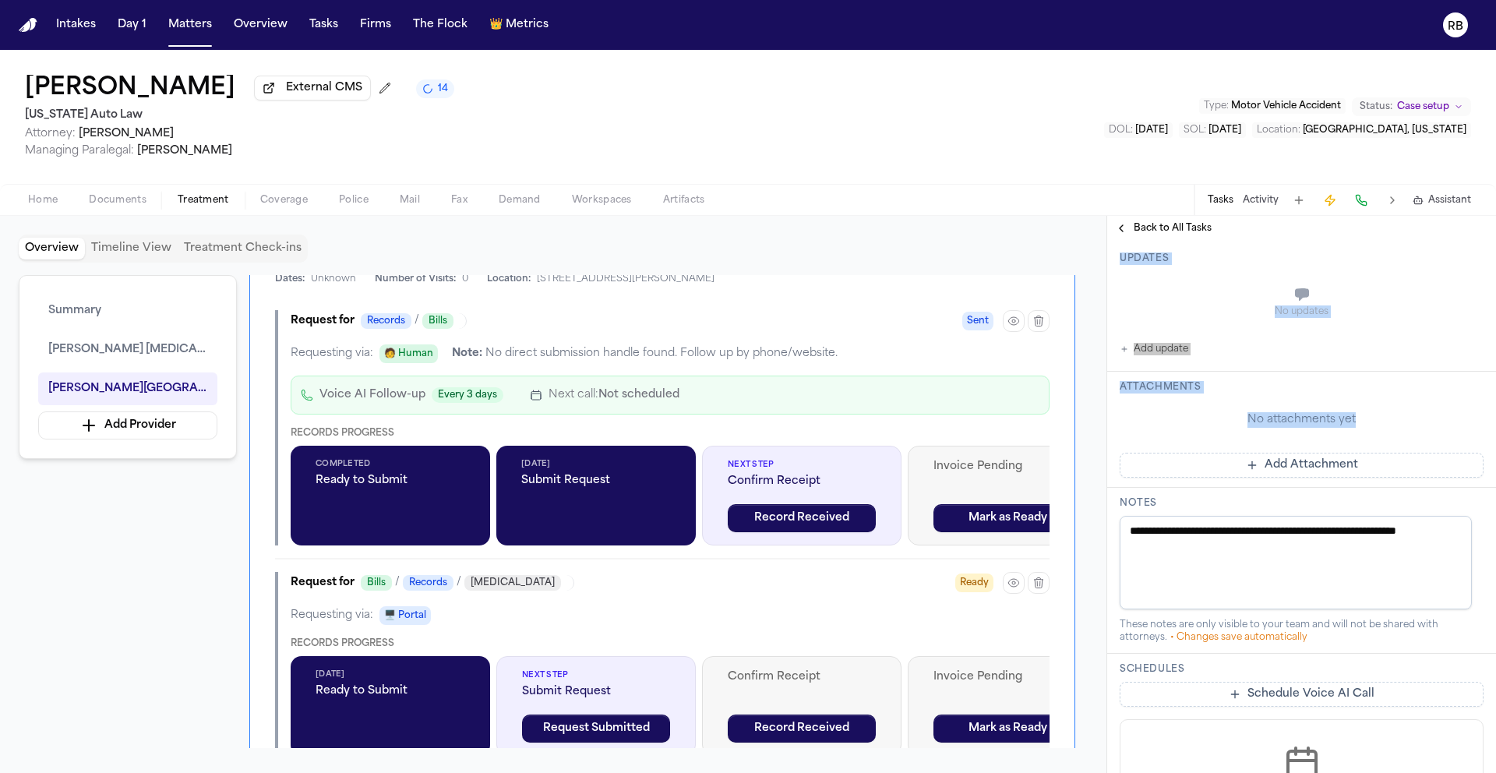
scroll to position [387, 0]
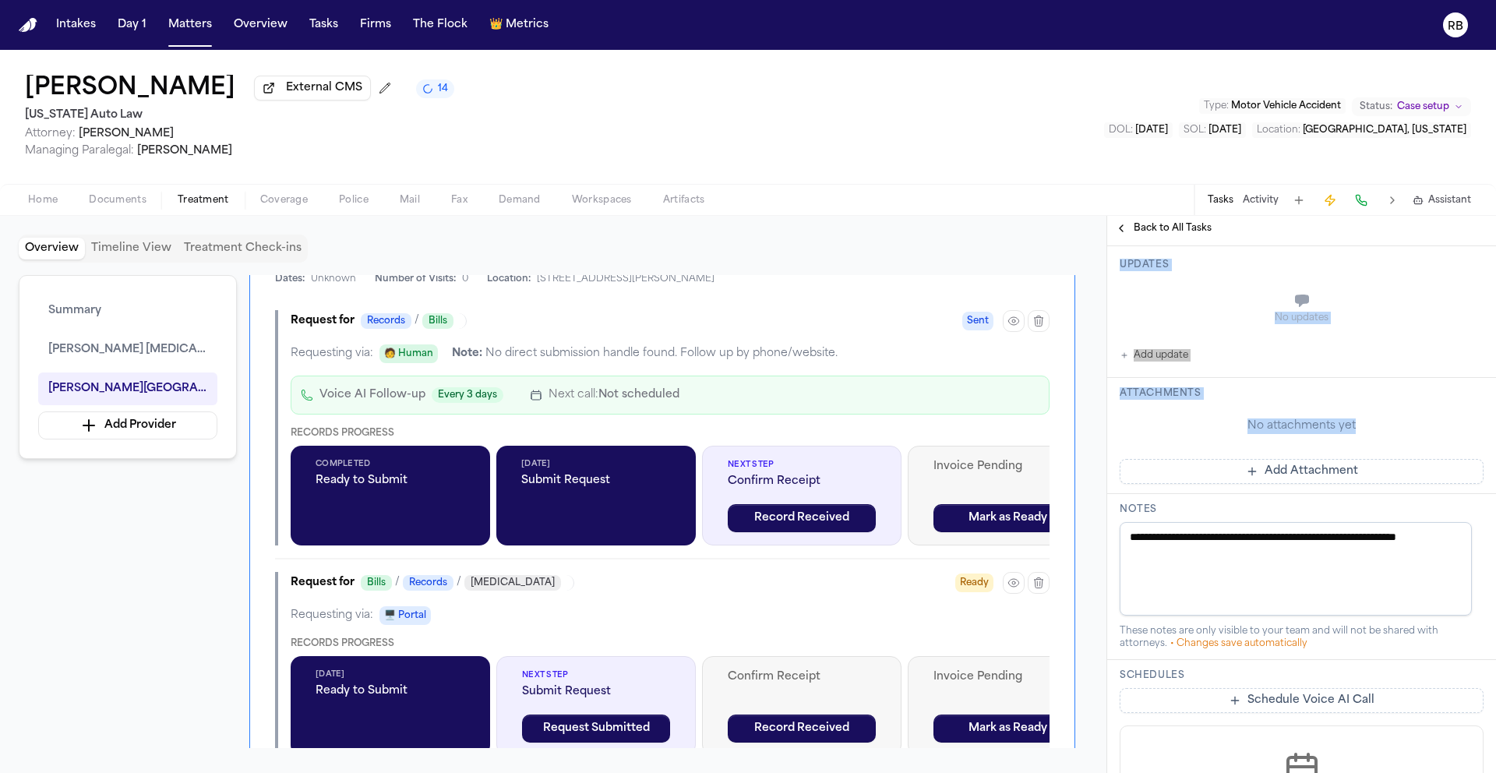
click at [1296, 484] on button "Add Attachment" at bounding box center [1301, 471] width 364 height 25
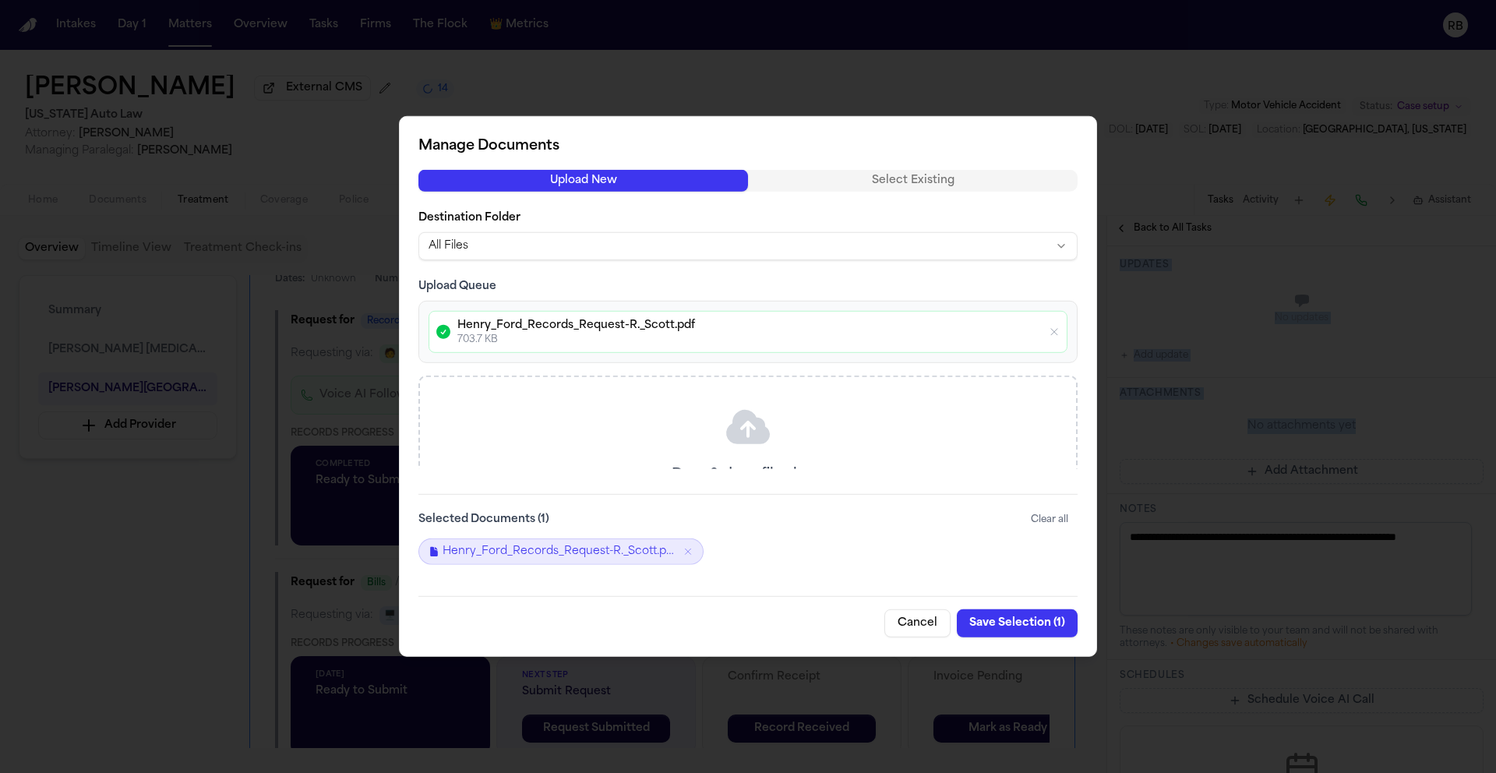
click at [1022, 626] on button "Save Selection ( 1 )" at bounding box center [1017, 623] width 121 height 28
type textarea "**********"
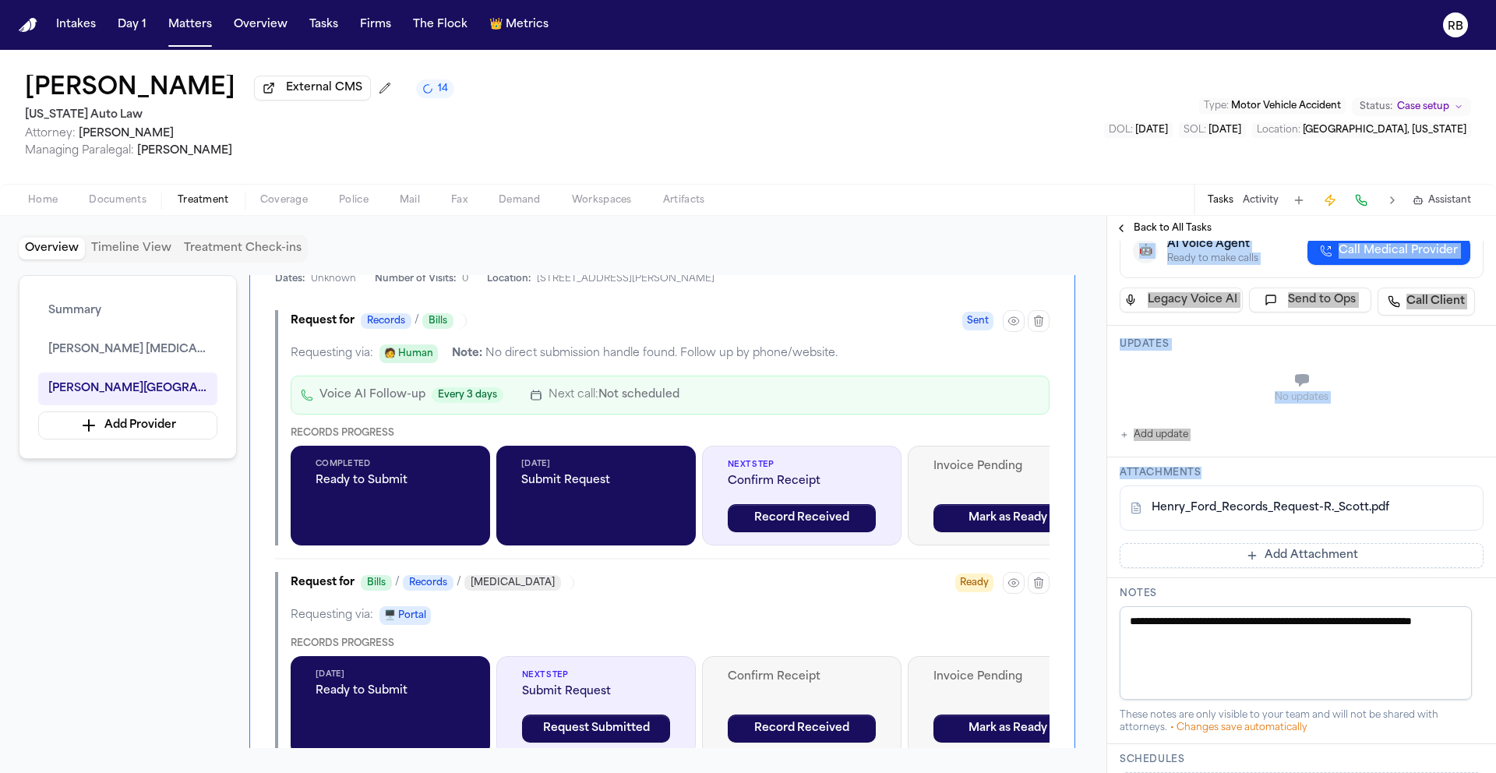
scroll to position [276, 0]
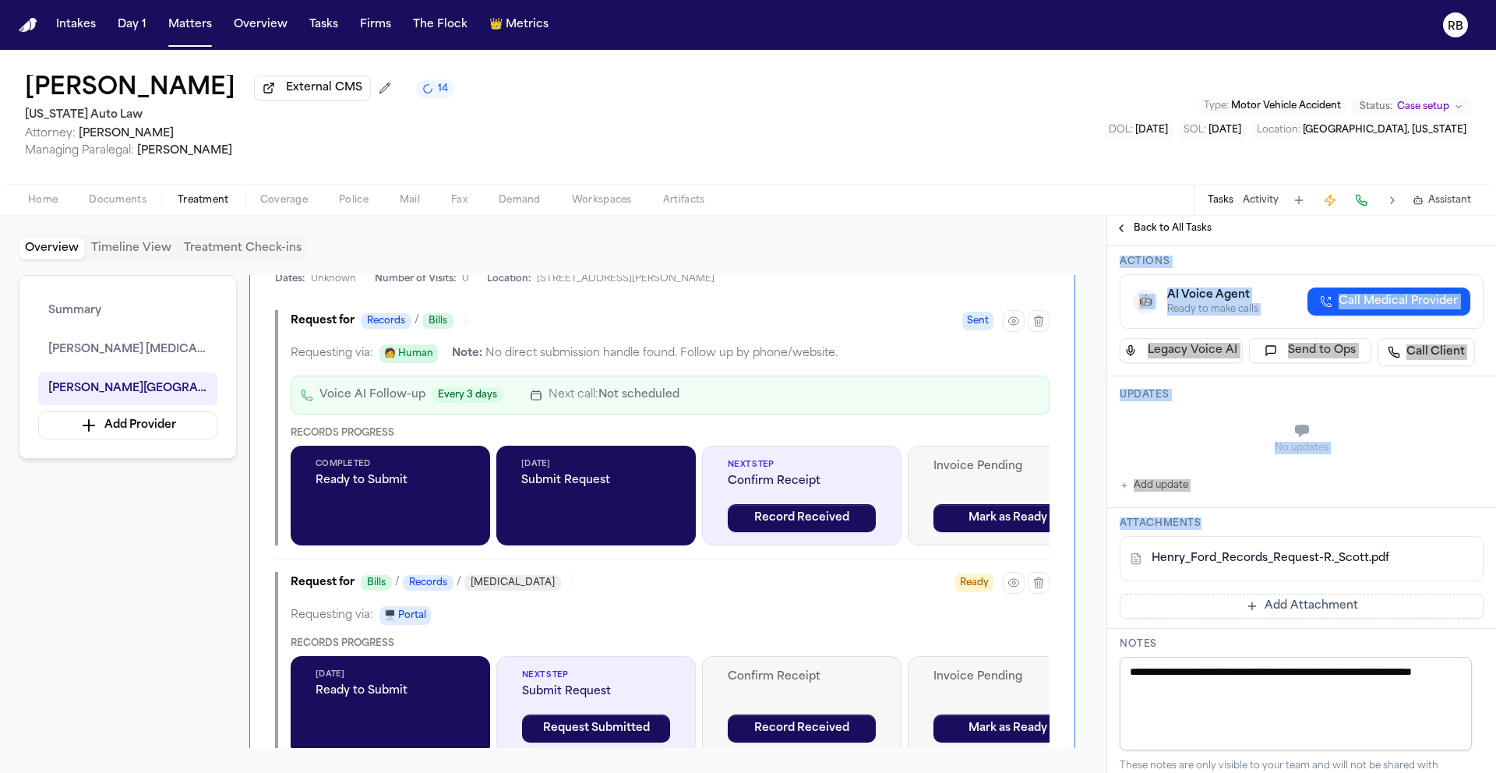
click at [1405, 495] on div "No updates Add update" at bounding box center [1301, 453] width 364 height 84
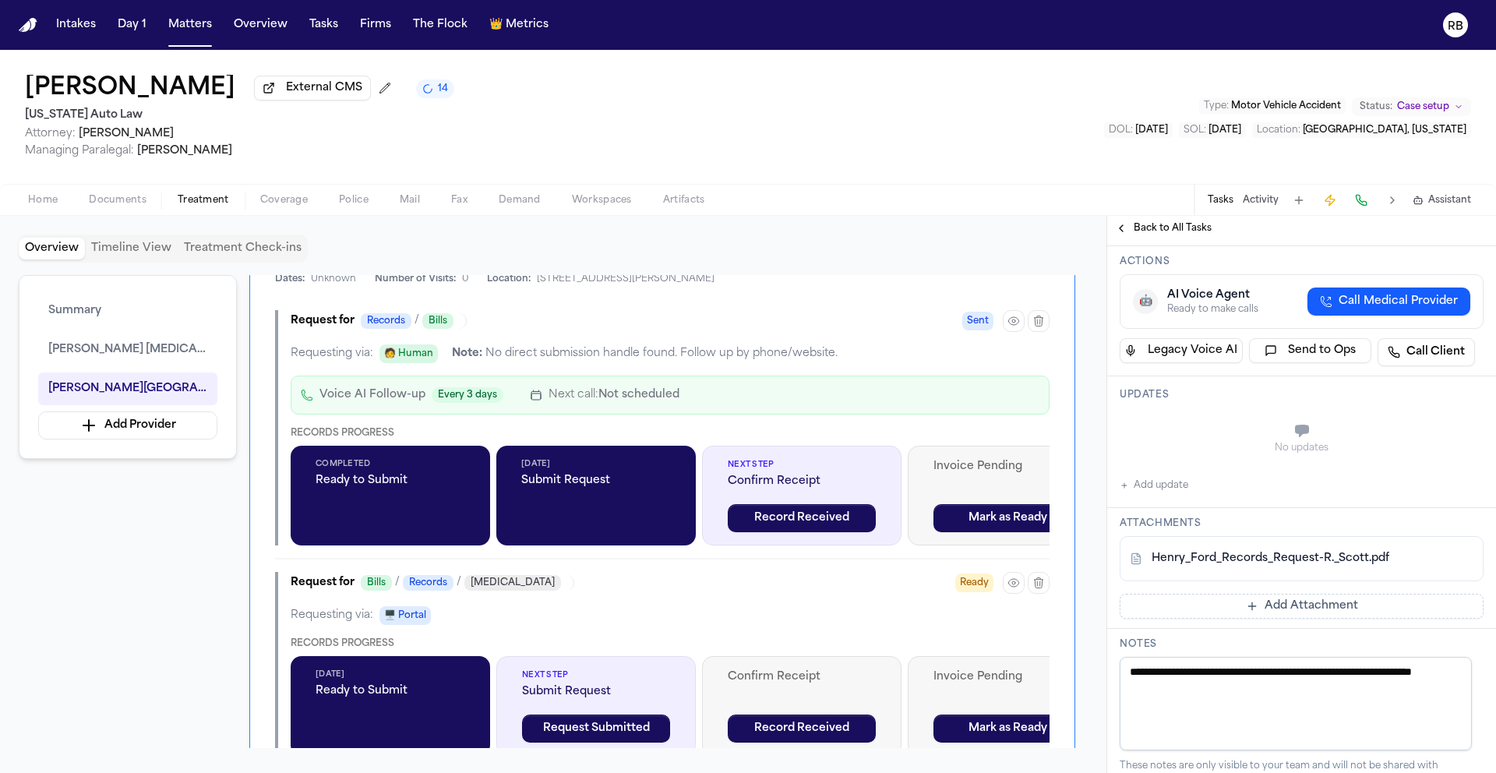
click at [1176, 495] on button "Add update" at bounding box center [1153, 485] width 69 height 19
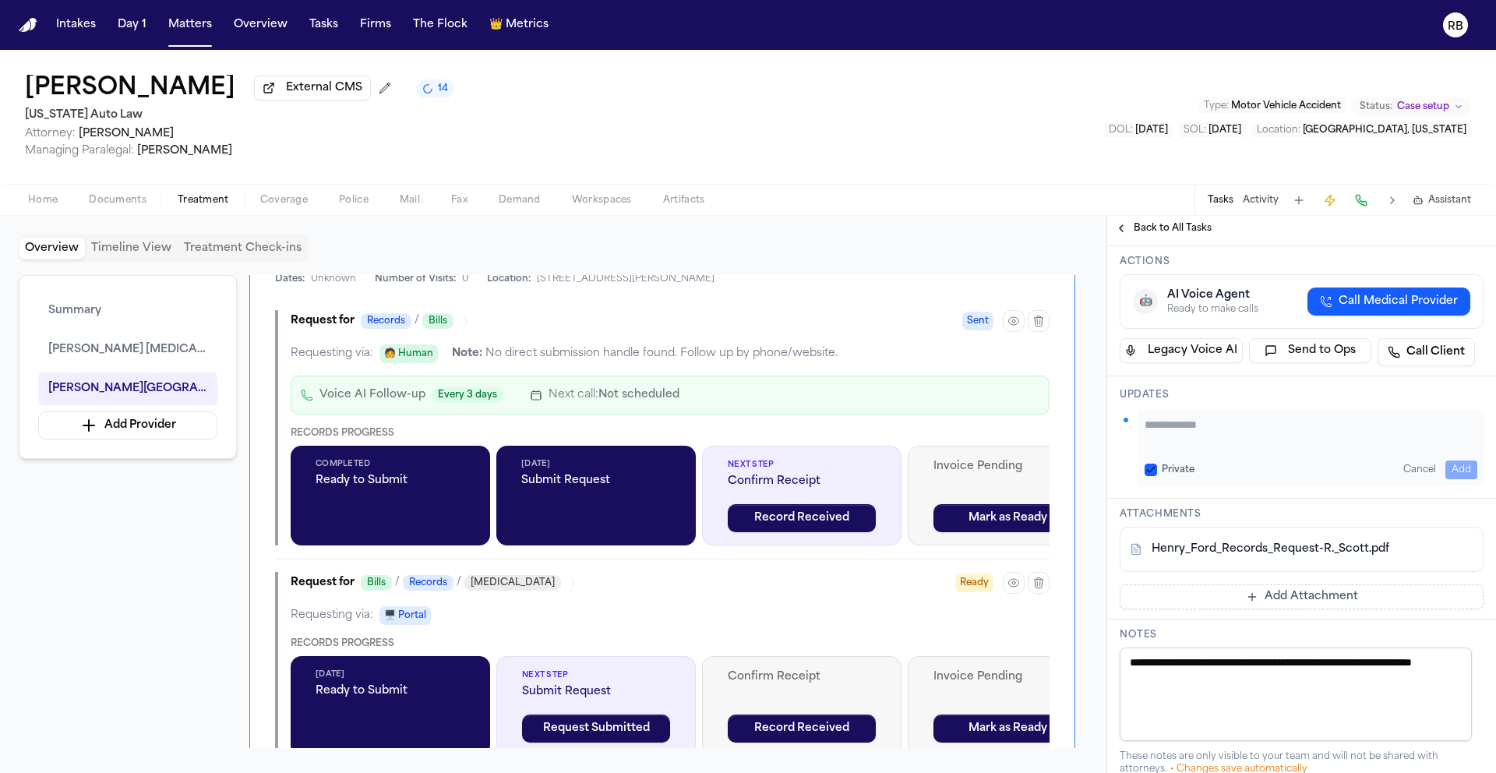
click at [1246, 448] on textarea "Add your update" at bounding box center [1310, 432] width 333 height 31
type textarea "**********"
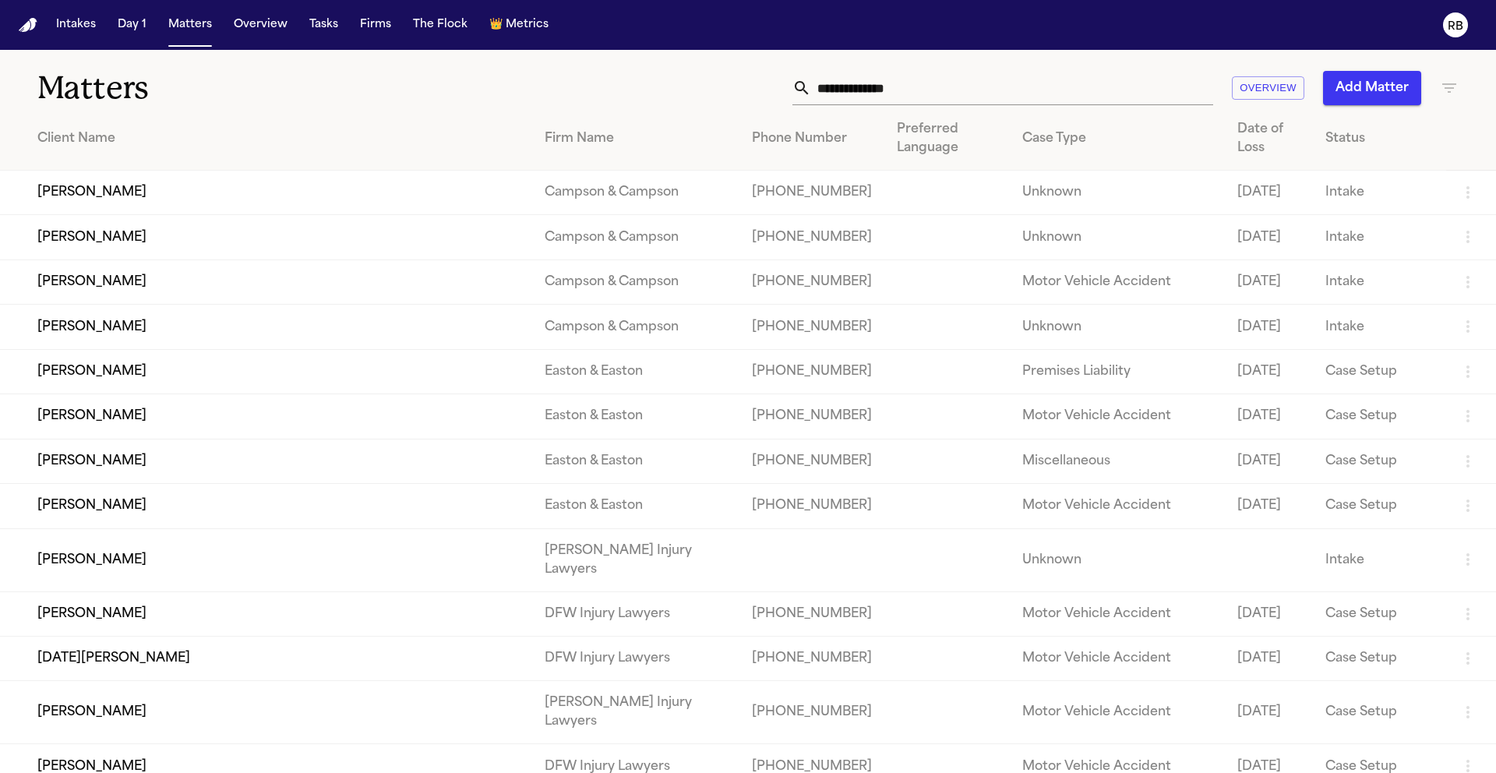
click at [876, 93] on input "text" at bounding box center [1012, 88] width 402 height 34
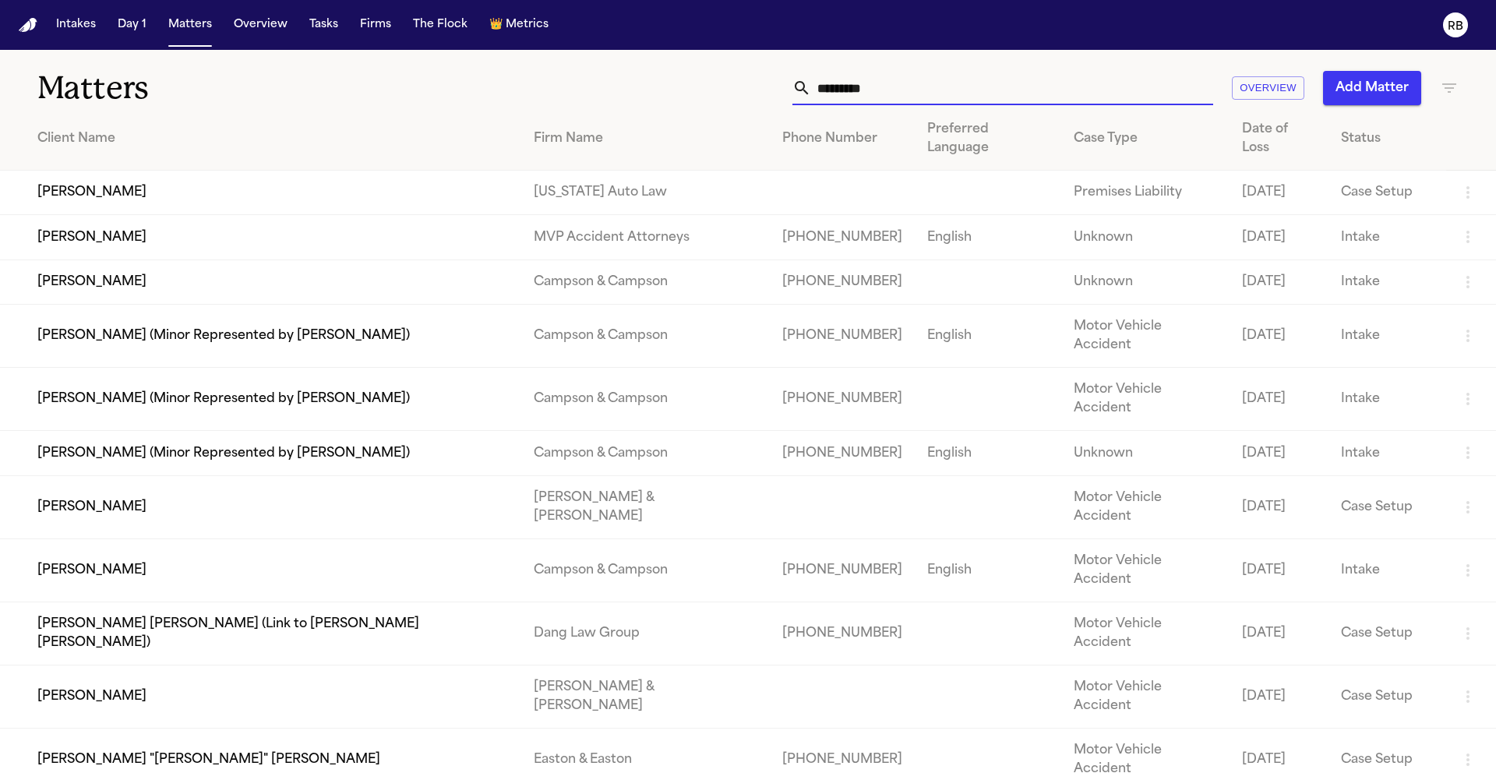
type input "**********"
